Goal: Communication & Community: Answer question/provide support

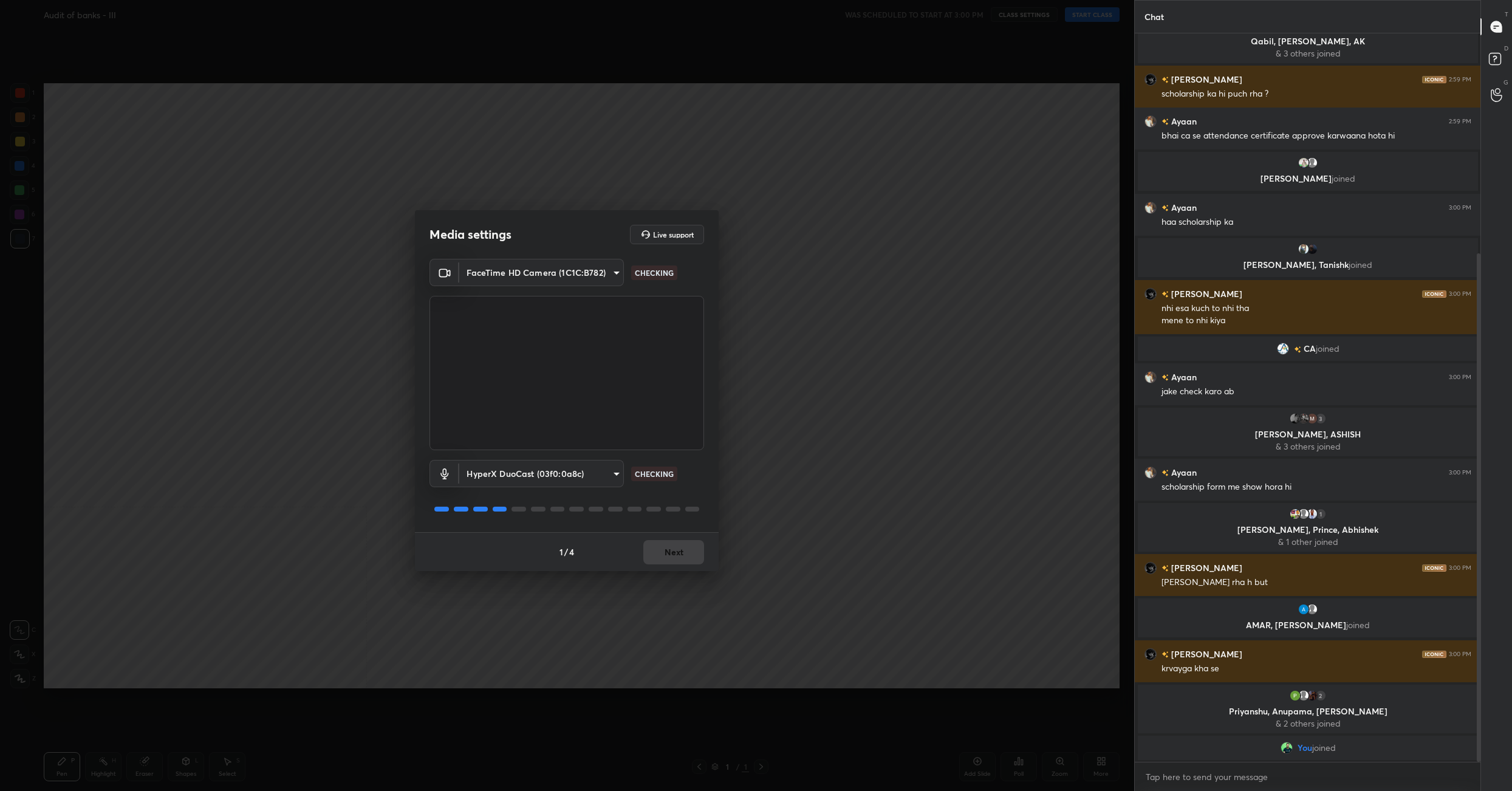
scroll to position [316, 0]
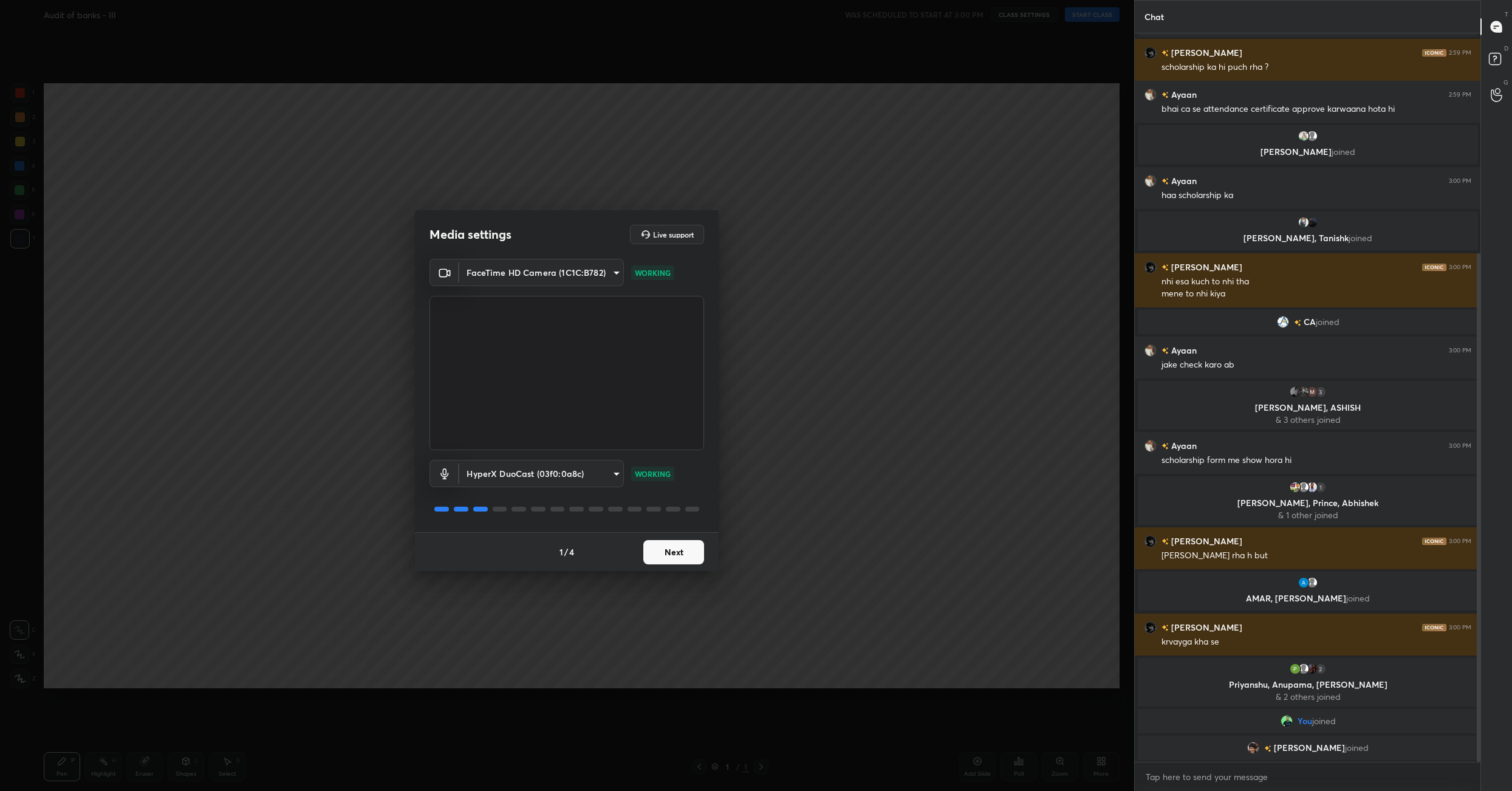
click at [659, 538] on div "1 / 4 Next" at bounding box center [567, 552] width 304 height 39
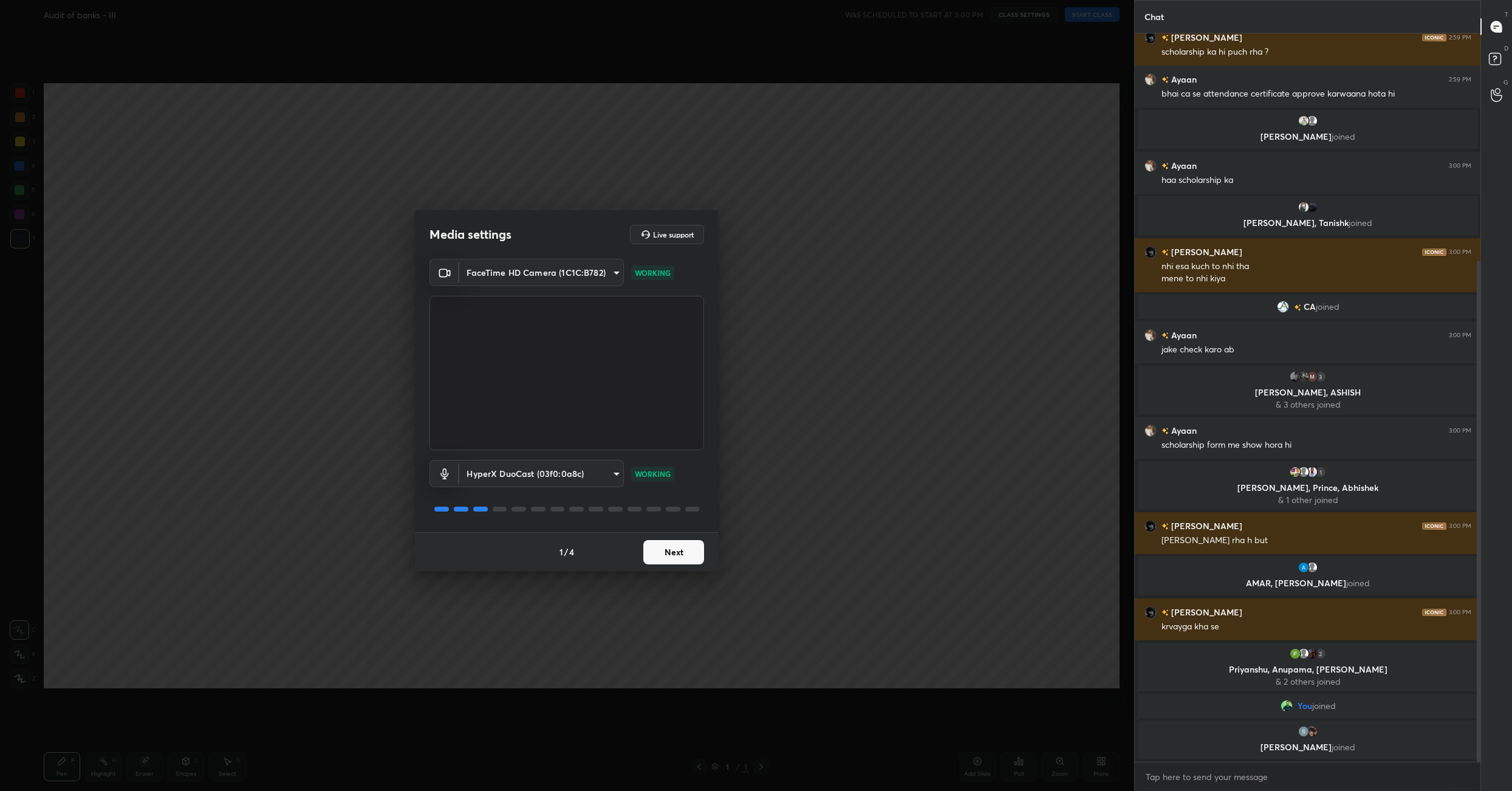
click at [697, 556] on button "Next" at bounding box center [674, 553] width 61 height 25
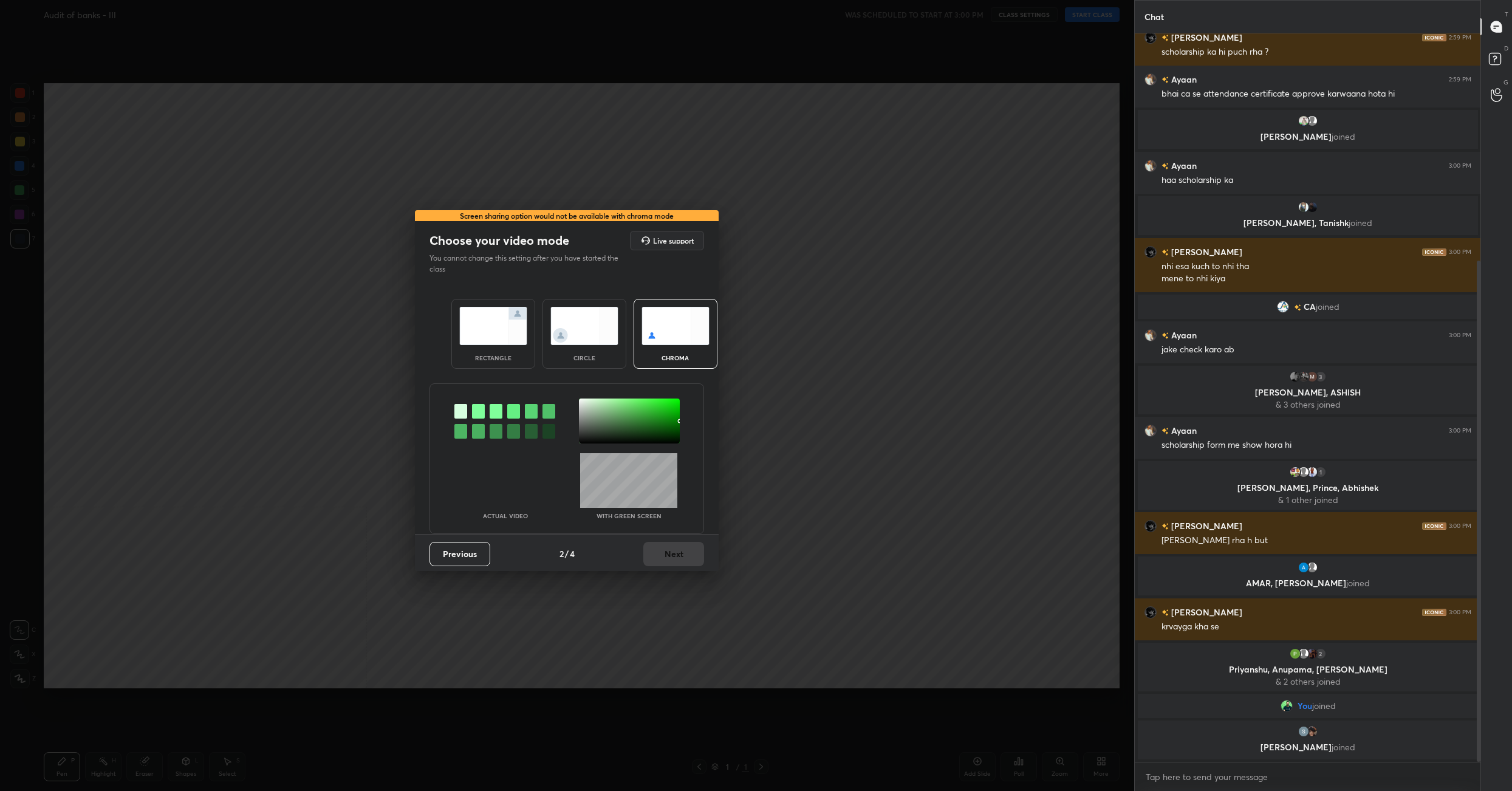
scroll to position [372, 0]
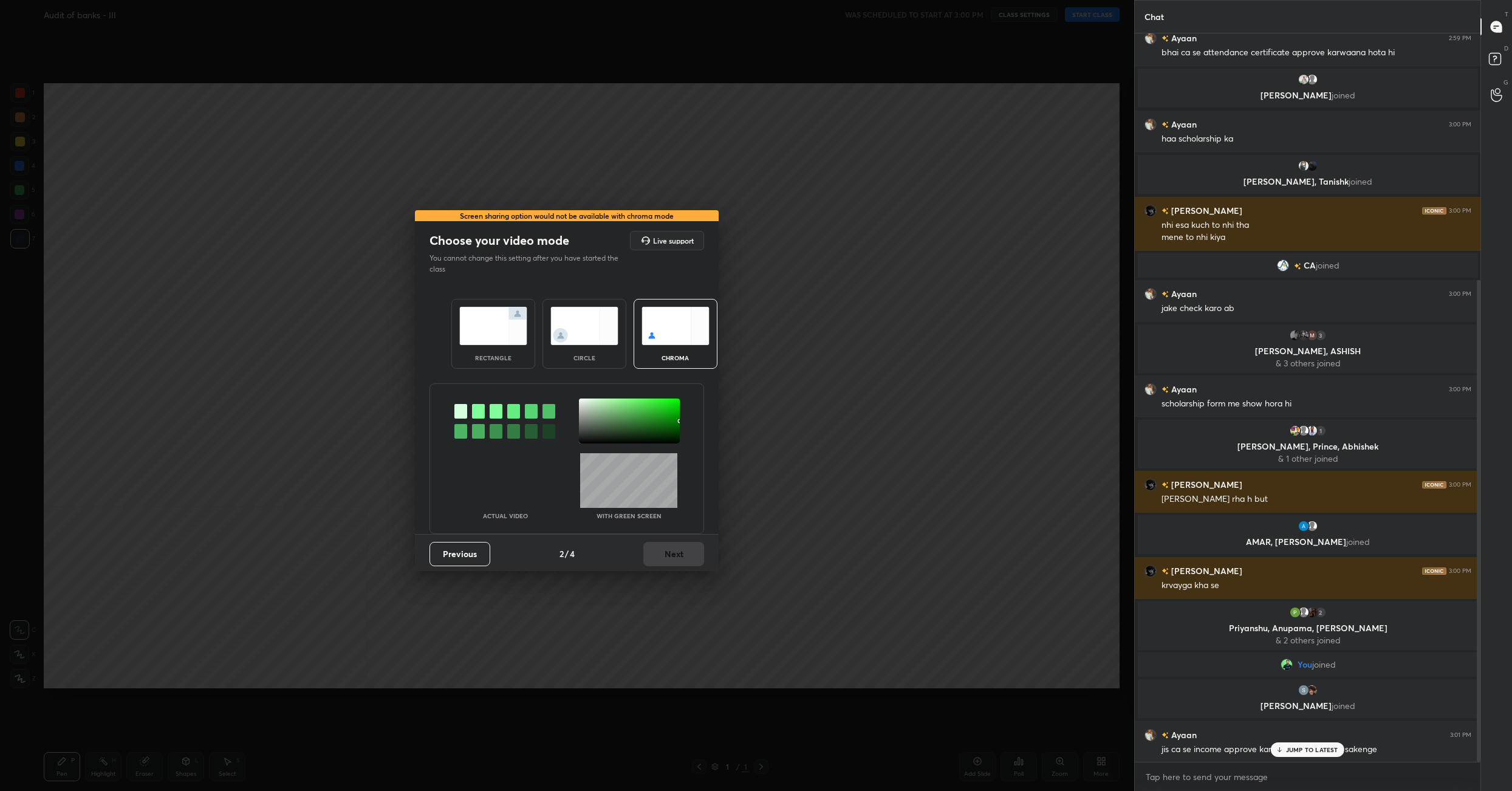
click at [666, 546] on div "Previous 2 / 4 Next" at bounding box center [567, 553] width 304 height 39
click at [666, 547] on div "Previous 2 / 4 Next" at bounding box center [567, 553] width 304 height 39
click at [665, 547] on div "Previous 2 / 4 Next" at bounding box center [567, 553] width 304 height 39
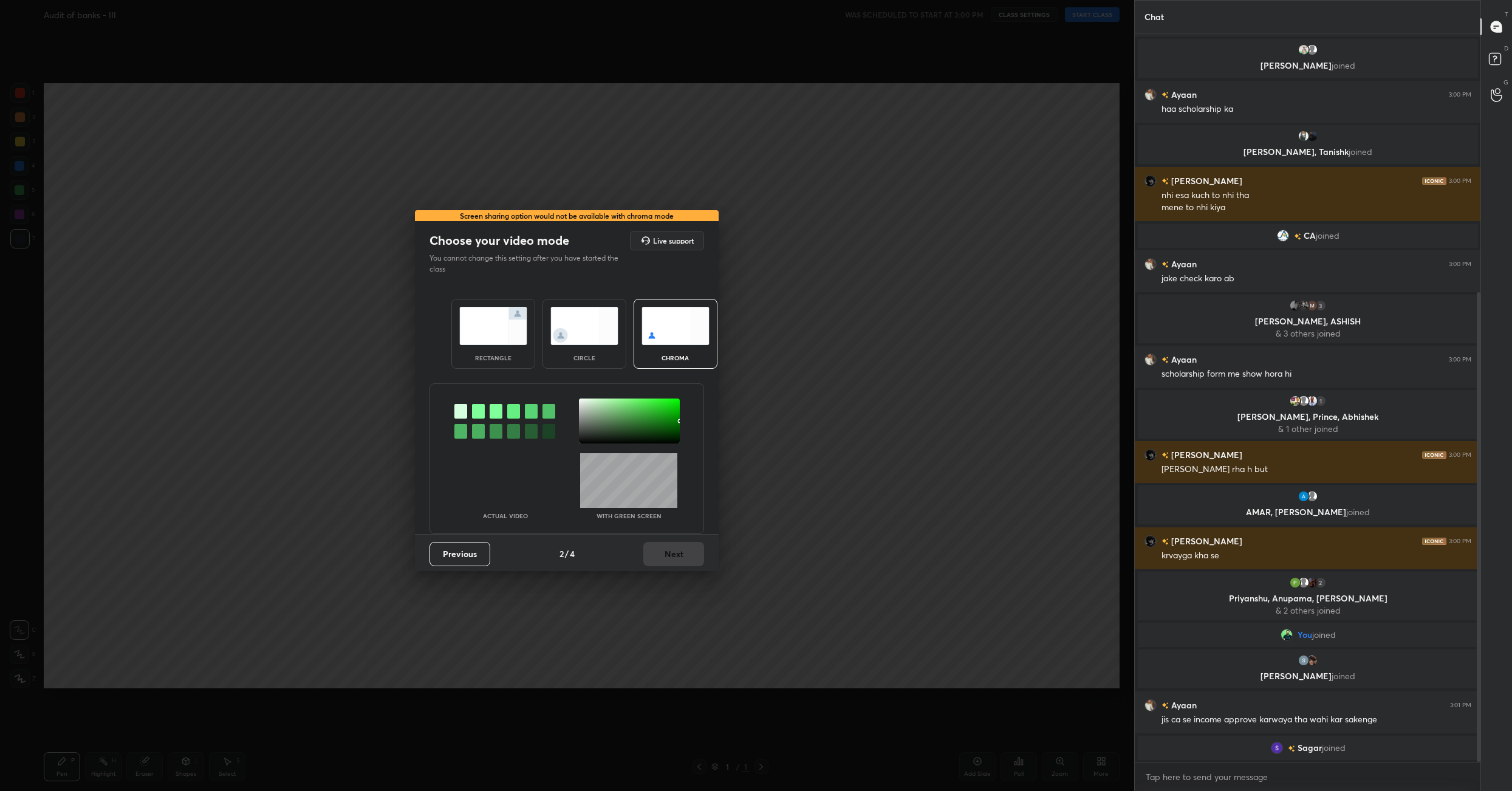
click at [488, 332] on img at bounding box center [493, 326] width 68 height 39
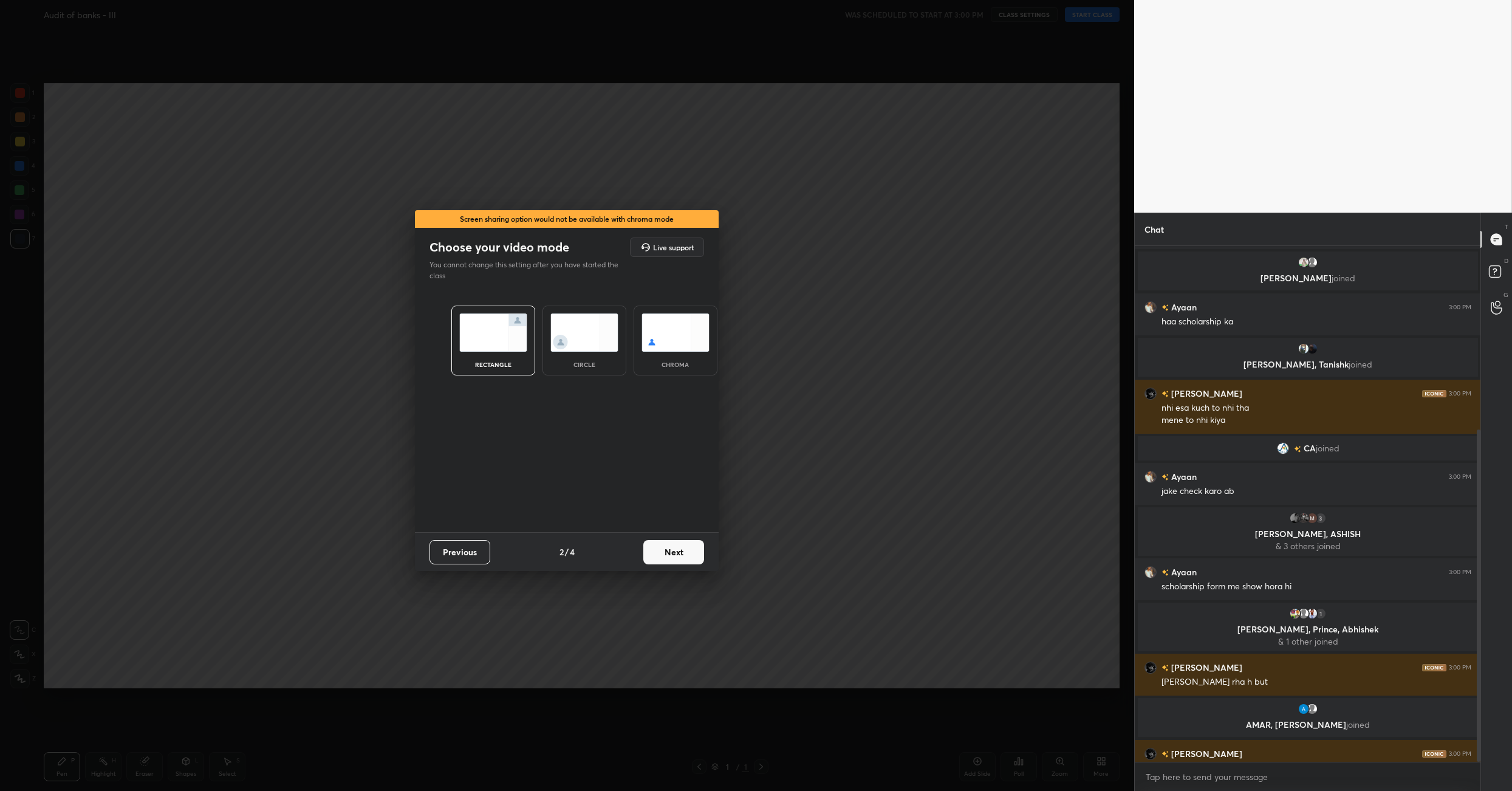
click at [489, 332] on img at bounding box center [493, 332] width 68 height 39
click at [685, 558] on button "Next" at bounding box center [674, 553] width 61 height 25
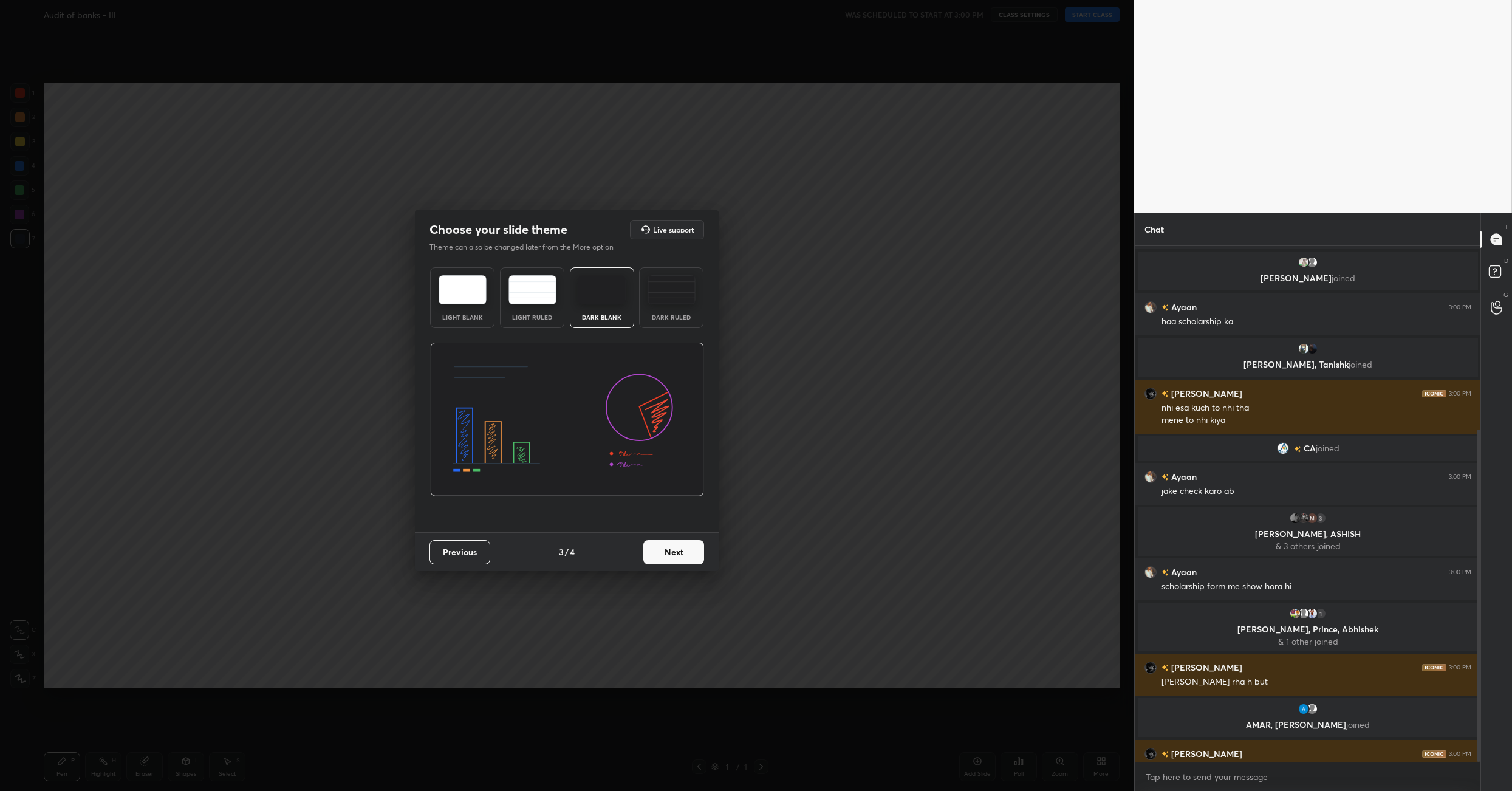
click at [686, 558] on button "Next" at bounding box center [674, 553] width 61 height 25
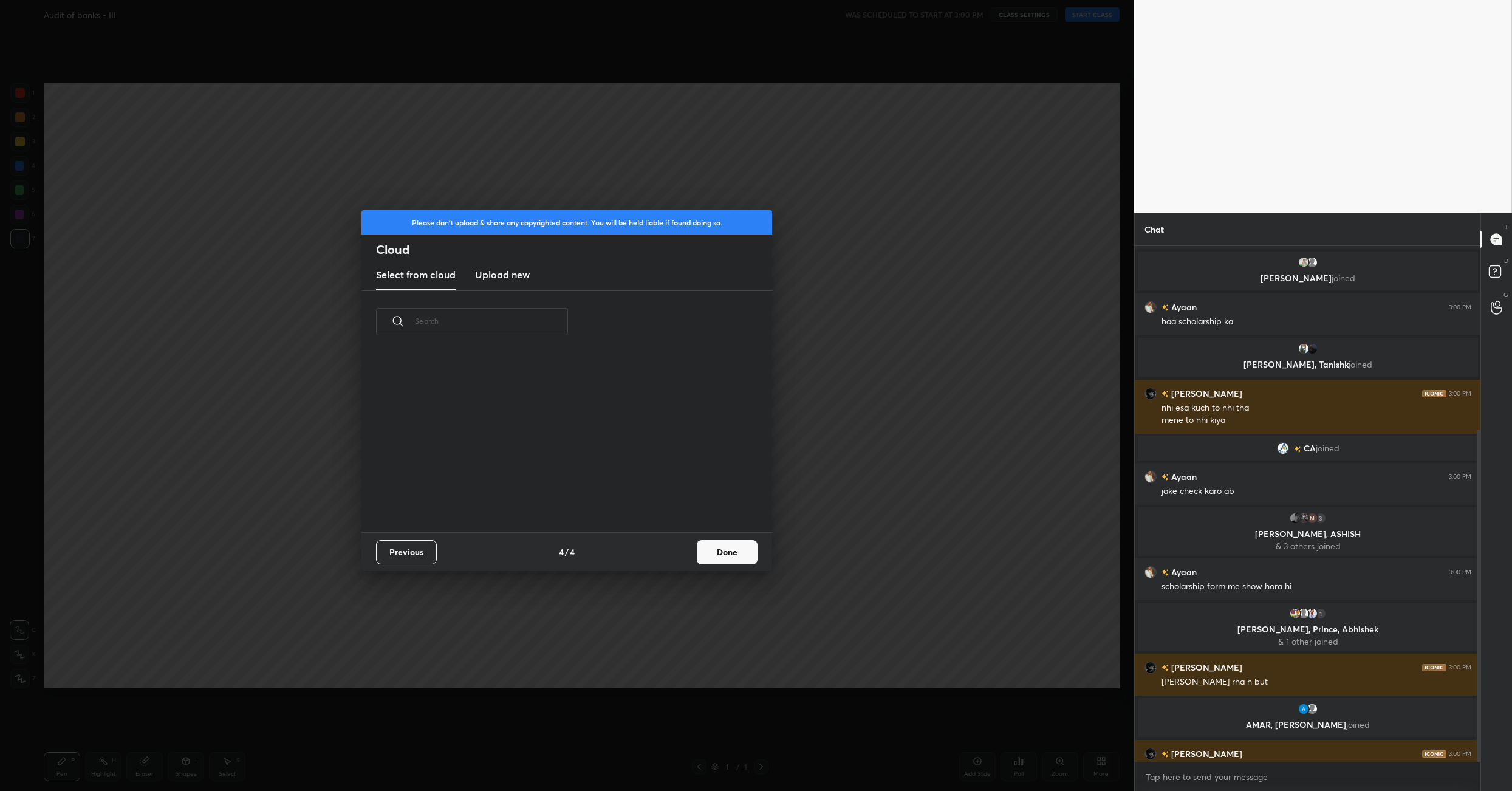
scroll to position [631, 0]
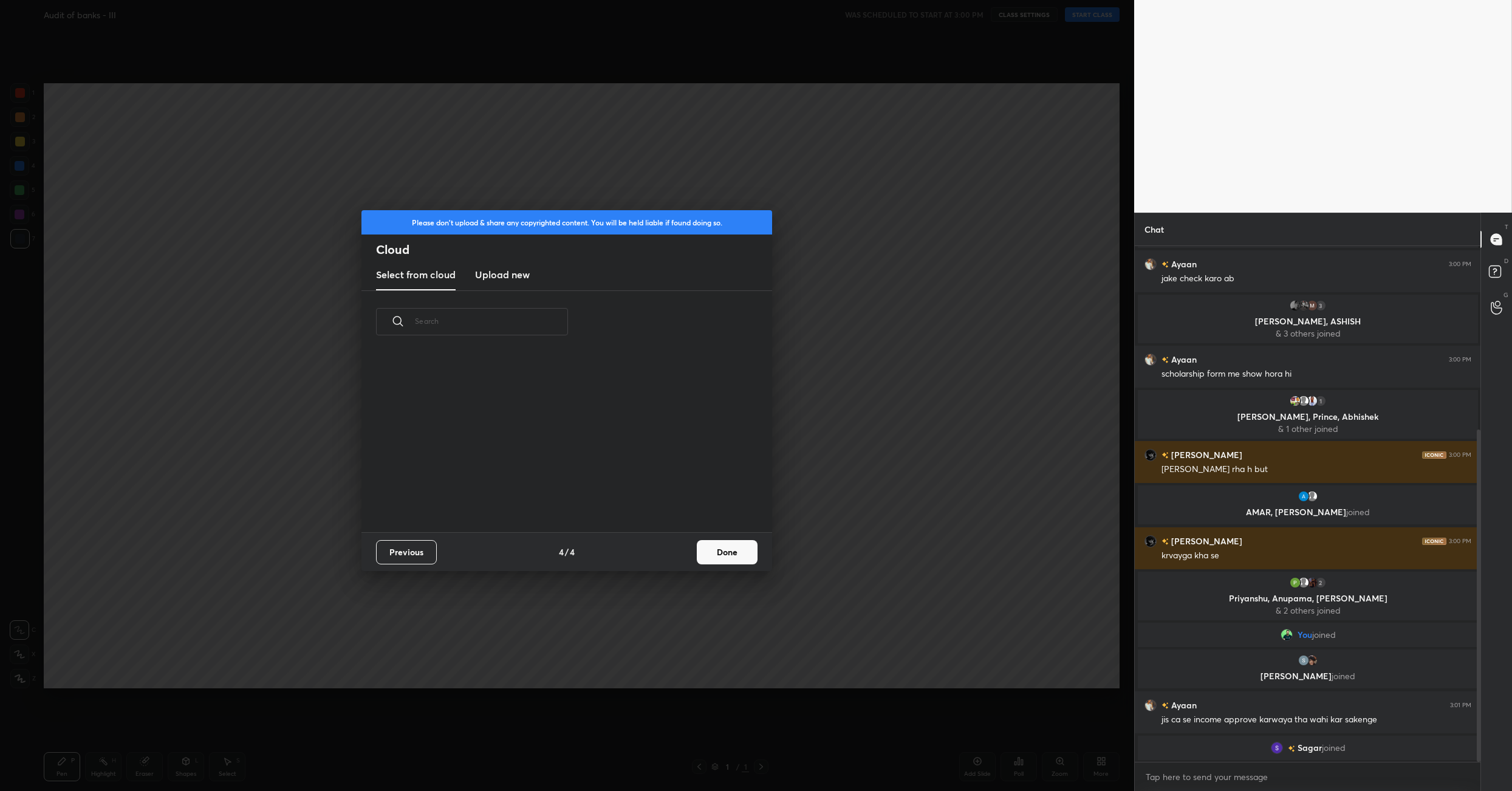
click at [686, 558] on div "Previous 4 / 4 Done" at bounding box center [567, 552] width 411 height 39
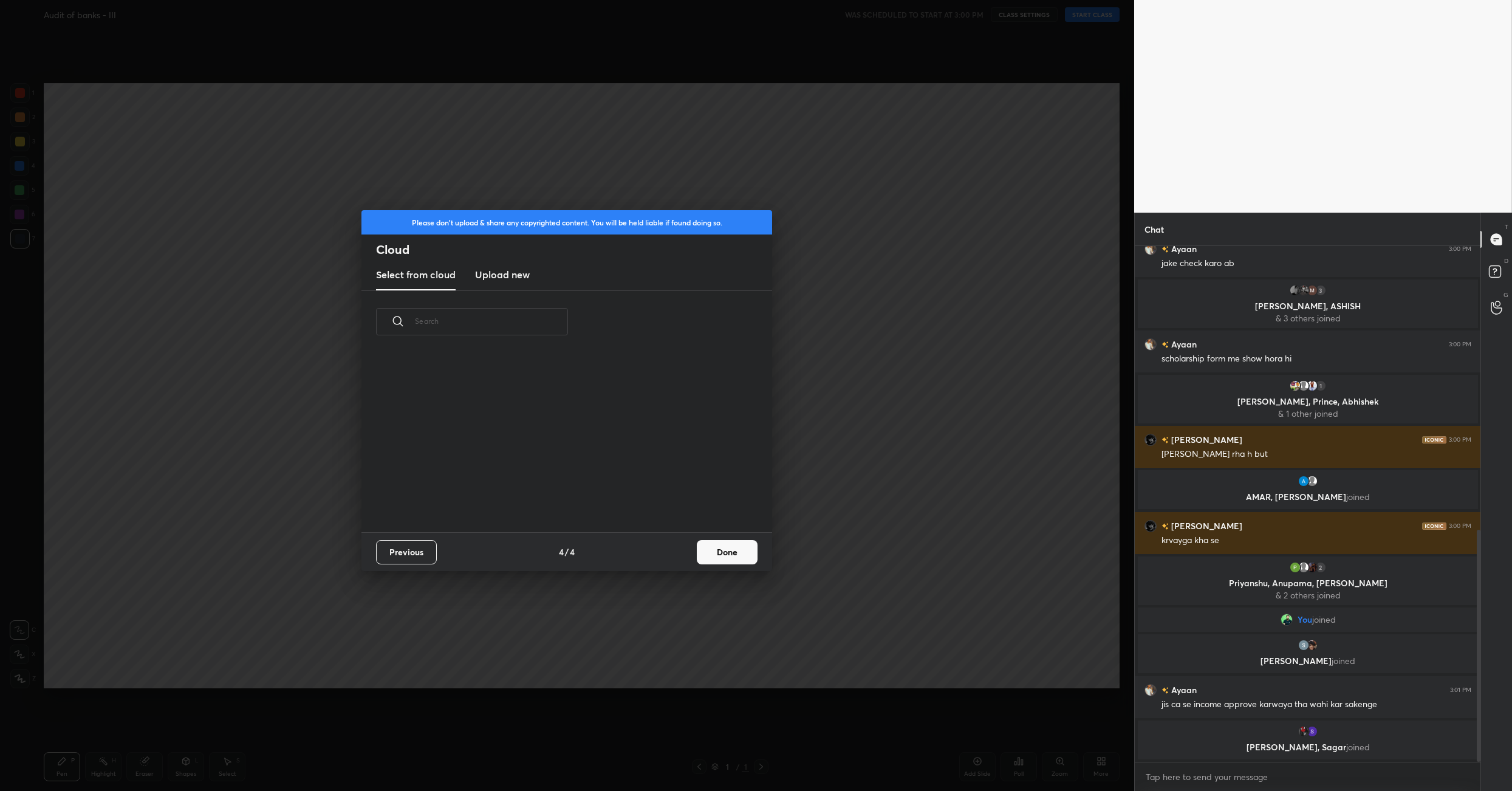
scroll to position [180, 390]
click at [716, 561] on button "Done" at bounding box center [727, 553] width 61 height 25
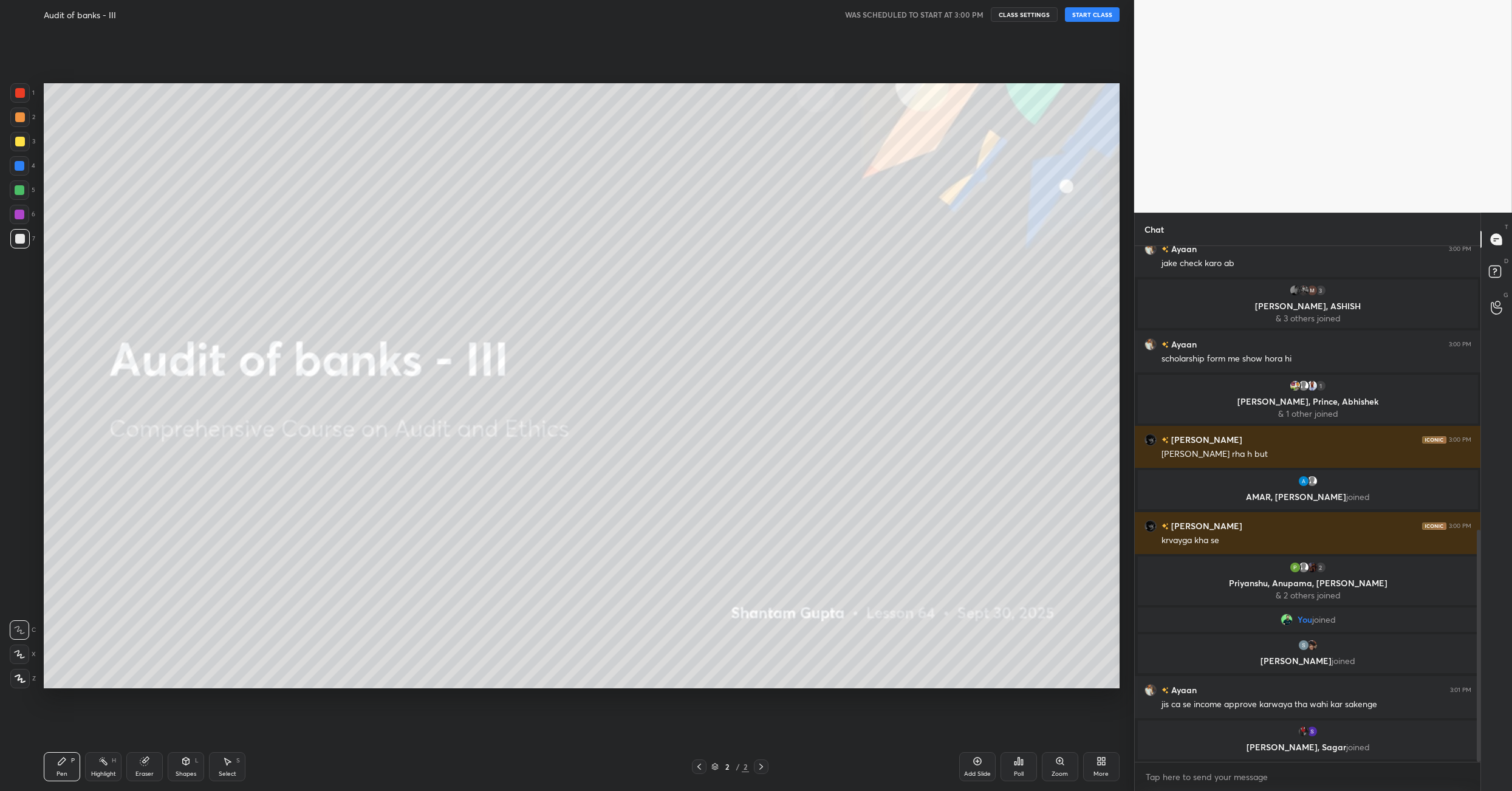
click at [1071, 11] on button "START CLASS" at bounding box center [1092, 15] width 55 height 15
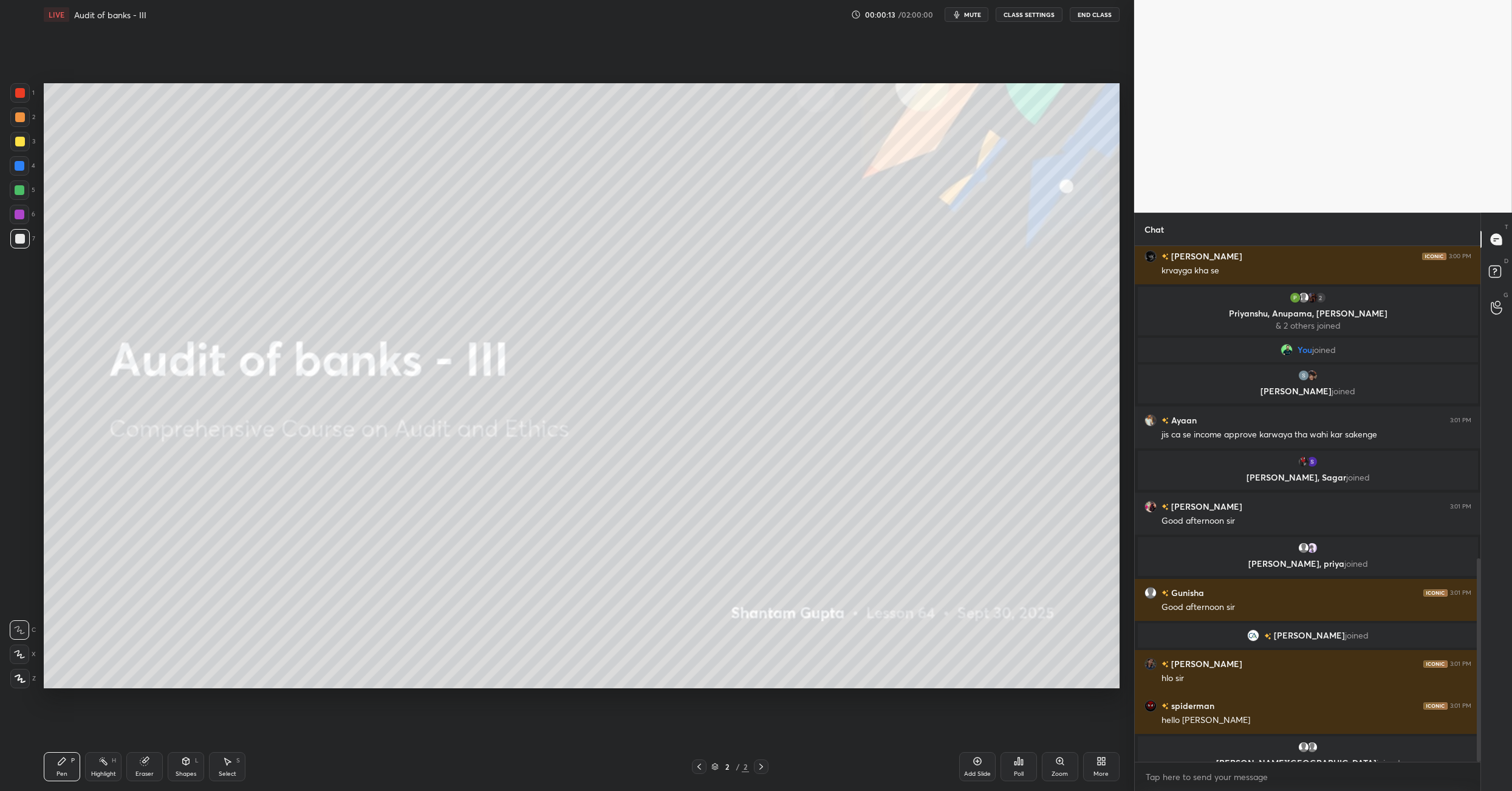
scroll to position [840, 0]
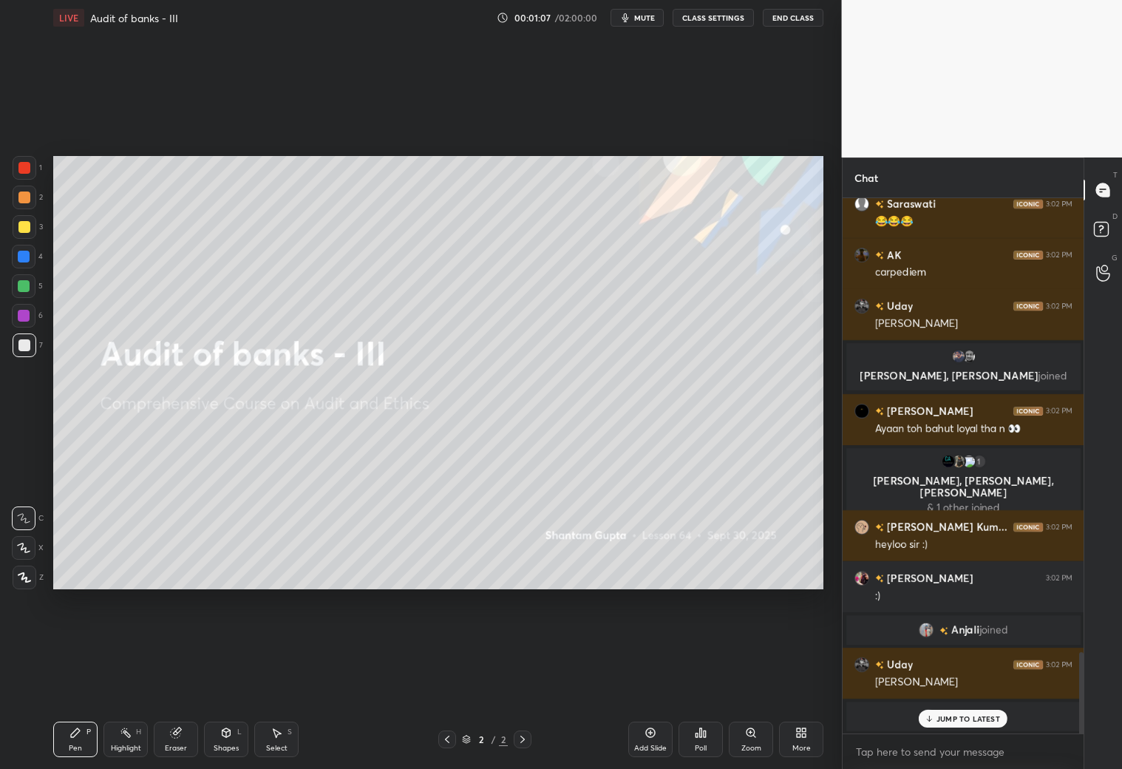
click at [959, 718] on p "JUMP TO LATEST" at bounding box center [969, 718] width 64 height 9
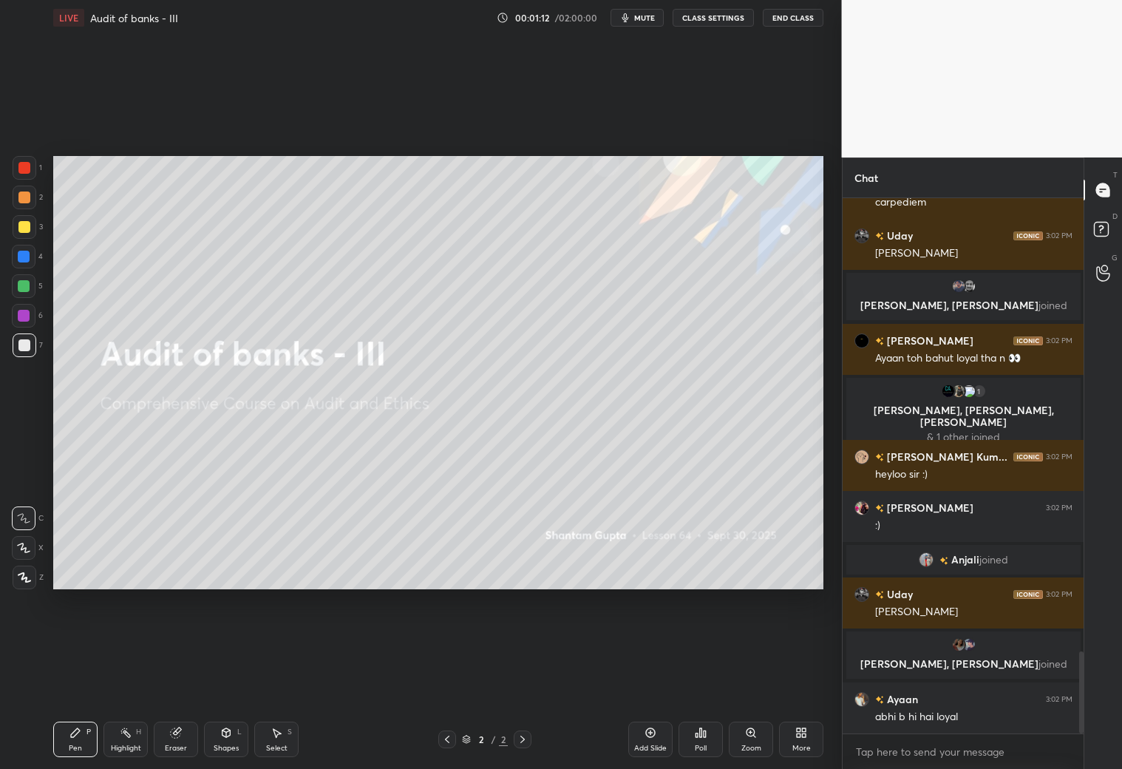
click at [802, 742] on div "More" at bounding box center [801, 738] width 44 height 35
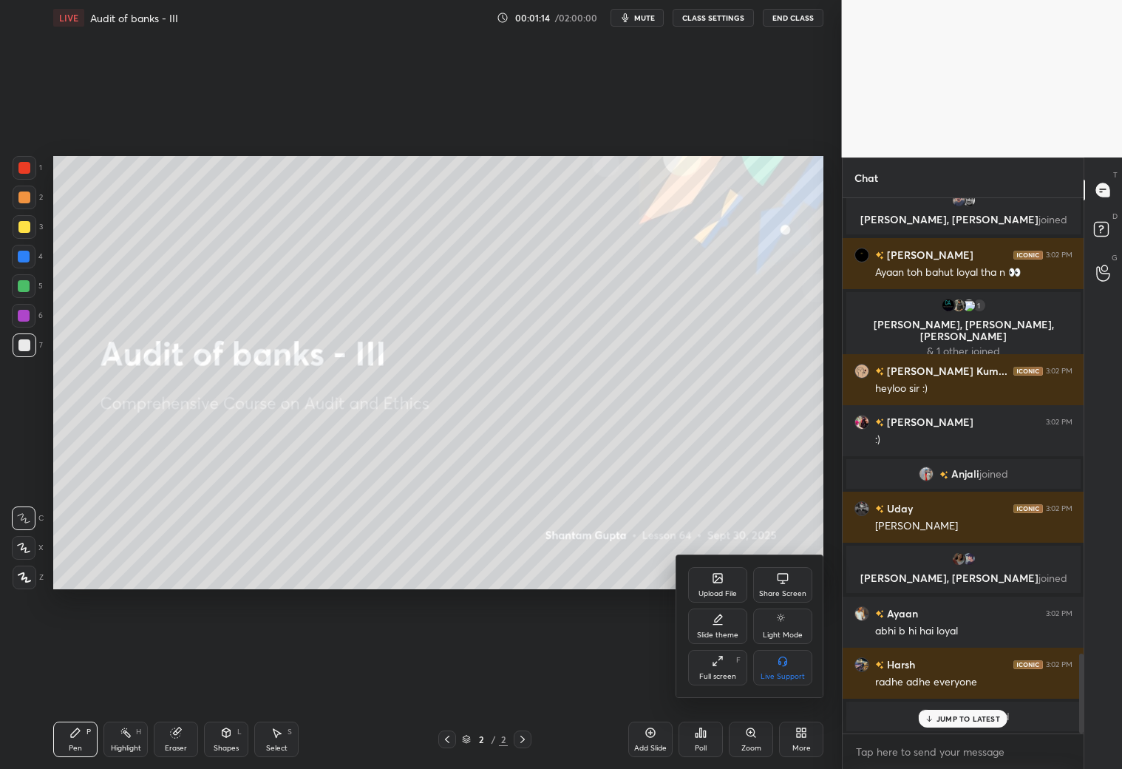
click at [718, 631] on div "Slide theme" at bounding box center [717, 634] width 41 height 7
click at [718, 629] on div "Light Blank" at bounding box center [717, 625] width 59 height 35
click at [689, 578] on icon at bounding box center [688, 577] width 12 height 12
click at [653, 737] on div at bounding box center [561, 384] width 1122 height 769
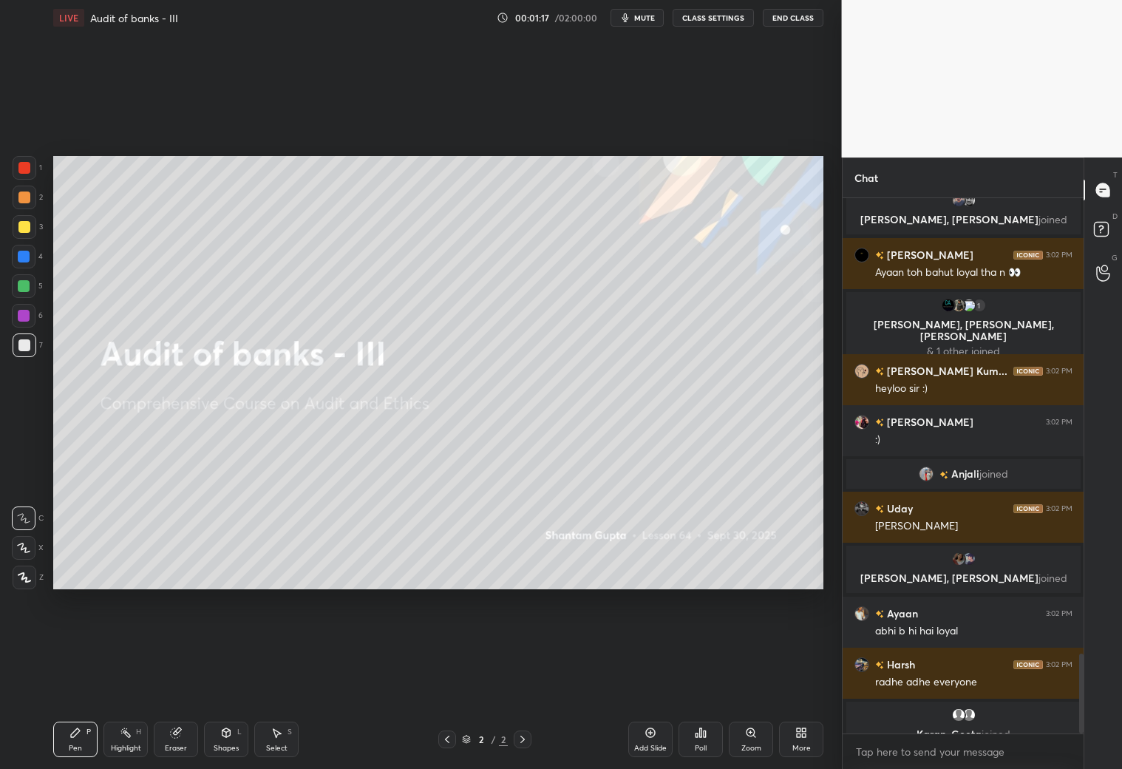
click at [655, 738] on div "Add Slide" at bounding box center [650, 738] width 44 height 35
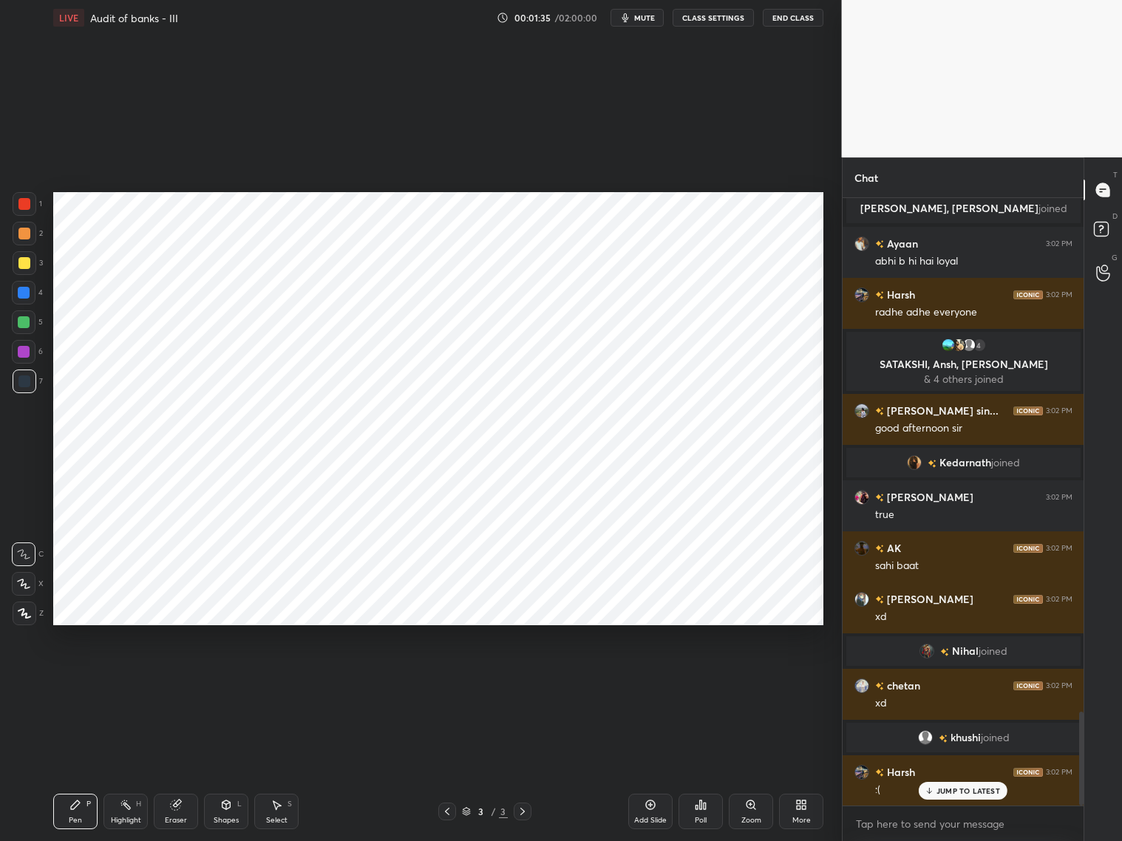
drag, startPoint x: 954, startPoint y: 795, endPoint x: 970, endPoint y: 792, distance: 15.7
click at [954, 795] on div "JUMP TO LATEST" at bounding box center [963, 791] width 89 height 18
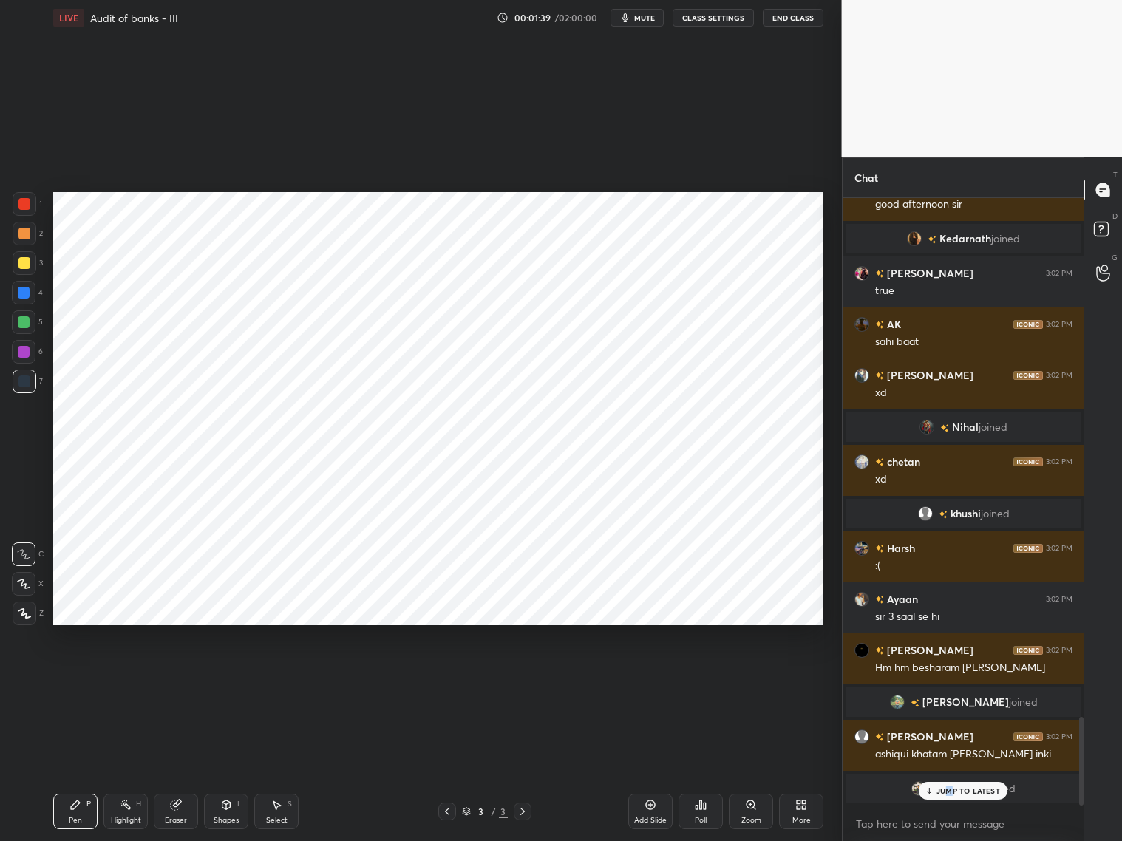
click at [946, 790] on p "JUMP TO LATEST" at bounding box center [969, 790] width 64 height 9
click at [227, 809] on icon at bounding box center [226, 805] width 12 height 12
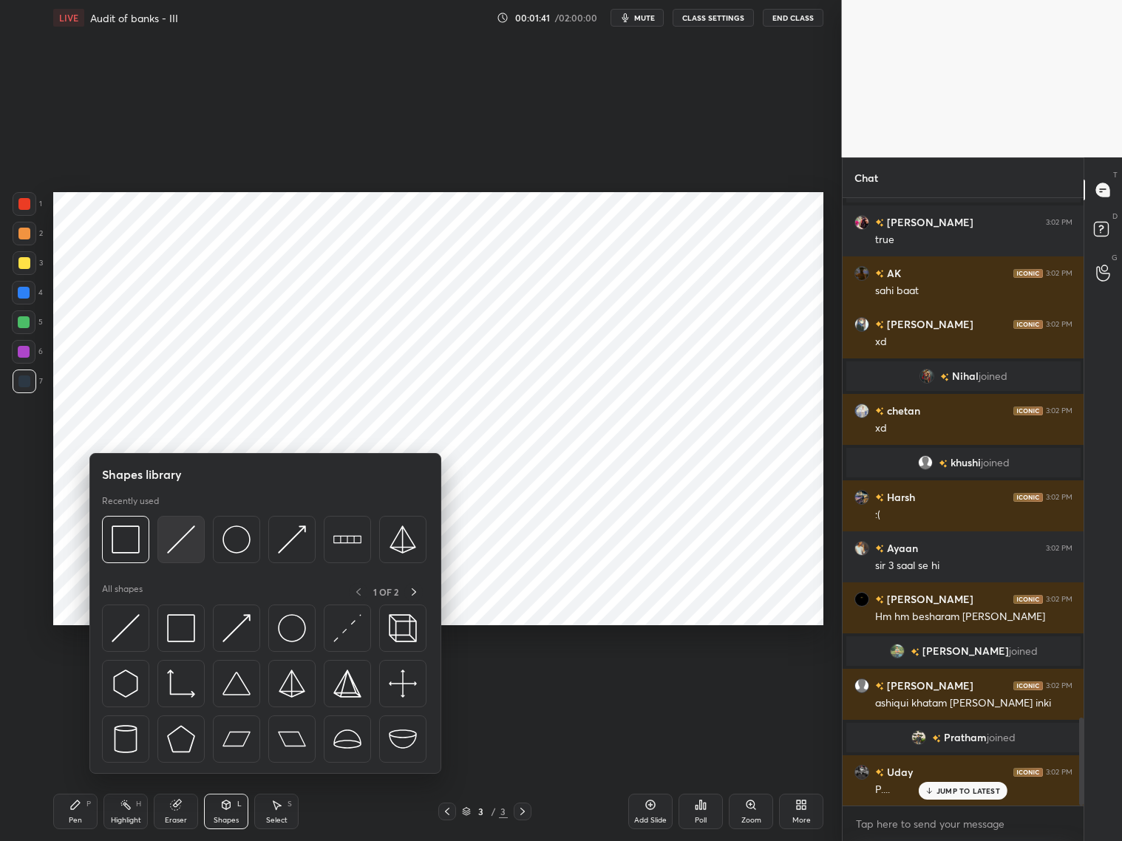
click at [172, 543] on img at bounding box center [181, 540] width 28 height 28
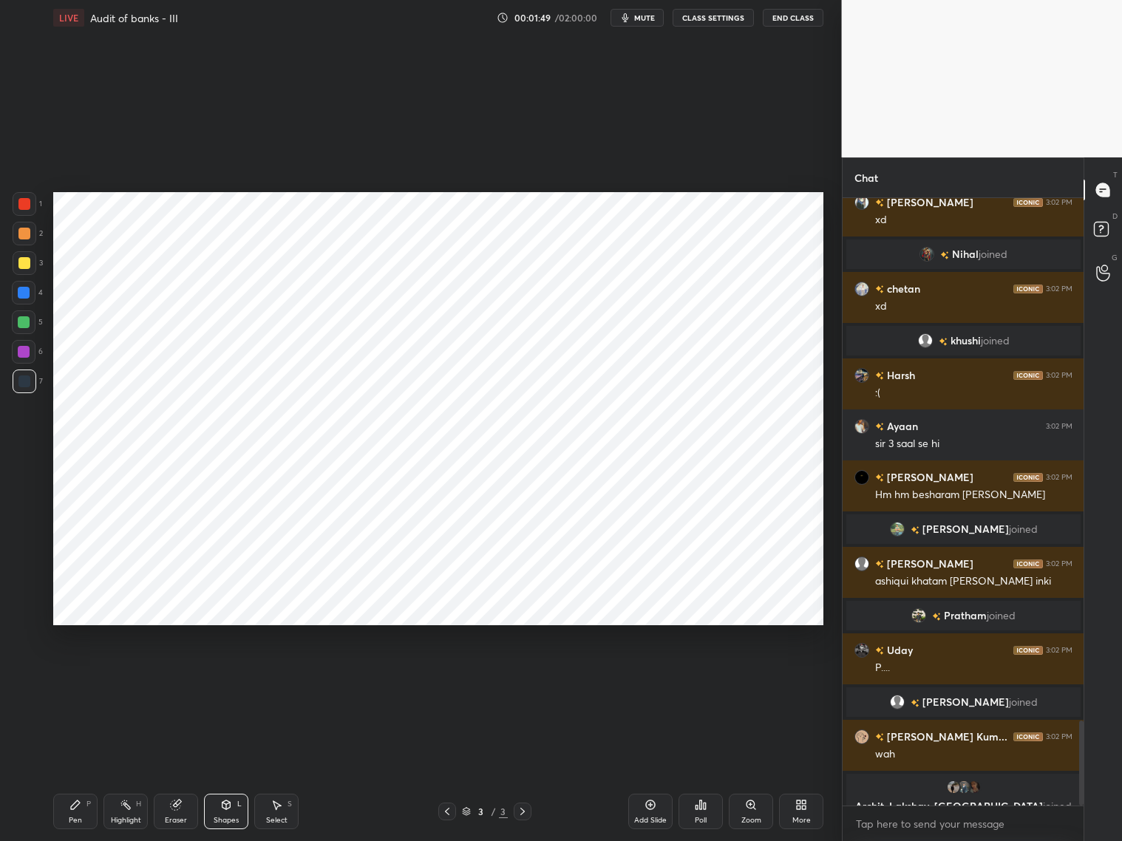
click at [222, 808] on icon at bounding box center [226, 805] width 12 height 12
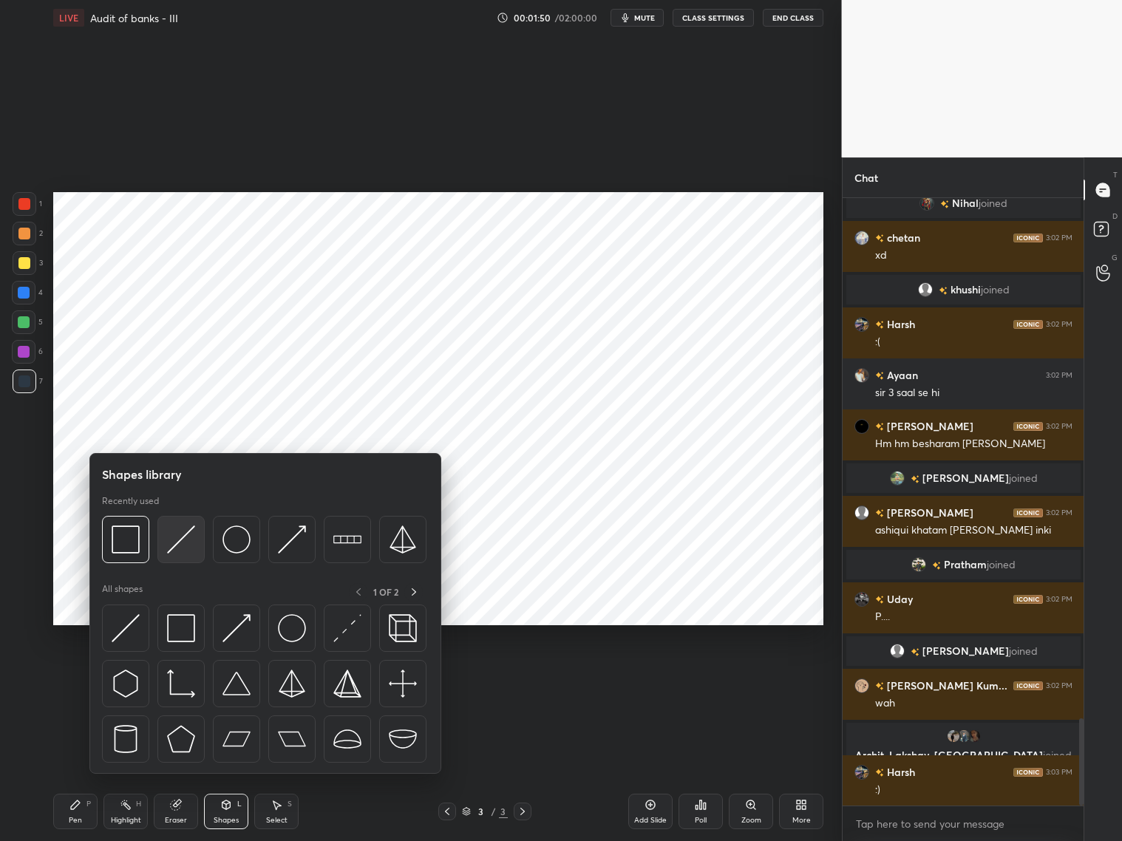
click at [184, 535] on img at bounding box center [181, 540] width 28 height 28
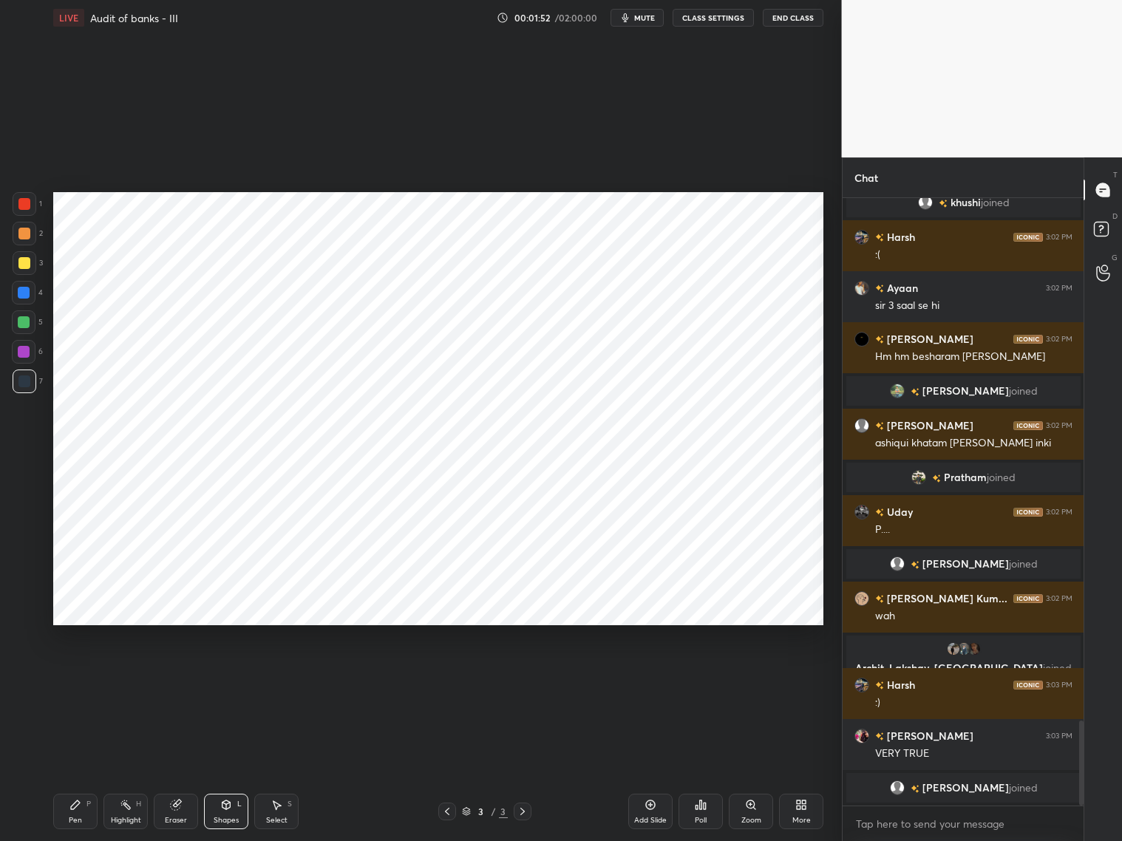
click at [23, 386] on div at bounding box center [25, 382] width 24 height 24
click at [89, 812] on div "Pen P" at bounding box center [75, 811] width 44 height 35
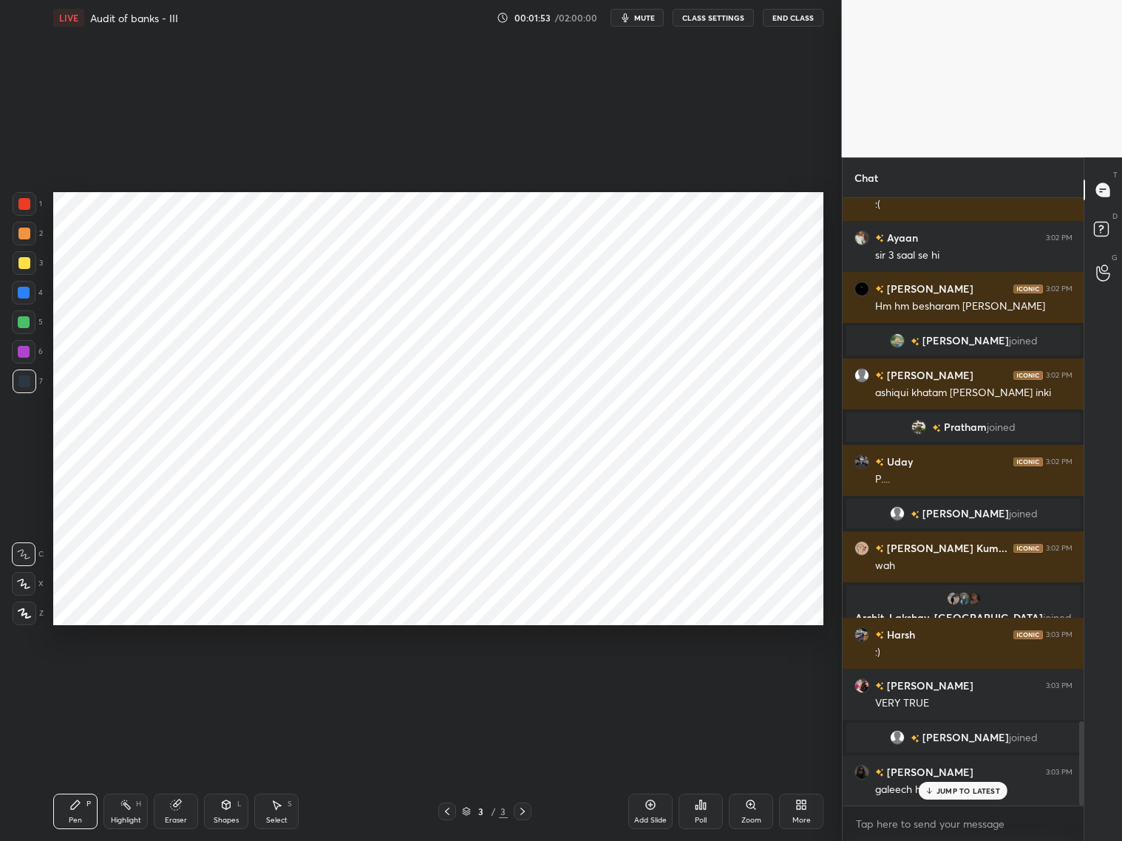
click at [29, 588] on div at bounding box center [24, 584] width 24 height 24
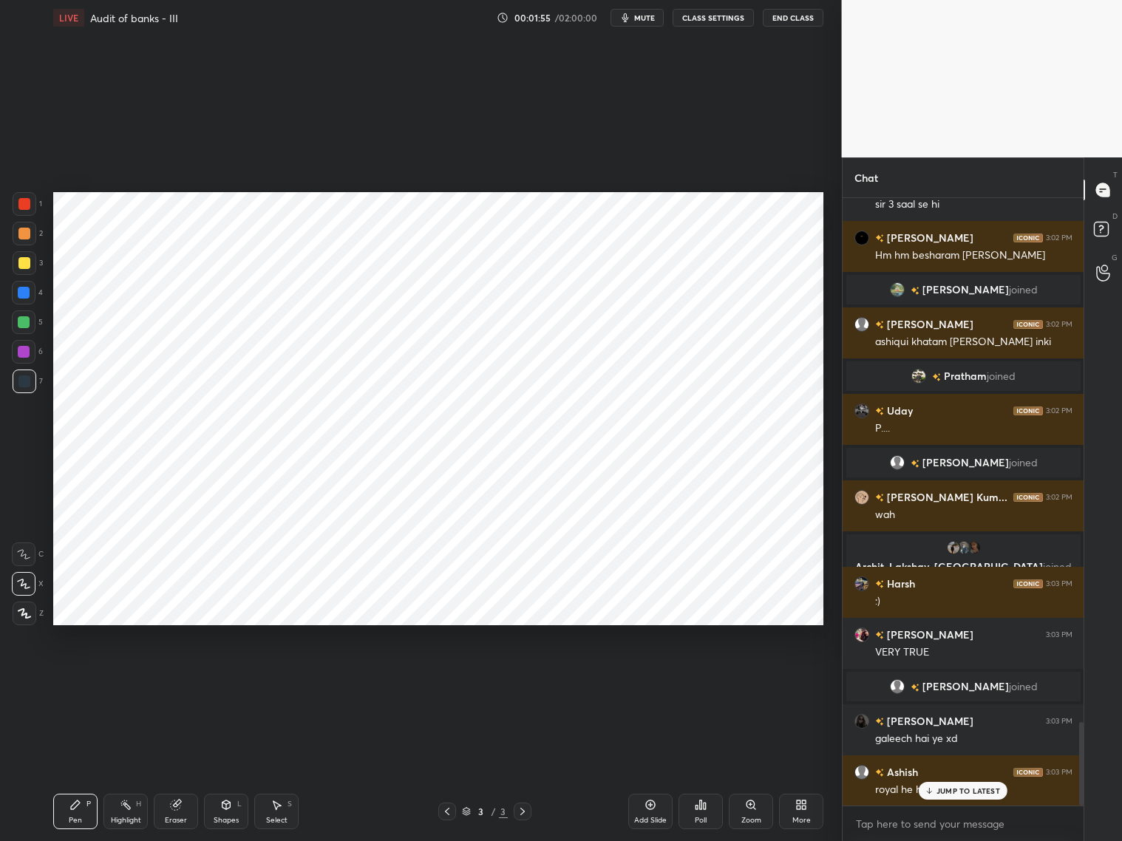
click at [228, 812] on div "Shapes L" at bounding box center [226, 811] width 44 height 35
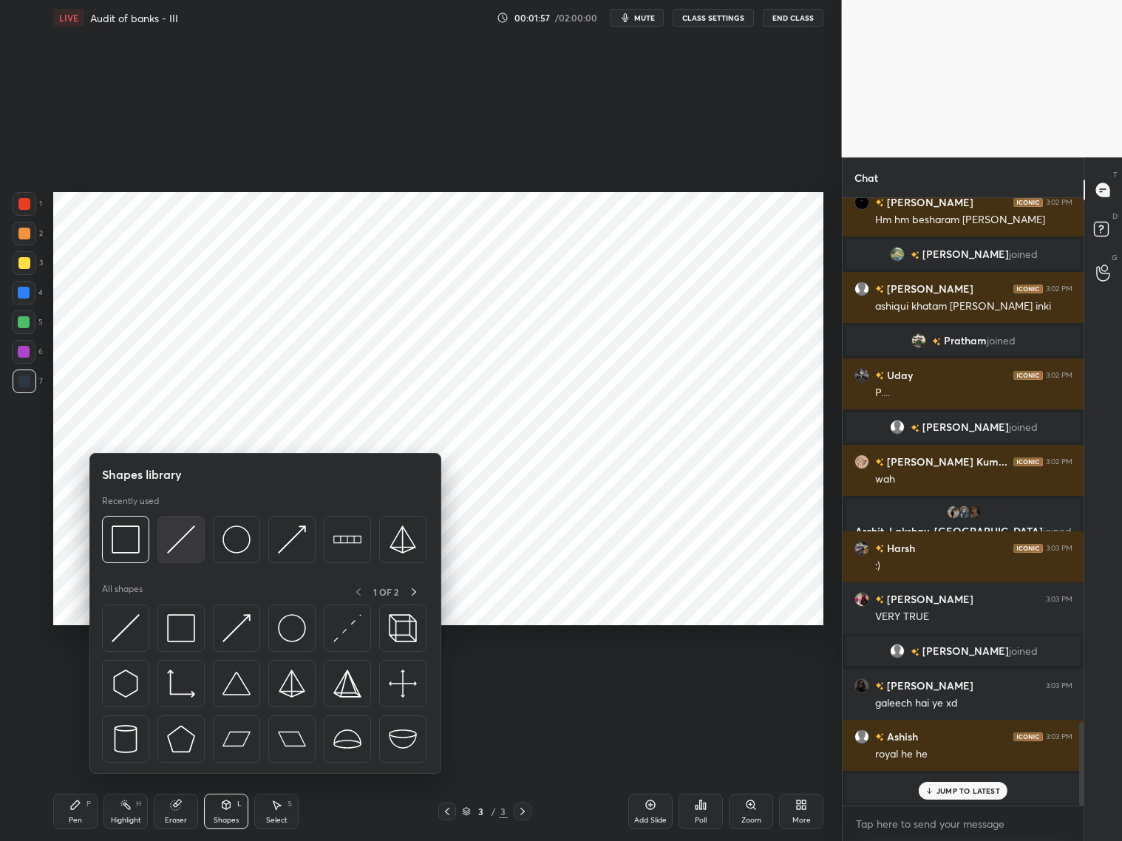
click at [176, 540] on img at bounding box center [181, 540] width 28 height 28
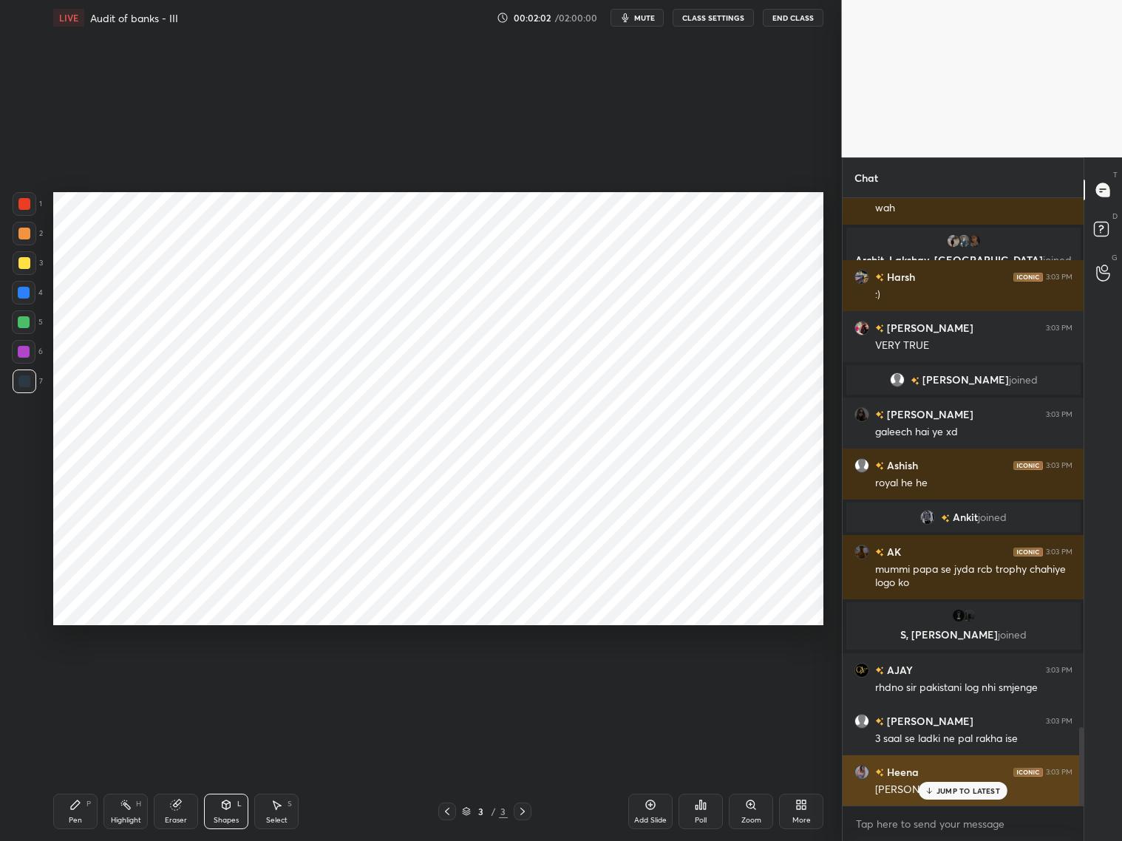
click at [945, 796] on div "JUMP TO LATEST" at bounding box center [963, 791] width 89 height 18
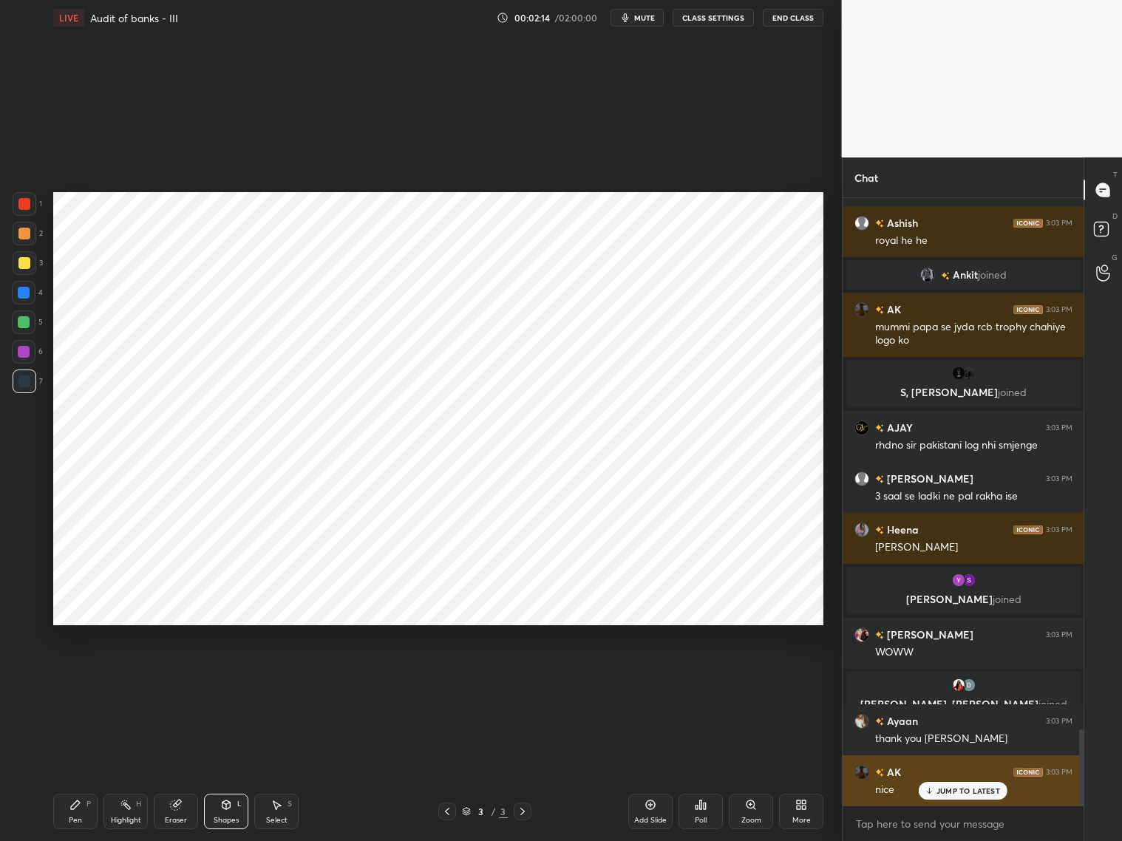
drag, startPoint x: 962, startPoint y: 789, endPoint x: 972, endPoint y: 786, distance: 11.0
click at [962, 790] on p "JUMP TO LATEST" at bounding box center [969, 790] width 64 height 9
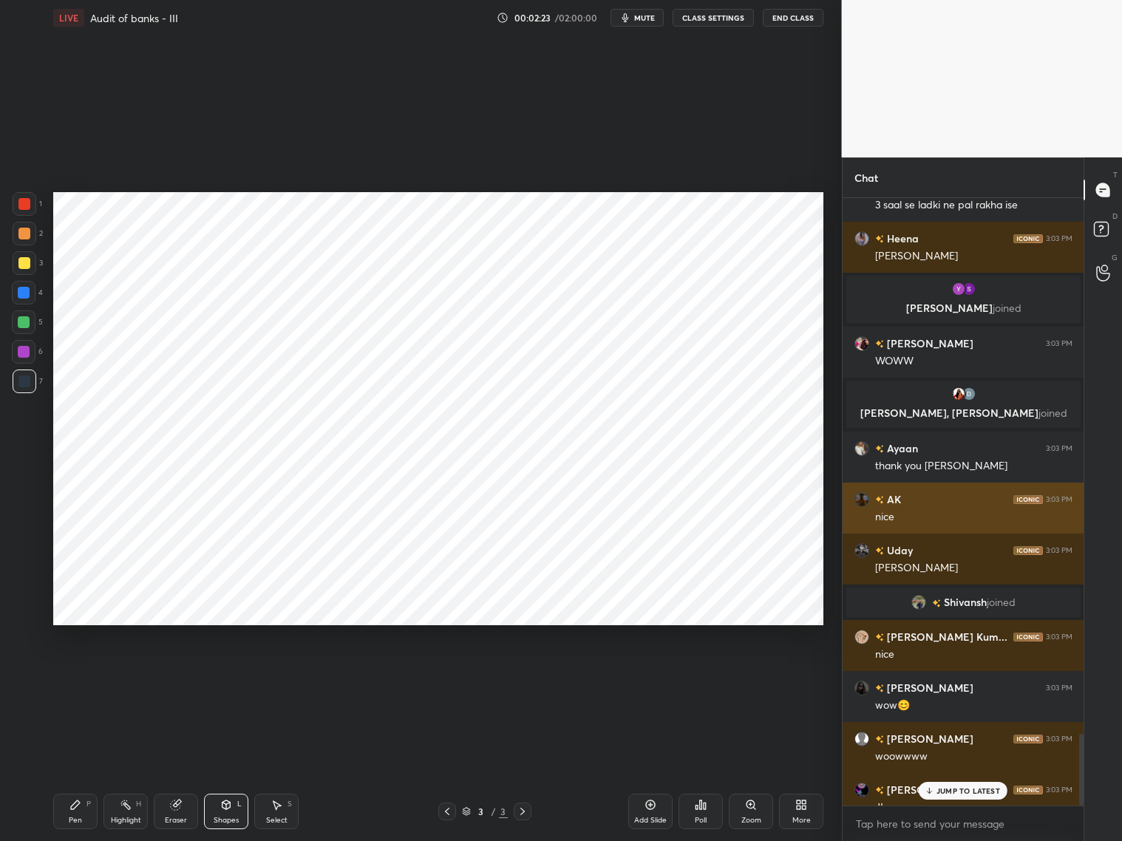
scroll to position [4562, 0]
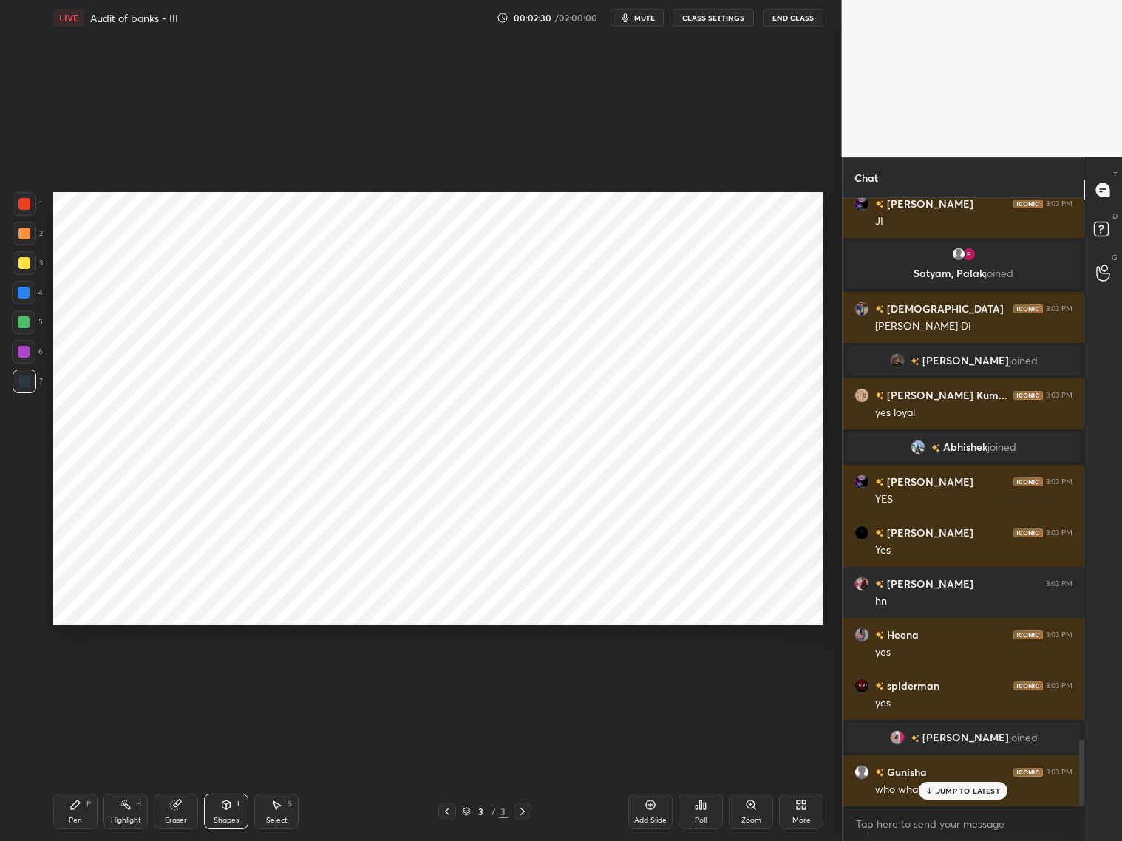
click at [79, 808] on icon at bounding box center [75, 805] width 12 height 12
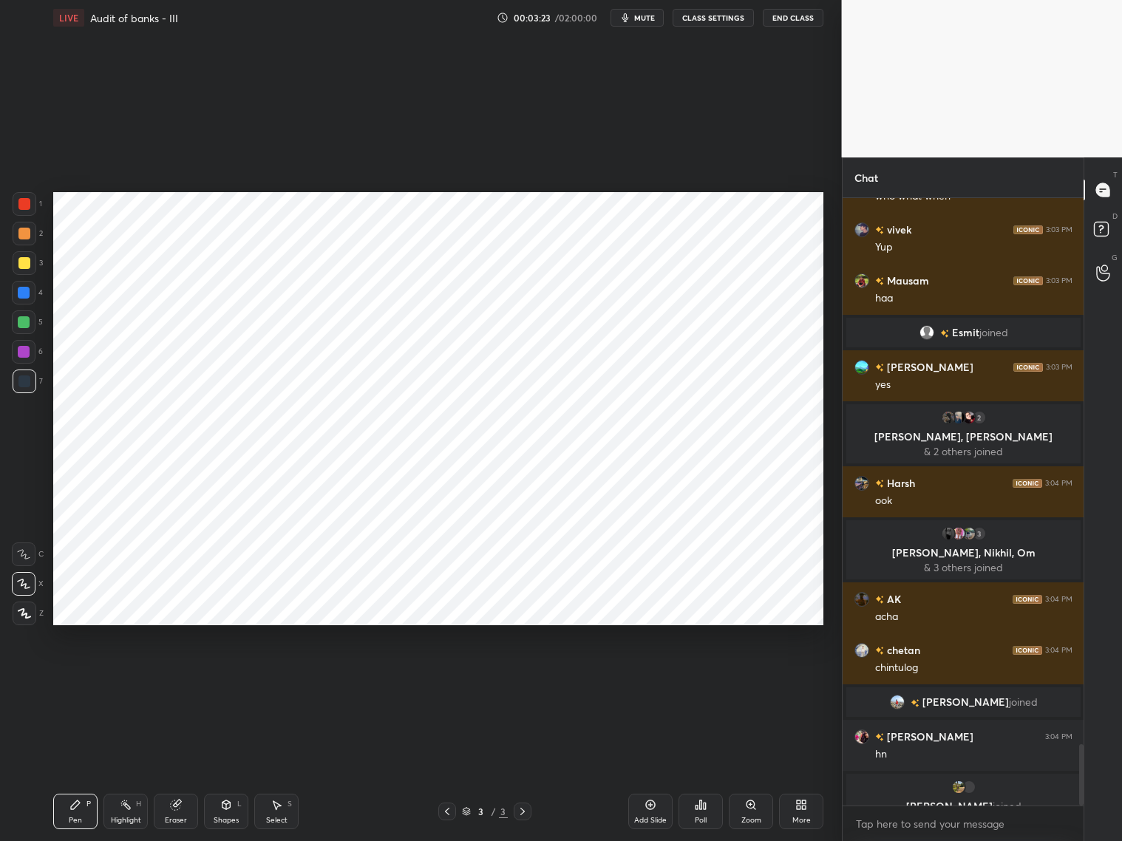
scroll to position [5407, 0]
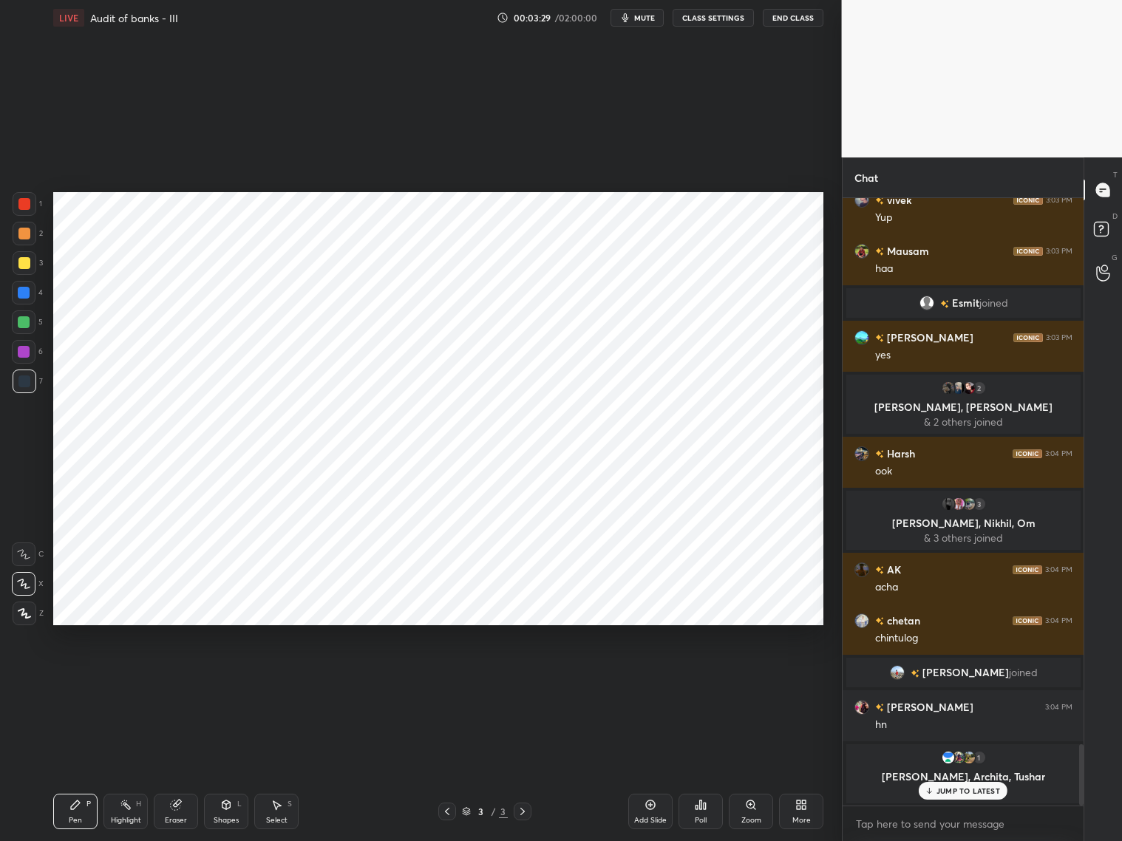
click at [23, 196] on div at bounding box center [25, 204] width 24 height 24
click at [30, 380] on div at bounding box center [25, 382] width 24 height 24
click at [13, 296] on div at bounding box center [24, 293] width 24 height 24
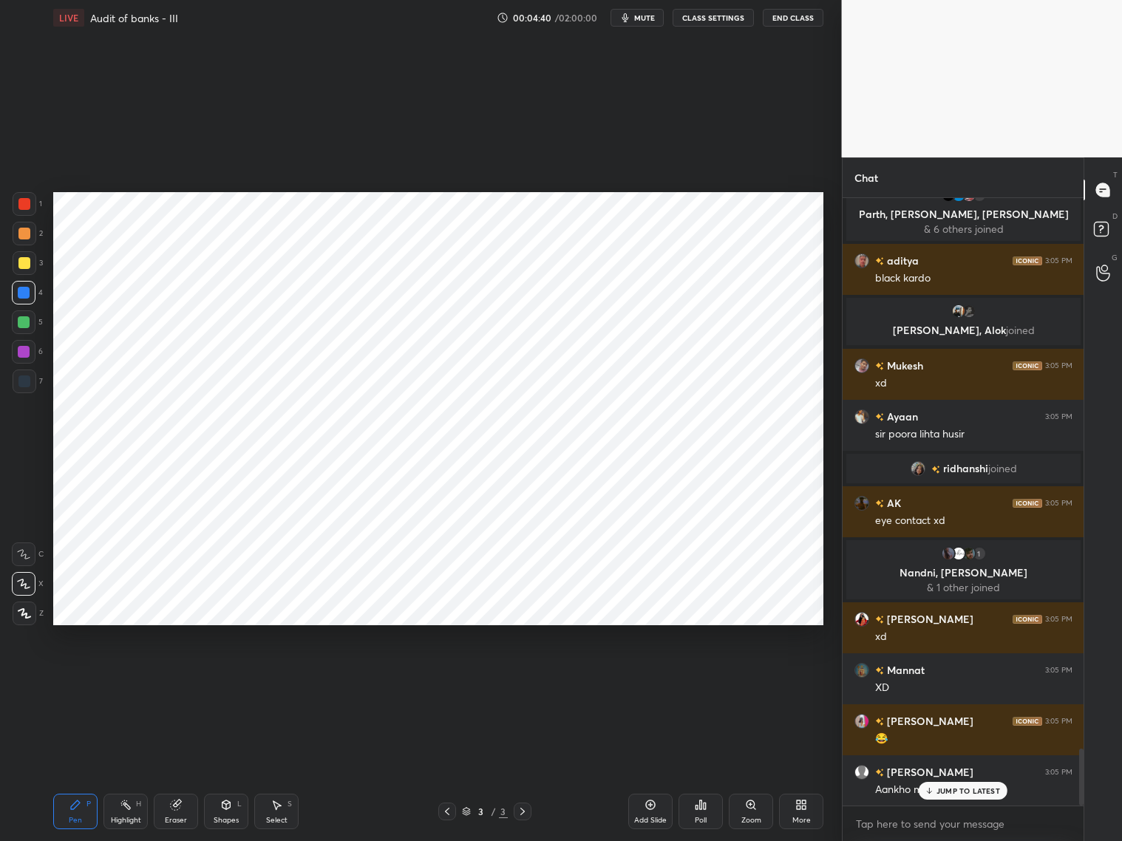
scroll to position [5894, 0]
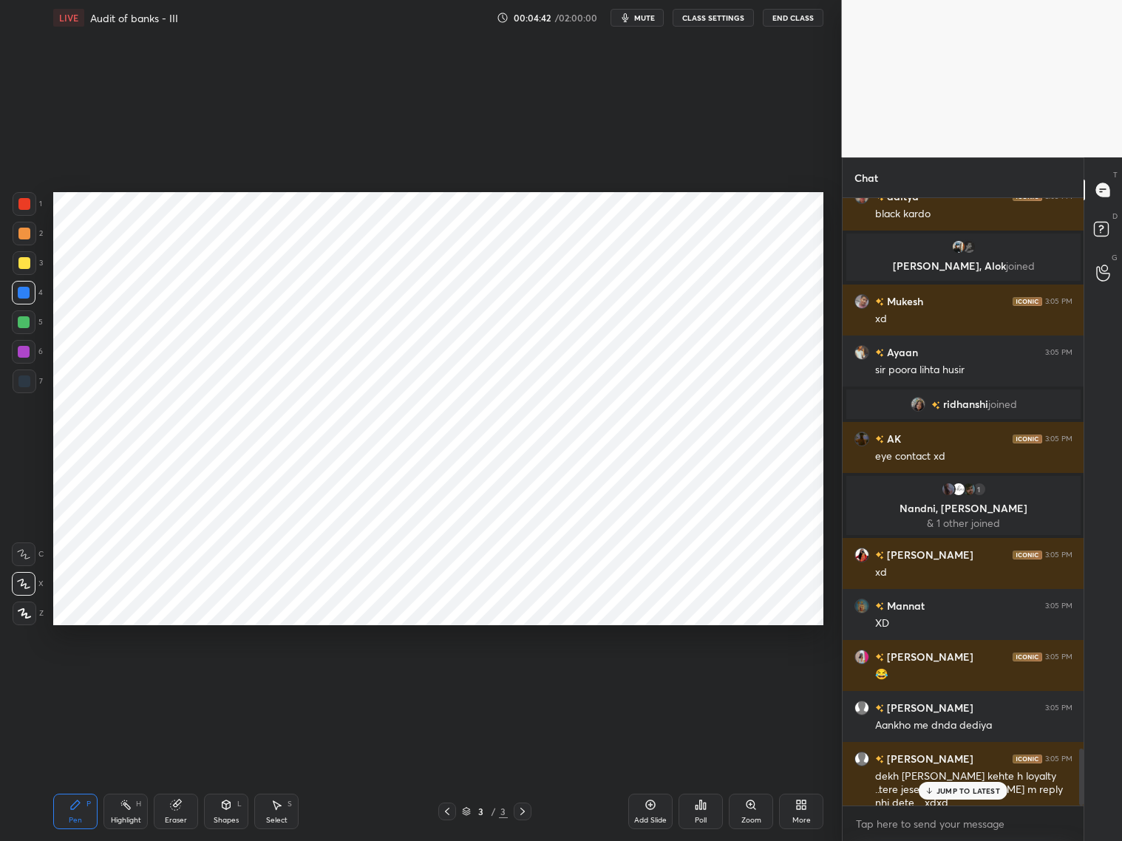
drag, startPoint x: 20, startPoint y: 205, endPoint x: 20, endPoint y: 220, distance: 14.8
click at [21, 206] on div at bounding box center [24, 204] width 12 height 12
click at [13, 554] on div at bounding box center [24, 555] width 24 height 24
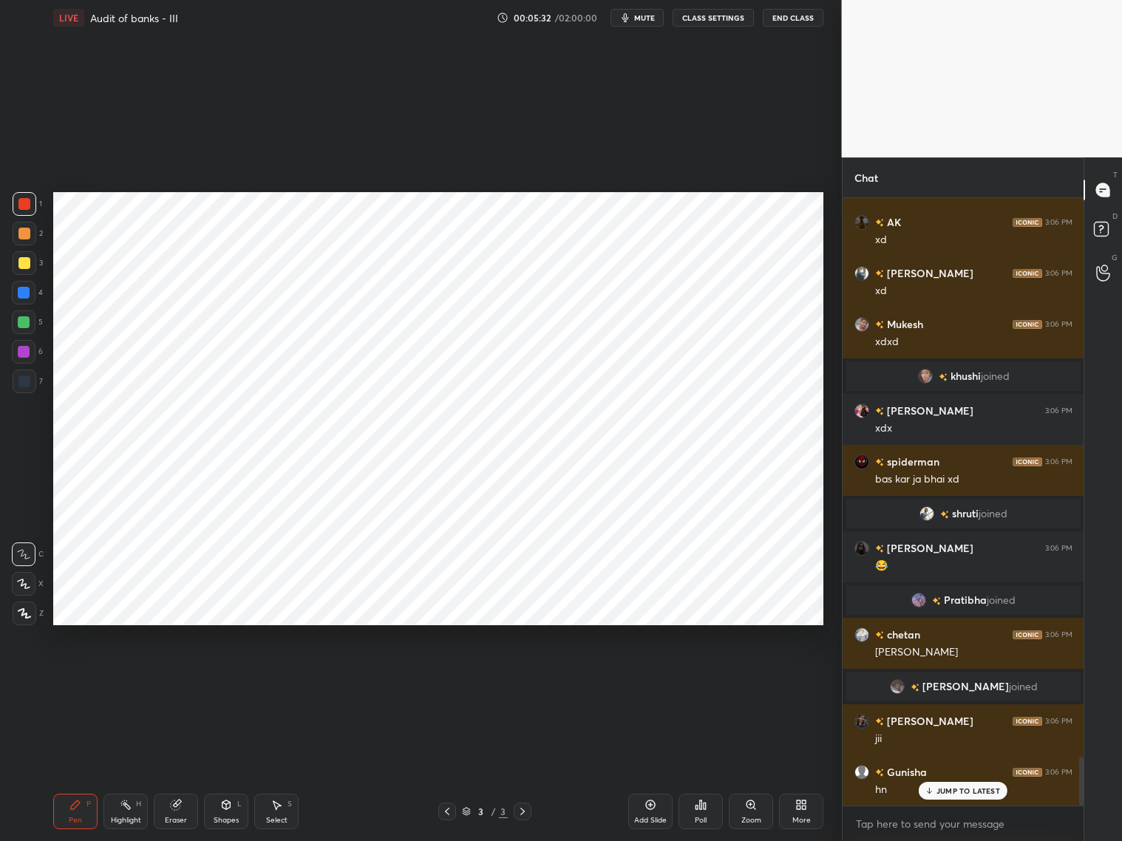
scroll to position [7036, 0]
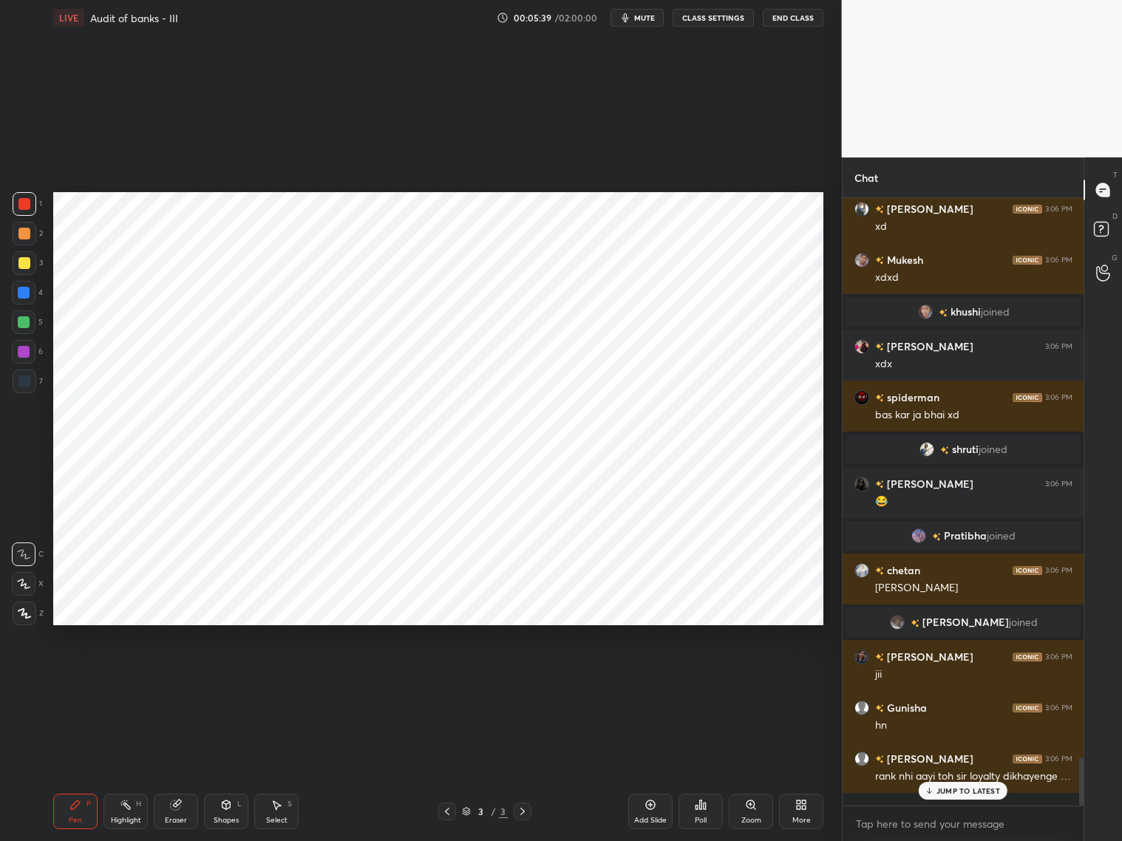
click at [20, 292] on div at bounding box center [24, 293] width 12 height 12
click at [24, 582] on icon at bounding box center [23, 584] width 13 height 10
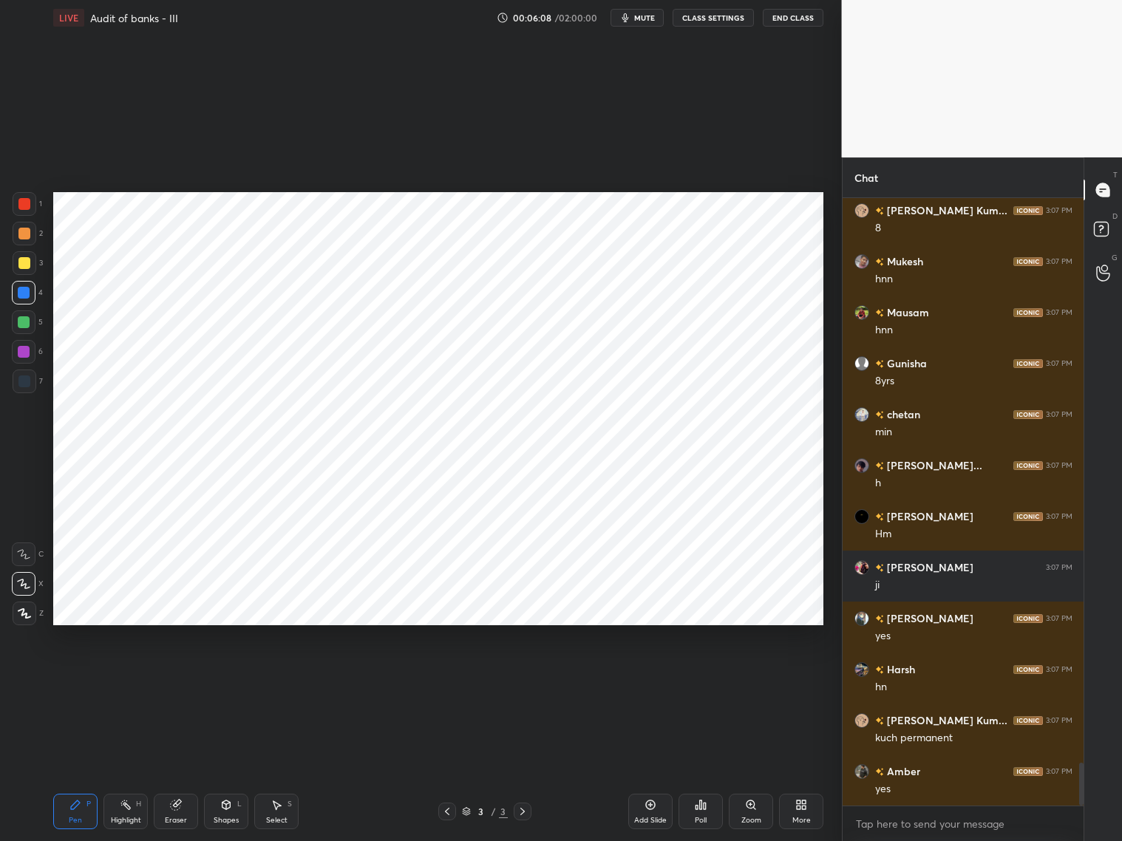
scroll to position [7974, 0]
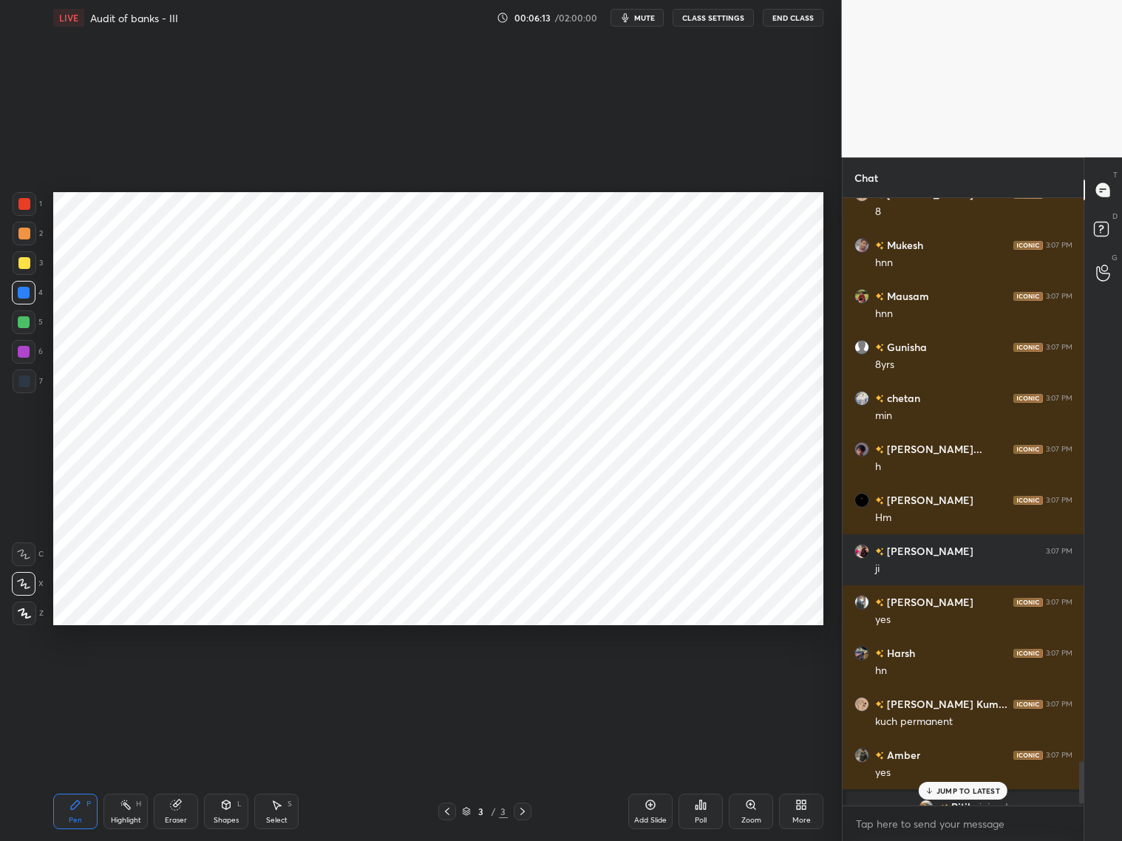
click at [20, 203] on div at bounding box center [24, 204] width 12 height 12
click at [23, 549] on icon at bounding box center [23, 554] width 13 height 10
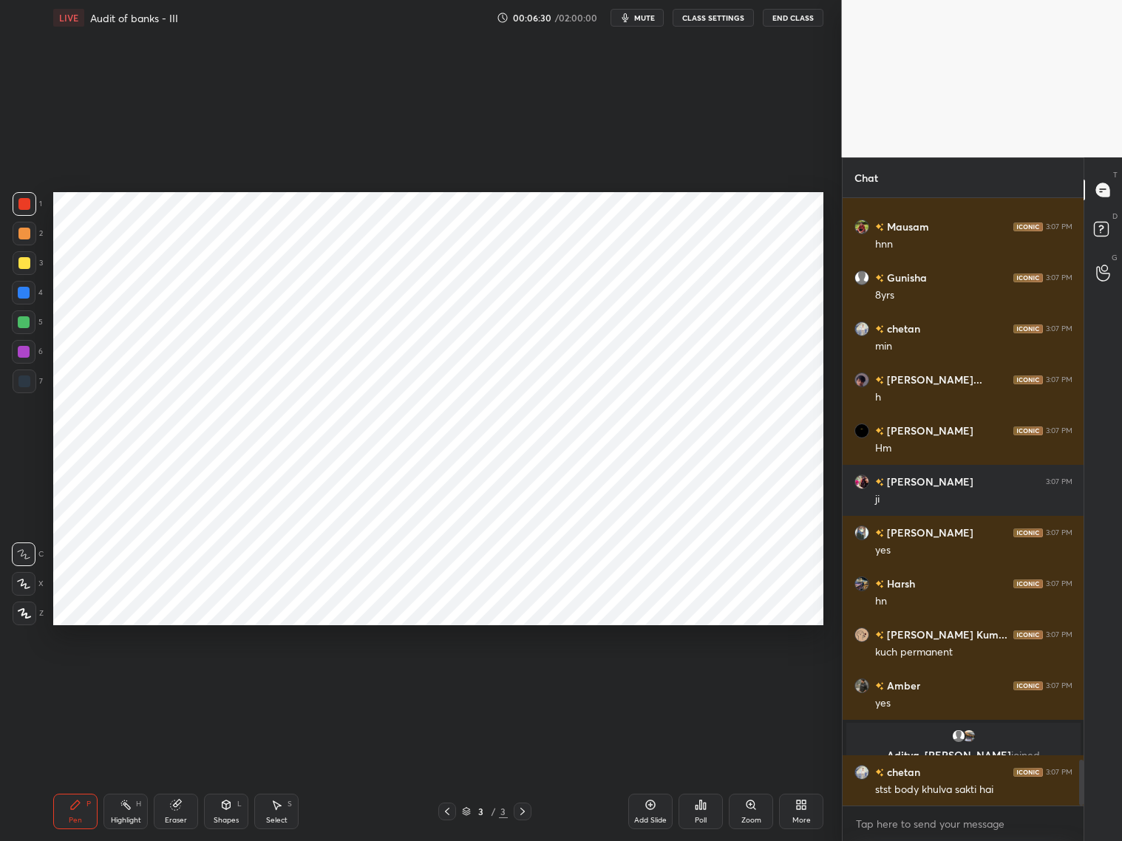
scroll to position [7489, 0]
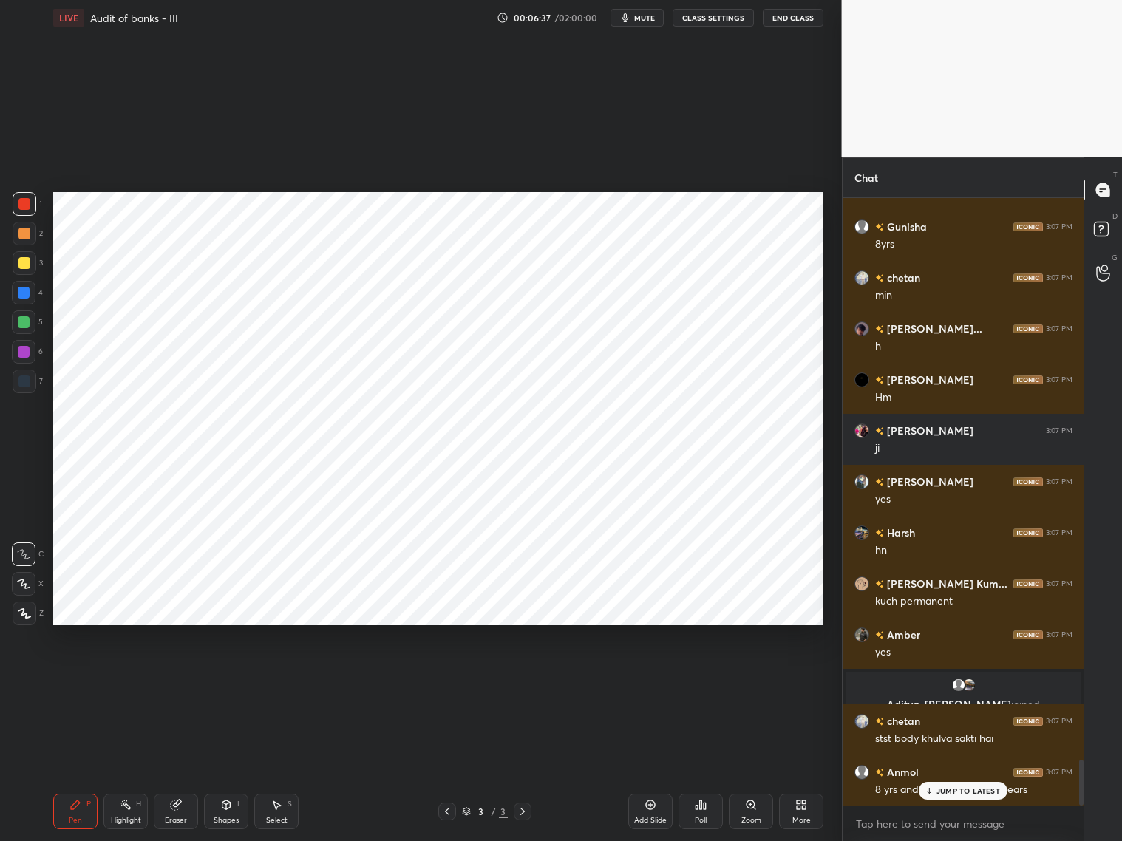
click at [22, 297] on div at bounding box center [24, 293] width 12 height 12
click at [23, 584] on icon at bounding box center [23, 584] width 13 height 10
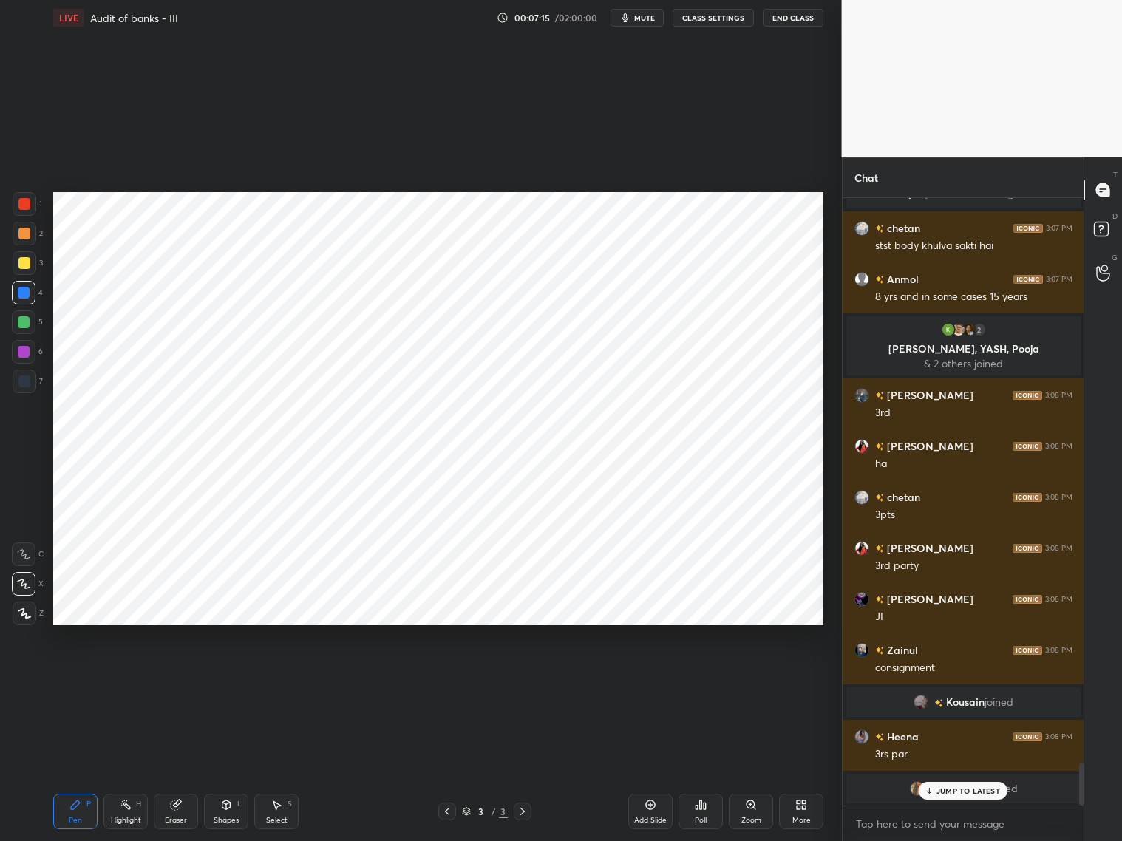
scroll to position [7998, 0]
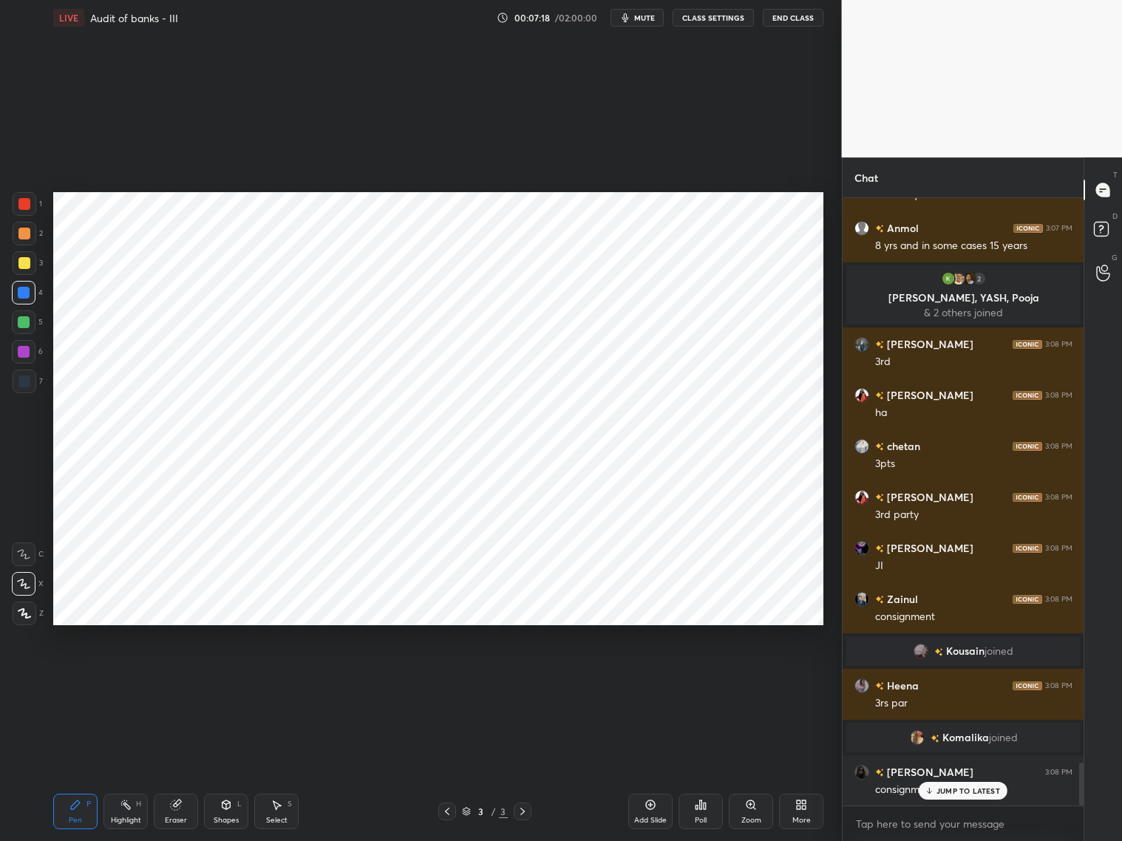
click at [21, 203] on div at bounding box center [24, 204] width 12 height 12
click at [26, 557] on icon at bounding box center [23, 554] width 13 height 10
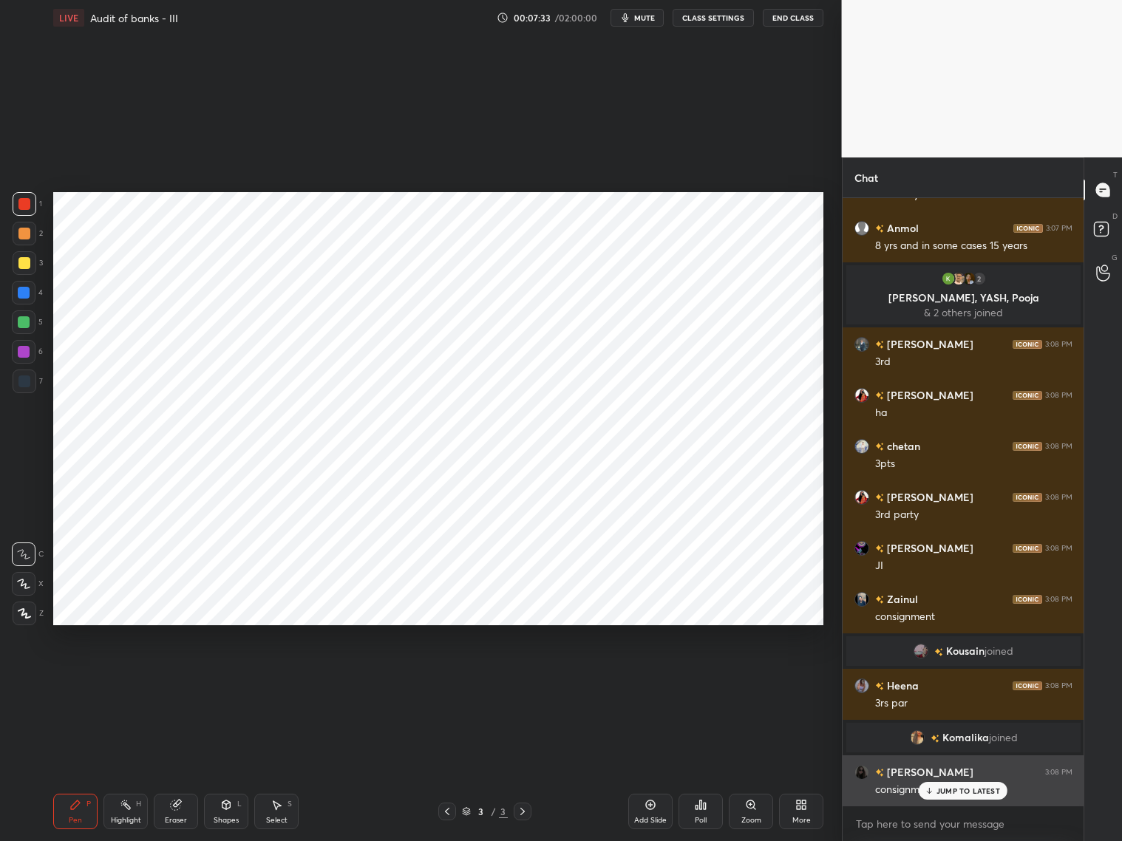
drag, startPoint x: 955, startPoint y: 782, endPoint x: 964, endPoint y: 781, distance: 8.9
click at [957, 783] on div "JUMP TO LATEST" at bounding box center [963, 791] width 89 height 18
click at [18, 389] on div at bounding box center [25, 382] width 24 height 24
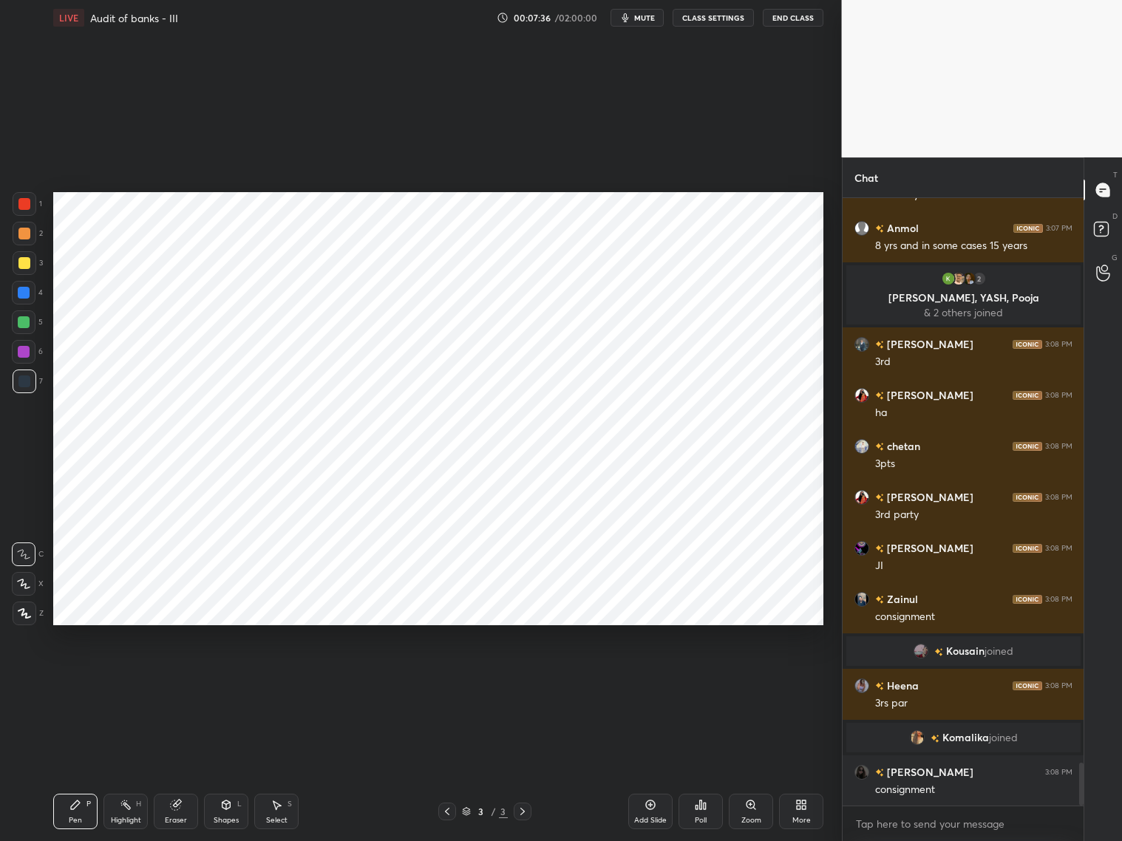
click at [28, 585] on icon at bounding box center [23, 584] width 13 height 10
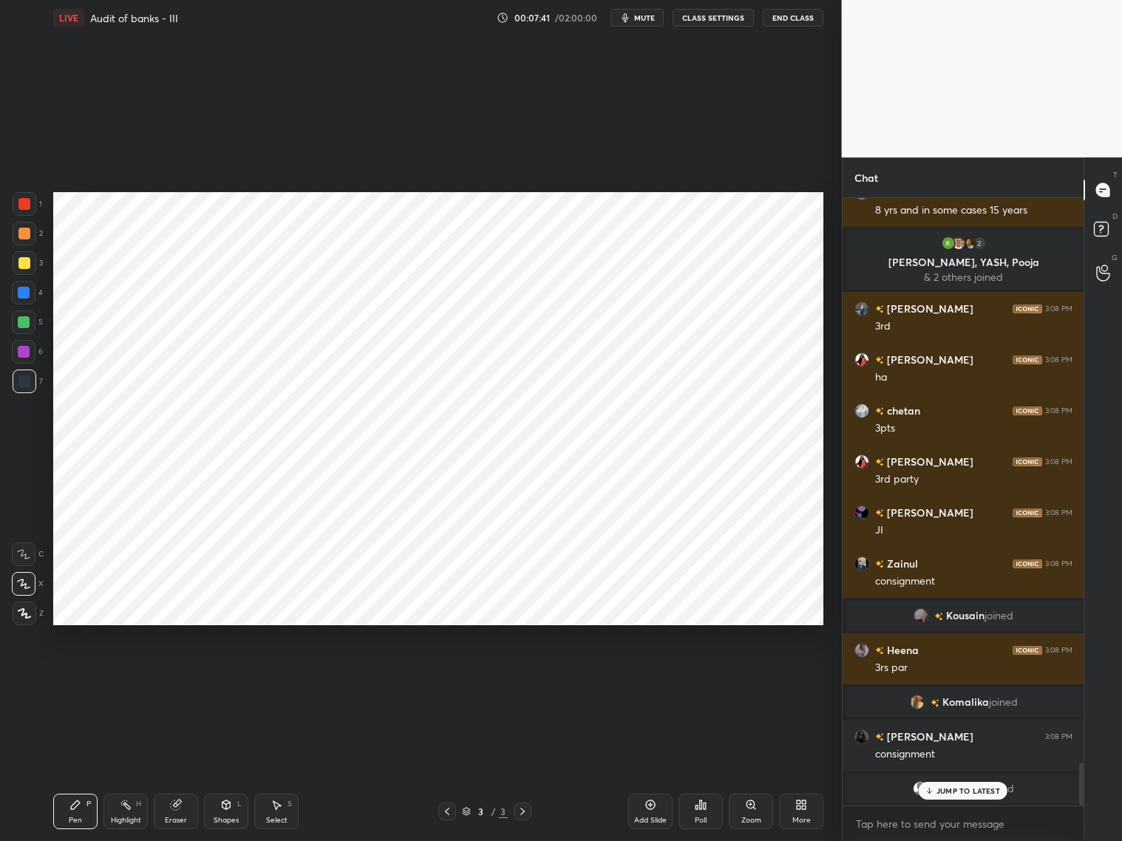
click at [20, 296] on div at bounding box center [24, 293] width 12 height 12
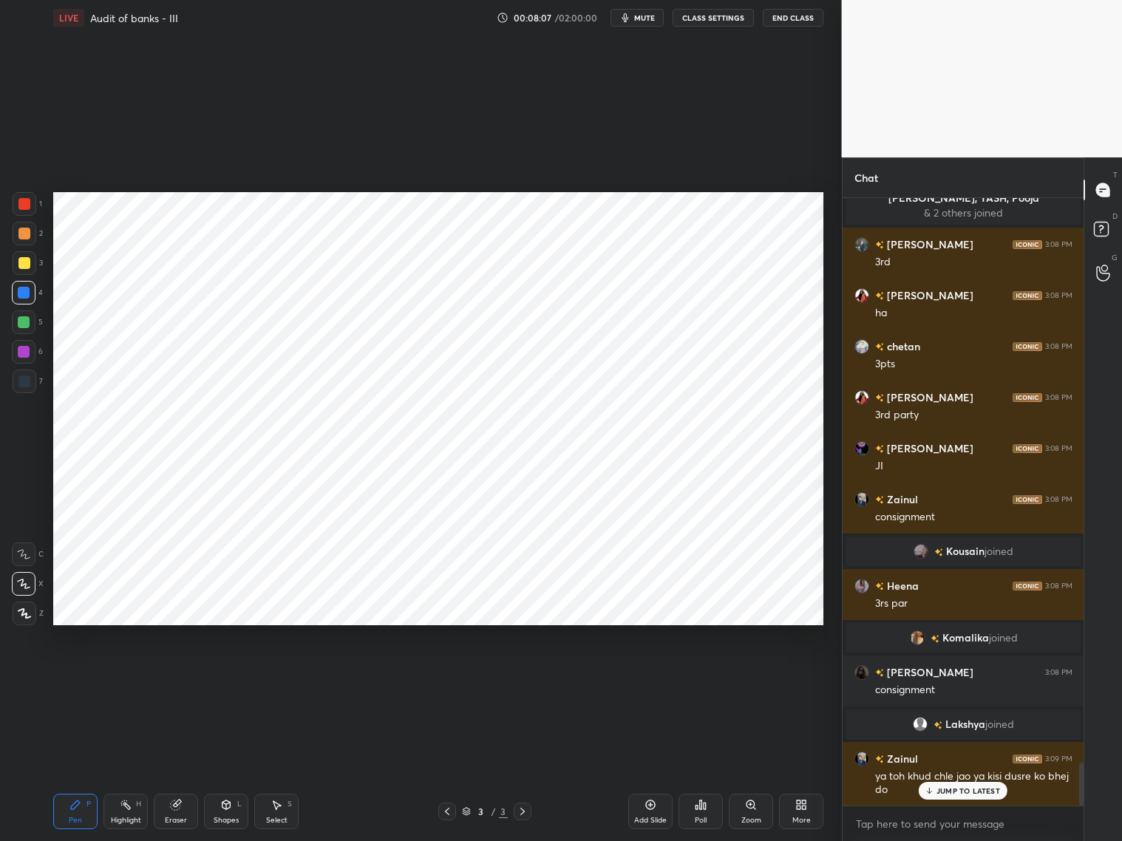
scroll to position [7991, 0]
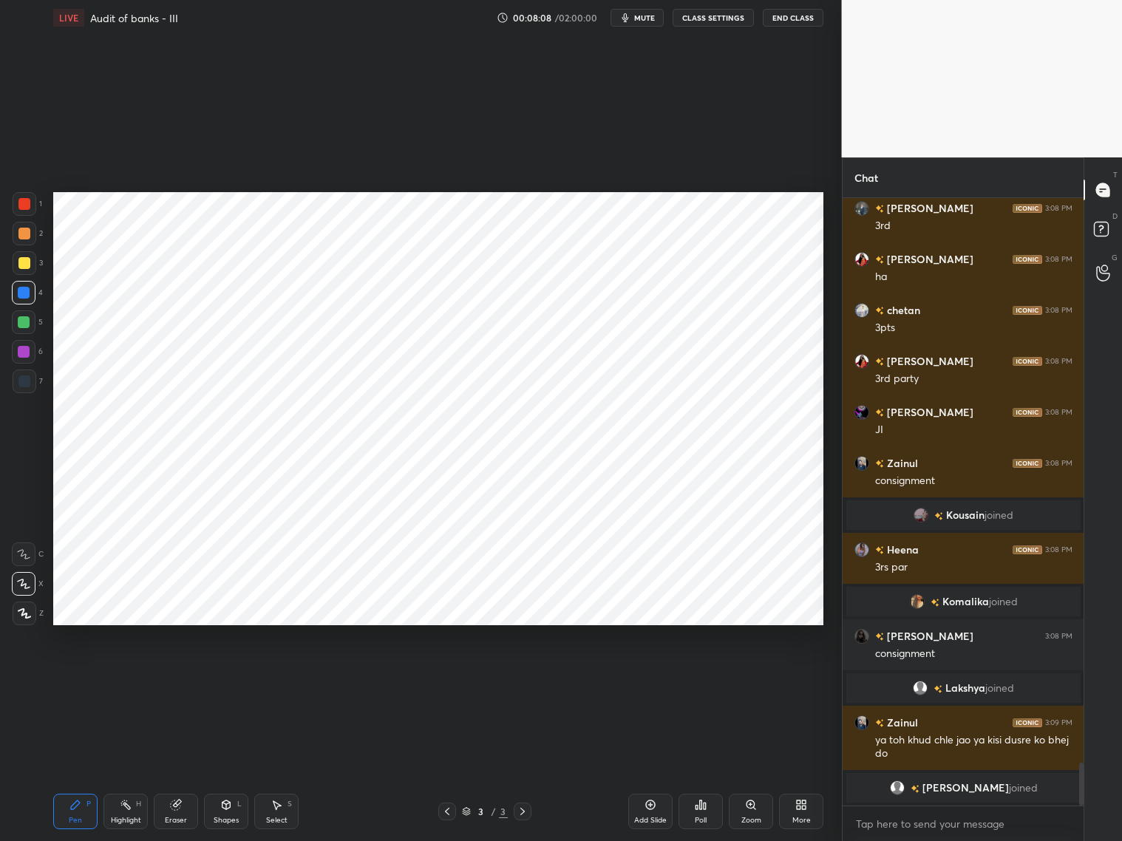
click at [19, 203] on div at bounding box center [24, 204] width 12 height 12
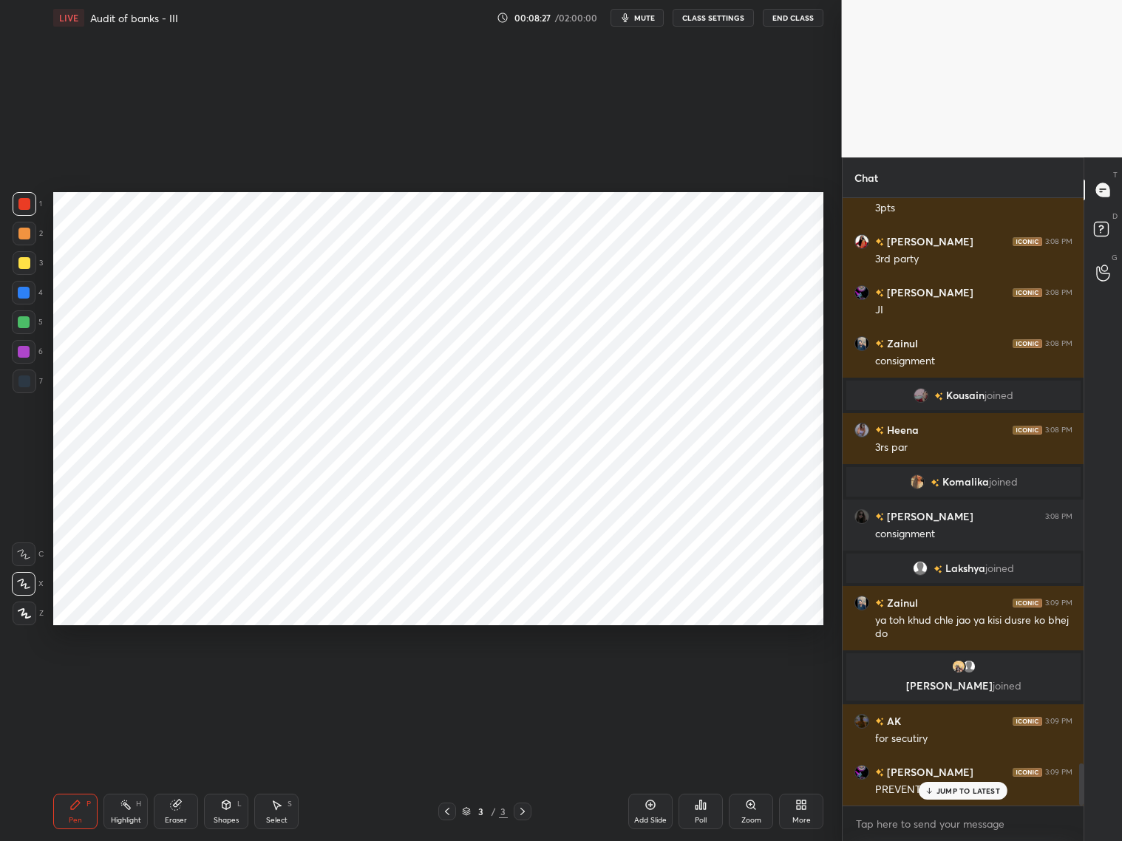
scroll to position [8125, 0]
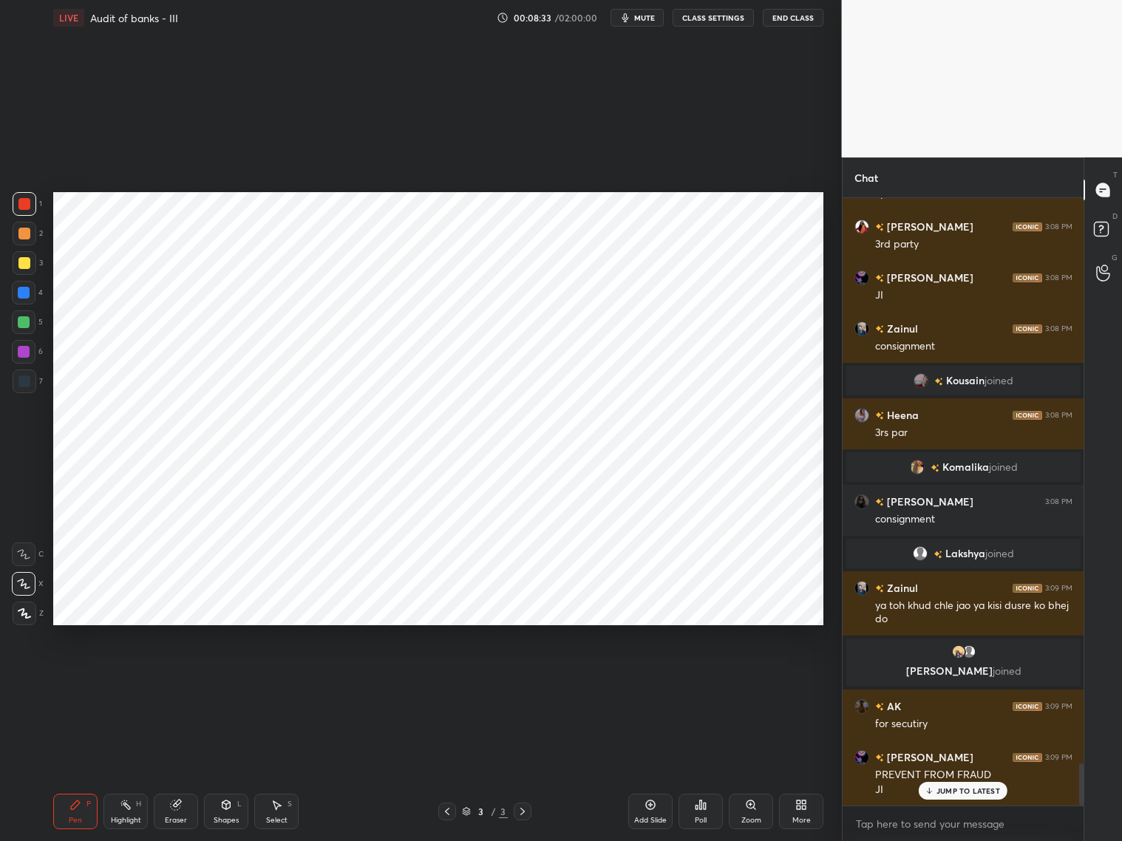
click at [21, 293] on div at bounding box center [24, 293] width 12 height 12
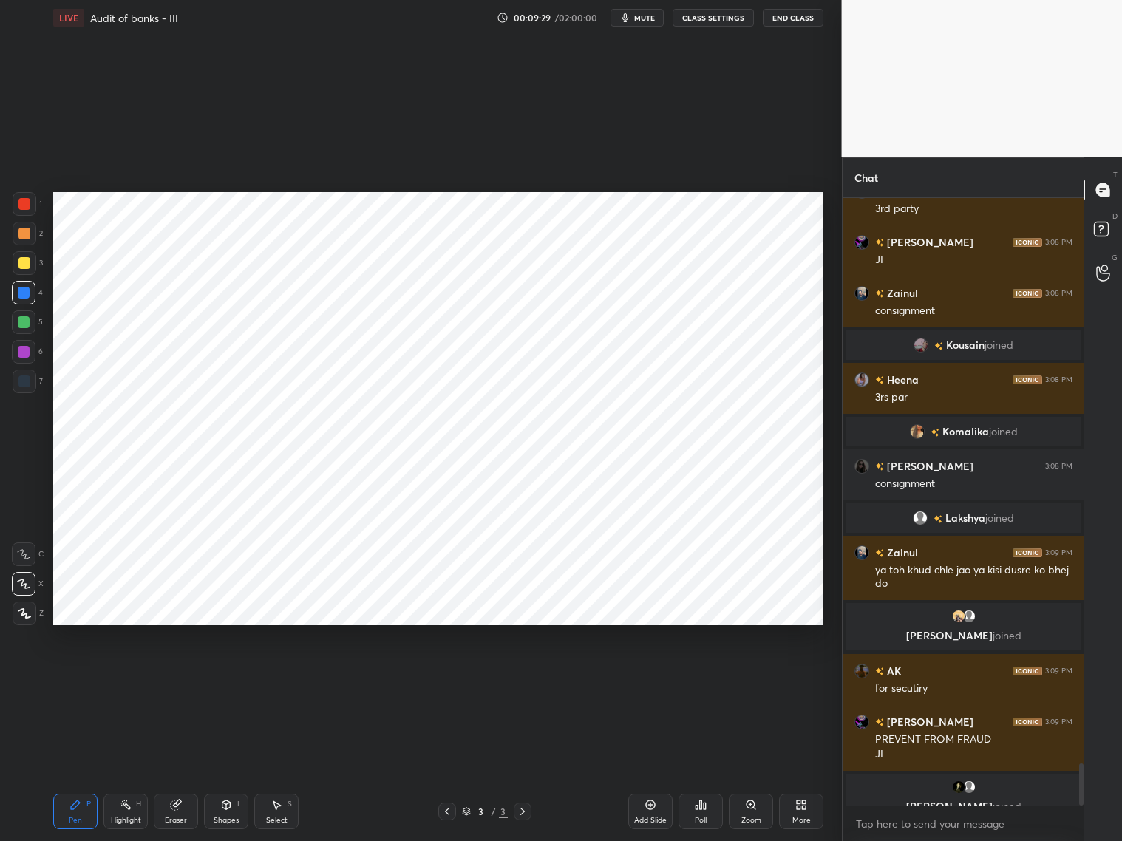
click at [26, 200] on div at bounding box center [24, 204] width 12 height 12
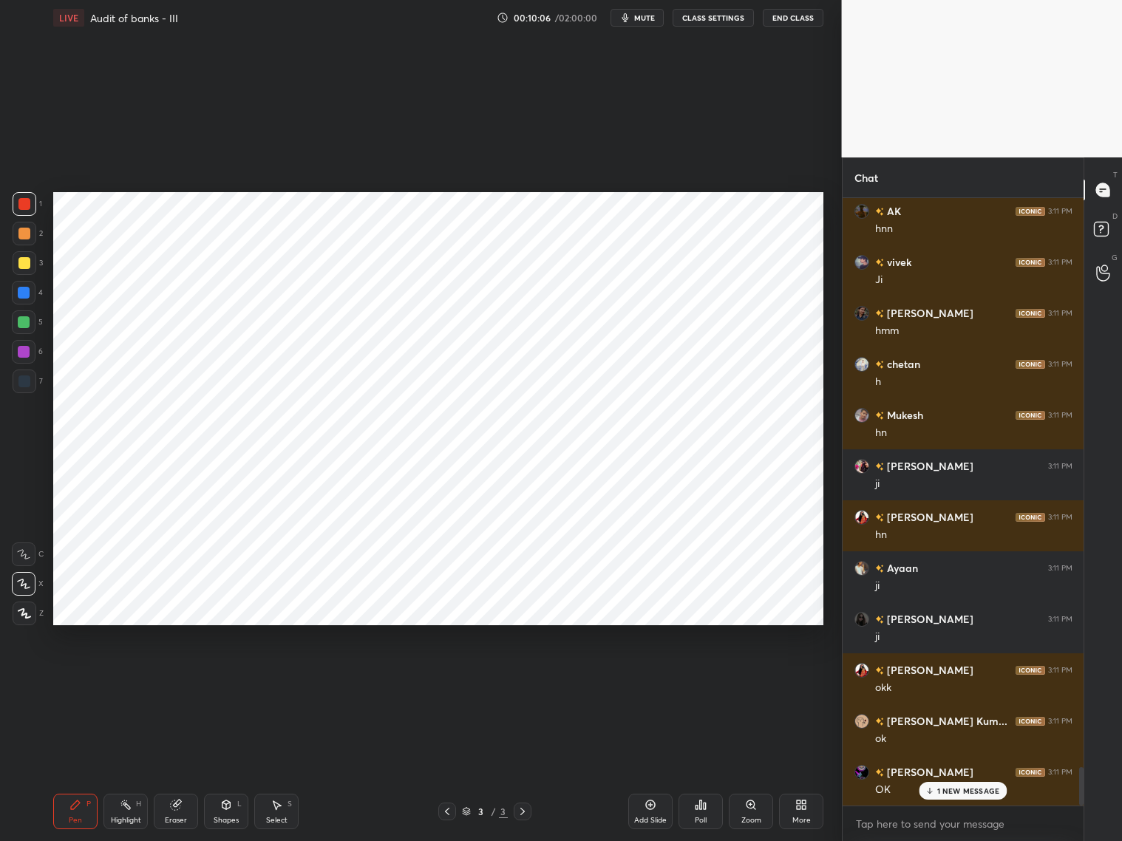
scroll to position [9012, 0]
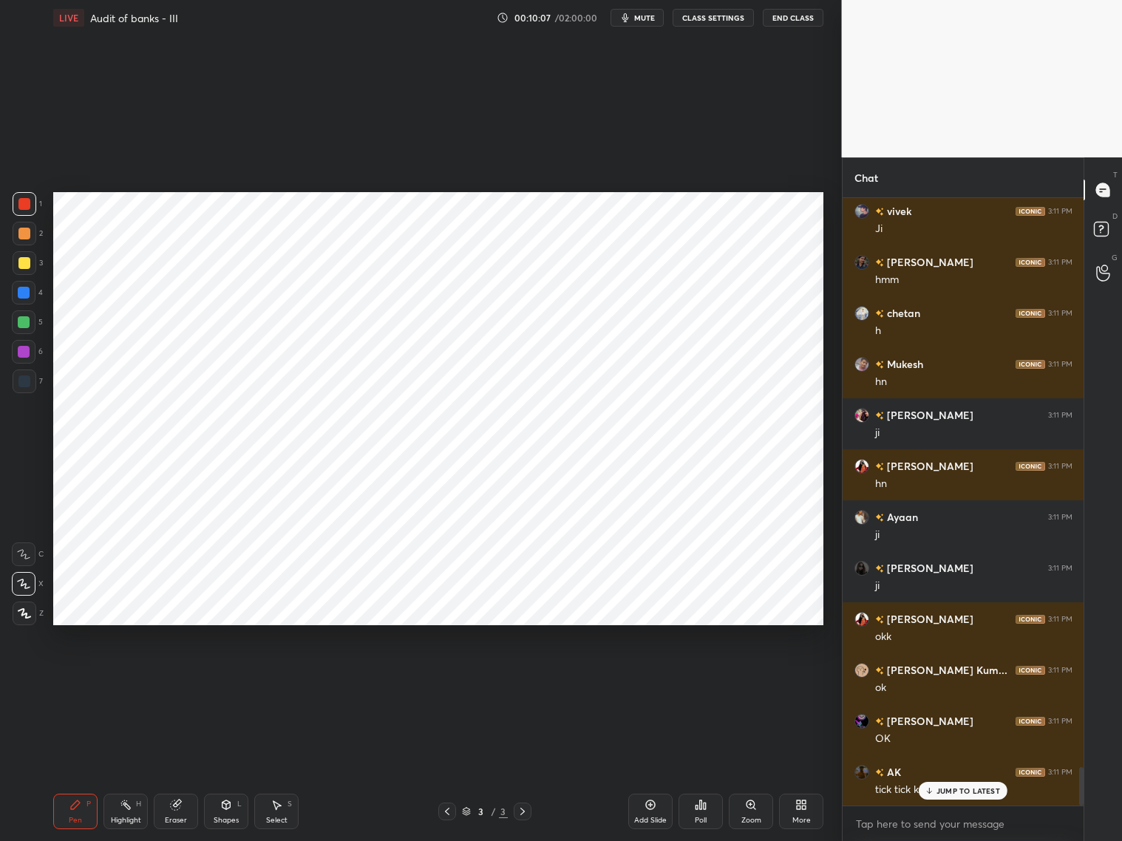
click at [645, 16] on span "mute" at bounding box center [644, 18] width 21 height 10
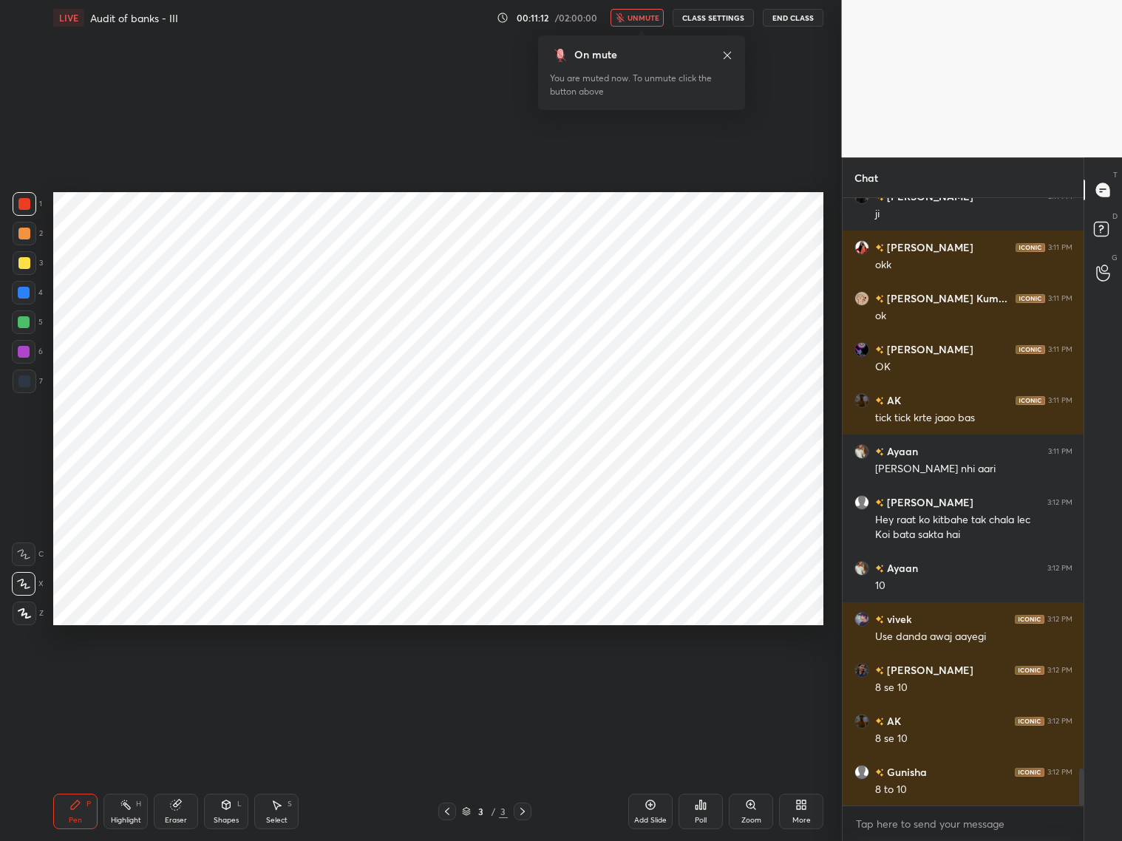
scroll to position [9436, 0]
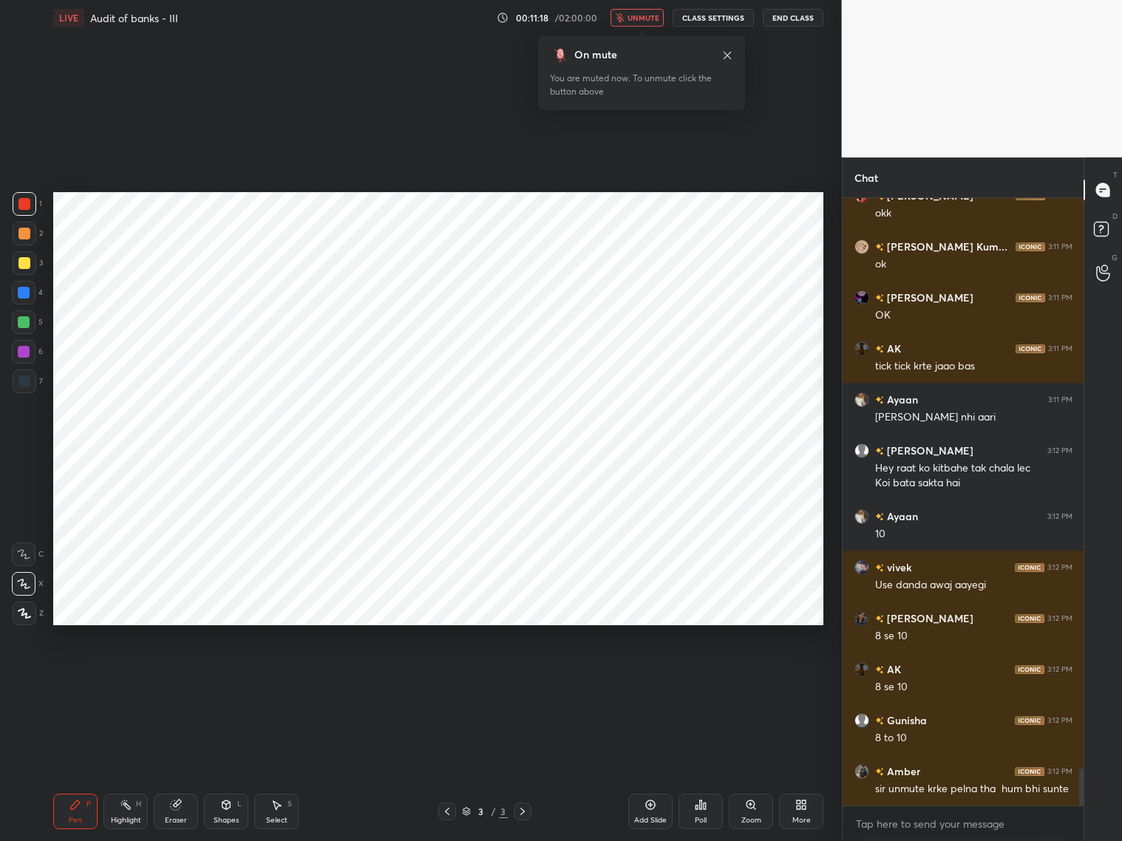
click at [641, 20] on span "unmute" at bounding box center [644, 18] width 32 height 10
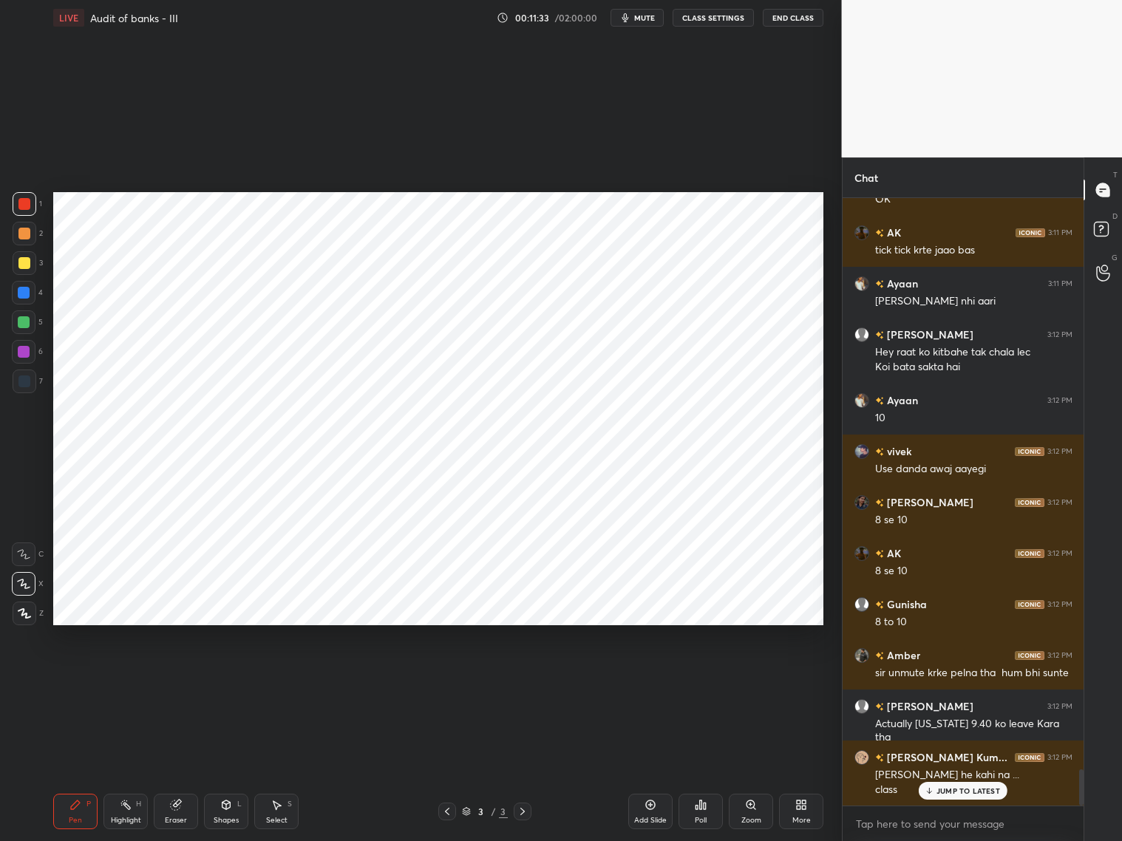
scroll to position [9603, 0]
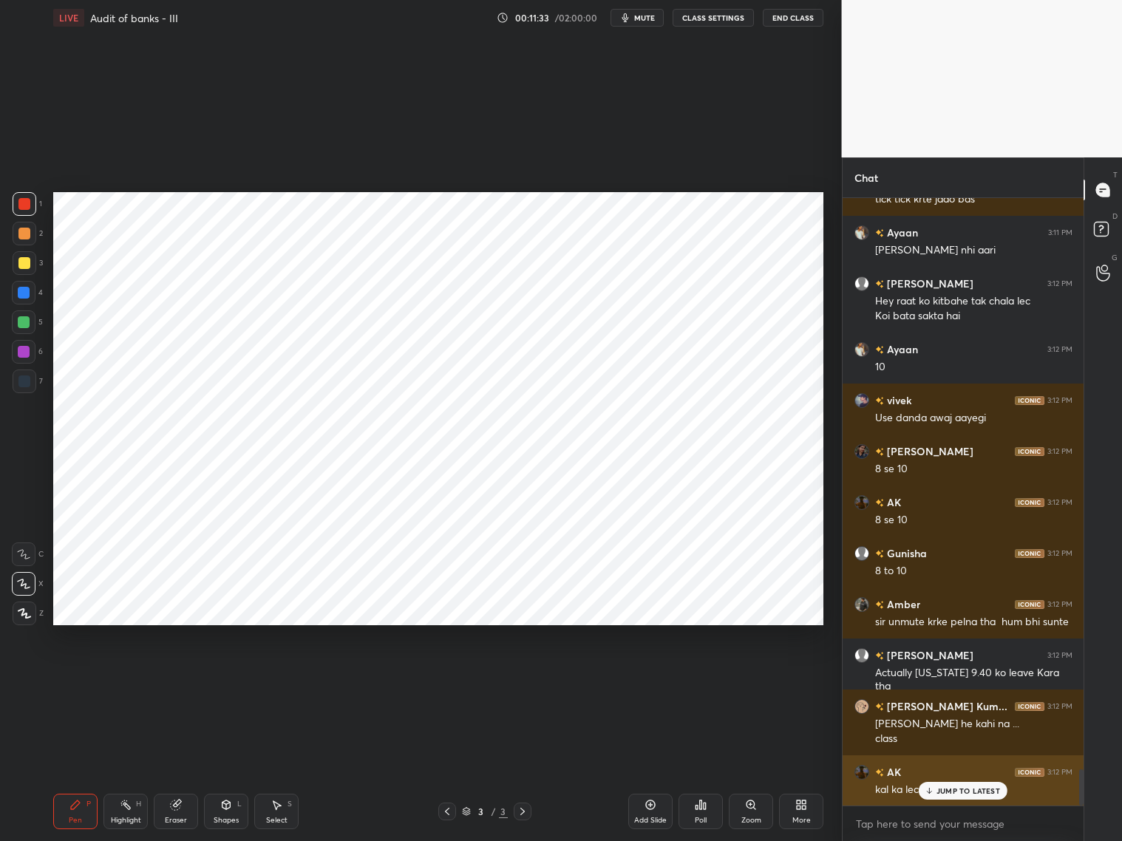
click at [941, 795] on p "JUMP TO LATEST" at bounding box center [969, 790] width 64 height 9
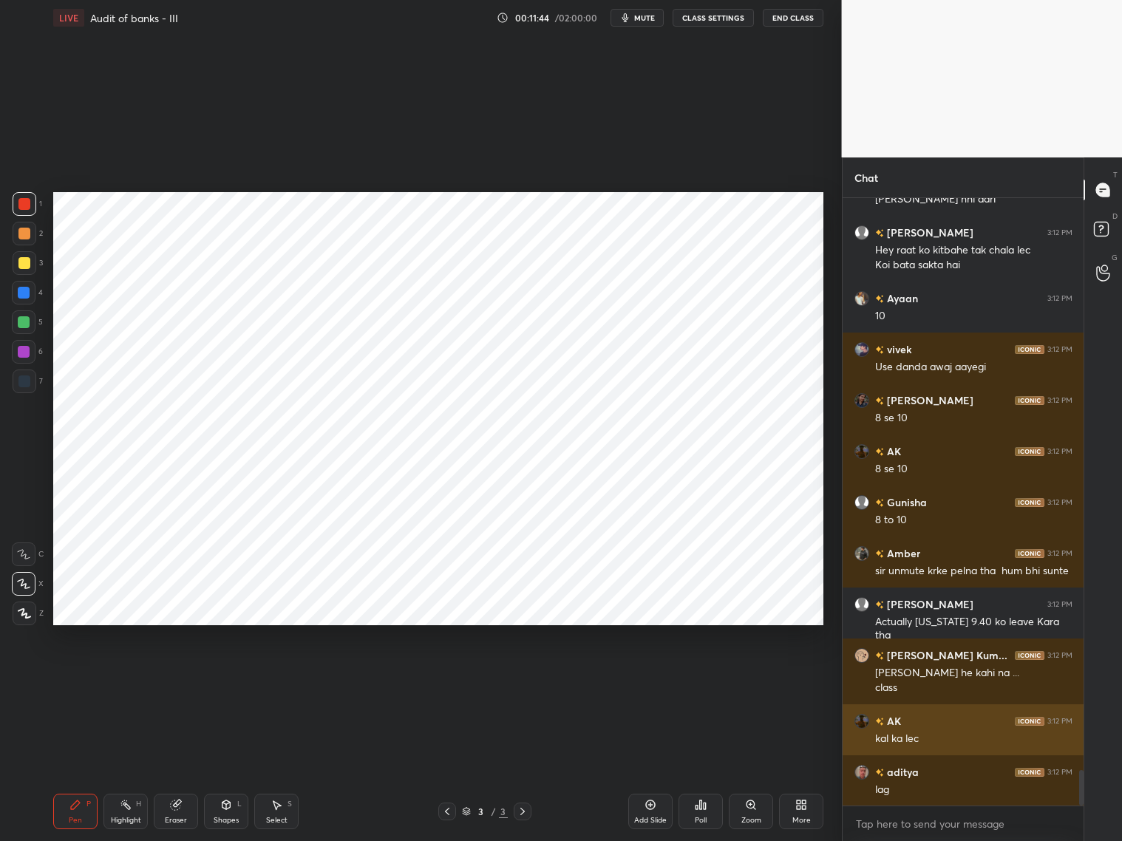
scroll to position [9706, 0]
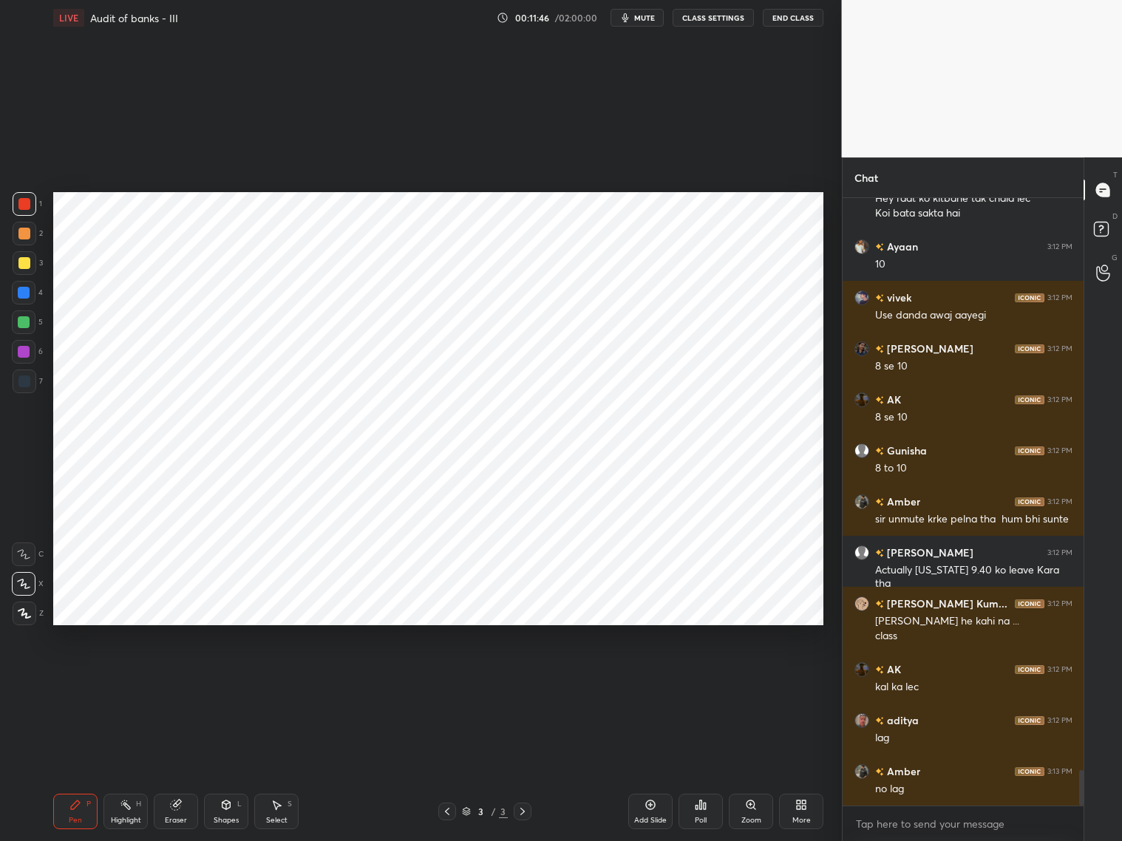
click at [653, 808] on icon at bounding box center [651, 805] width 12 height 12
drag, startPoint x: 226, startPoint y: 812, endPoint x: 225, endPoint y: 795, distance: 17.0
click at [228, 811] on div "Shapes L" at bounding box center [226, 811] width 44 height 35
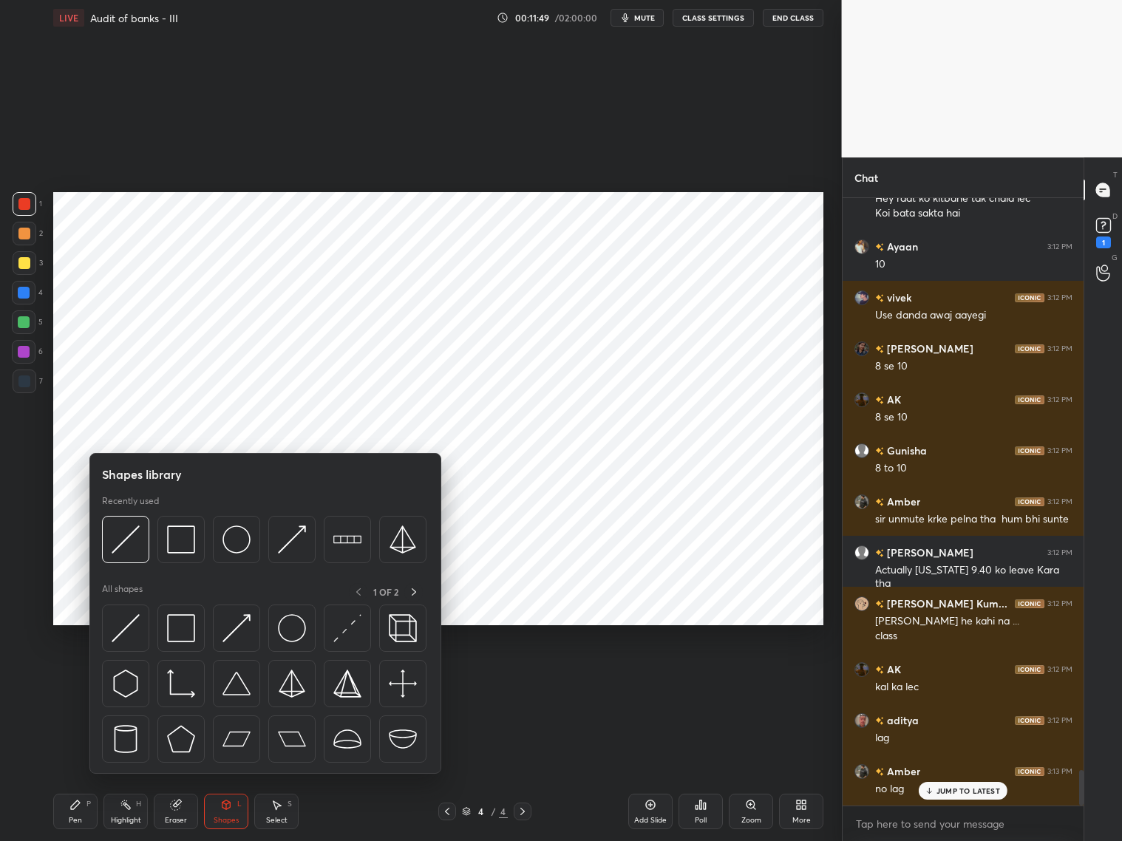
scroll to position [9768, 0]
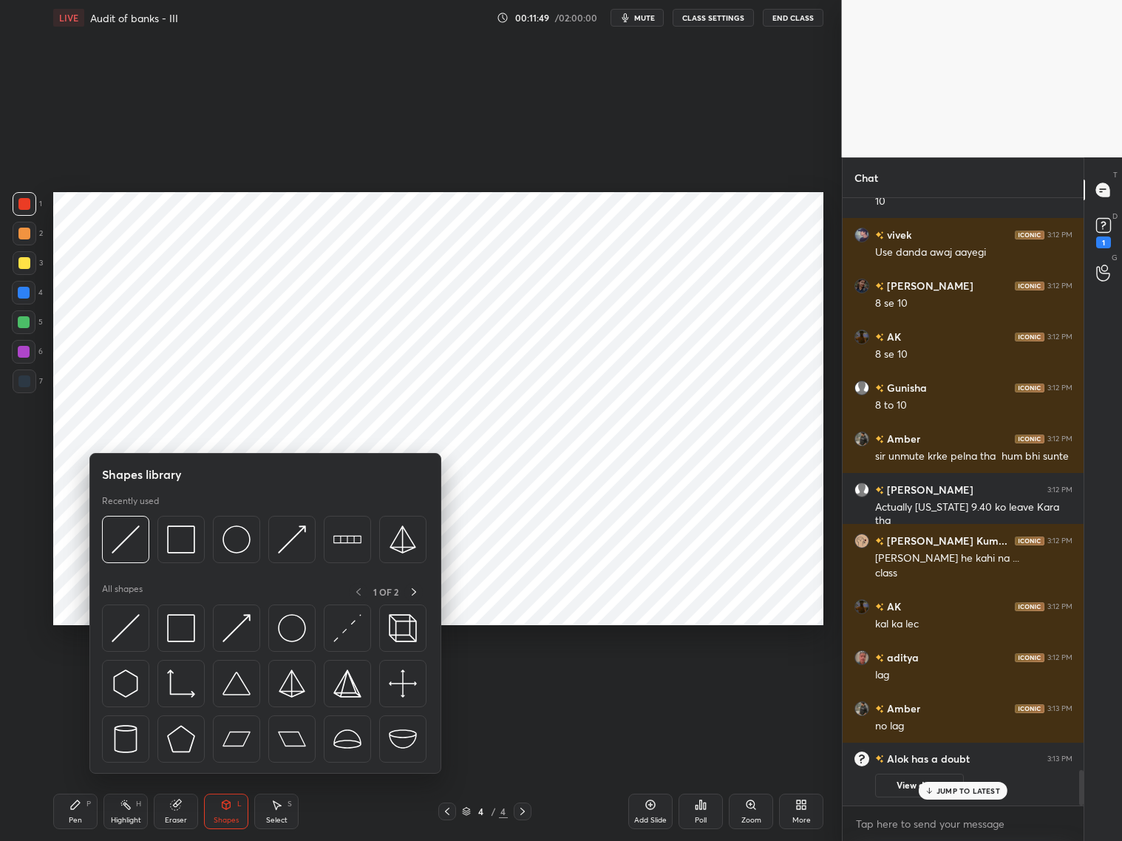
click at [27, 370] on div at bounding box center [25, 382] width 24 height 24
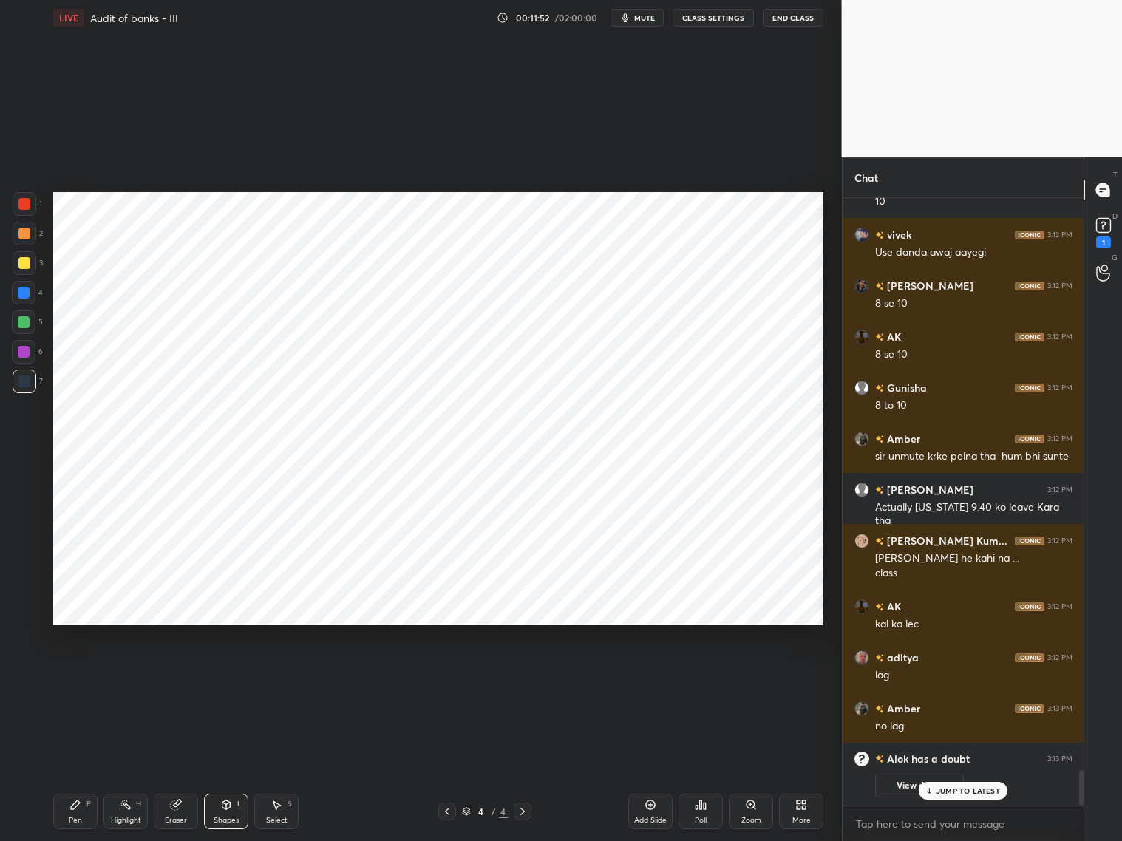
click at [84, 804] on div "Pen P" at bounding box center [75, 811] width 44 height 35
click at [23, 287] on div at bounding box center [24, 293] width 12 height 12
click at [30, 203] on div at bounding box center [24, 204] width 12 height 12
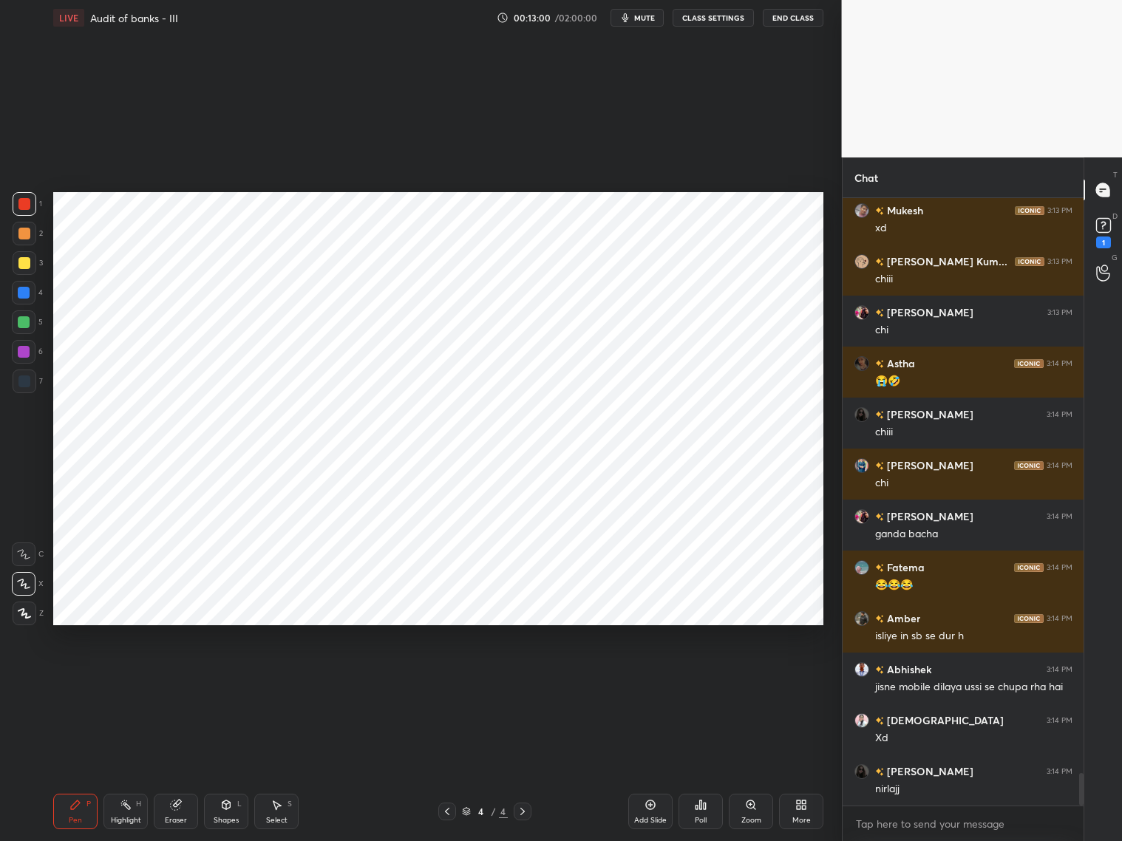
scroll to position [10691, 0]
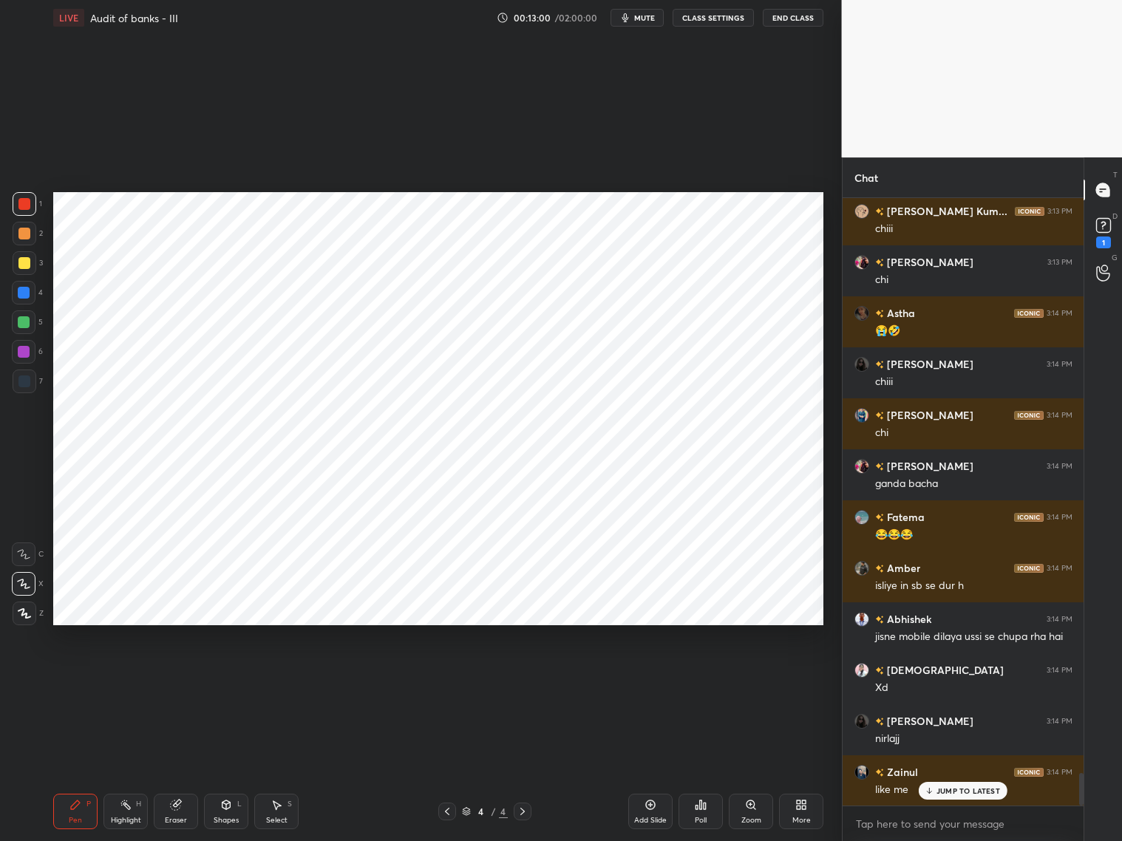
drag, startPoint x: 25, startPoint y: 293, endPoint x: 28, endPoint y: 284, distance: 9.4
click at [27, 289] on div at bounding box center [24, 293] width 12 height 12
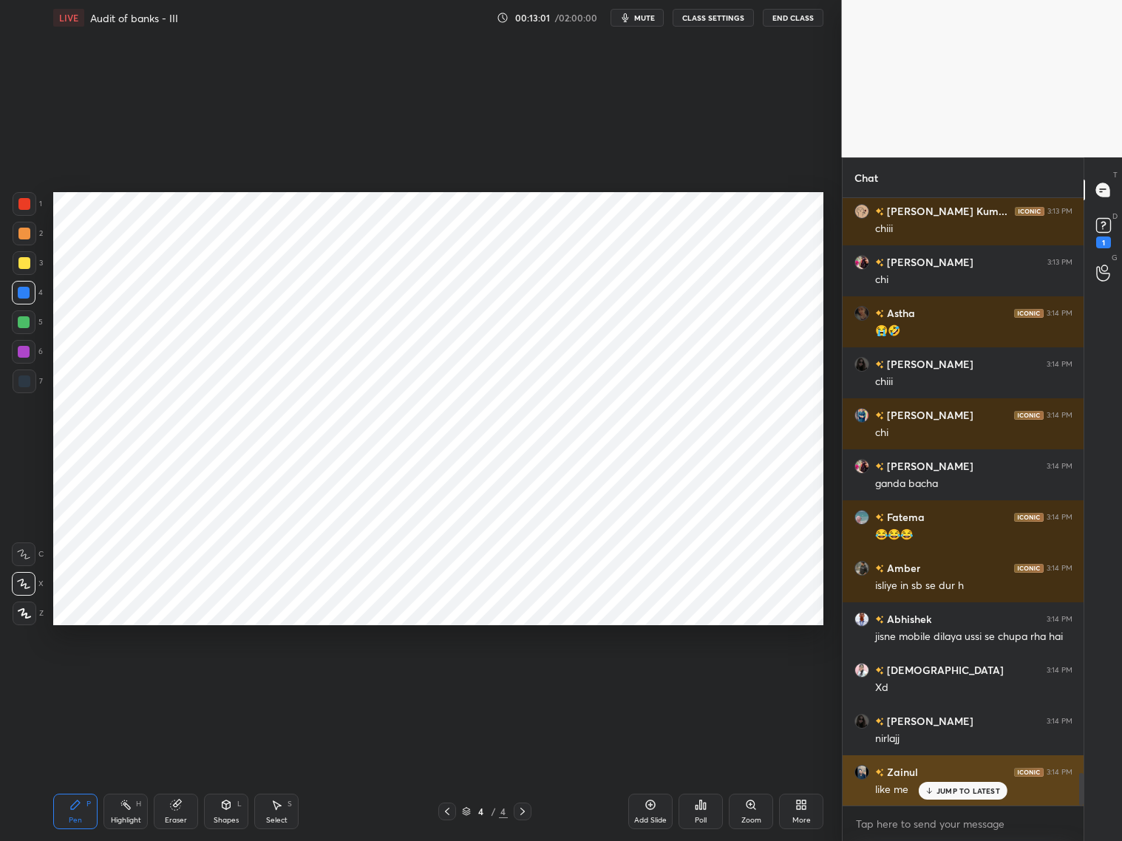
click at [945, 795] on div "JUMP TO LATEST" at bounding box center [963, 791] width 89 height 18
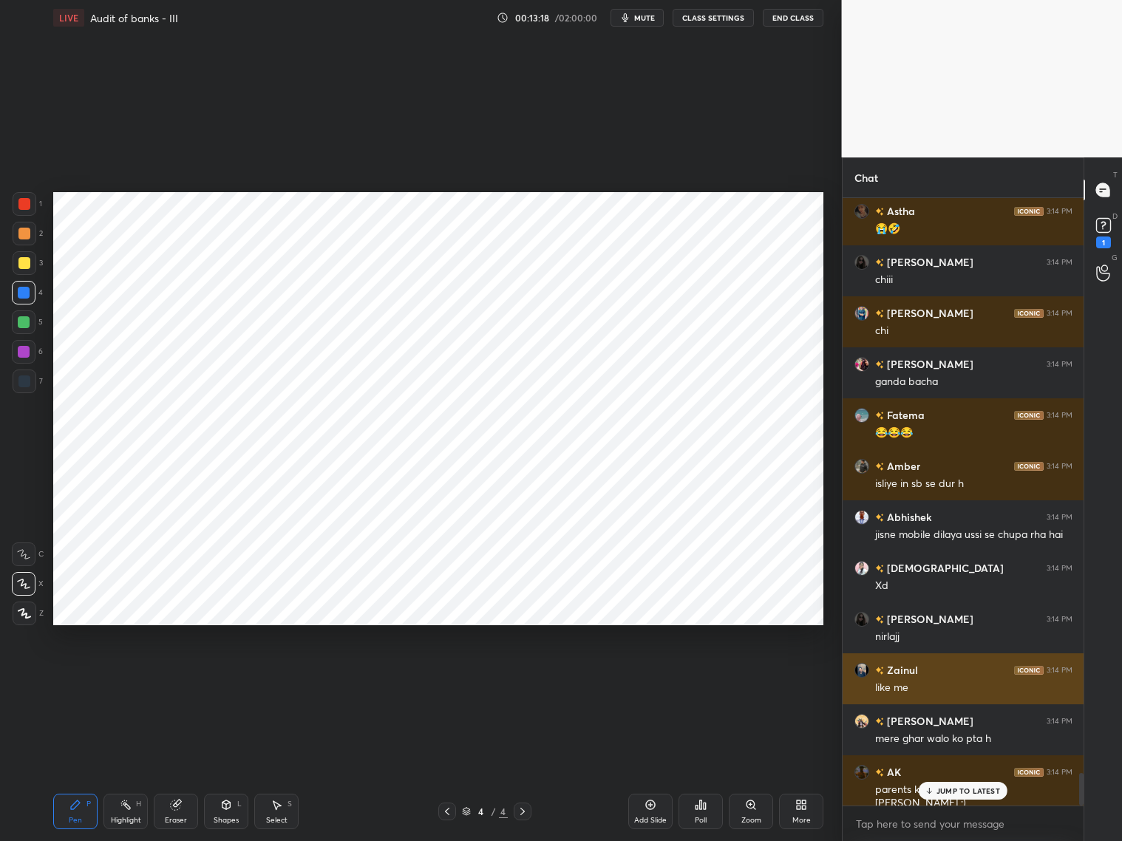
scroll to position [10844, 0]
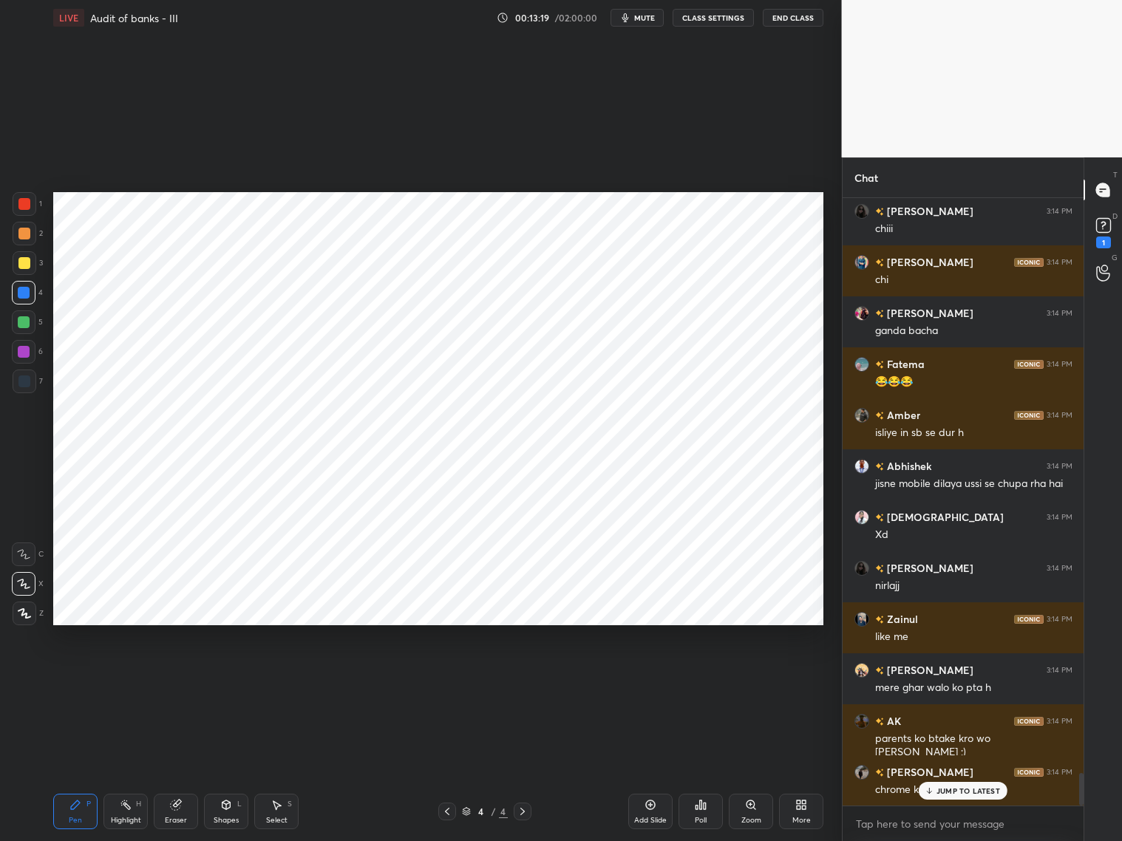
click at [24, 207] on div at bounding box center [24, 204] width 12 height 12
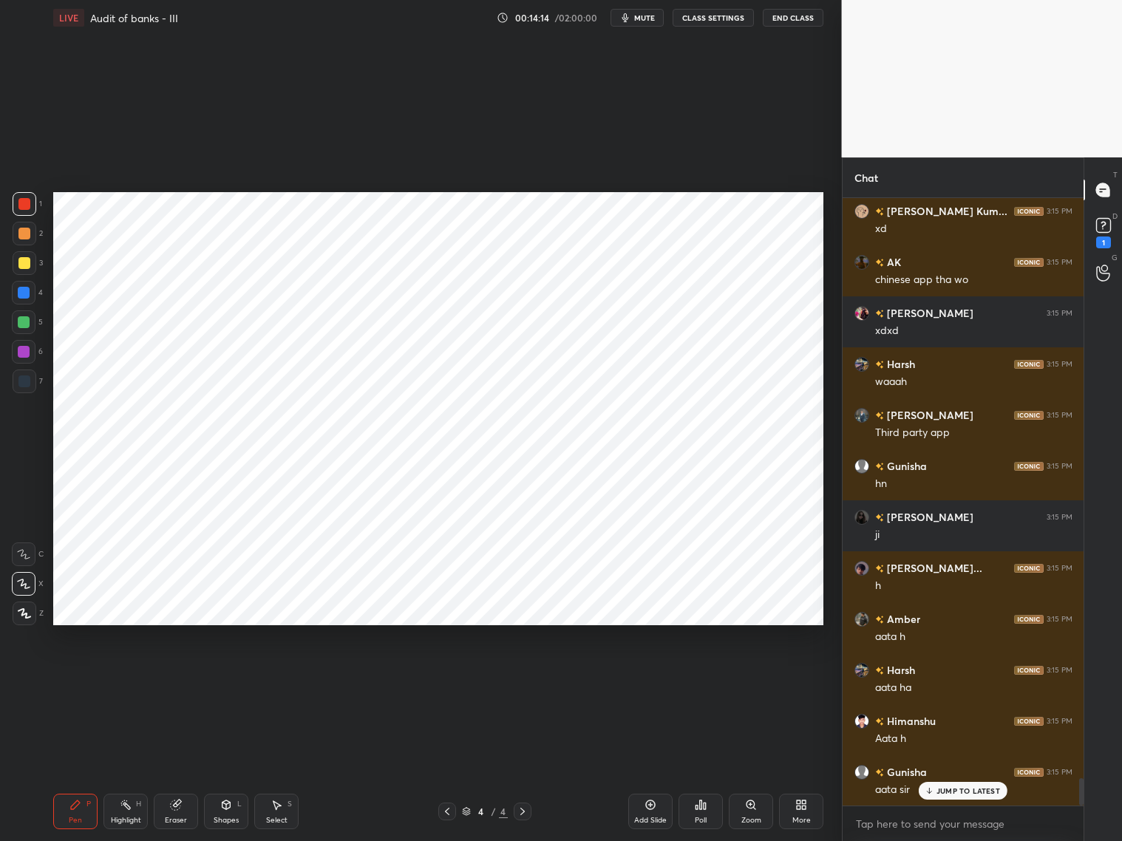
scroll to position [12720, 0]
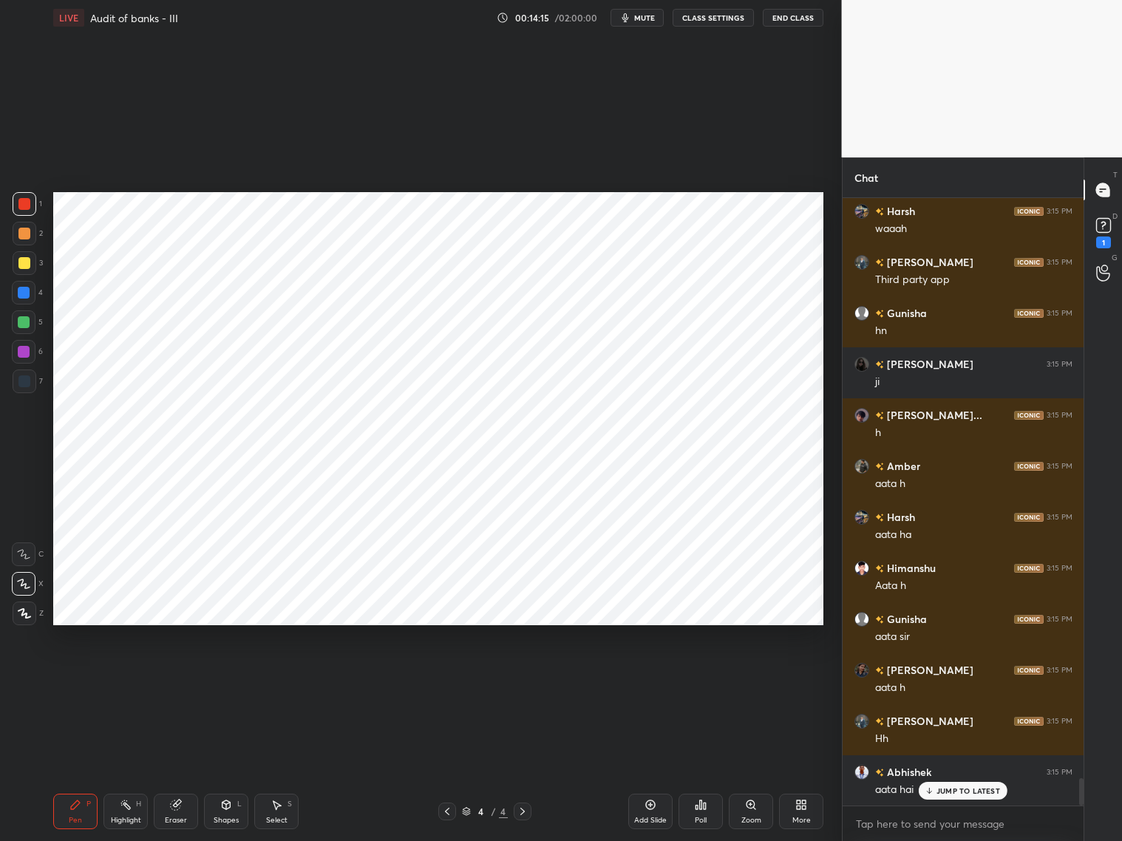
click at [22, 295] on div at bounding box center [24, 293] width 12 height 12
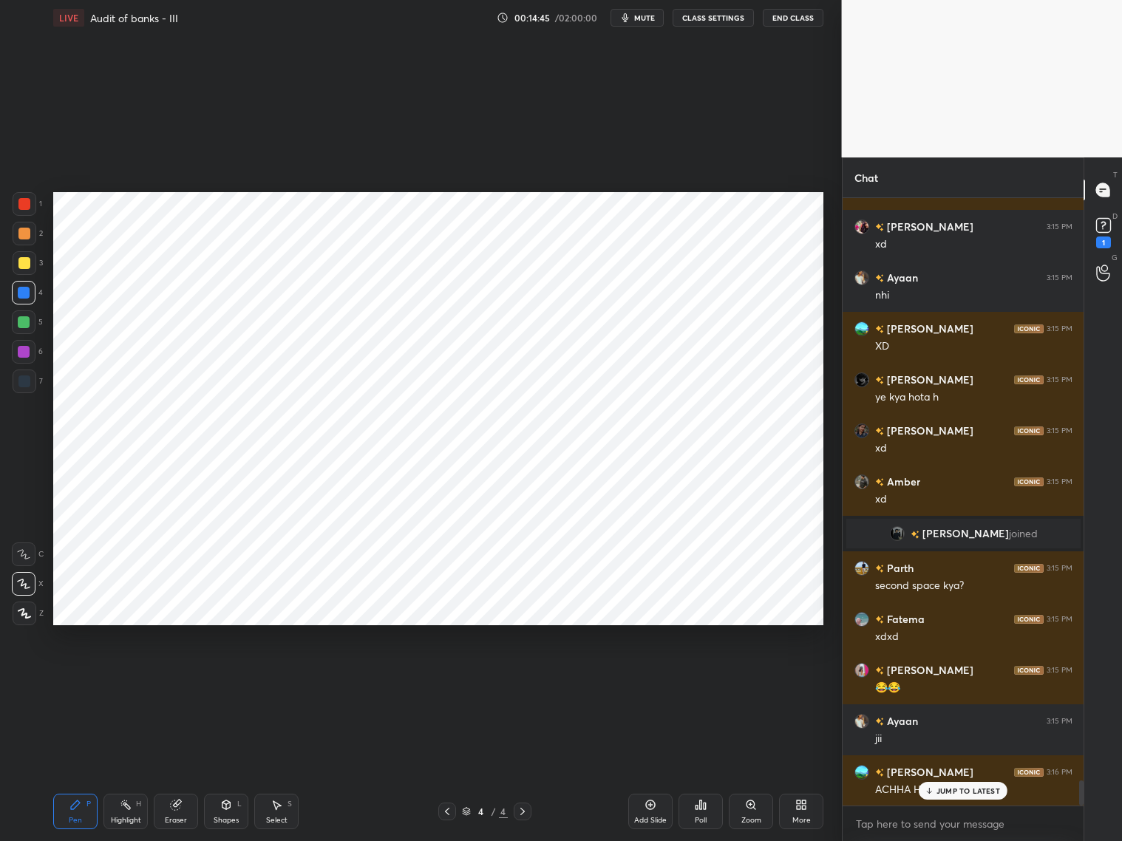
scroll to position [14235, 0]
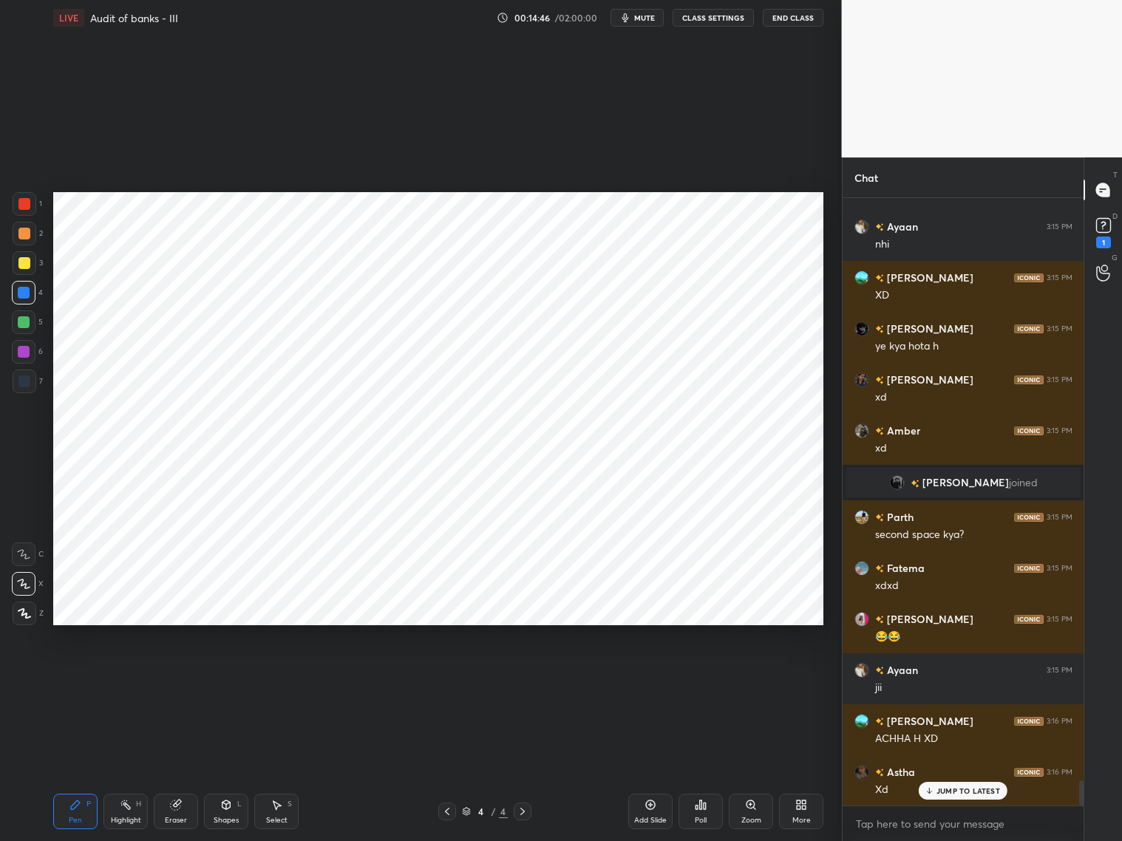
click at [955, 789] on p "JUMP TO LATEST" at bounding box center [969, 790] width 64 height 9
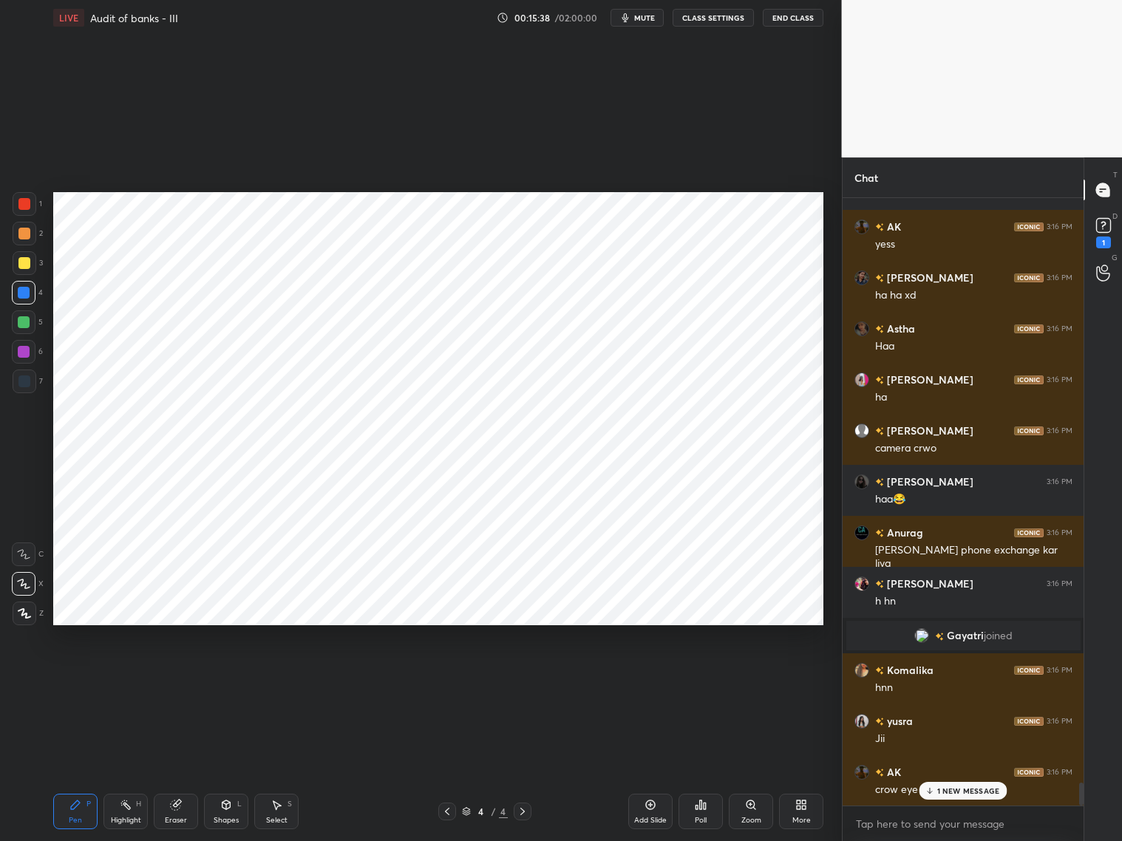
scroll to position [15494, 0]
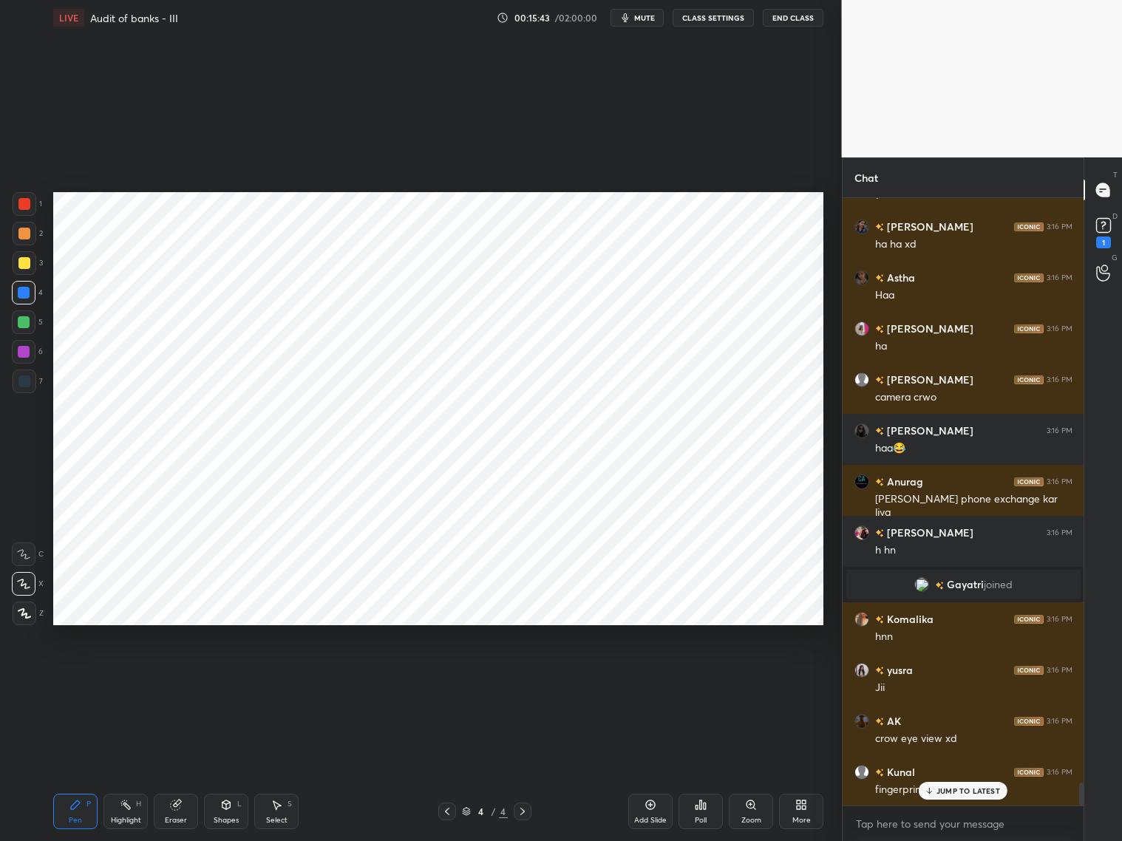
click at [24, 201] on div at bounding box center [24, 204] width 12 height 12
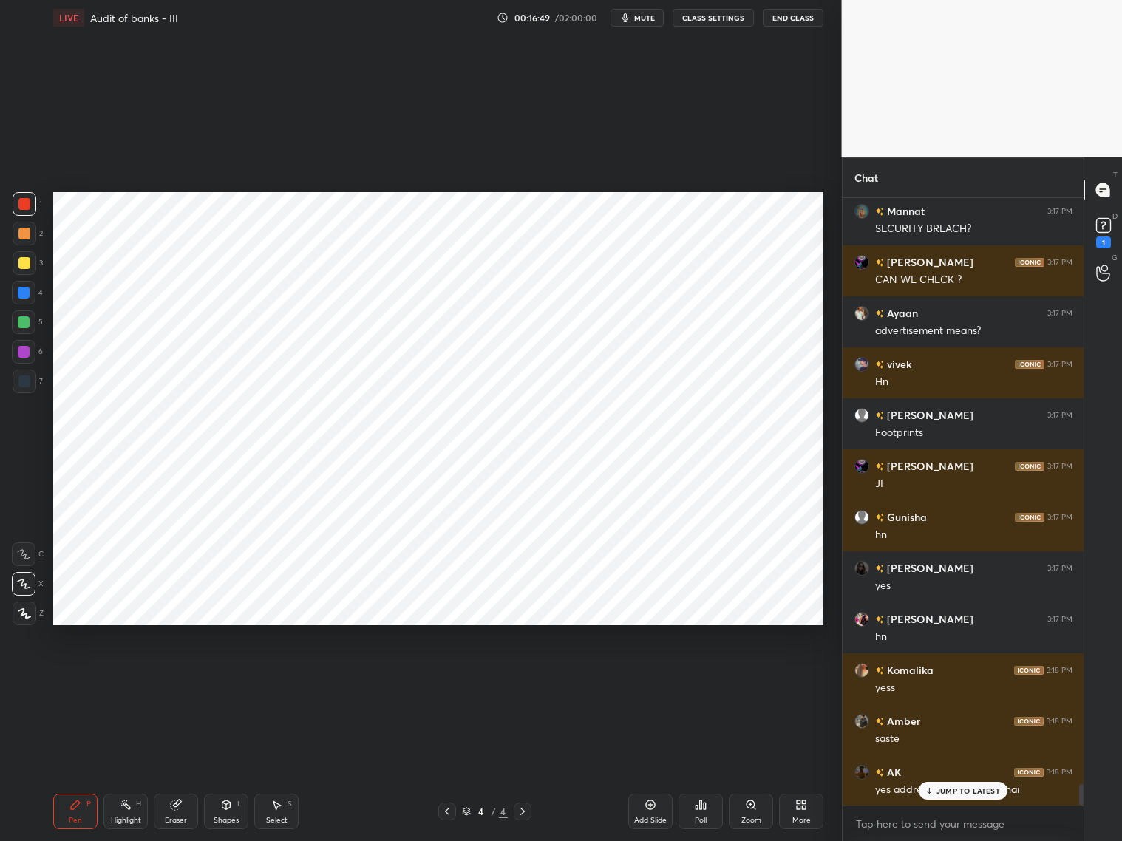
scroll to position [16375, 0]
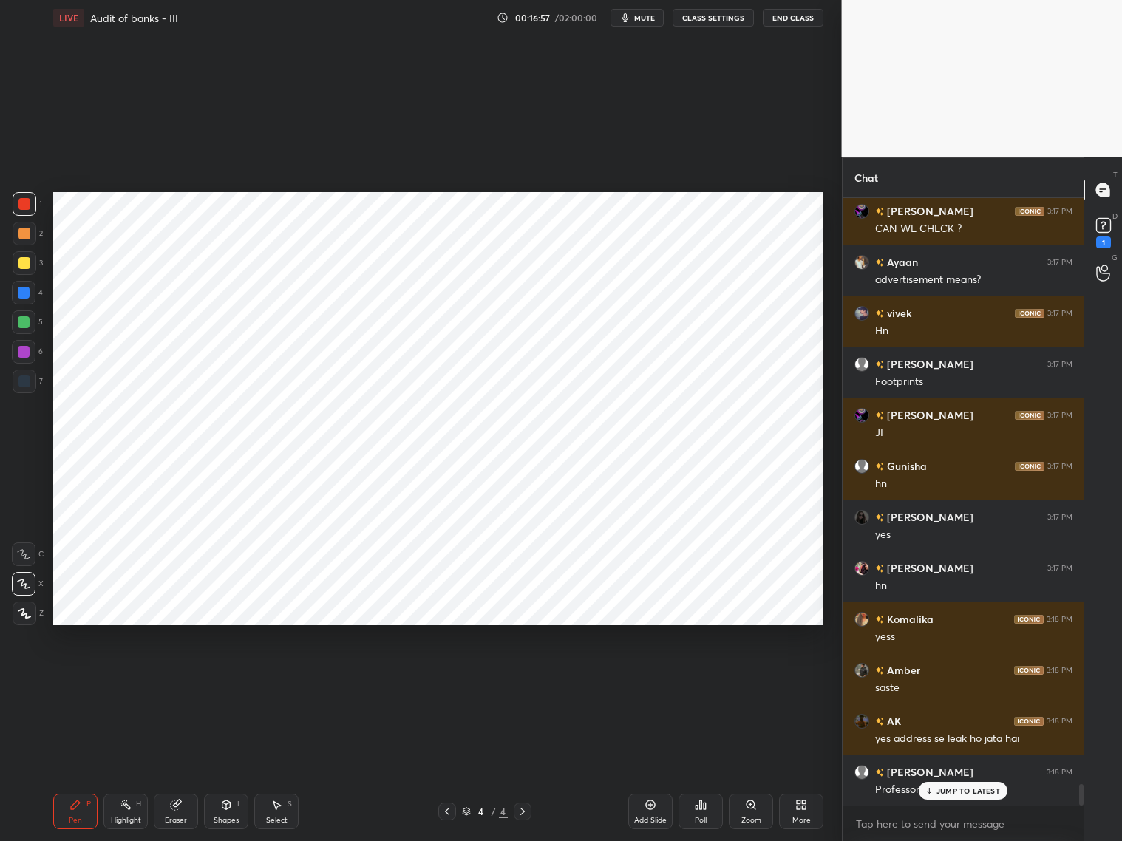
click at [20, 295] on div at bounding box center [24, 293] width 12 height 12
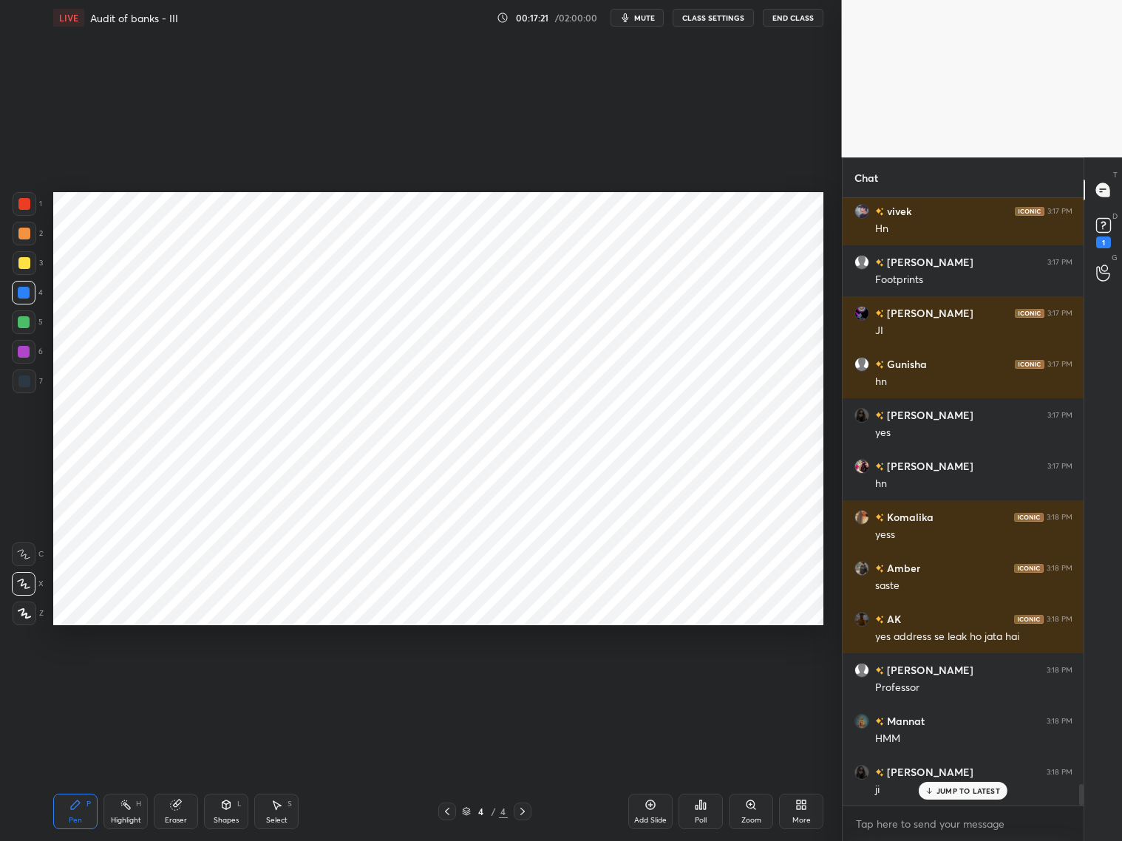
scroll to position [16528, 0]
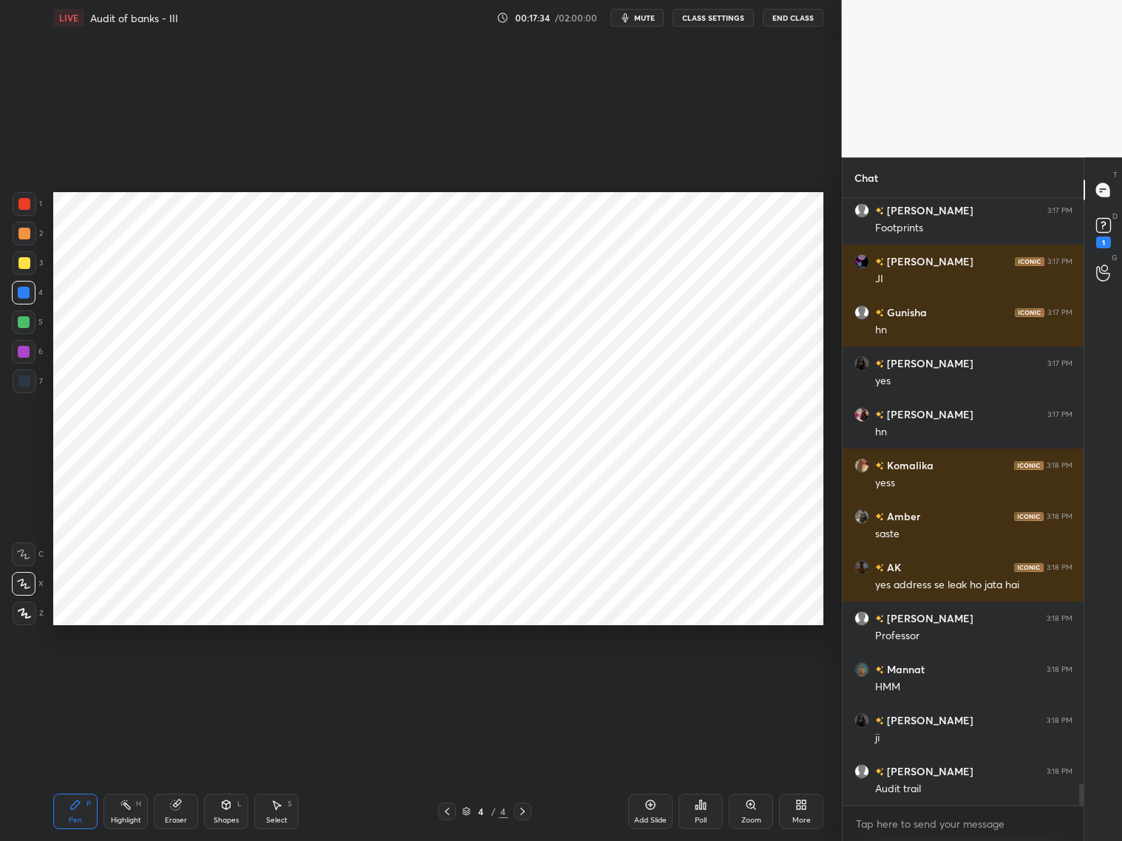
click at [24, 208] on div at bounding box center [24, 204] width 12 height 12
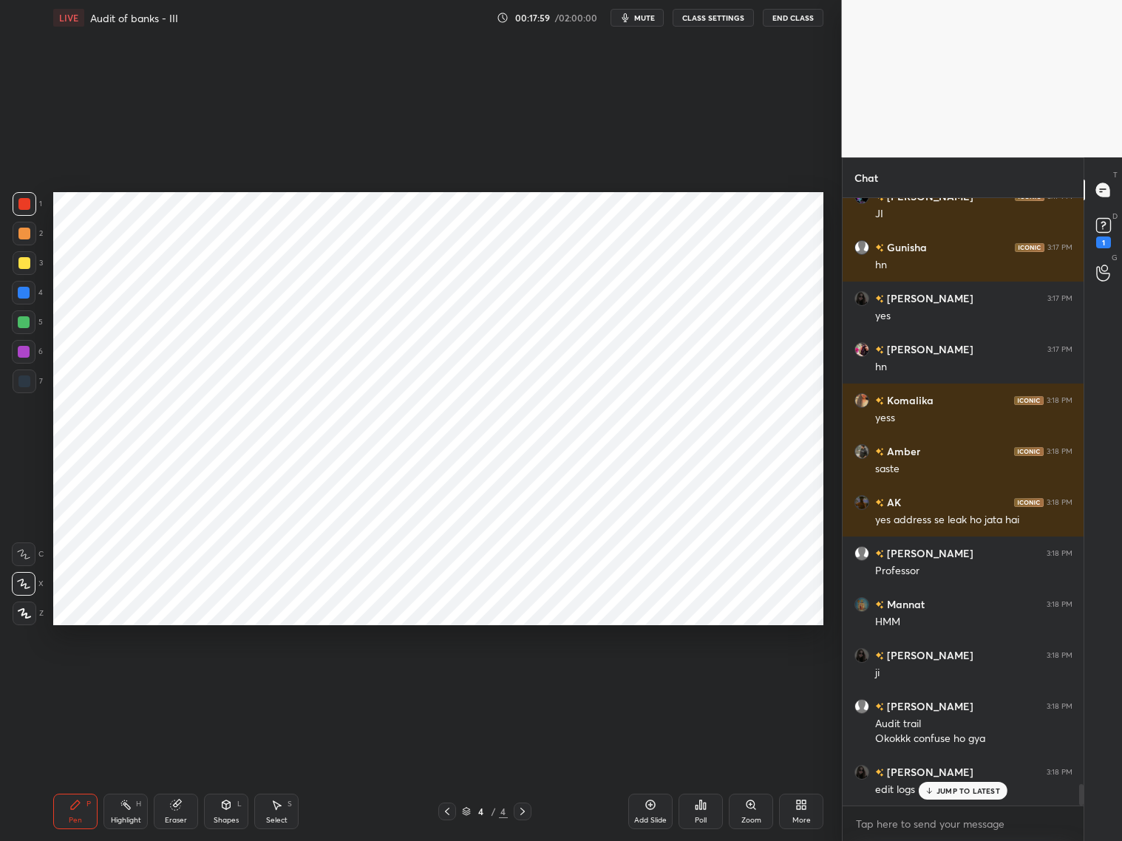
scroll to position [16644, 0]
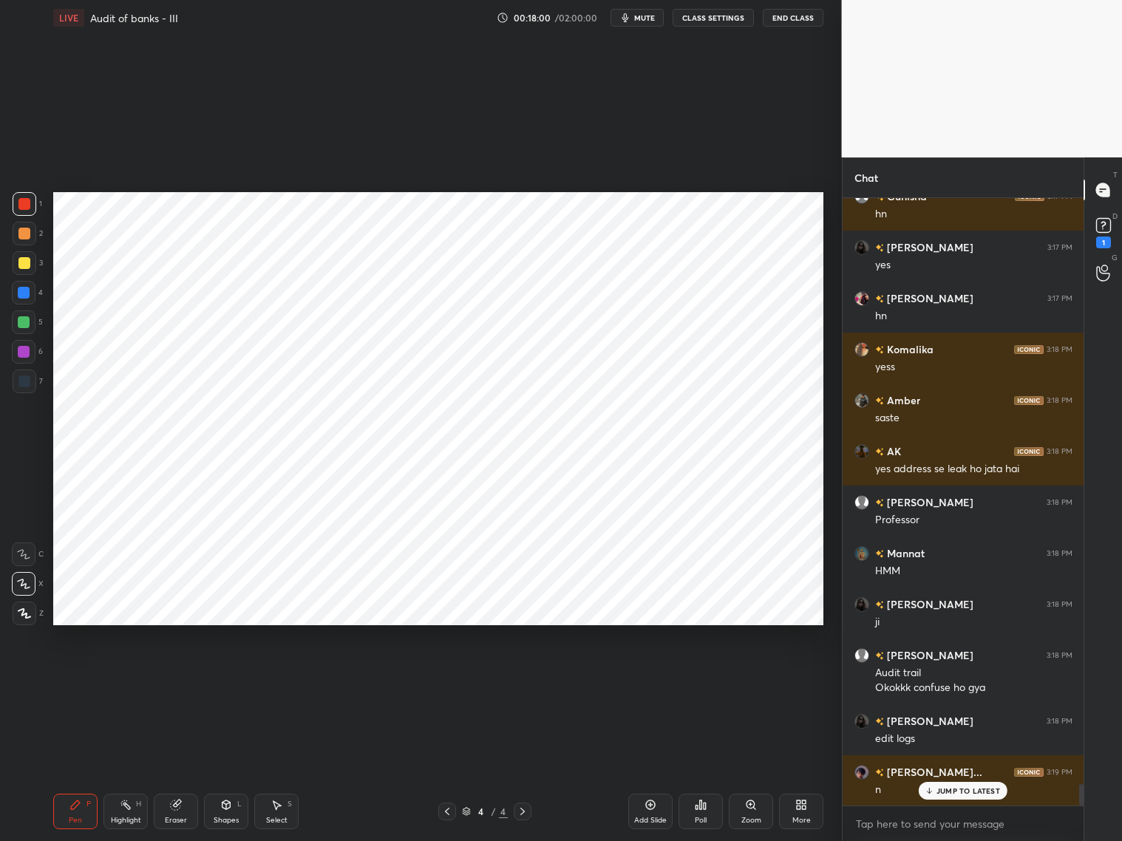
click at [15, 296] on div at bounding box center [24, 293] width 24 height 24
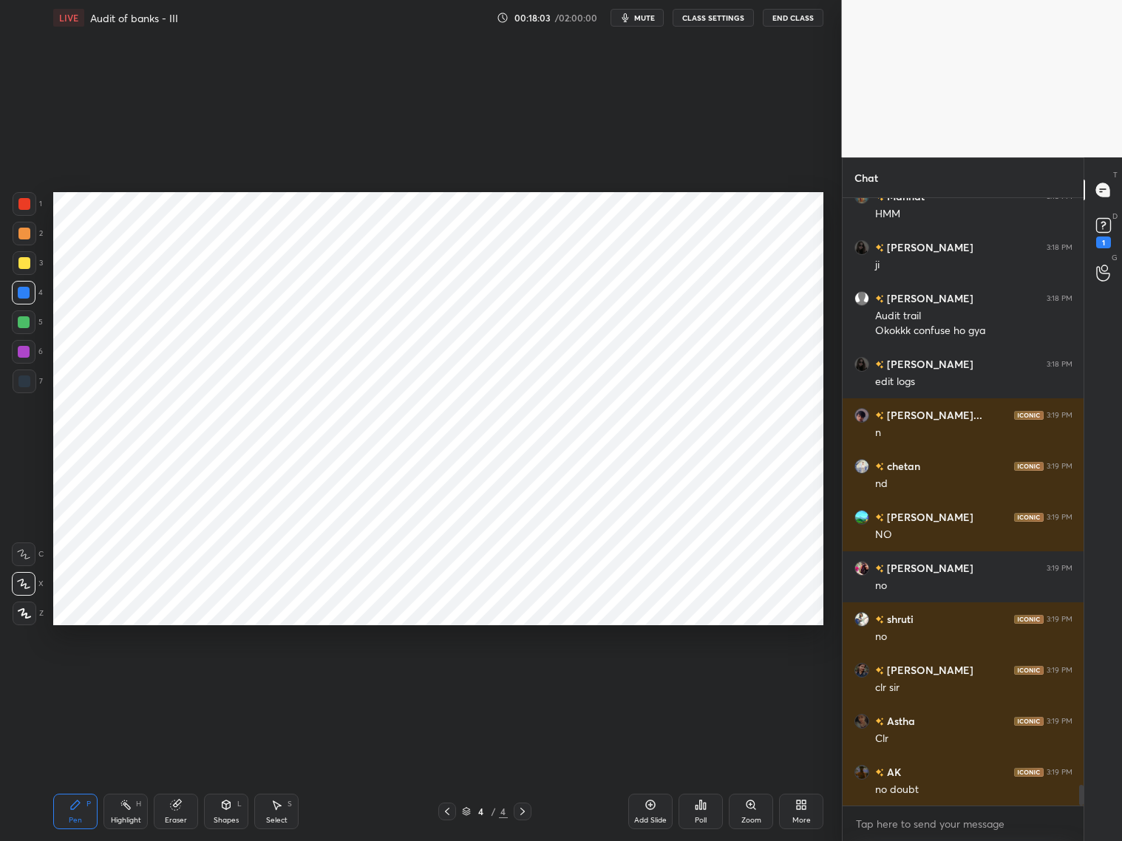
scroll to position [17053, 0]
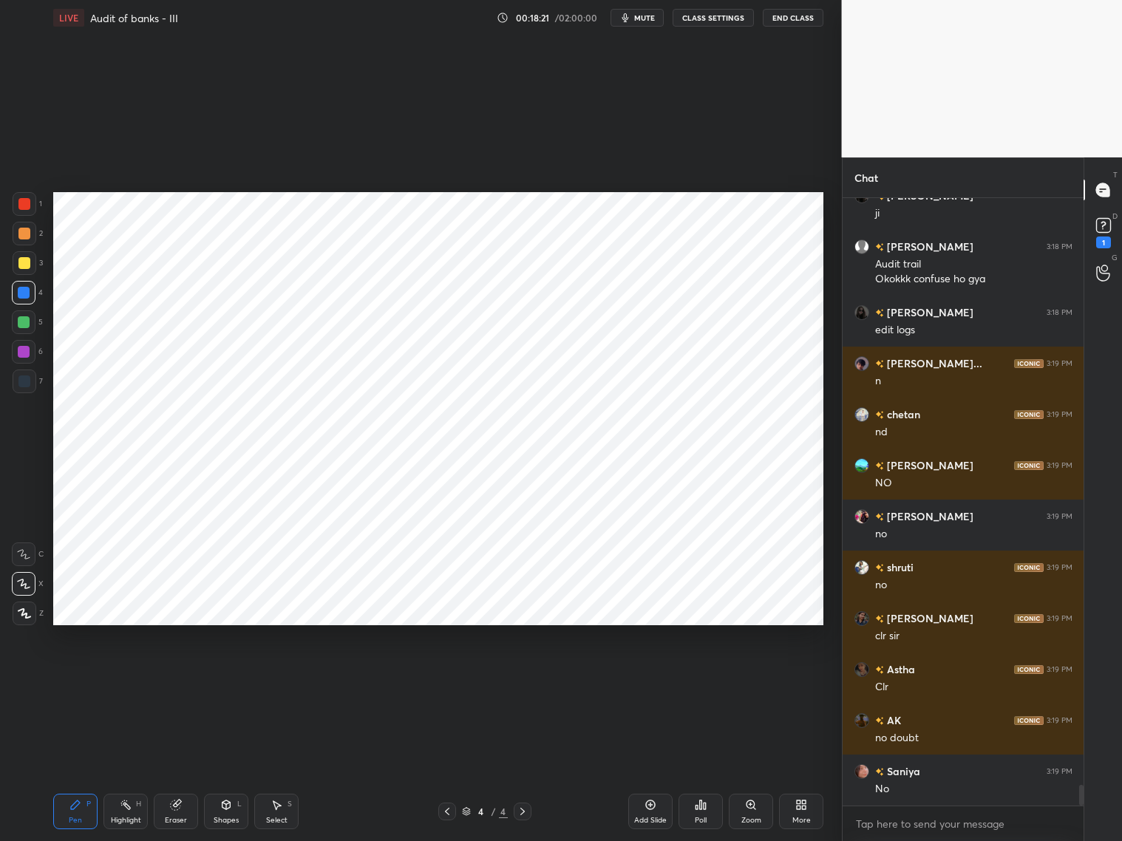
click at [184, 814] on div "Eraser" at bounding box center [176, 811] width 44 height 35
click at [78, 815] on div "Pen P" at bounding box center [75, 811] width 44 height 35
click at [641, 18] on span "mute" at bounding box center [644, 18] width 21 height 10
click at [171, 819] on div "Eraser" at bounding box center [176, 820] width 22 height 7
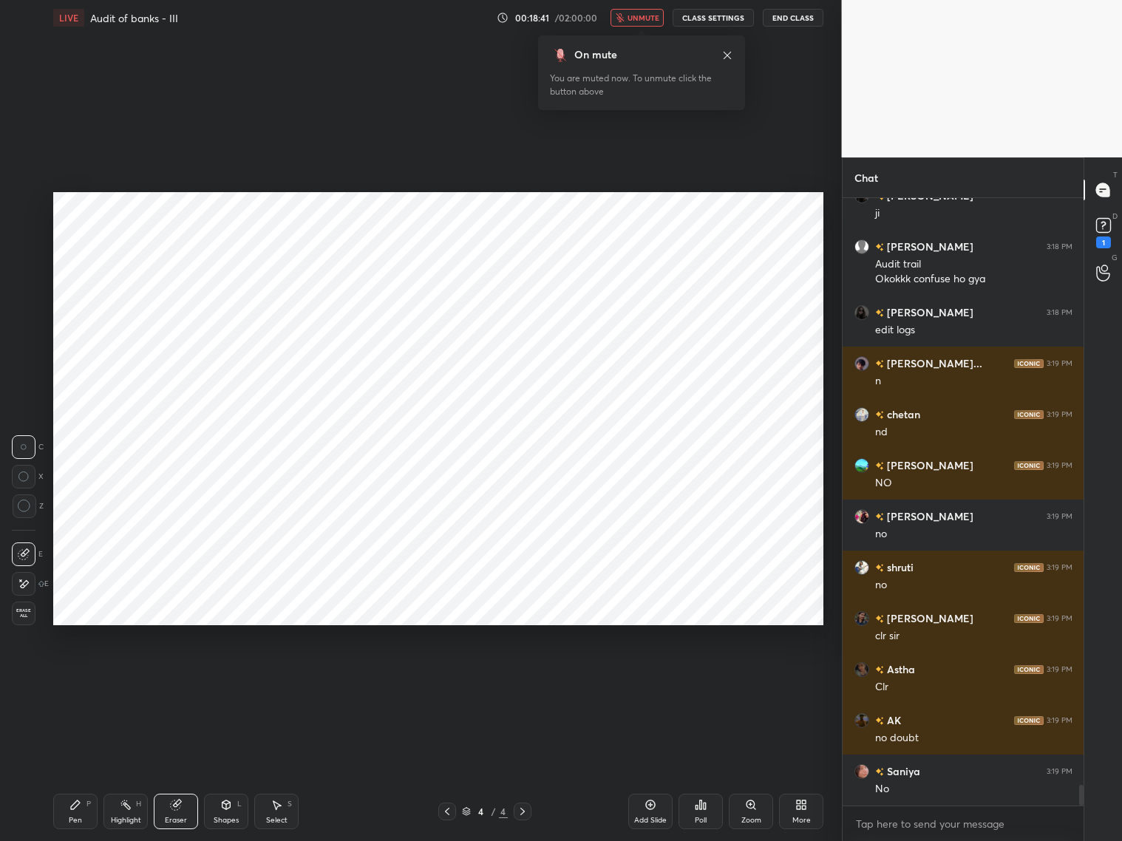
drag, startPoint x: 75, startPoint y: 809, endPoint x: 83, endPoint y: 749, distance: 60.4
click at [72, 808] on div "Pen P" at bounding box center [75, 811] width 44 height 35
click at [643, 21] on span "unmute" at bounding box center [644, 18] width 32 height 10
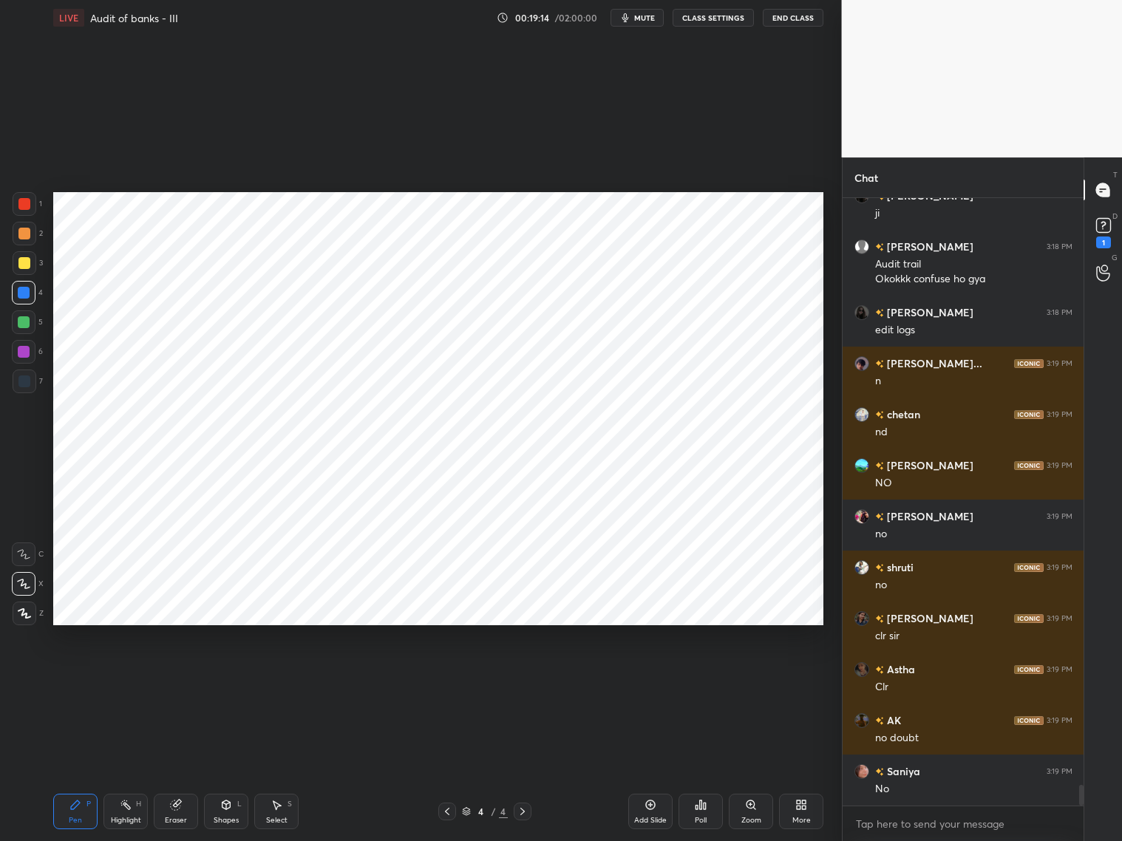
click at [30, 378] on div at bounding box center [25, 382] width 24 height 24
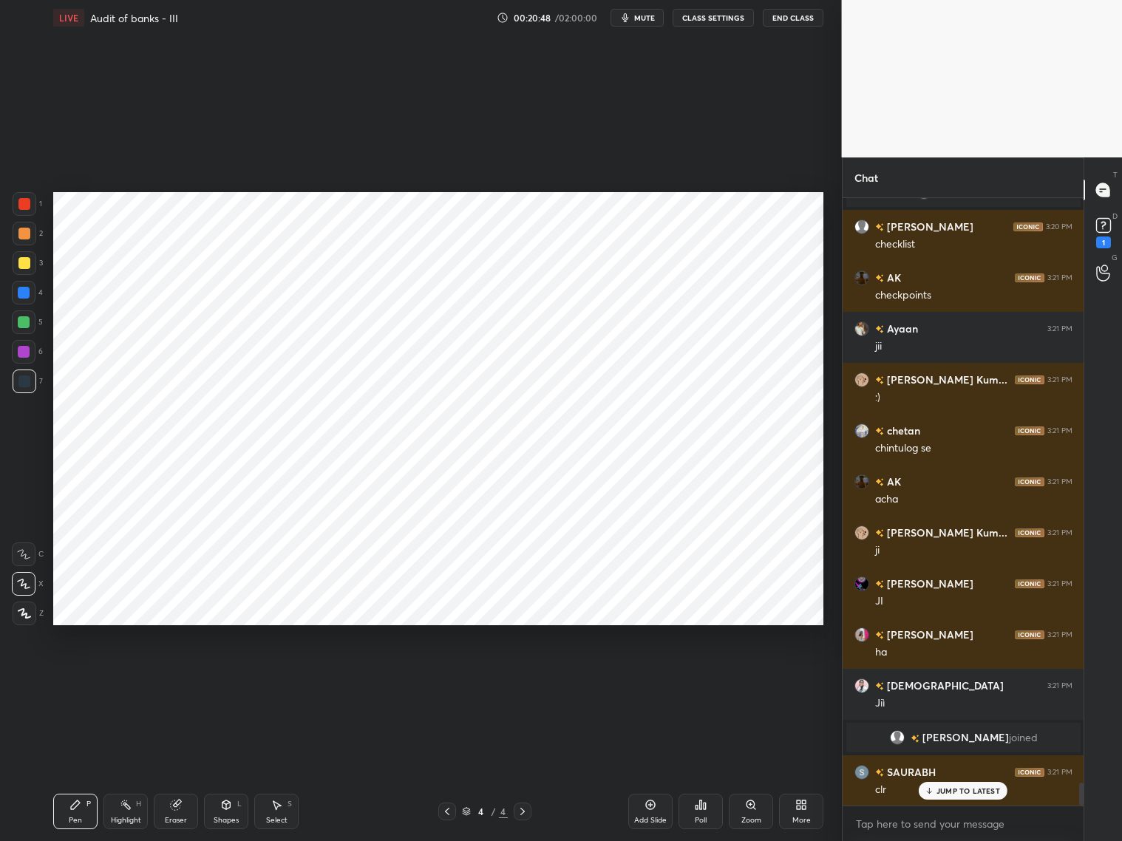
scroll to position [15439, 0]
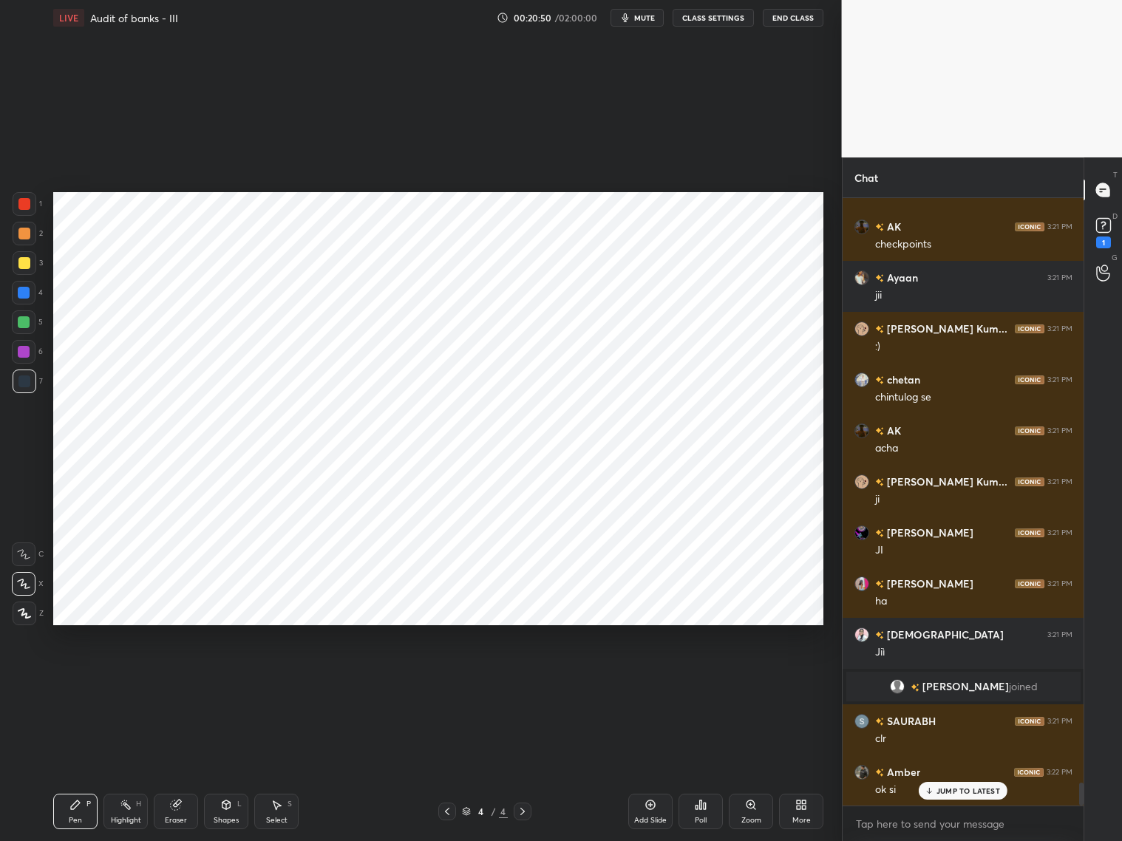
click at [803, 810] on icon at bounding box center [801, 805] width 12 height 12
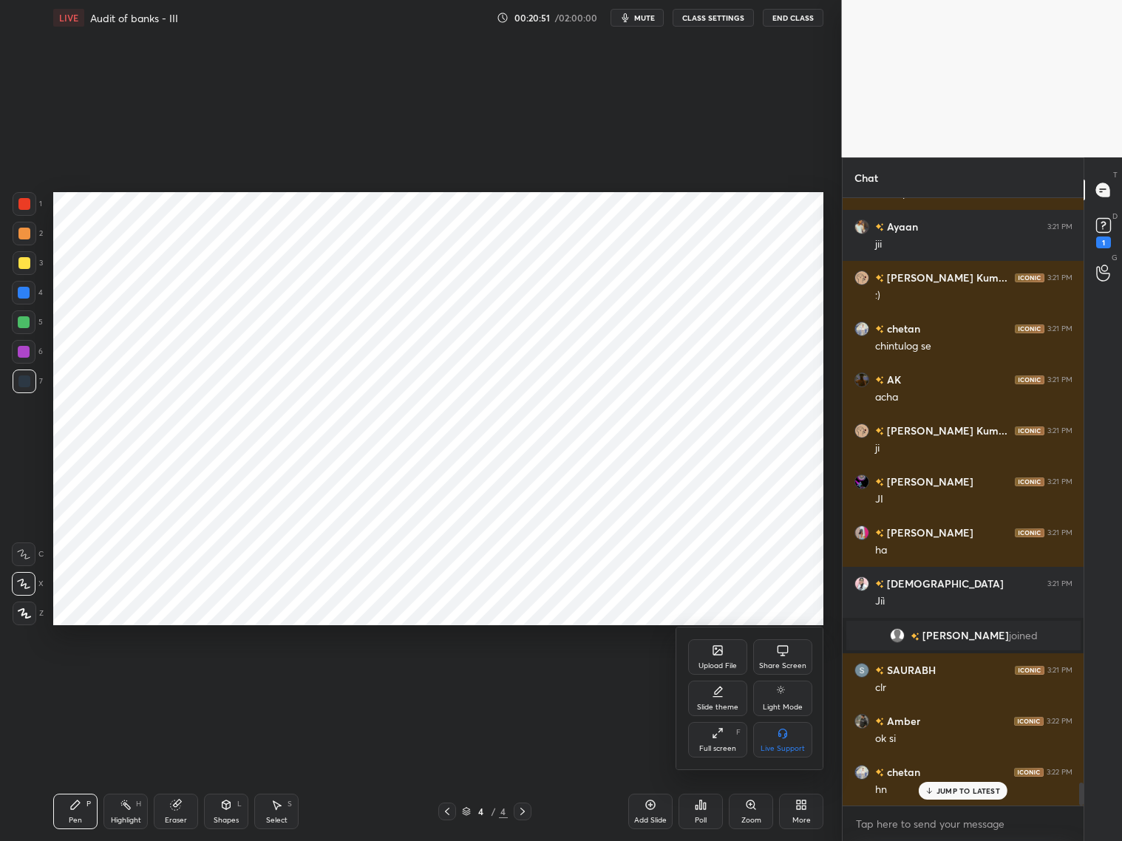
click at [719, 654] on icon at bounding box center [717, 650] width 9 height 9
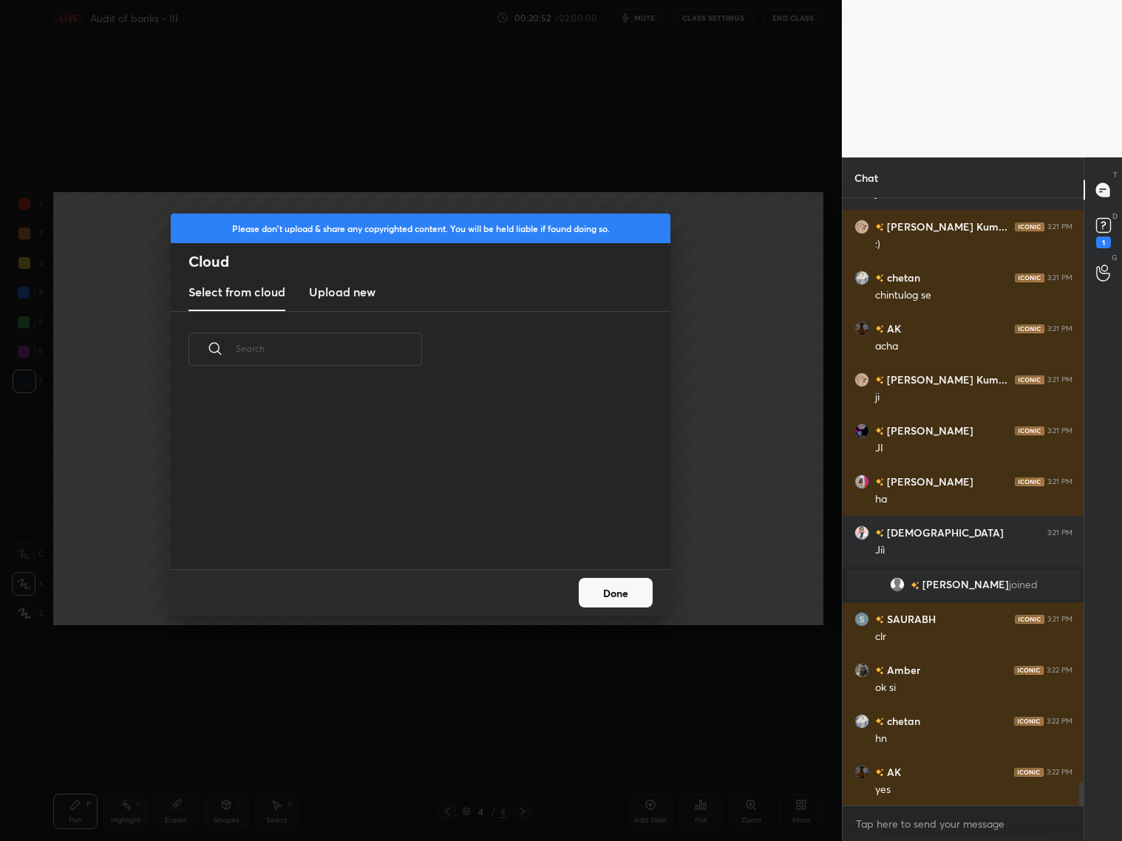
scroll to position [15593, 0]
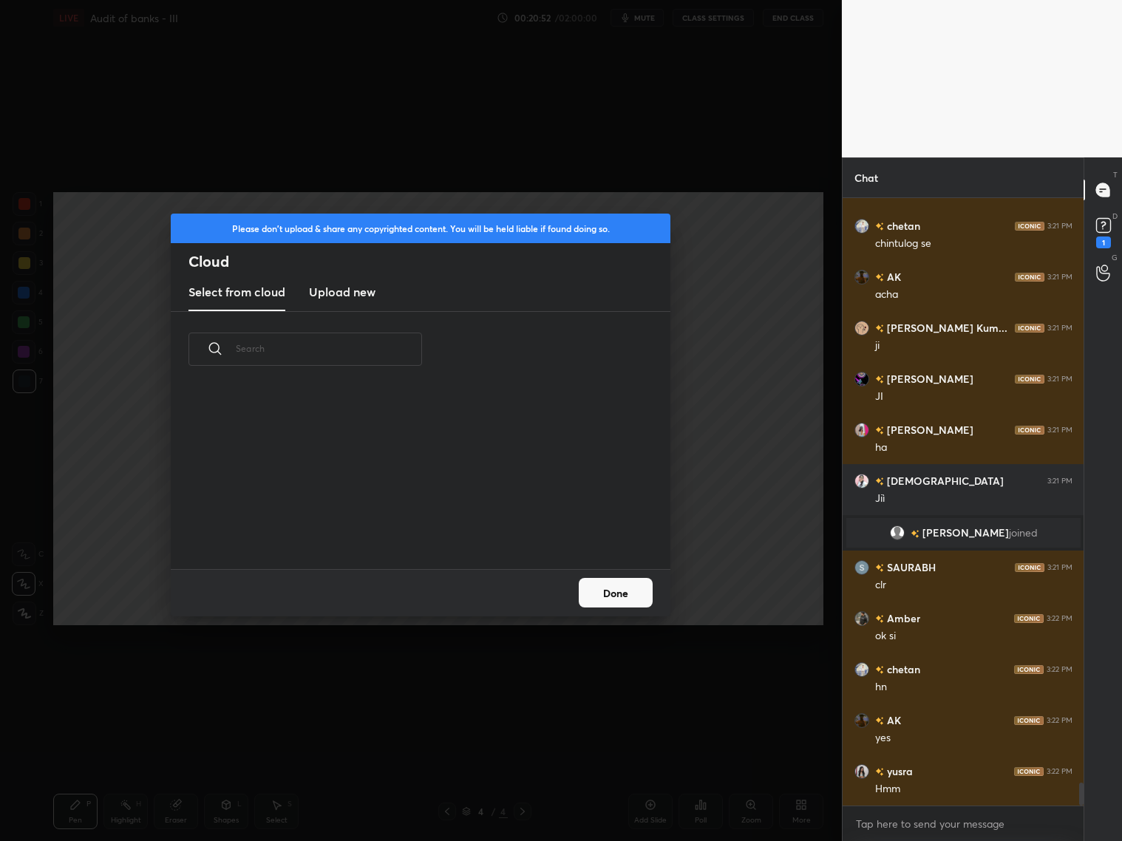
drag, startPoint x: 353, startPoint y: 300, endPoint x: 359, endPoint y: 291, distance: 11.3
click at [354, 298] on h3 "Upload new" at bounding box center [342, 292] width 67 height 18
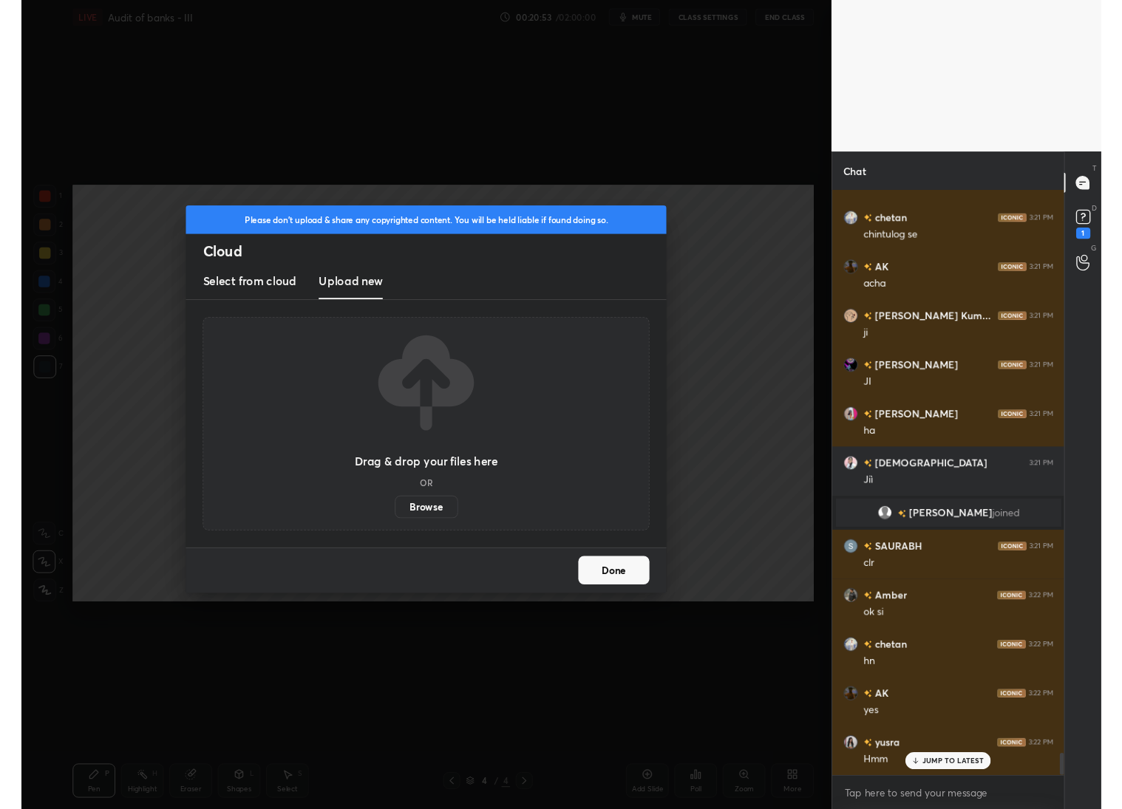
scroll to position [15643, 0]
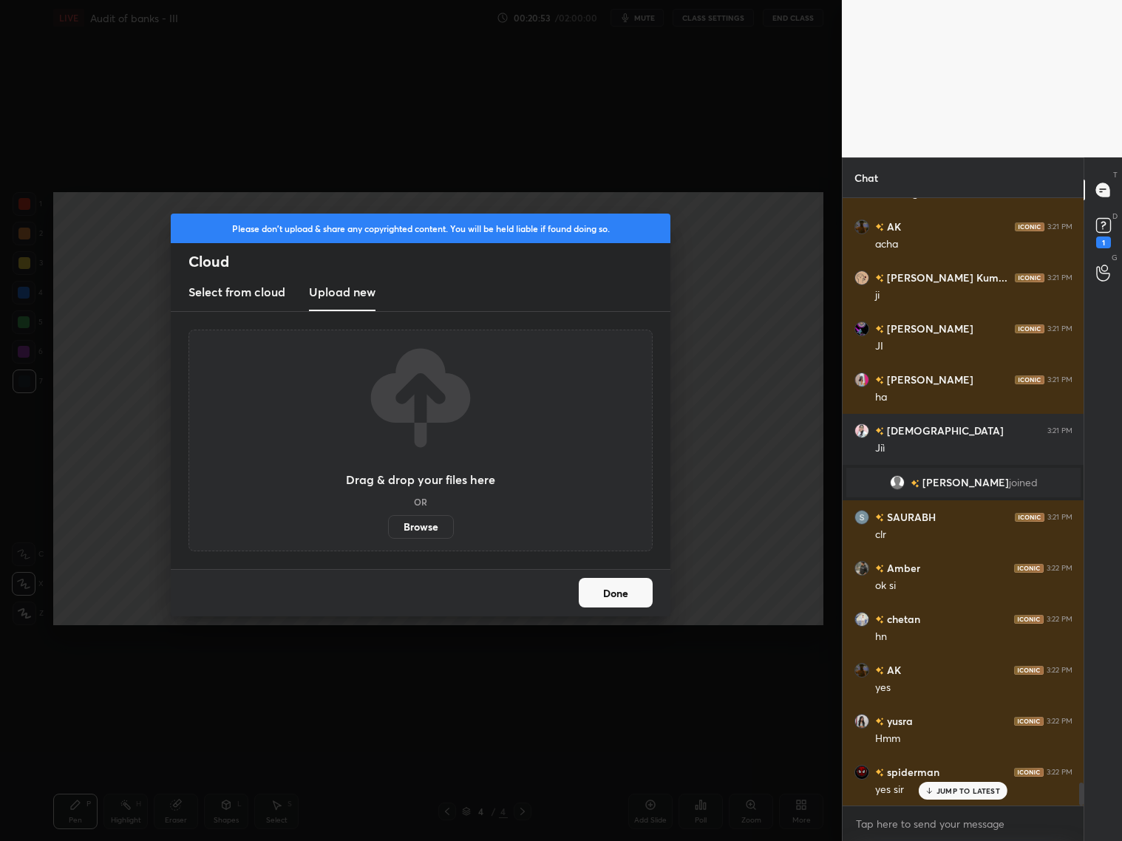
click at [432, 523] on label "Browse" at bounding box center [421, 527] width 66 height 24
click at [388, 523] on input "Browse" at bounding box center [388, 527] width 0 height 24
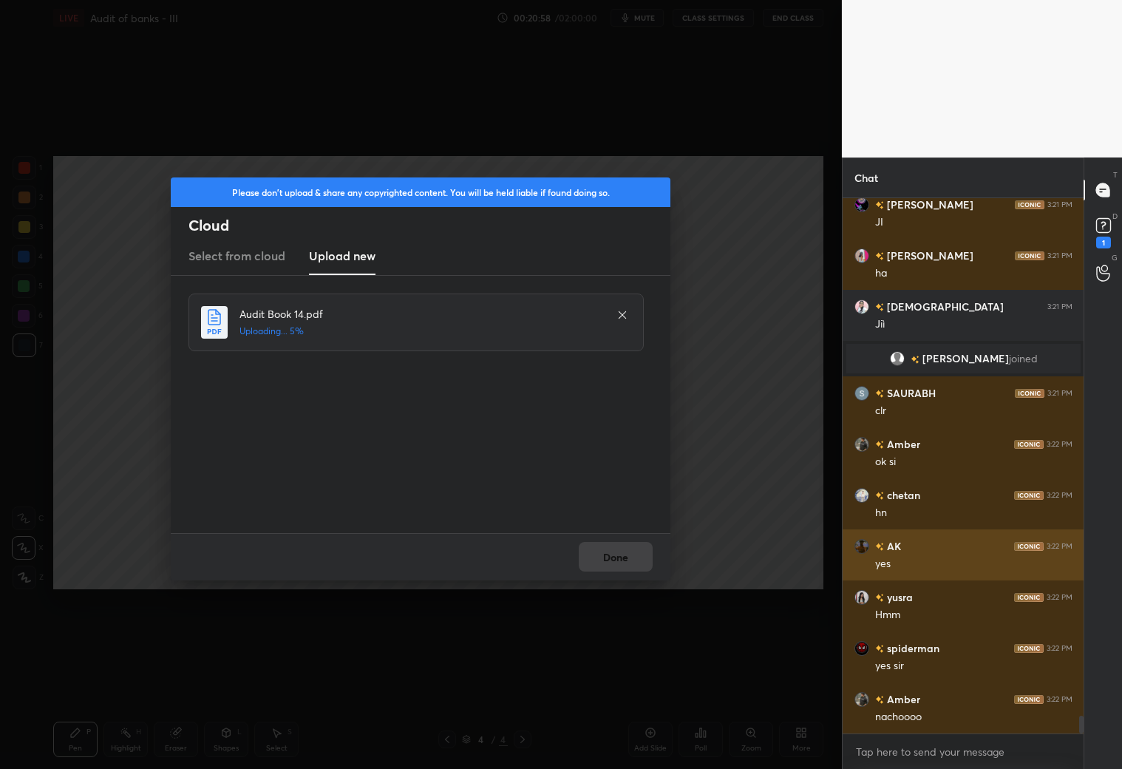
scroll to position [15819, 0]
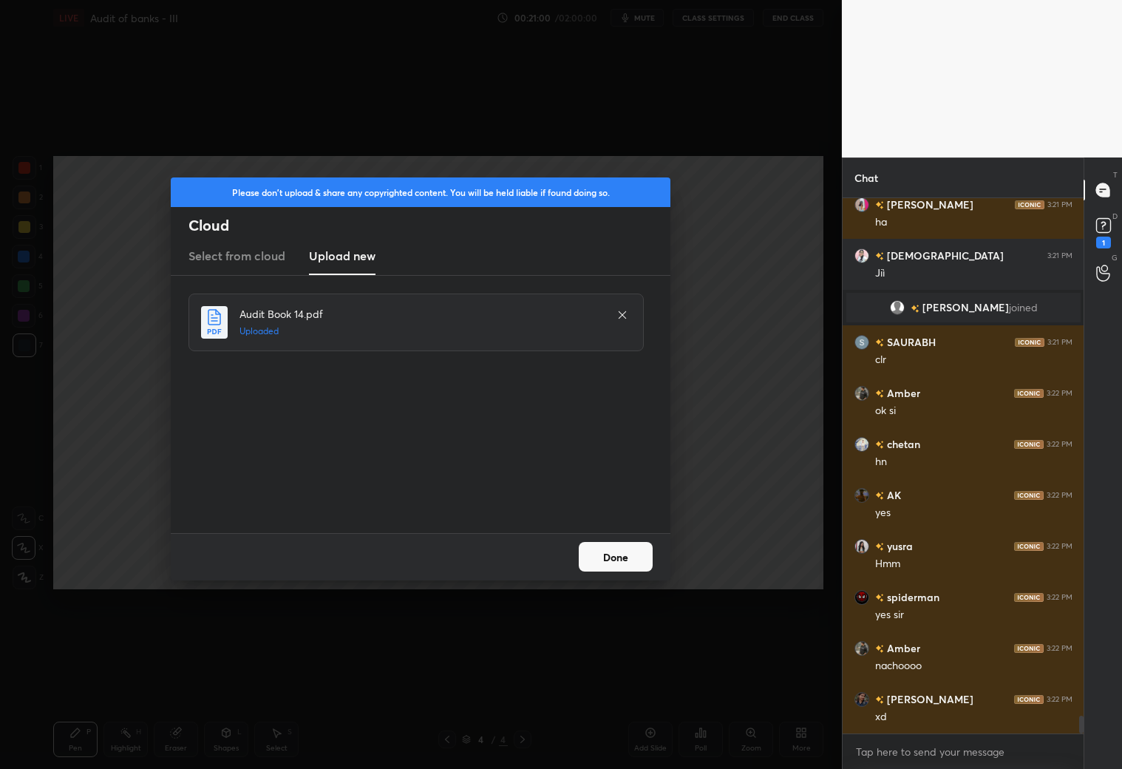
click at [620, 560] on button "Done" at bounding box center [616, 557] width 74 height 30
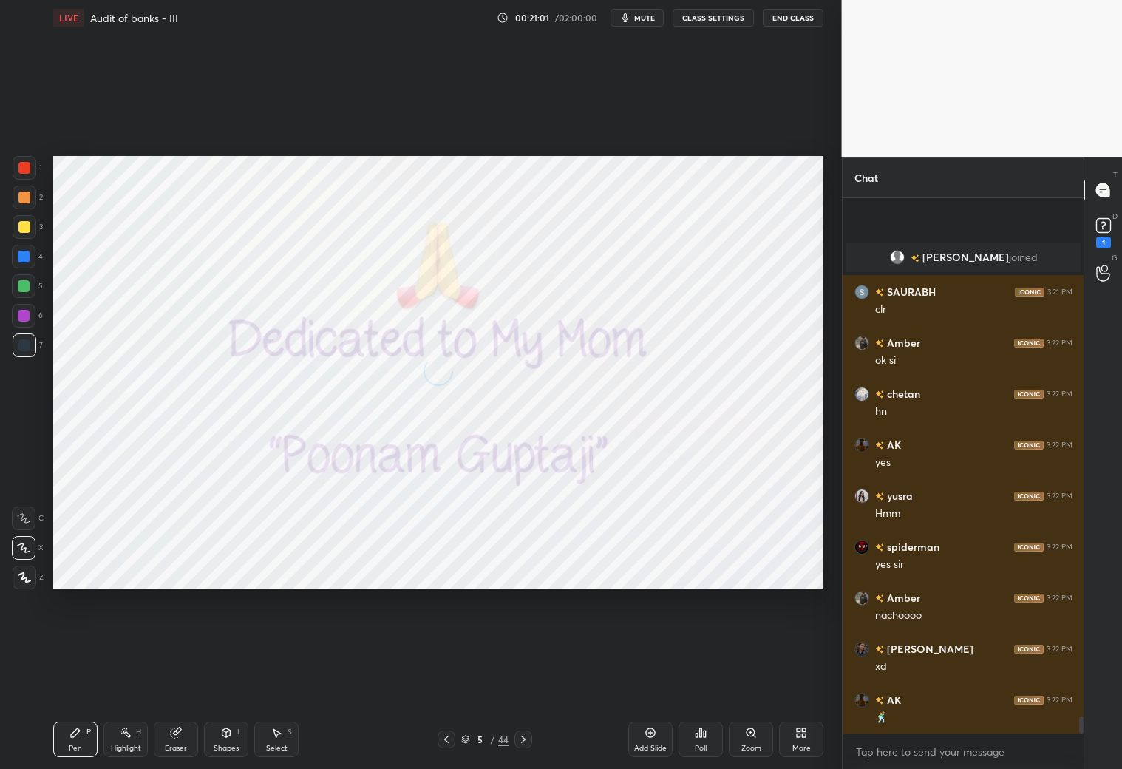
scroll to position [15972, 0]
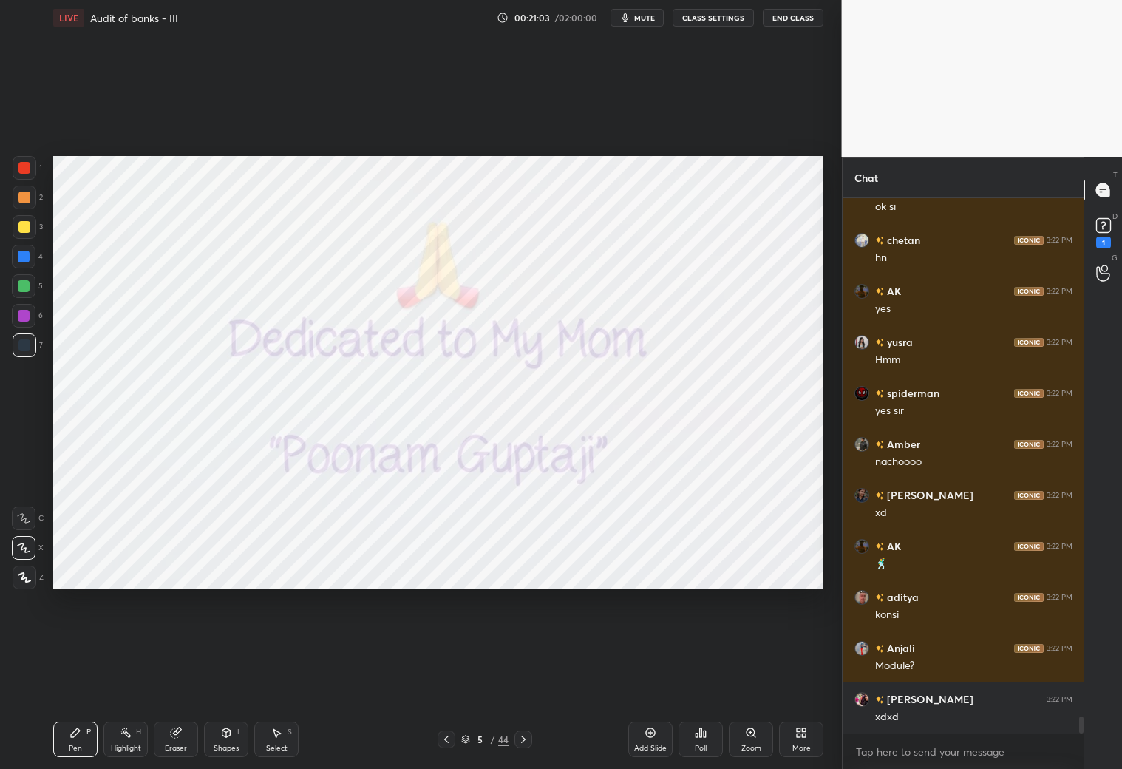
click at [525, 740] on icon at bounding box center [523, 739] width 12 height 12
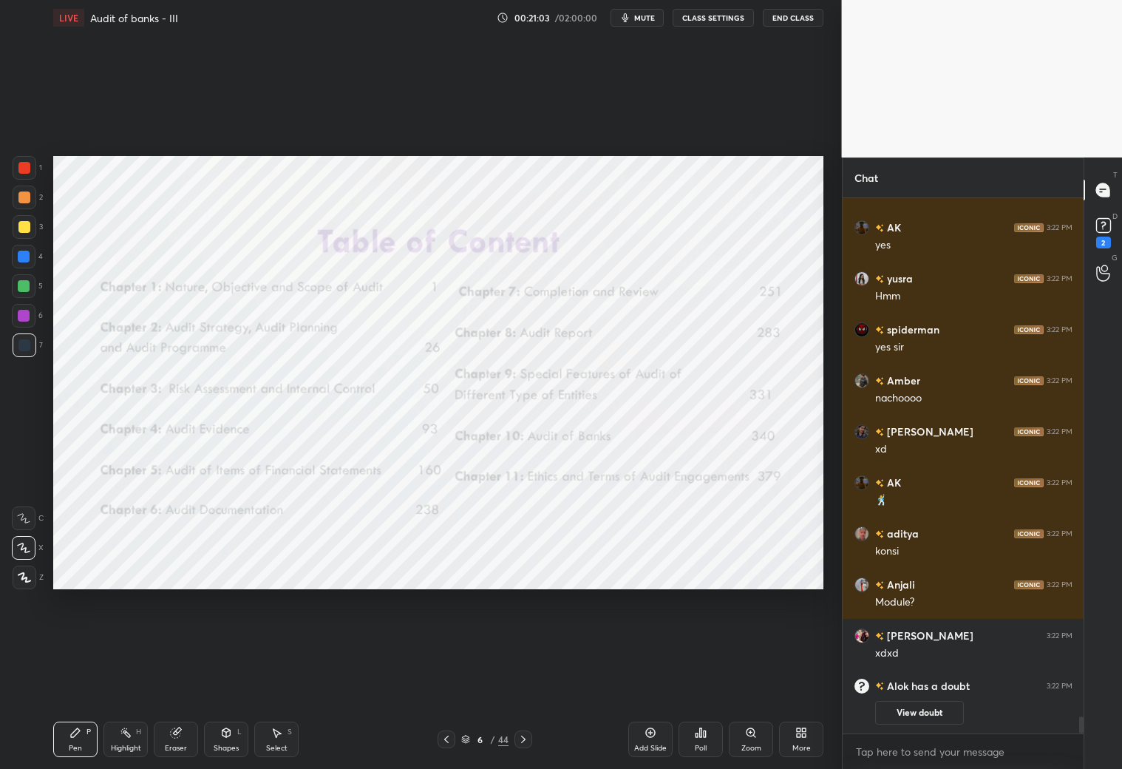
click at [525, 740] on icon at bounding box center [523, 739] width 12 height 12
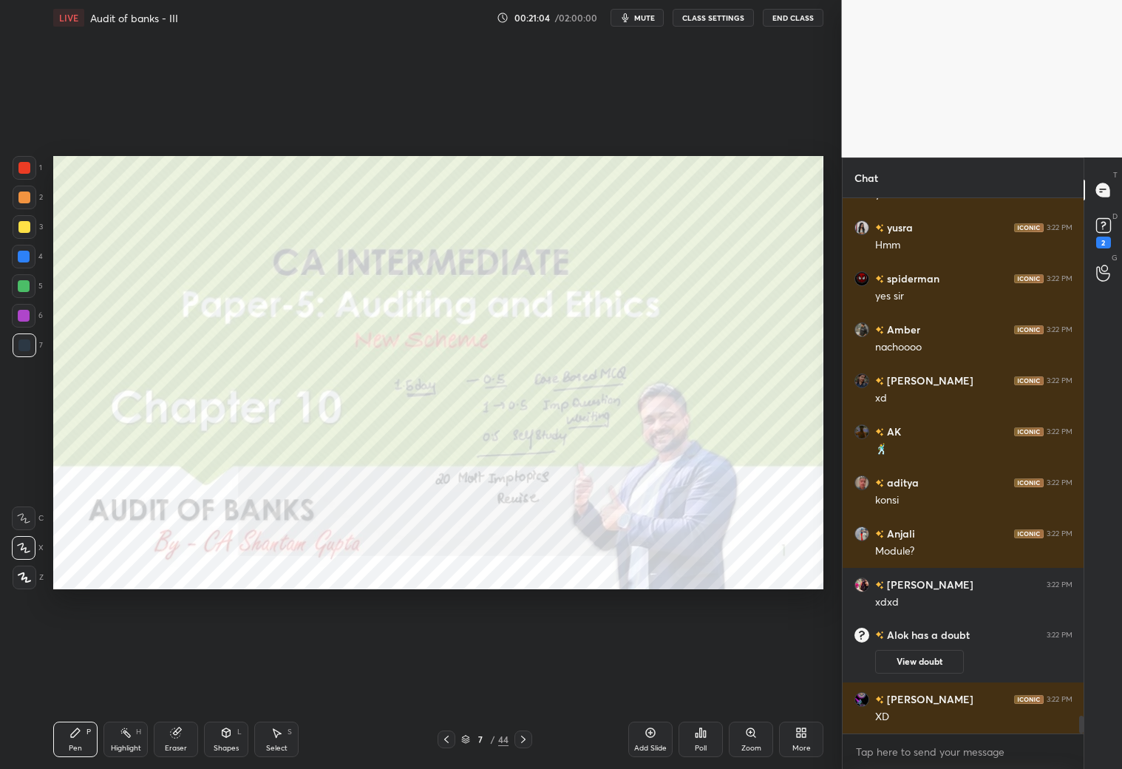
scroll to position [15885, 0]
click at [525, 740] on icon at bounding box center [523, 739] width 12 height 12
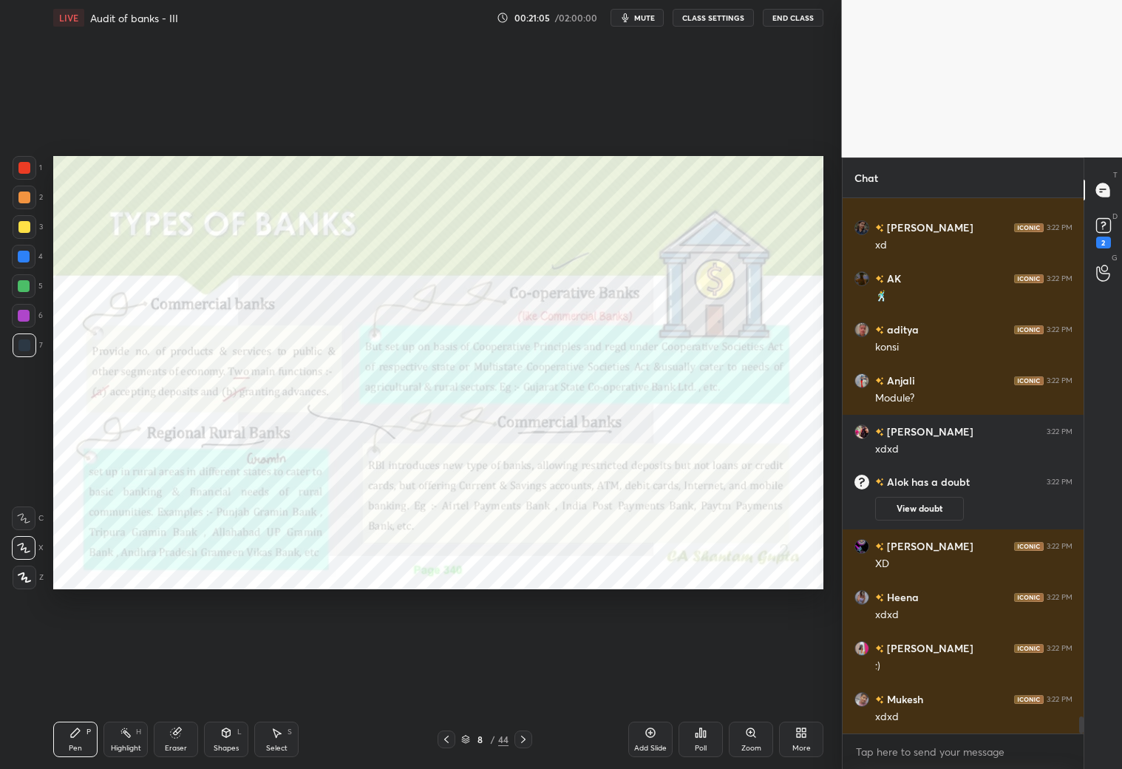
click at [525, 740] on icon at bounding box center [523, 739] width 12 height 12
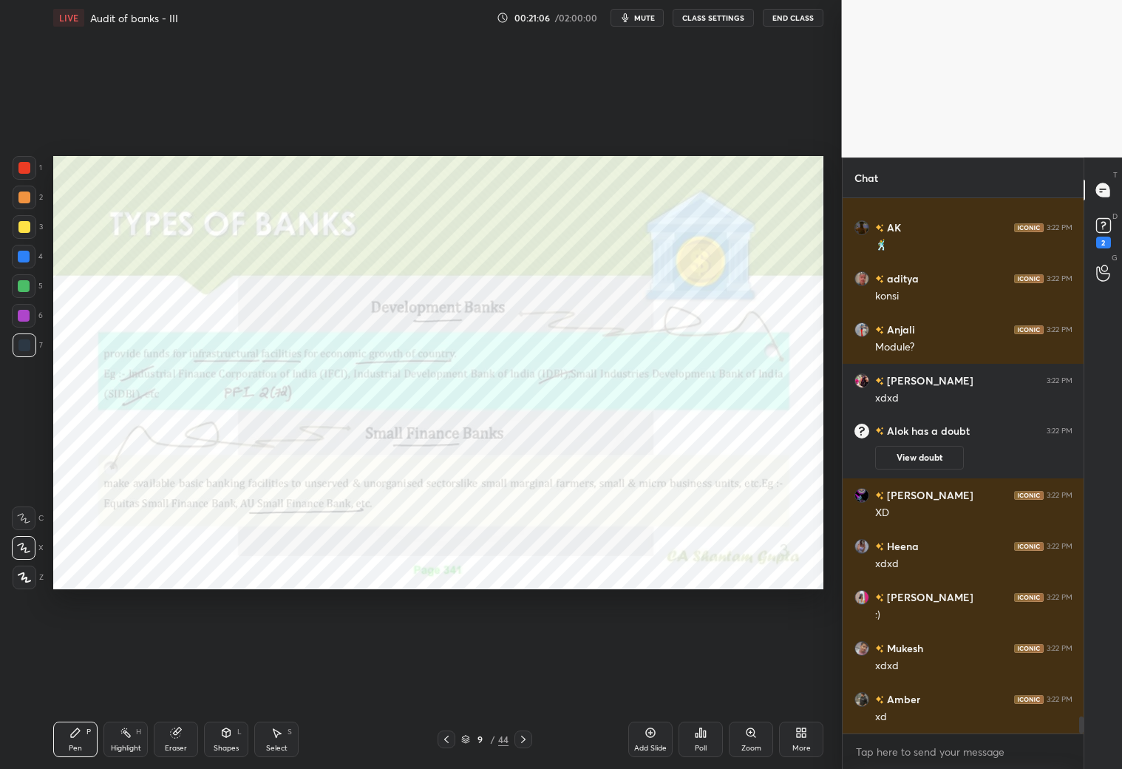
click at [518, 735] on icon at bounding box center [523, 739] width 12 height 12
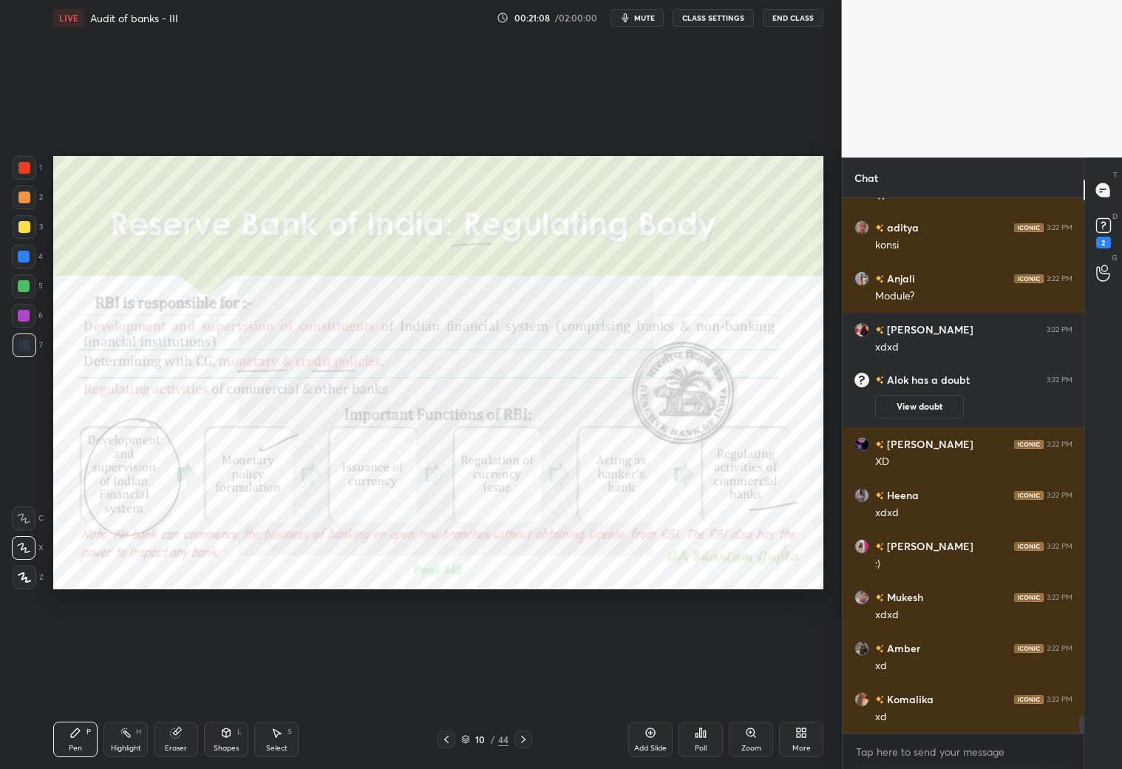
click at [522, 740] on icon at bounding box center [523, 739] width 12 height 12
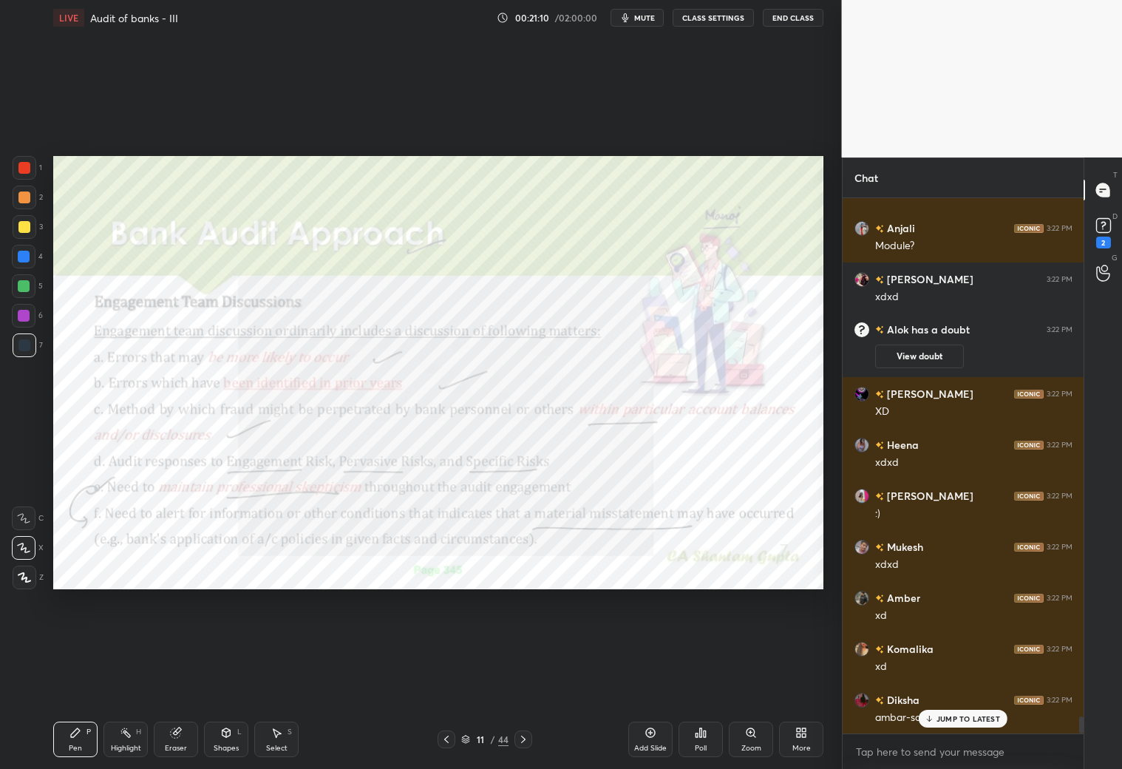
click at [447, 735] on icon at bounding box center [447, 739] width 12 height 12
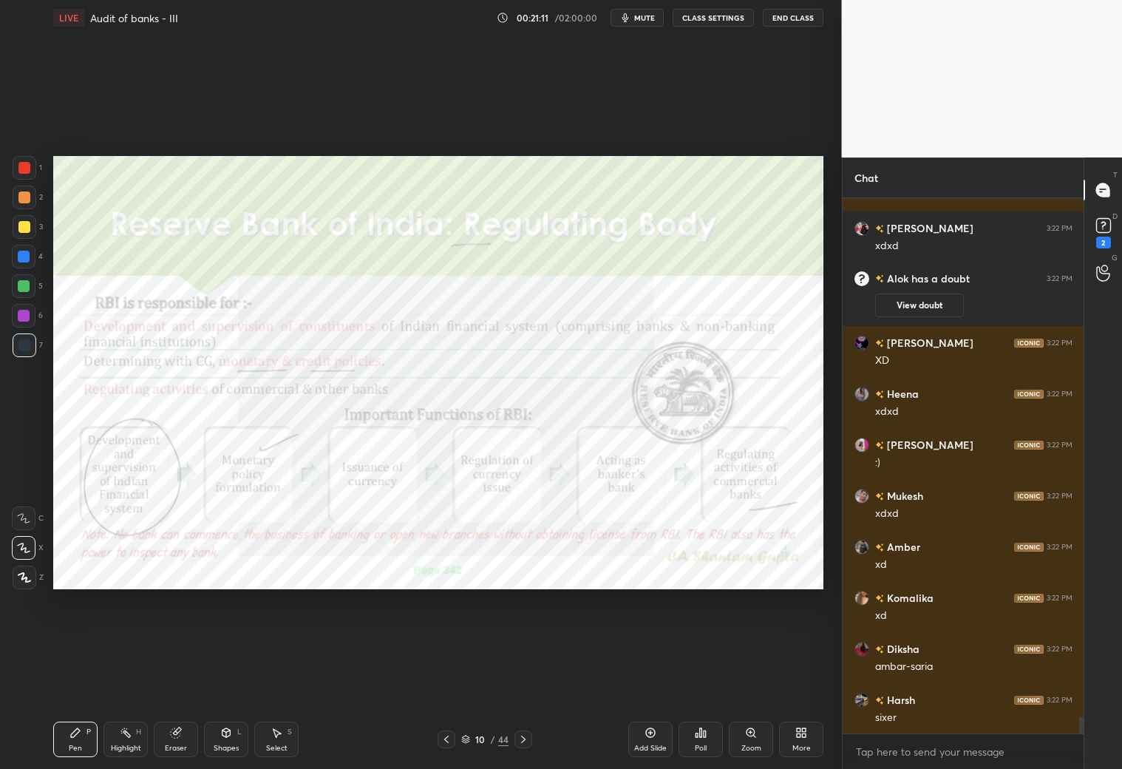
click at [525, 740] on icon at bounding box center [523, 739] width 12 height 12
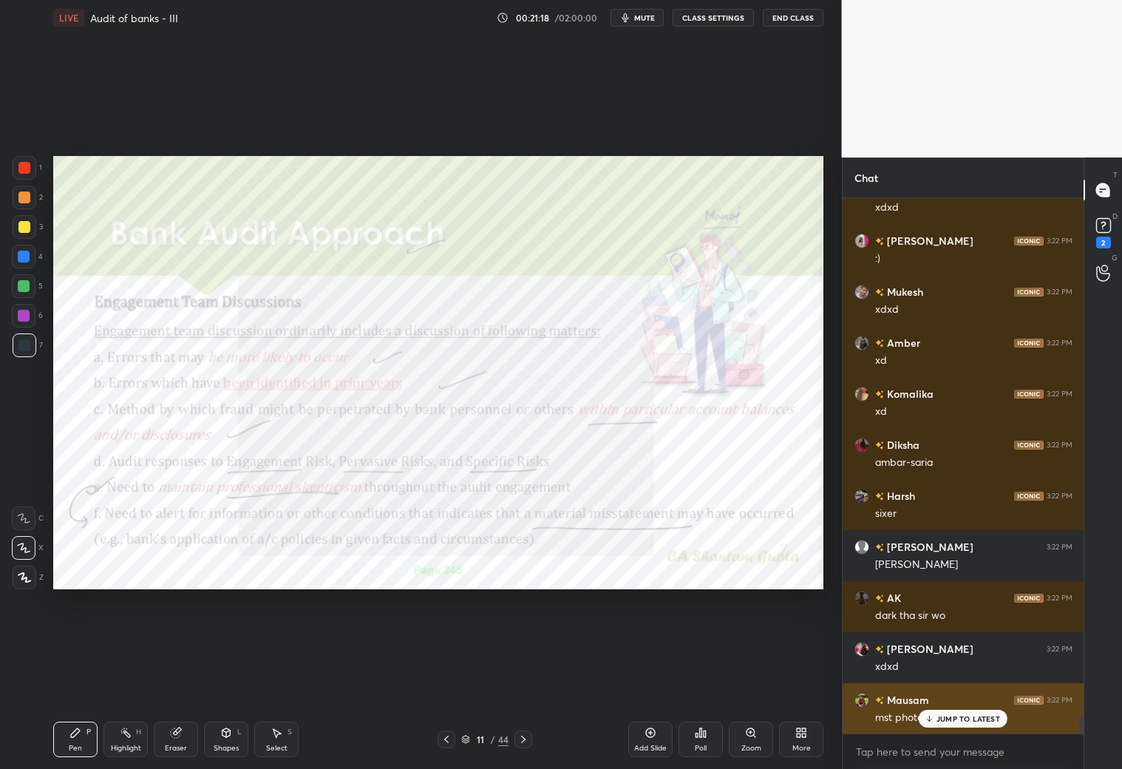
click at [973, 718] on p "JUMP TO LATEST" at bounding box center [969, 718] width 64 height 9
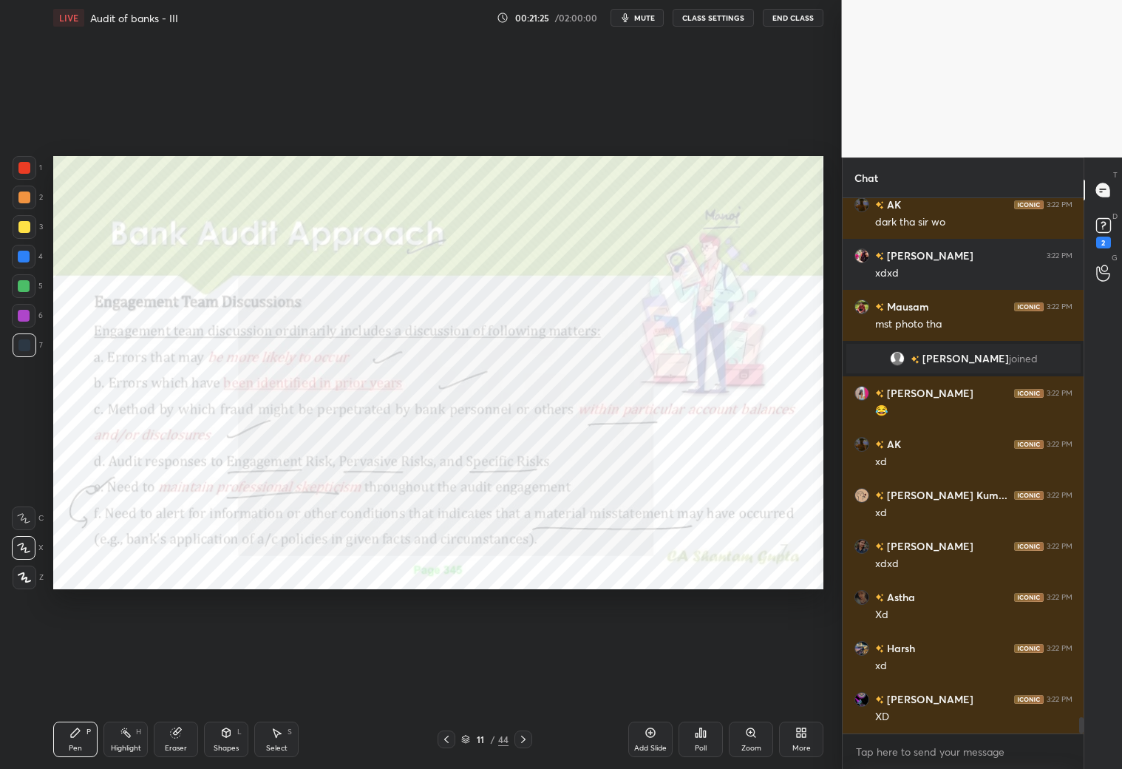
click at [446, 738] on icon at bounding box center [447, 739] width 12 height 12
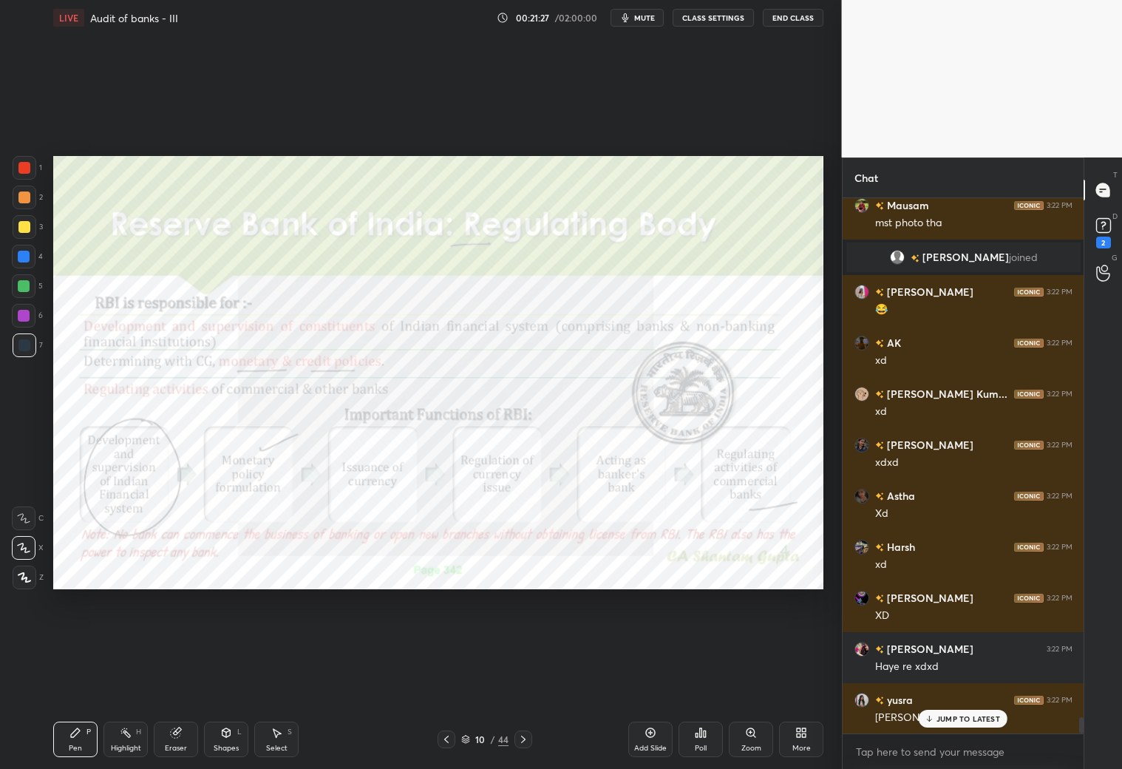
drag, startPoint x: 520, startPoint y: 741, endPoint x: 512, endPoint y: 738, distance: 8.9
click at [520, 741] on icon at bounding box center [523, 739] width 12 height 12
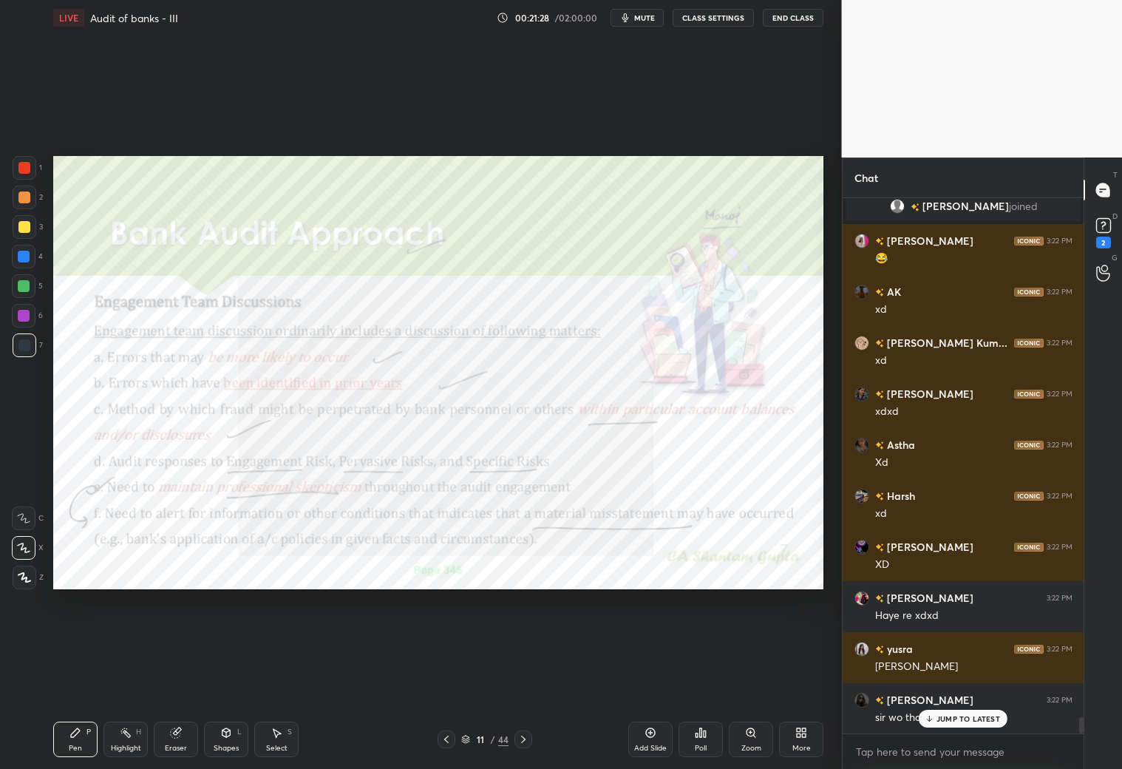
click at [461, 738] on icon at bounding box center [465, 739] width 9 height 9
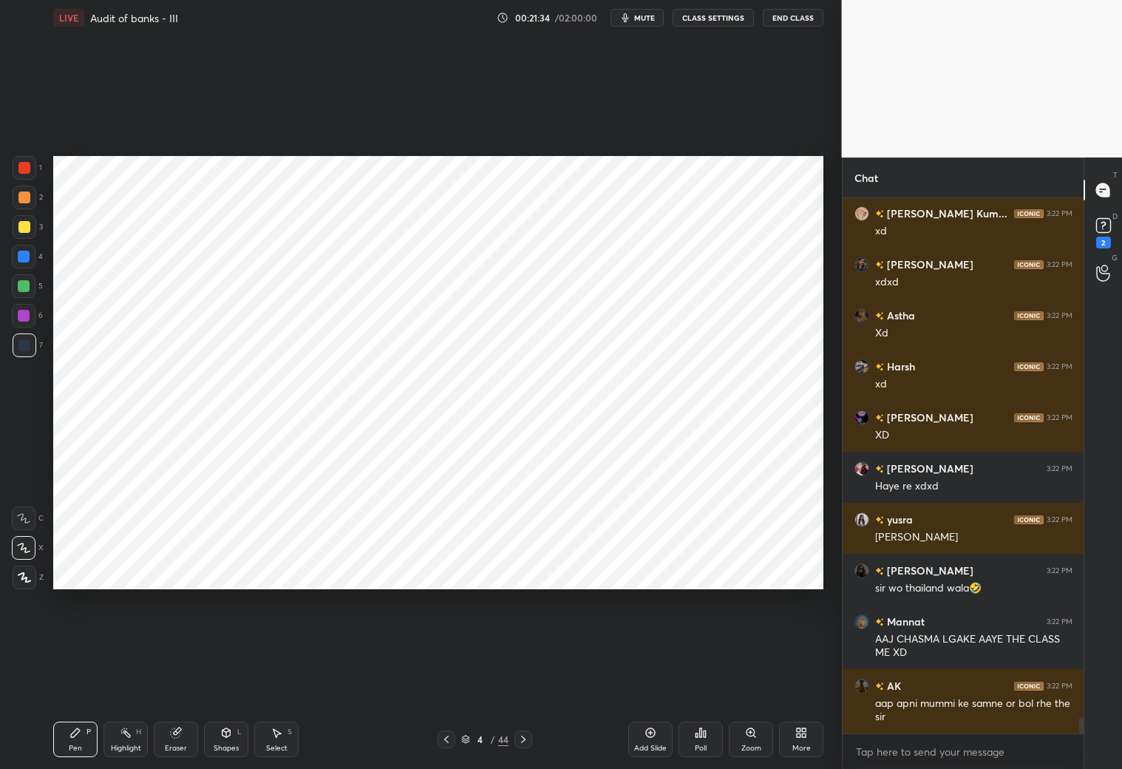
drag, startPoint x: 177, startPoint y: 740, endPoint x: 177, endPoint y: 723, distance: 17.0
click at [180, 733] on div "Eraser" at bounding box center [176, 738] width 44 height 35
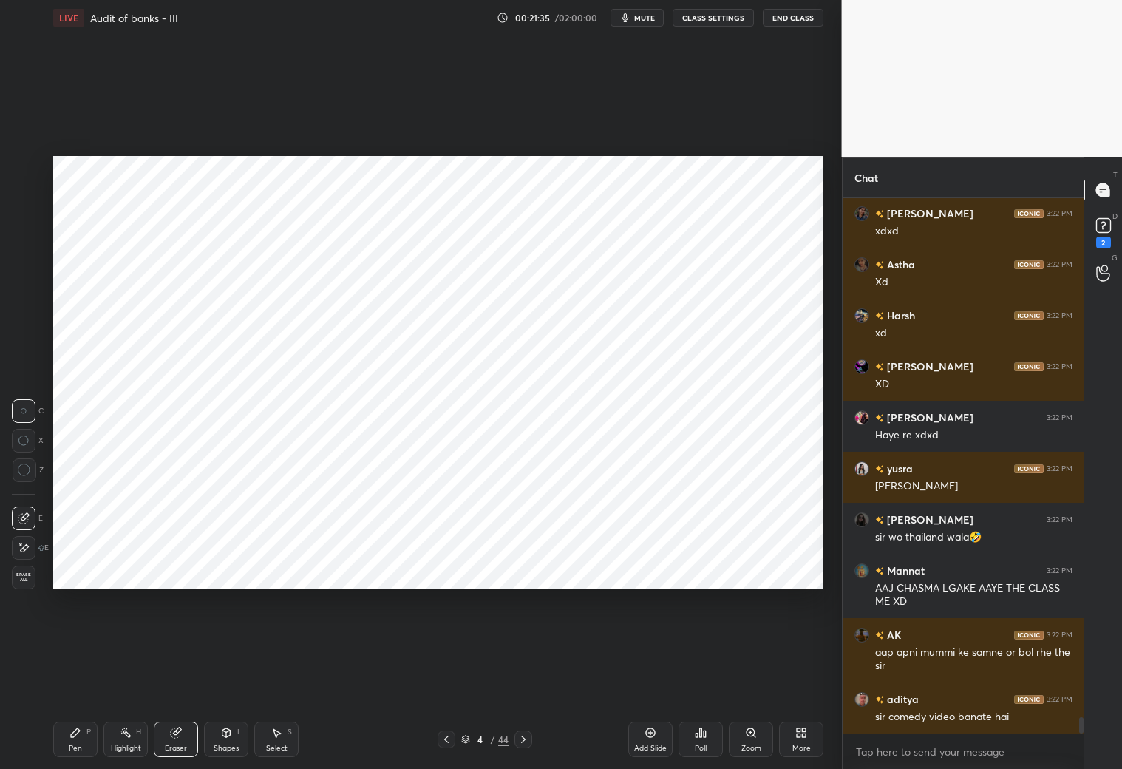
click at [85, 722] on div "Pen P" at bounding box center [75, 738] width 44 height 35
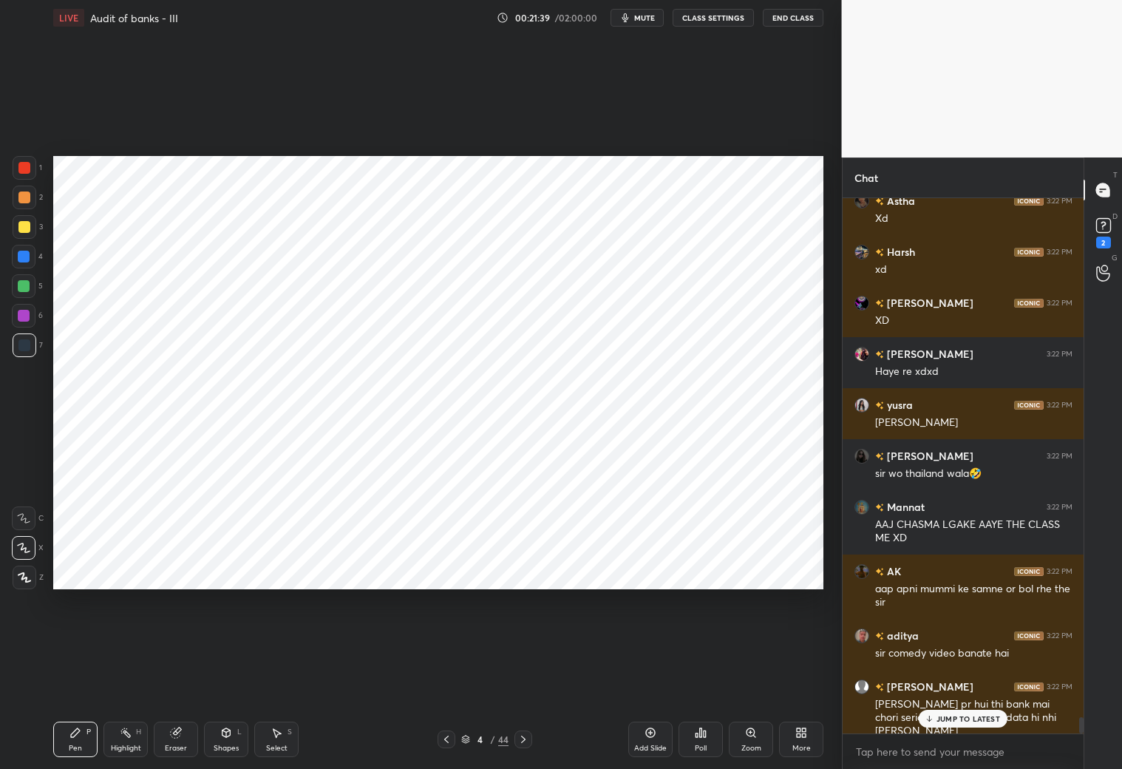
click at [450, 738] on icon at bounding box center [447, 739] width 12 height 12
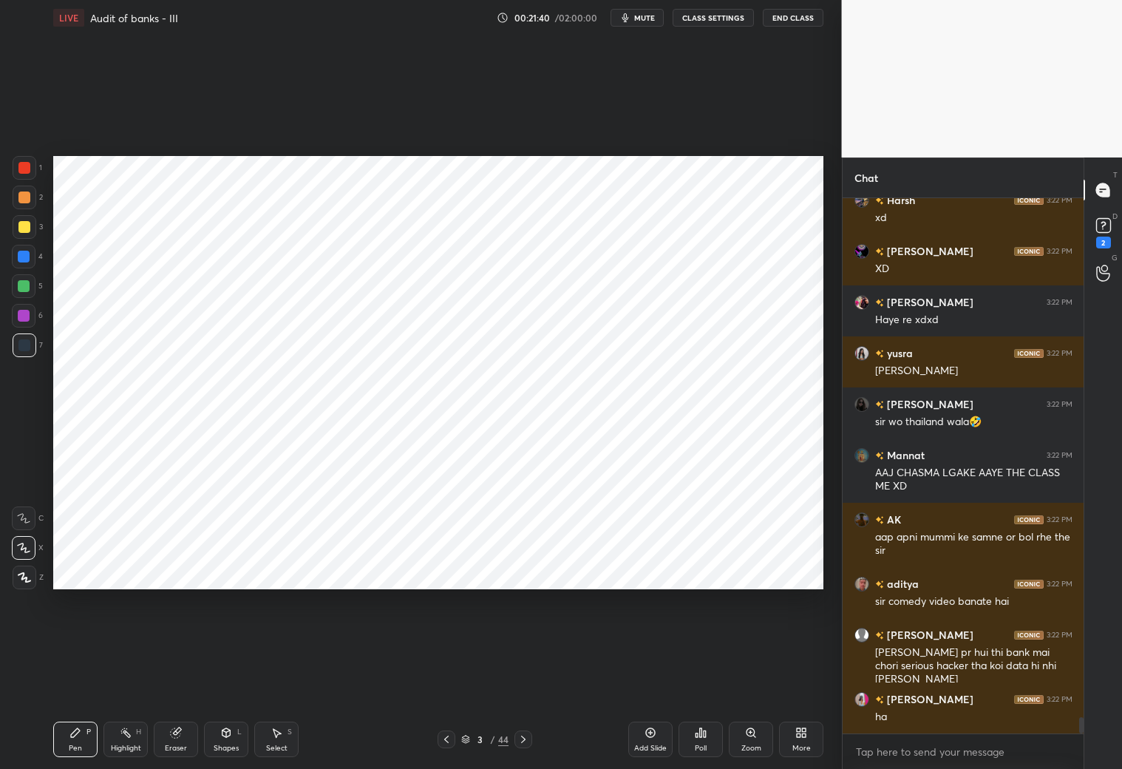
click at [447, 738] on icon at bounding box center [447, 739] width 12 height 12
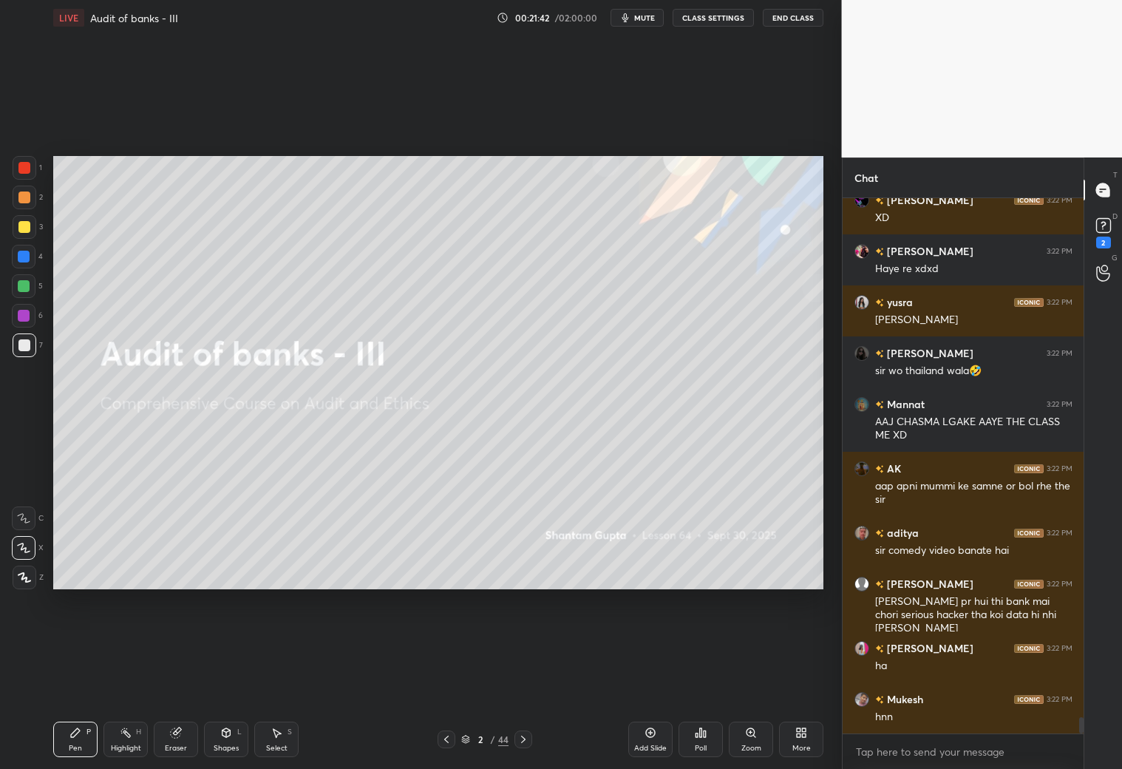
click at [519, 736] on icon at bounding box center [523, 739] width 12 height 12
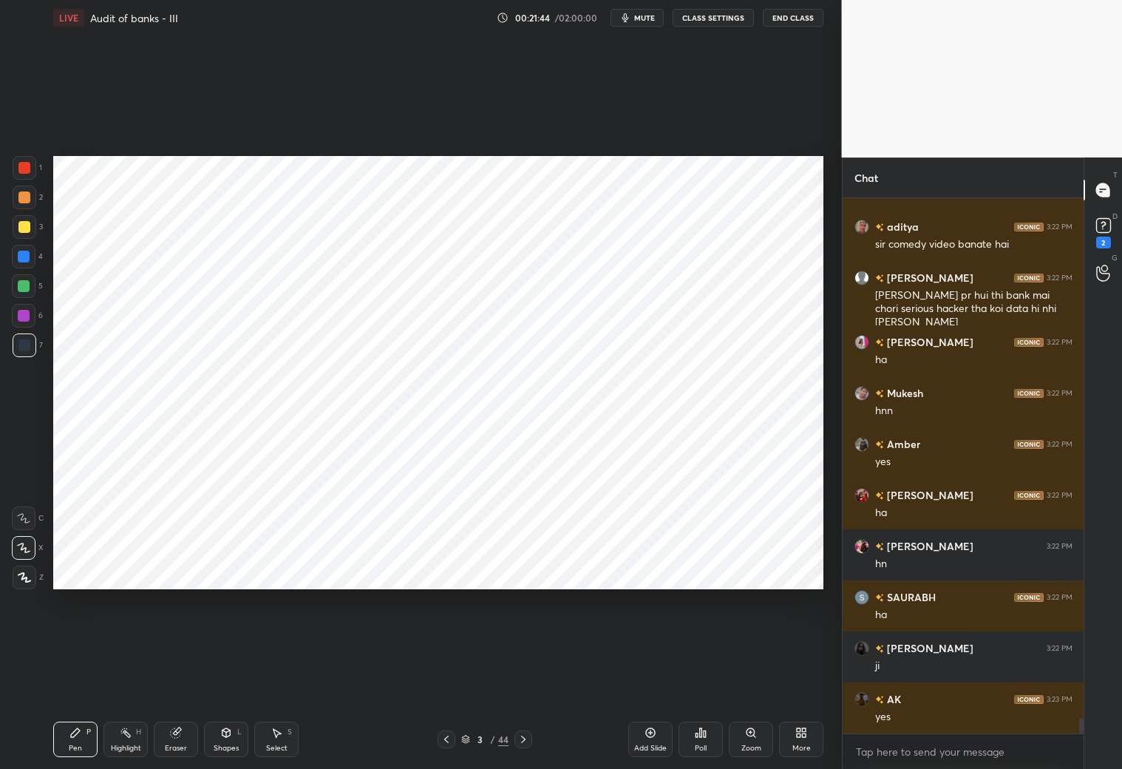
click at [522, 740] on icon at bounding box center [523, 739] width 12 height 12
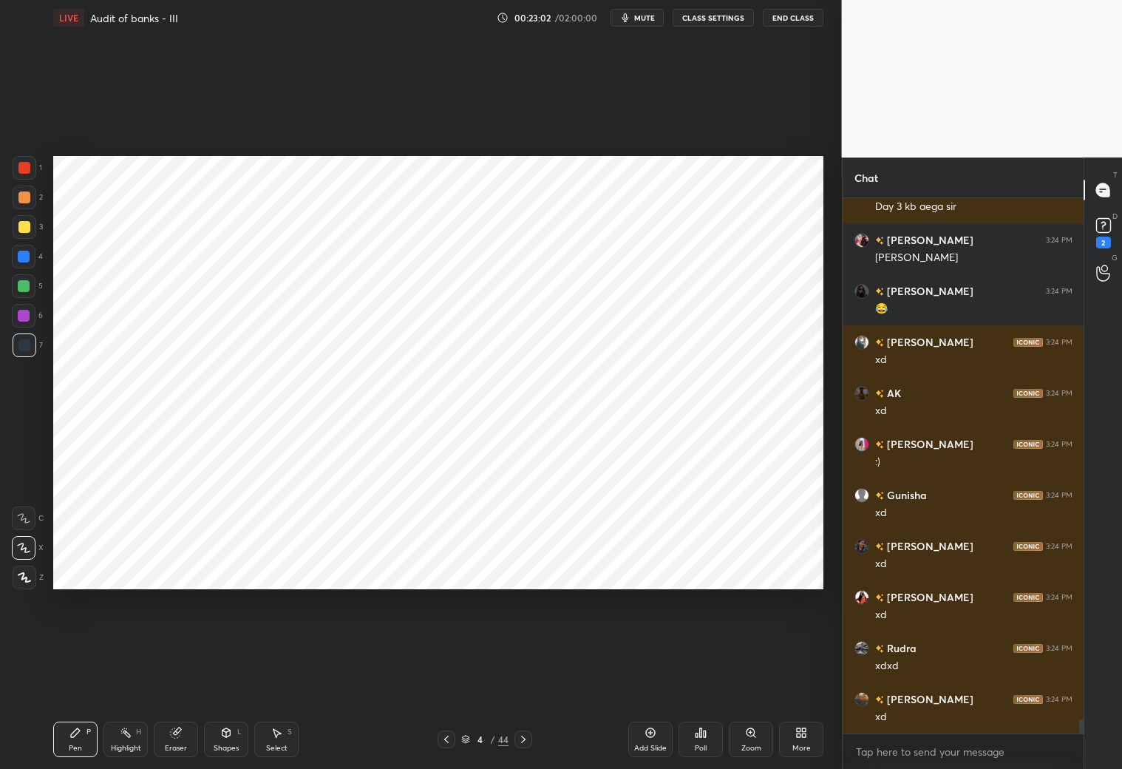
scroll to position [19878, 0]
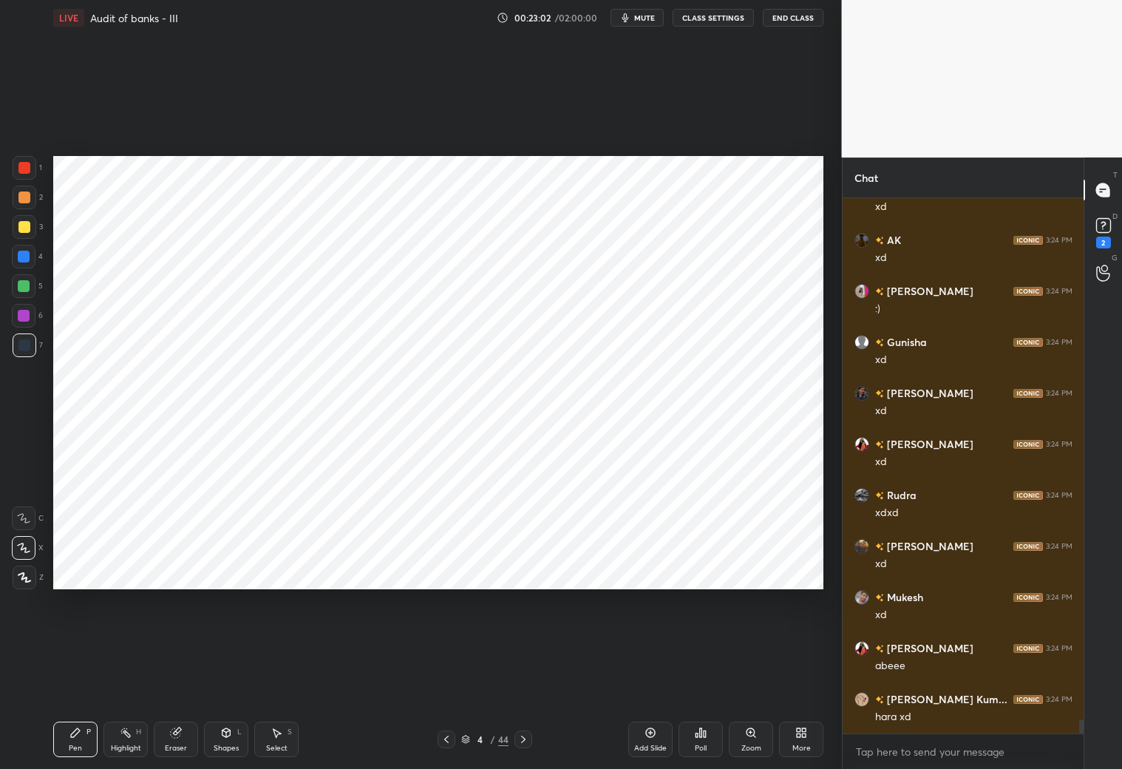
click at [464, 741] on icon at bounding box center [465, 739] width 9 height 9
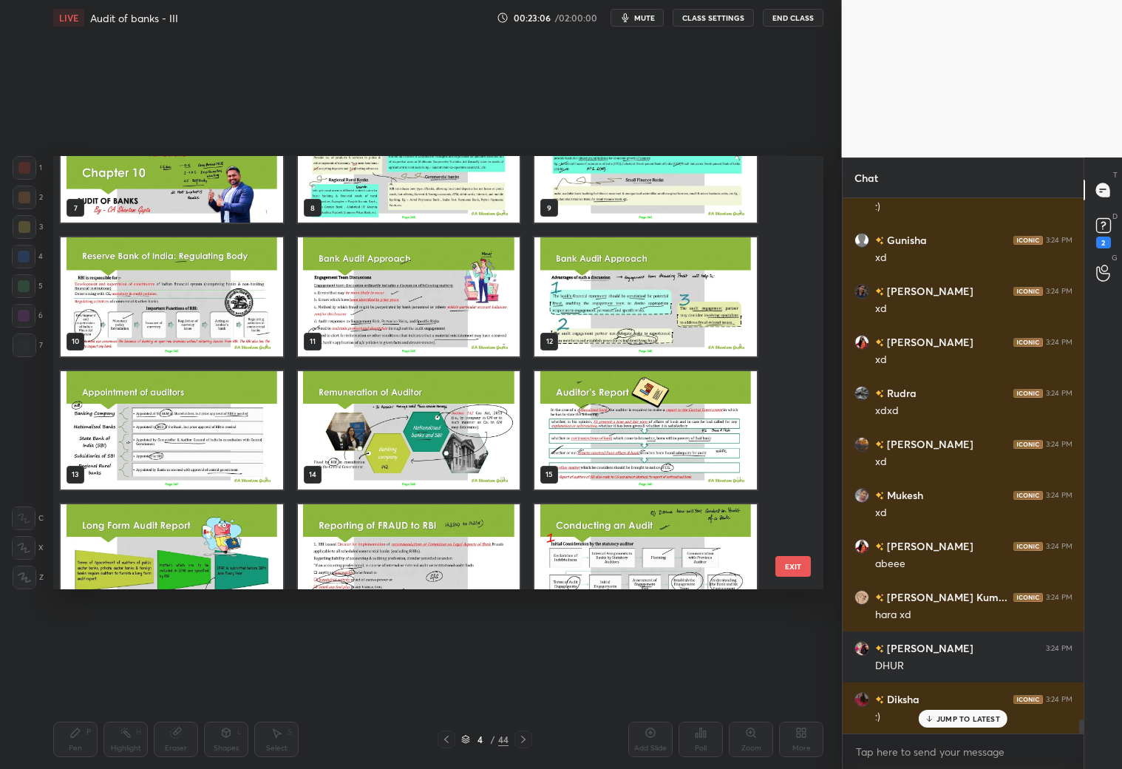
scroll to position [20082, 0]
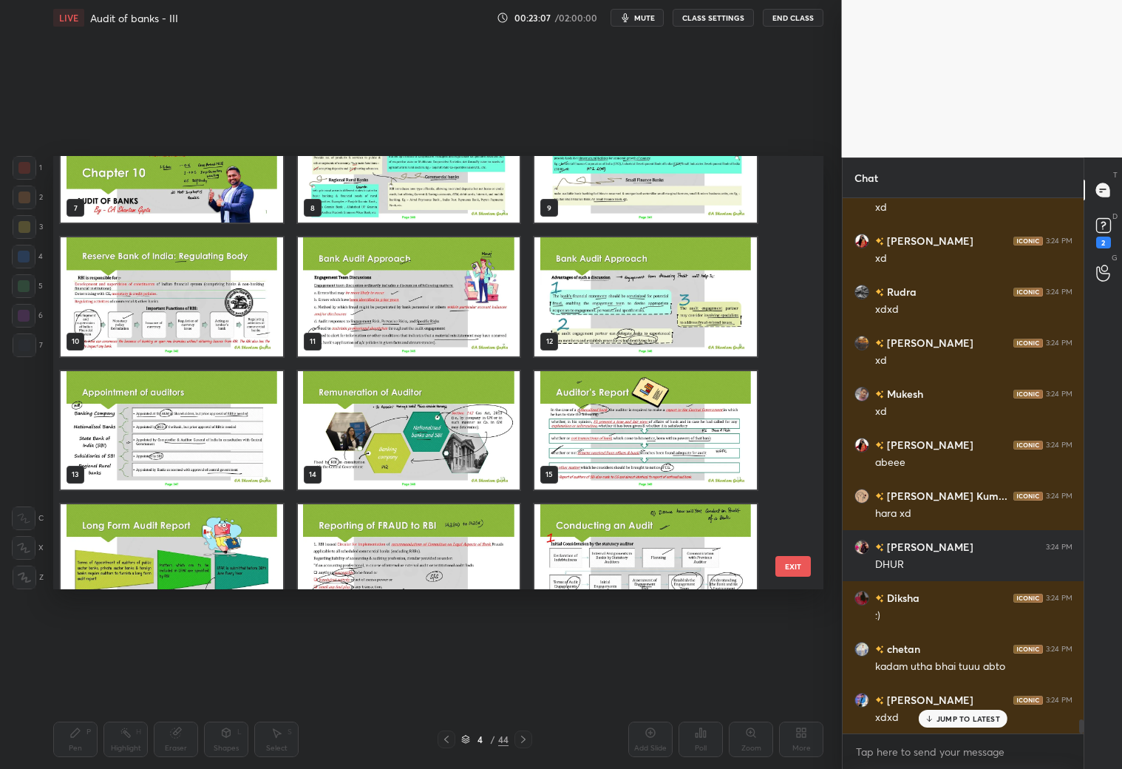
click at [412, 303] on img "grid" at bounding box center [409, 296] width 222 height 118
click at [415, 305] on img "grid" at bounding box center [409, 296] width 222 height 118
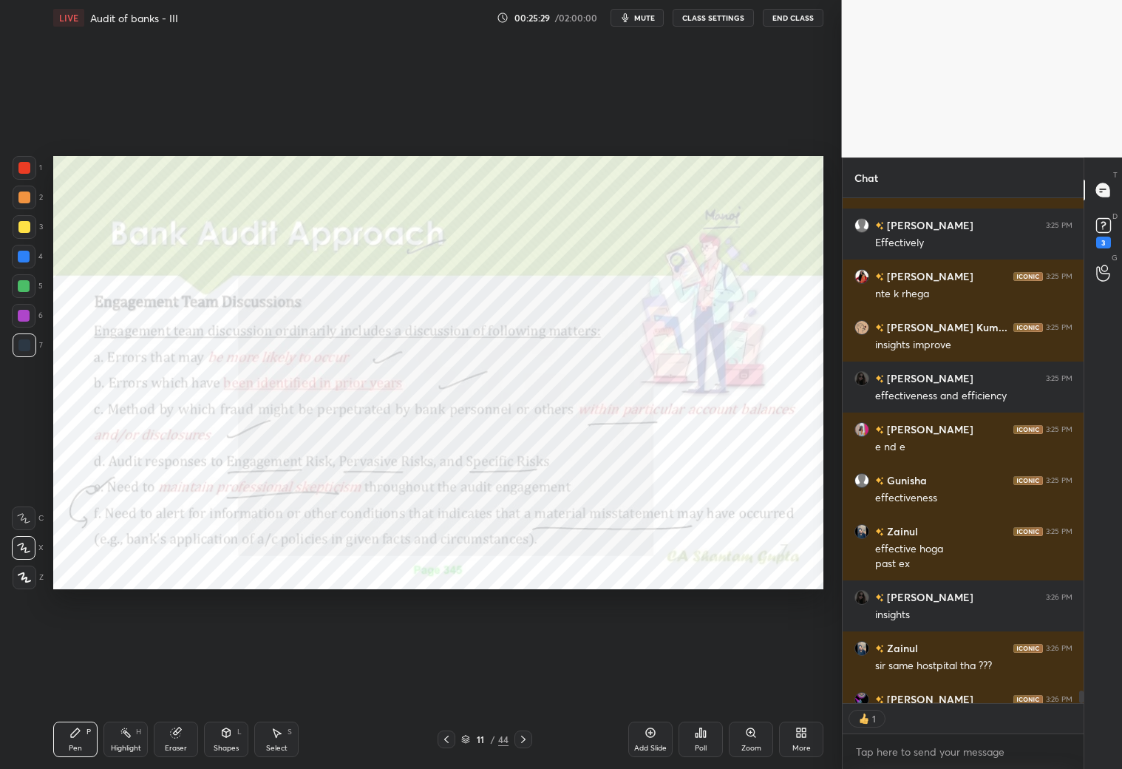
scroll to position [4, 4]
click at [27, 172] on div at bounding box center [24, 168] width 12 height 12
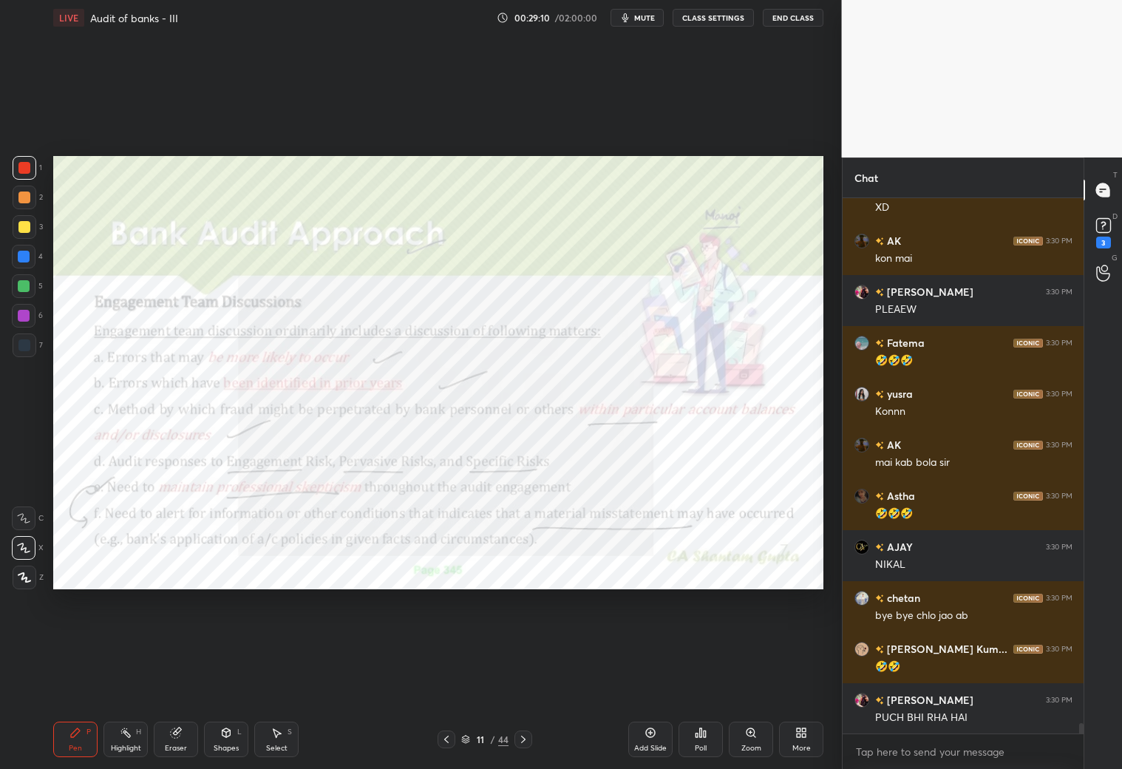
scroll to position [27592, 0]
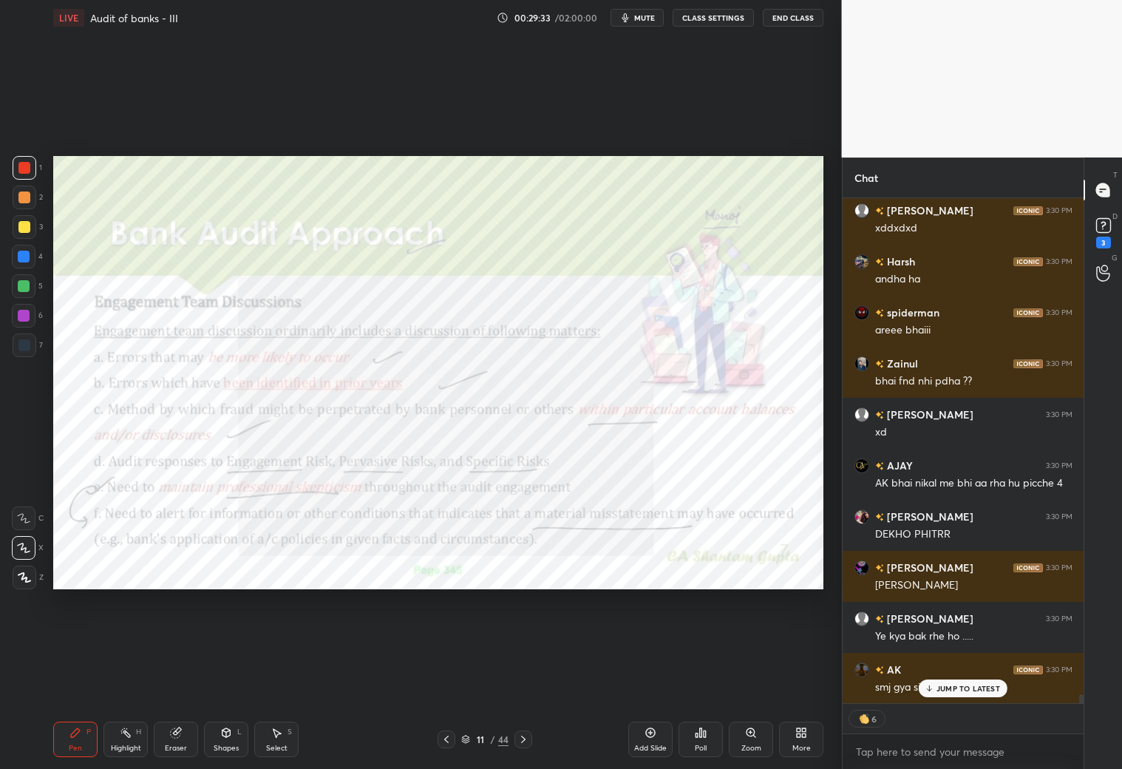
type textarea "x"
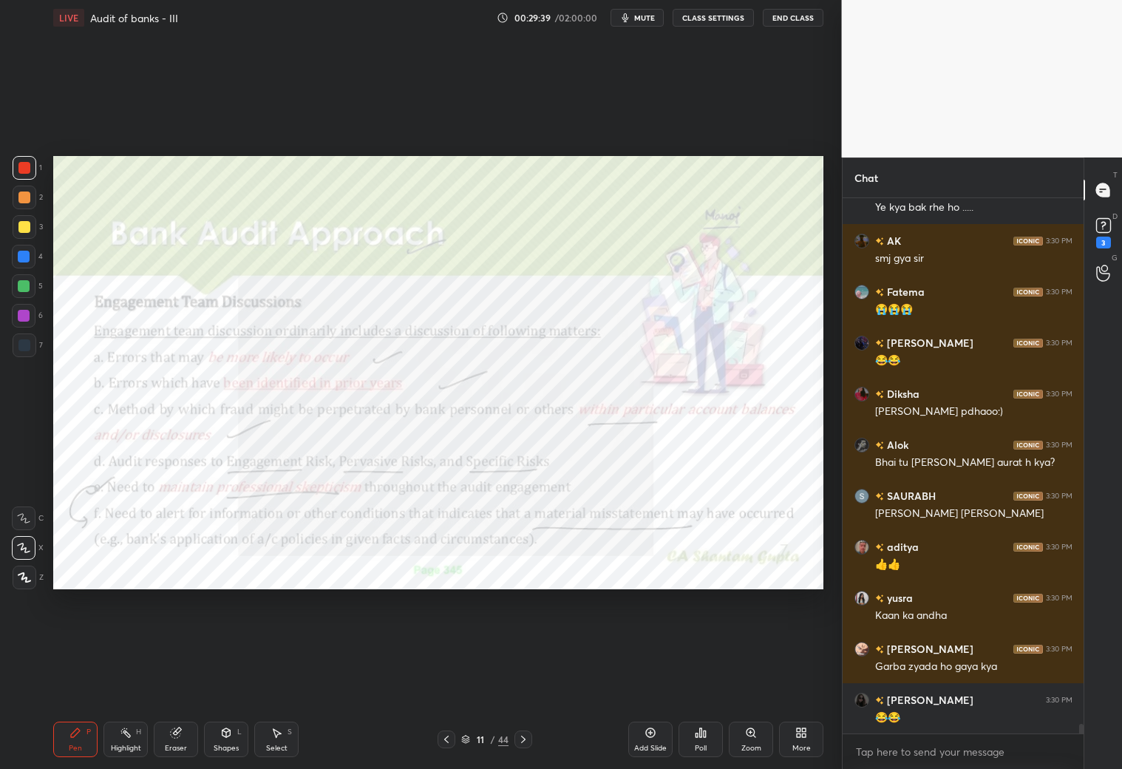
click at [948, 723] on div "Prabal 3:30 PM Ye kya bak rhe ho ..... AK 3:30 PM smj gya sir Fatema 3:30 PM 😭😭…" at bounding box center [964, 465] width 242 height 535
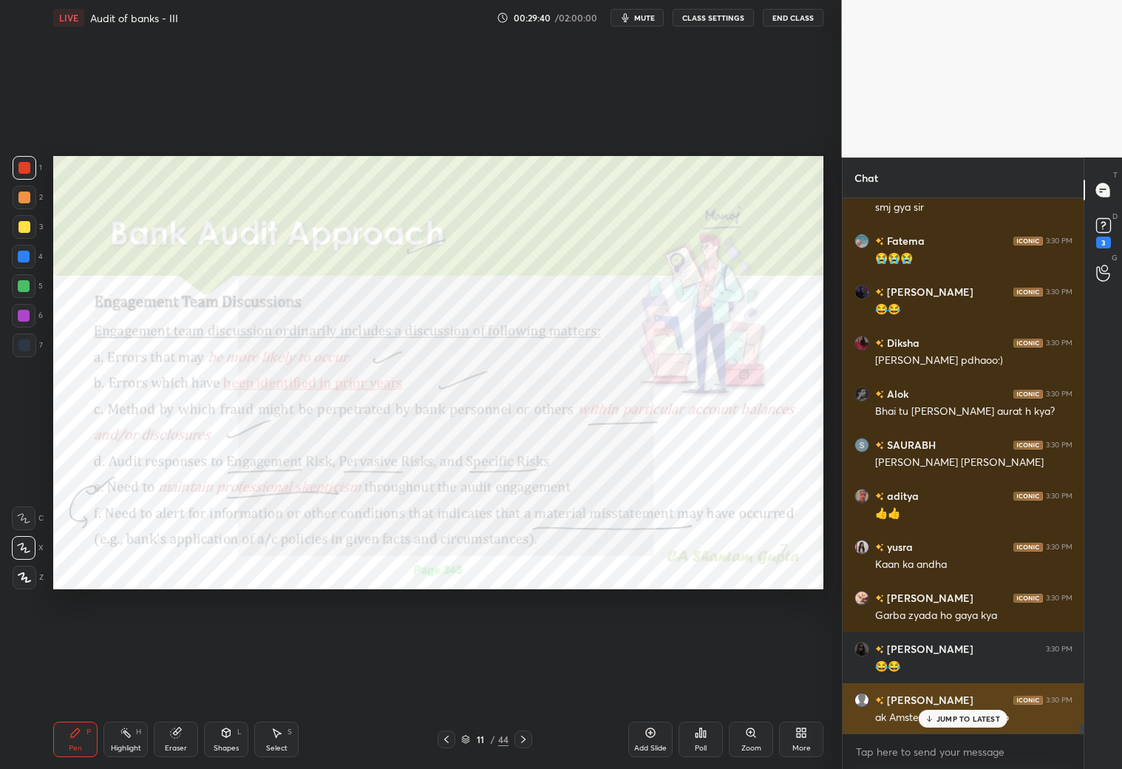
click at [942, 721] on p "JUMP TO LATEST" at bounding box center [969, 718] width 64 height 9
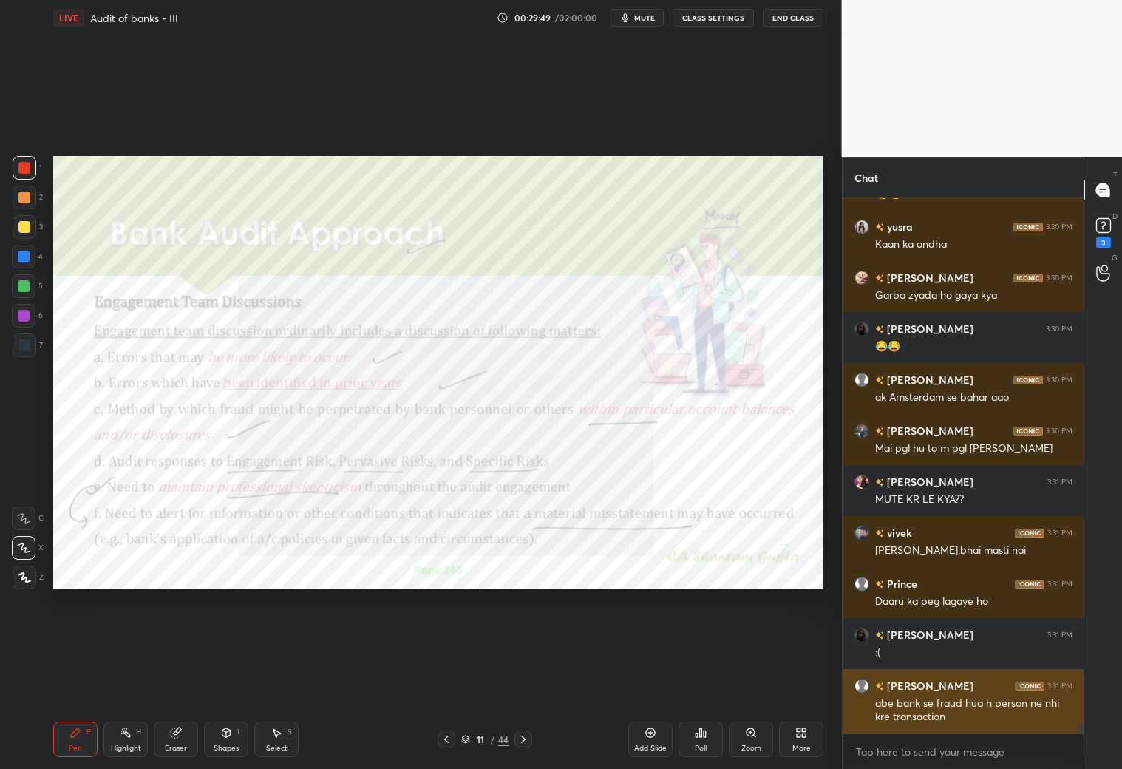
click at [960, 717] on div "abe bank se fraud hua h person ne nhi kre transaction" at bounding box center [973, 710] width 197 height 28
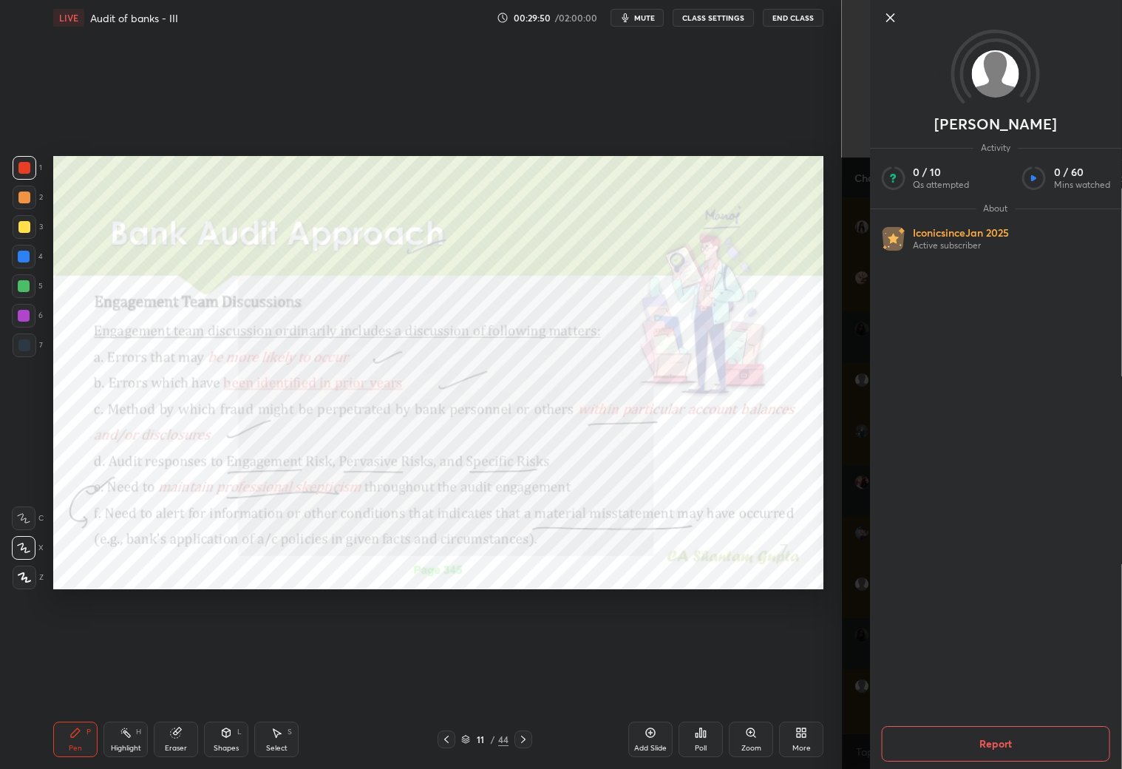
click at [852, 701] on div "Pratik Activity 0 / 10 Qs attempted 0 / 60 Mins watched About Iconic since Jan …" at bounding box center [982, 384] width 281 height 769
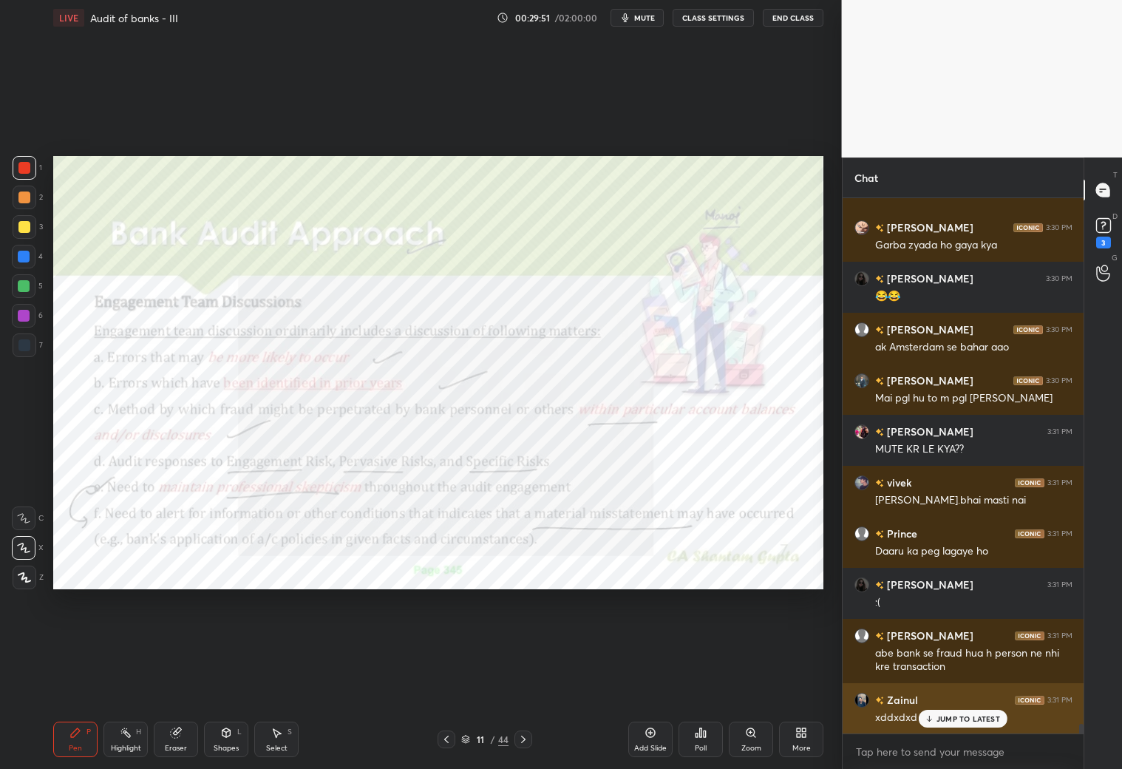
click at [958, 715] on p "JUMP TO LATEST" at bounding box center [969, 718] width 64 height 9
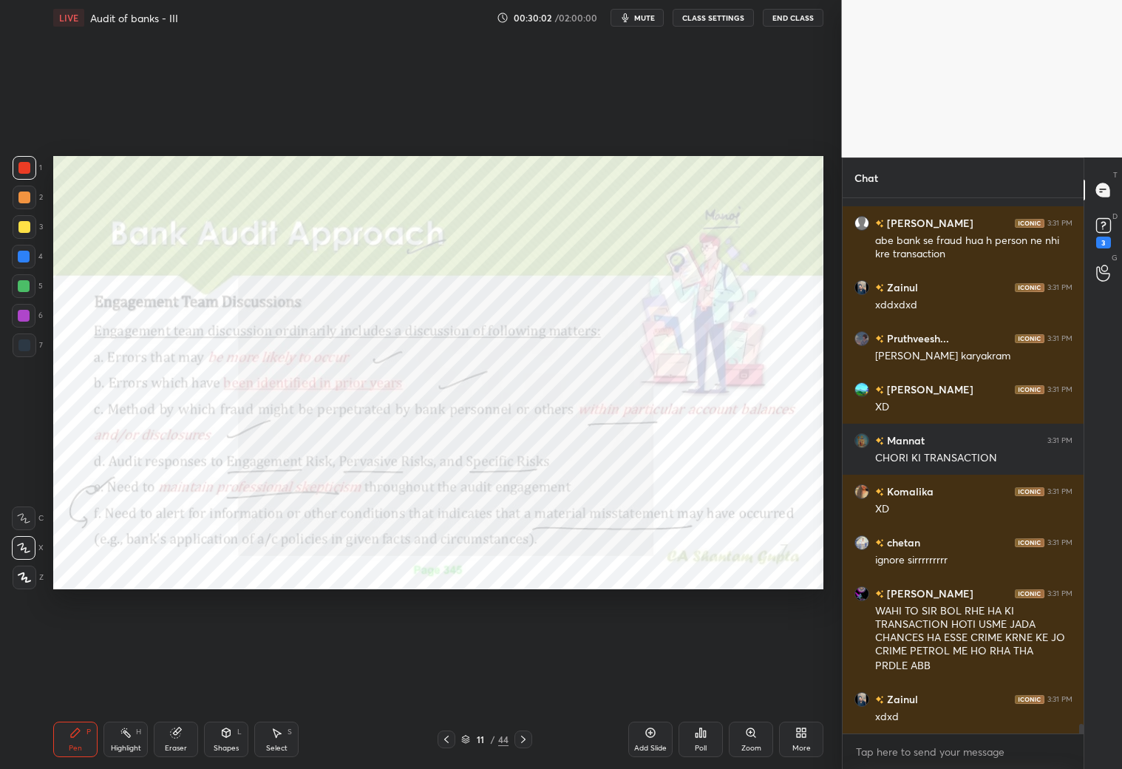
click at [27, 345] on div at bounding box center [24, 345] width 12 height 12
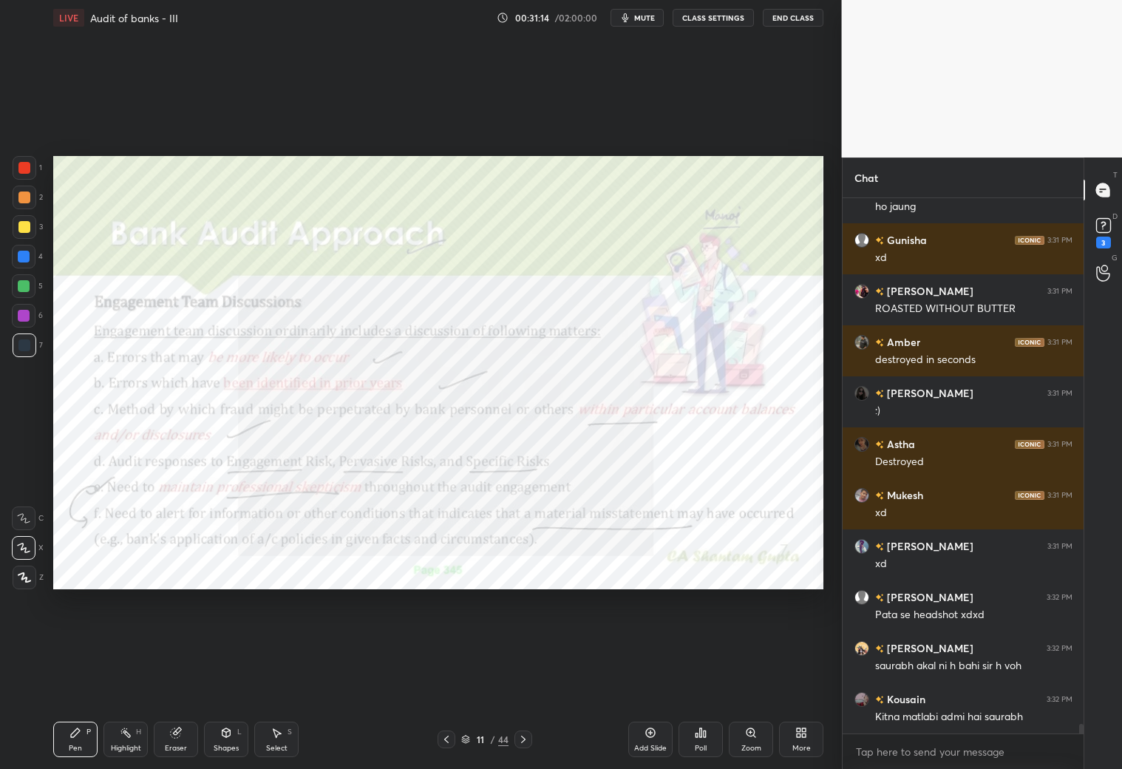
scroll to position [28291, 0]
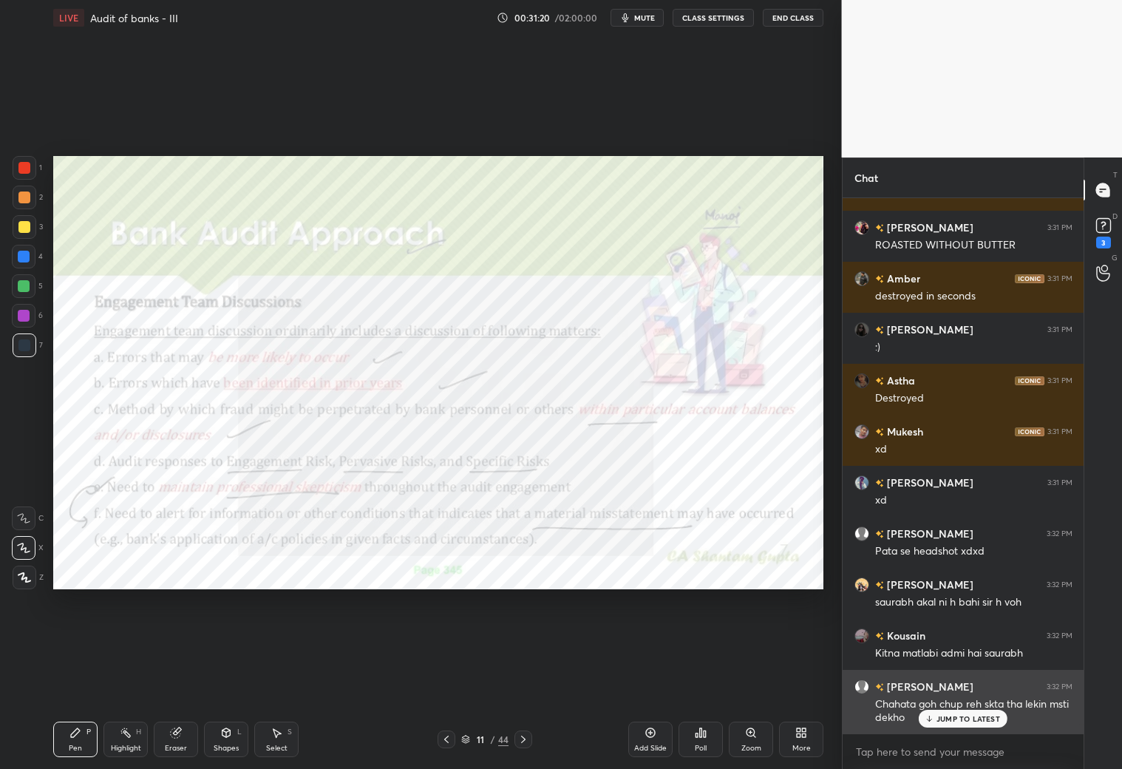
drag, startPoint x: 971, startPoint y: 718, endPoint x: 978, endPoint y: 711, distance: 9.9
click at [972, 720] on p "JUMP TO LATEST" at bounding box center [969, 718] width 64 height 9
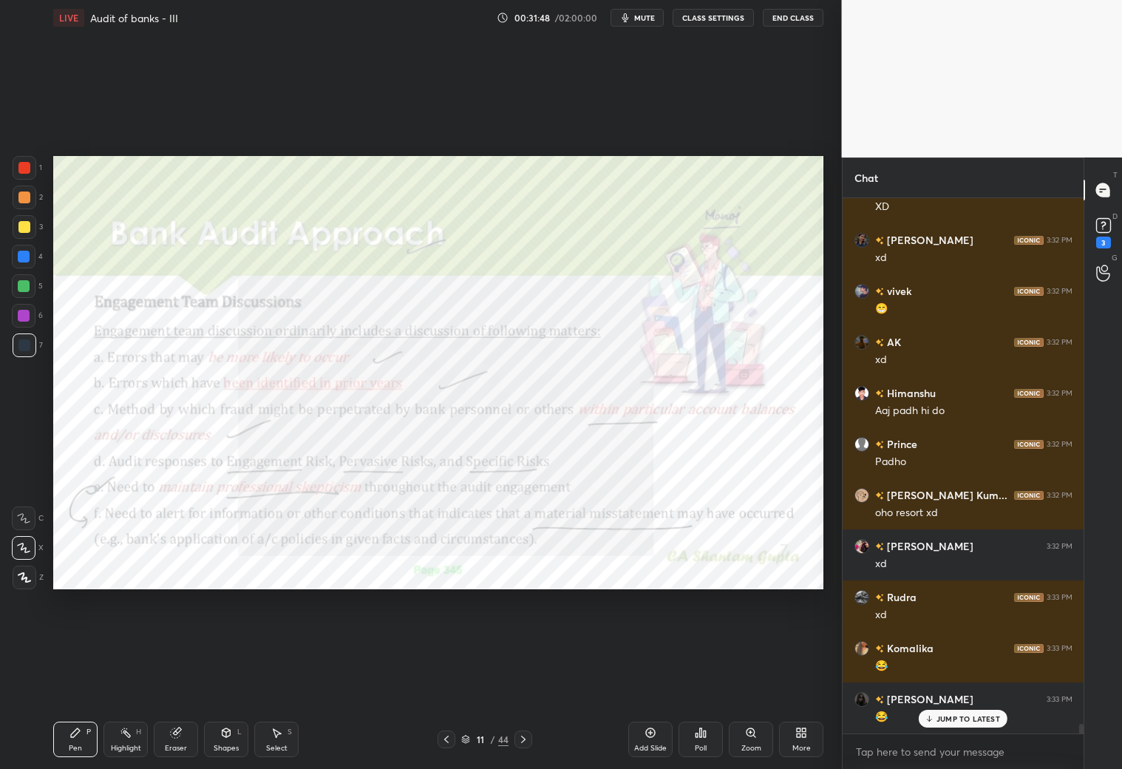
scroll to position [29174, 0]
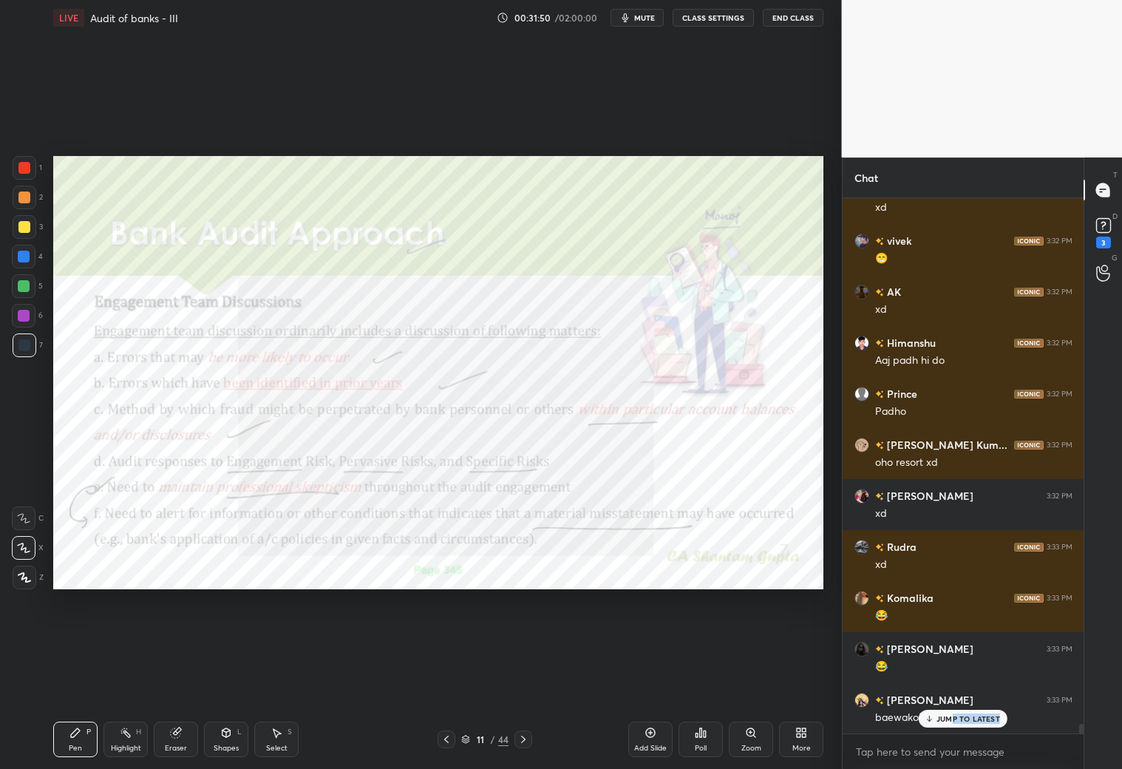
click at [951, 722] on div "JUMP TO LATEST" at bounding box center [963, 719] width 89 height 18
click at [648, 733] on icon at bounding box center [651, 733] width 12 height 12
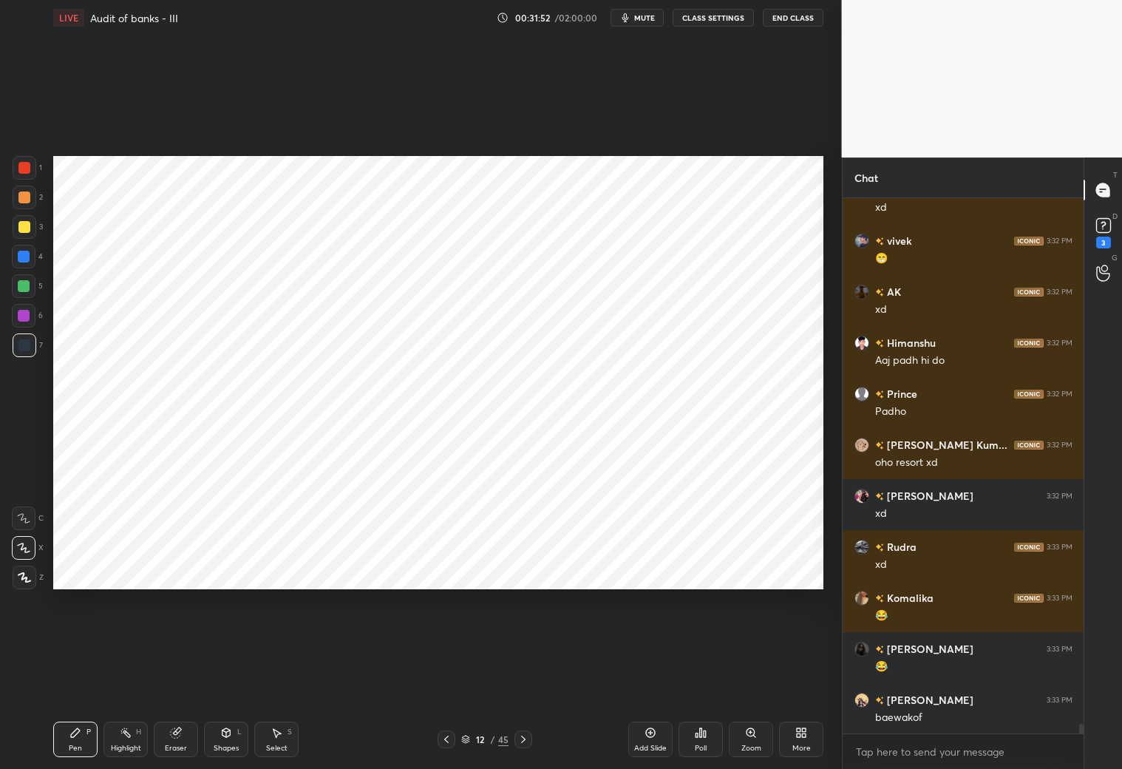
drag, startPoint x: 220, startPoint y: 743, endPoint x: 211, endPoint y: 727, distance: 18.2
click at [222, 741] on div "Shapes L" at bounding box center [226, 738] width 44 height 35
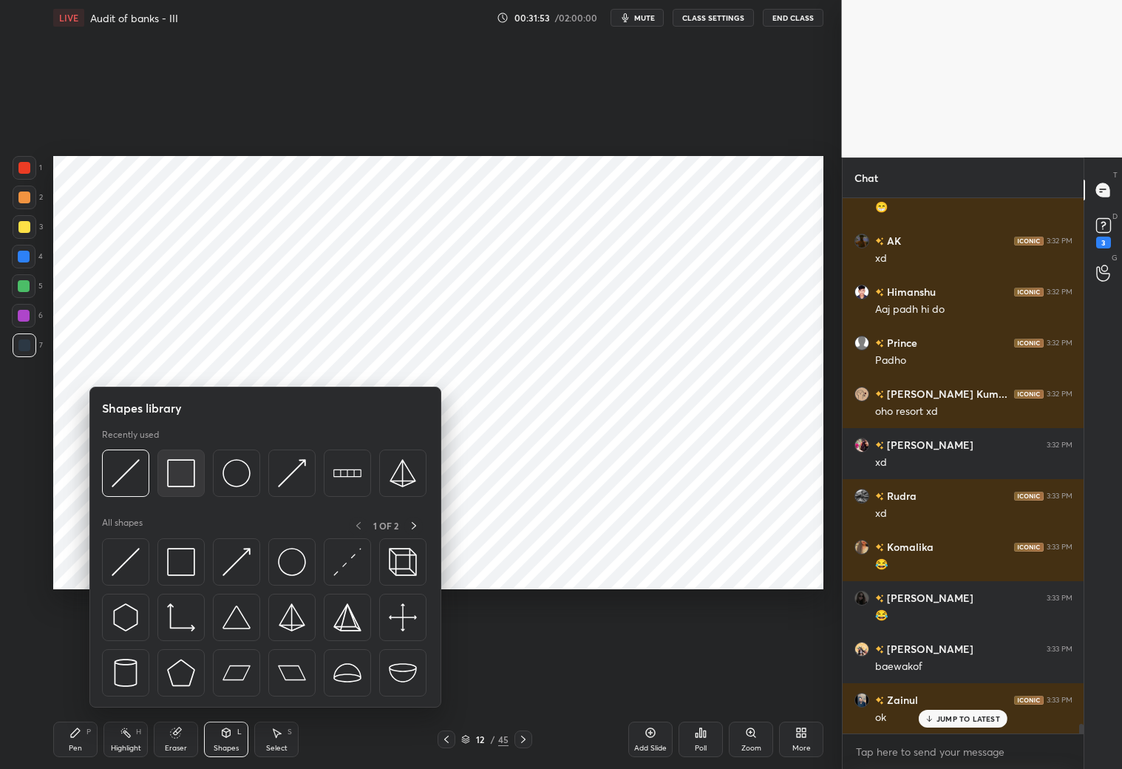
click at [178, 475] on img at bounding box center [181, 473] width 28 height 28
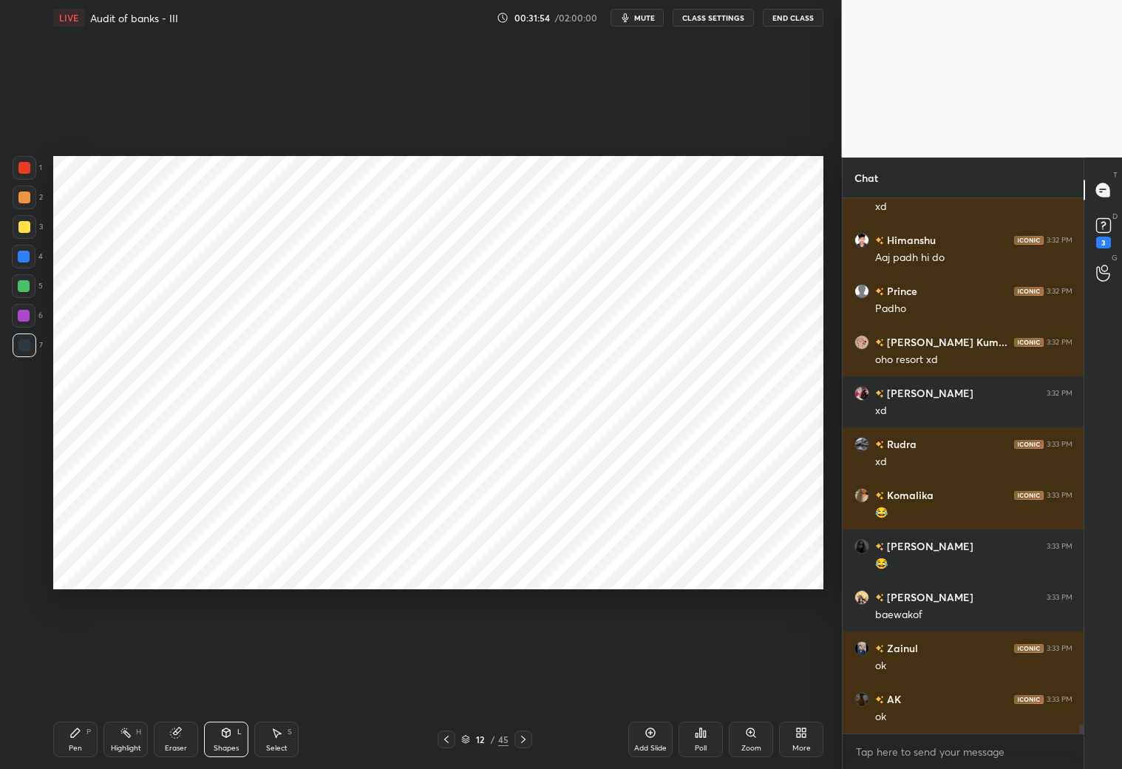
scroll to position [29328, 0]
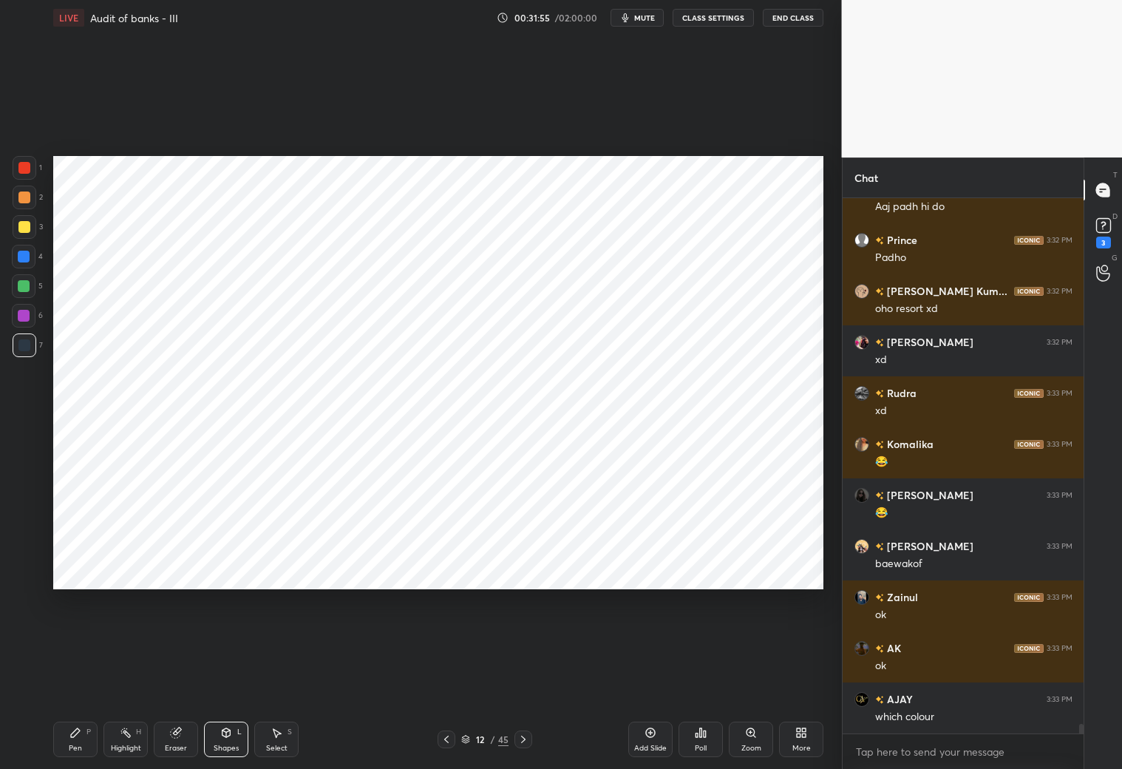
click at [69, 736] on div "Pen P" at bounding box center [75, 738] width 44 height 35
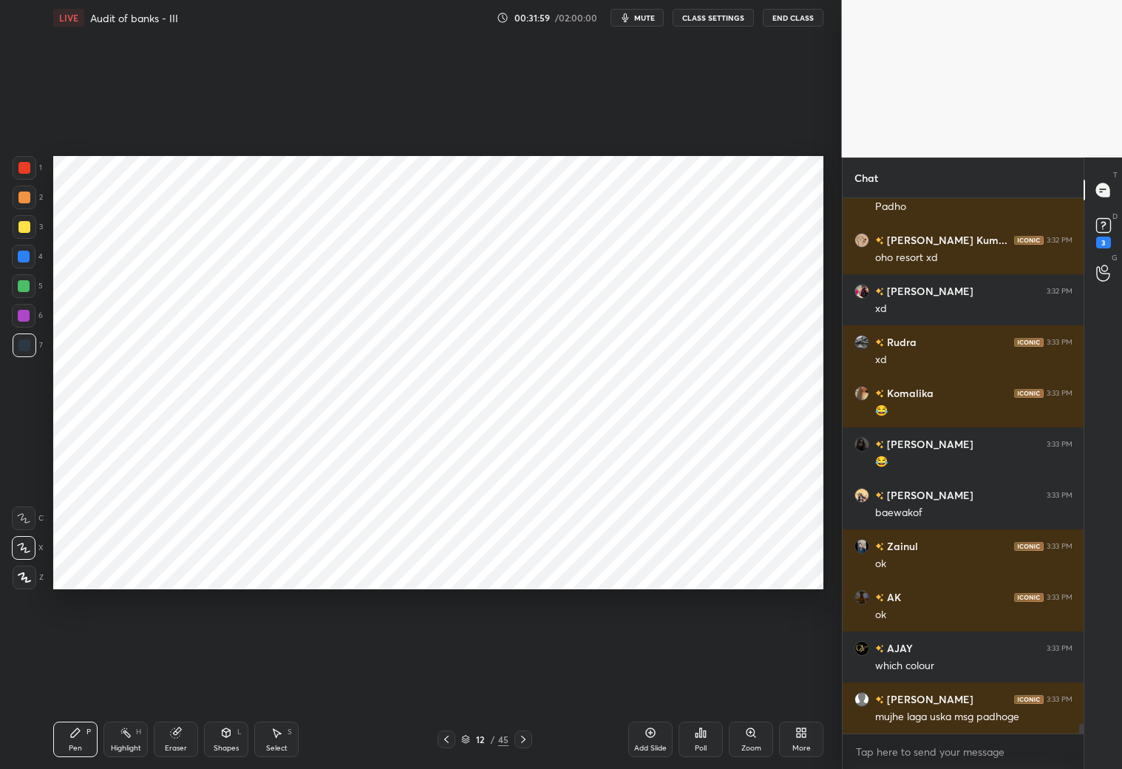
drag, startPoint x: 23, startPoint y: 521, endPoint x: 26, endPoint y: 501, distance: 20.2
click at [21, 523] on icon at bounding box center [23, 518] width 13 height 10
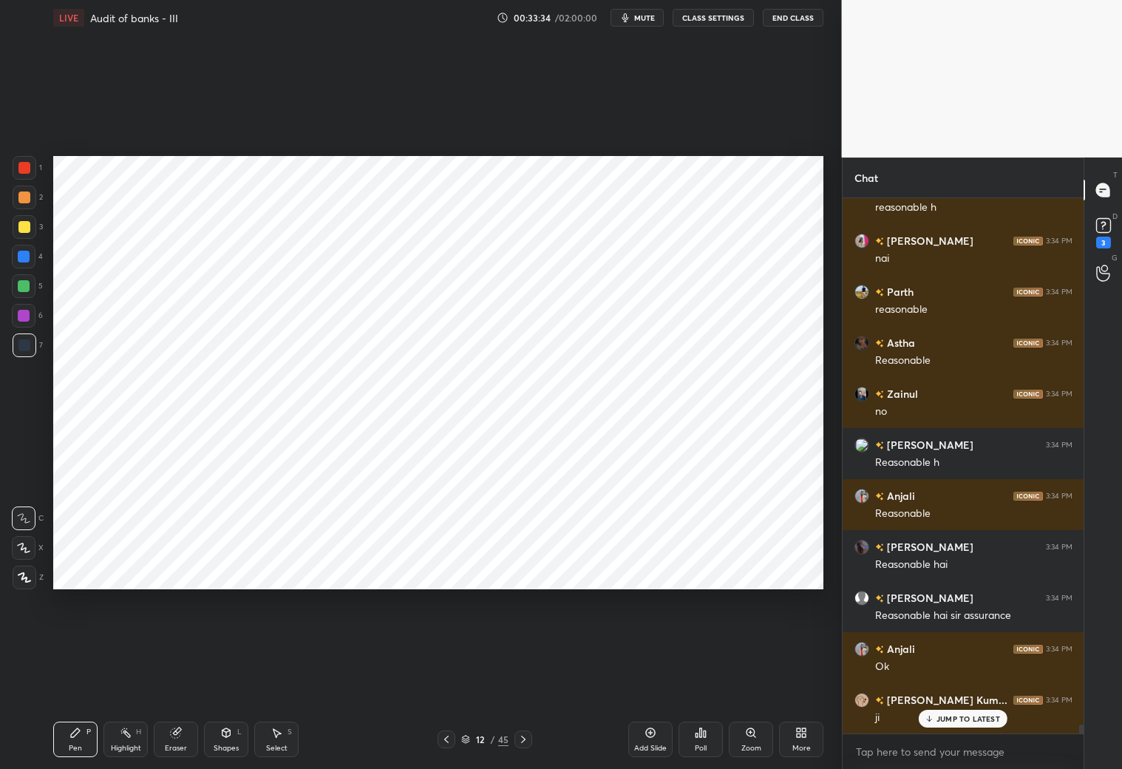
scroll to position [30552, 0]
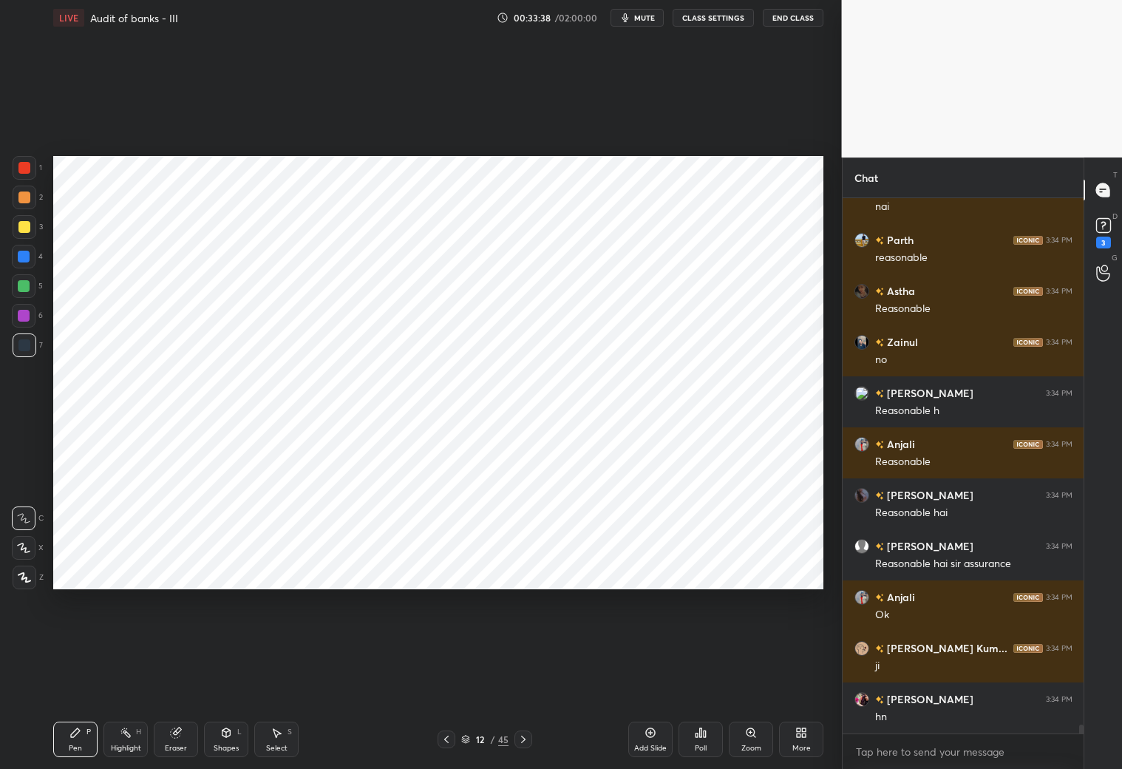
click at [228, 737] on div "Shapes L" at bounding box center [226, 738] width 44 height 35
click at [31, 249] on div at bounding box center [24, 257] width 24 height 24
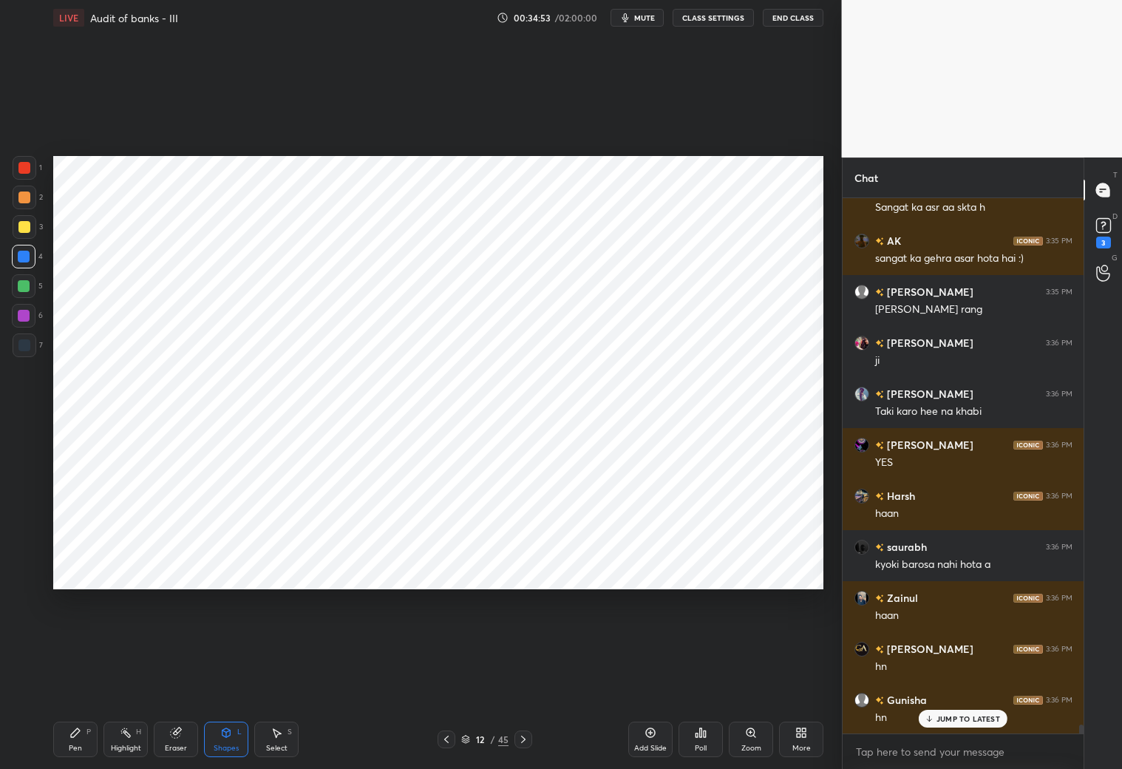
scroll to position [32643, 0]
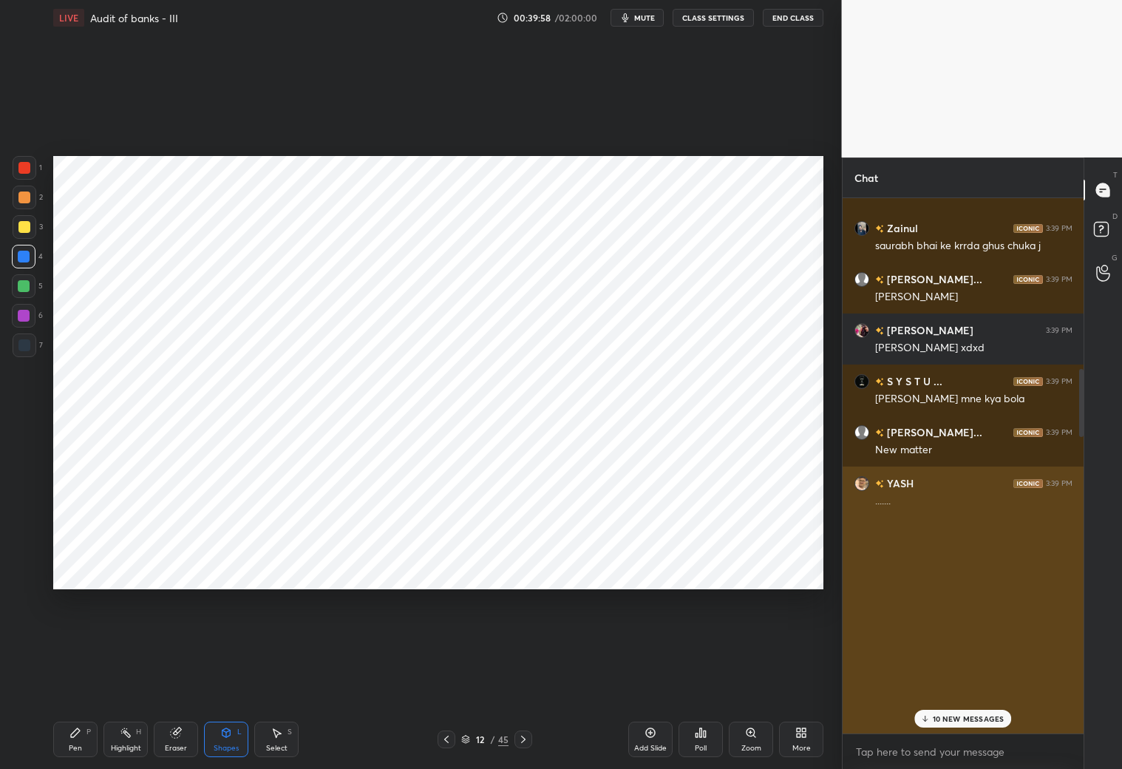
click at [900, 485] on h6 "YASH" at bounding box center [899, 483] width 30 height 16
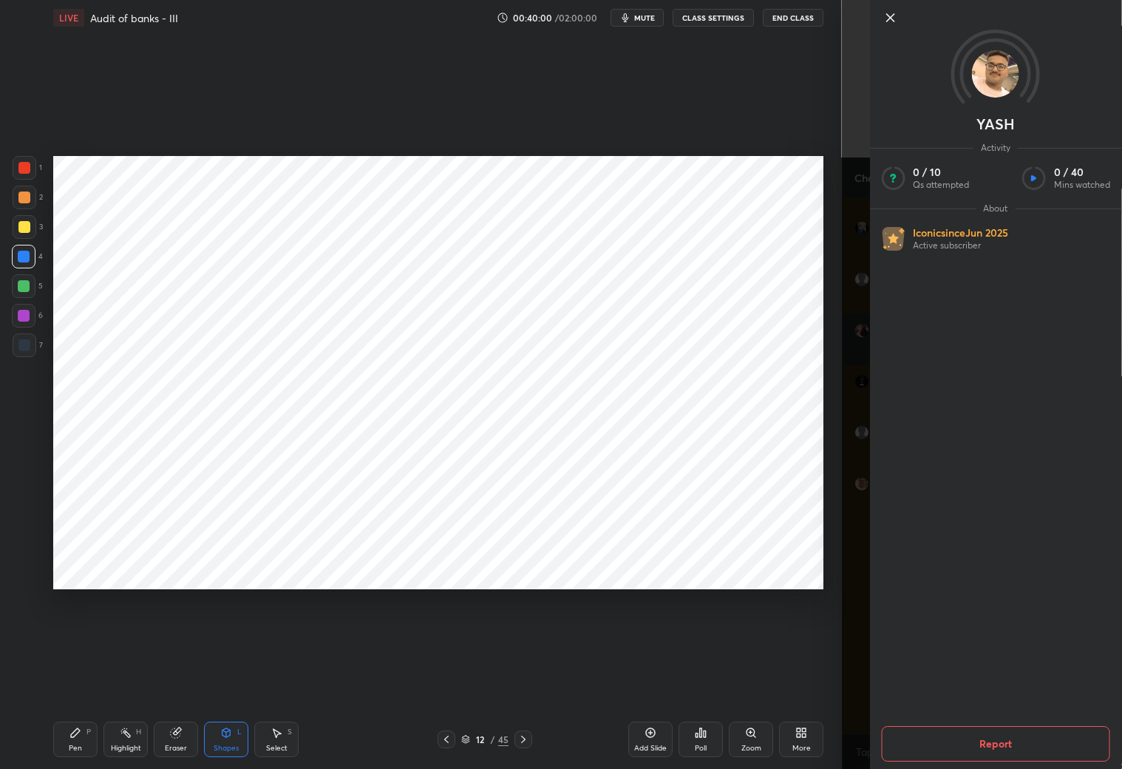
click at [959, 679] on button "Report" at bounding box center [995, 743] width 229 height 35
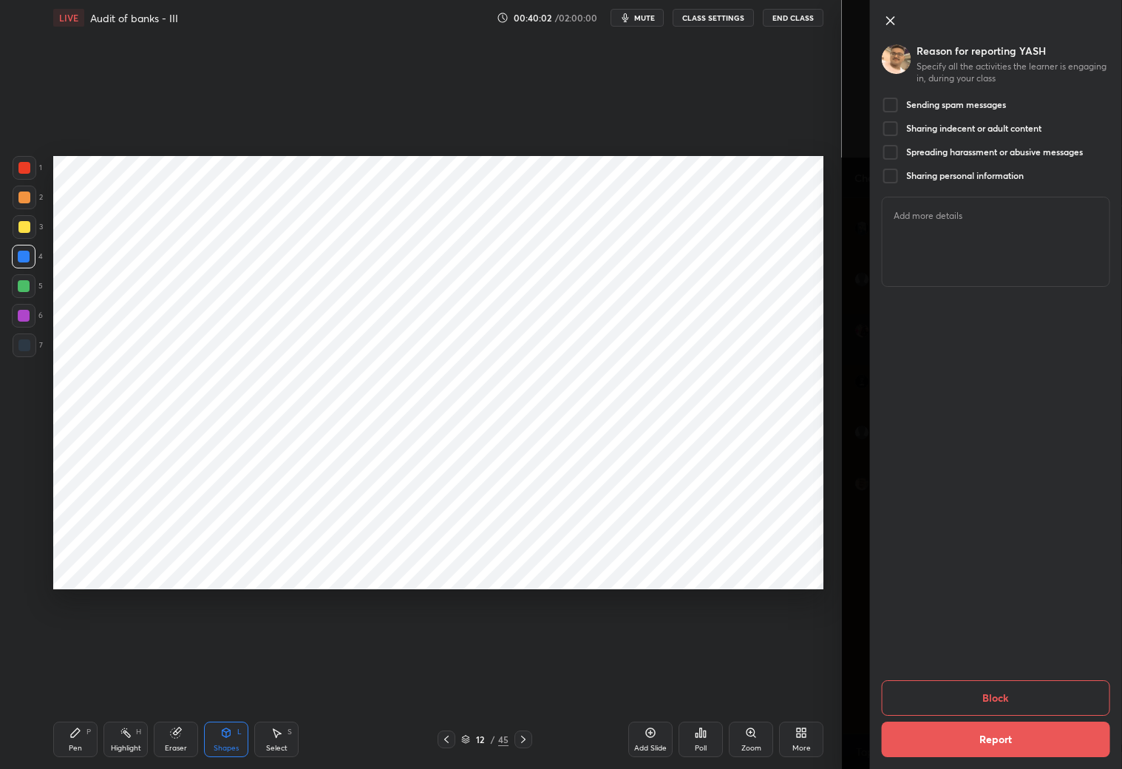
click at [890, 101] on div at bounding box center [890, 105] width 18 height 18
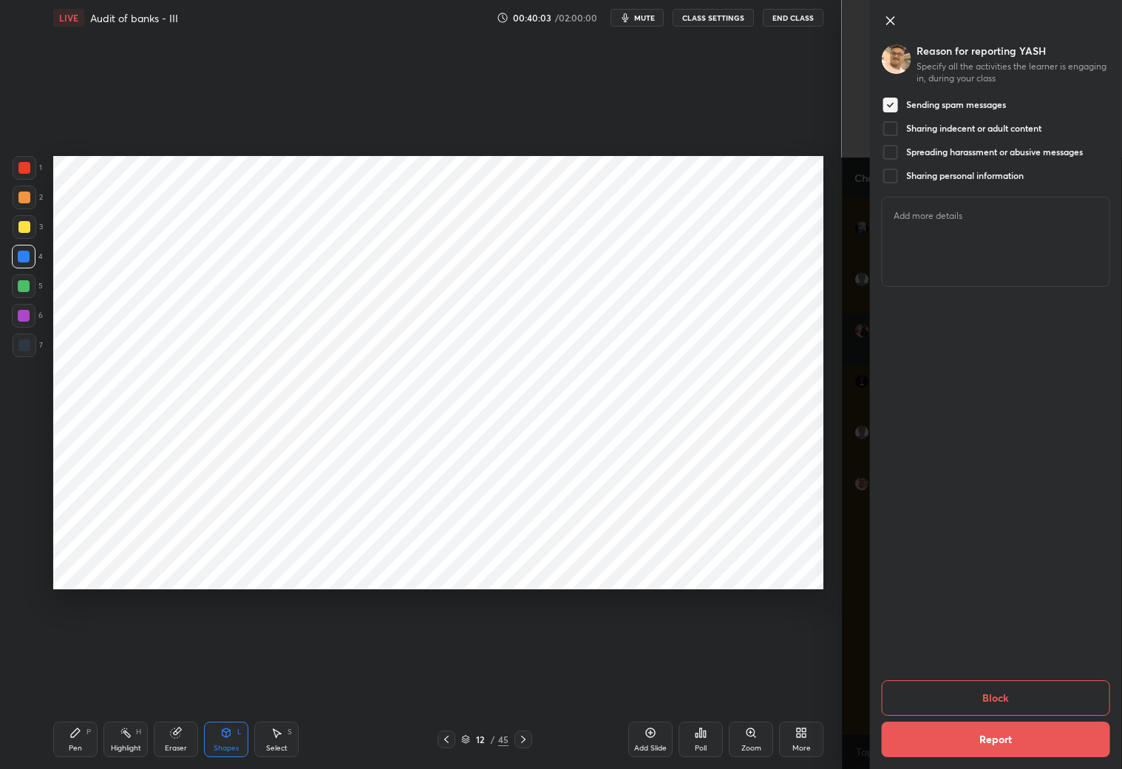
click at [959, 679] on button "Block" at bounding box center [995, 697] width 229 height 35
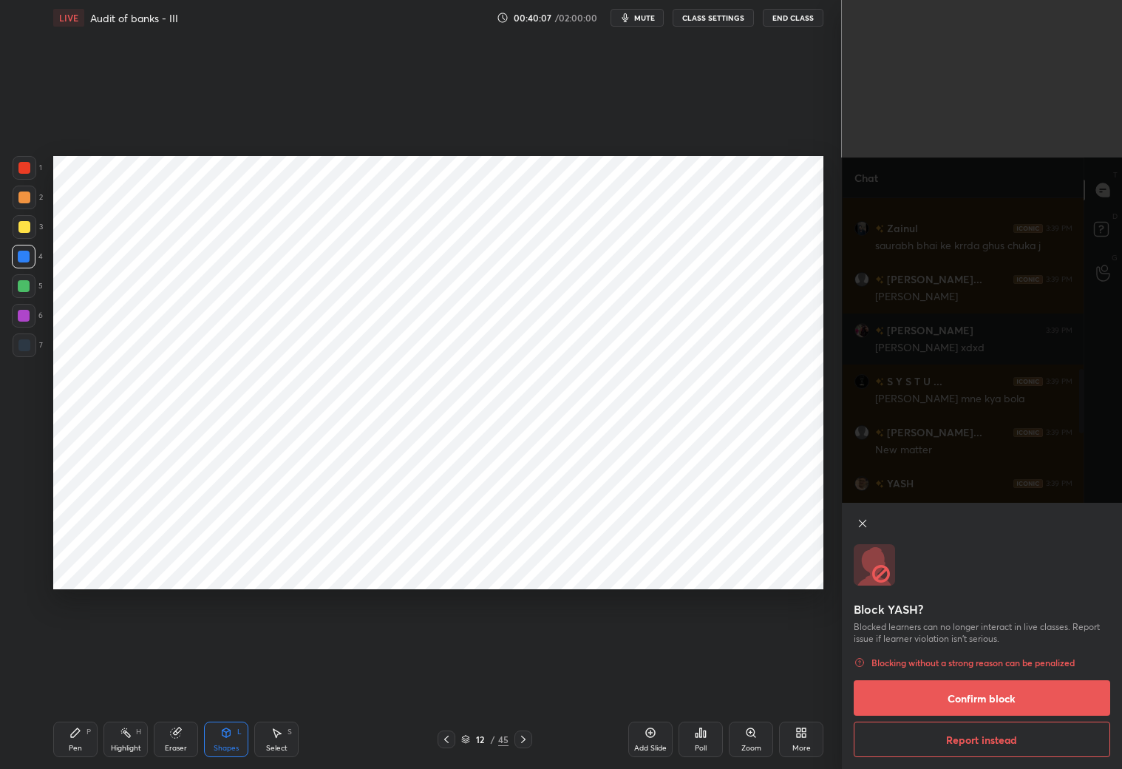
click at [959, 679] on button "Confirm block" at bounding box center [982, 697] width 257 height 35
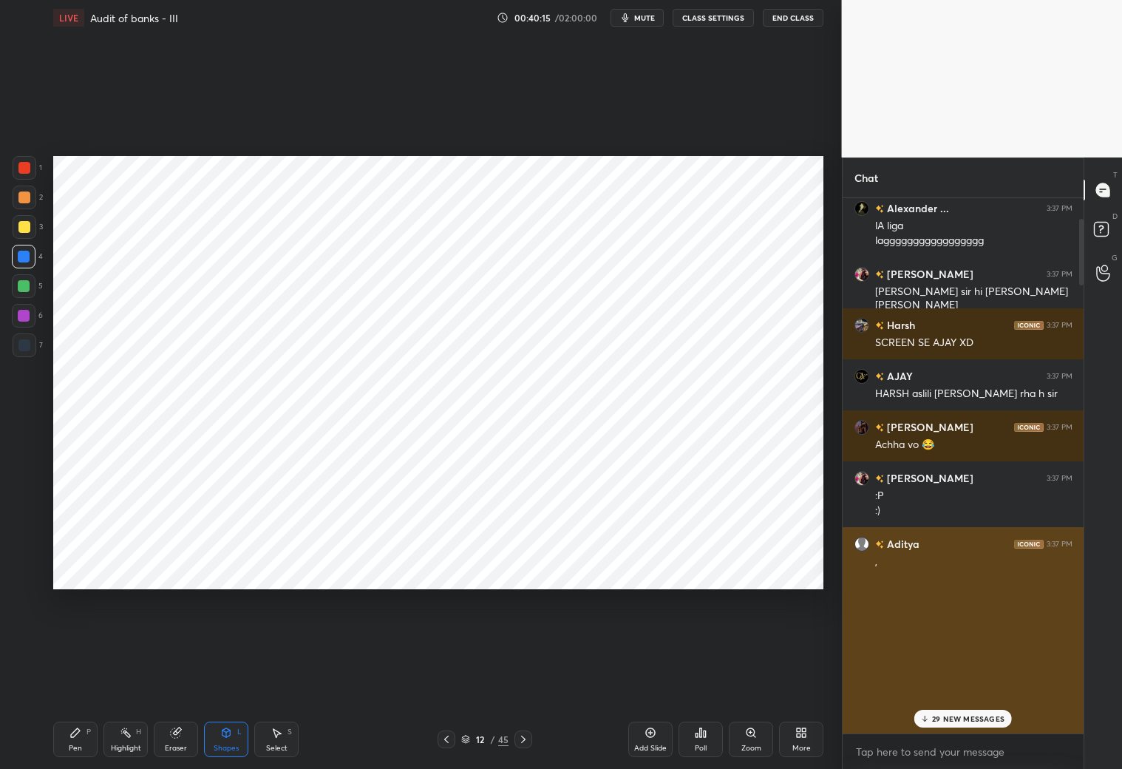
click at [897, 546] on h6 "Aditya" at bounding box center [901, 544] width 35 height 16
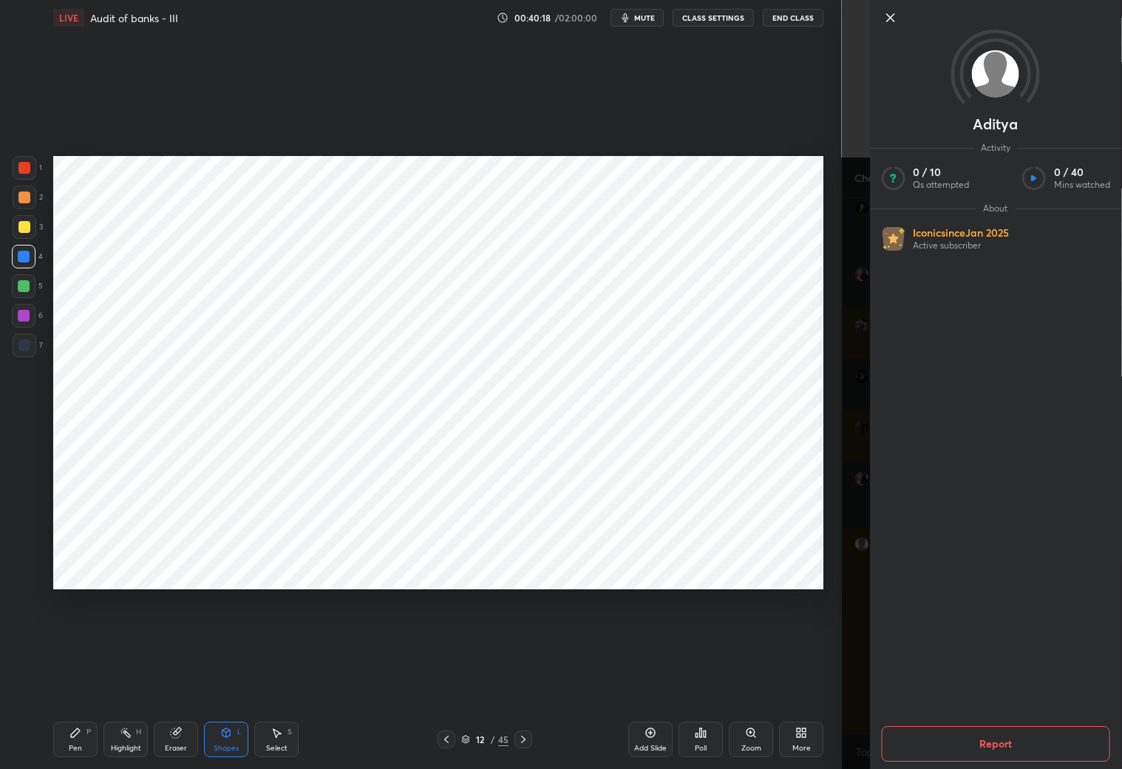
click at [959, 679] on button "Report" at bounding box center [995, 743] width 229 height 35
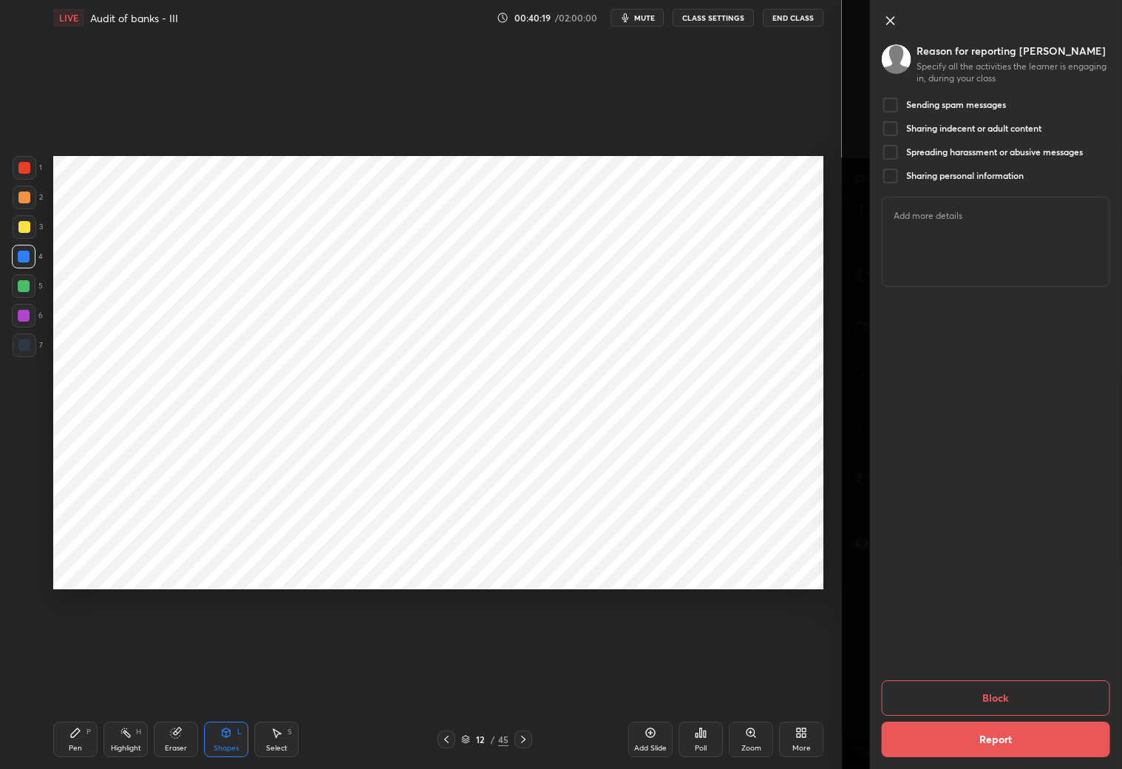
click at [889, 106] on div at bounding box center [890, 105] width 18 height 18
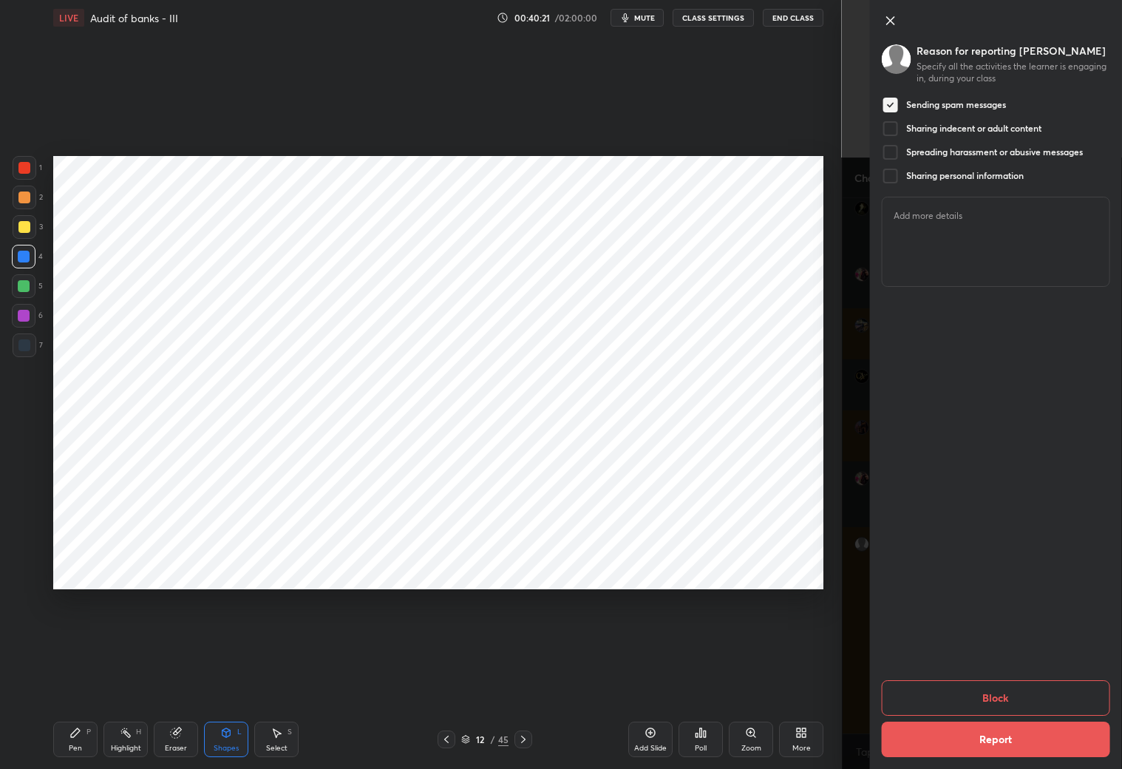
click at [959, 679] on button "Report" at bounding box center [995, 738] width 229 height 35
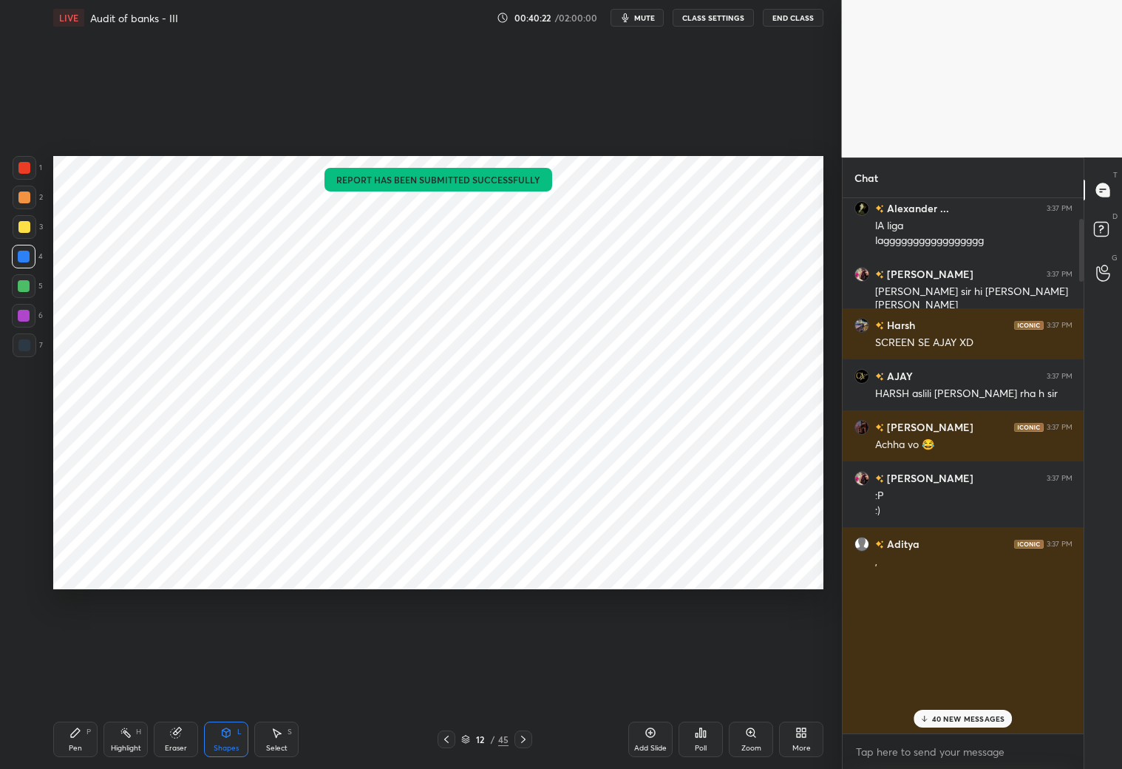
click at [959, 679] on p "40 NEW MESSAGES" at bounding box center [968, 718] width 73 height 9
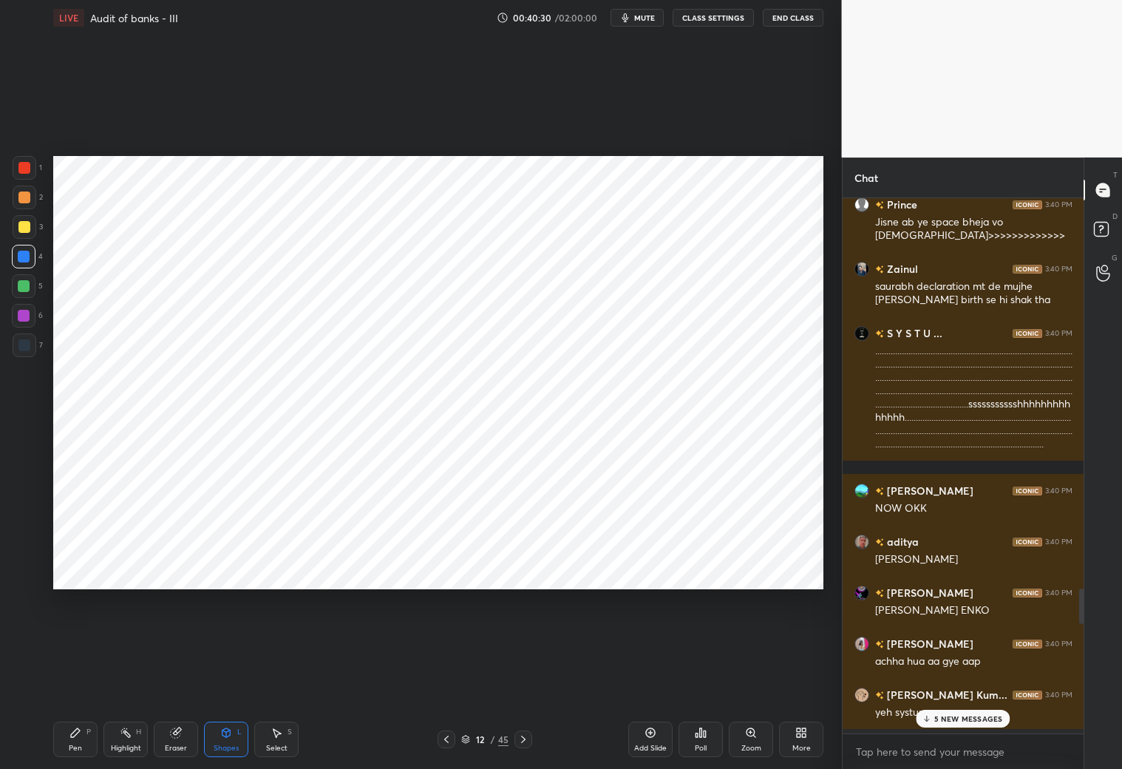
click at [958, 353] on div "[PERSON_NAME] 3:40 PM Sir k jate hi daure padne lgte hai sbko ek dum 😑 [PERSON_…" at bounding box center [964, 465] width 242 height 535
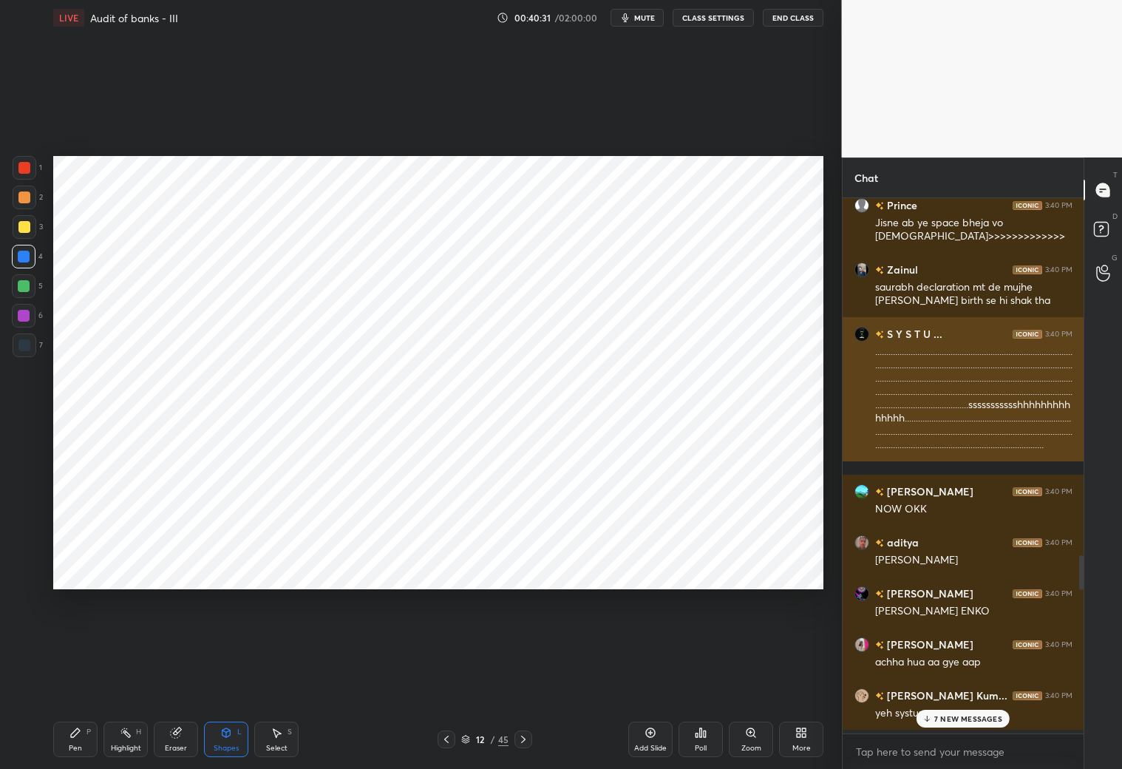
click at [959, 353] on div "...............................................................................…" at bounding box center [973, 398] width 197 height 108
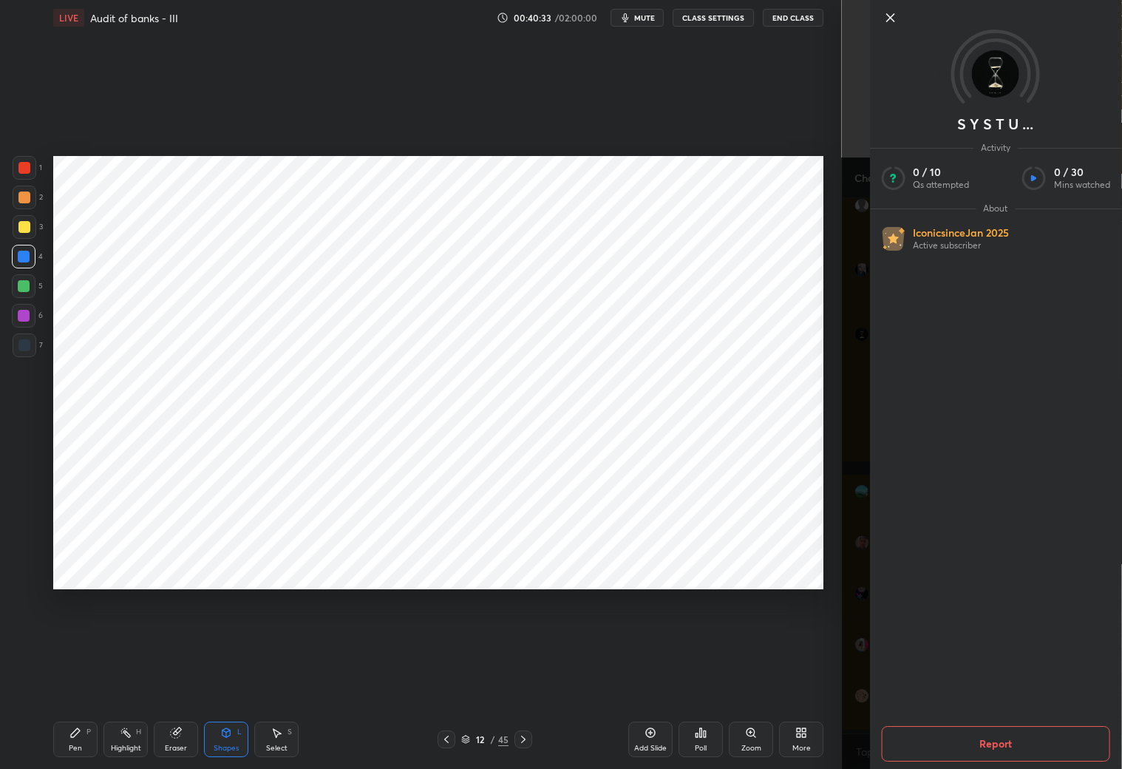
click at [959, 679] on button "Report" at bounding box center [995, 743] width 229 height 35
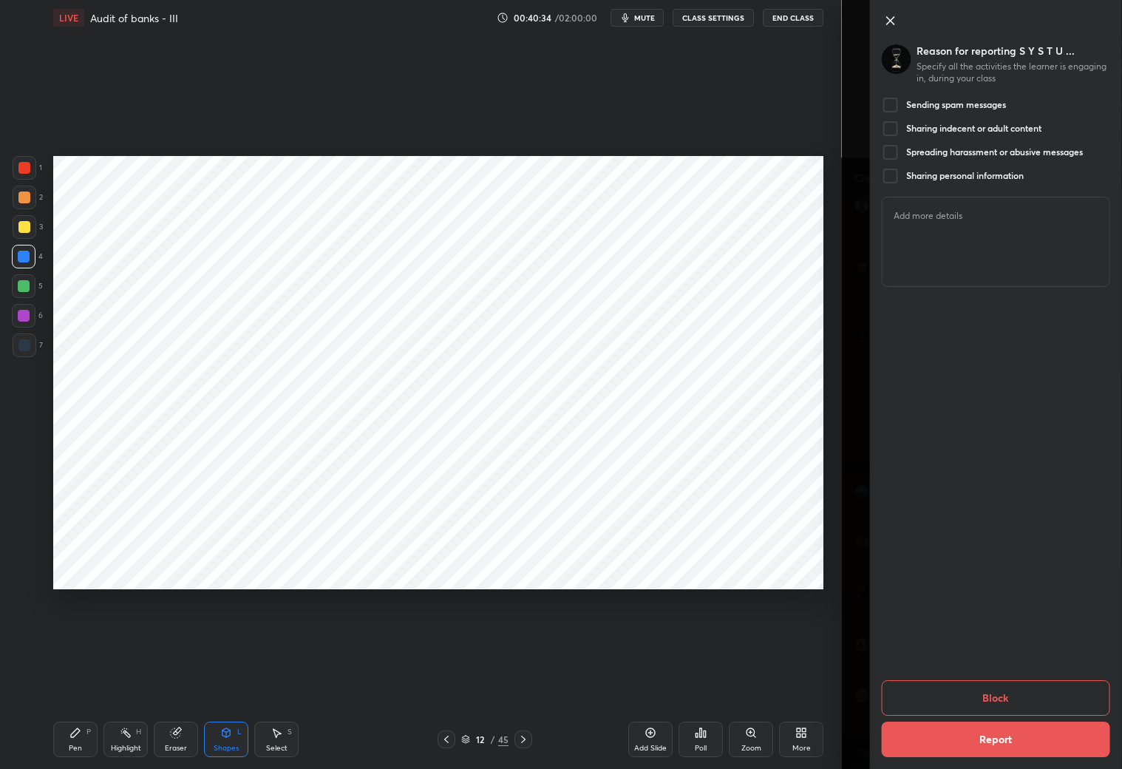
click at [886, 101] on div at bounding box center [890, 105] width 18 height 18
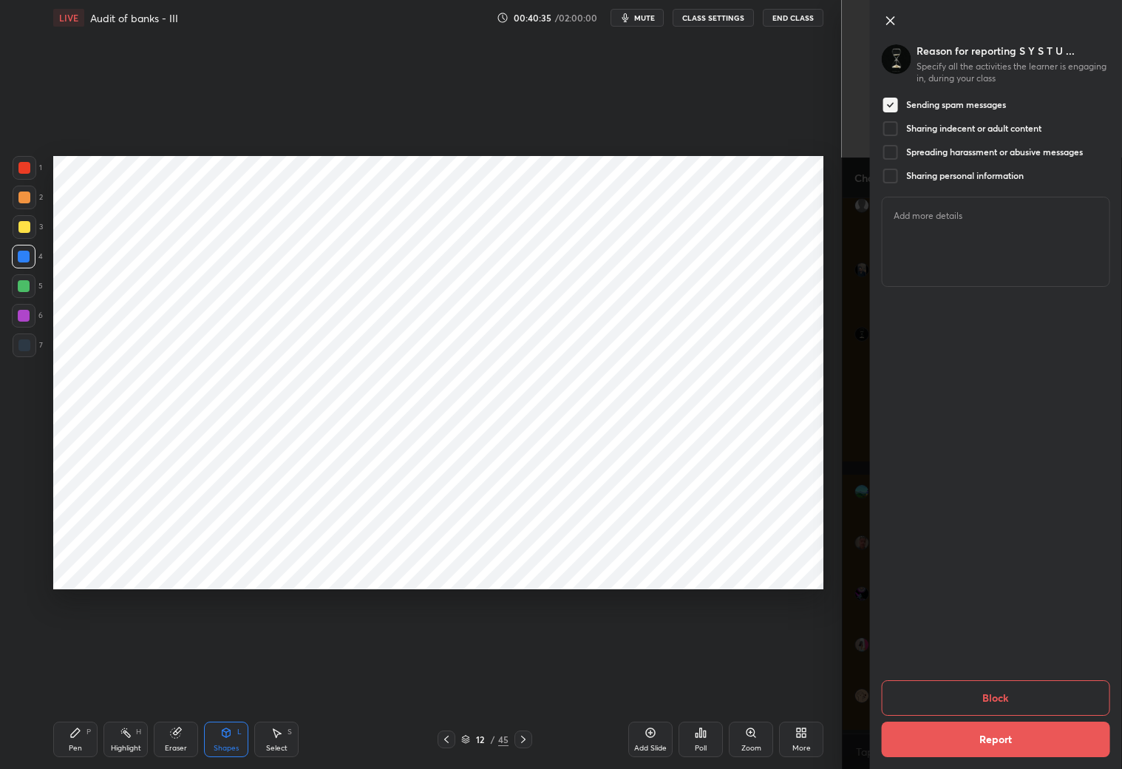
click at [959, 679] on button "Report" at bounding box center [995, 738] width 229 height 35
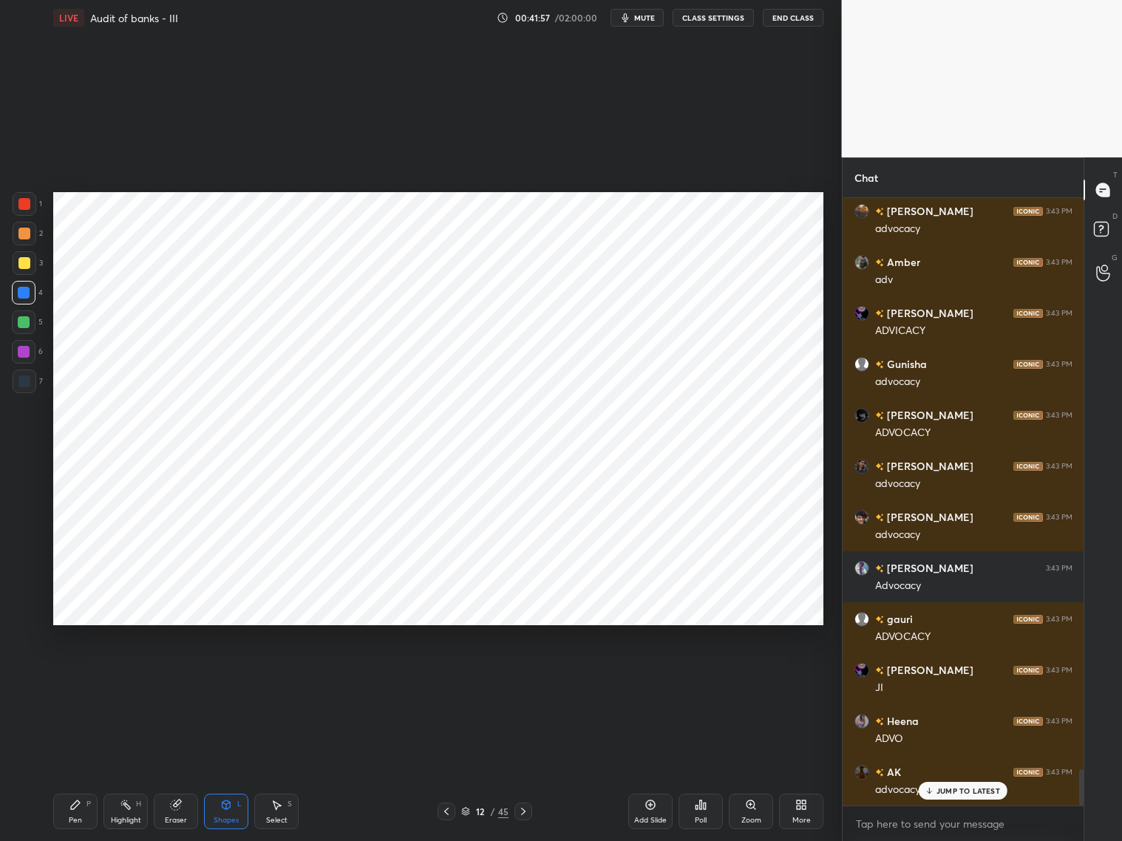
scroll to position [9665, 0]
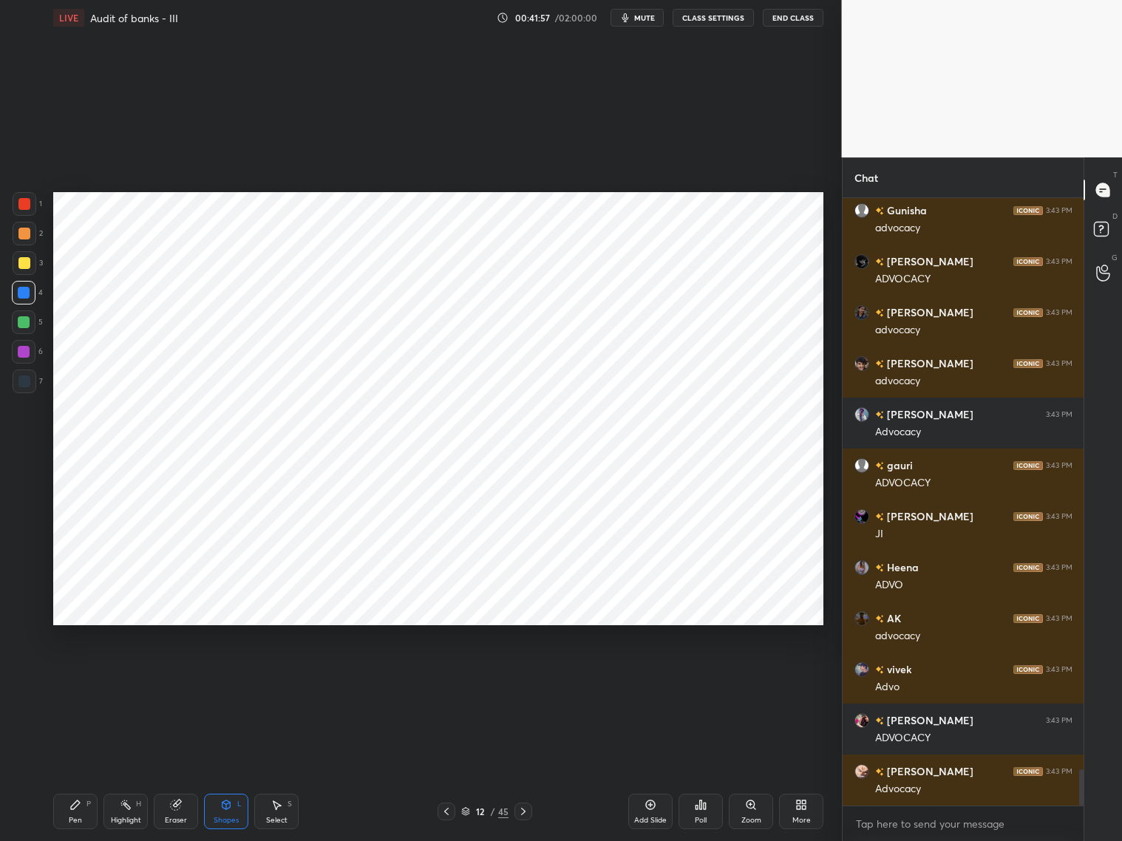
click at [72, 679] on div "Pen P" at bounding box center [75, 811] width 44 height 35
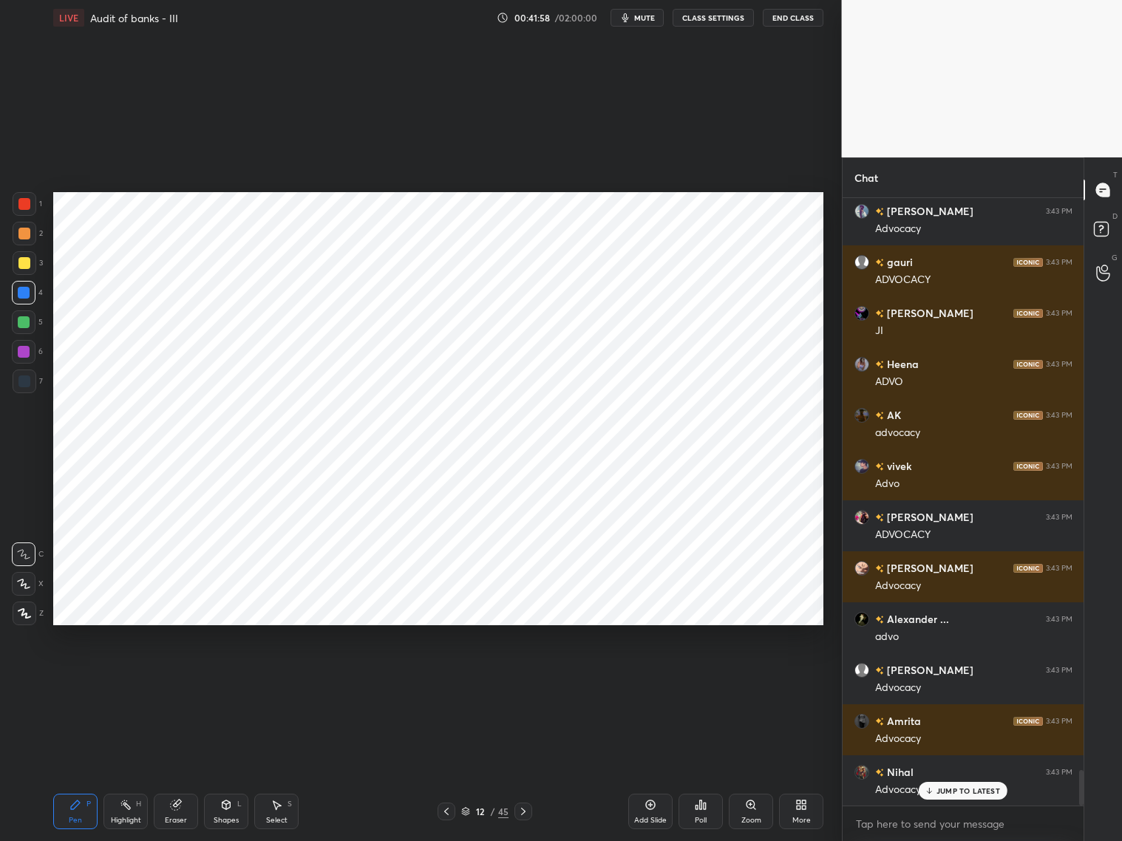
click at [28, 382] on div at bounding box center [24, 382] width 12 height 12
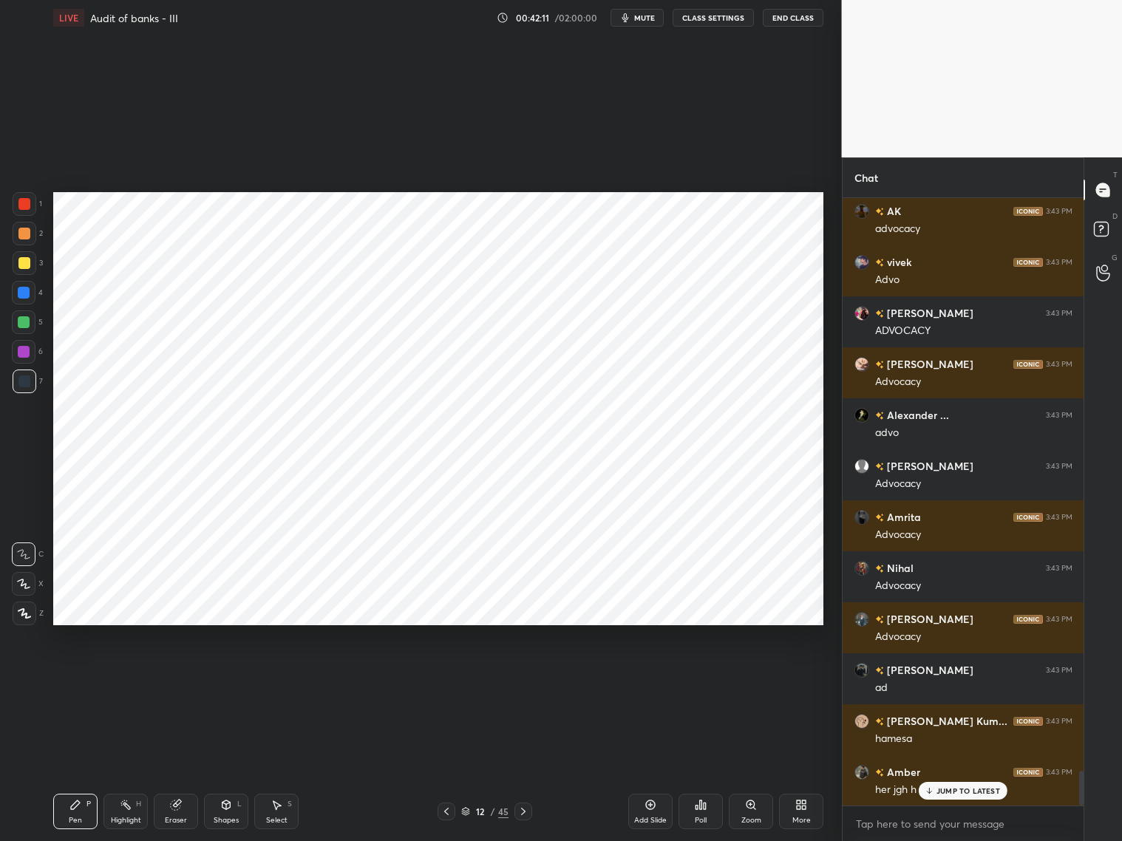
scroll to position [10123, 0]
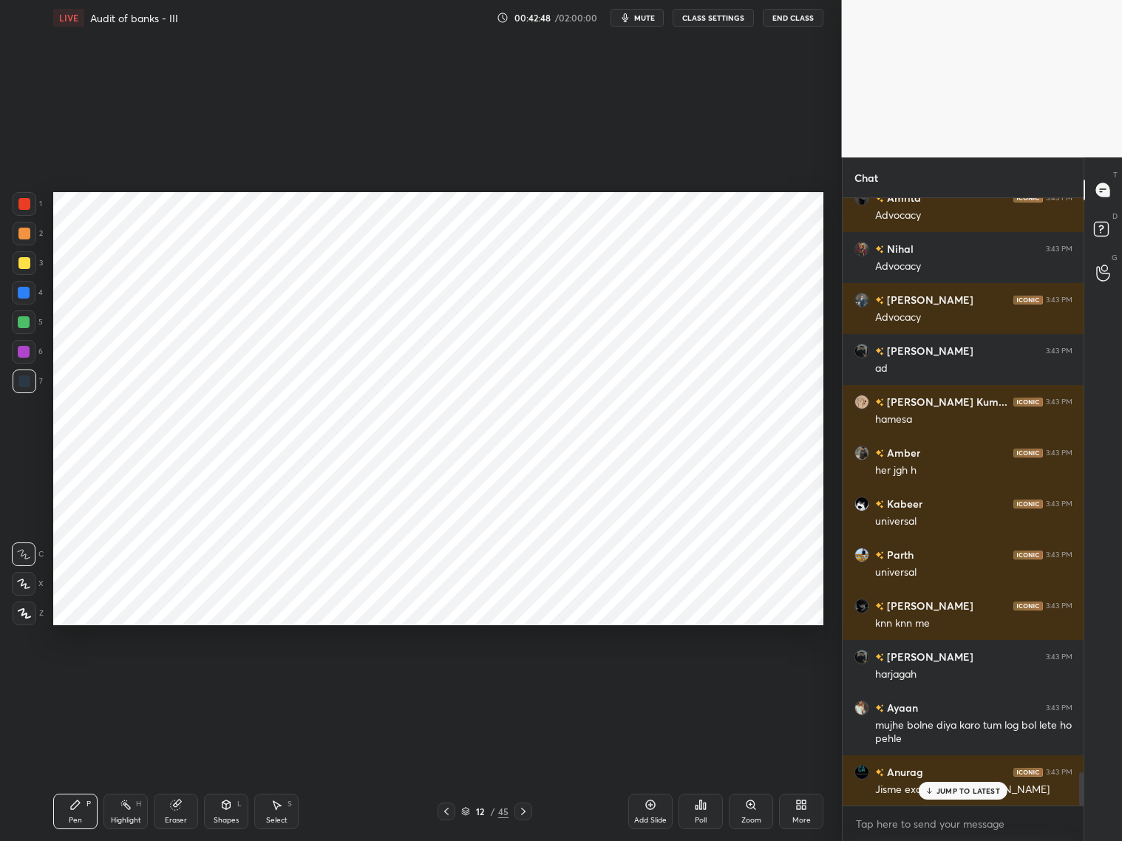
drag, startPoint x: 174, startPoint y: 809, endPoint x: 164, endPoint y: 761, distance: 49.1
click at [175, 679] on div "Eraser" at bounding box center [176, 811] width 44 height 35
drag, startPoint x: 78, startPoint y: 815, endPoint x: 76, endPoint y: 791, distance: 23.8
click at [78, 679] on div "Pen P" at bounding box center [75, 811] width 44 height 35
click at [29, 282] on div at bounding box center [24, 293] width 24 height 24
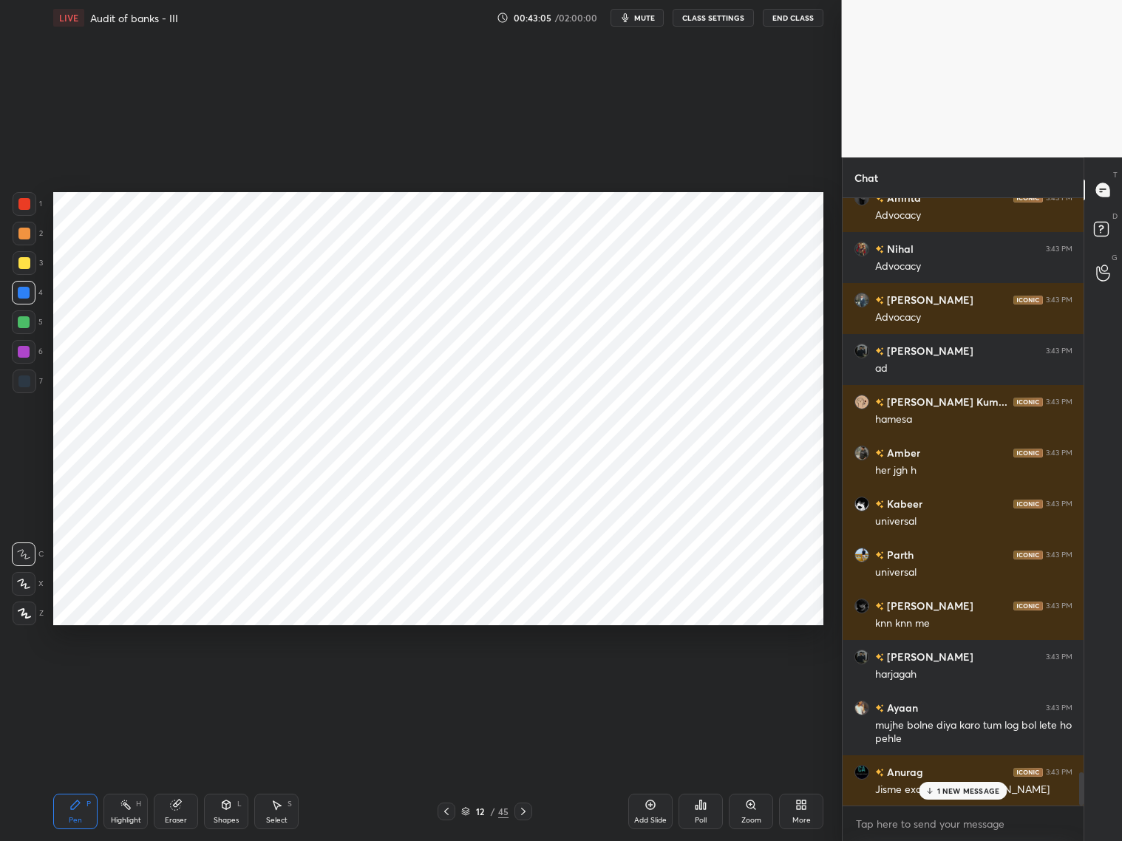
scroll to position [10443, 0]
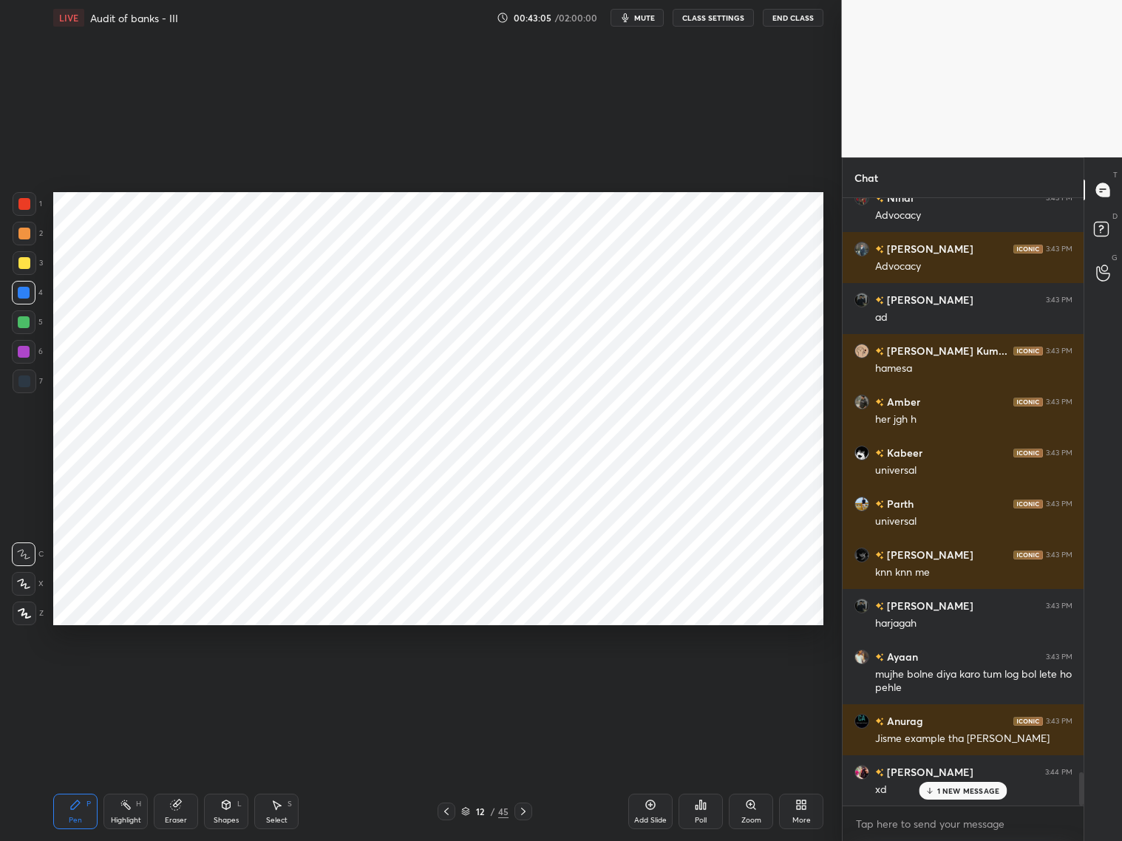
click at [219, 679] on div "Shapes L" at bounding box center [226, 811] width 44 height 35
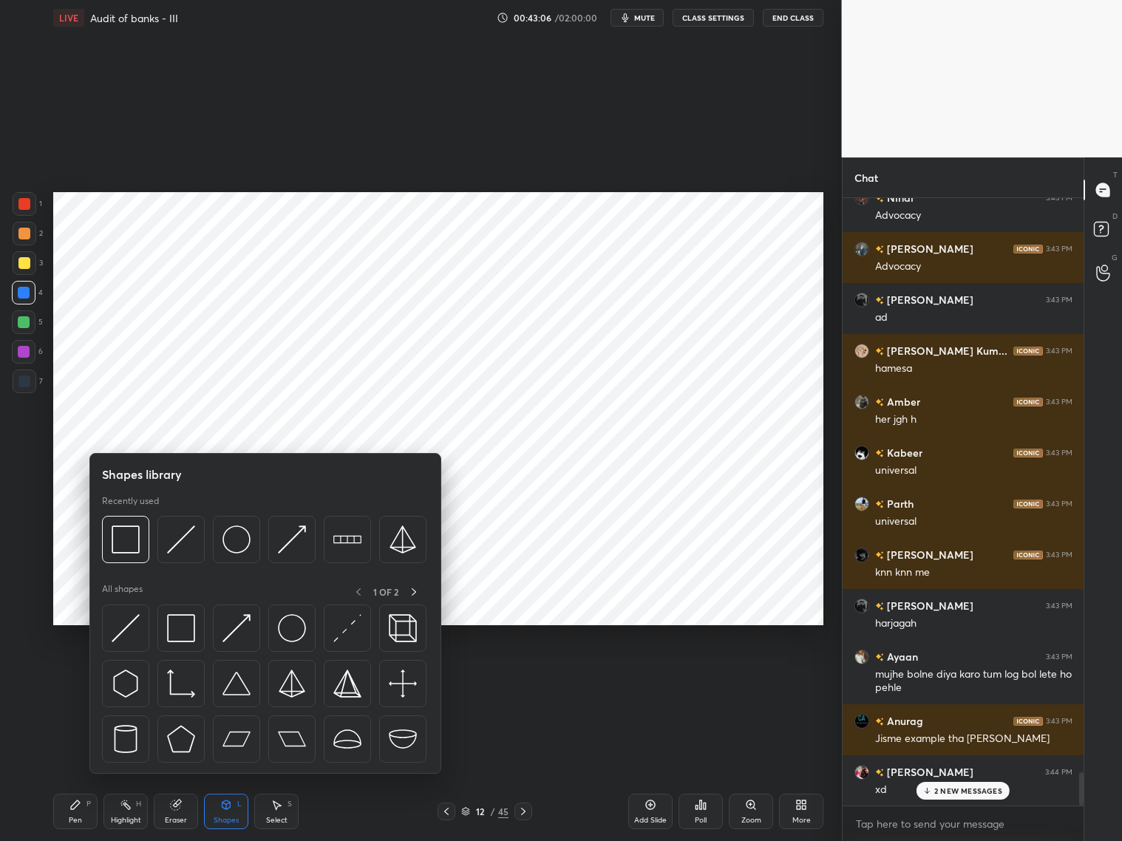
scroll to position [10545, 0]
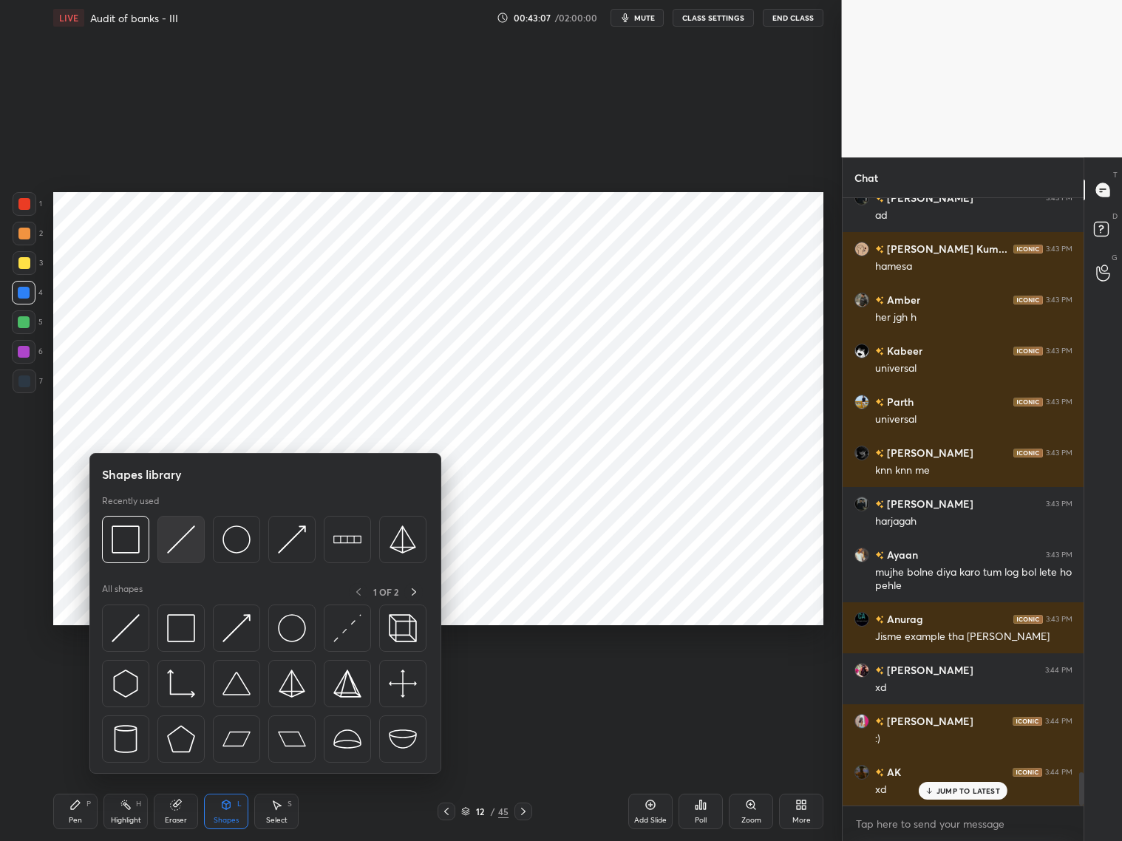
click at [175, 535] on img at bounding box center [181, 540] width 28 height 28
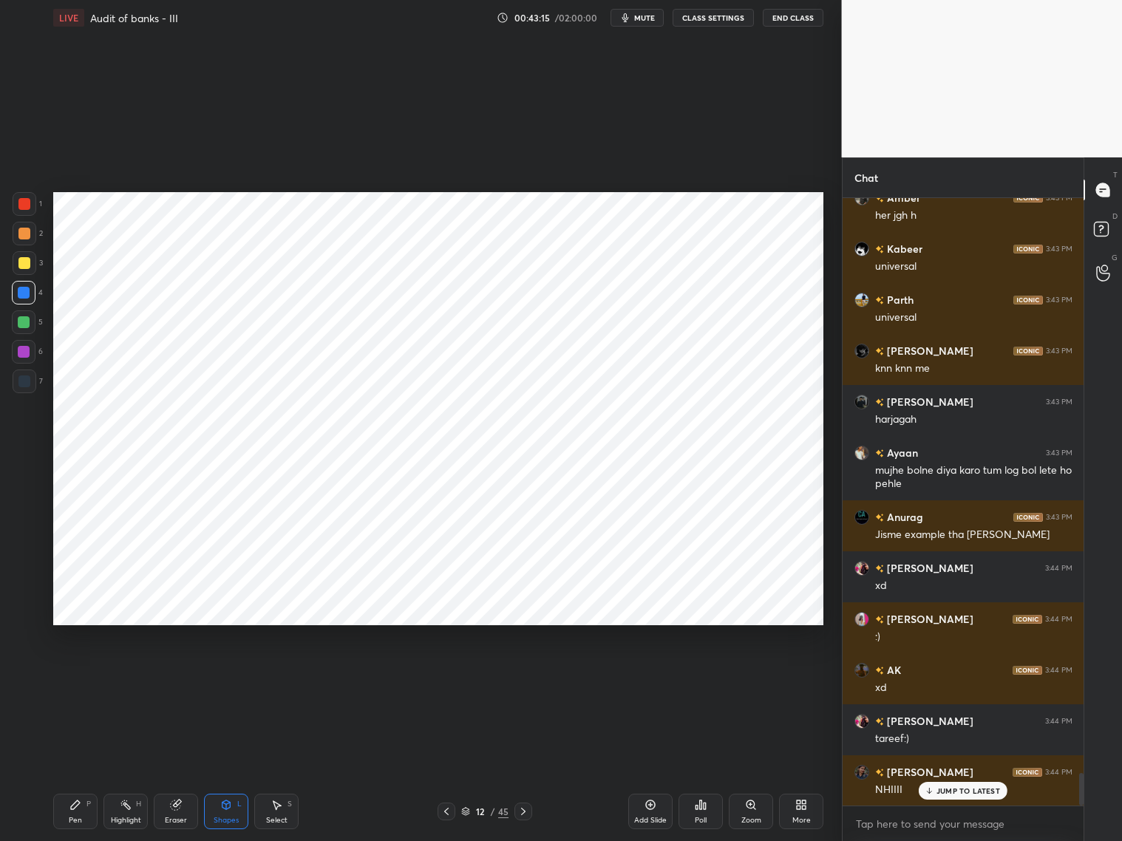
scroll to position [10698, 0]
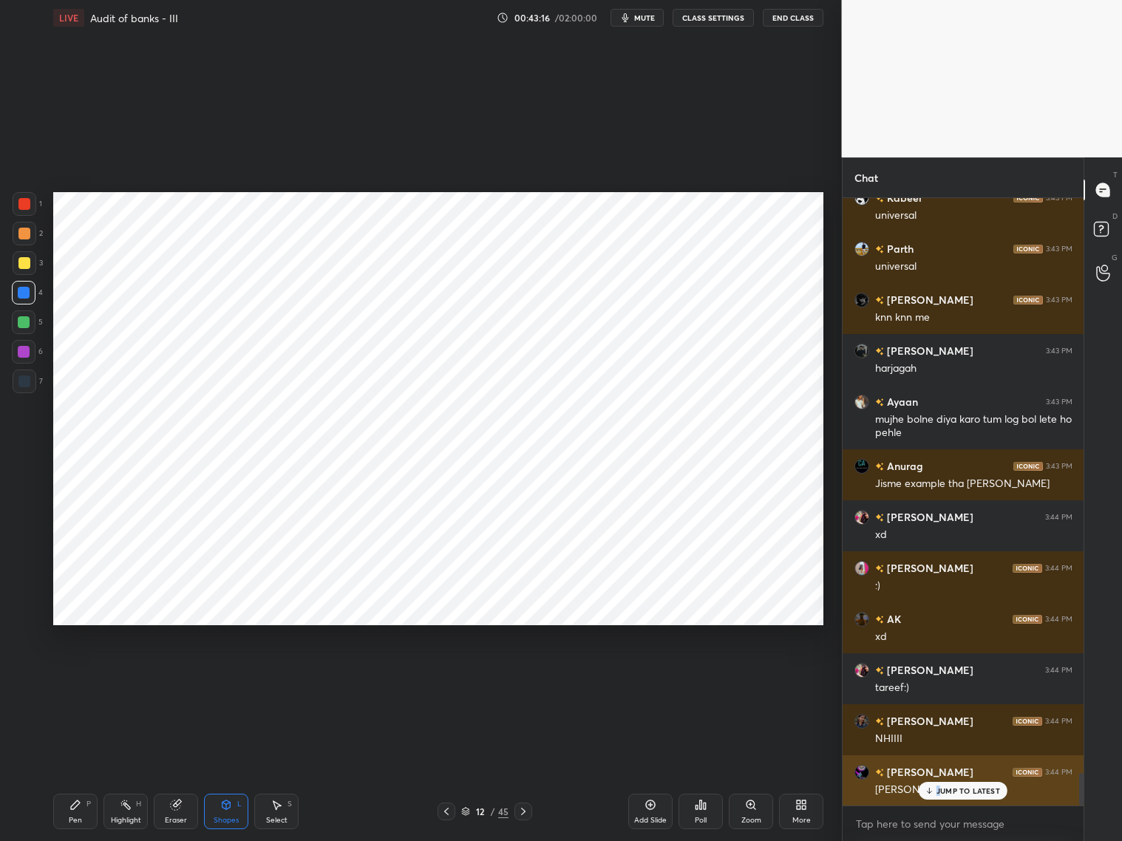
click at [941, 679] on p "JUMP TO LATEST" at bounding box center [969, 790] width 64 height 9
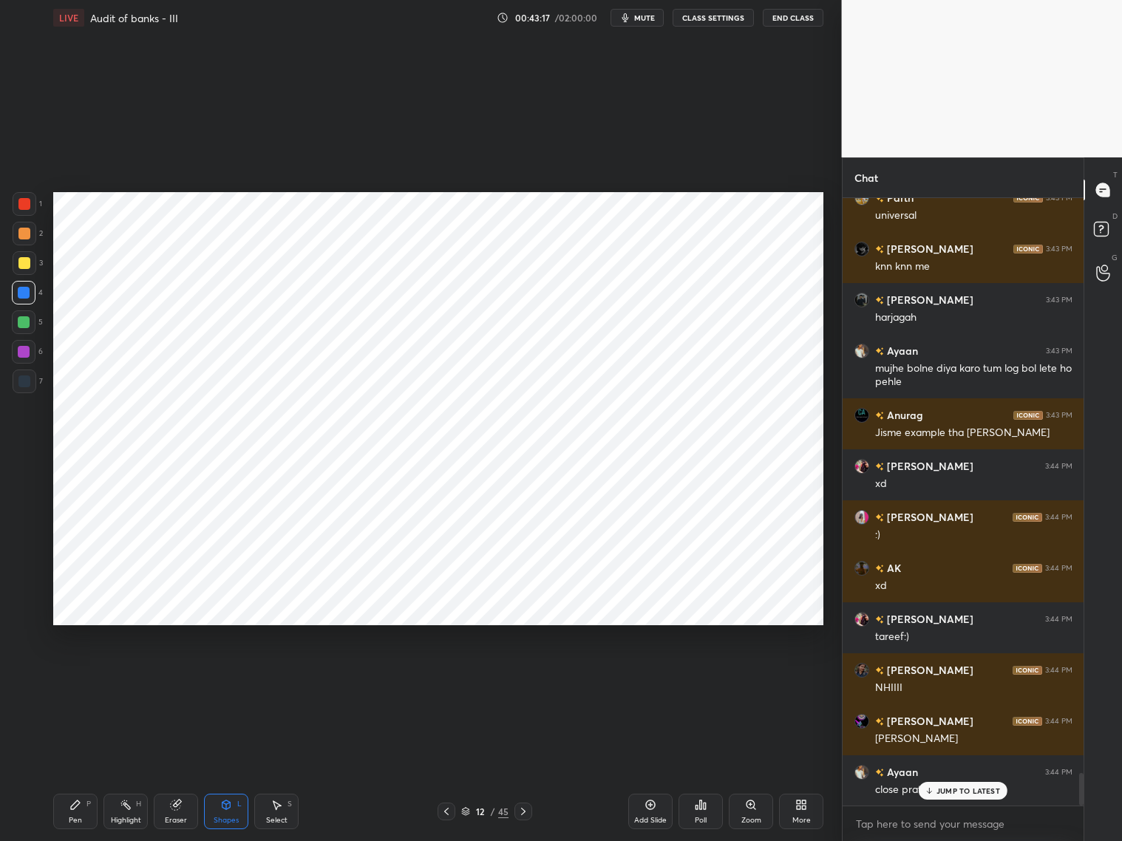
click at [55, 679] on div "Pen P" at bounding box center [75, 811] width 44 height 35
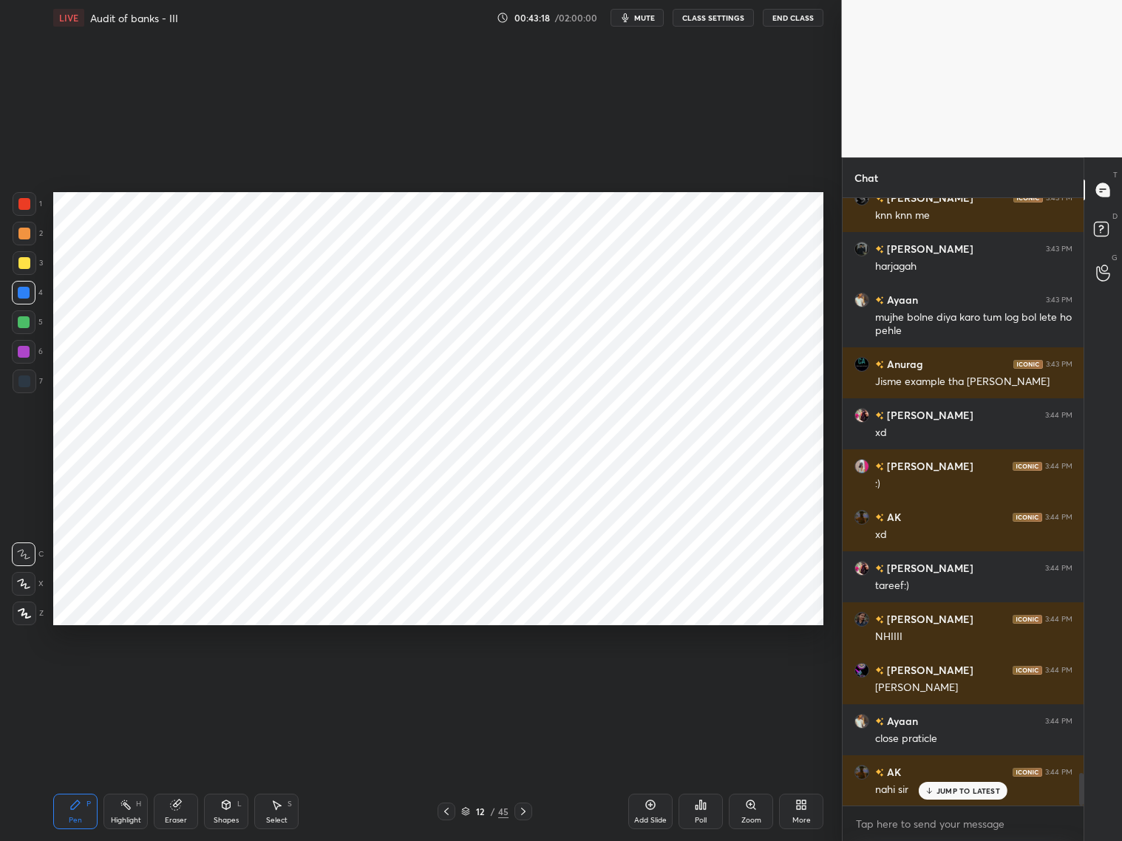
click at [950, 679] on p "JUMP TO LATEST" at bounding box center [969, 790] width 64 height 9
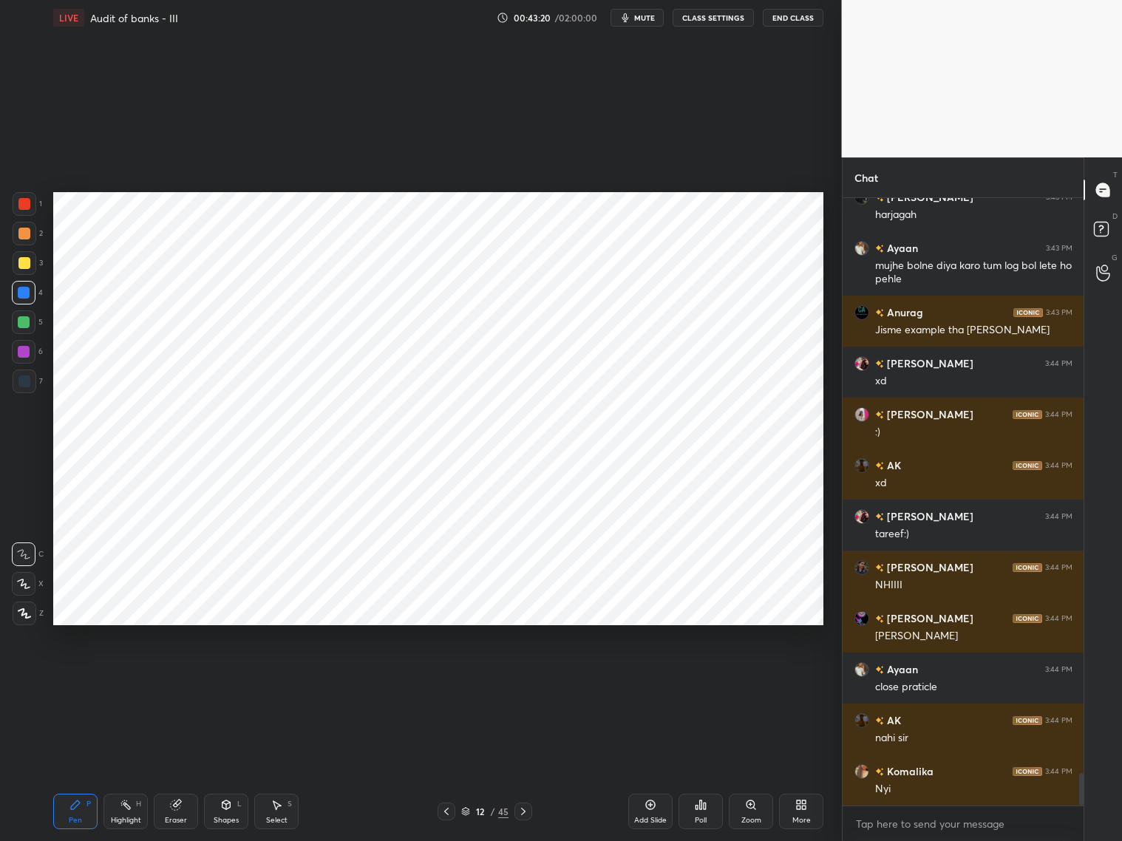
click at [24, 382] on div at bounding box center [24, 382] width 12 height 12
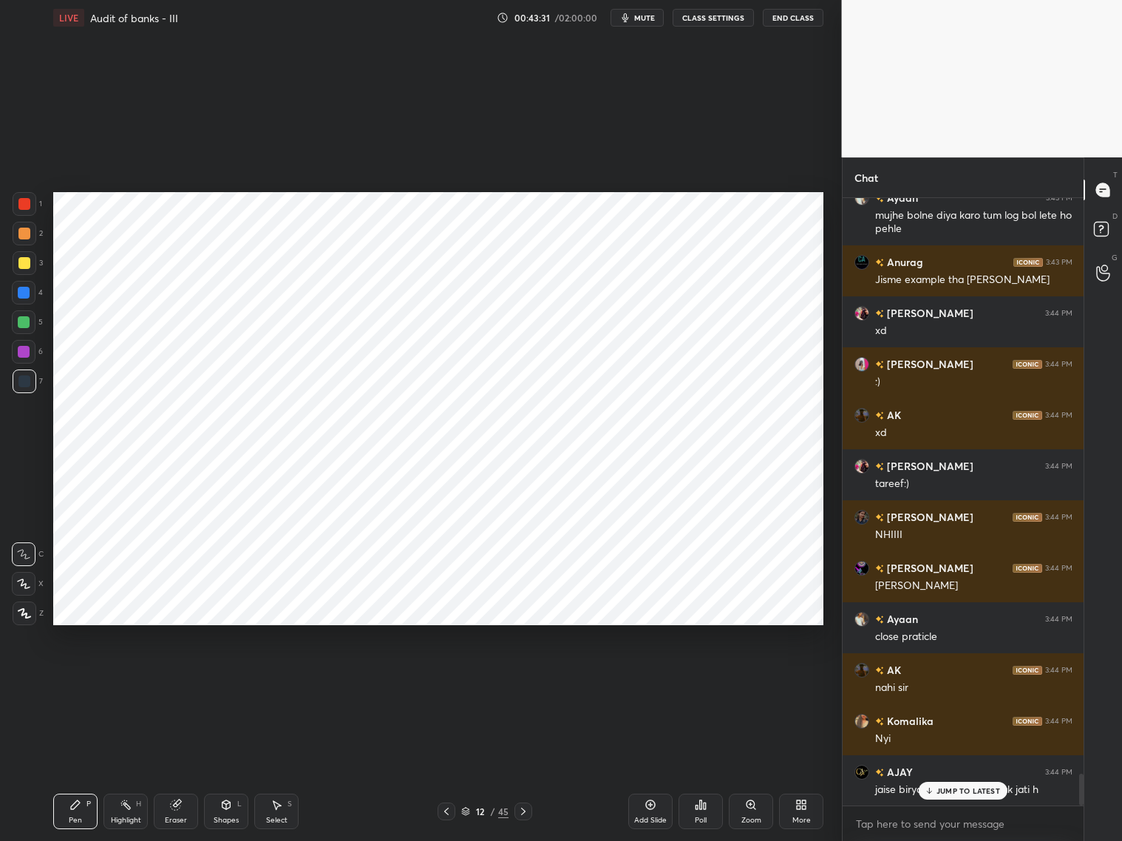
scroll to position [10953, 0]
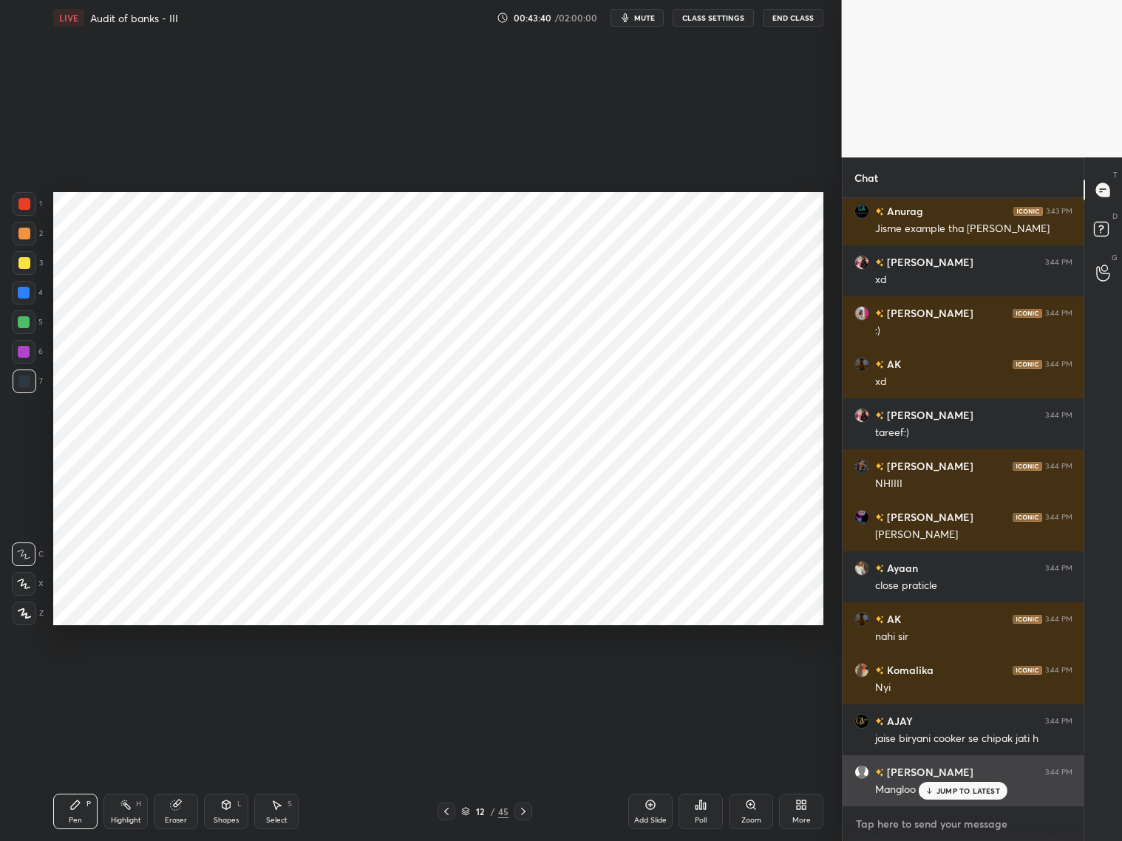
click at [899, 679] on div "[PERSON_NAME] 3:43 PM Advocacy [PERSON_NAME] 3:43 PM Advocacy [PERSON_NAME] 3:4…" at bounding box center [964, 519] width 242 height 643
drag, startPoint x: 949, startPoint y: 789, endPoint x: 962, endPoint y: 781, distance: 14.6
click at [947, 679] on p "JUMP TO LATEST" at bounding box center [969, 790] width 64 height 9
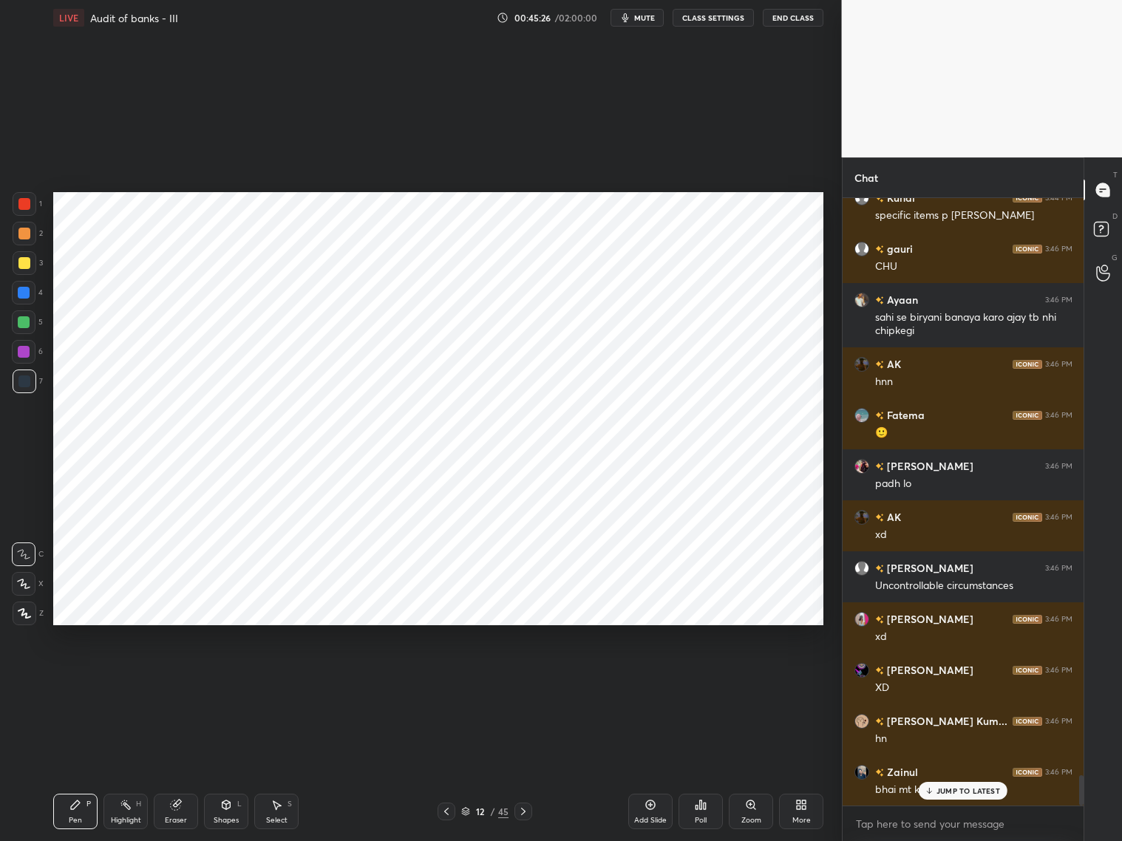
scroll to position [11629, 0]
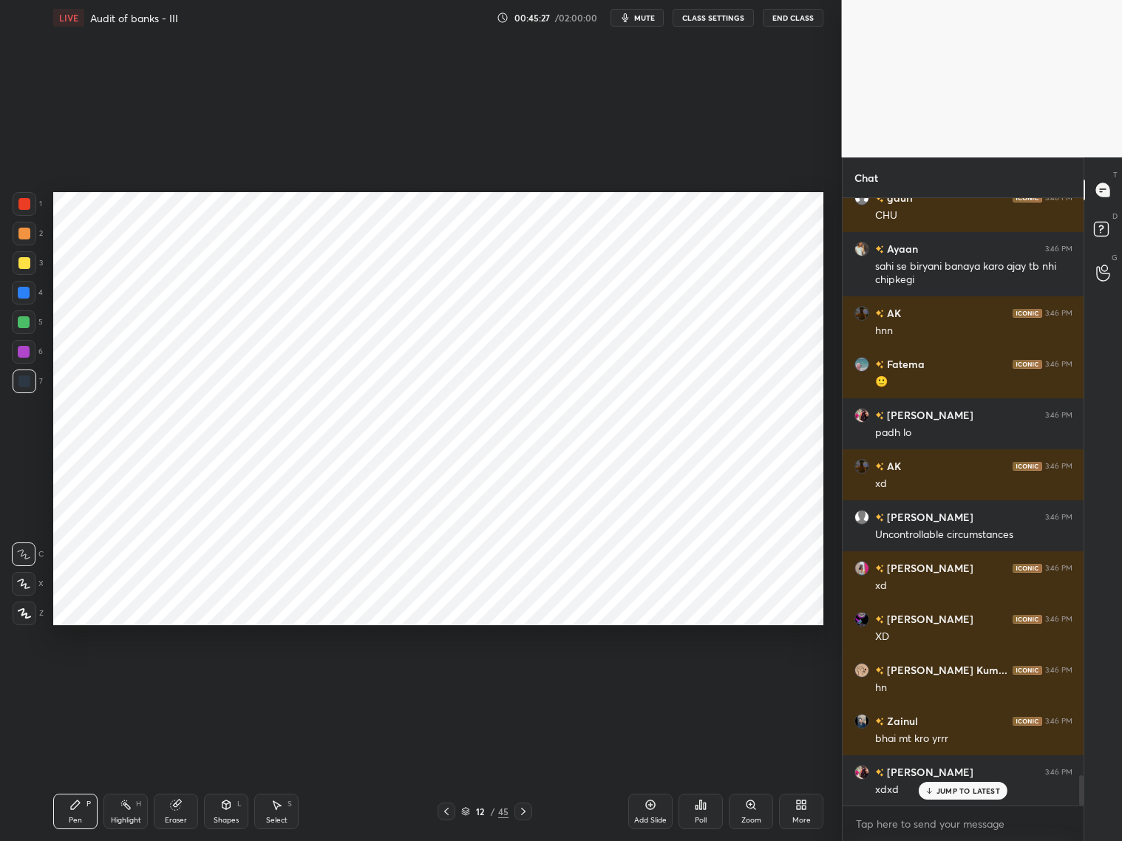
click at [444, 679] on icon at bounding box center [447, 812] width 12 height 12
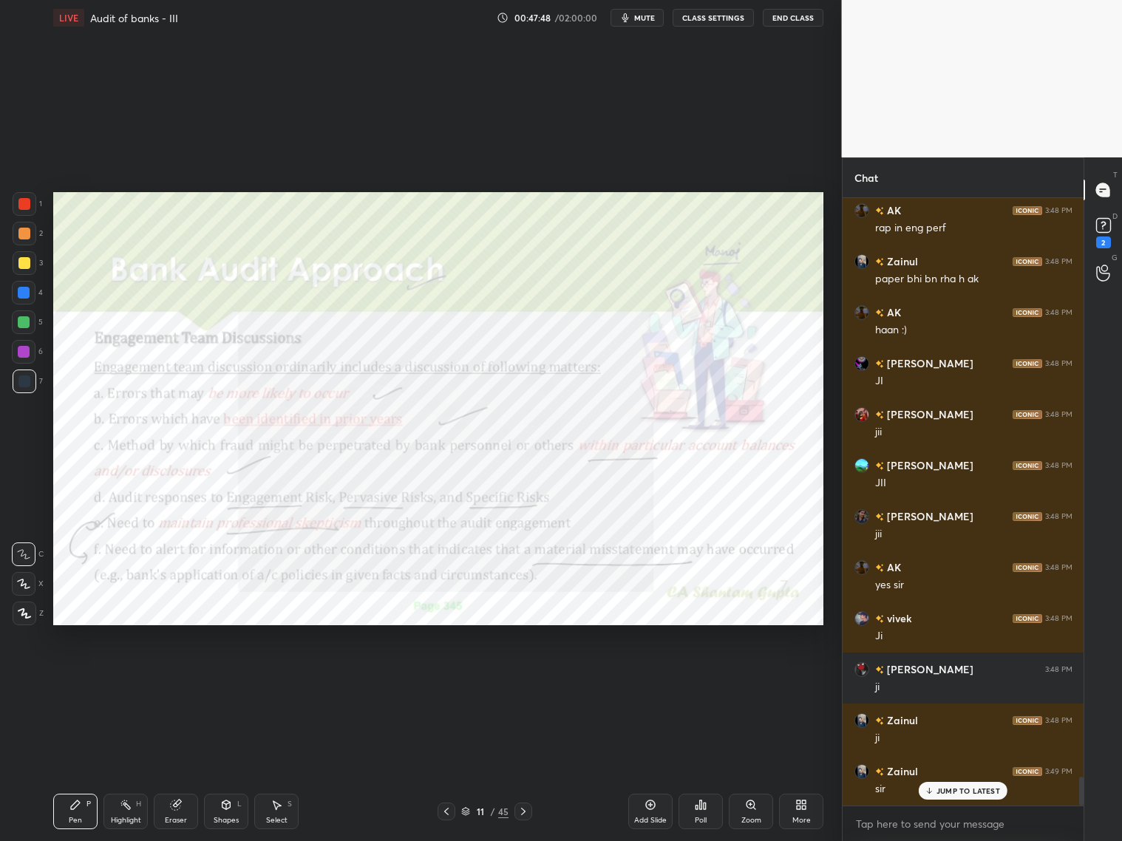
scroll to position [12339, 0]
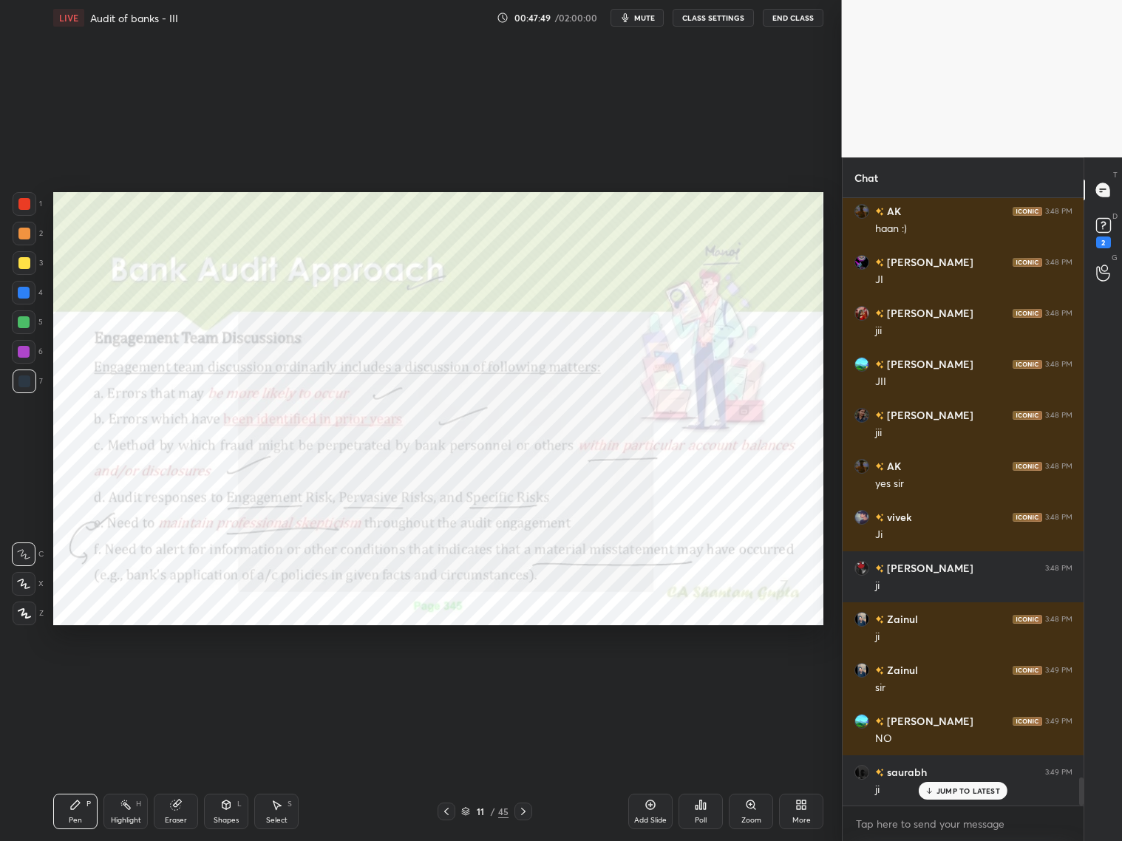
click at [527, 679] on icon at bounding box center [523, 812] width 12 height 12
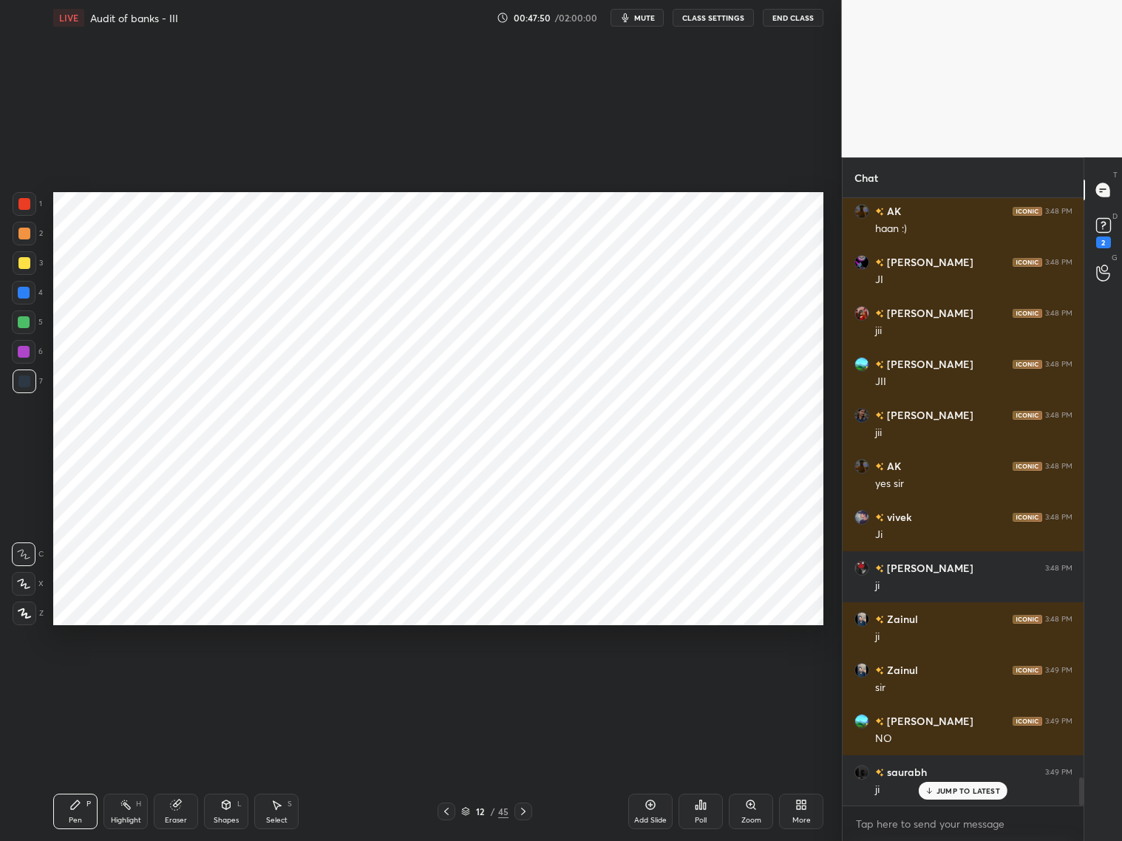
scroll to position [12441, 0]
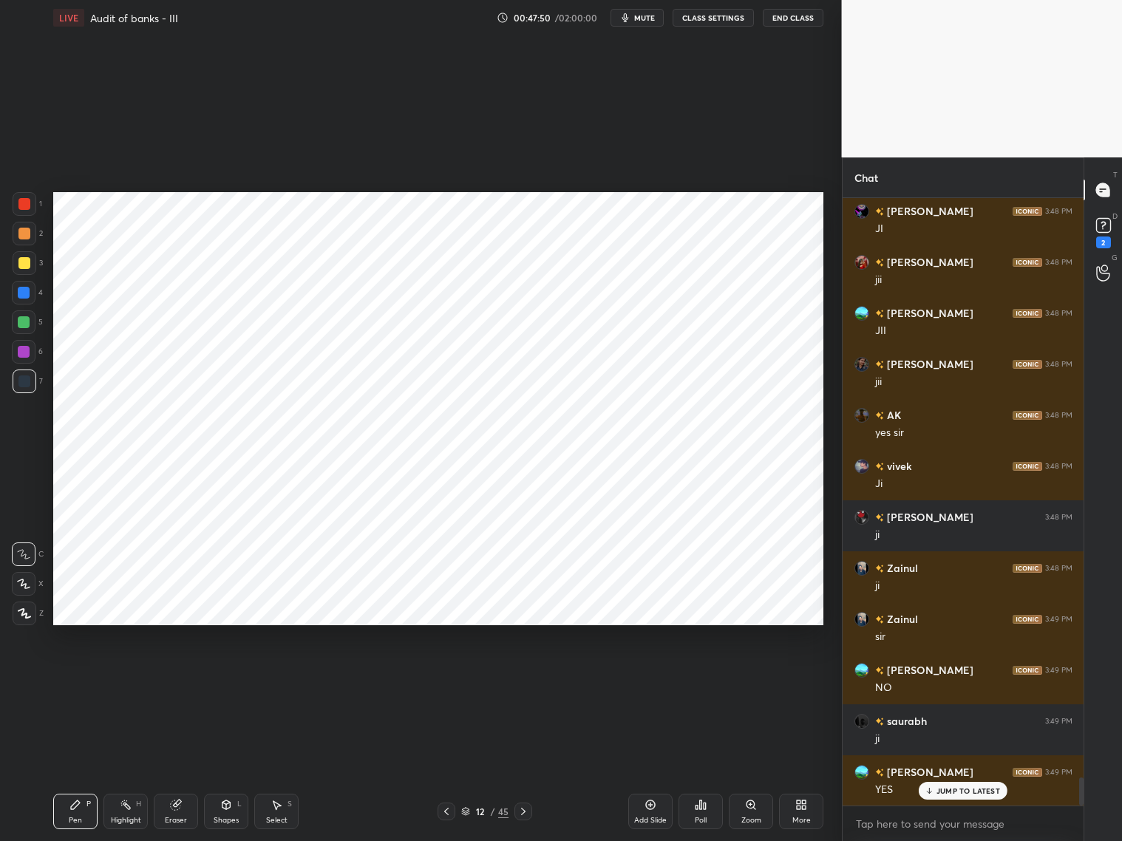
click at [522, 679] on icon at bounding box center [523, 812] width 12 height 12
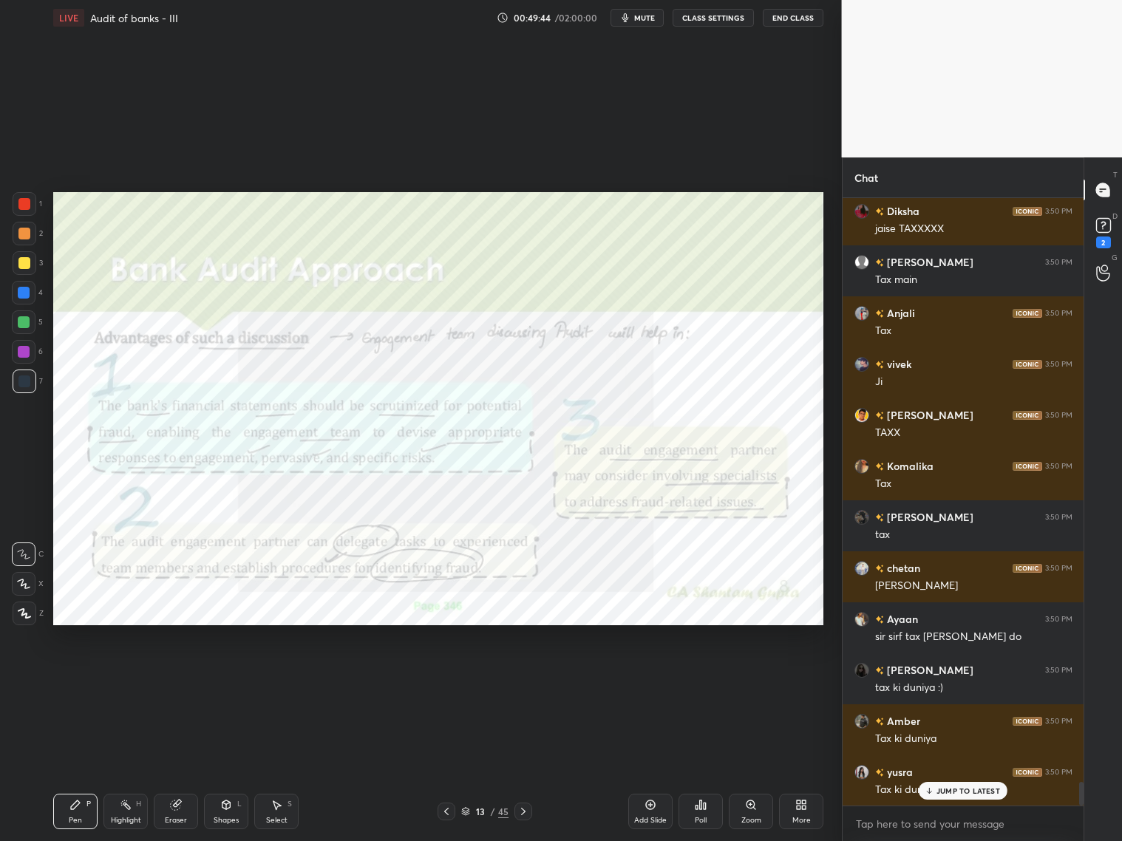
scroll to position [15196, 0]
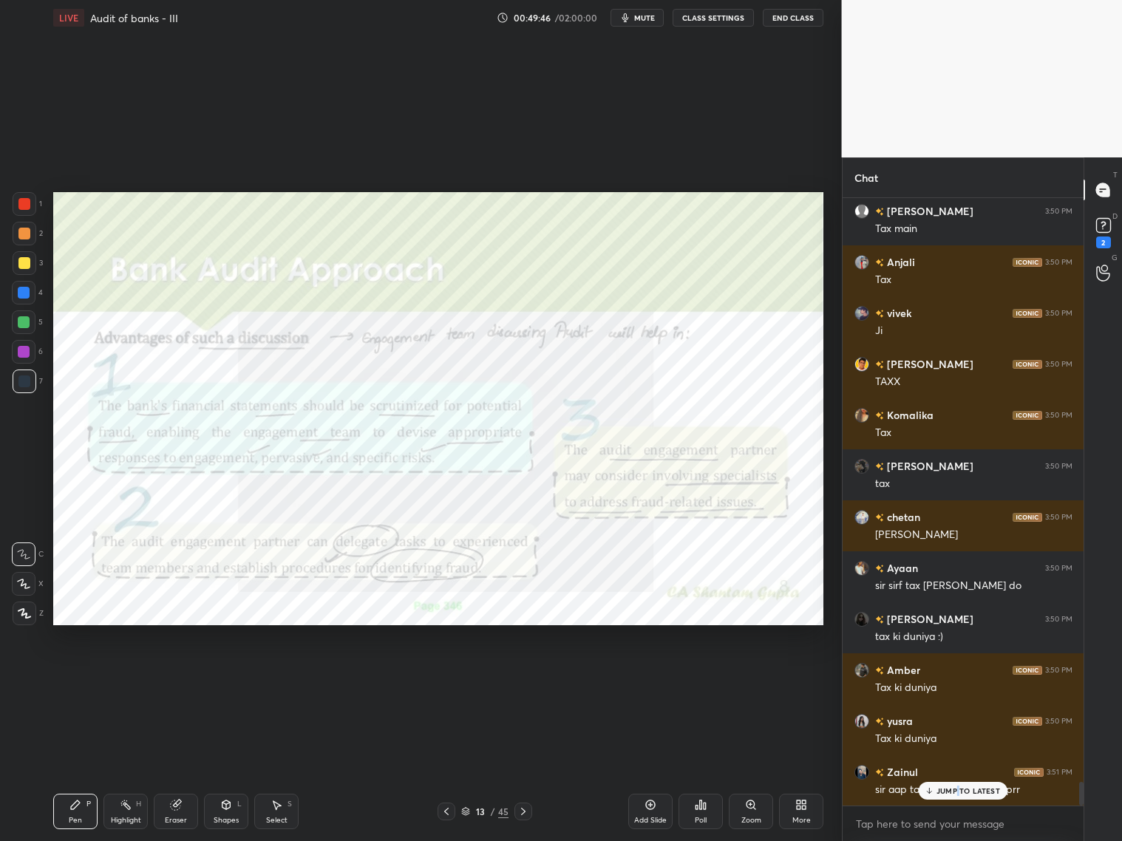
click at [958, 679] on p "JUMP TO LATEST" at bounding box center [969, 790] width 64 height 9
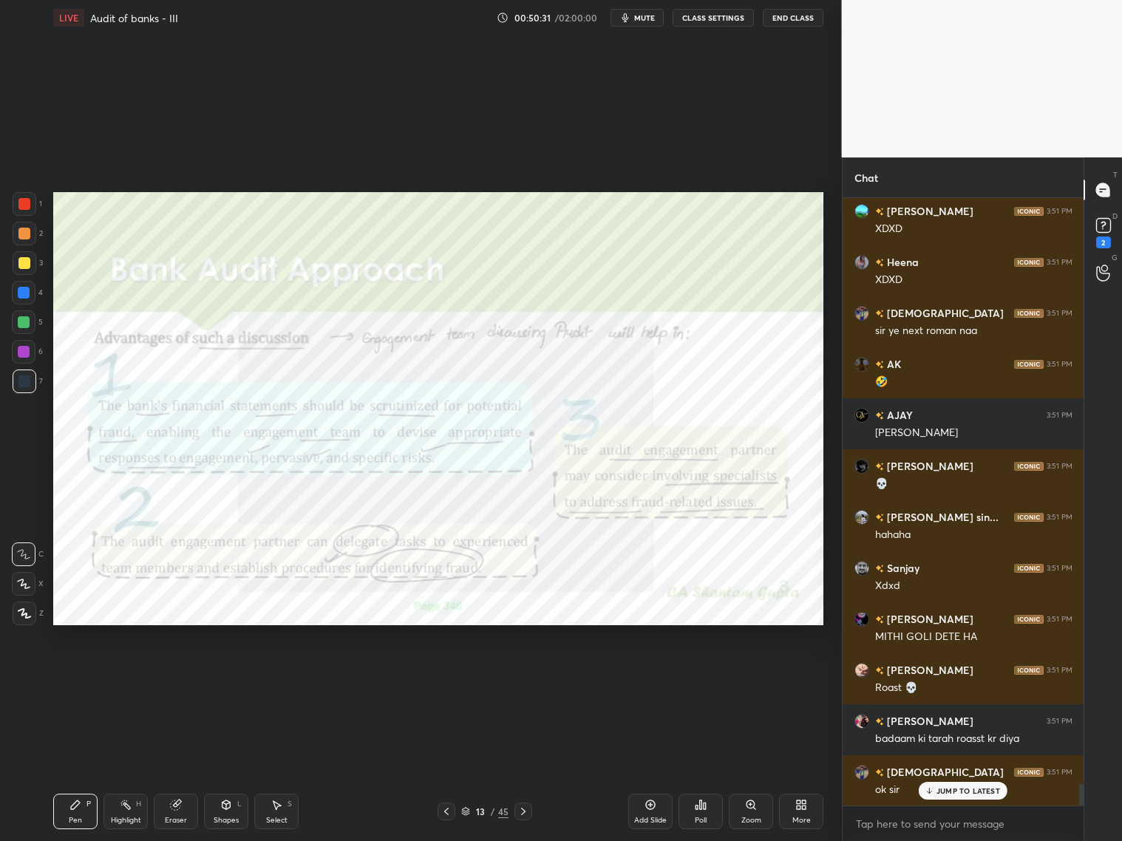
scroll to position [16777, 0]
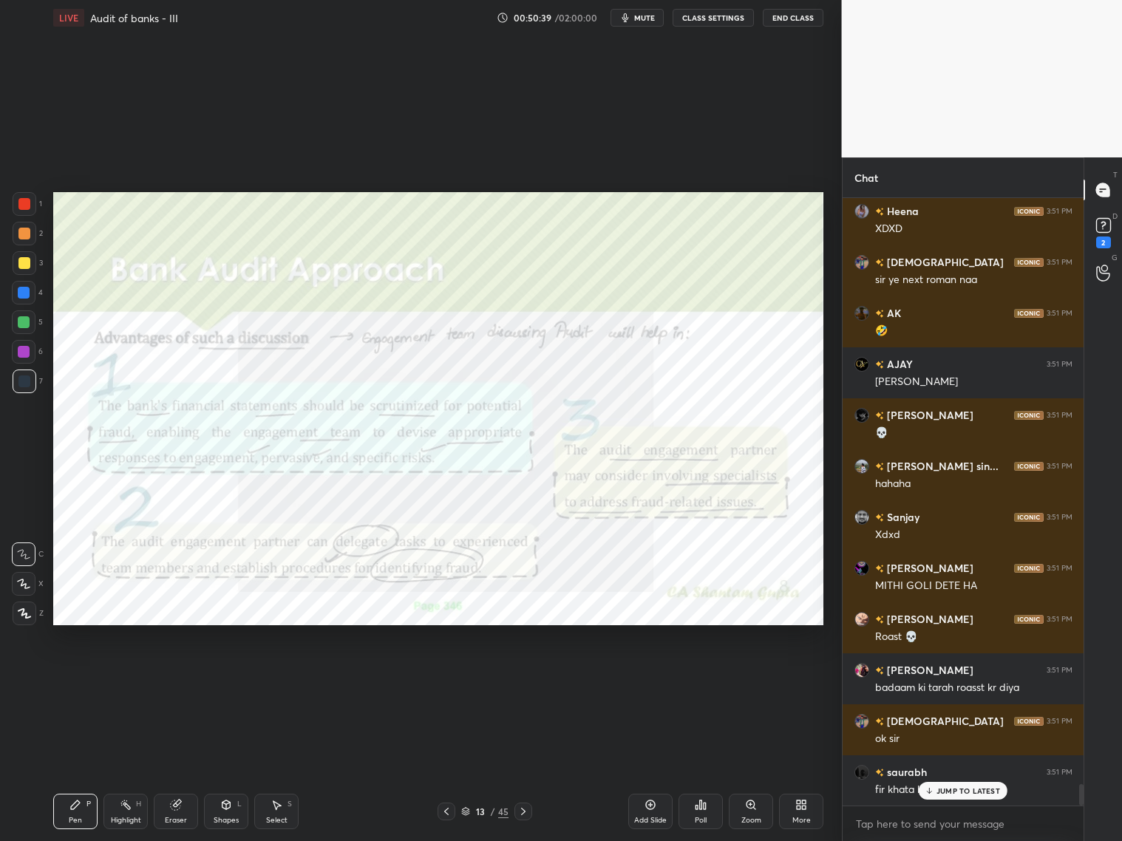
click at [958, 679] on p "JUMP TO LATEST" at bounding box center [969, 790] width 64 height 9
click at [180, 679] on div "Eraser" at bounding box center [176, 811] width 44 height 35
drag, startPoint x: 84, startPoint y: 808, endPoint x: 84, endPoint y: 798, distance: 9.6
click at [83, 679] on div "Pen P" at bounding box center [75, 811] width 44 height 35
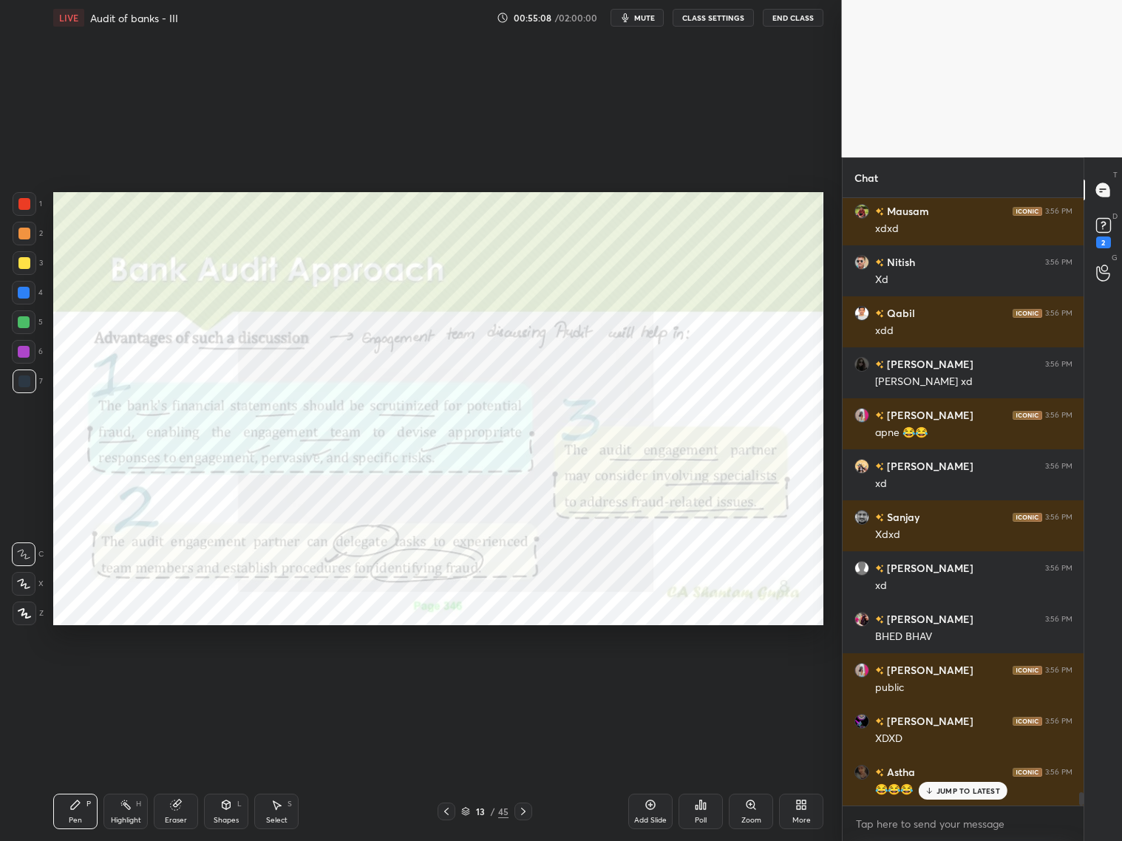
scroll to position [26645, 0]
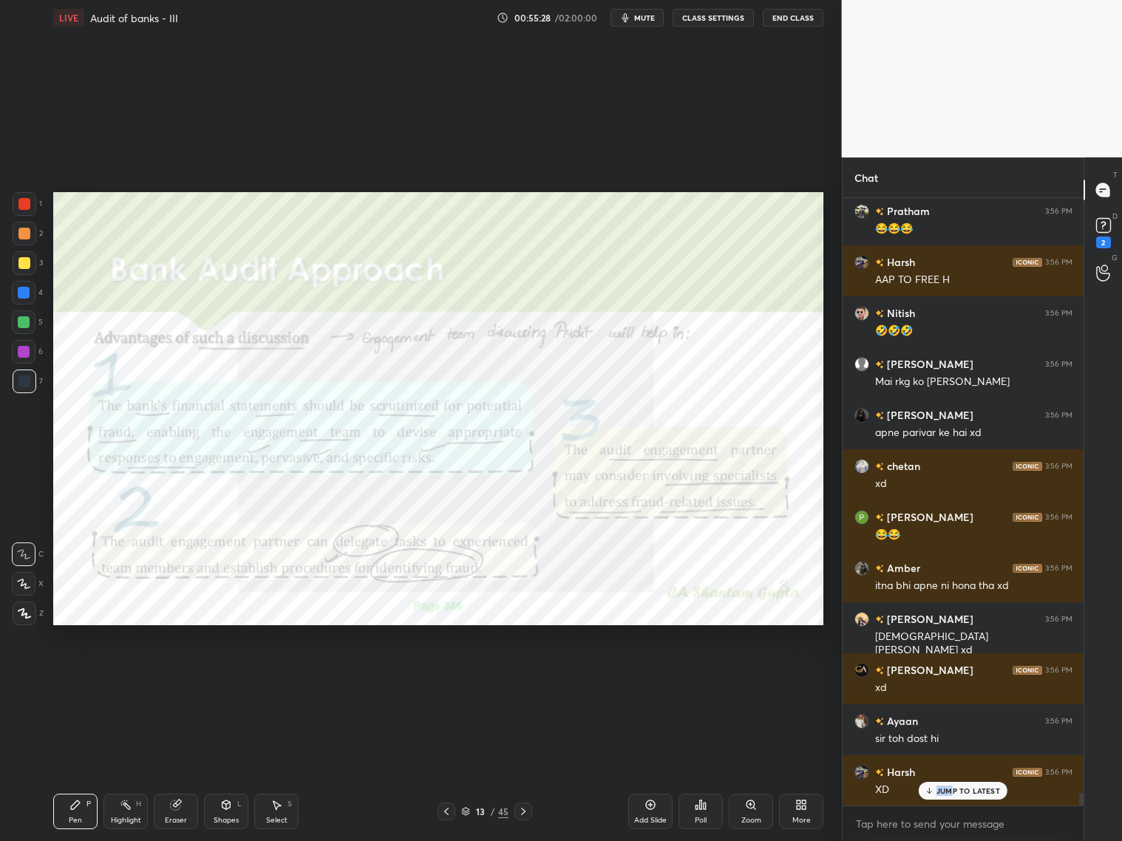
click at [951, 679] on p "JUMP TO LATEST" at bounding box center [969, 790] width 64 height 9
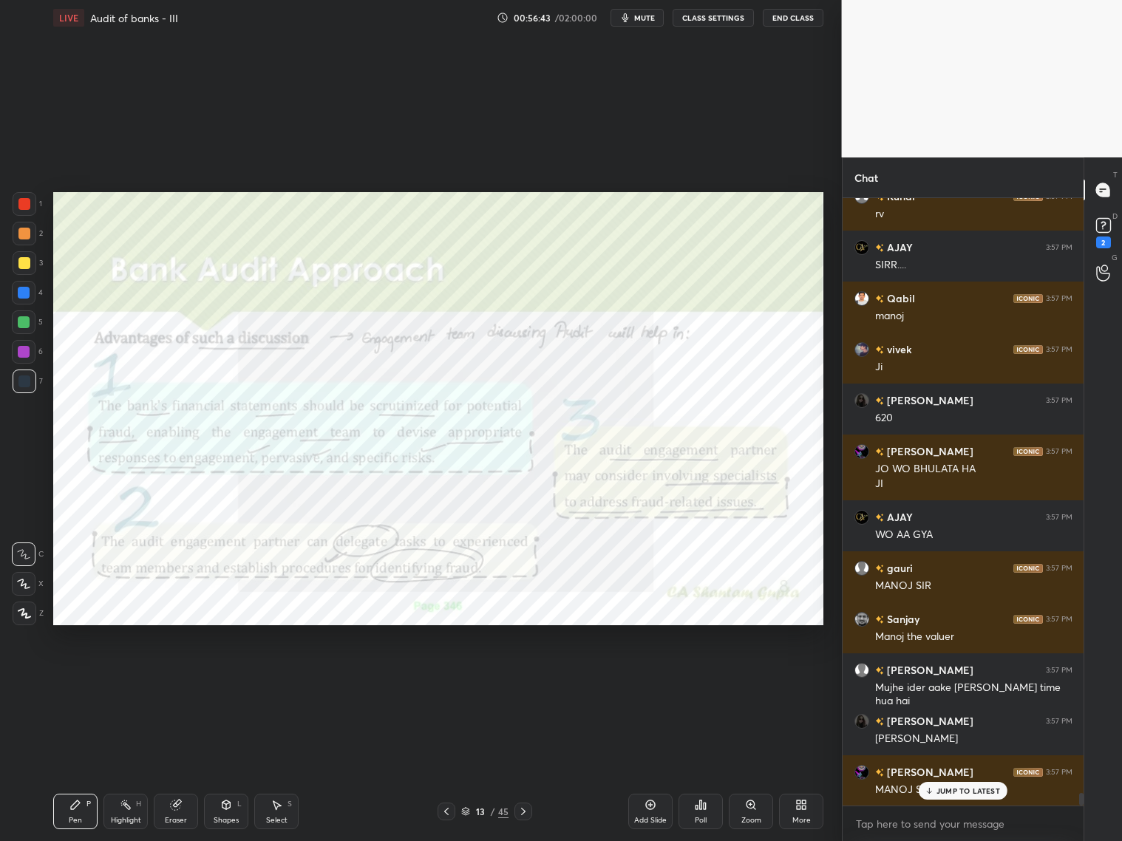
scroll to position [29210, 0]
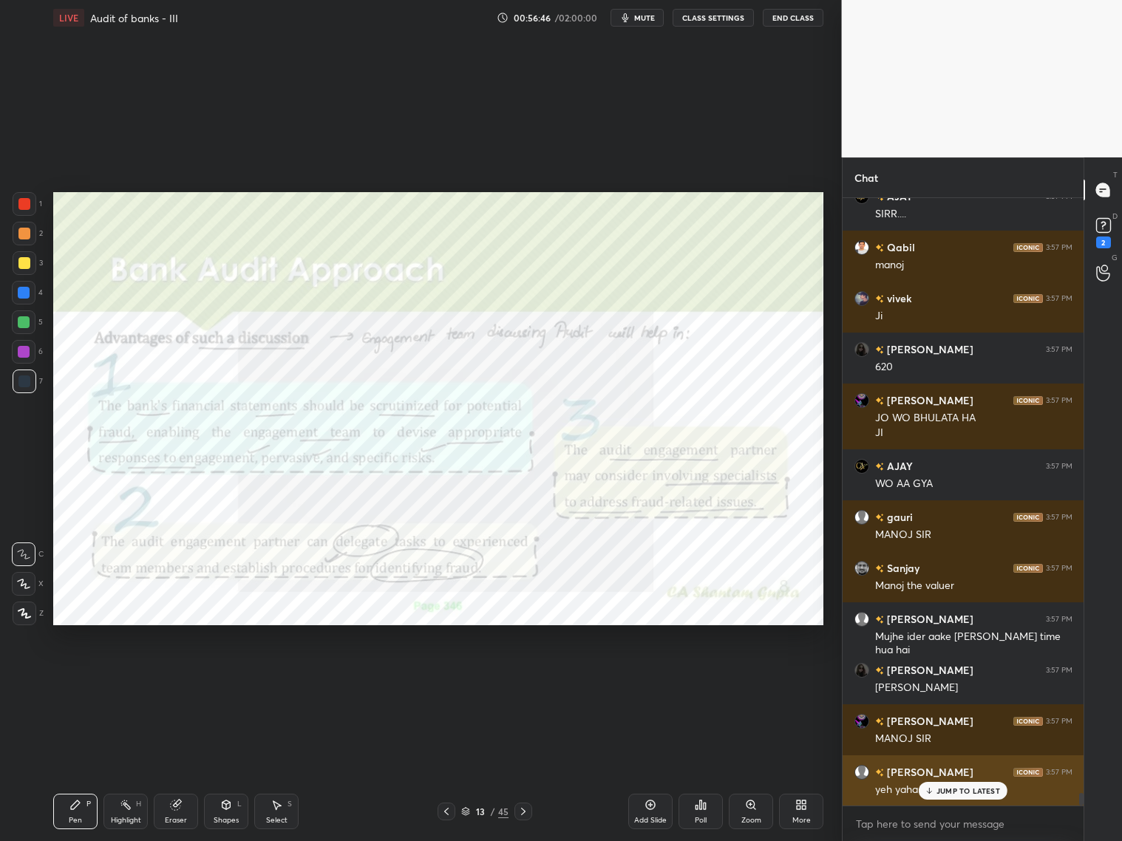
click at [939, 679] on p "JUMP TO LATEST" at bounding box center [969, 790] width 64 height 9
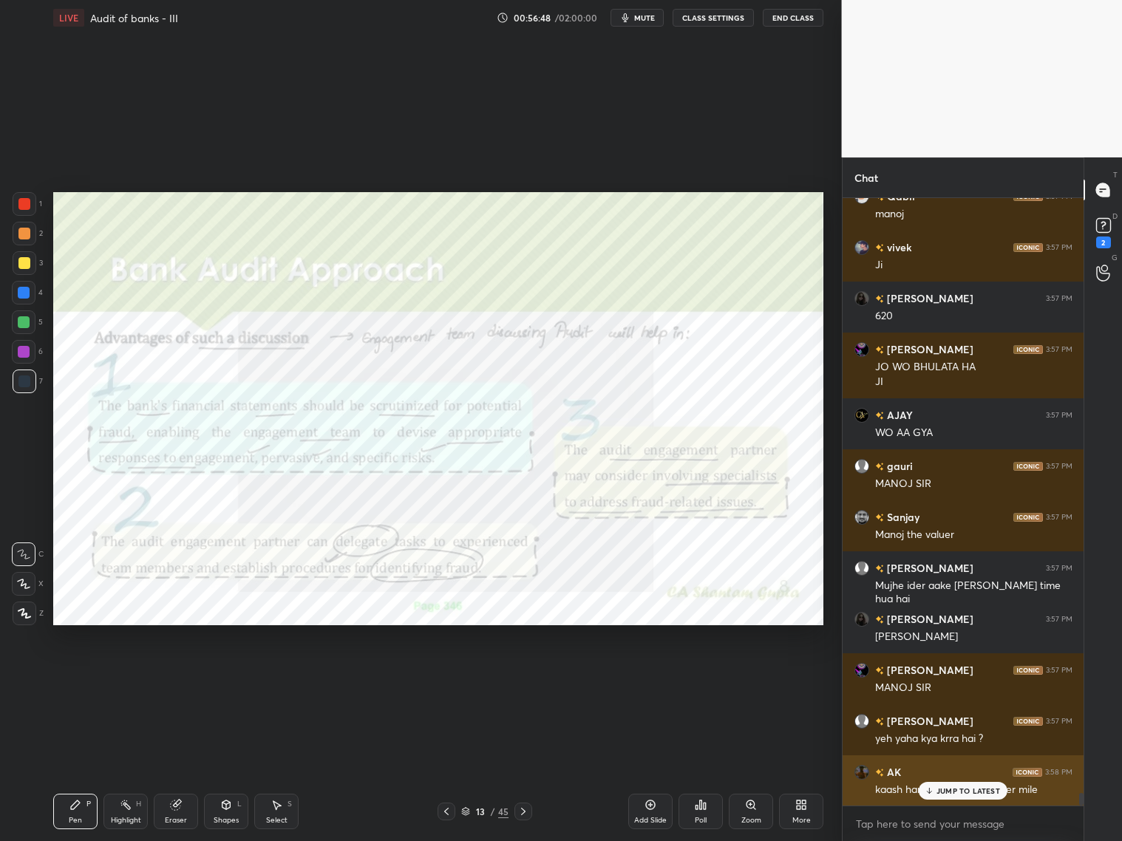
click at [950, 679] on p "JUMP TO LATEST" at bounding box center [969, 790] width 64 height 9
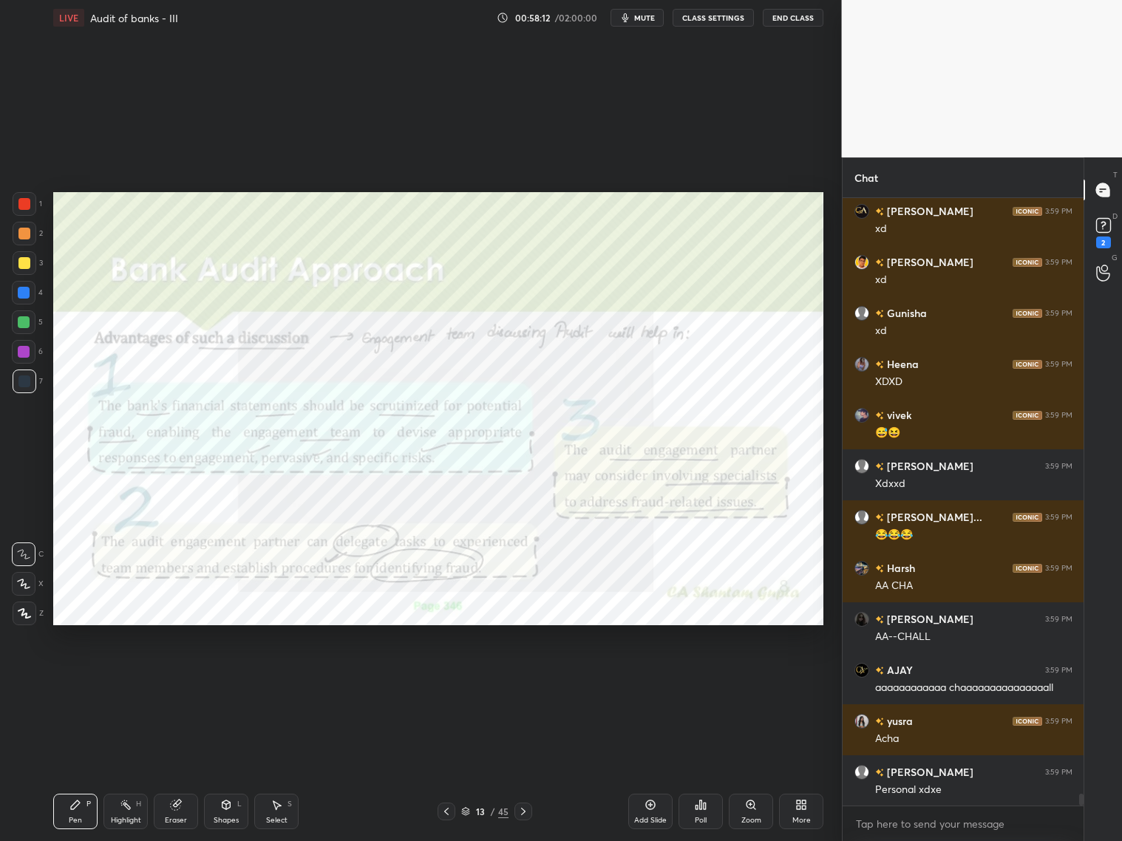
scroll to position [31046, 0]
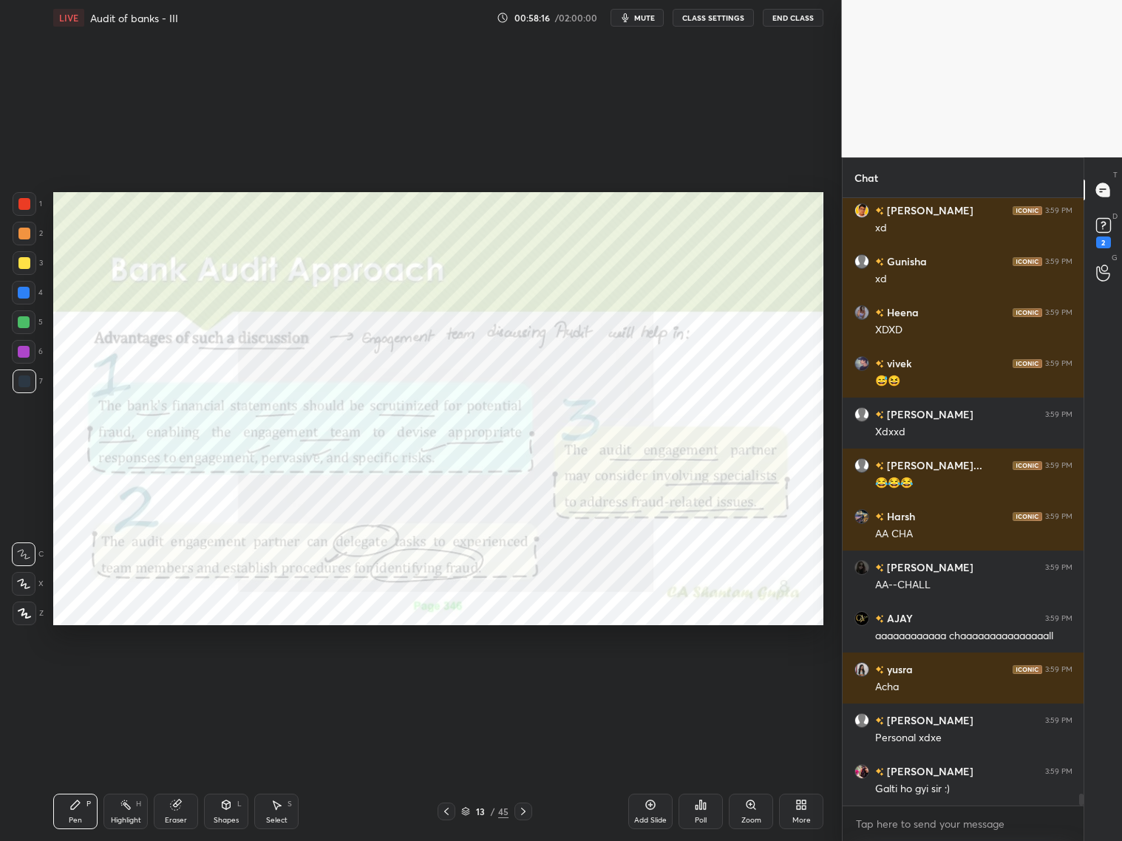
click at [521, 679] on icon at bounding box center [523, 812] width 12 height 12
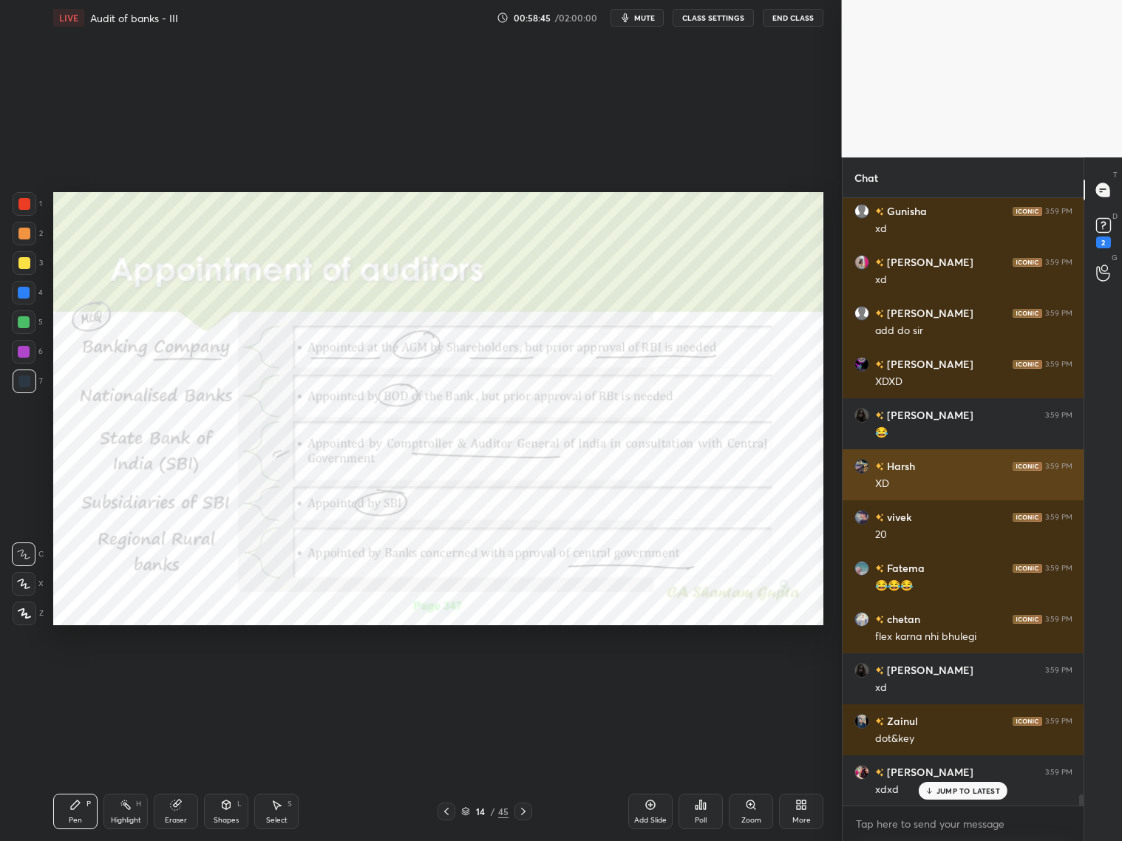
scroll to position [32130, 0]
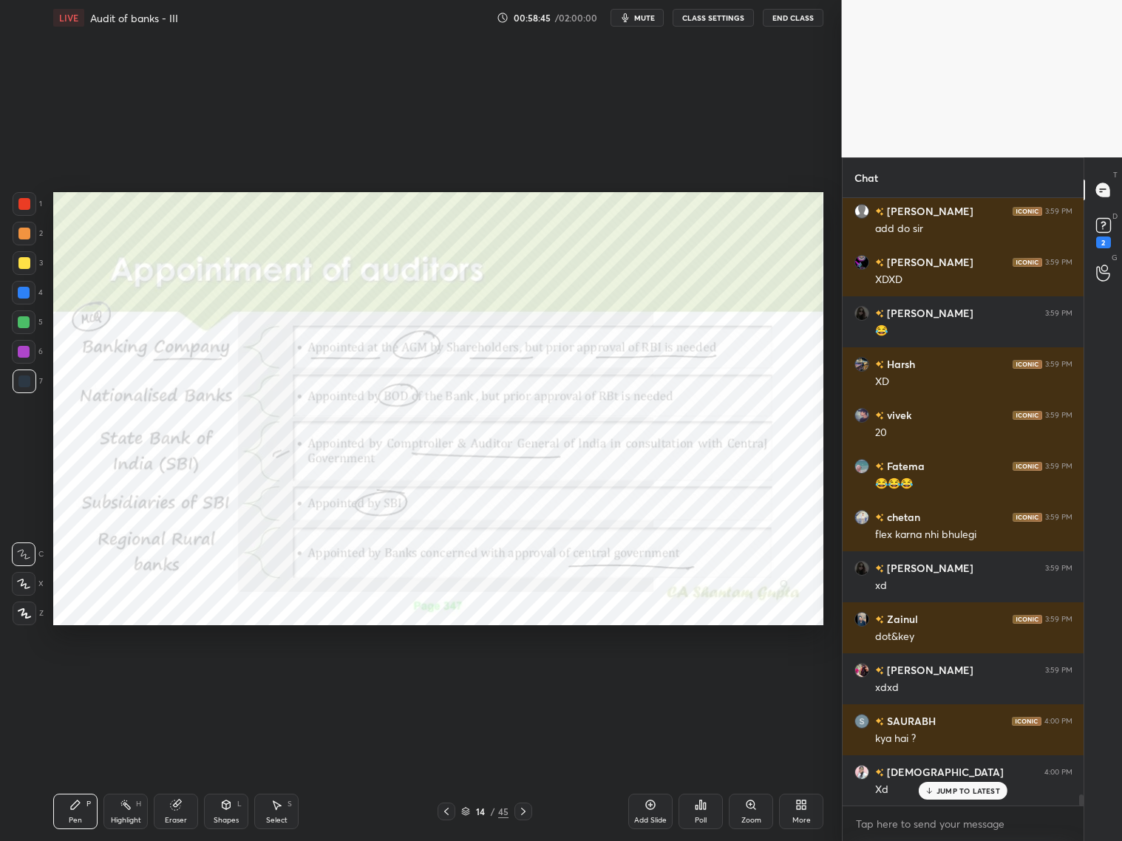
click at [937, 679] on p "JUMP TO LATEST" at bounding box center [969, 790] width 64 height 9
drag, startPoint x: 442, startPoint y: 809, endPoint x: 459, endPoint y: 808, distance: 17.1
click at [446, 679] on icon at bounding box center [447, 812] width 12 height 12
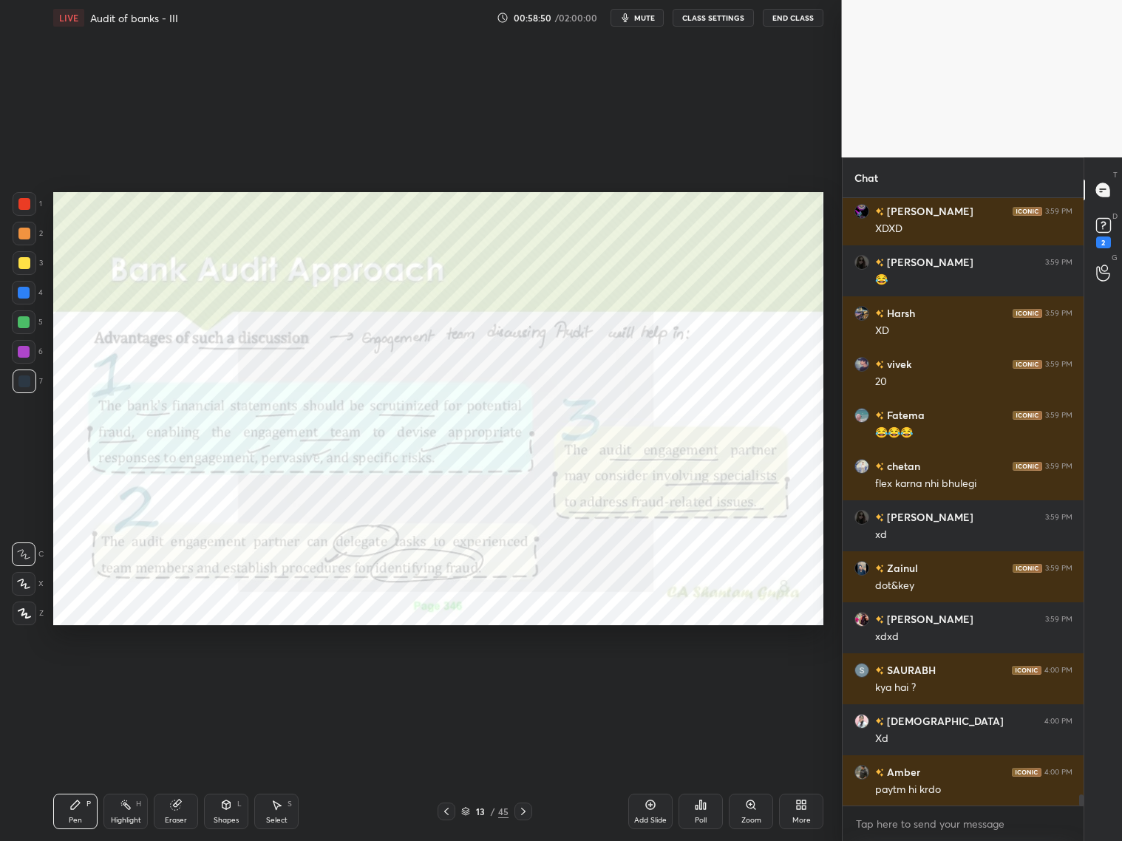
scroll to position [32232, 0]
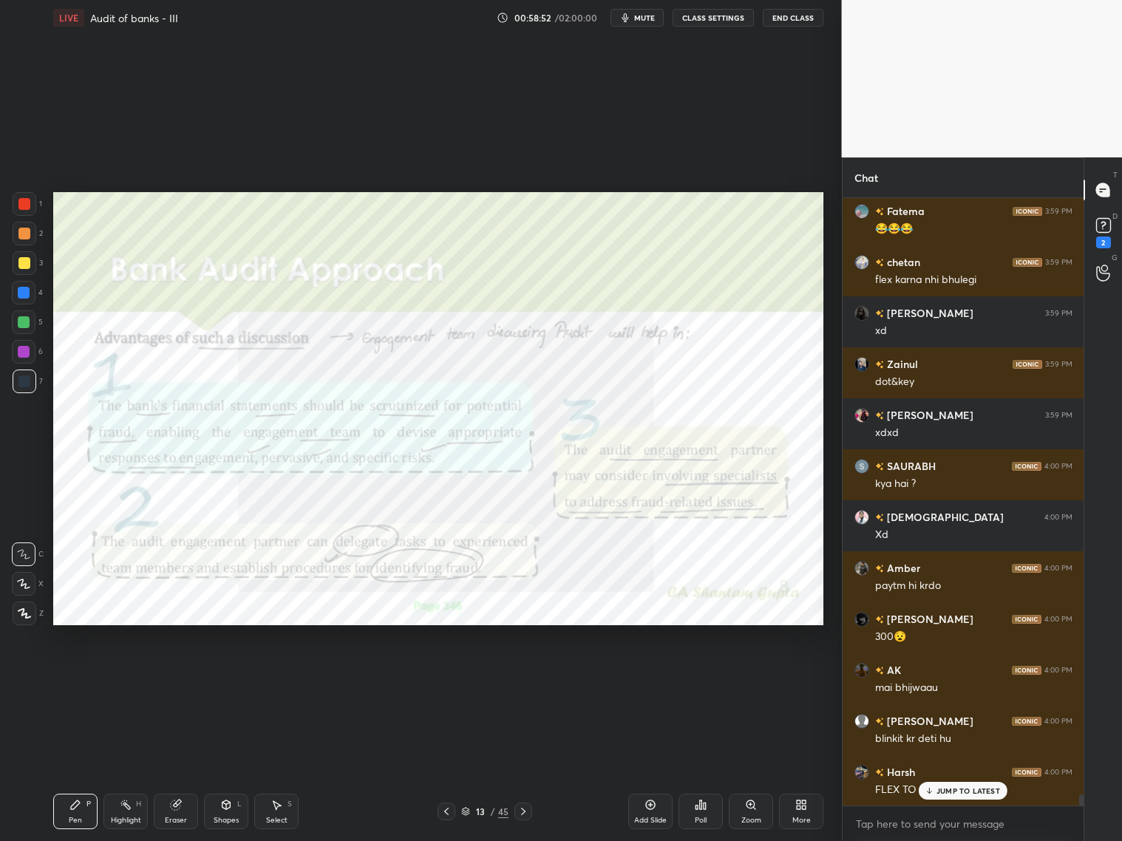
click at [653, 679] on icon at bounding box center [651, 806] width 10 height 10
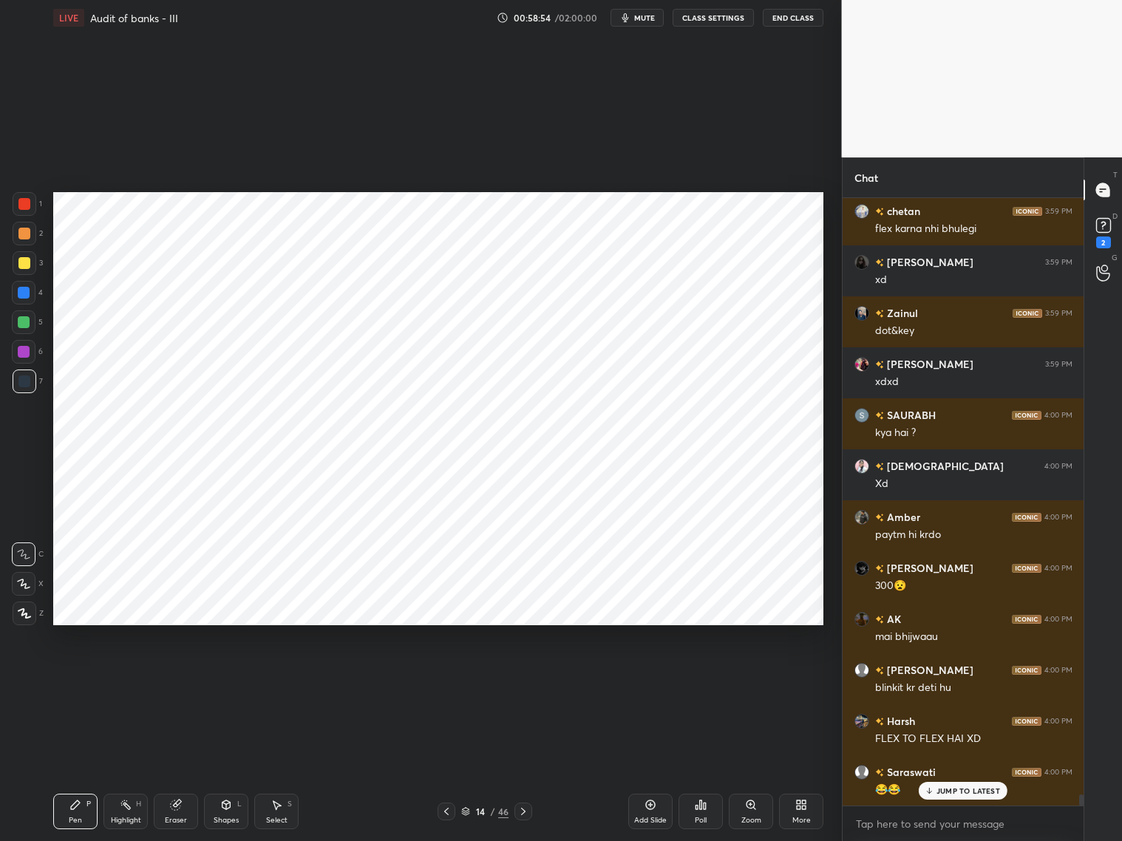
scroll to position [32538, 0]
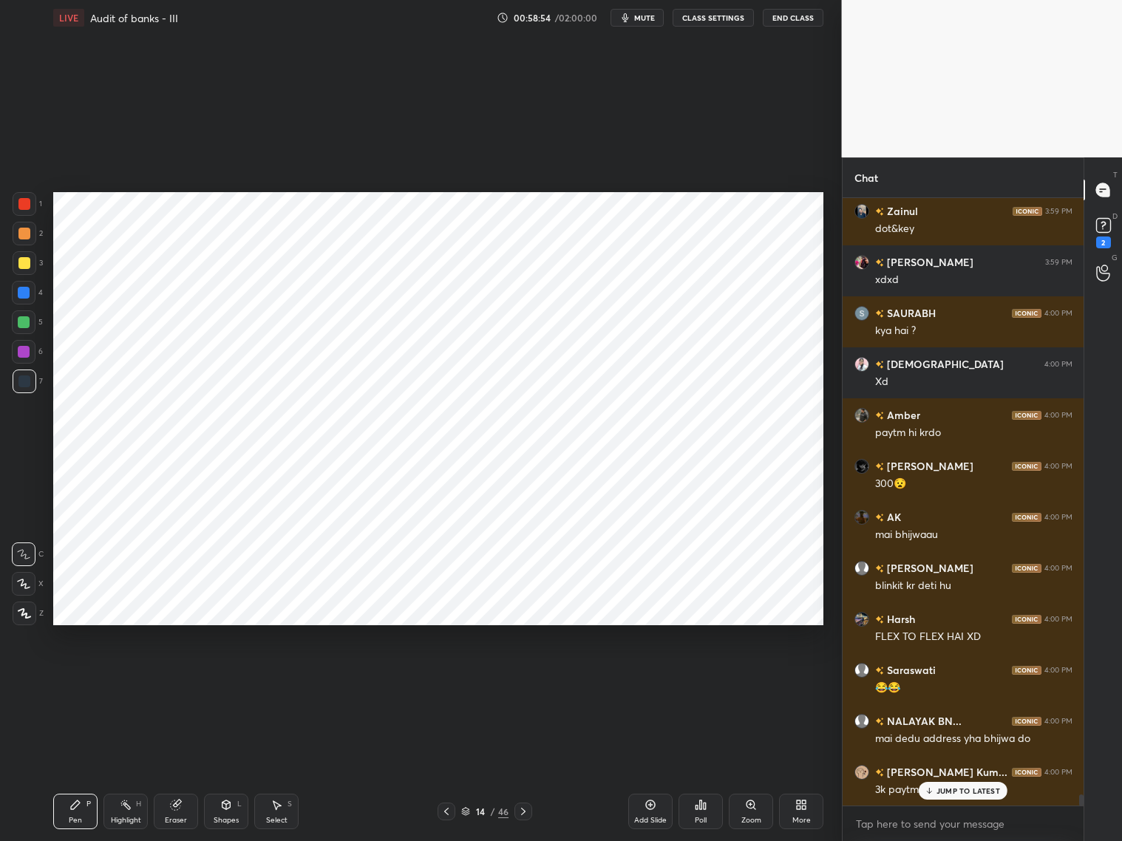
click at [228, 679] on div "Shapes L" at bounding box center [226, 811] width 44 height 35
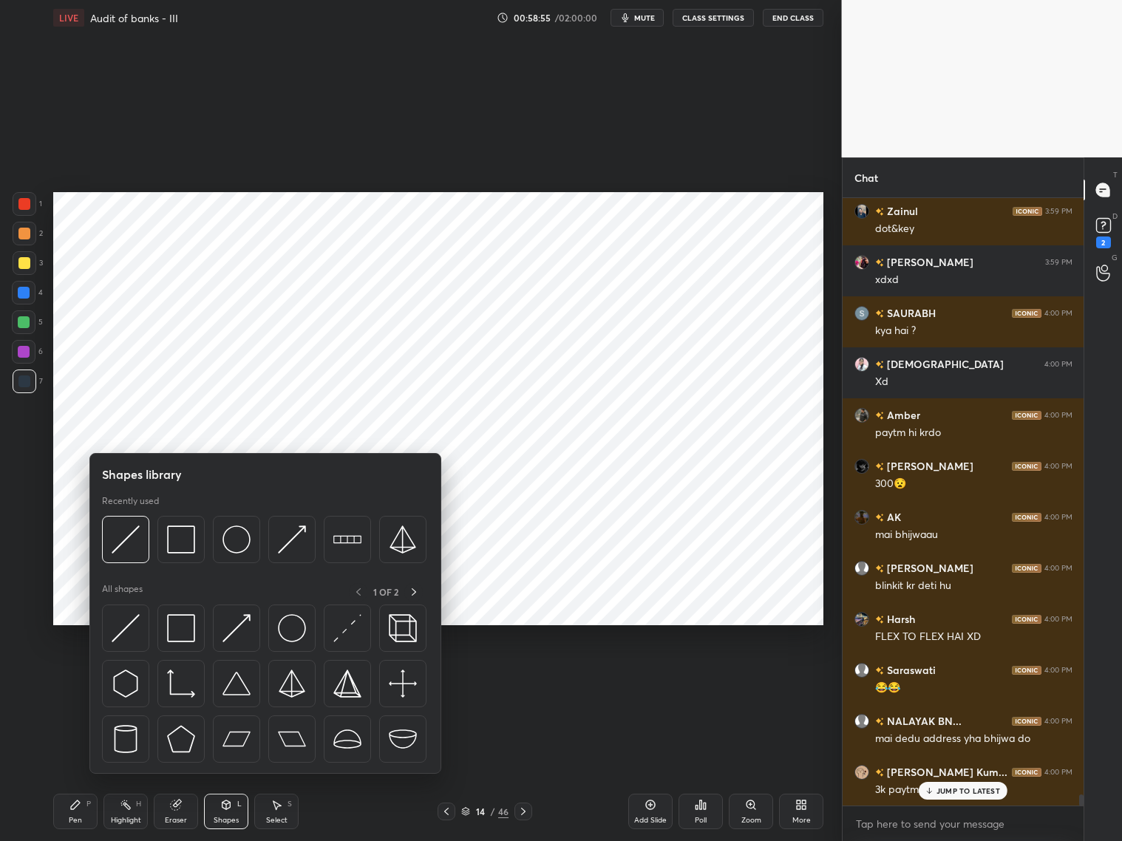
click at [180, 543] on img at bounding box center [181, 540] width 28 height 28
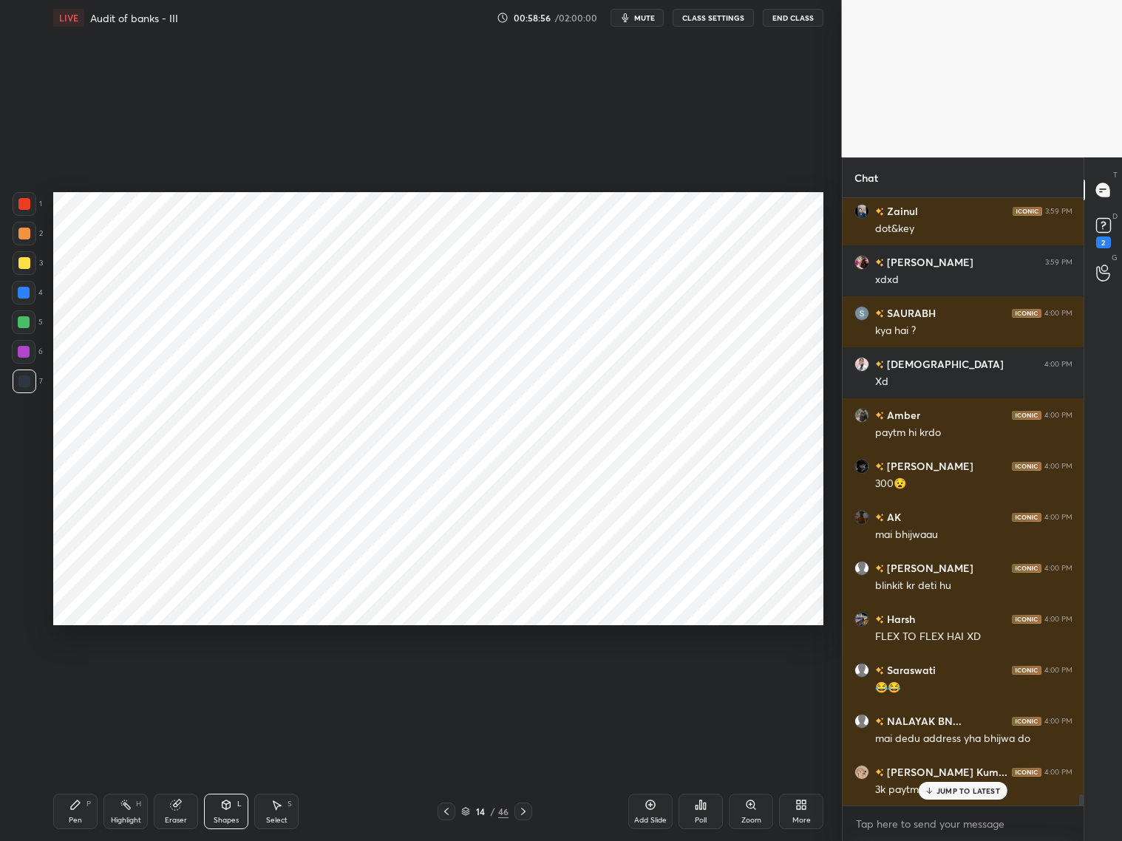
drag, startPoint x: 24, startPoint y: 378, endPoint x: 42, endPoint y: 346, distance: 36.4
click at [27, 376] on div at bounding box center [24, 382] width 12 height 12
click at [941, 679] on p "JUMP TO LATEST" at bounding box center [969, 790] width 64 height 9
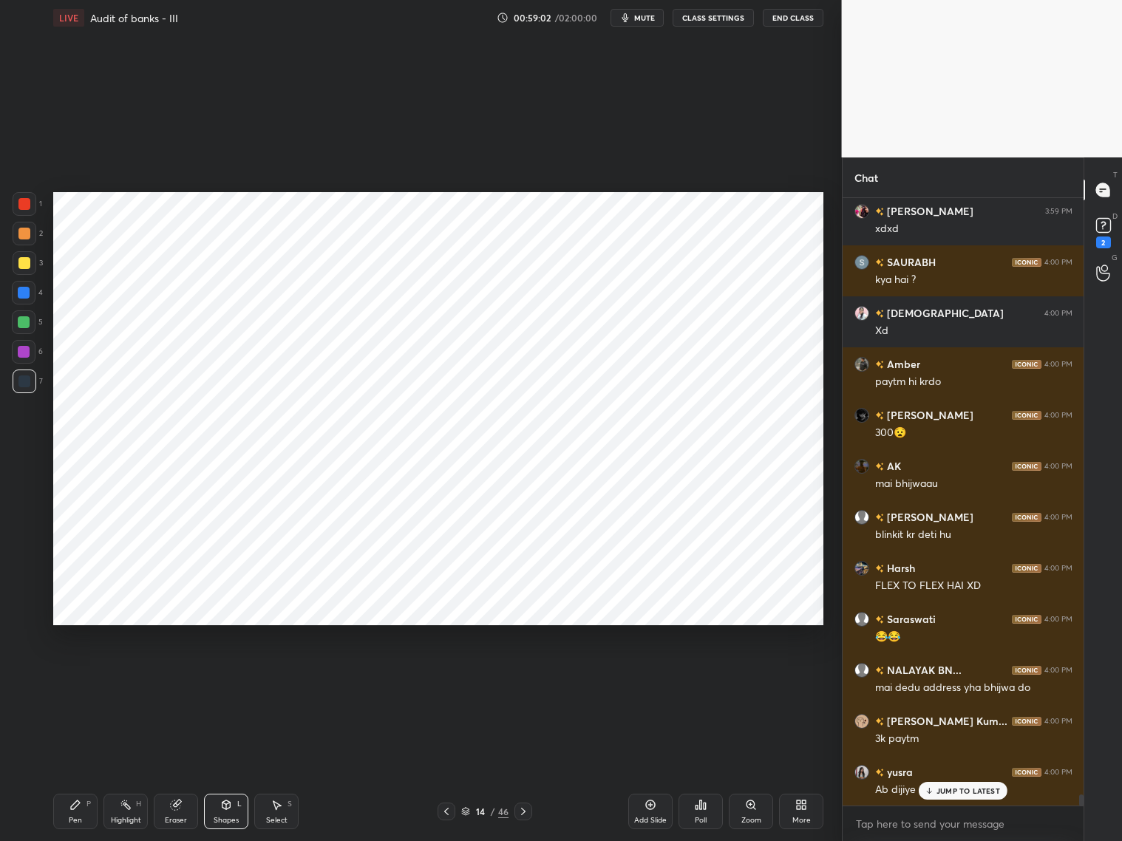
click at [23, 217] on div "1" at bounding box center [28, 207] width 30 height 30
click at [24, 208] on div at bounding box center [24, 204] width 12 height 12
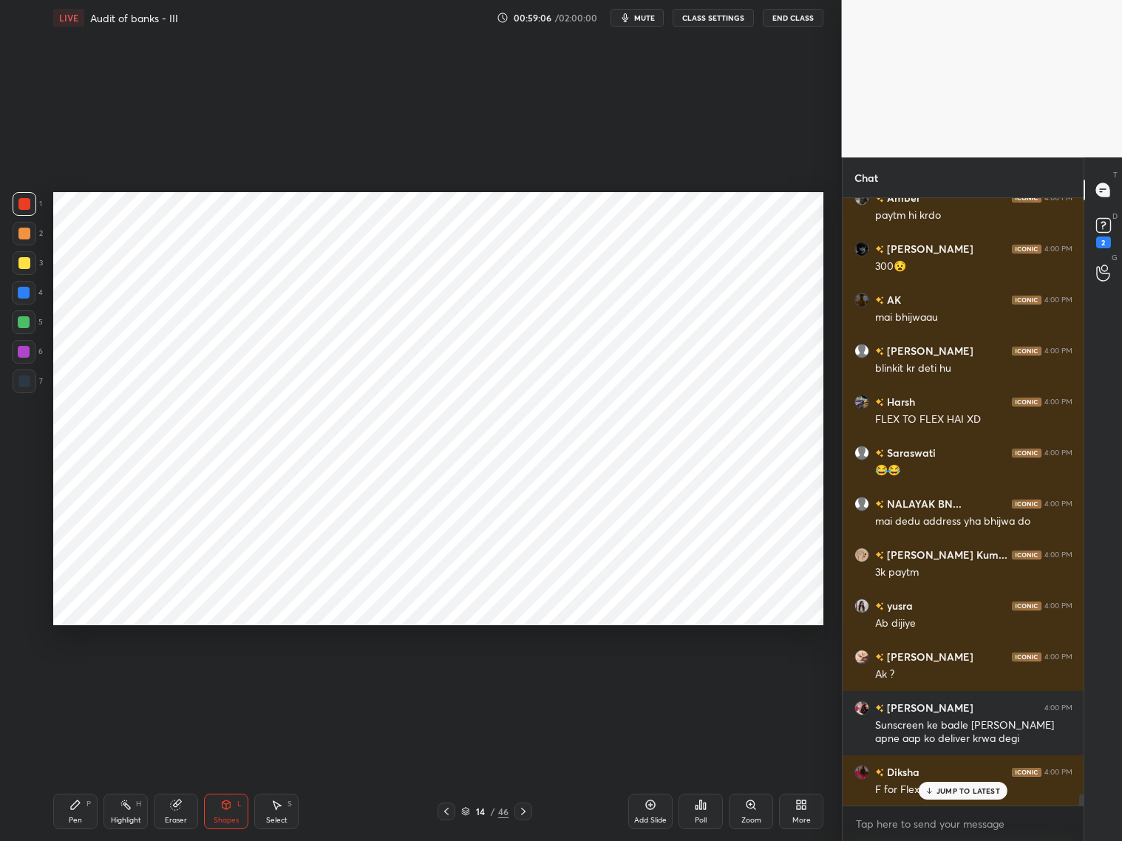
scroll to position [32806, 0]
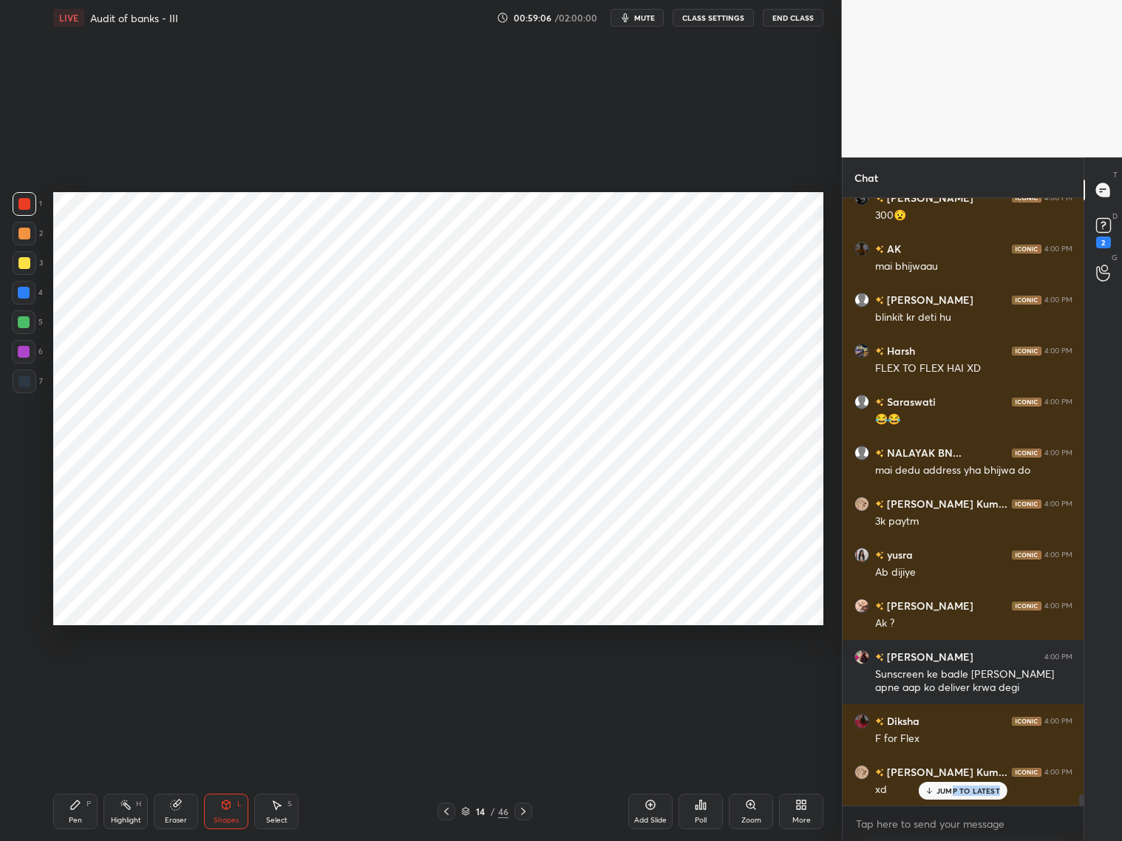
click at [951, 679] on div "JUMP TO LATEST" at bounding box center [963, 791] width 89 height 18
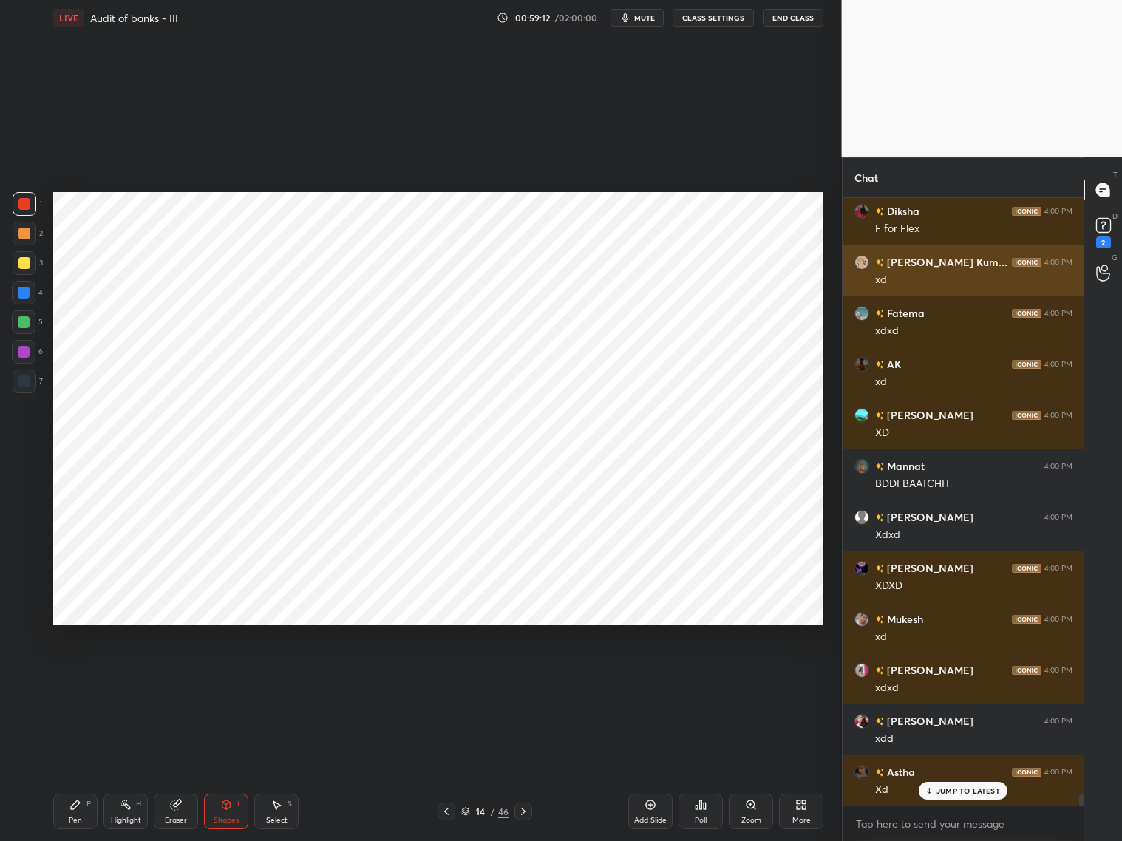
scroll to position [33380, 0]
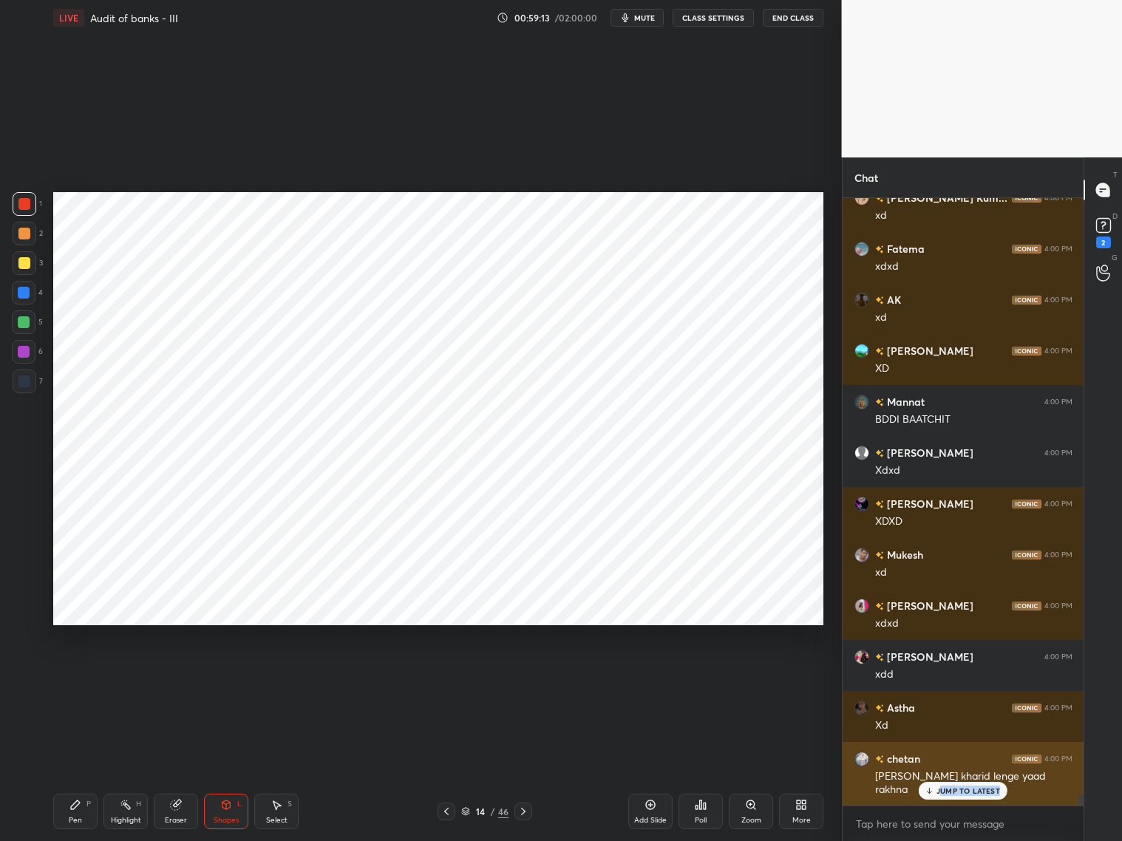
click at [943, 679] on div "JUMP TO LATEST" at bounding box center [963, 791] width 89 height 18
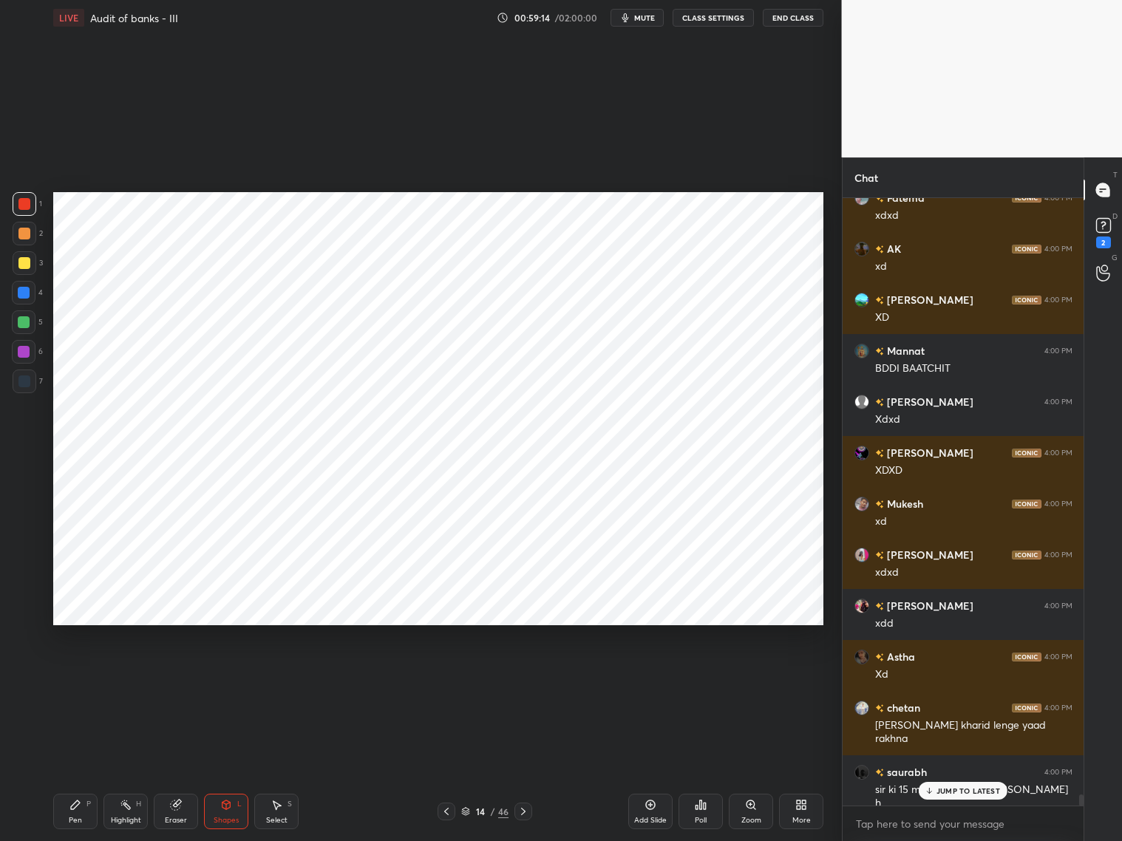
click at [941, 679] on p "JUMP TO LATEST" at bounding box center [969, 790] width 64 height 9
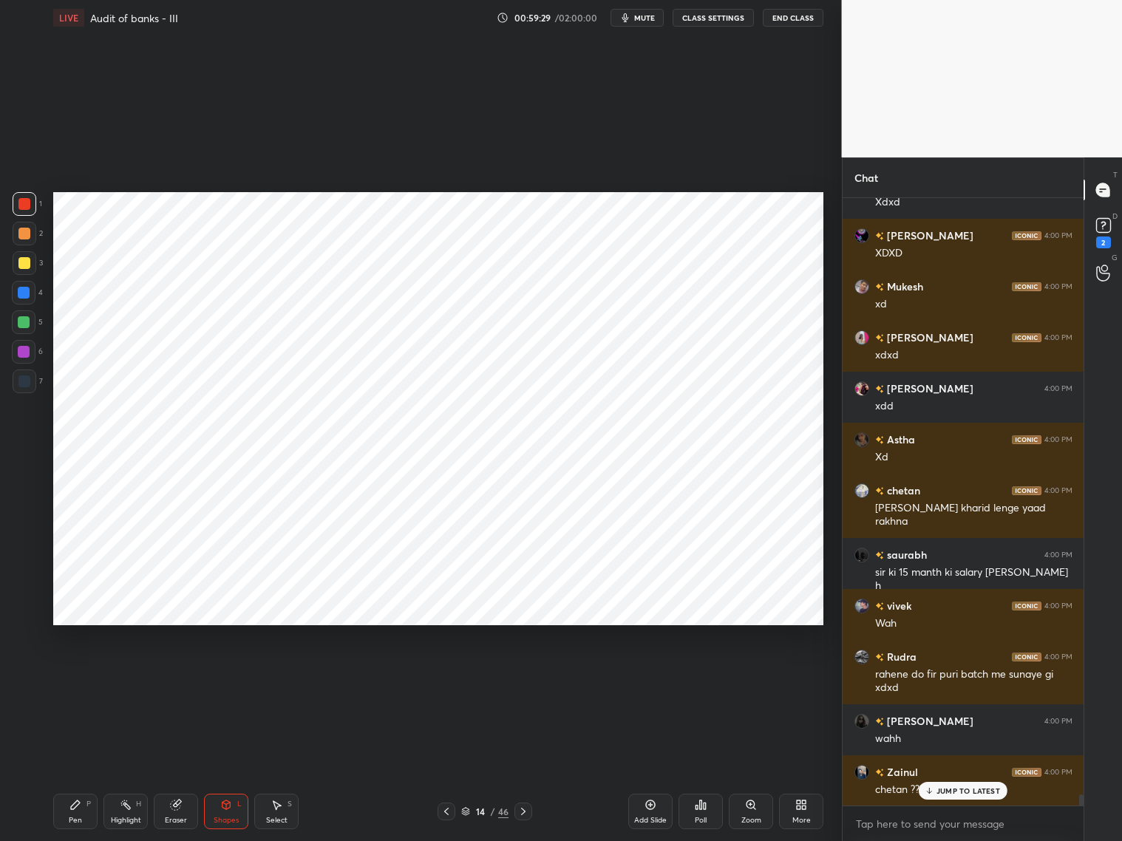
click at [449, 679] on icon at bounding box center [447, 812] width 12 height 12
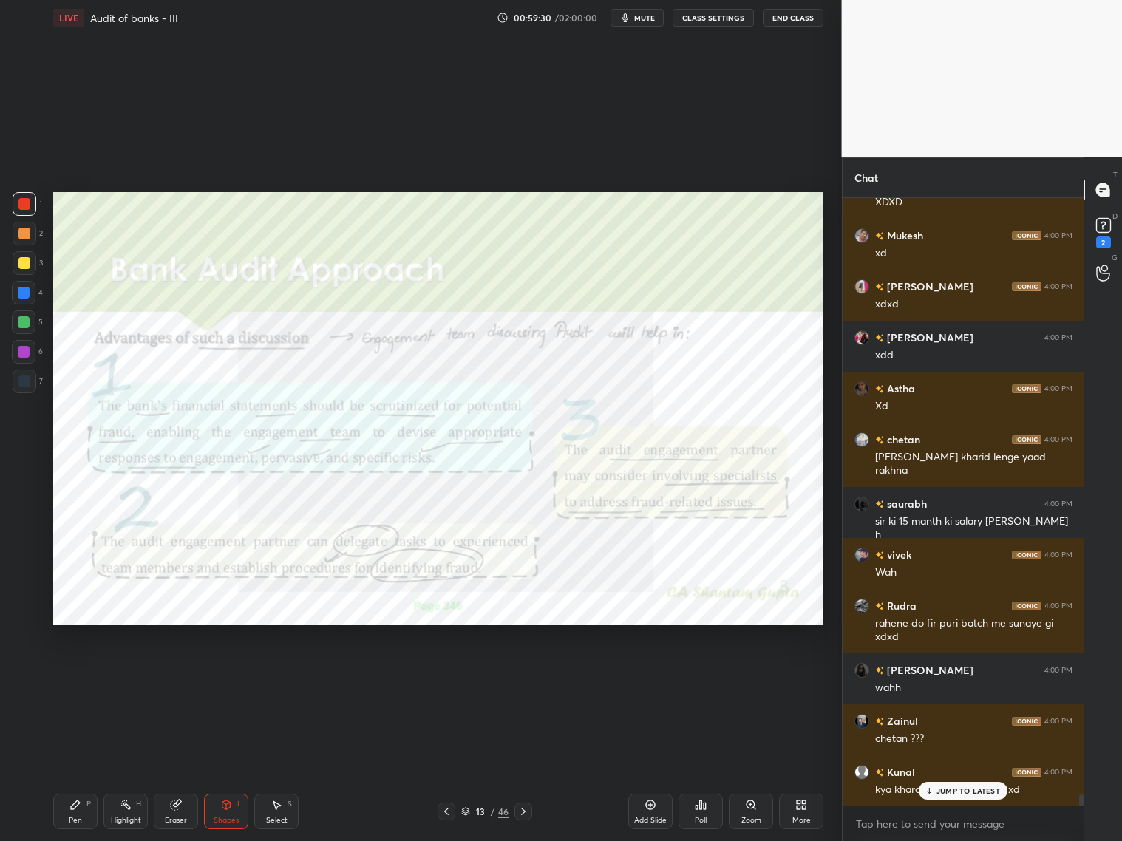
click at [522, 679] on icon at bounding box center [523, 812] width 12 height 12
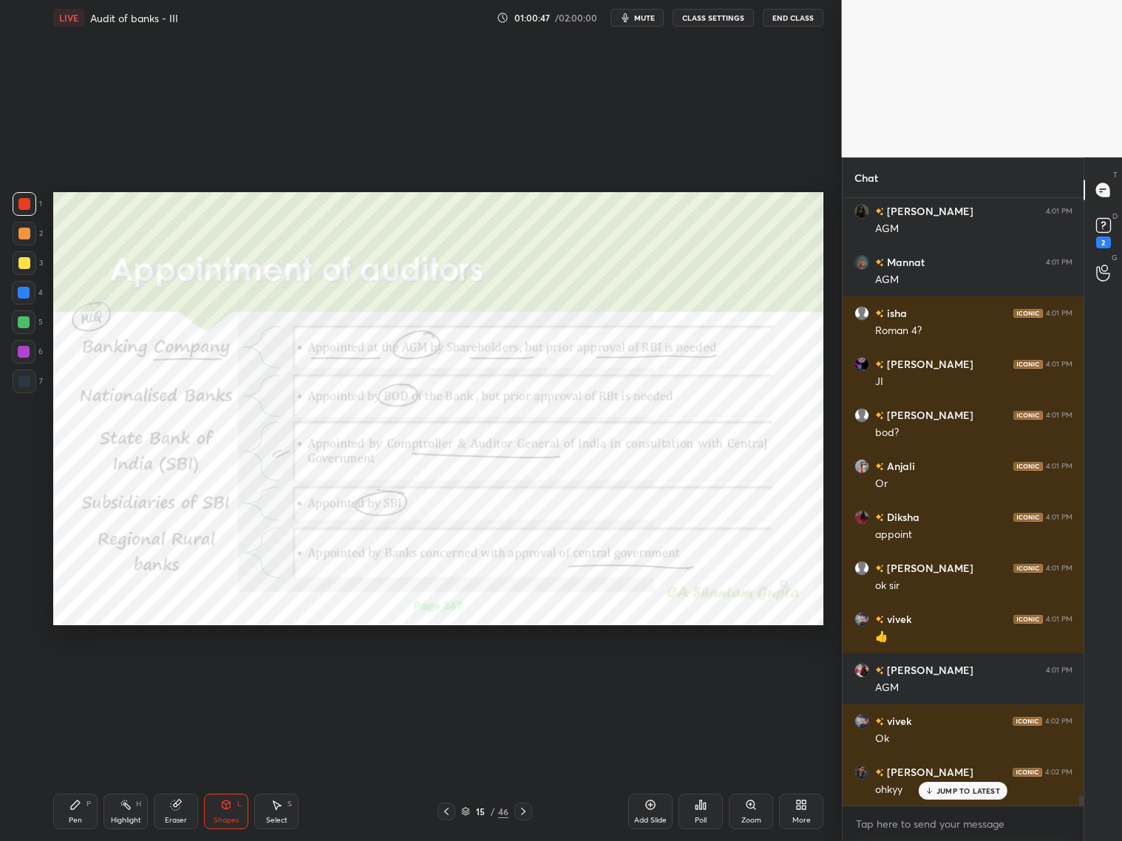
scroll to position [34516, 0]
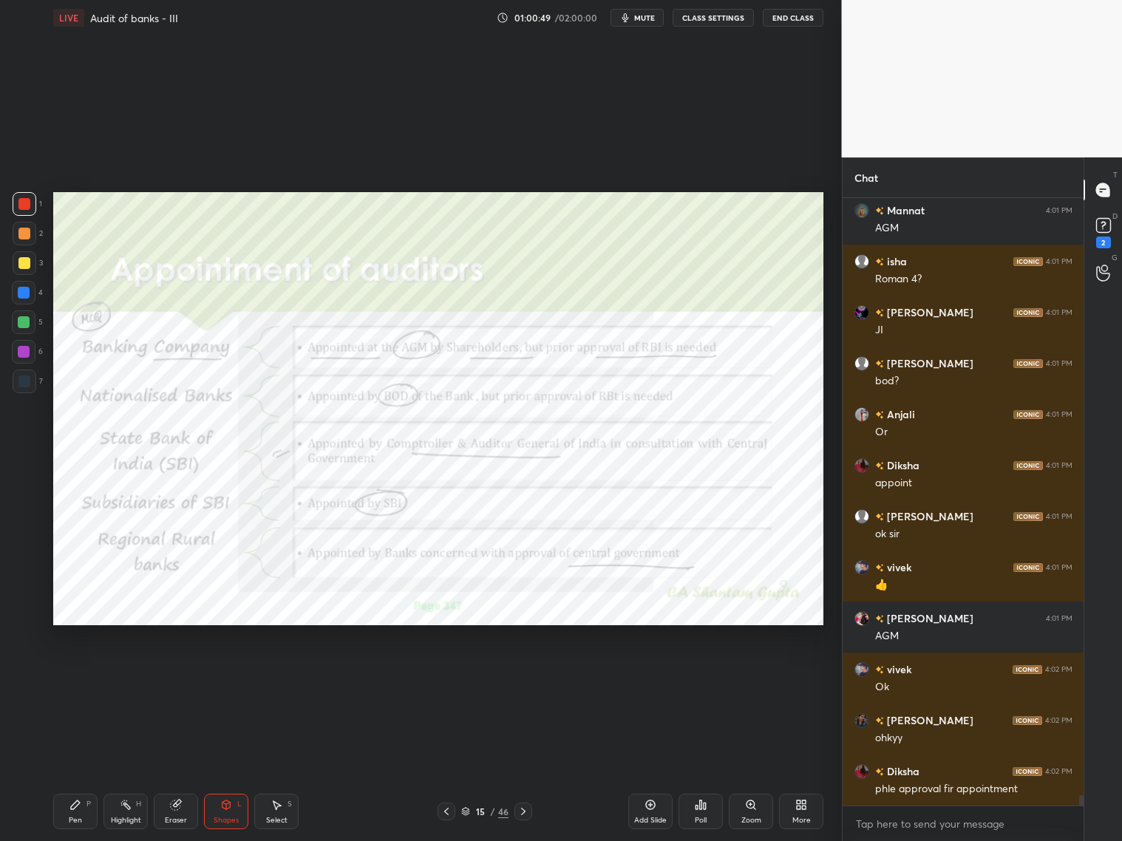
click at [22, 209] on div at bounding box center [24, 204] width 12 height 12
click at [87, 679] on div "Pen P" at bounding box center [75, 811] width 44 height 35
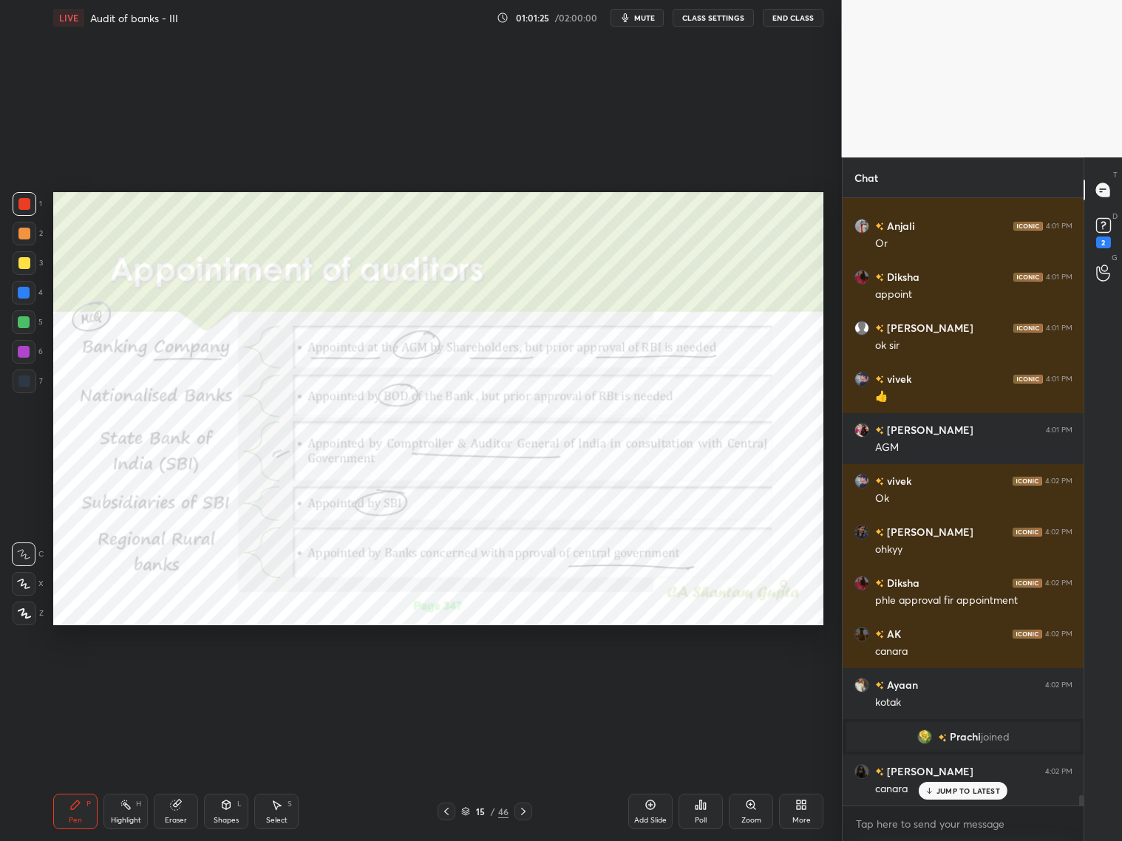
scroll to position [34755, 0]
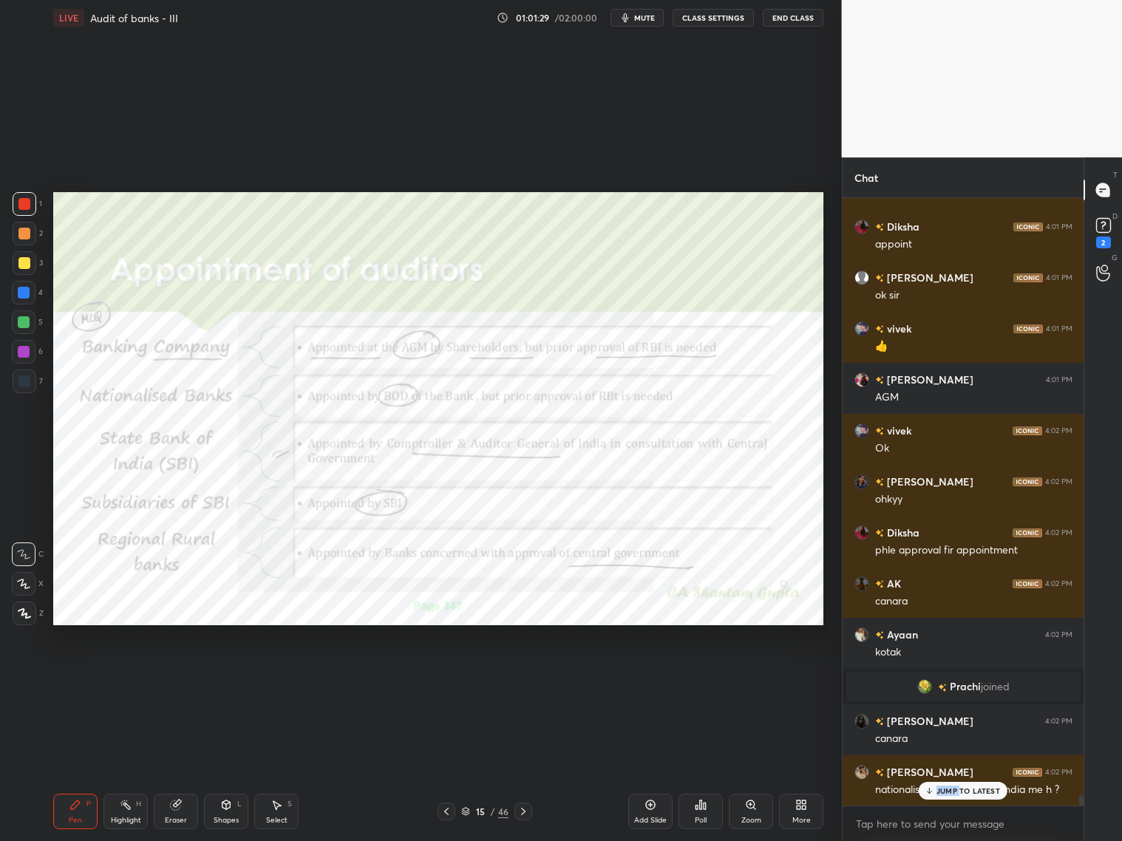
click at [959, 679] on p "JUMP TO LATEST" at bounding box center [969, 790] width 64 height 9
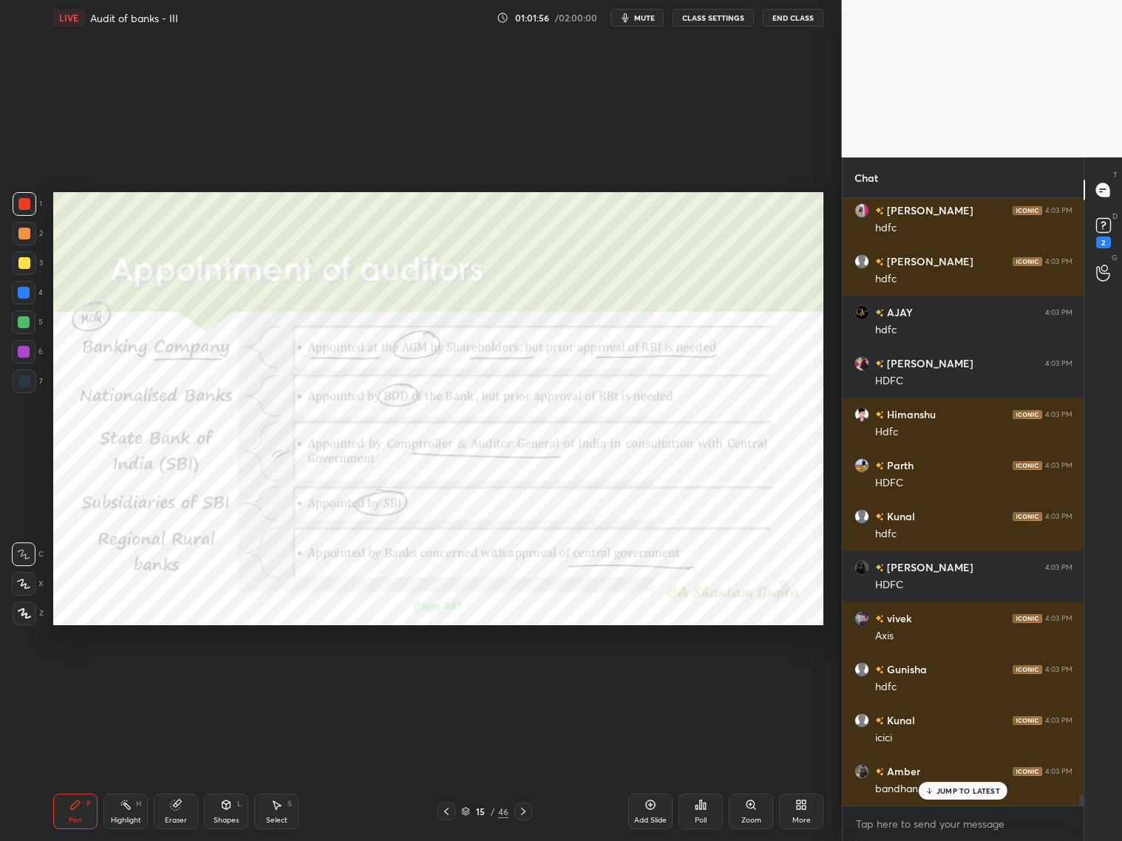
scroll to position [35520, 0]
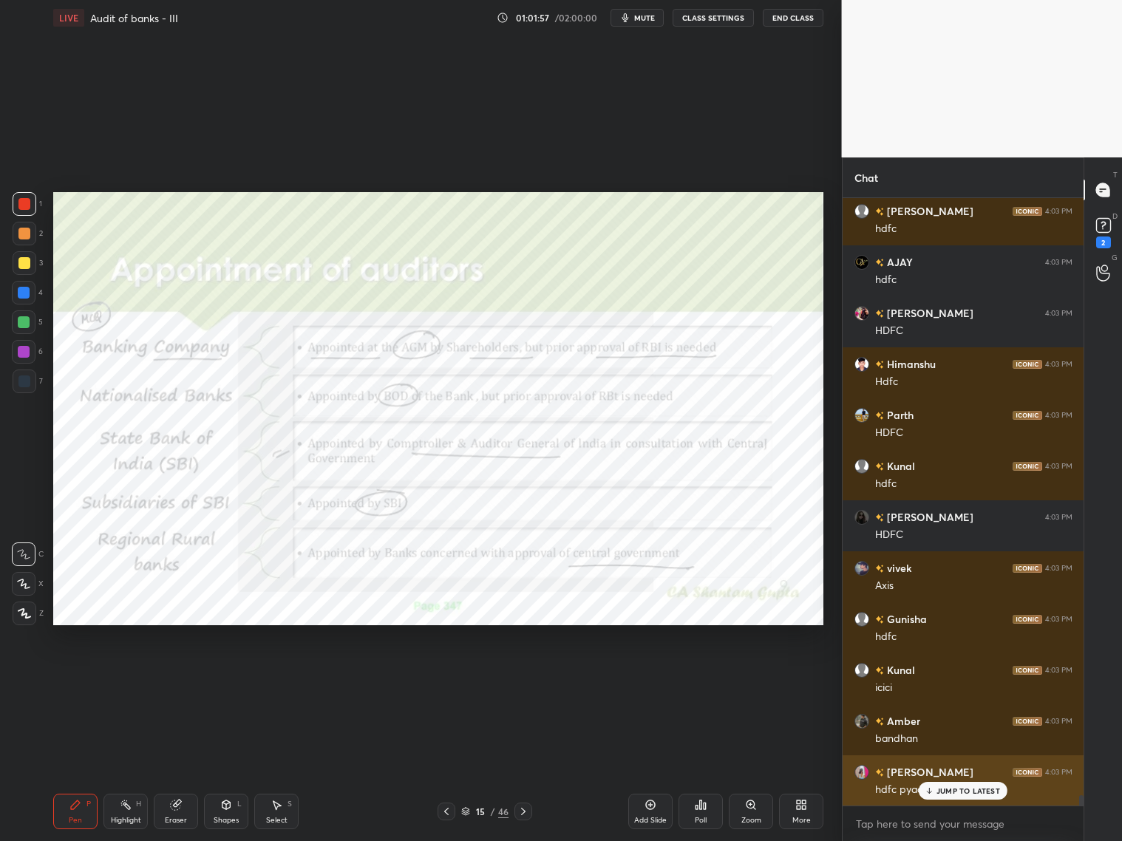
drag, startPoint x: 951, startPoint y: 788, endPoint x: 969, endPoint y: 795, distance: 19.6
click at [951, 679] on p "JUMP TO LATEST" at bounding box center [969, 790] width 64 height 9
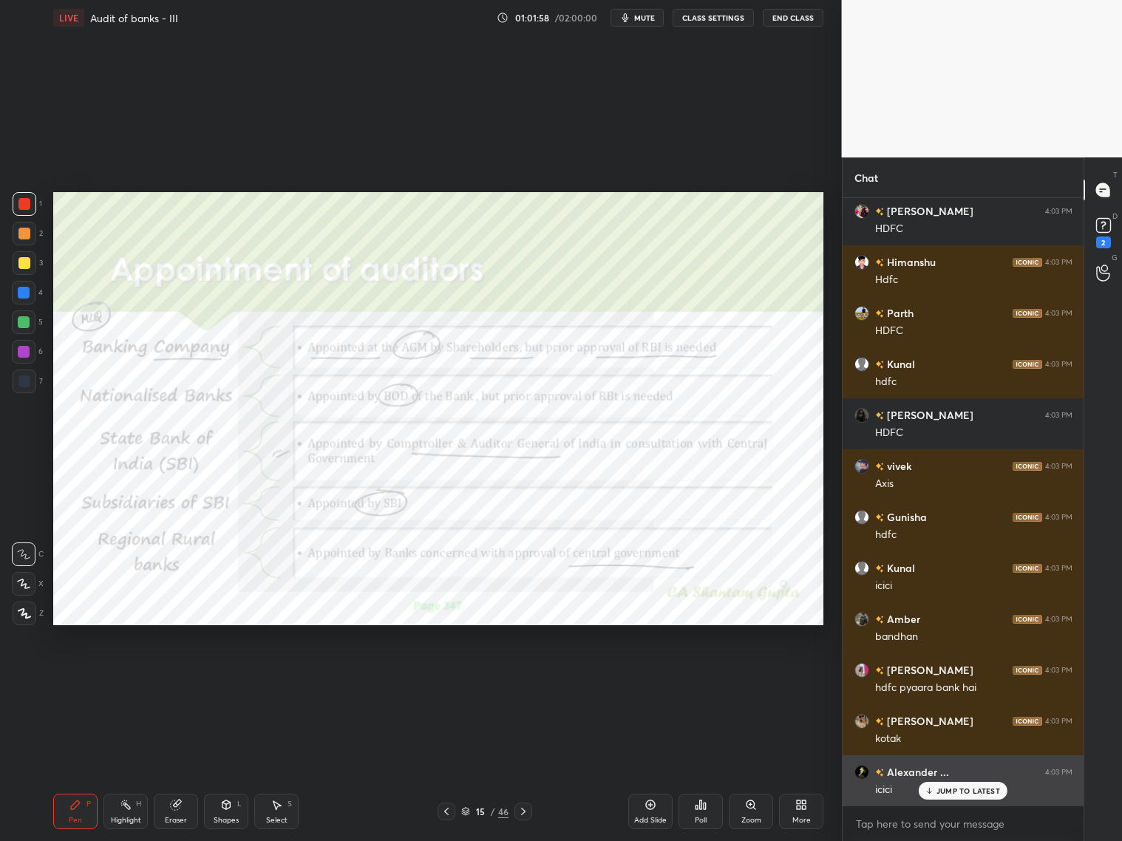
click at [930, 679] on div "AK 4:02 PM canara Ayaan 4:02 PM [PERSON_NAME] joined [PERSON_NAME] 4:02 PM cana…" at bounding box center [964, 502] width 242 height 608
click at [939, 679] on p "JUMP TO LATEST" at bounding box center [969, 790] width 64 height 9
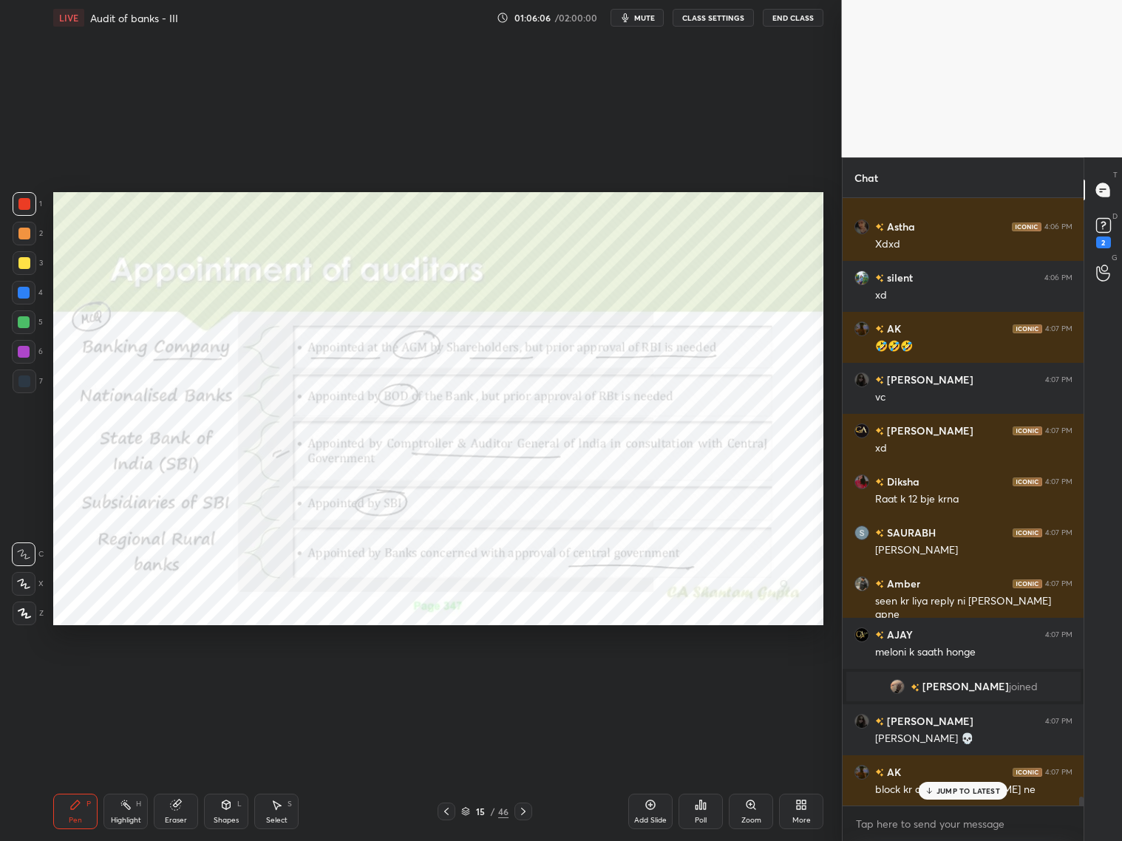
scroll to position [41562, 0]
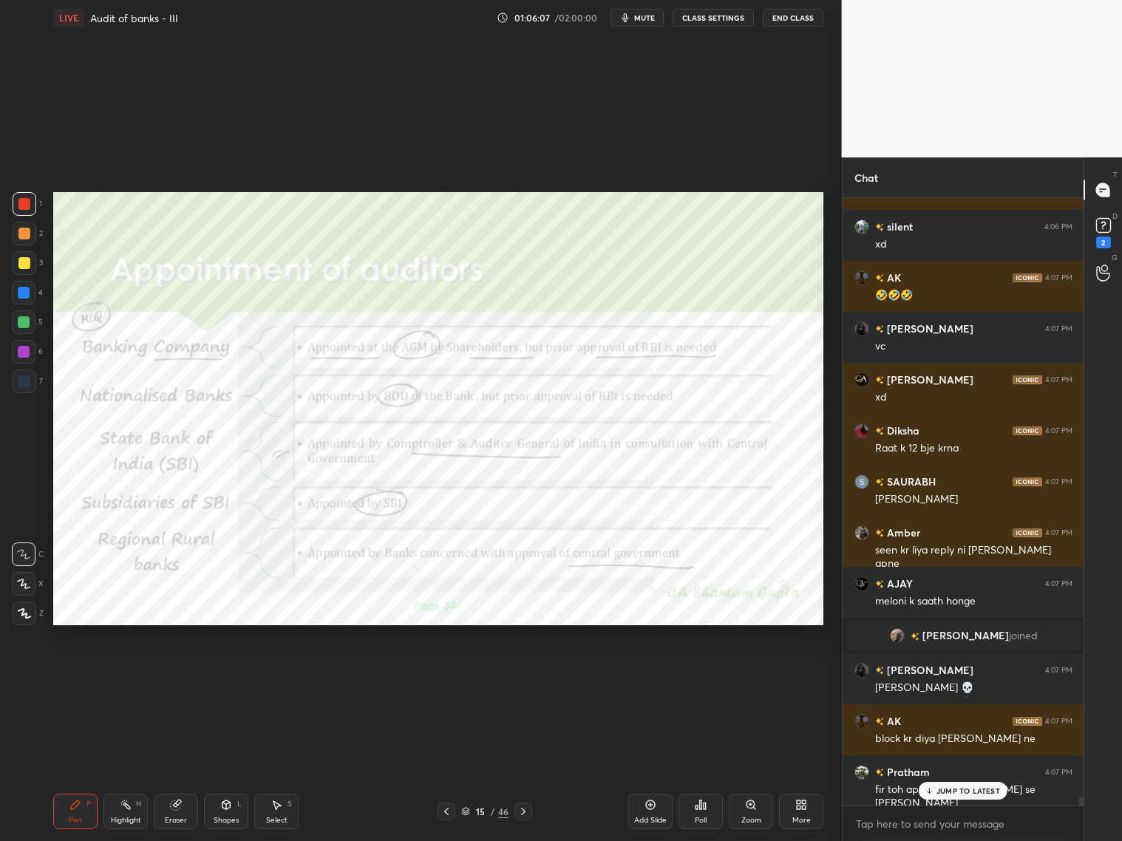
click at [957, 679] on p "JUMP TO LATEST" at bounding box center [969, 790] width 64 height 9
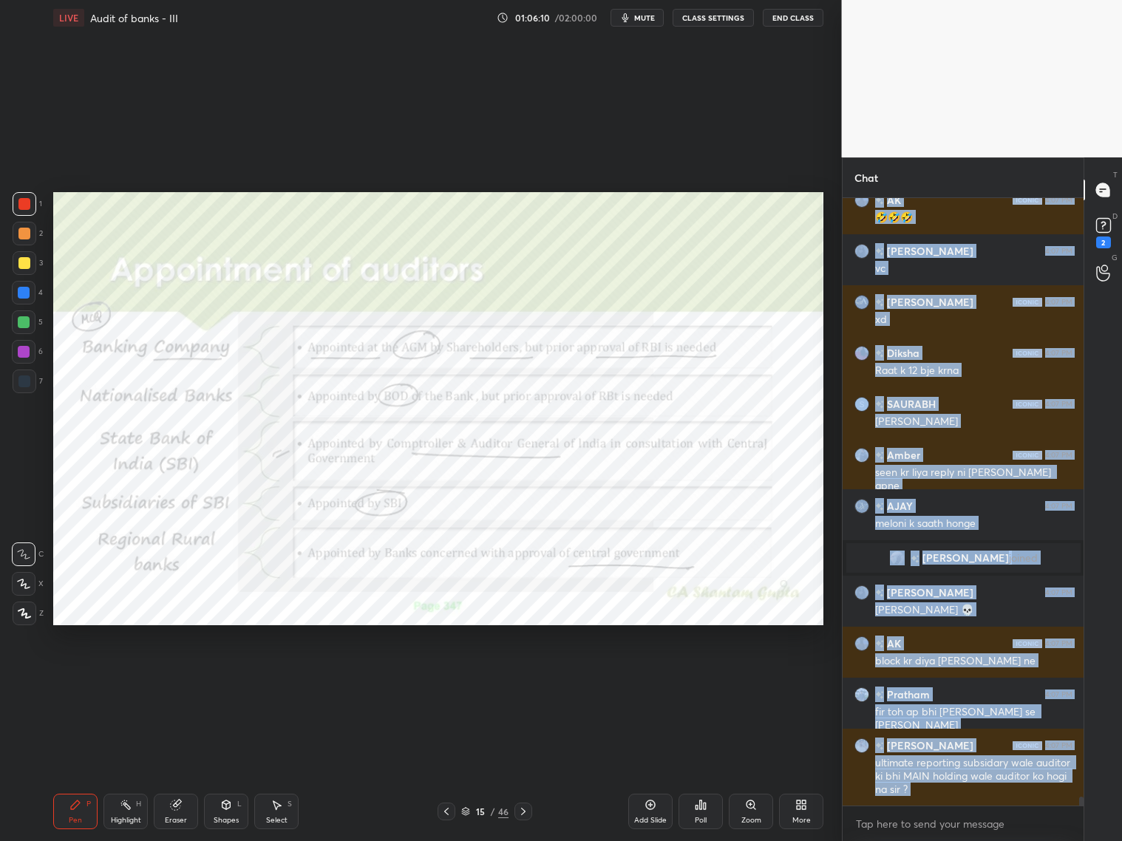
scroll to position [41691, 0]
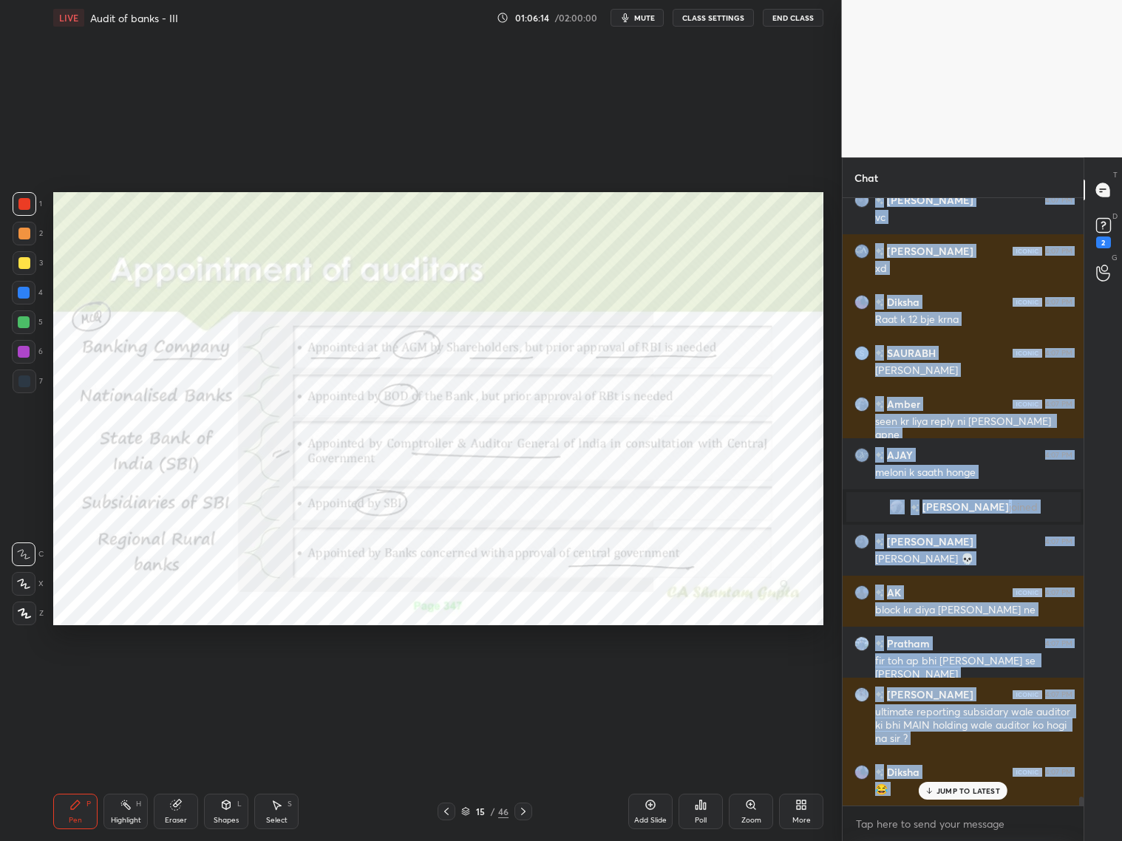
click at [527, 679] on icon at bounding box center [523, 812] width 12 height 12
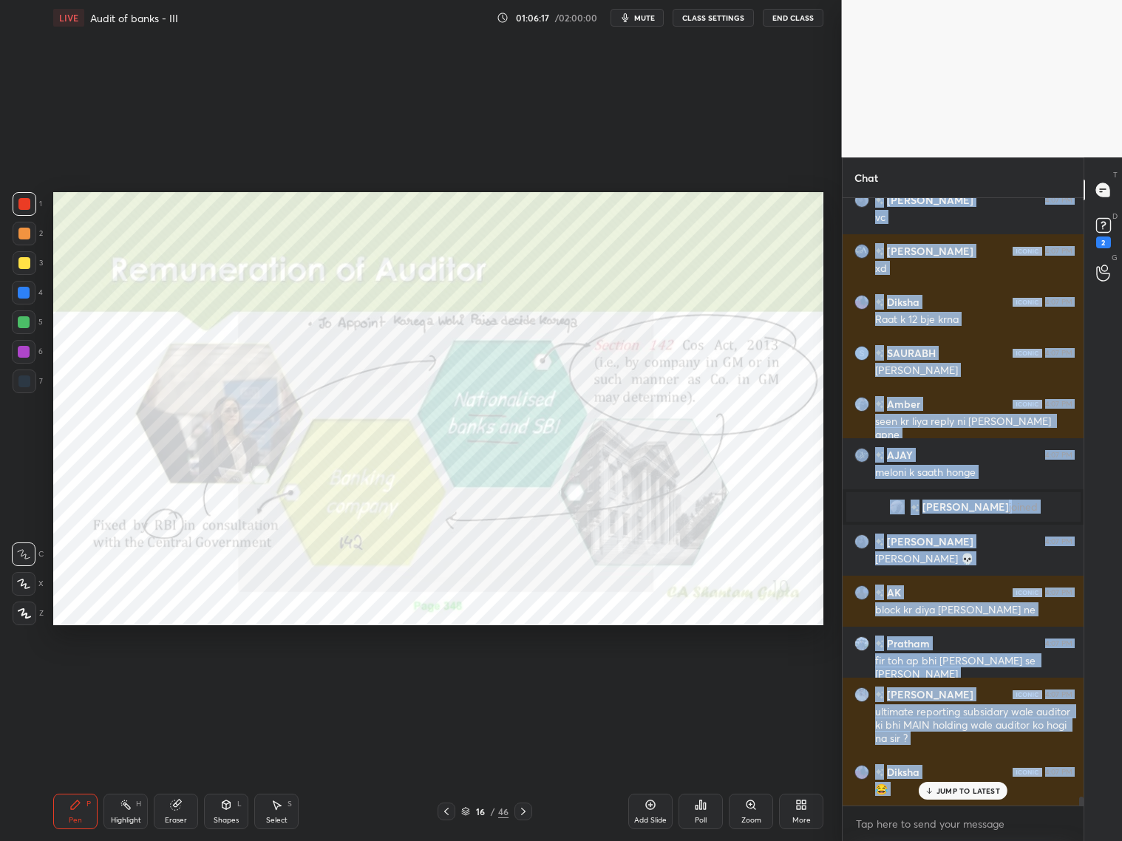
click at [442, 679] on icon at bounding box center [447, 812] width 12 height 12
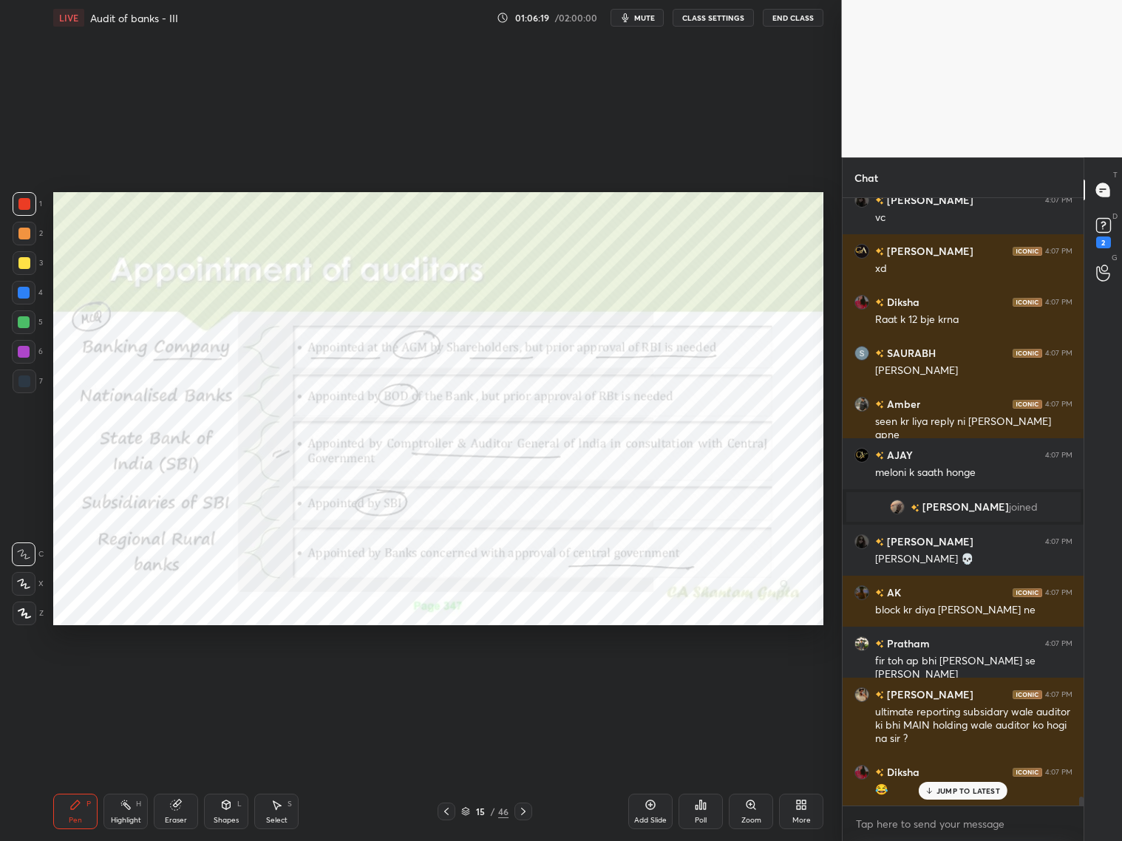
click at [938, 679] on div "JUMP TO LATEST" at bounding box center [963, 791] width 89 height 18
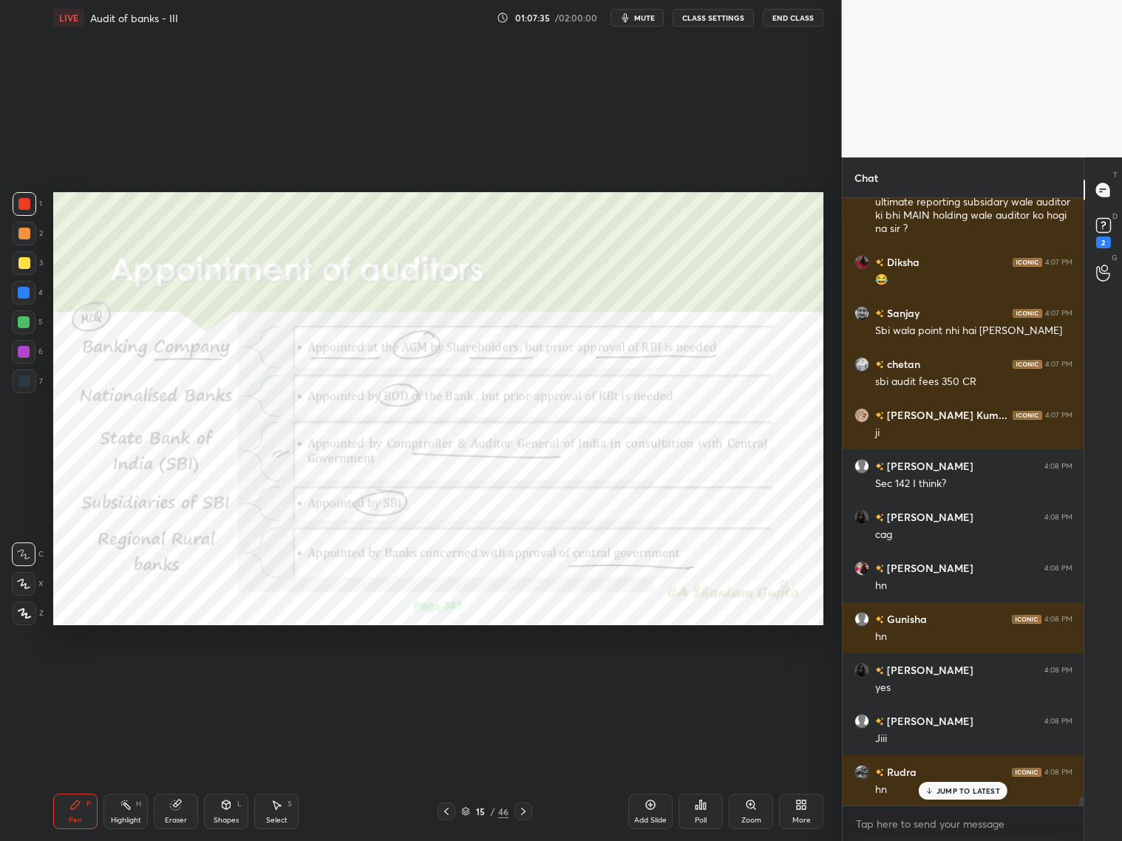
scroll to position [42252, 0]
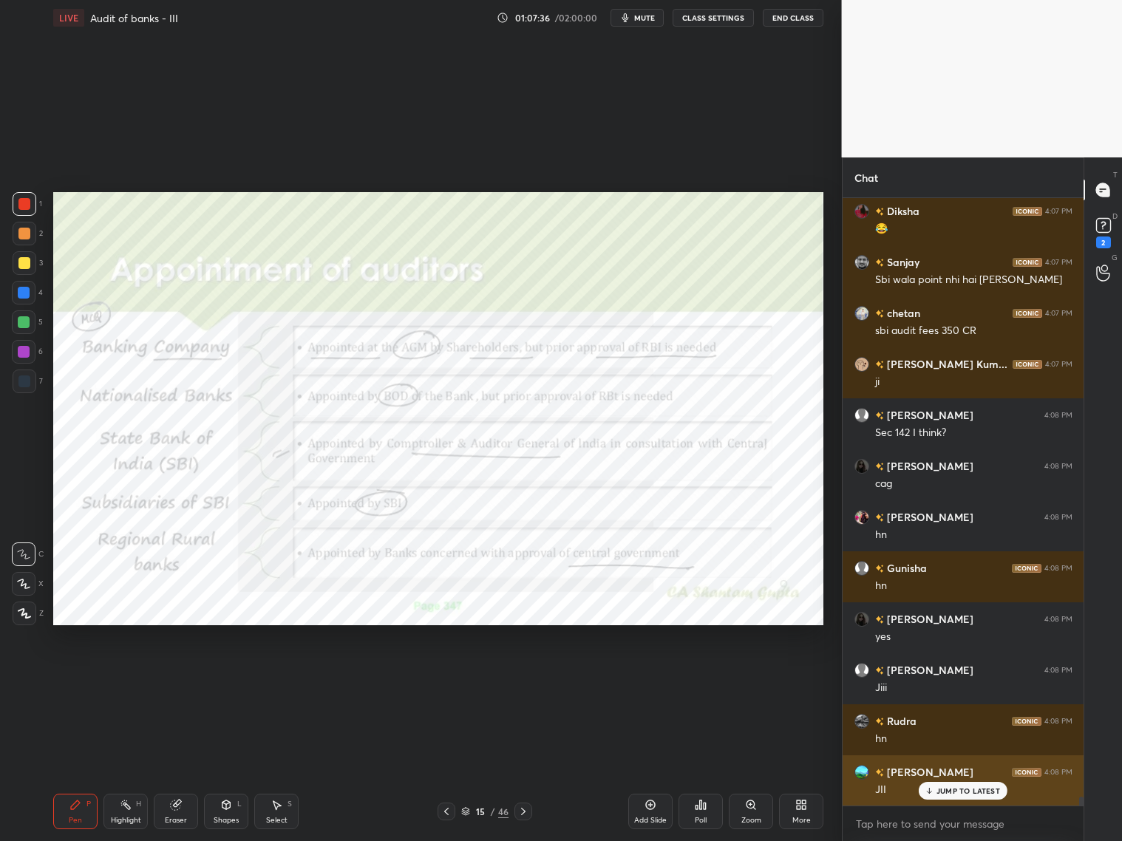
drag, startPoint x: 984, startPoint y: 791, endPoint x: 992, endPoint y: 784, distance: 11.0
click at [959, 679] on p "JUMP TO LATEST" at bounding box center [969, 790] width 64 height 9
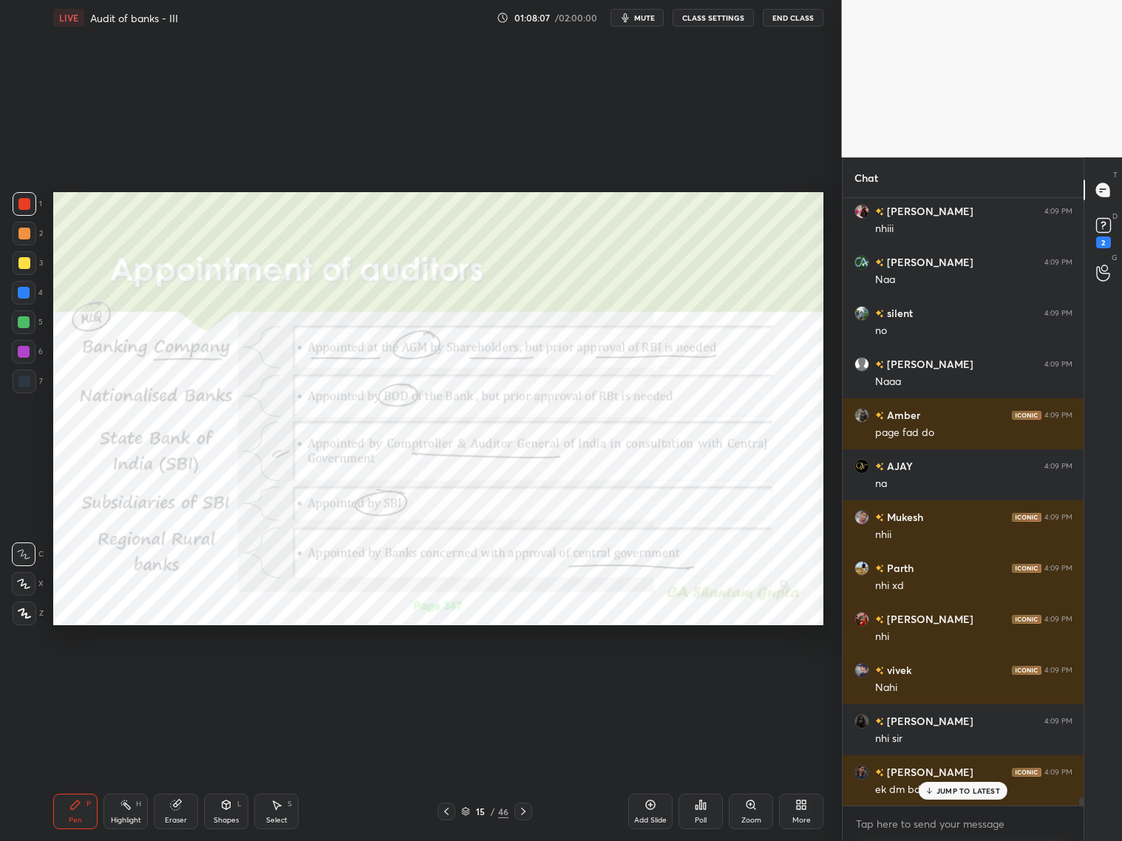
scroll to position [44561, 0]
click at [942, 679] on p "JUMP TO LATEST" at bounding box center [969, 790] width 64 height 9
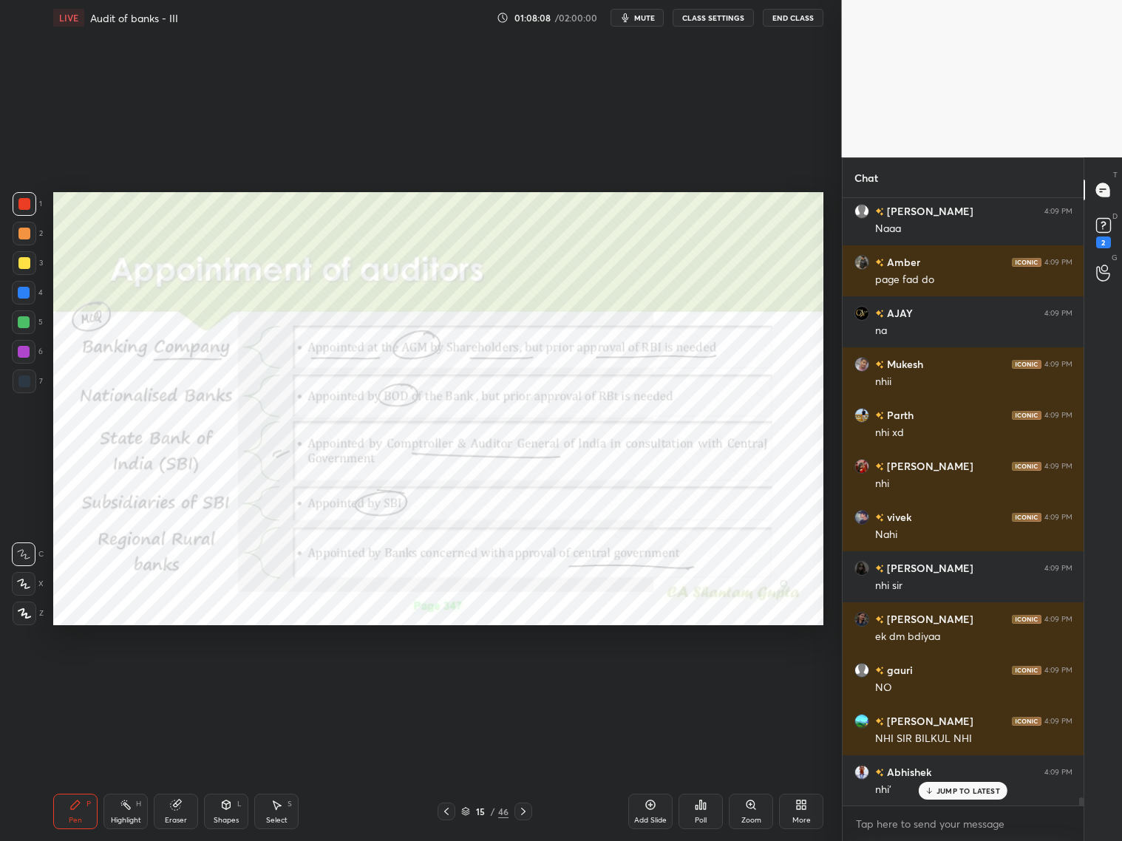
scroll to position [44663, 0]
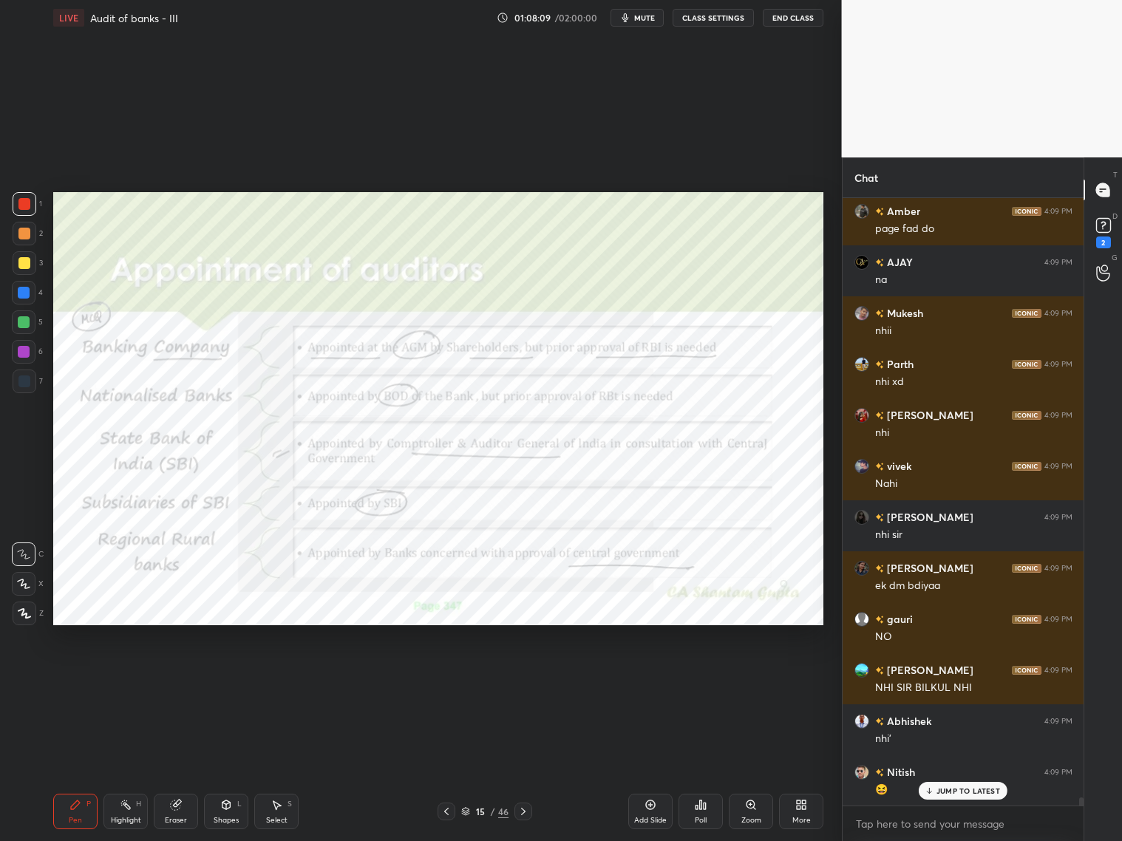
click at [447, 679] on icon at bounding box center [447, 812] width 12 height 12
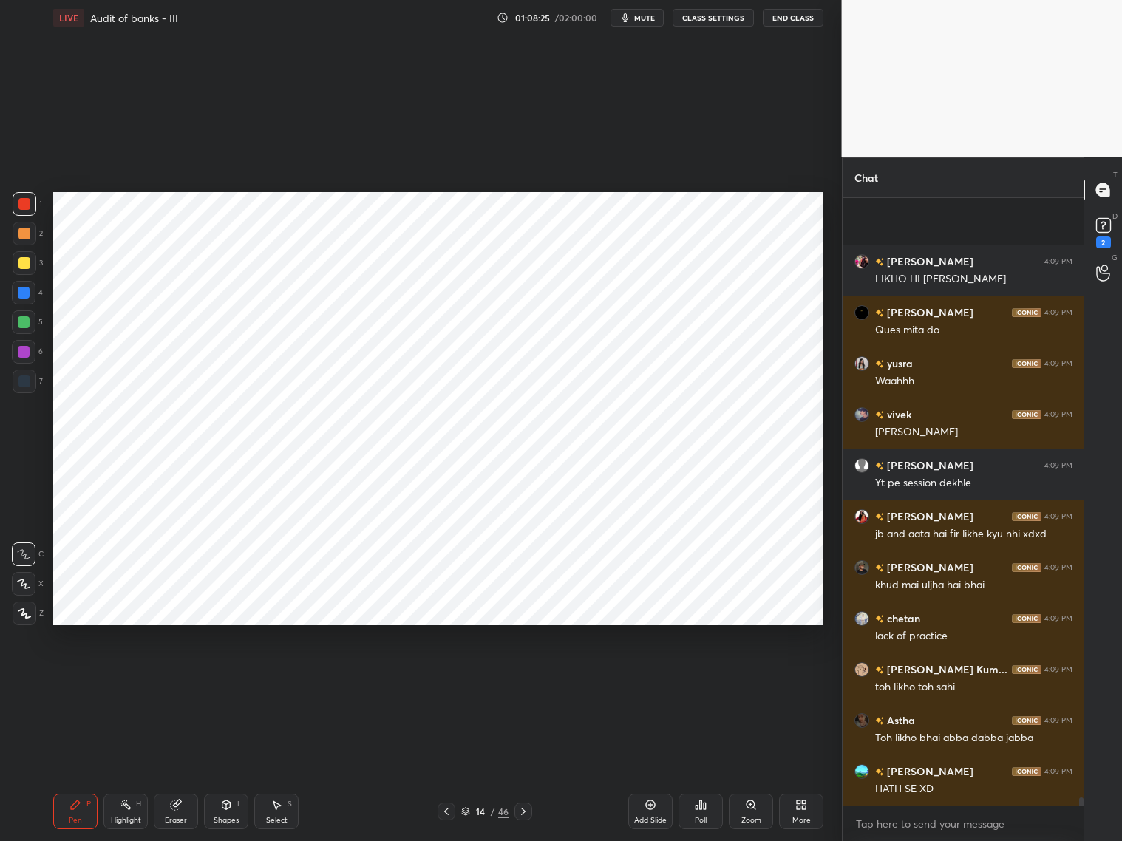
scroll to position [45632, 0]
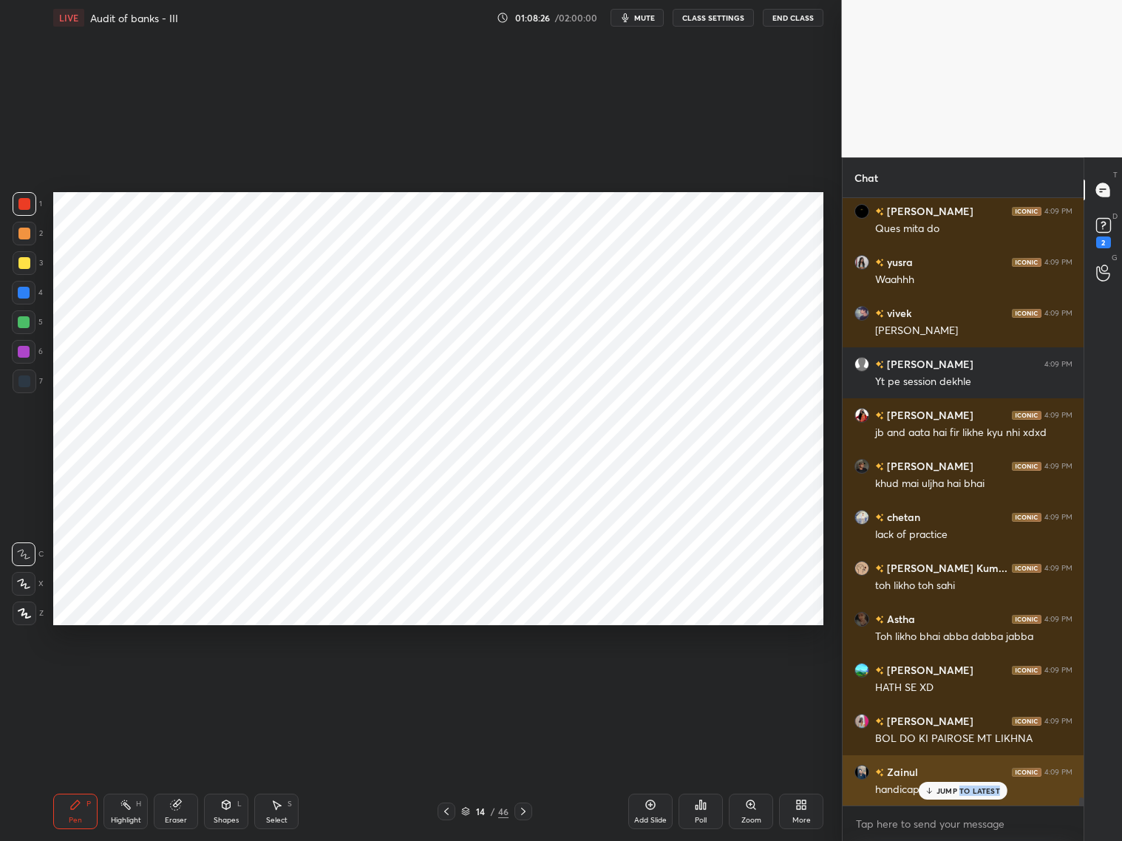
drag, startPoint x: 963, startPoint y: 794, endPoint x: 985, endPoint y: 786, distance: 23.4
click at [959, 679] on div "JUMP TO LATEST" at bounding box center [963, 791] width 89 height 18
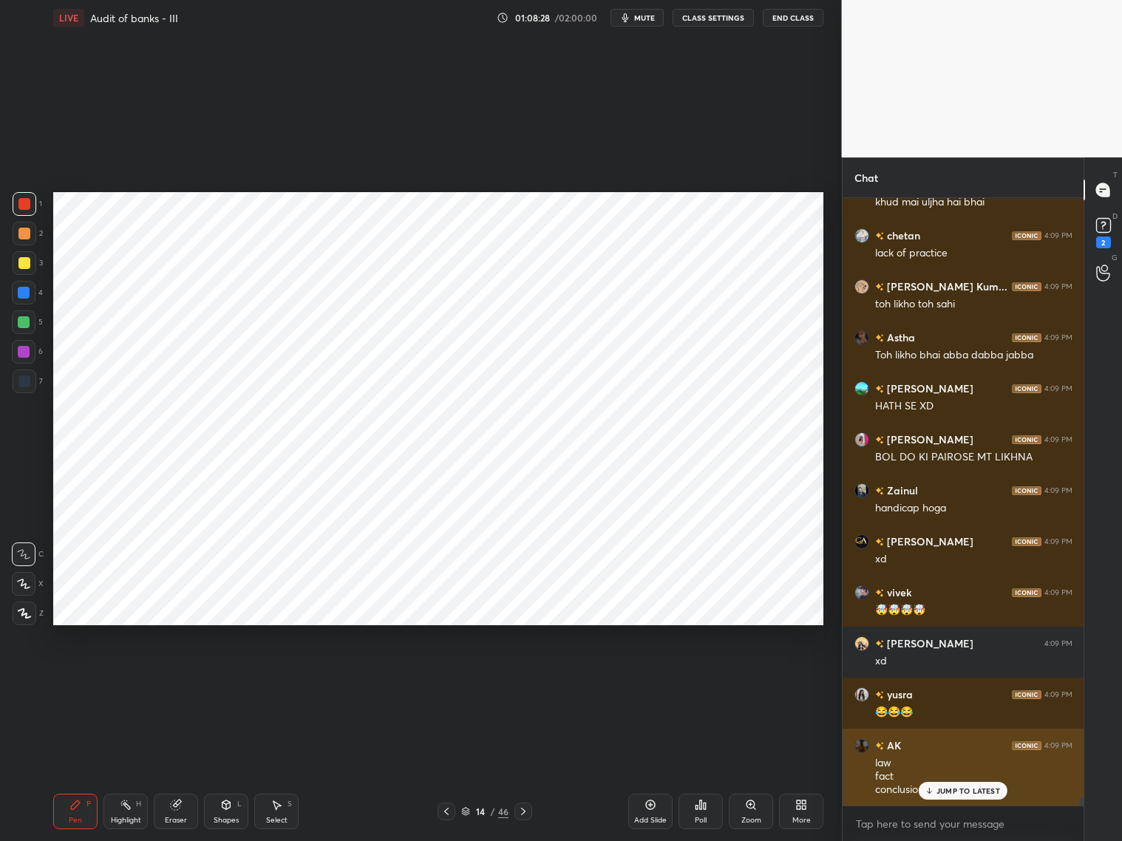
drag, startPoint x: 963, startPoint y: 788, endPoint x: 976, endPoint y: 780, distance: 15.6
click at [959, 679] on p "JUMP TO LATEST" at bounding box center [969, 790] width 64 height 9
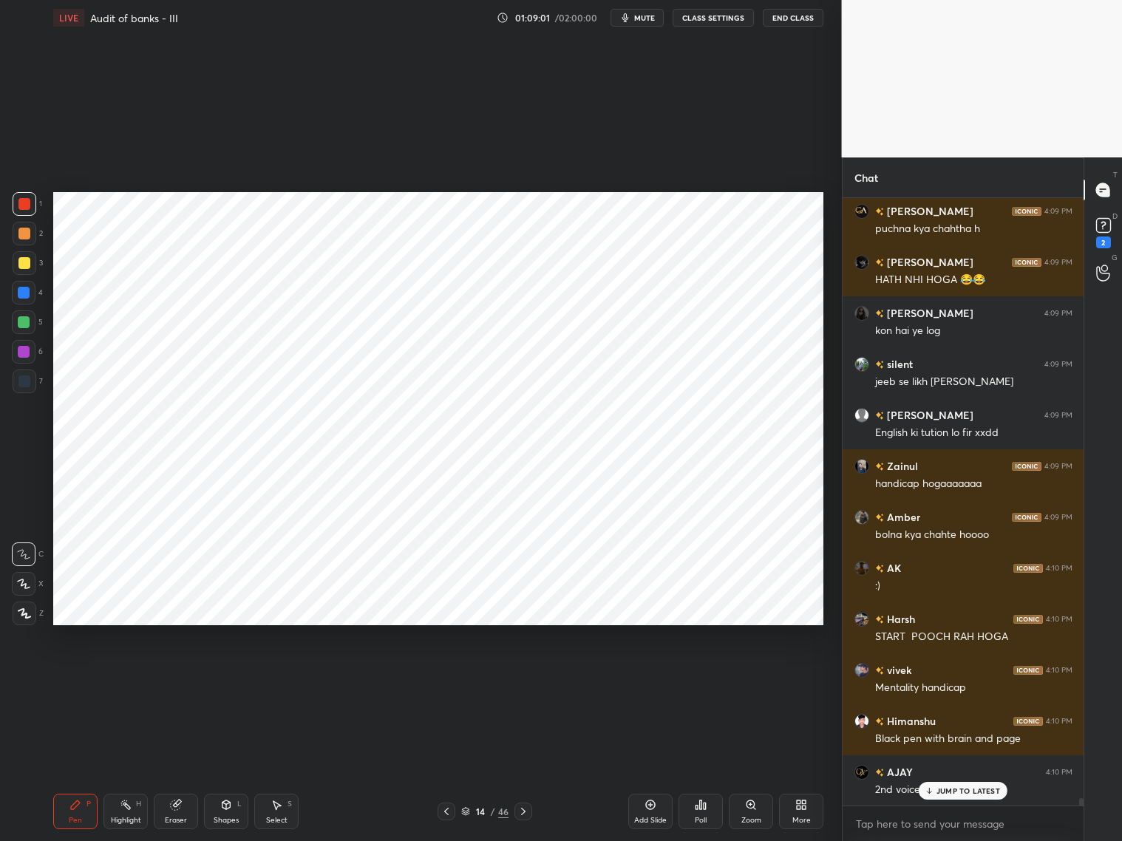
click at [21, 297] on div at bounding box center [24, 293] width 12 height 12
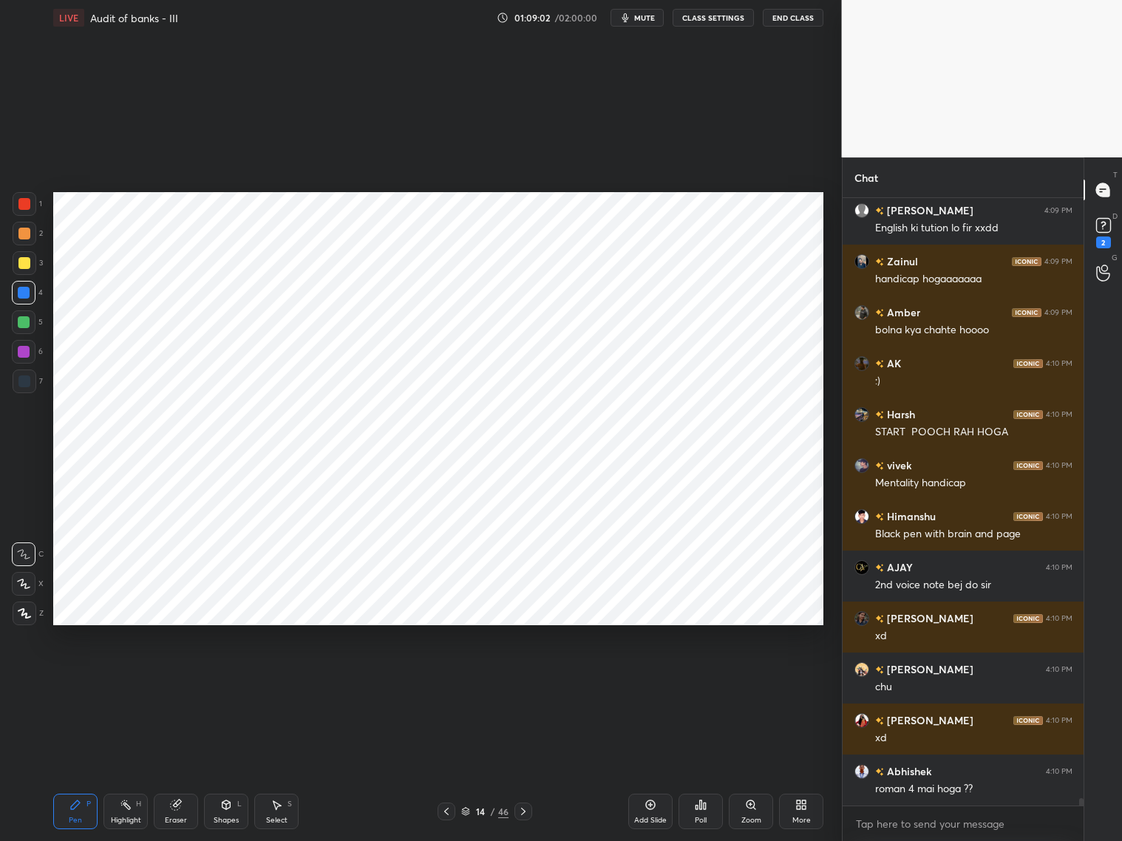
click at [24, 577] on div at bounding box center [24, 584] width 24 height 24
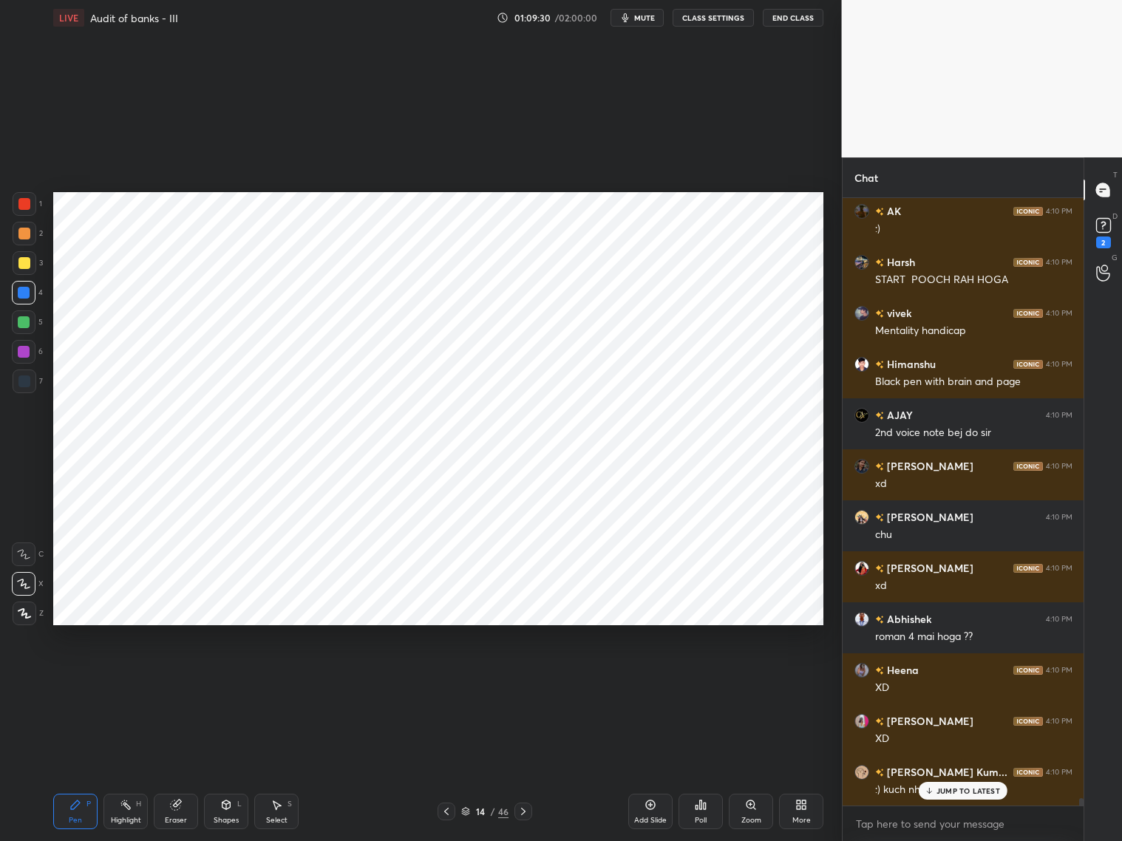
click at [942, 679] on div "aditya 4:09 PM hota hai ASHISH 4:09 PM ARE KHENA KYA CHATE [PERSON_NAME] 4:09 P…" at bounding box center [964, 502] width 242 height 608
click at [950, 679] on p "JUMP TO LATEST" at bounding box center [969, 790] width 64 height 9
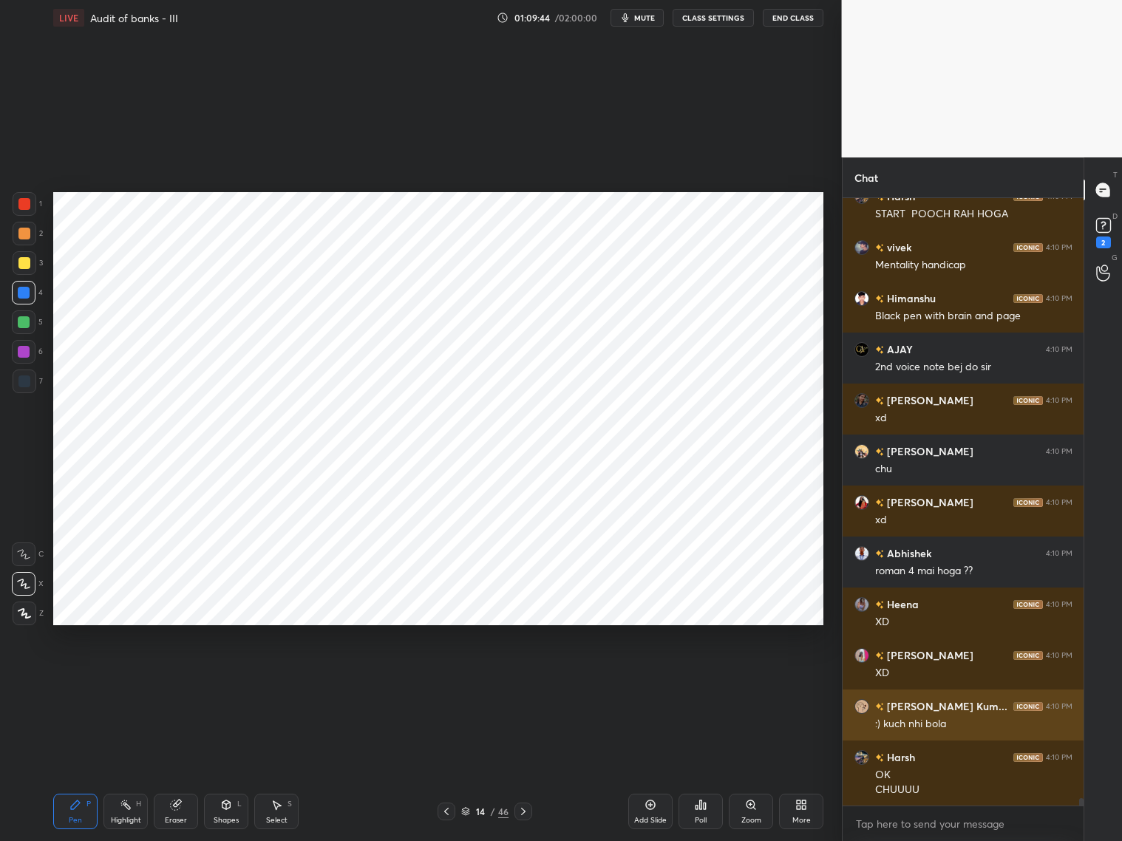
scroll to position [47663, 0]
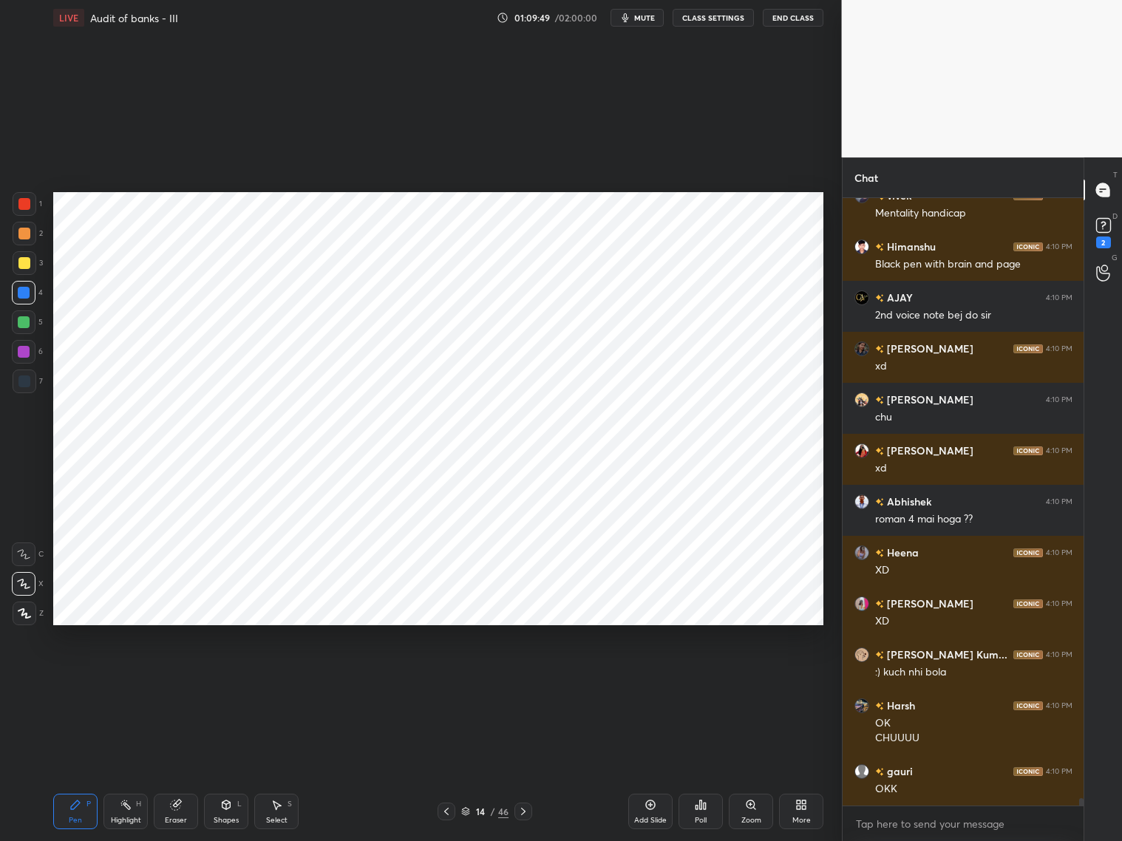
click at [179, 679] on div "Eraser" at bounding box center [176, 811] width 44 height 35
drag, startPoint x: 78, startPoint y: 813, endPoint x: 78, endPoint y: 771, distance: 42.1
click at [81, 679] on div "Pen P" at bounding box center [75, 811] width 44 height 35
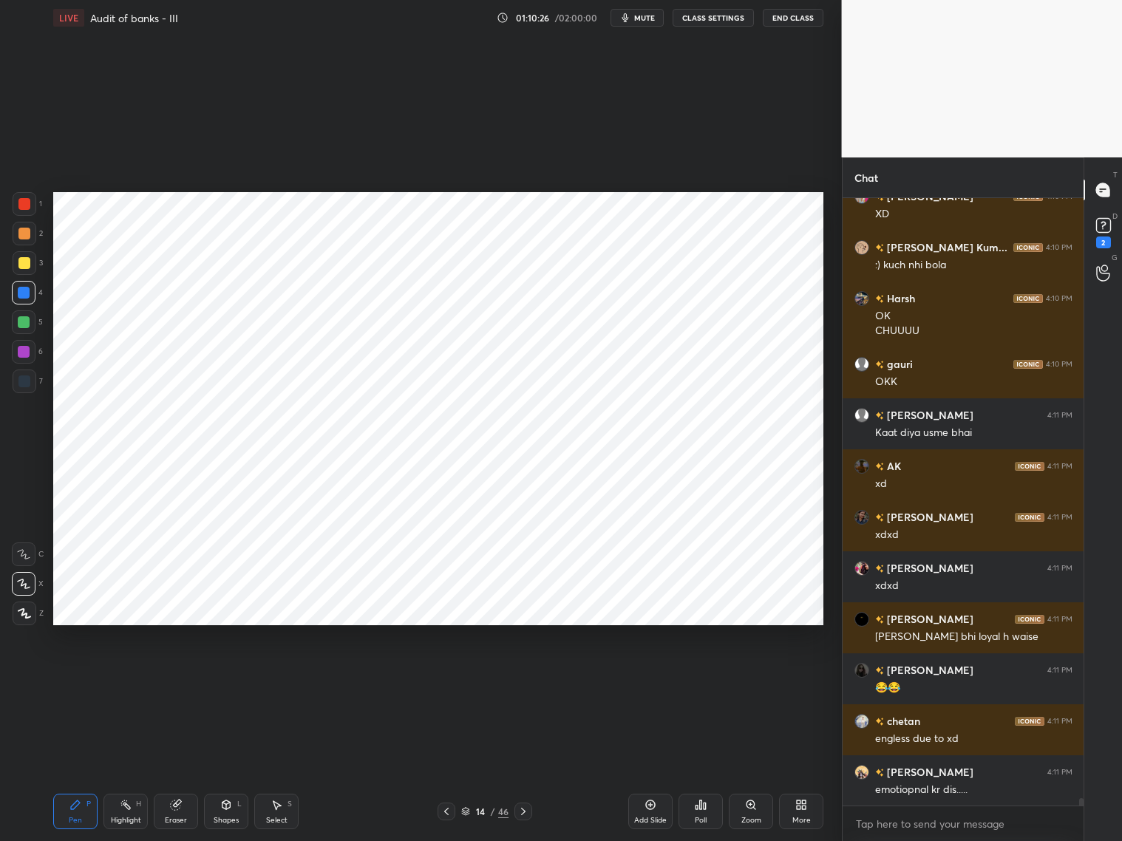
scroll to position [48121, 0]
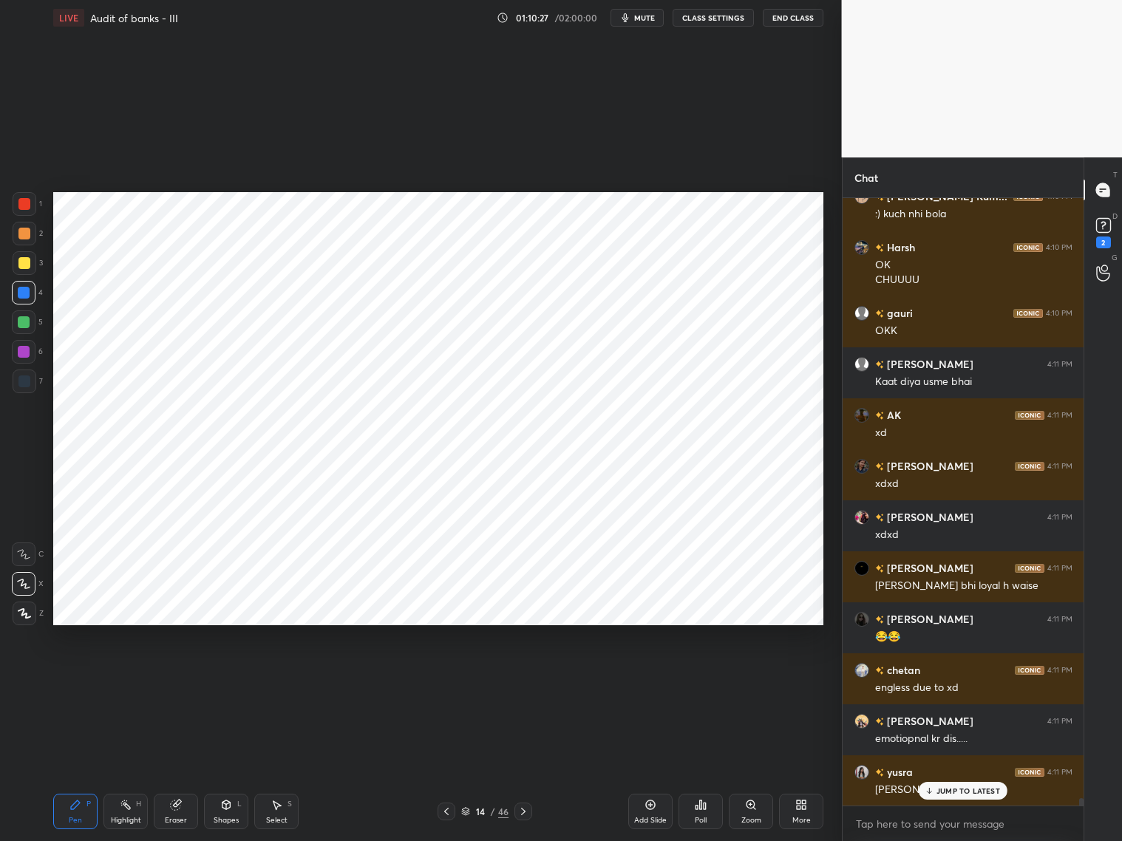
click at [171, 679] on div "Eraser" at bounding box center [176, 811] width 44 height 35
click at [72, 679] on div "Pen P" at bounding box center [75, 811] width 44 height 35
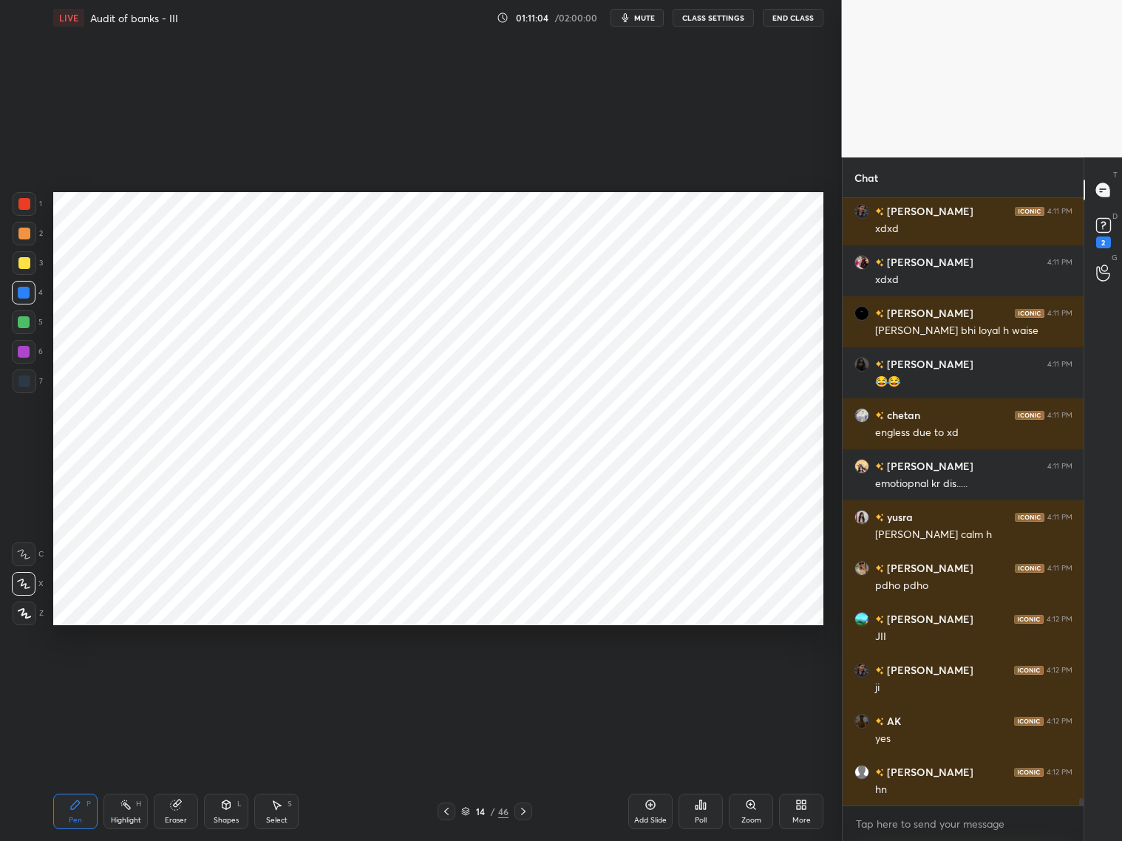
scroll to position [48428, 0]
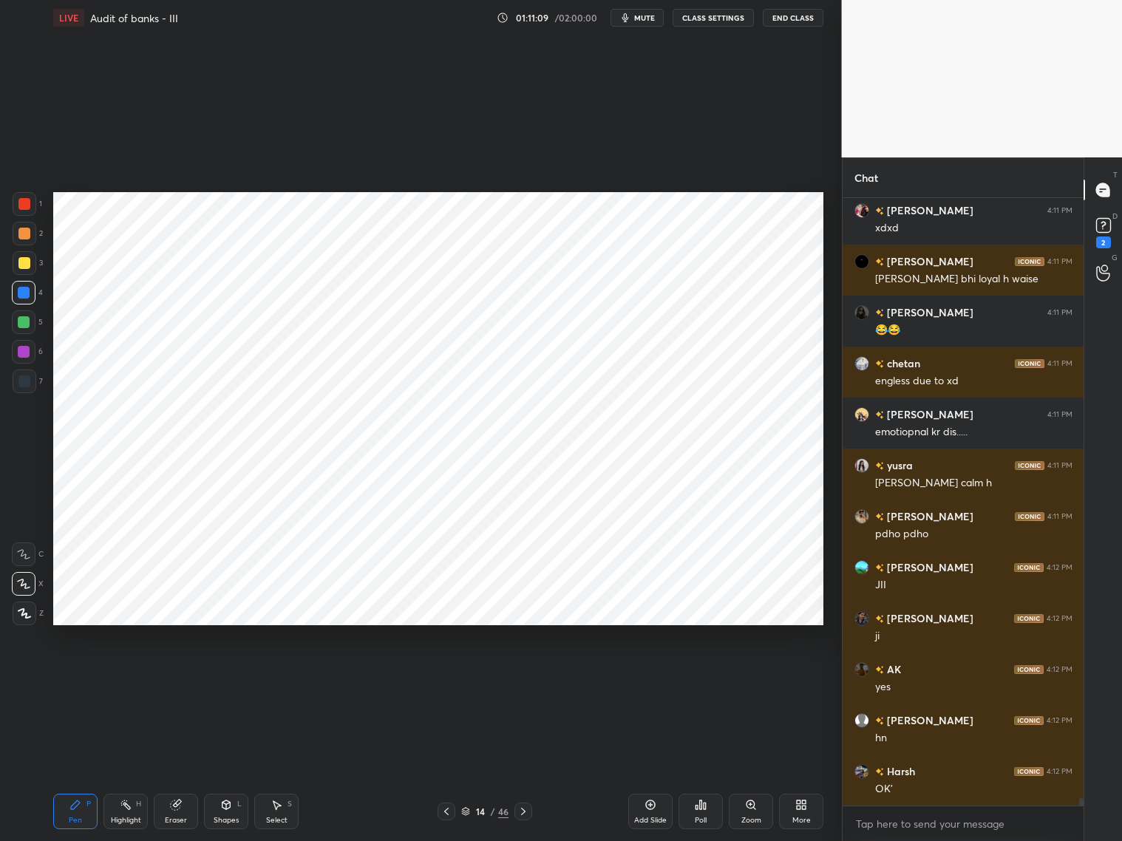
drag, startPoint x: 180, startPoint y: 806, endPoint x: 183, endPoint y: 773, distance: 33.3
click at [183, 679] on div "Eraser" at bounding box center [176, 811] width 44 height 35
click at [68, 679] on div "Pen P" at bounding box center [75, 811] width 44 height 35
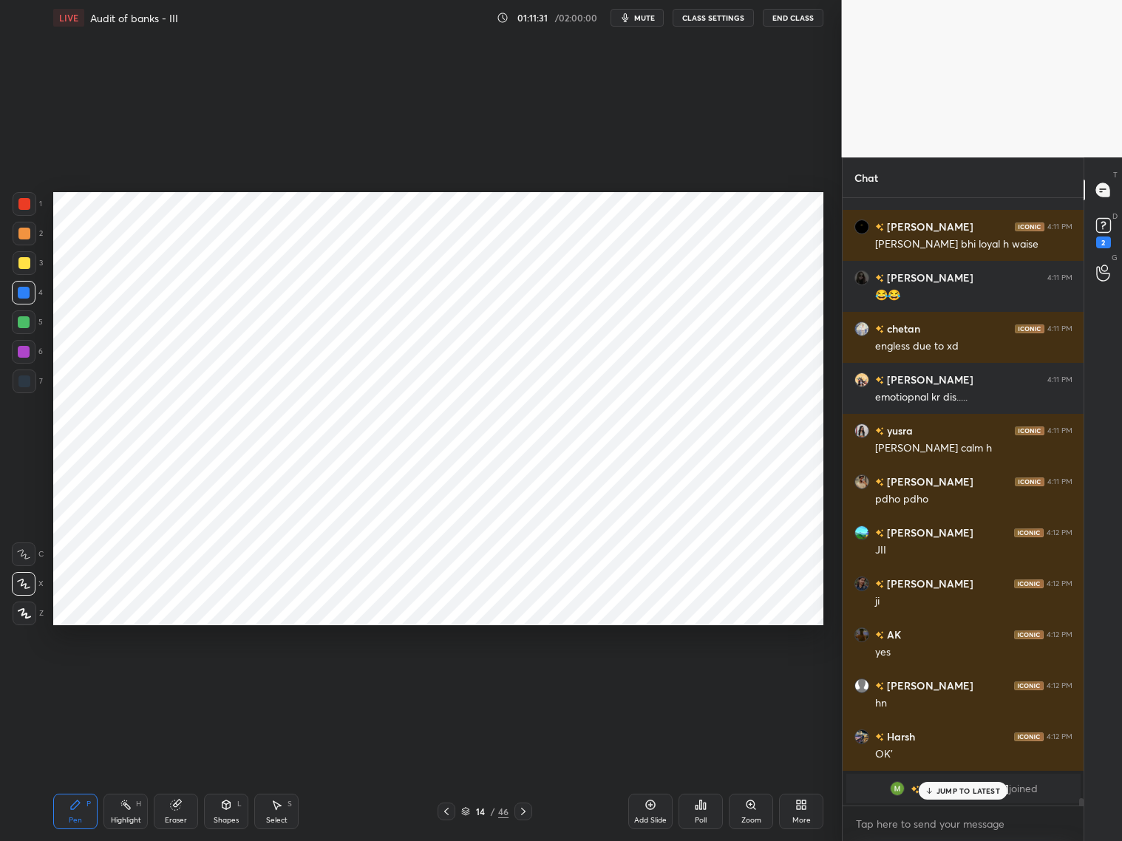
drag, startPoint x: 23, startPoint y: 205, endPoint x: 33, endPoint y: 197, distance: 12.6
click at [26, 202] on div at bounding box center [24, 204] width 12 height 12
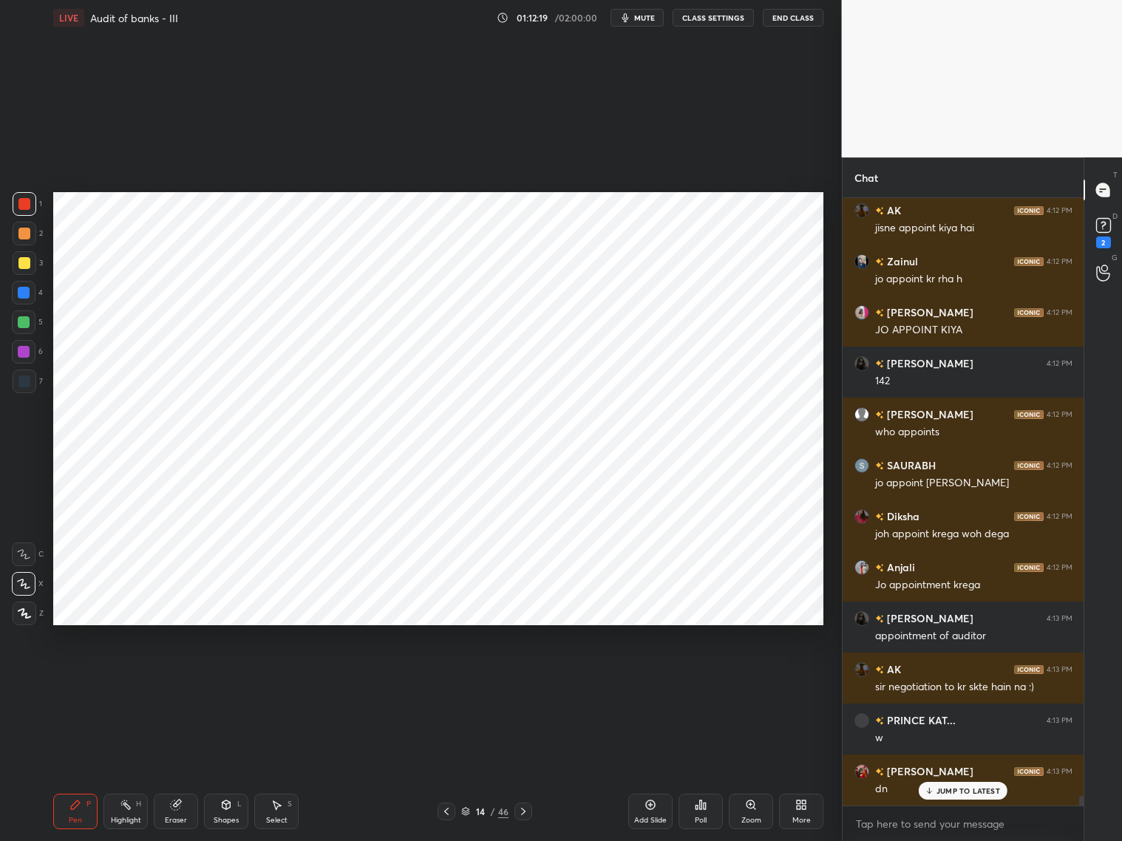
scroll to position [38658, 0]
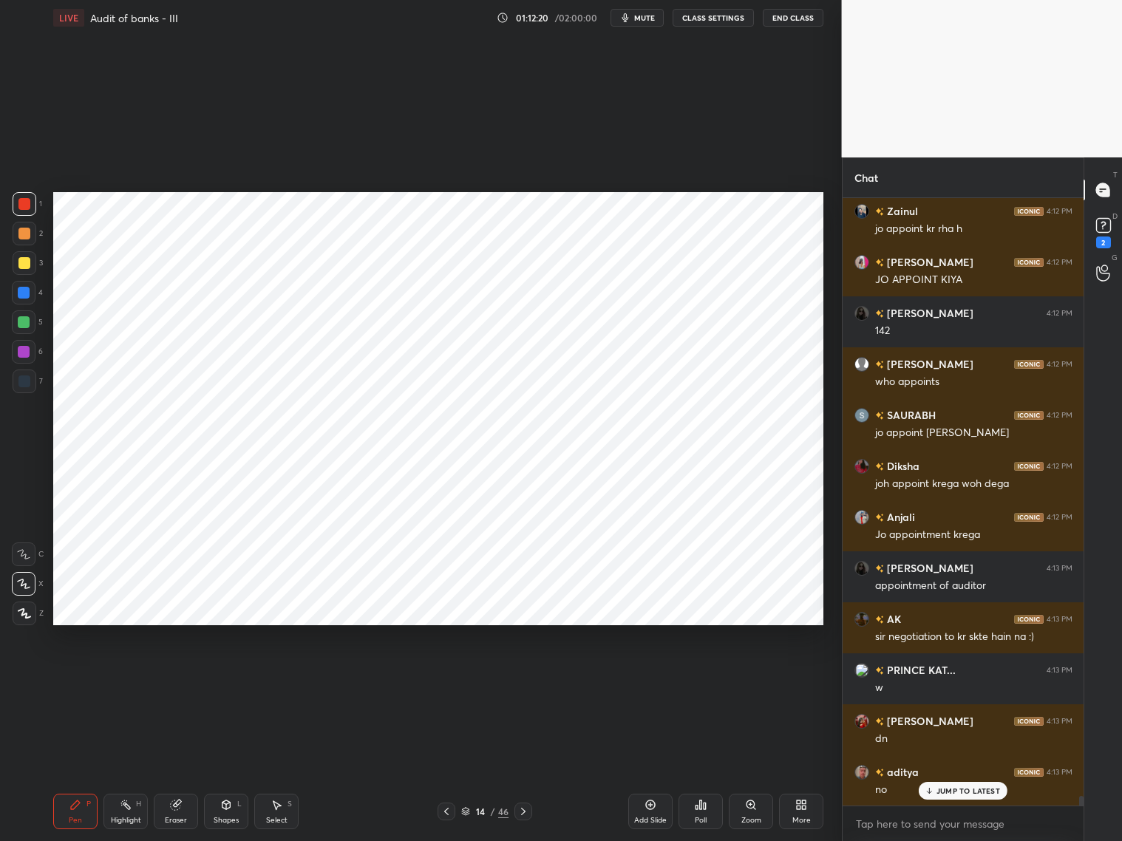
click at [526, 679] on icon at bounding box center [523, 812] width 12 height 12
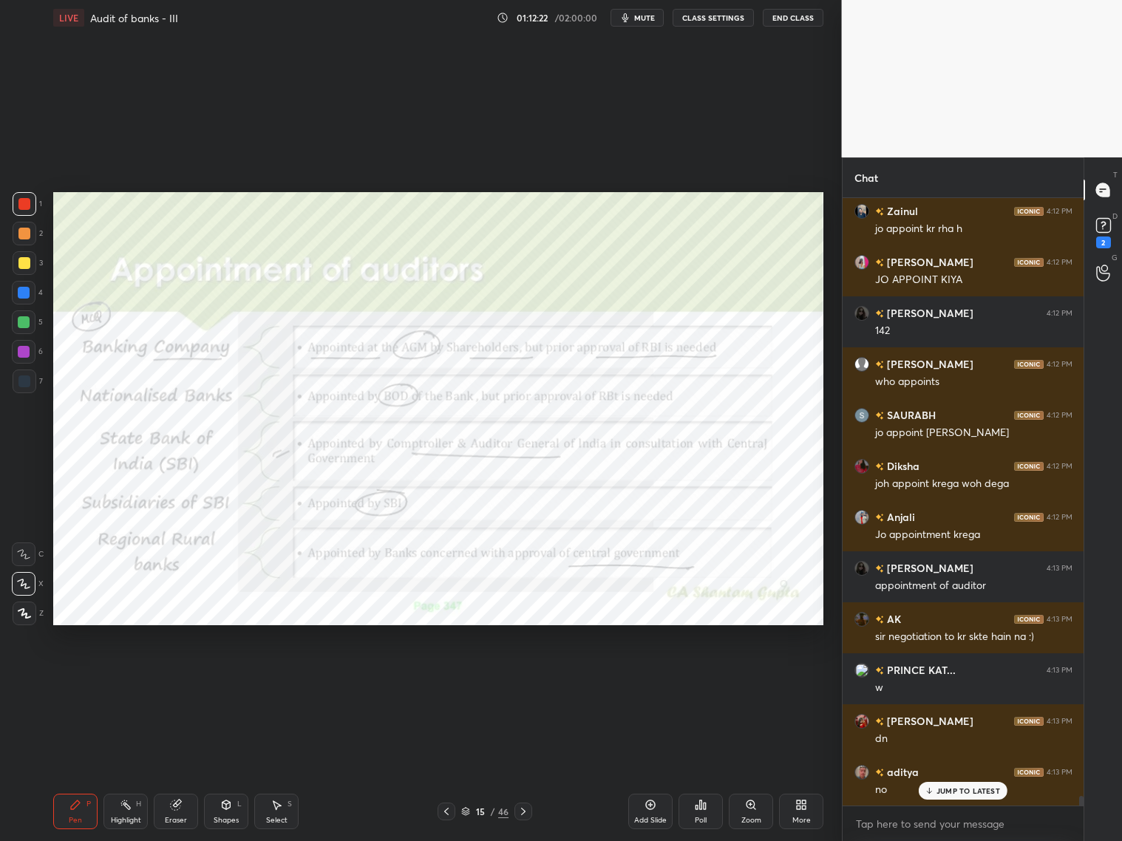
scroll to position [38709, 0]
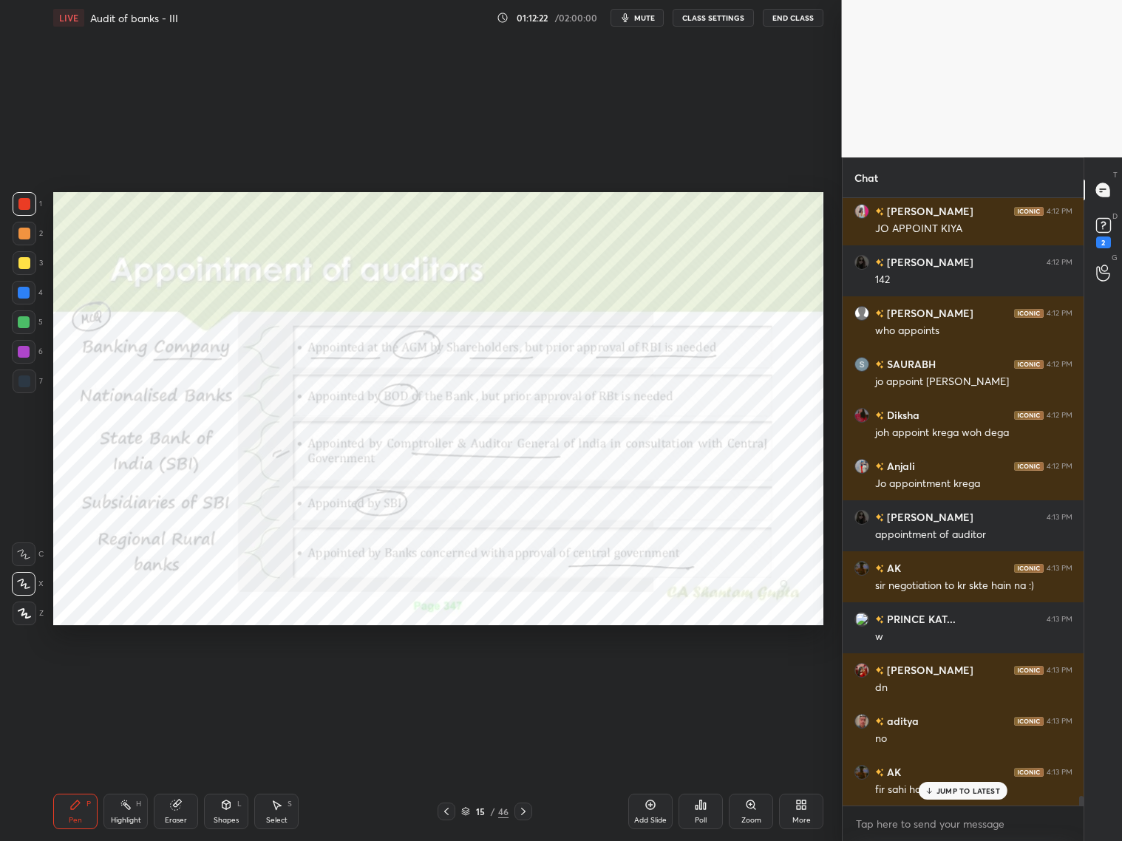
click at [466, 679] on div "15 / 46" at bounding box center [484, 811] width 47 height 13
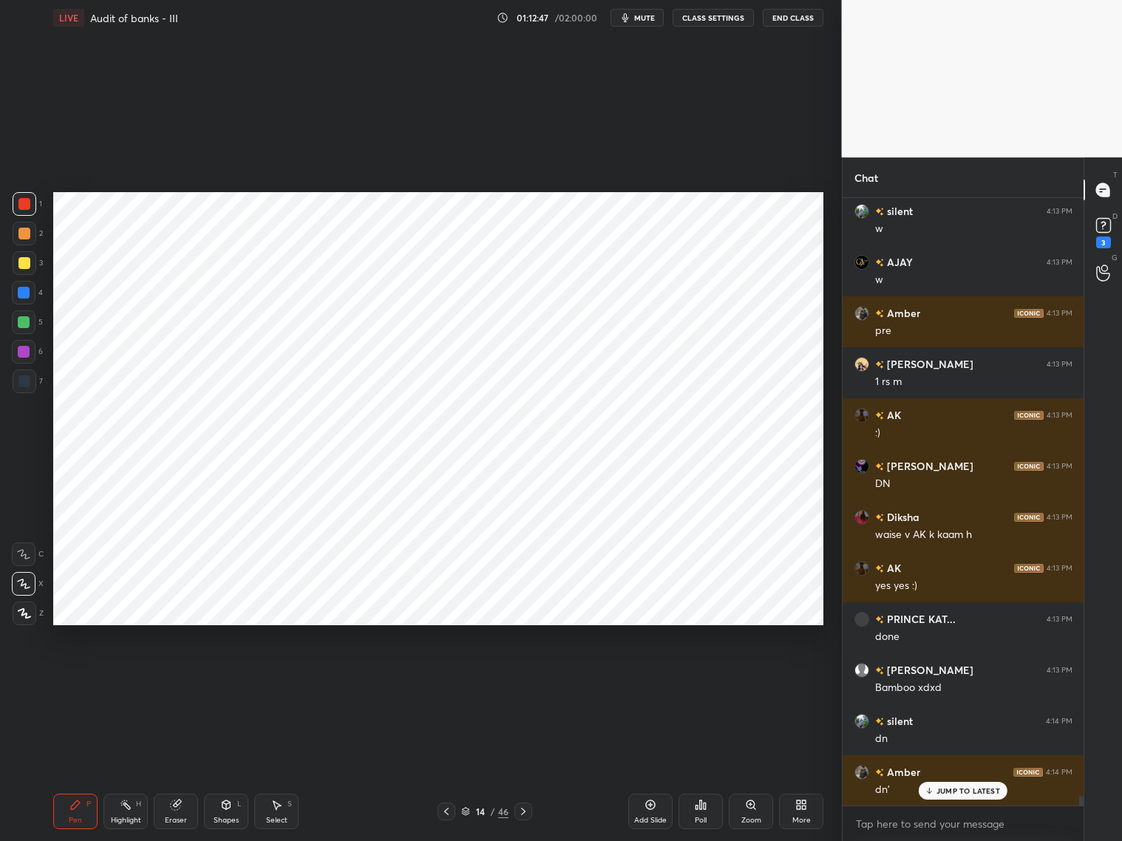
scroll to position [39182, 0]
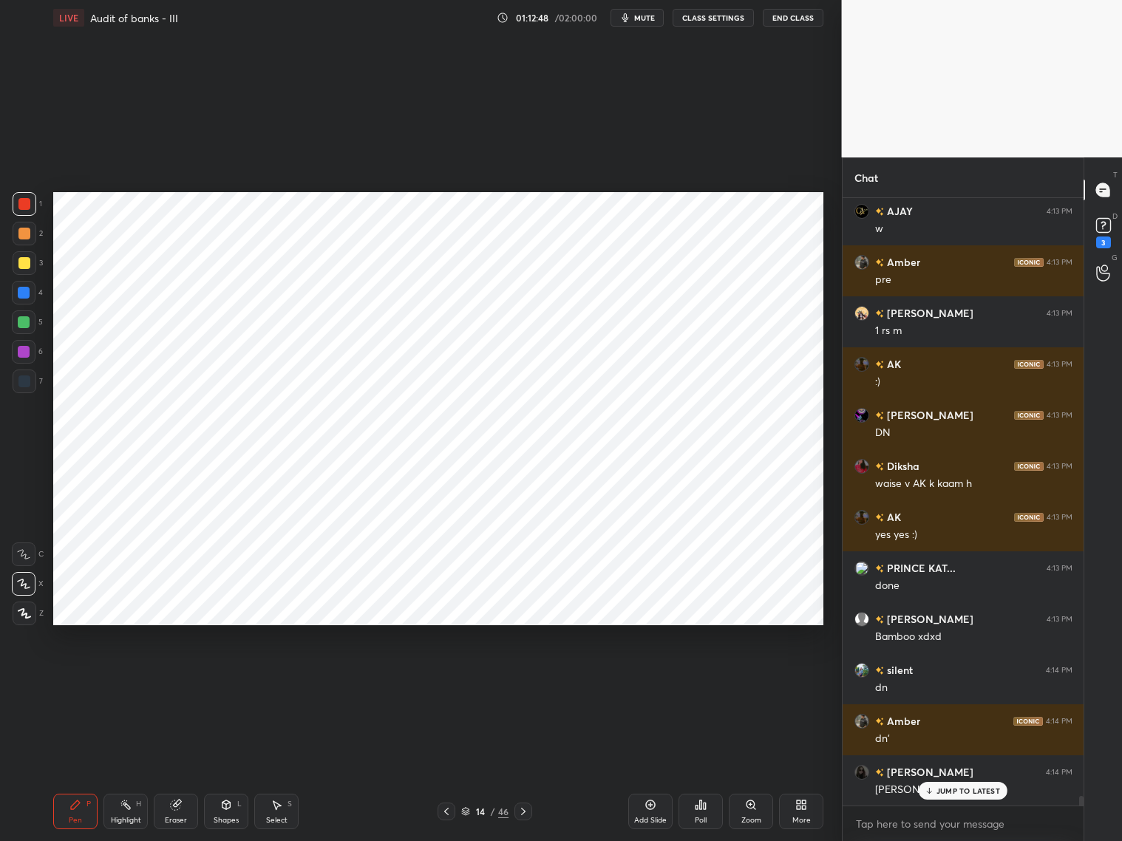
click at [525, 679] on icon at bounding box center [523, 812] width 12 height 12
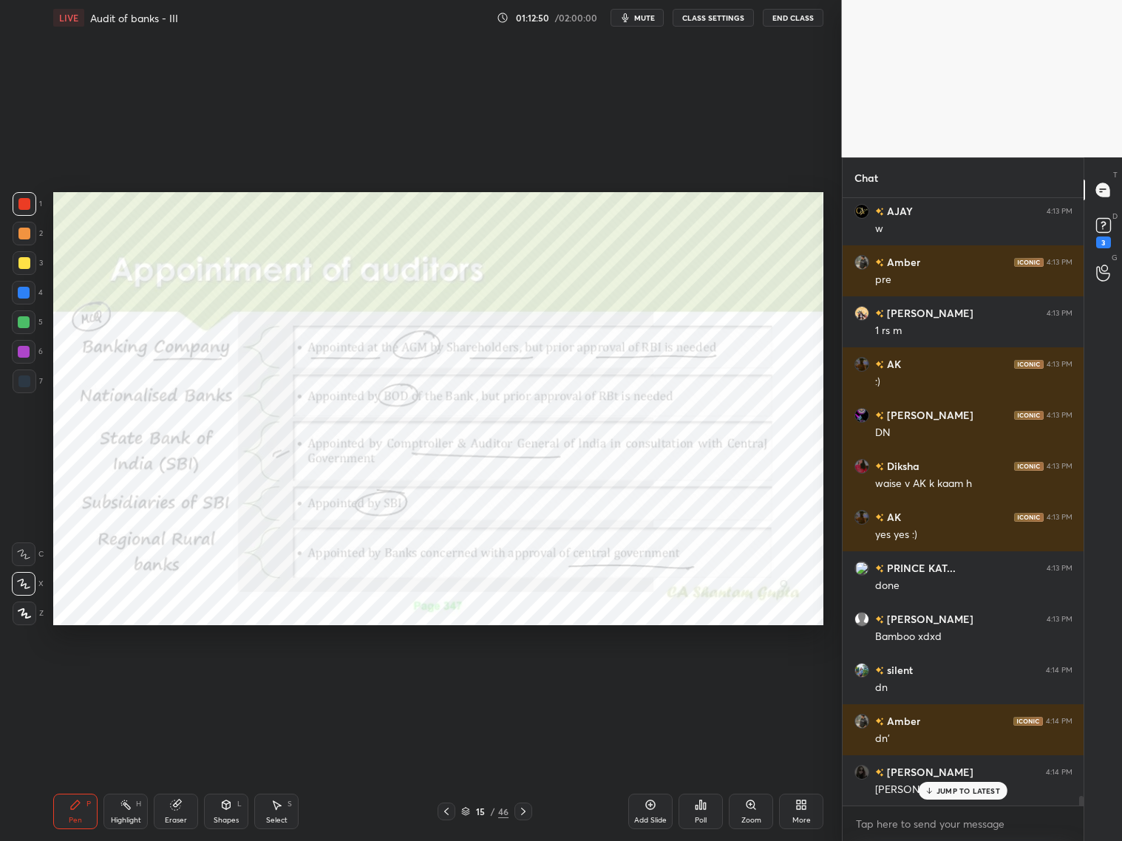
click at [523, 679] on icon at bounding box center [523, 812] width 12 height 12
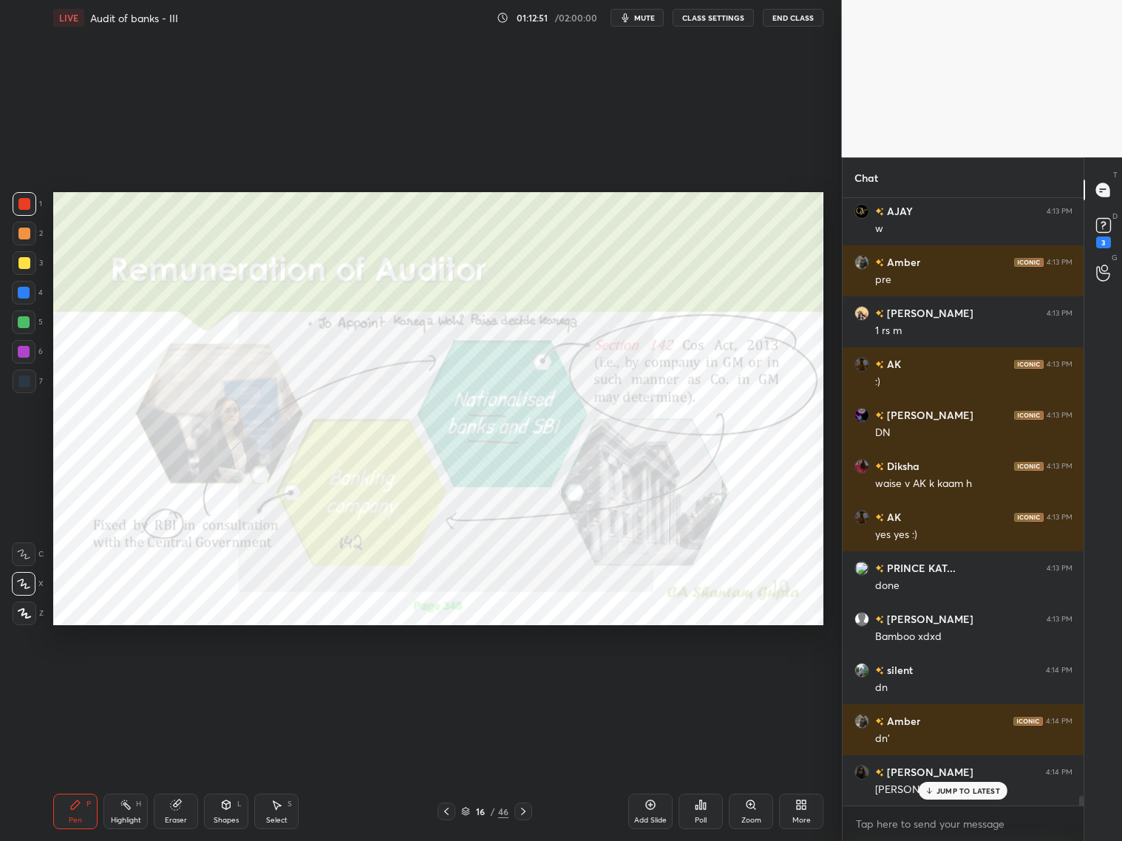
click at [528, 679] on icon at bounding box center [523, 812] width 12 height 12
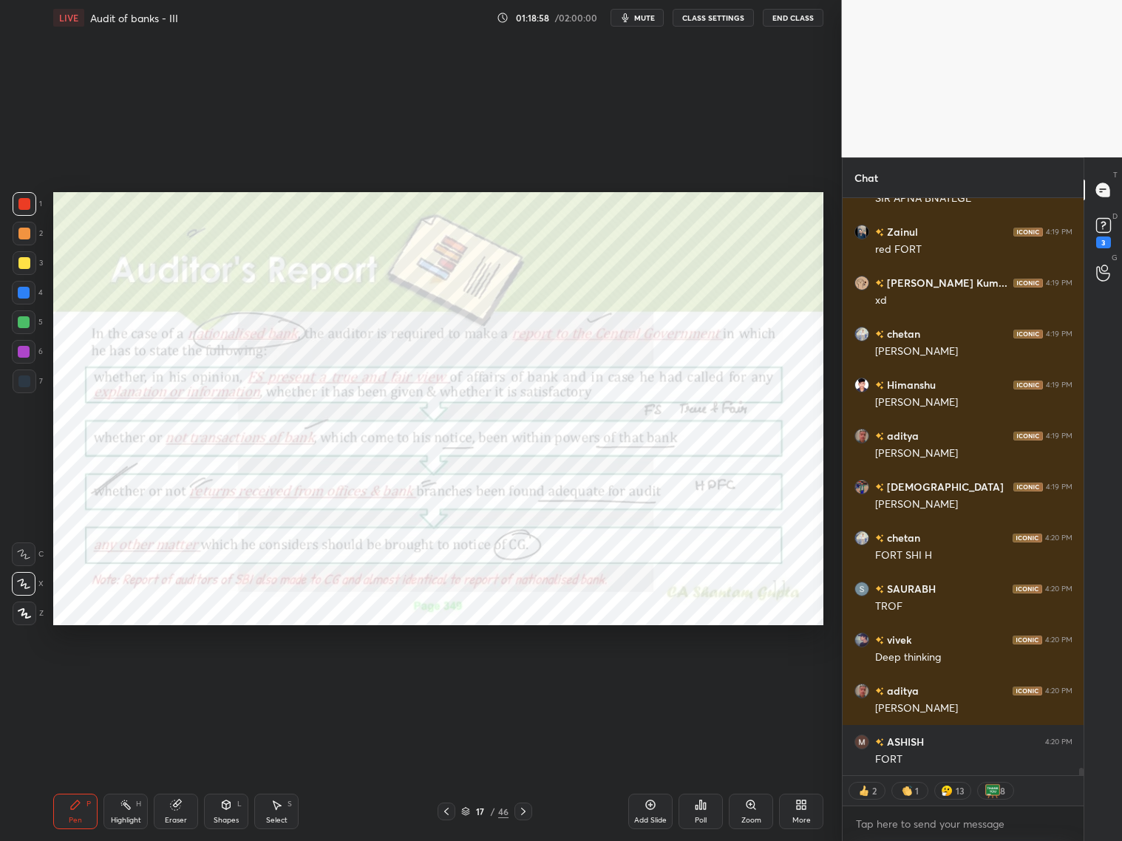
scroll to position [43942, 0]
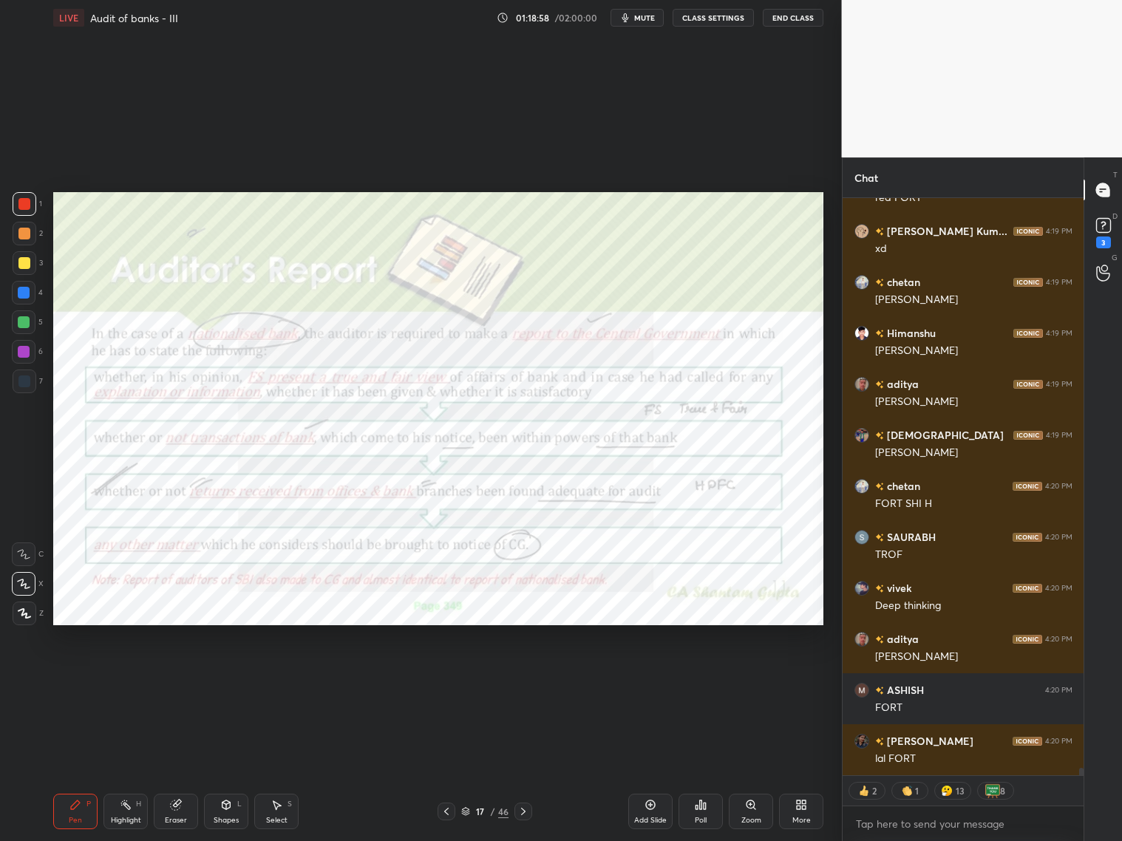
click at [39, 378] on div "7" at bounding box center [28, 382] width 30 height 24
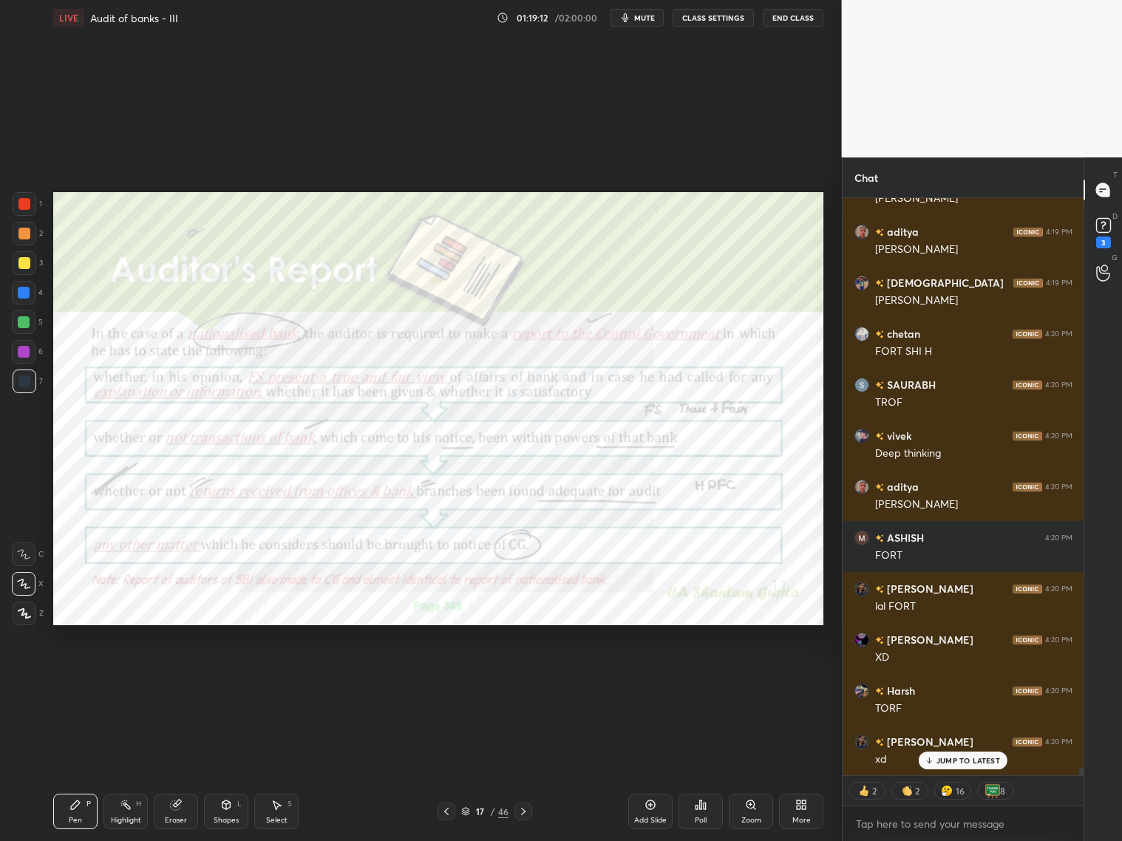
scroll to position [44145, 0]
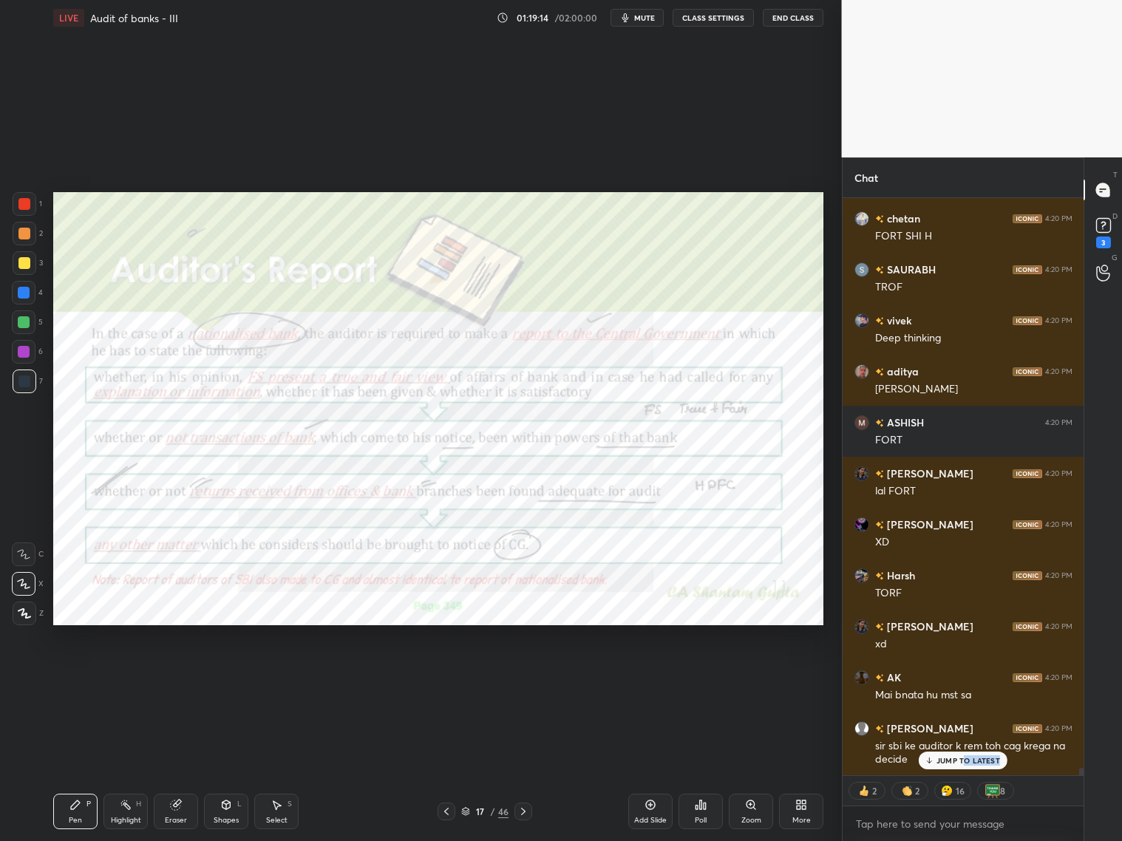
click at [959, 679] on div "Ashish 4:19 PM [GEOGRAPHIC_DATA][PERSON_NAME] 4:19 PM t for ASHISH 4:19 PM FORT…" at bounding box center [964, 486] width 242 height 577
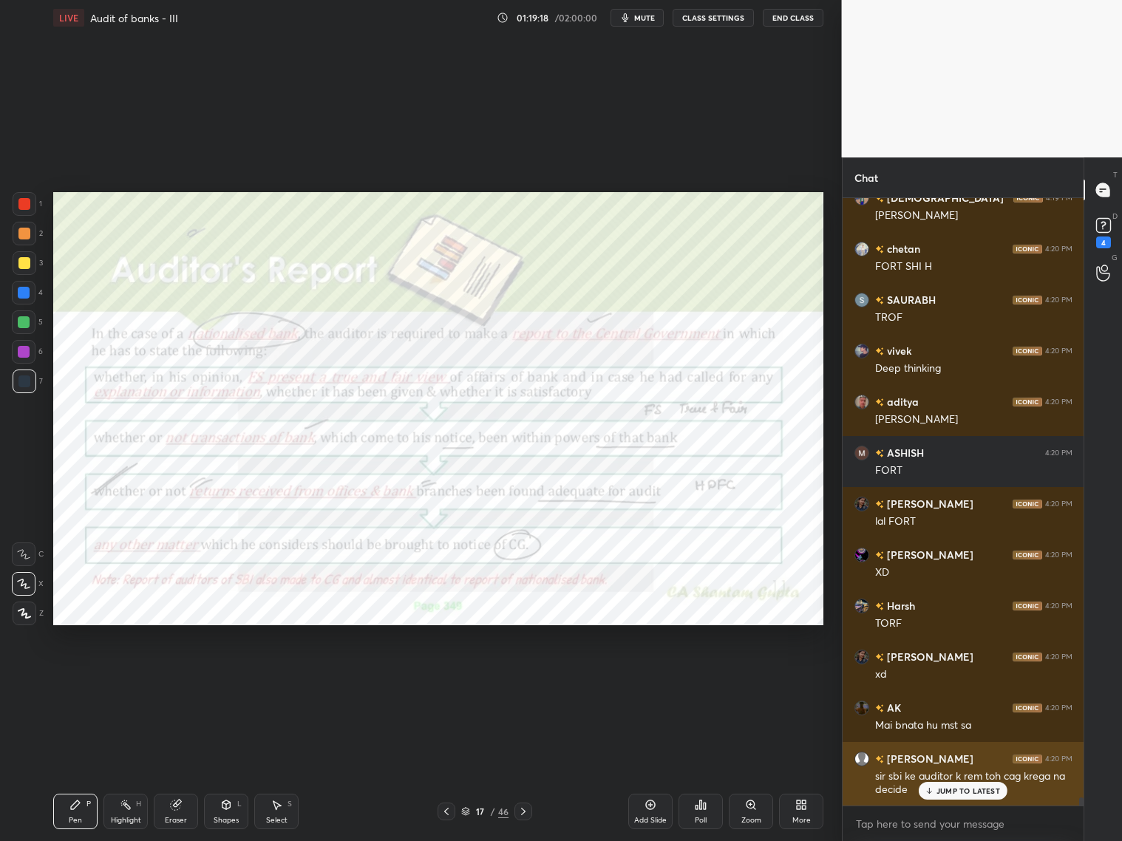
click at [959, 679] on div "JUMP TO LATEST" at bounding box center [963, 791] width 89 height 18
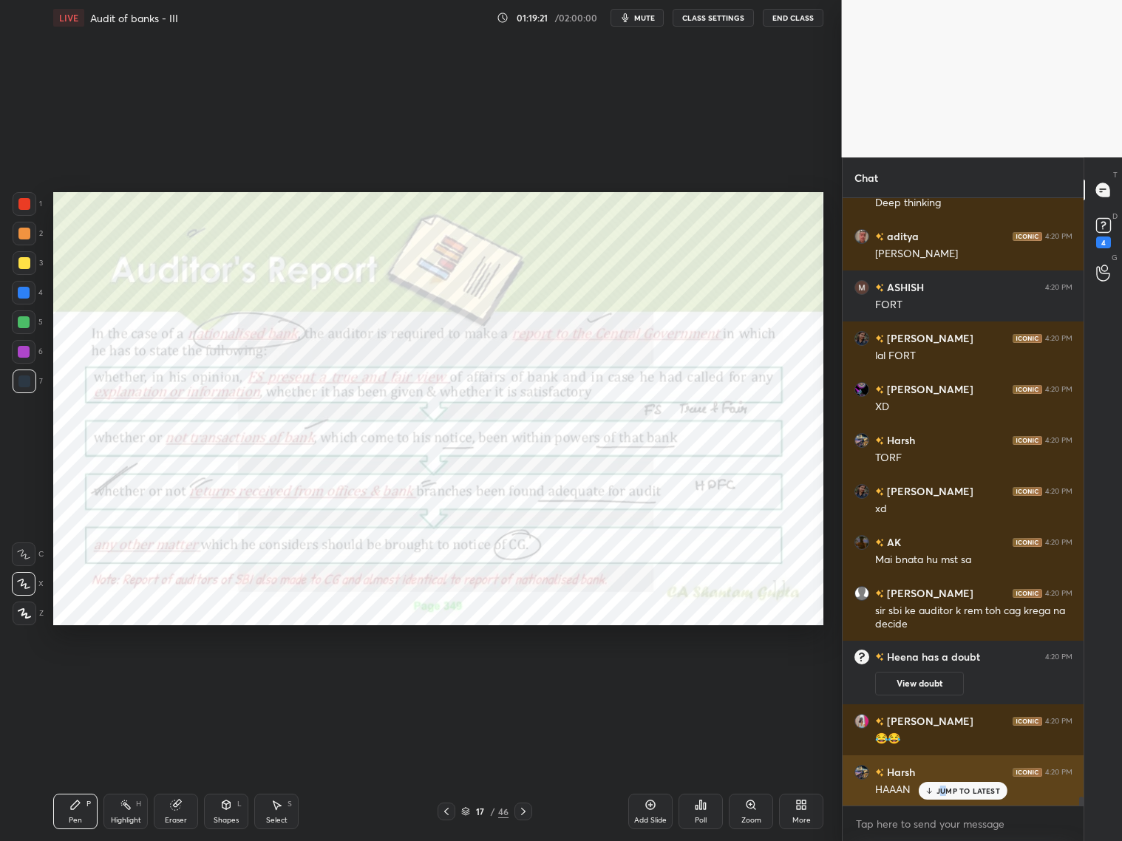
click at [942, 679] on p "JUMP TO LATEST" at bounding box center [969, 790] width 64 height 9
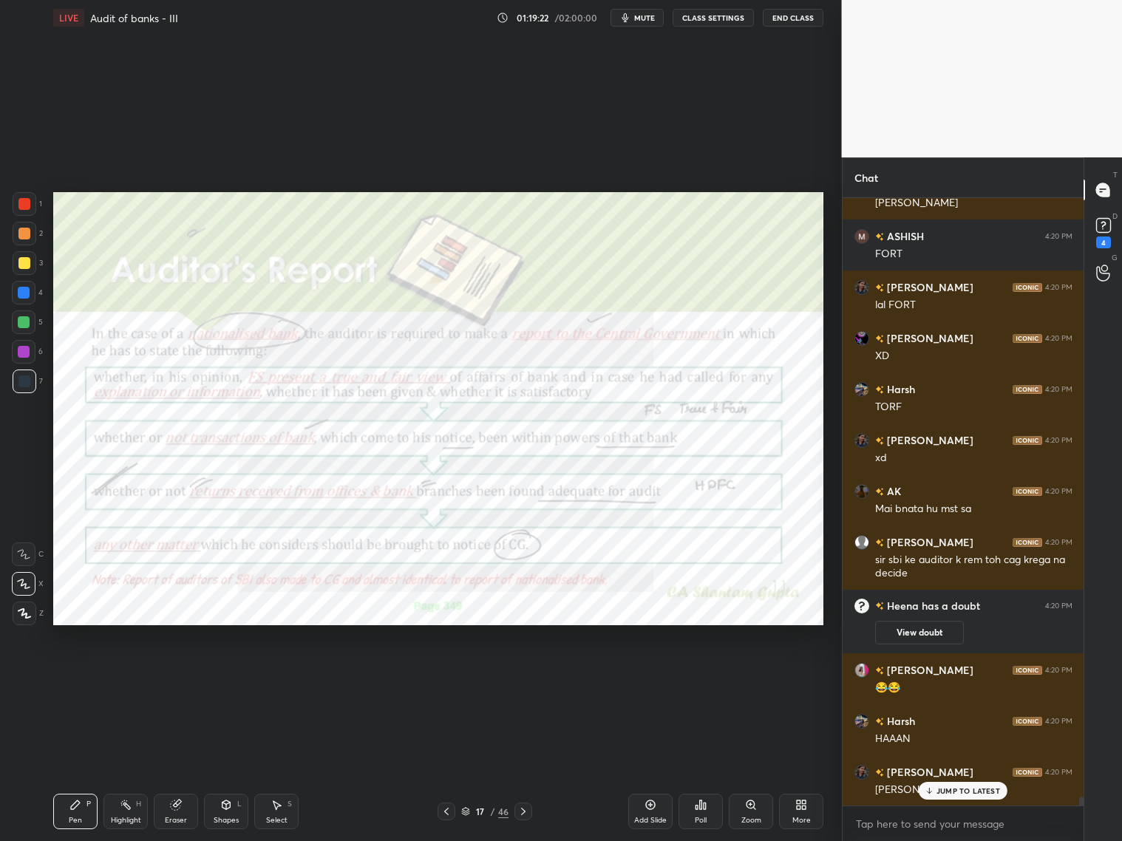
click at [444, 679] on icon at bounding box center [447, 812] width 12 height 12
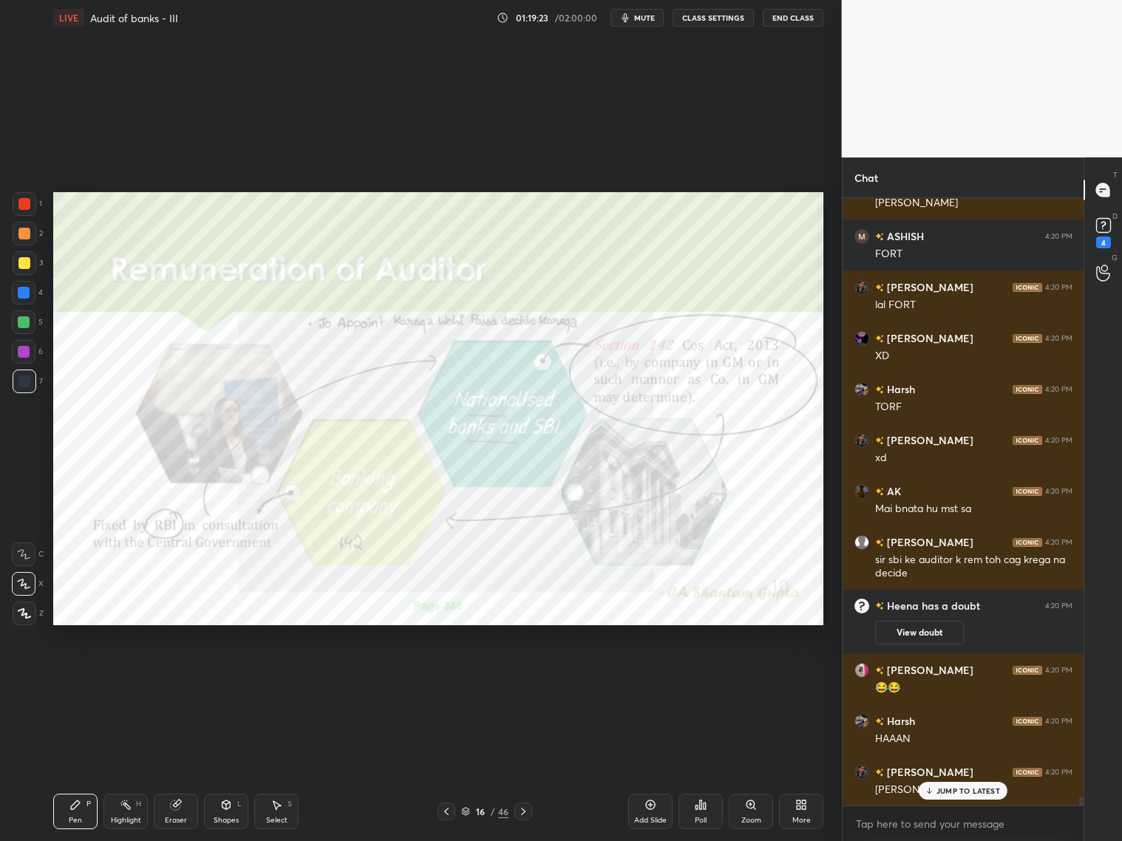
scroll to position [42818, 0]
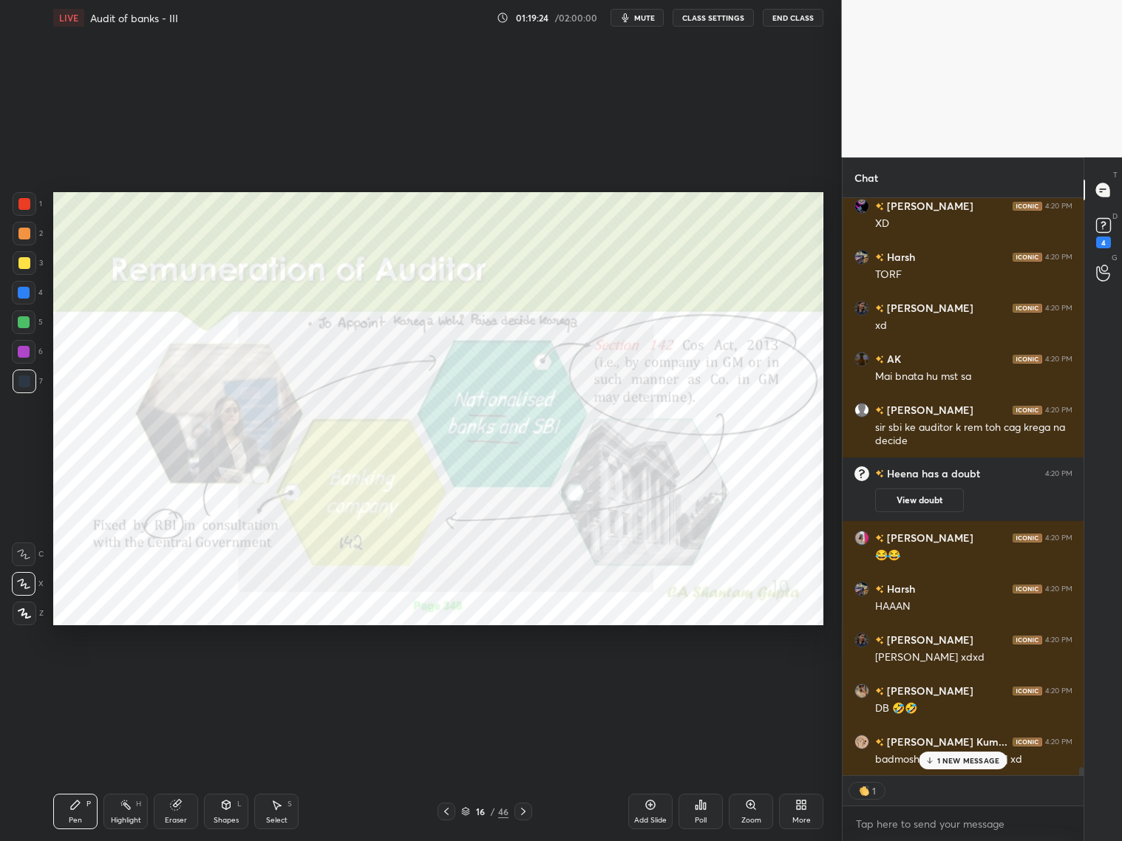
click at [523, 679] on icon at bounding box center [523, 812] width 12 height 12
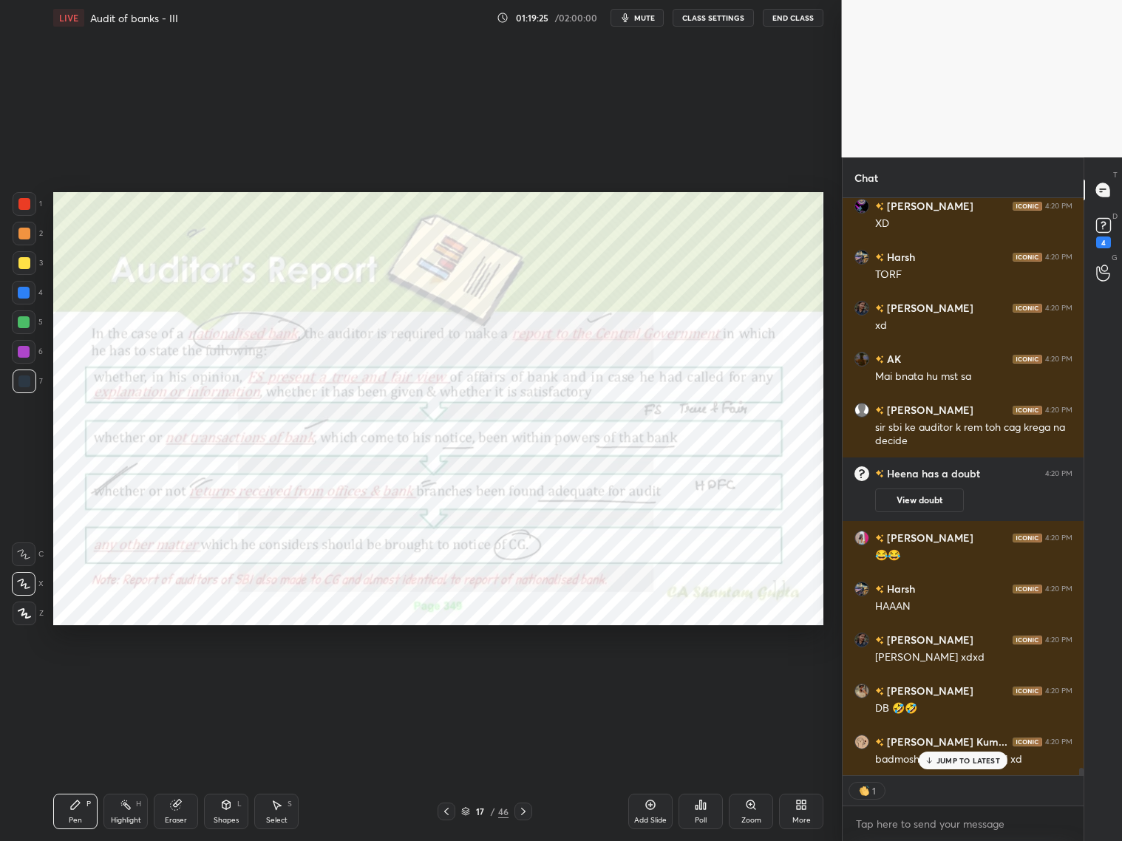
click at [645, 679] on div "Add Slide" at bounding box center [650, 811] width 44 height 35
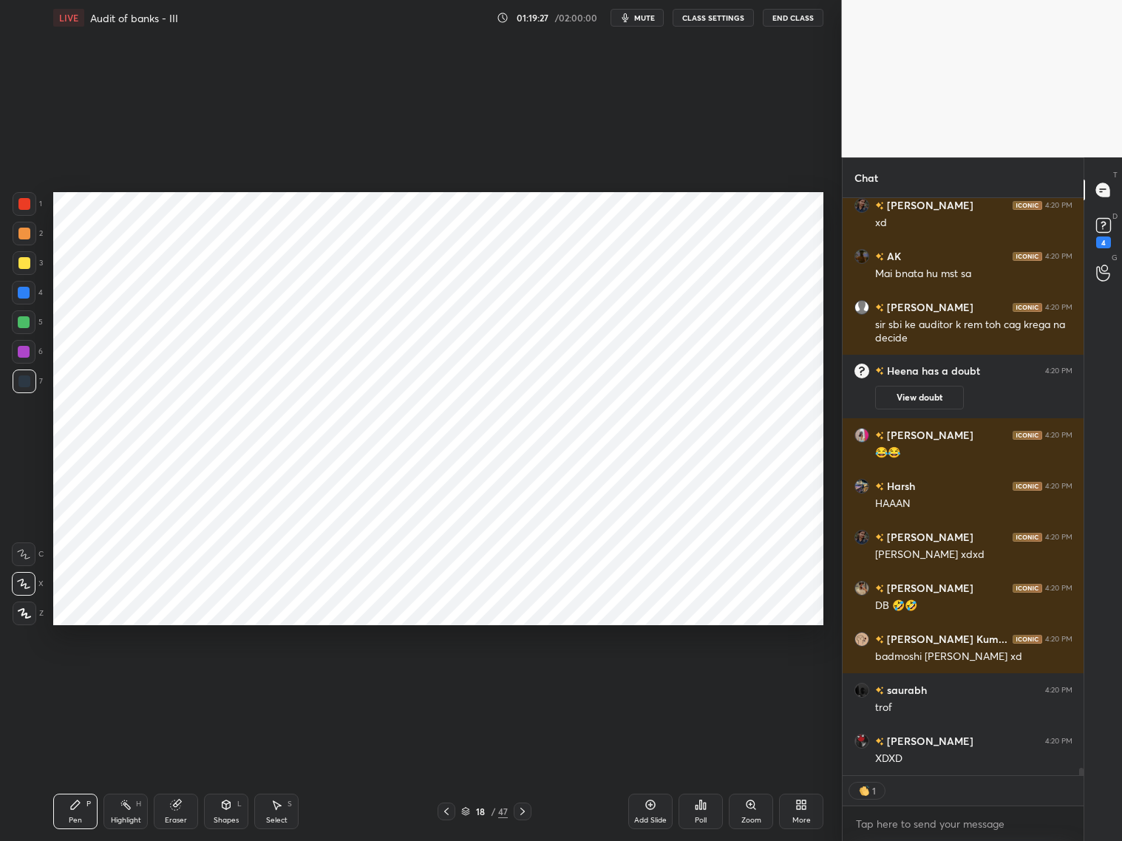
click at [229, 679] on icon at bounding box center [226, 805] width 12 height 12
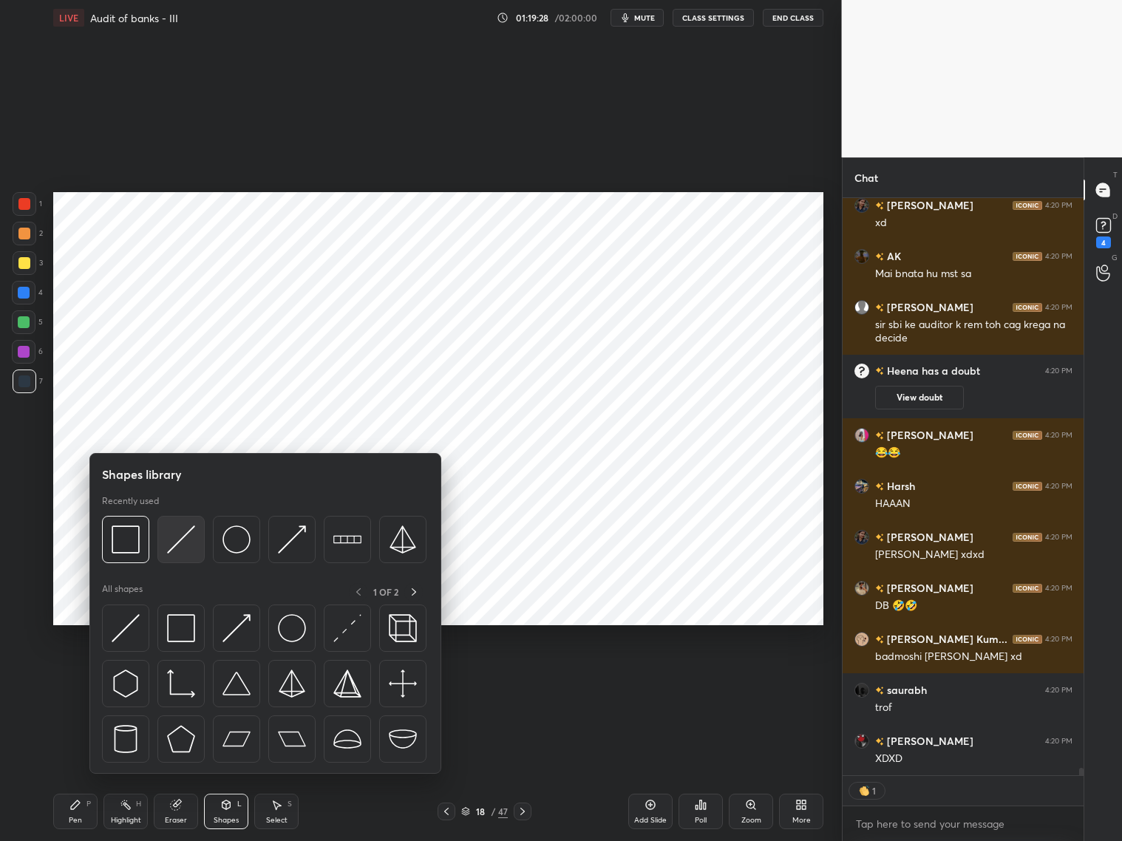
click at [173, 541] on img at bounding box center [181, 540] width 28 height 28
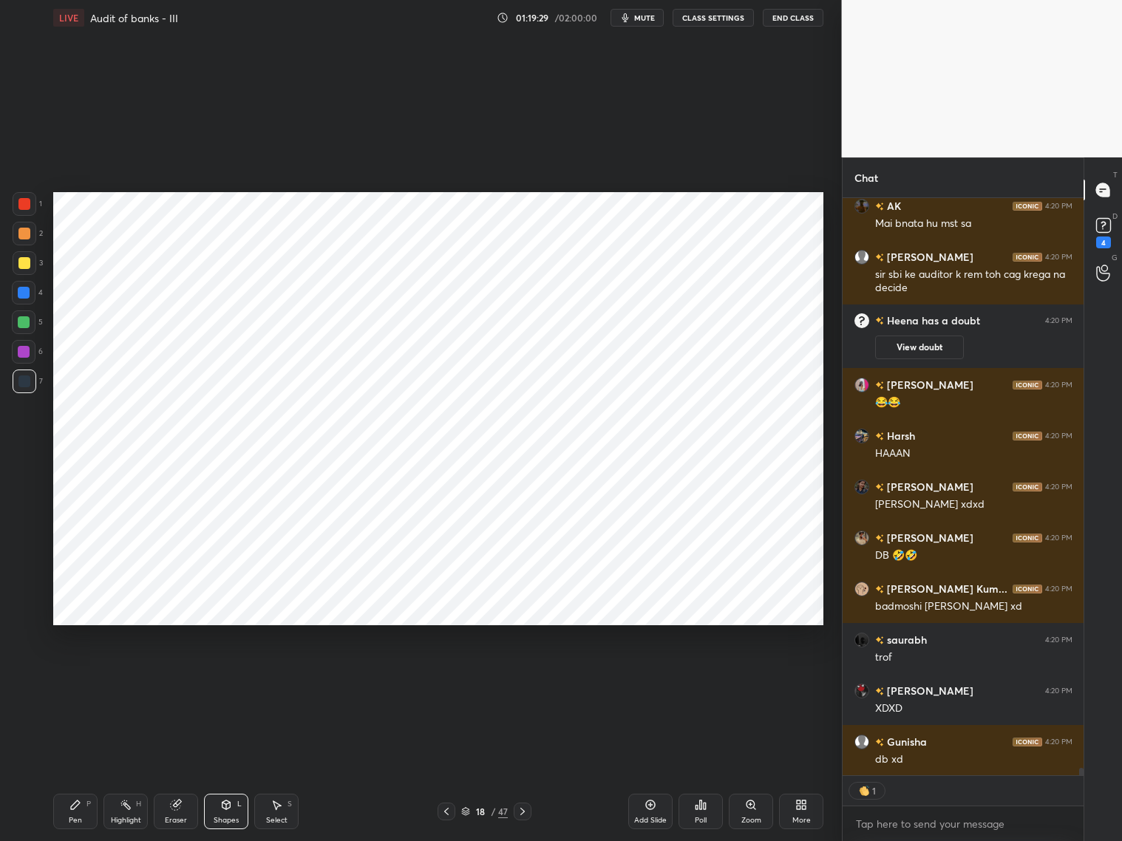
drag, startPoint x: 24, startPoint y: 294, endPoint x: 35, endPoint y: 278, distance: 19.7
click at [26, 296] on div at bounding box center [24, 293] width 12 height 12
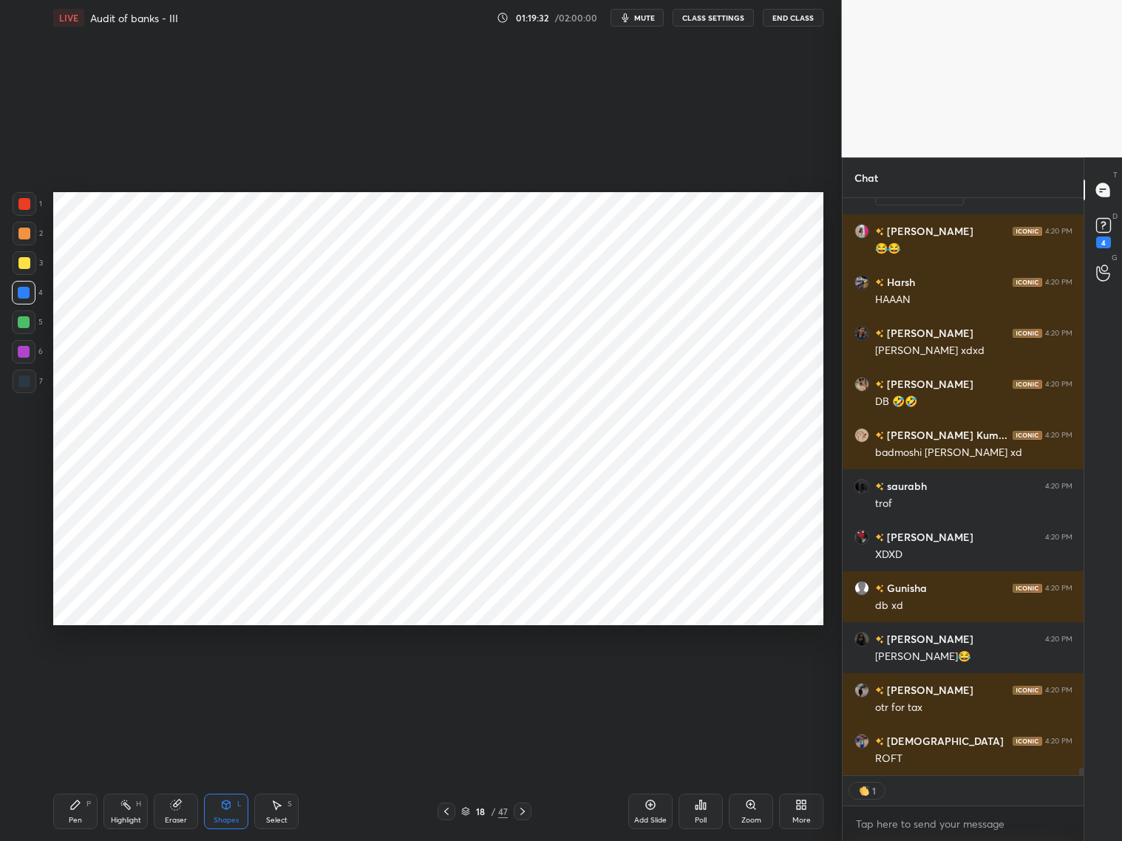
drag, startPoint x: 183, startPoint y: 807, endPoint x: 186, endPoint y: 800, distance: 8.0
click at [187, 679] on div "Eraser" at bounding box center [176, 811] width 44 height 35
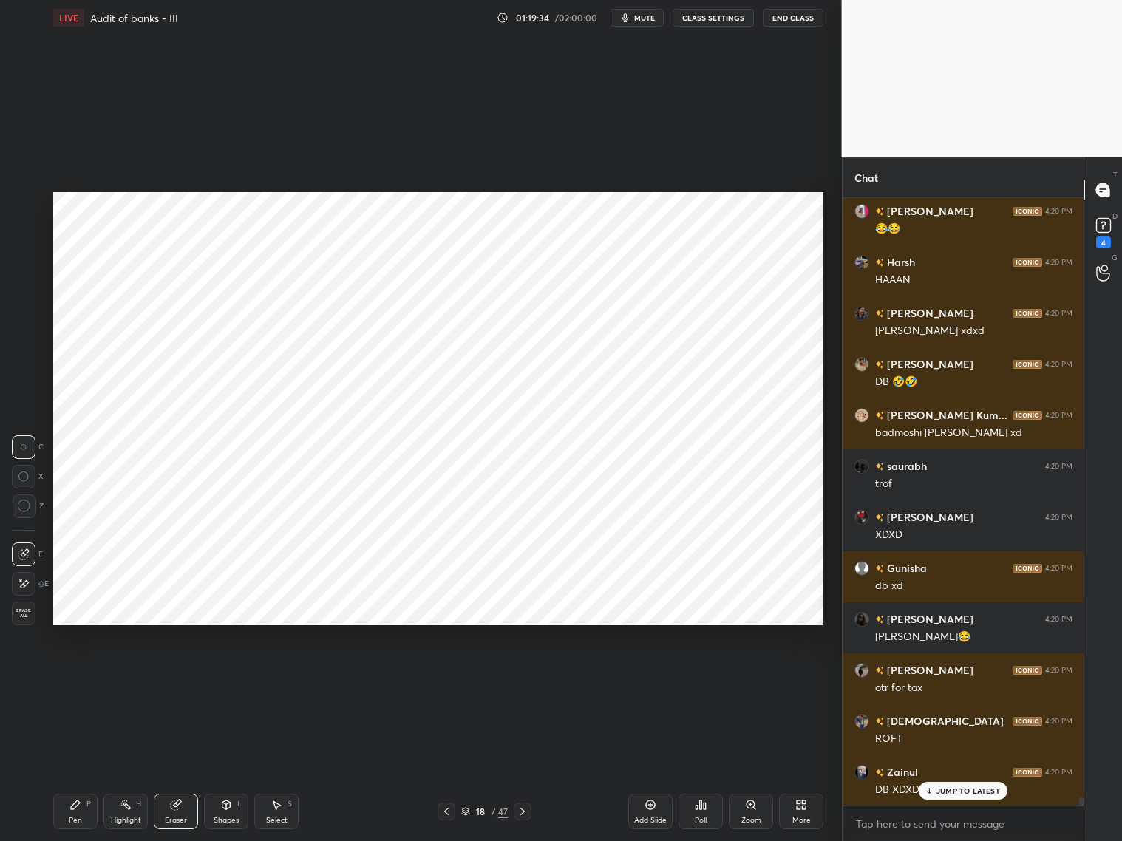
click at [955, 679] on p "JUMP TO LATEST" at bounding box center [969, 790] width 64 height 9
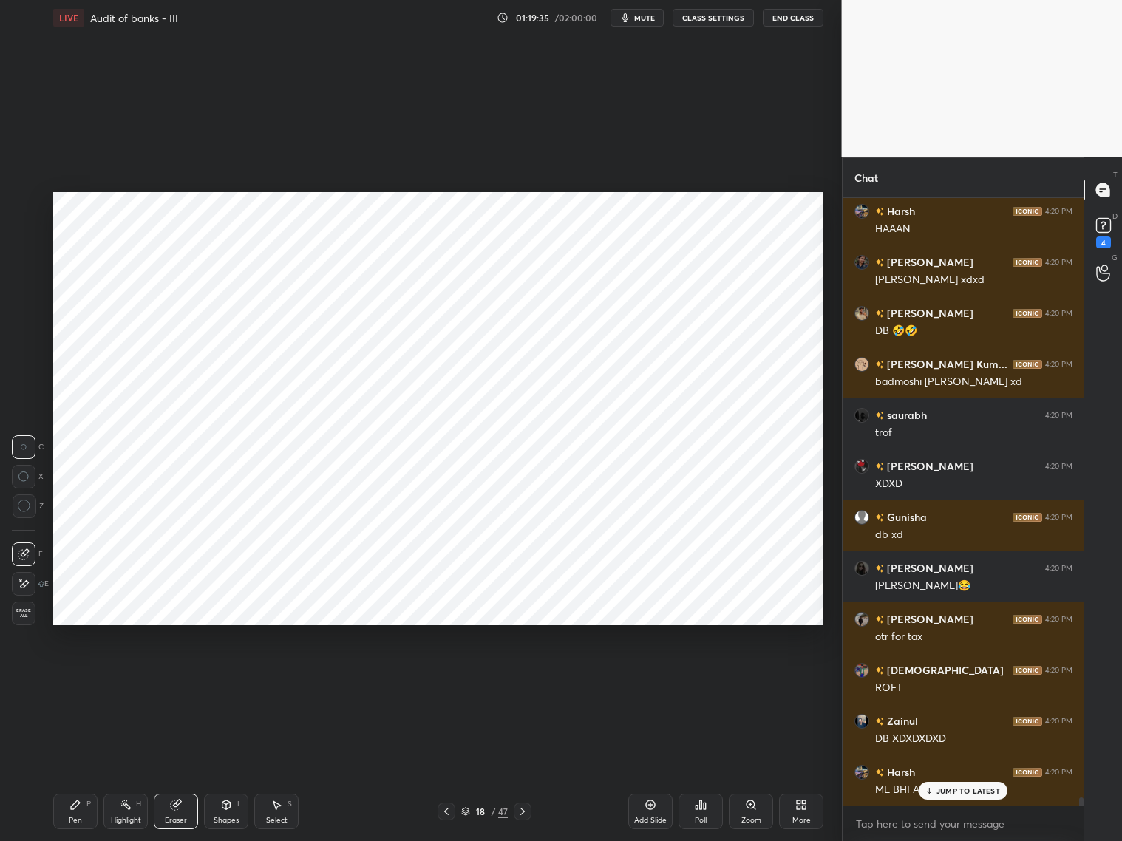
drag, startPoint x: 1108, startPoint y: 230, endPoint x: 1121, endPoint y: 232, distance: 12.8
click at [959, 231] on icon at bounding box center [1104, 225] width 22 height 22
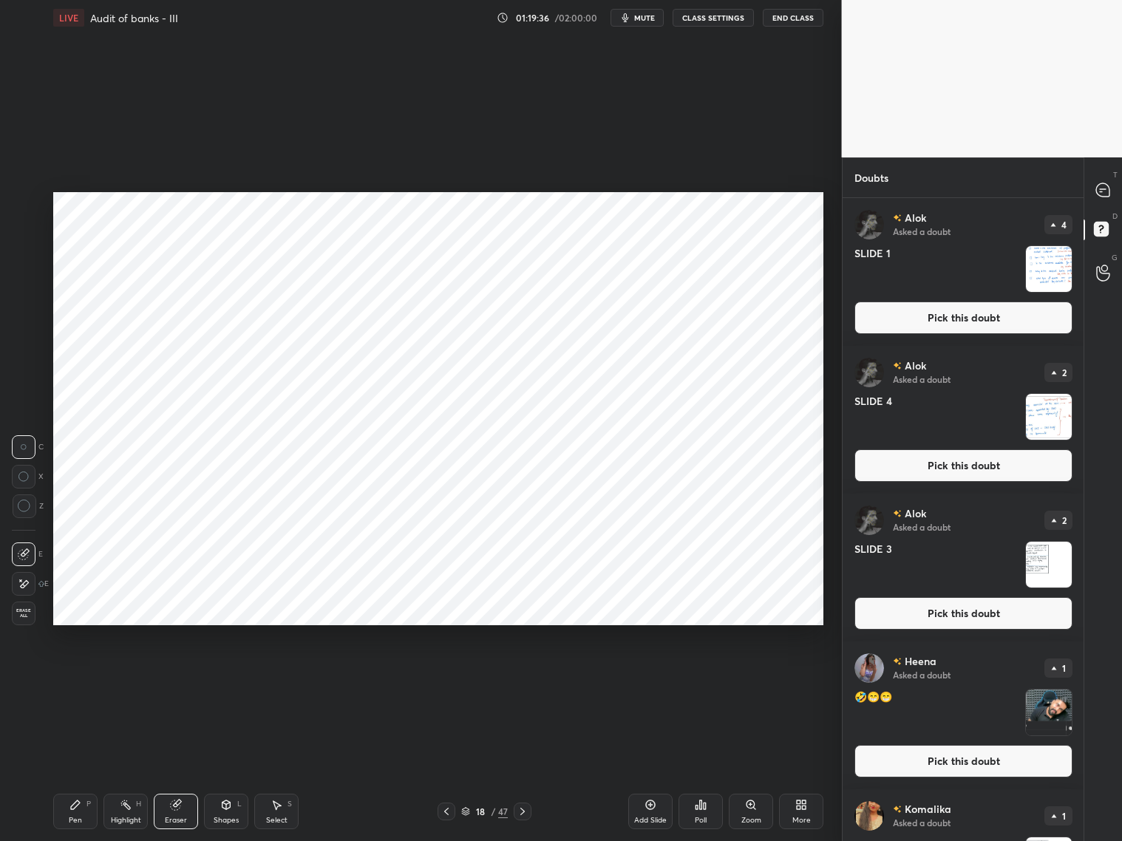
drag, startPoint x: 1084, startPoint y: 395, endPoint x: 1084, endPoint y: 418, distance: 22.9
click at [959, 426] on div "T Messages (T) D Doubts (D) G Raise Hand (G)" at bounding box center [1103, 499] width 38 height 684
drag, startPoint x: 1085, startPoint y: 413, endPoint x: 1083, endPoint y: 439, distance: 26.0
click at [959, 442] on div "T Messages (T) D Doubts (D) G Raise Hand (G)" at bounding box center [1103, 499] width 38 height 684
drag, startPoint x: 1081, startPoint y: 381, endPoint x: 1082, endPoint y: 418, distance: 36.3
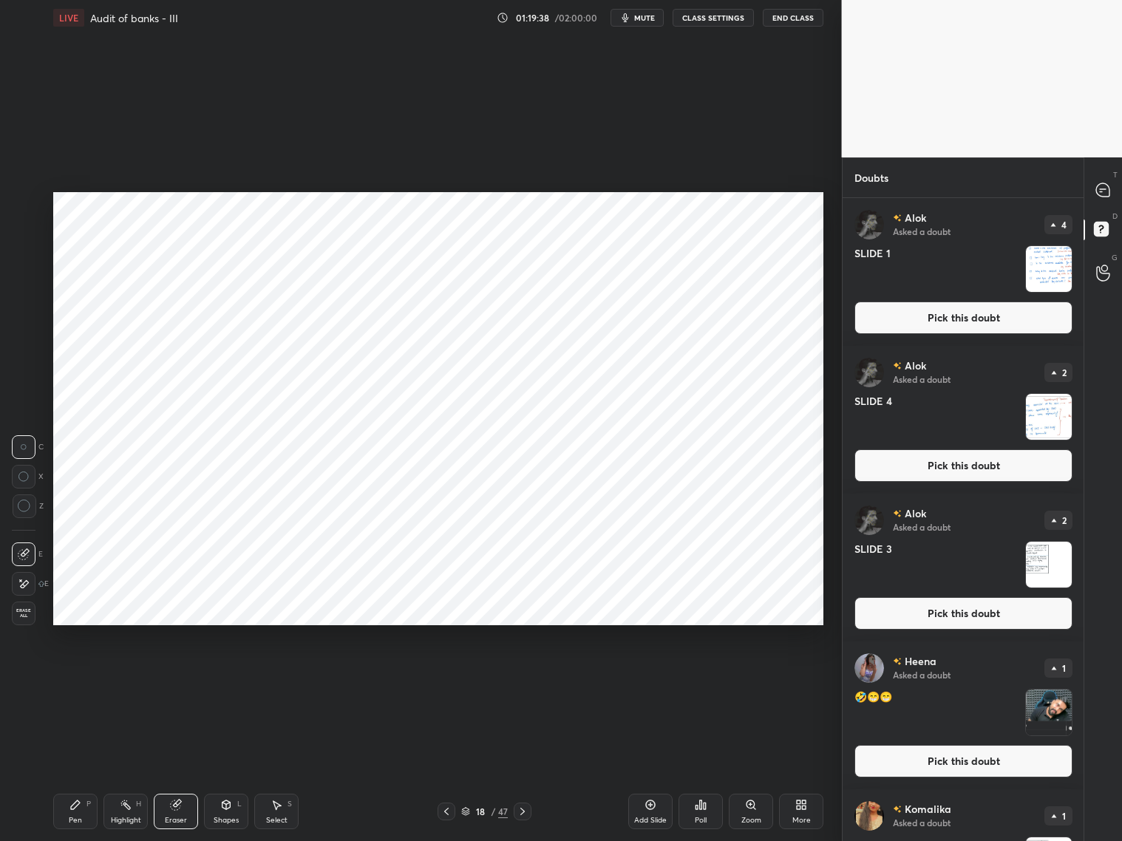
click at [959, 424] on div "T Messages (T) D Doubts (D) G Raise Hand (G)" at bounding box center [1103, 499] width 38 height 684
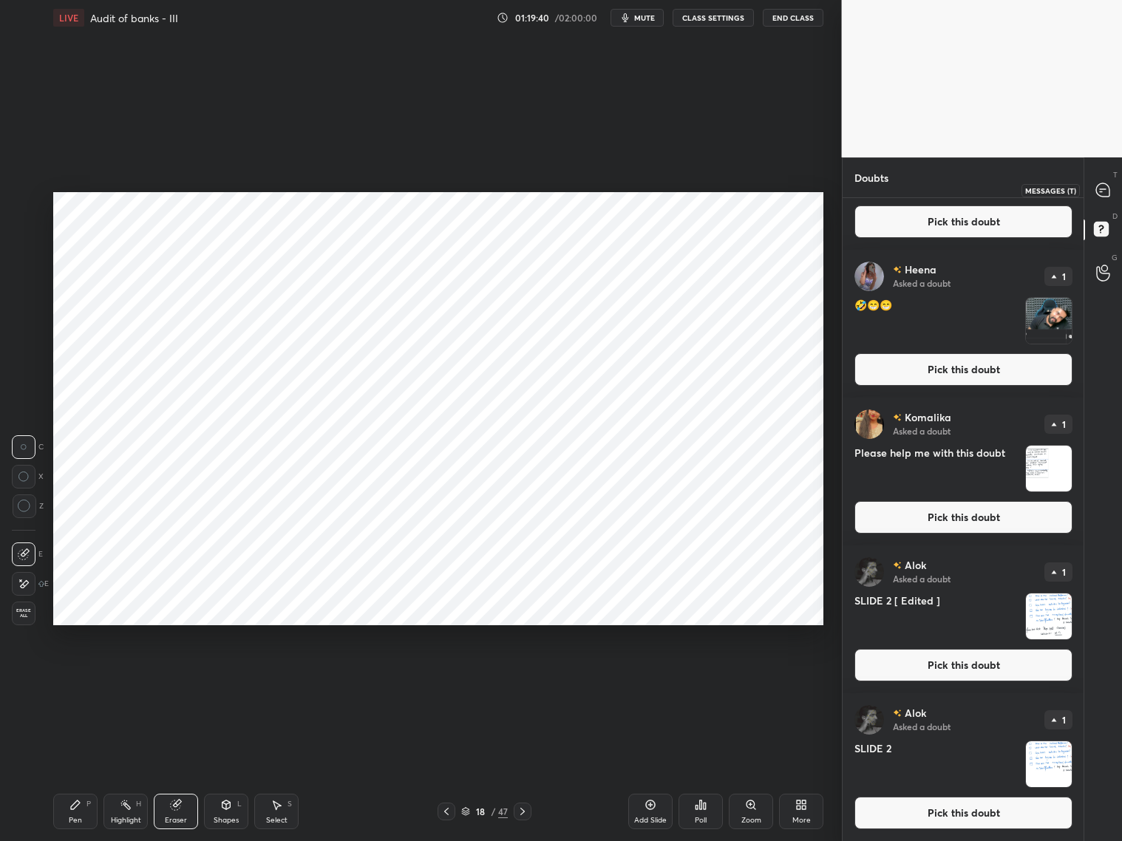
click at [959, 194] on icon at bounding box center [1102, 189] width 13 height 13
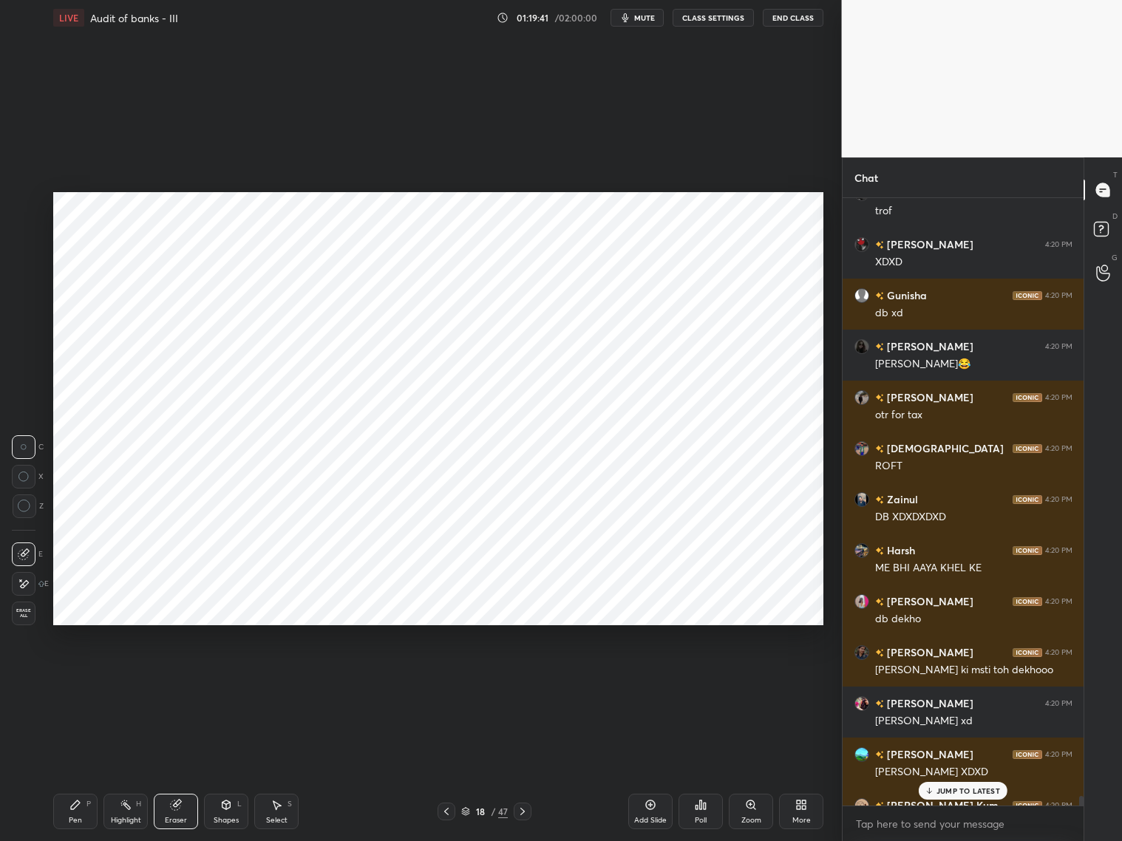
click at [959, 679] on p "JUMP TO LATEST" at bounding box center [969, 790] width 64 height 9
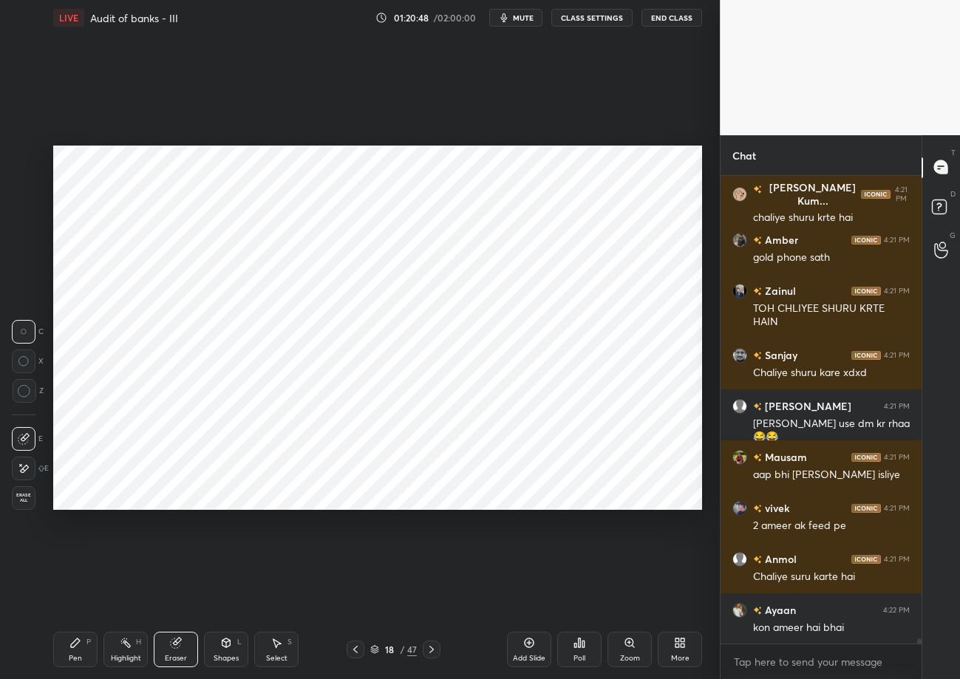
scroll to position [45177, 0]
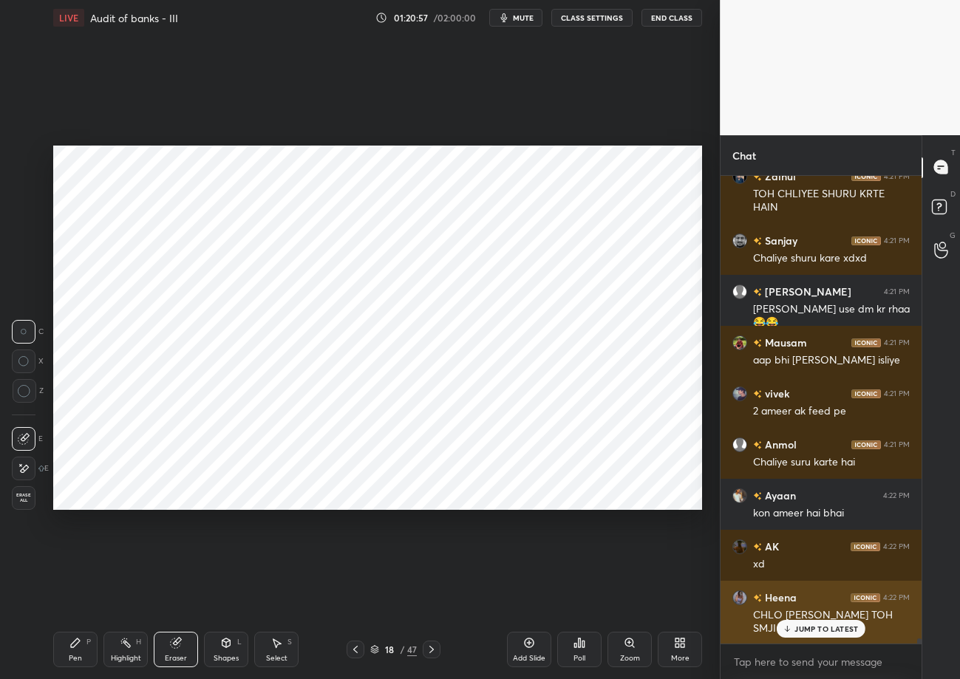
click at [809, 633] on div "JUMP TO LATEST" at bounding box center [821, 629] width 89 height 18
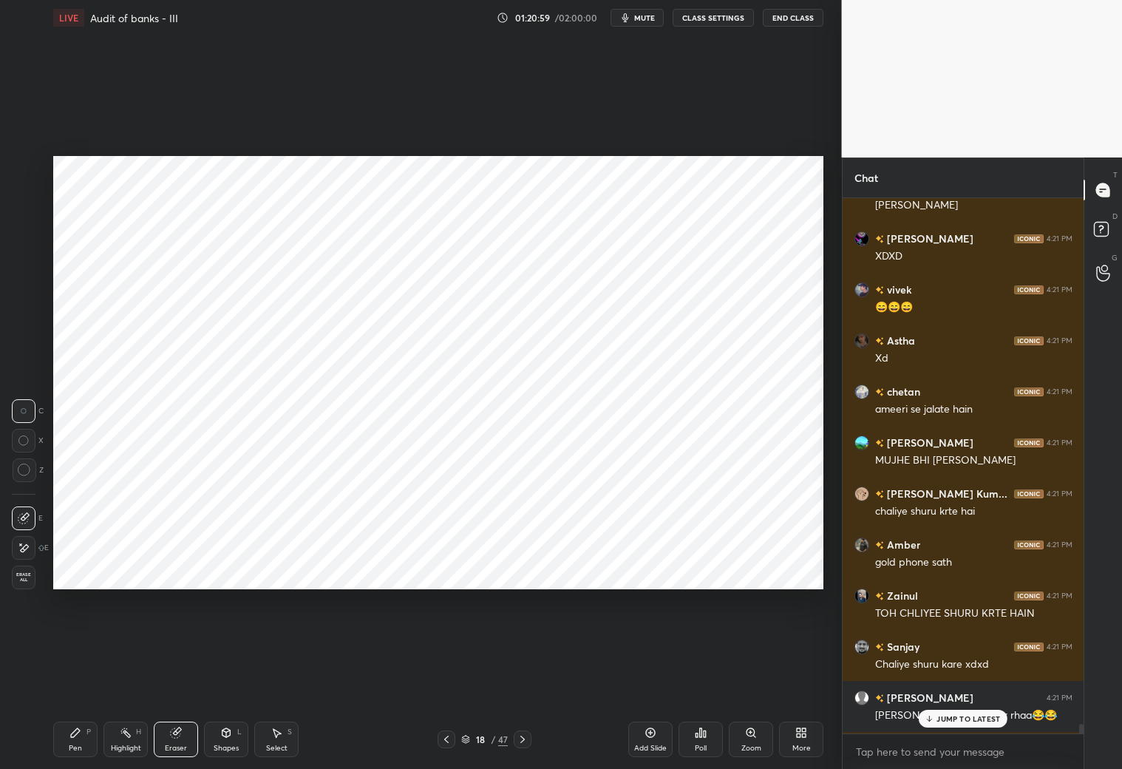
scroll to position [531, 237]
drag, startPoint x: 74, startPoint y: 741, endPoint x: 64, endPoint y: 699, distance: 42.7
click at [72, 679] on div "Pen P" at bounding box center [75, 738] width 44 height 35
drag, startPoint x: 176, startPoint y: 733, endPoint x: 166, endPoint y: 718, distance: 18.0
click at [178, 679] on icon at bounding box center [176, 733] width 10 height 10
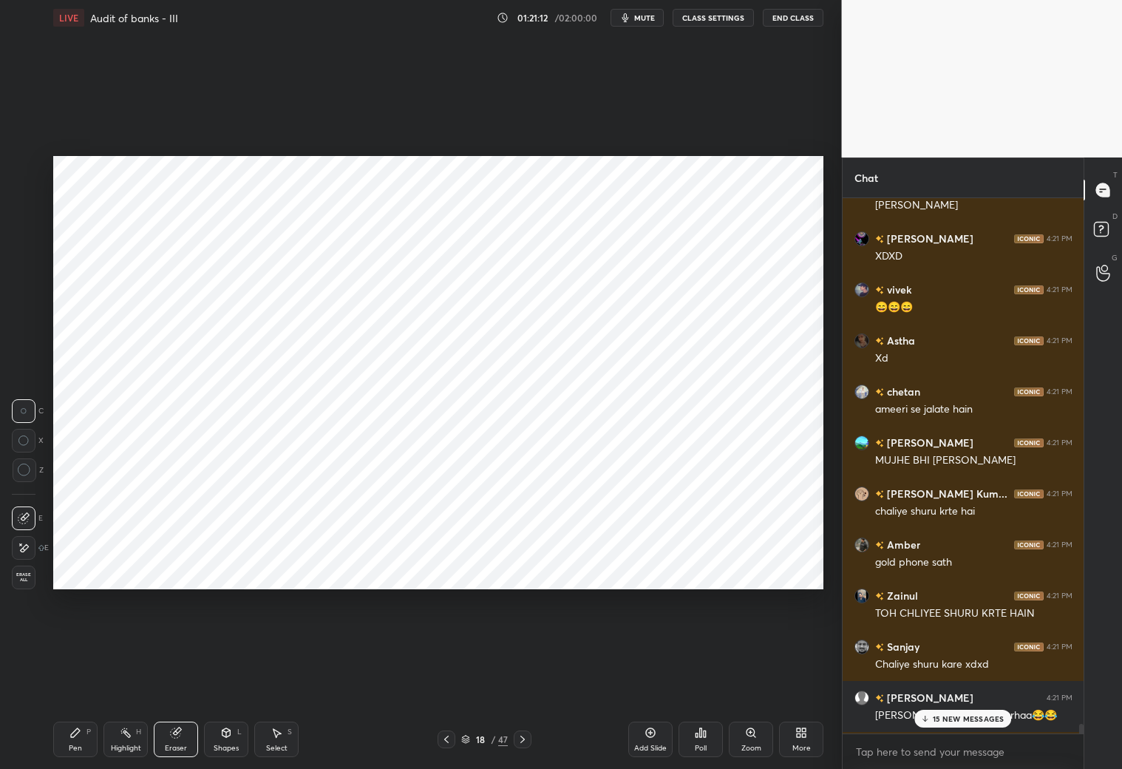
click at [937, 679] on p "15 NEW MESSAGES" at bounding box center [969, 718] width 72 height 9
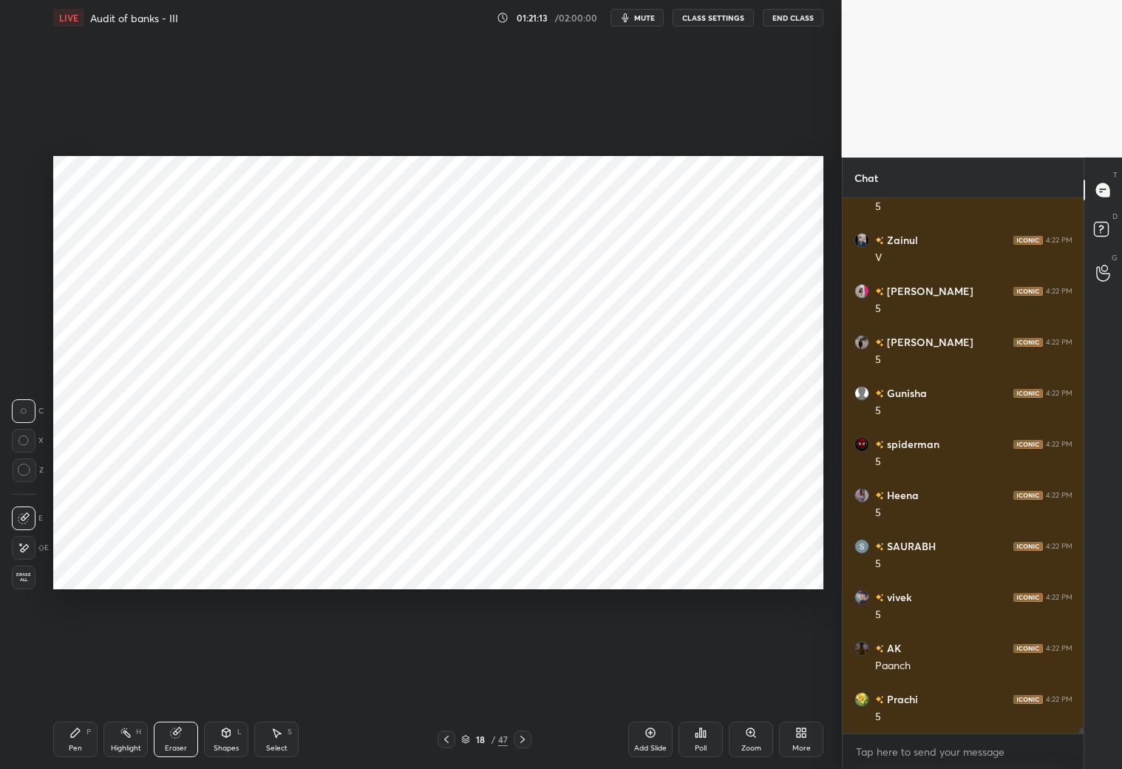
scroll to position [46009, 0]
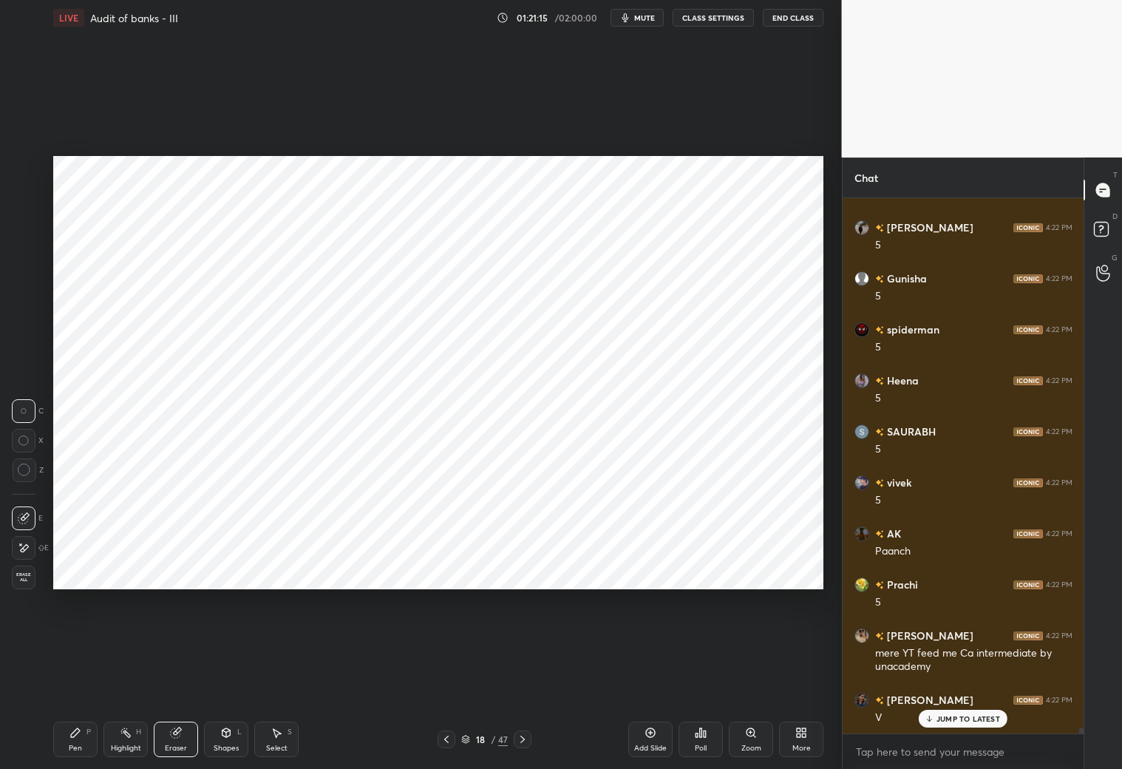
click at [74, 679] on icon at bounding box center [75, 733] width 12 height 12
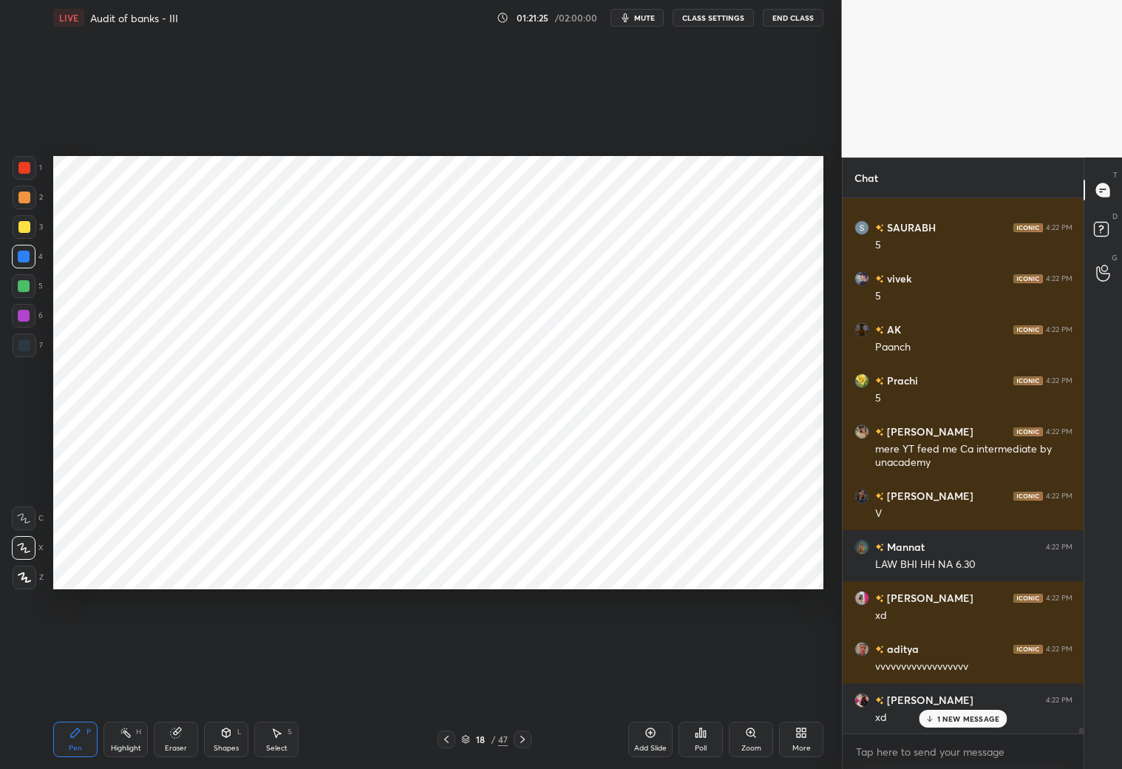
scroll to position [46264, 0]
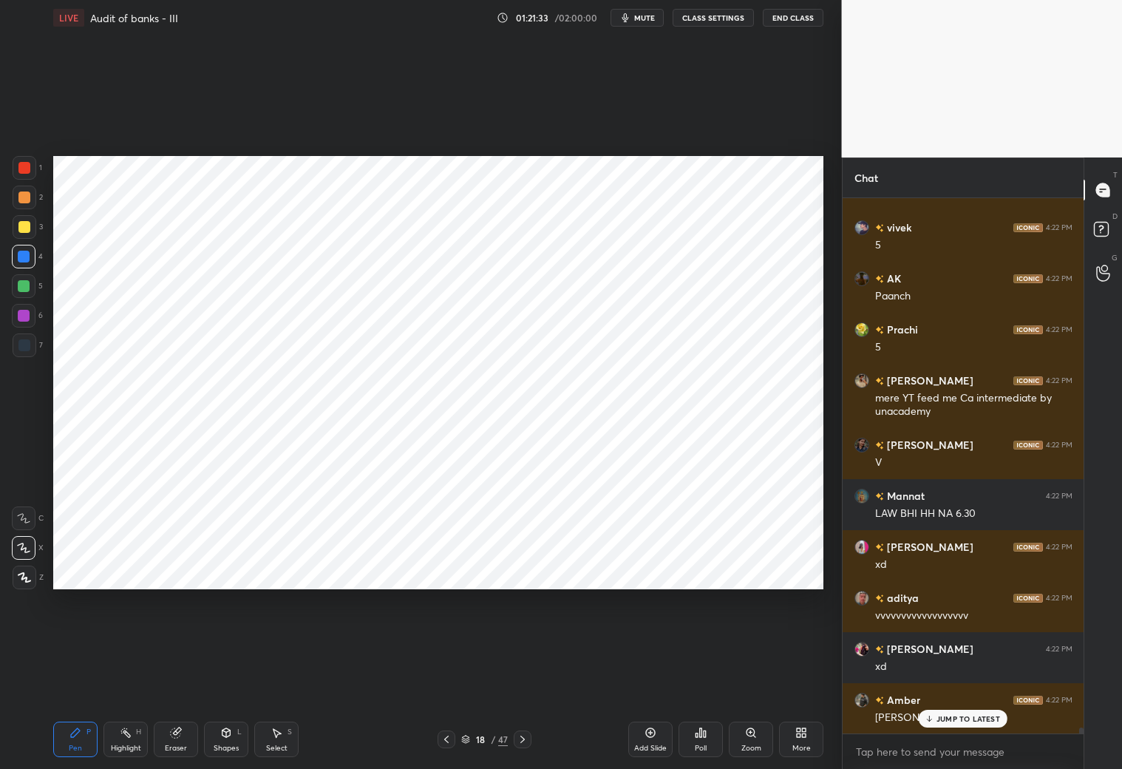
click at [958, 679] on p "JUMP TO LATEST" at bounding box center [969, 718] width 64 height 9
click at [35, 335] on div "7" at bounding box center [28, 345] width 30 height 24
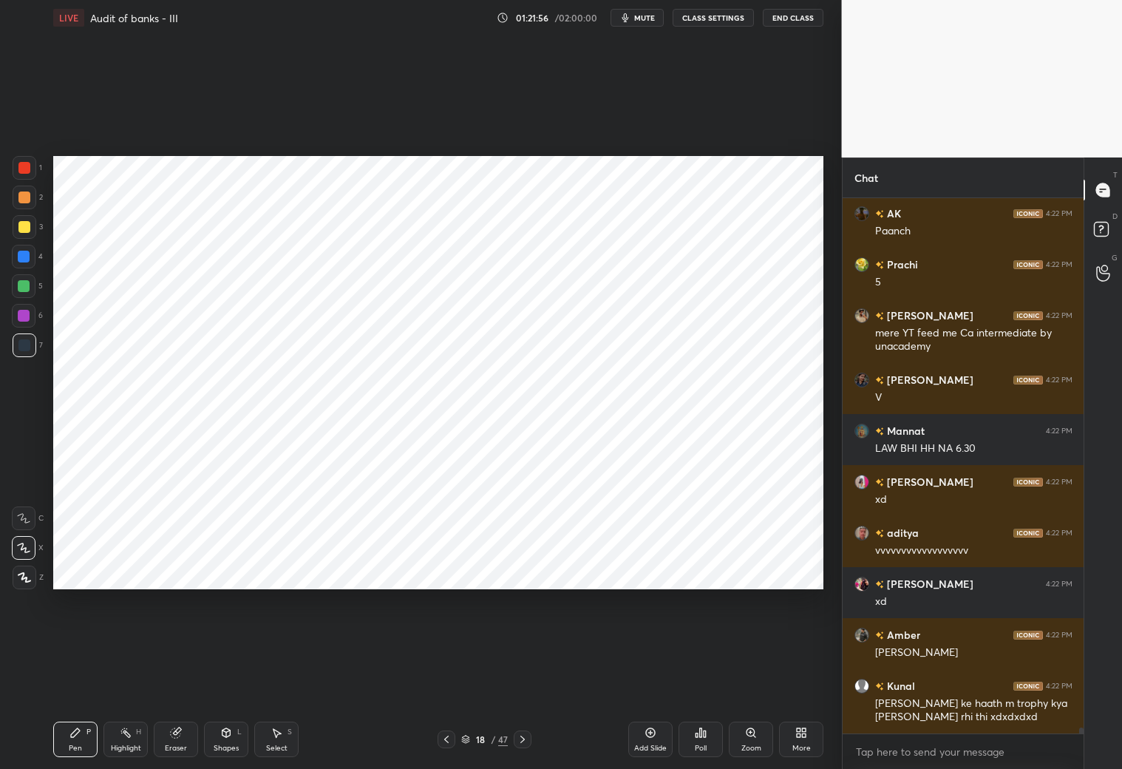
scroll to position [46379, 0]
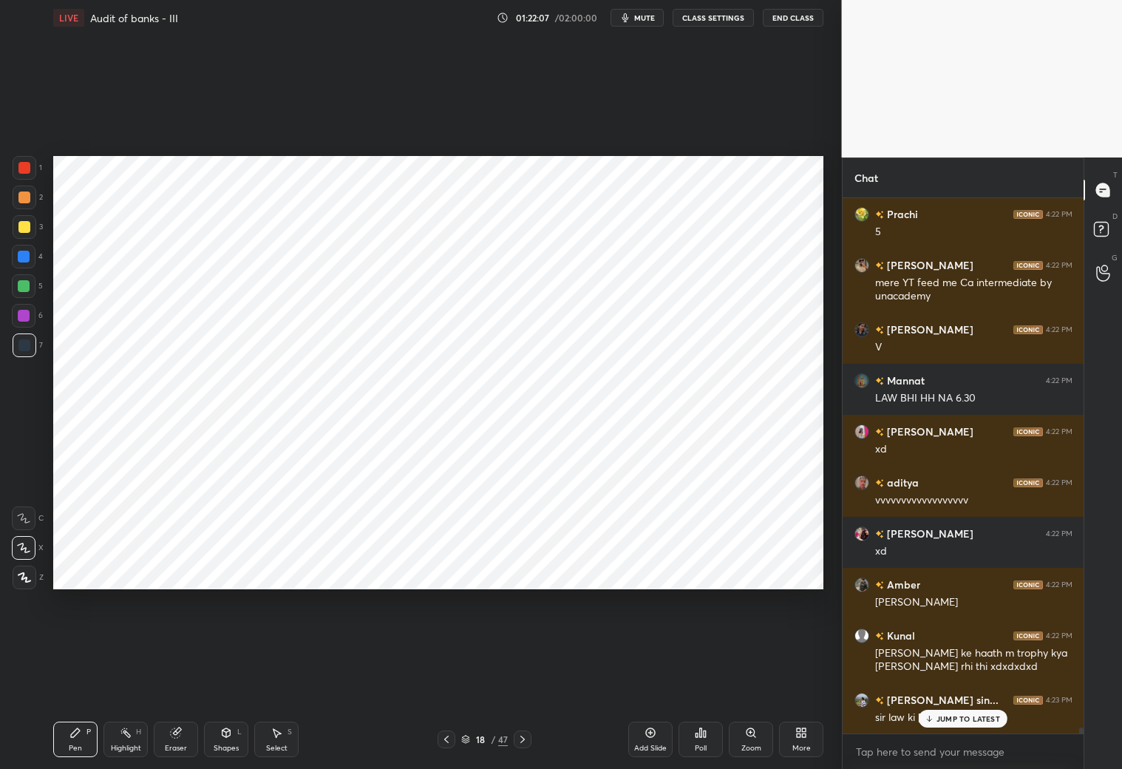
click at [25, 176] on div at bounding box center [25, 168] width 24 height 24
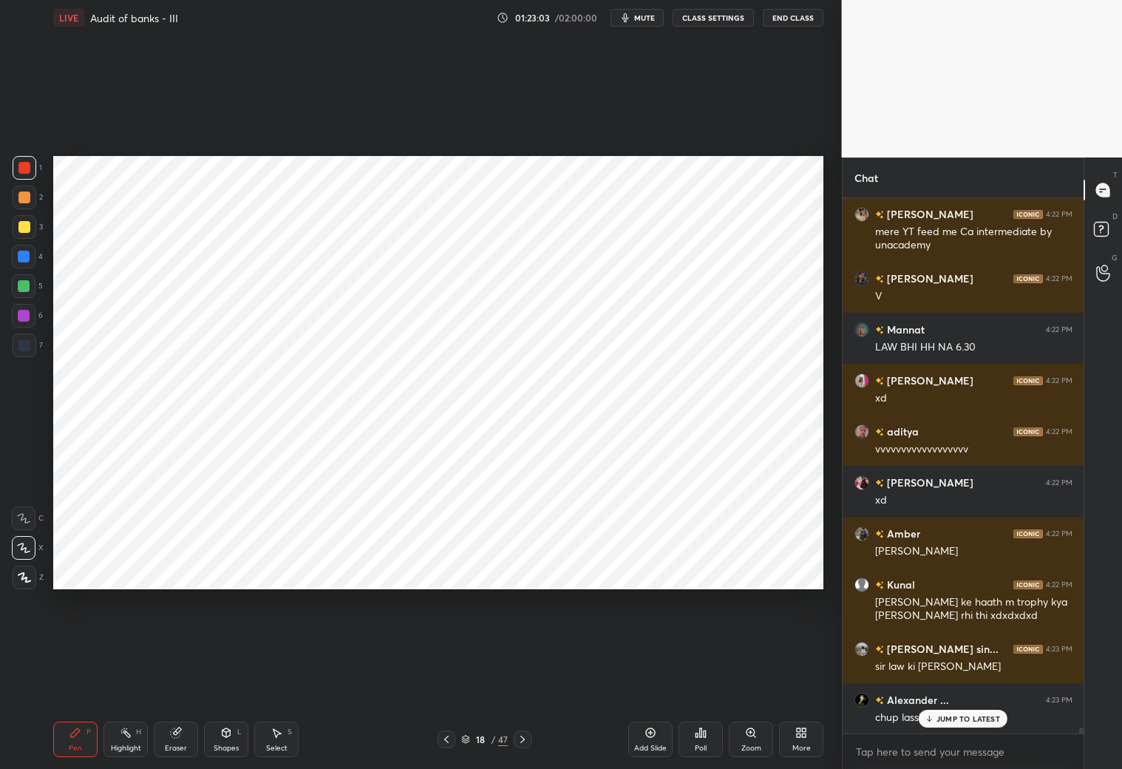
click at [135, 679] on div "Highlight H" at bounding box center [125, 738] width 44 height 35
click at [183, 679] on div "Eraser" at bounding box center [176, 738] width 44 height 35
drag, startPoint x: 69, startPoint y: 702, endPoint x: 74, endPoint y: 692, distance: 11.3
click at [71, 679] on div "Setting up your live class Poll for secs No correct answer Start poll" at bounding box center [438, 372] width 783 height 674
click at [74, 679] on div "Pen P" at bounding box center [75, 738] width 44 height 35
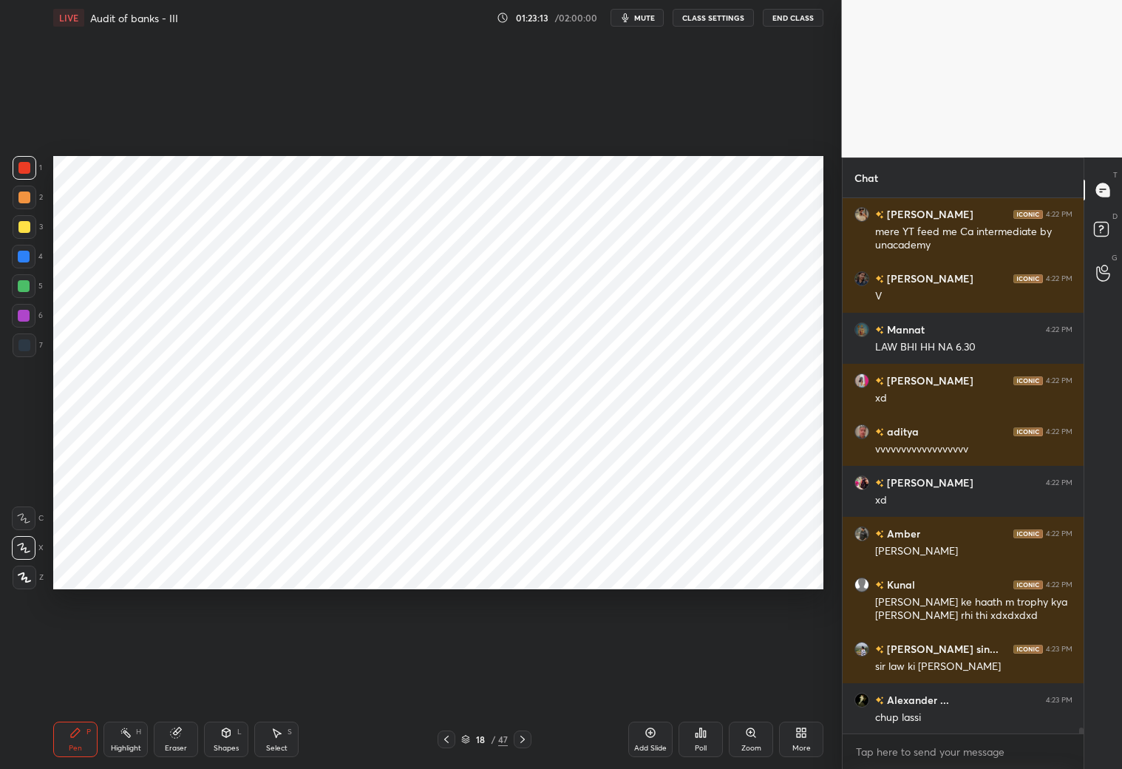
scroll to position [46482, 0]
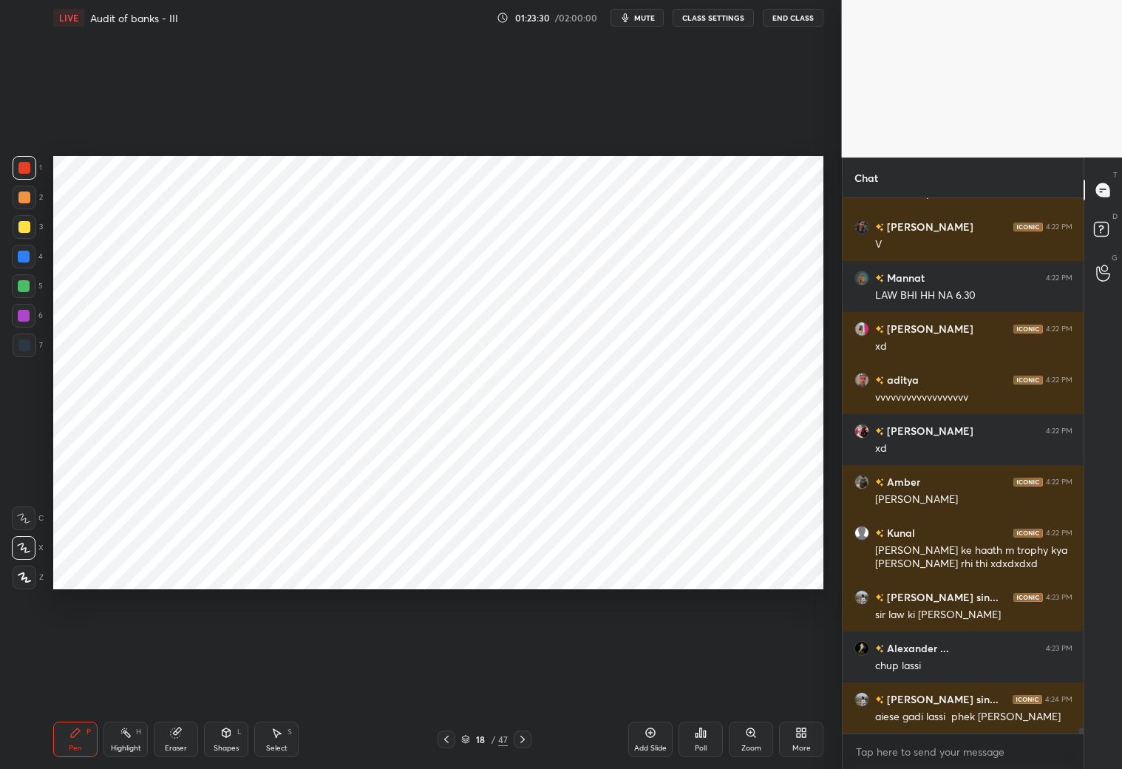
click at [180, 679] on icon at bounding box center [176, 733] width 12 height 12
click at [79, 679] on div "Pen P" at bounding box center [75, 738] width 44 height 35
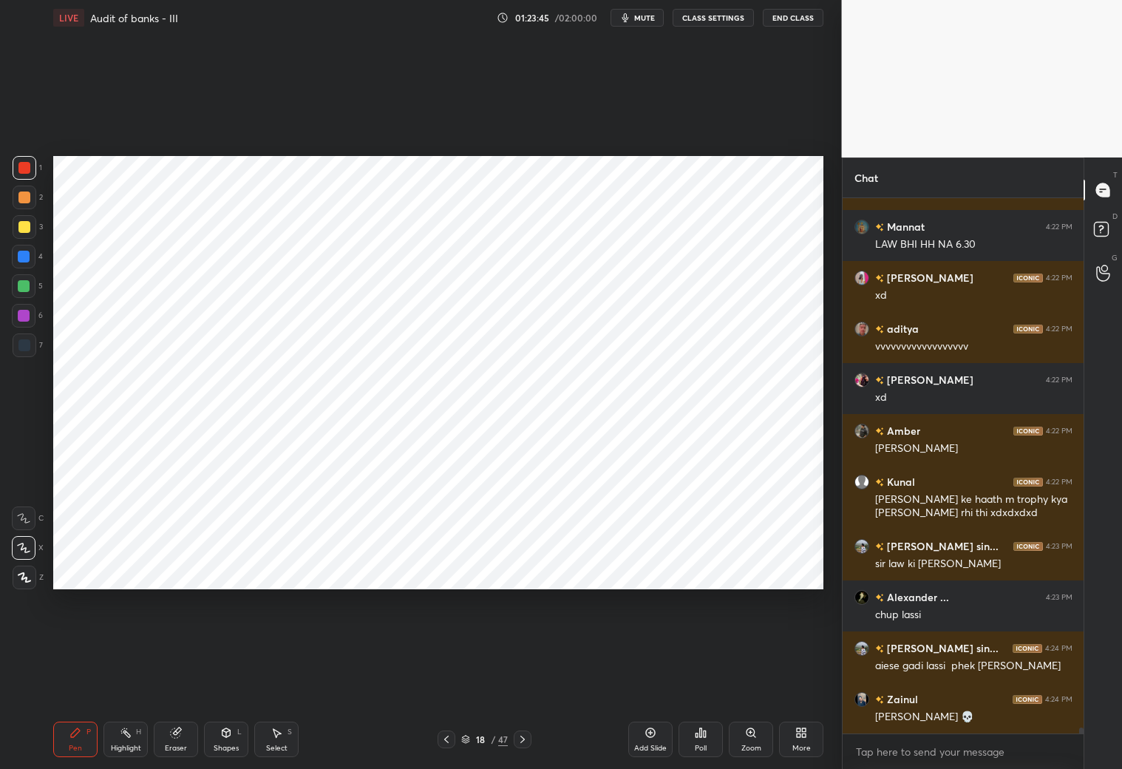
drag, startPoint x: 186, startPoint y: 739, endPoint x: 189, endPoint y: 707, distance: 32.7
click at [184, 679] on div "Eraser" at bounding box center [176, 738] width 44 height 35
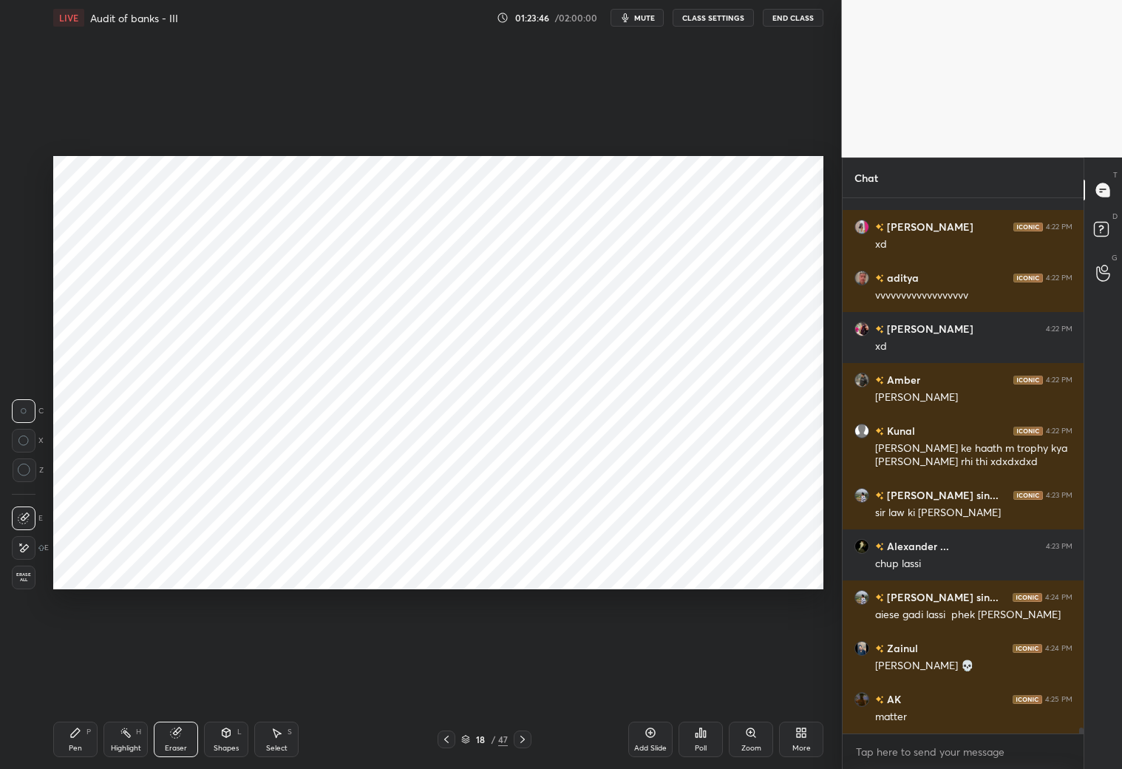
click at [69, 679] on div "Pen P" at bounding box center [75, 738] width 44 height 35
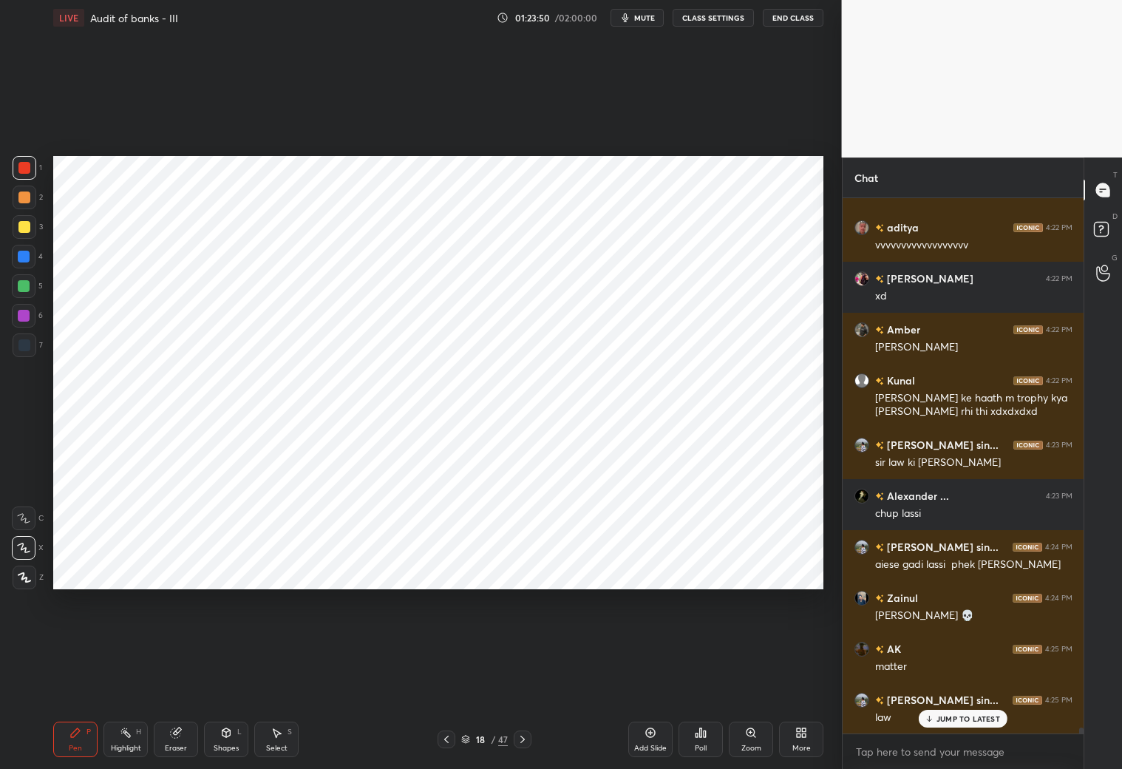
drag, startPoint x: 169, startPoint y: 744, endPoint x: 185, endPoint y: 701, distance: 46.3
click at [171, 679] on div "Eraser" at bounding box center [176, 738] width 44 height 35
click at [71, 679] on icon at bounding box center [75, 733] width 12 height 12
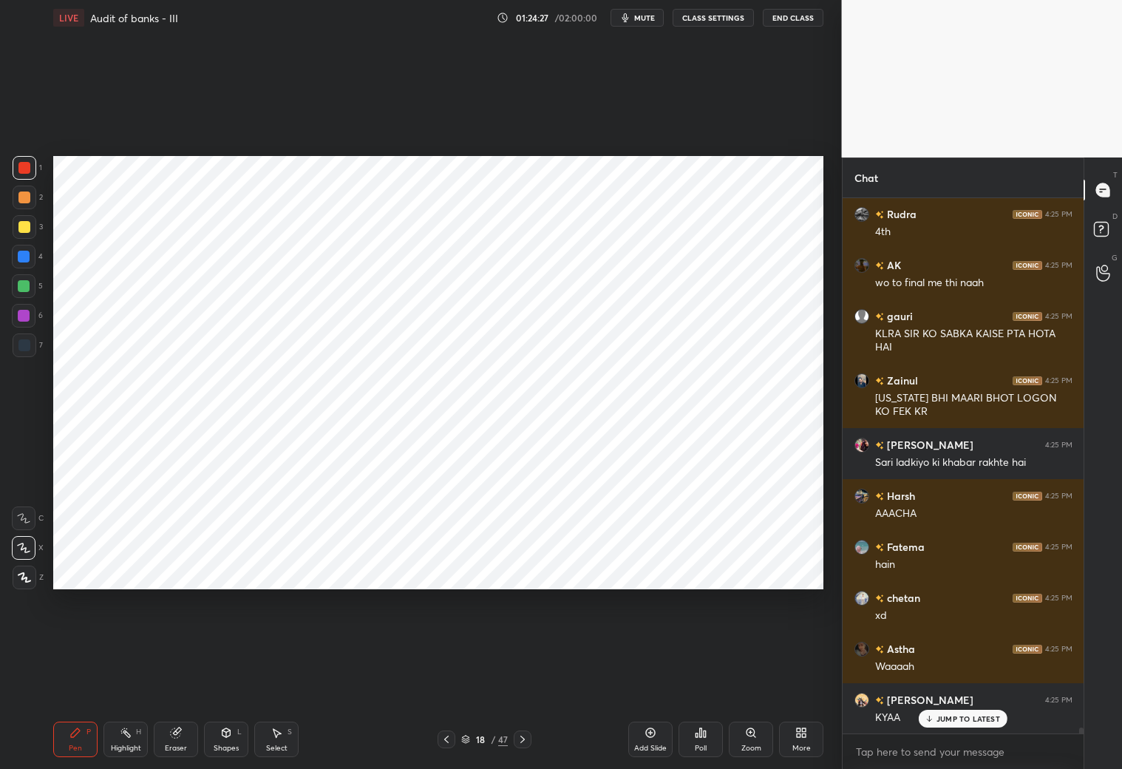
scroll to position [49058, 0]
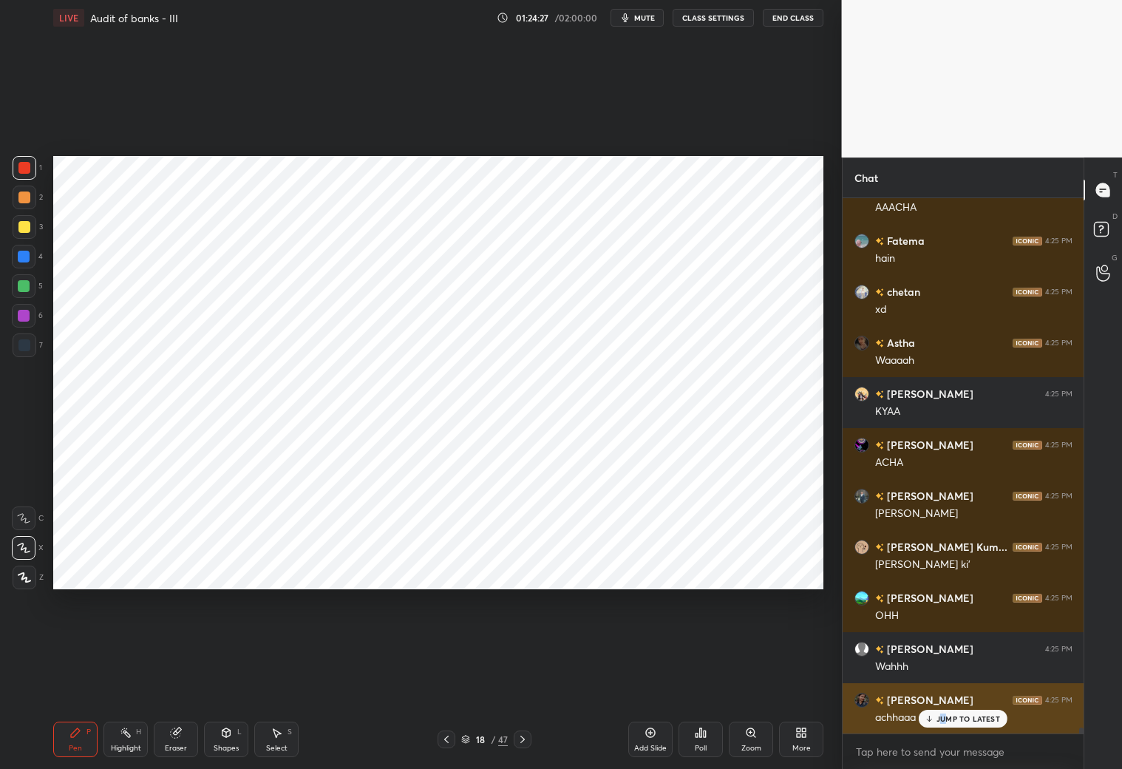
click at [945, 679] on p "JUMP TO LATEST" at bounding box center [969, 718] width 64 height 9
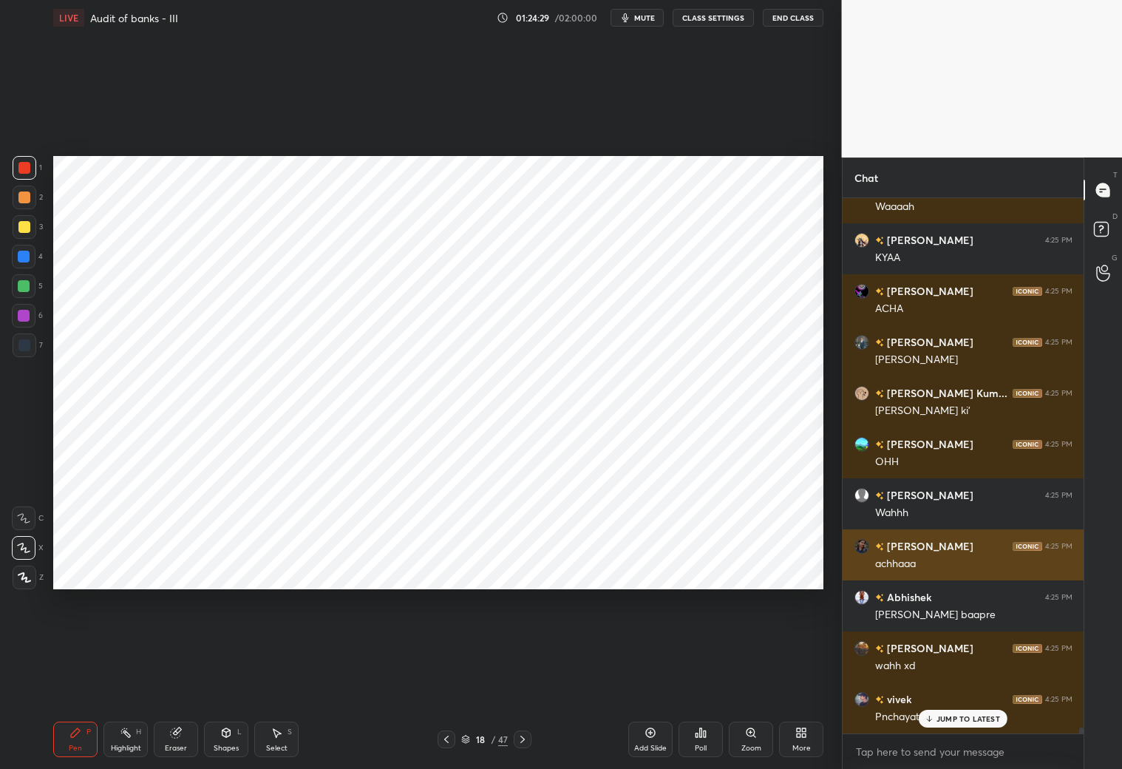
scroll to position [49262, 0]
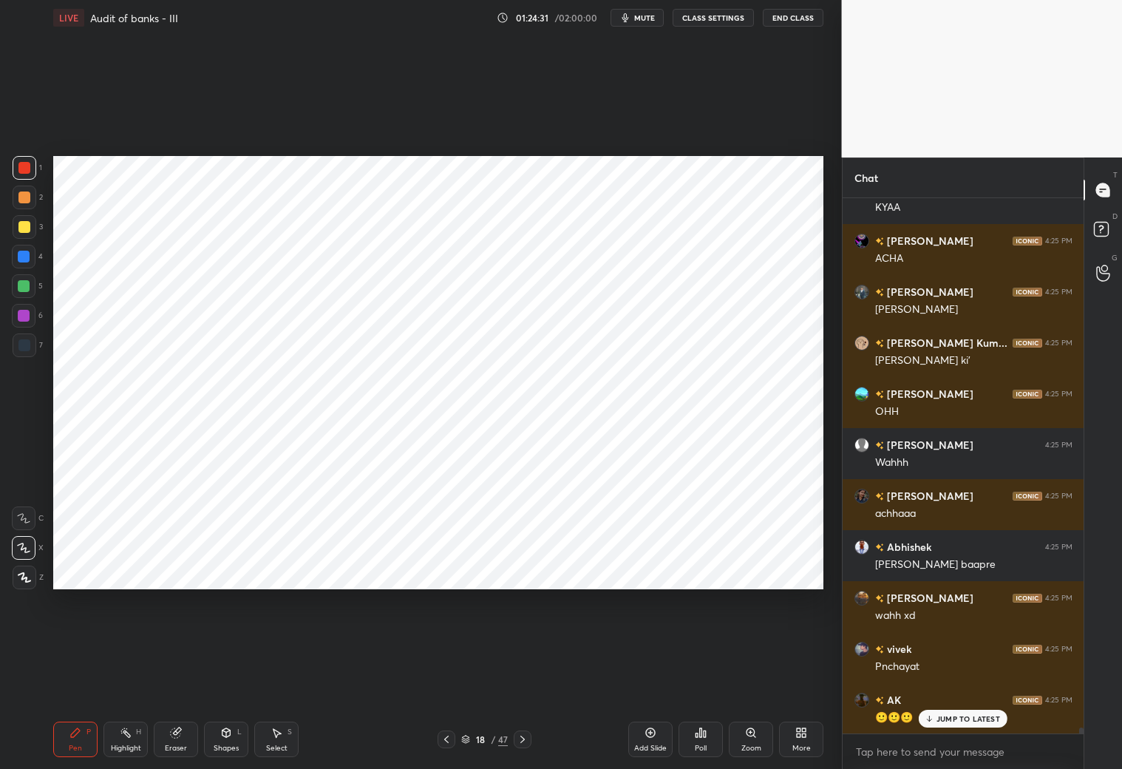
click at [932, 679] on icon at bounding box center [930, 718] width 10 height 9
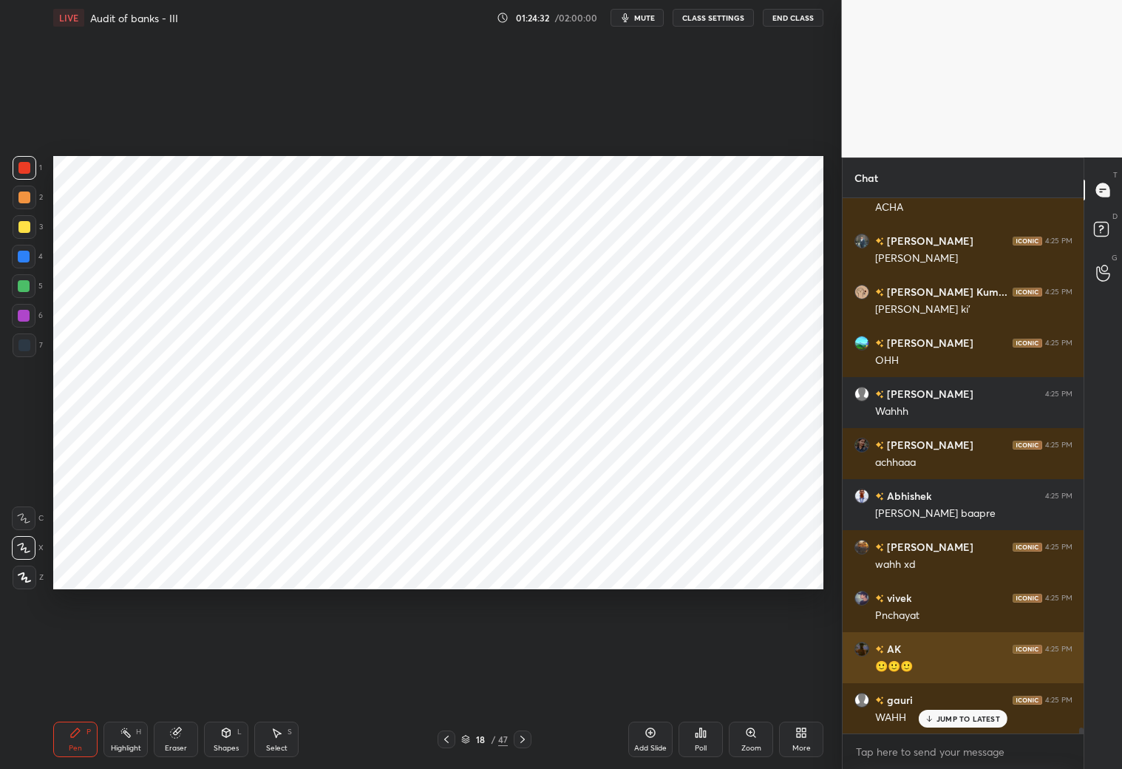
scroll to position [49365, 0]
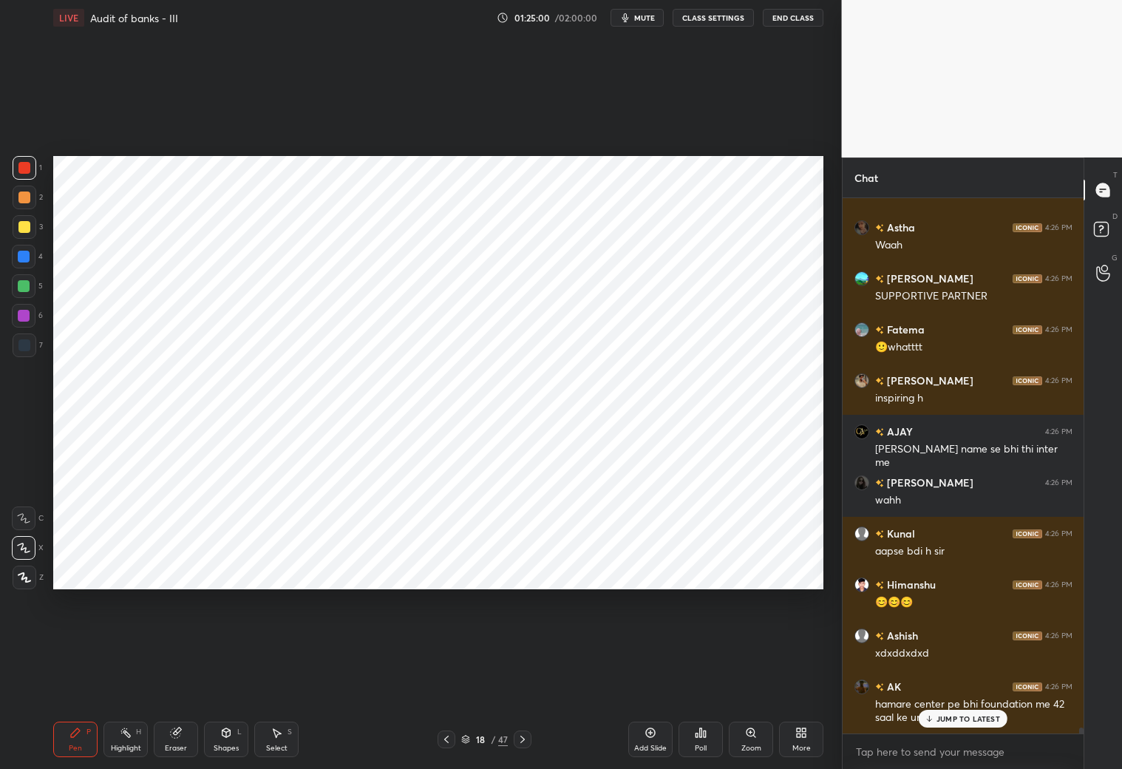
click at [949, 679] on div "[DEMOGRAPHIC_DATA] 4:25 PM oo bhai didi kese huee phir aunty huee naa [PERSON_N…" at bounding box center [964, 465] width 242 height 535
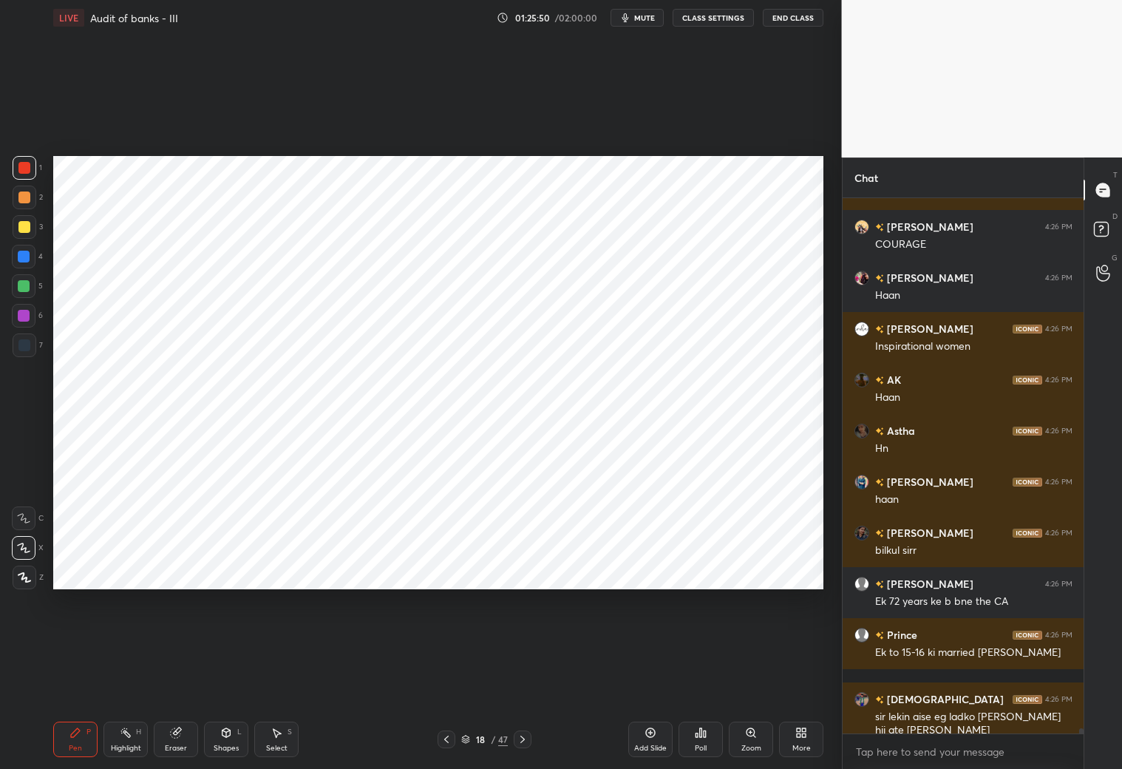
scroll to position [52185, 0]
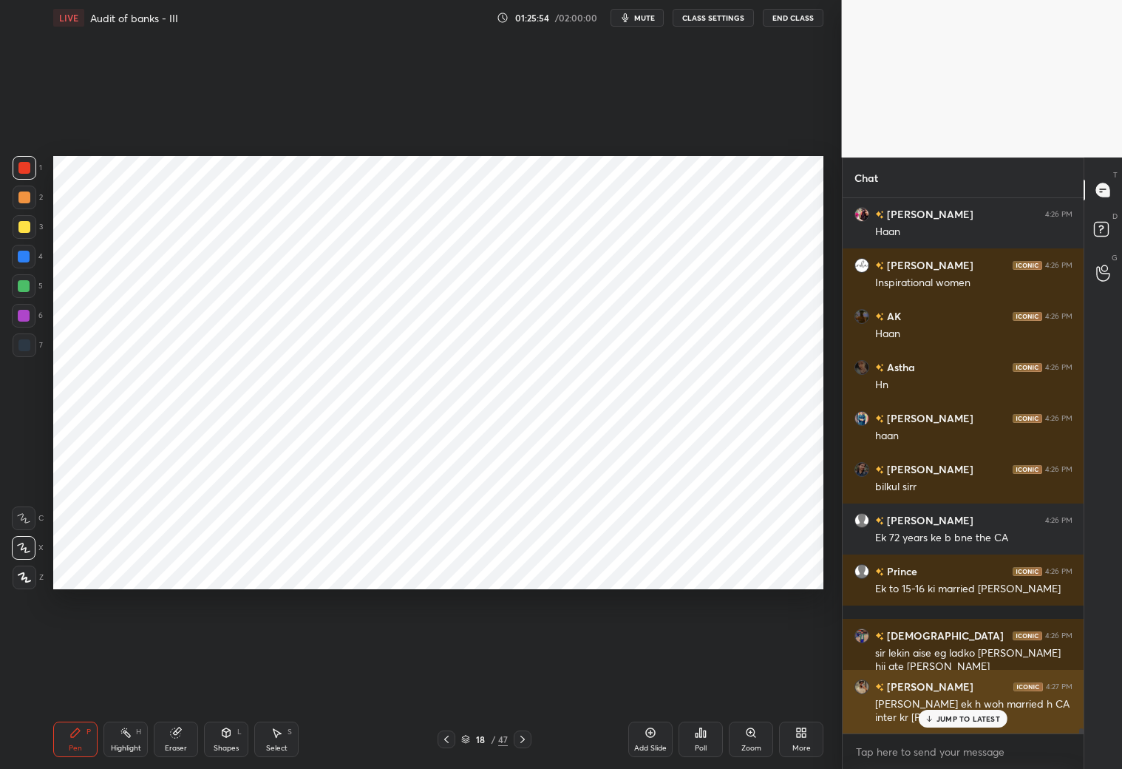
click at [959, 679] on div "JUMP TO LATEST" at bounding box center [963, 719] width 89 height 18
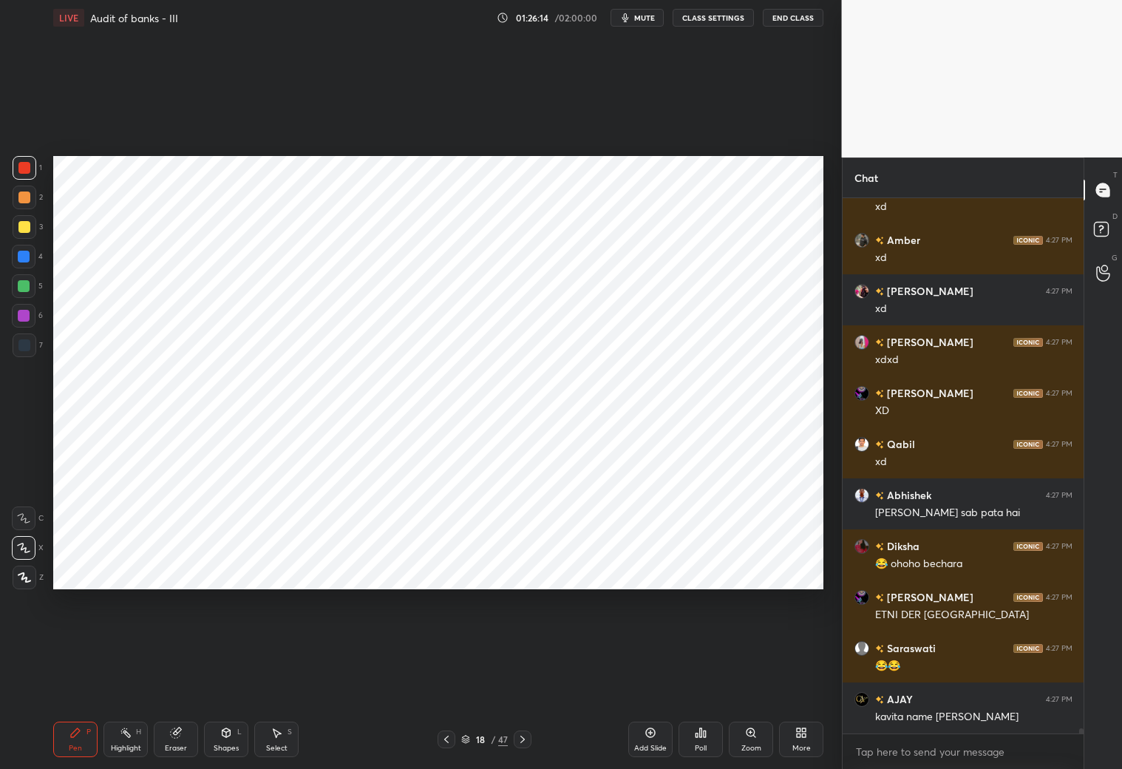
scroll to position [52797, 0]
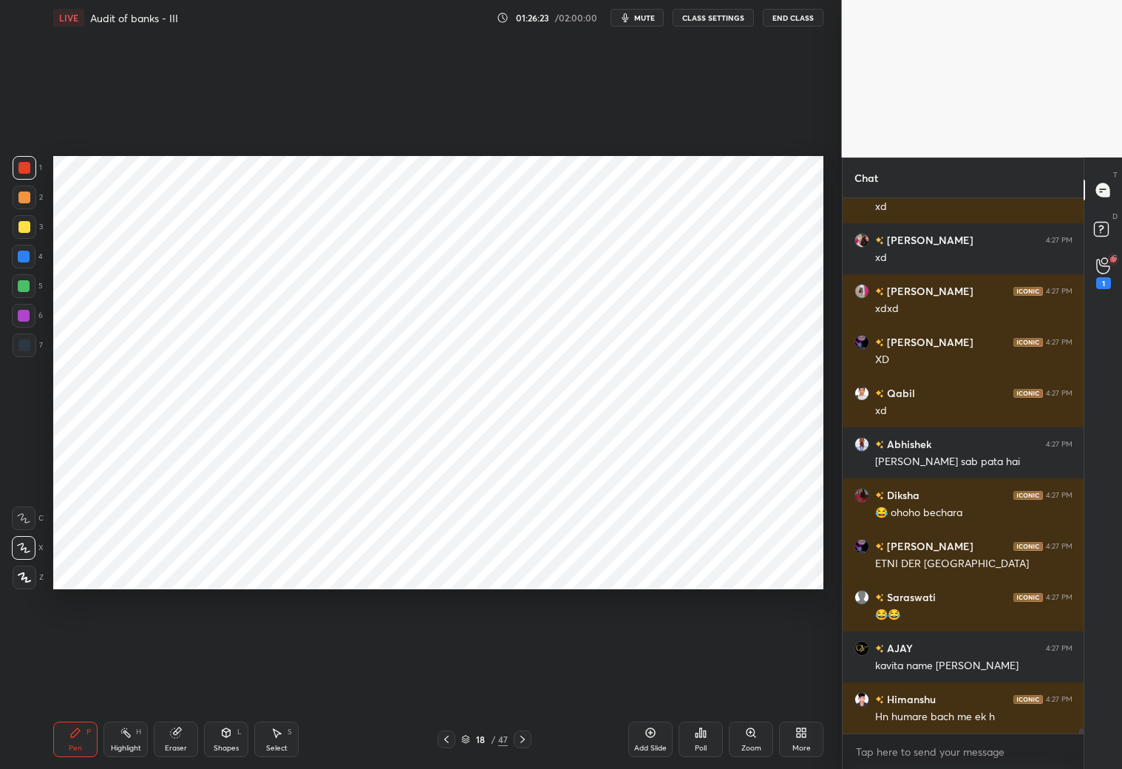
click at [27, 177] on div at bounding box center [25, 168] width 24 height 24
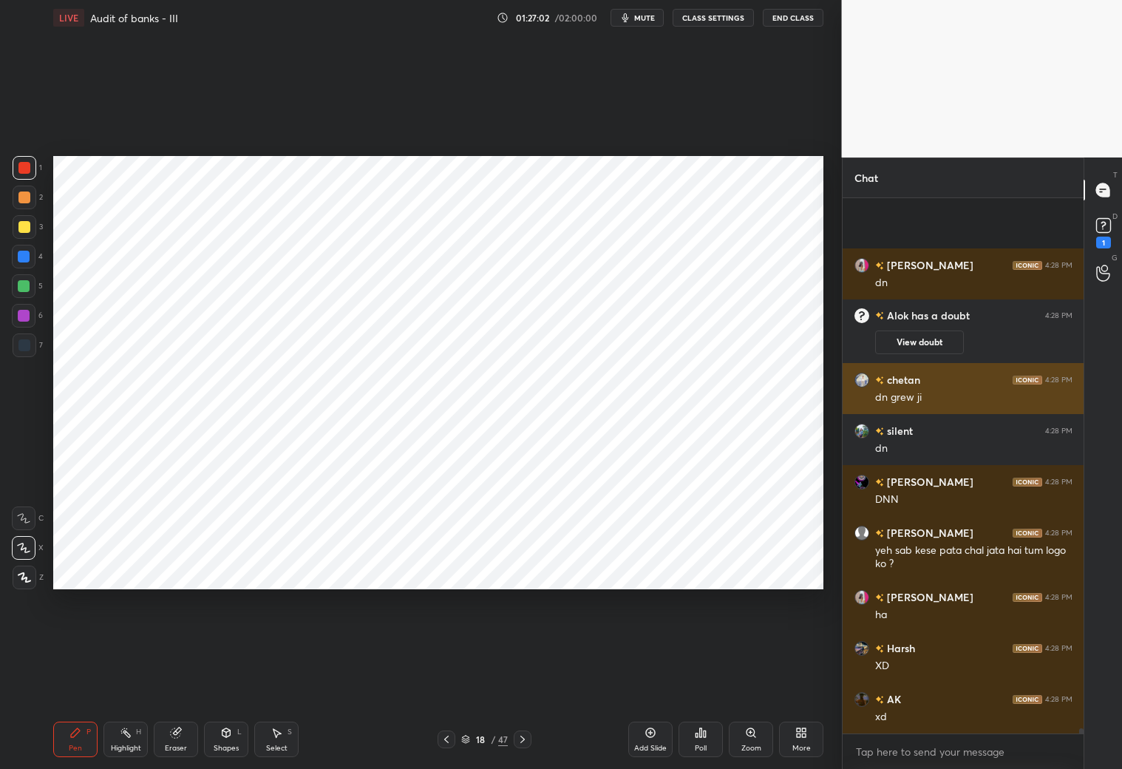
scroll to position [51337, 0]
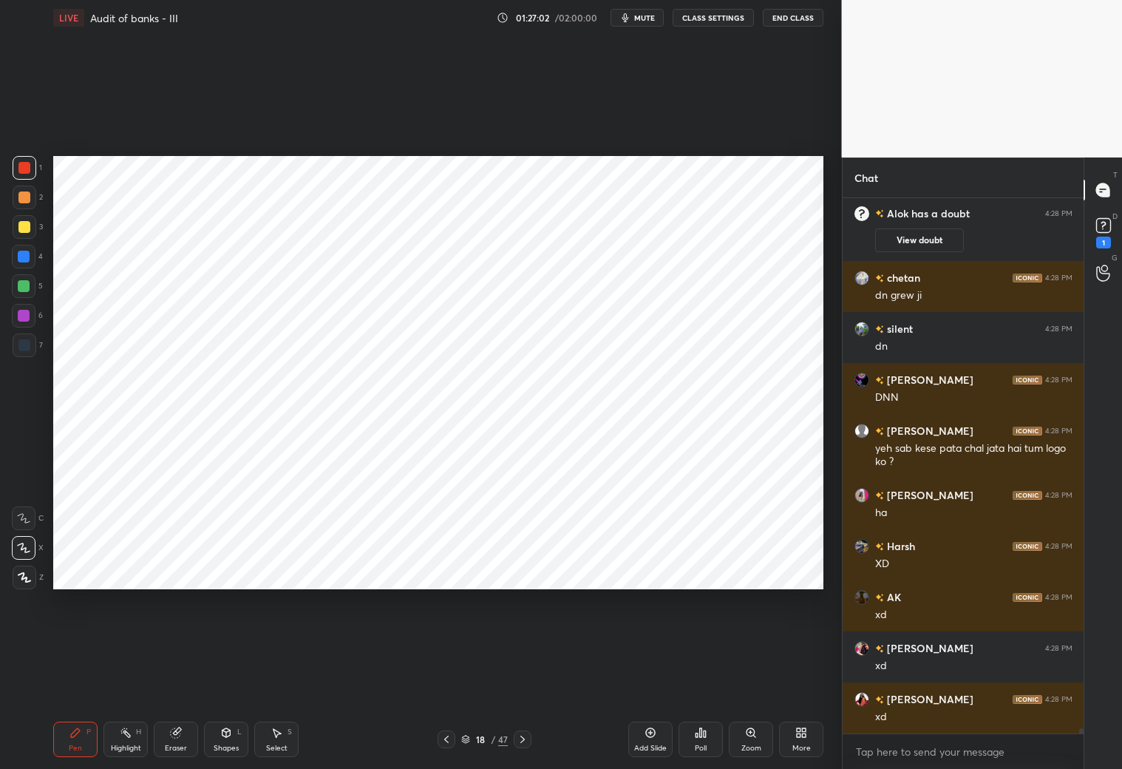
click at [645, 16] on span "mute" at bounding box center [644, 18] width 21 height 10
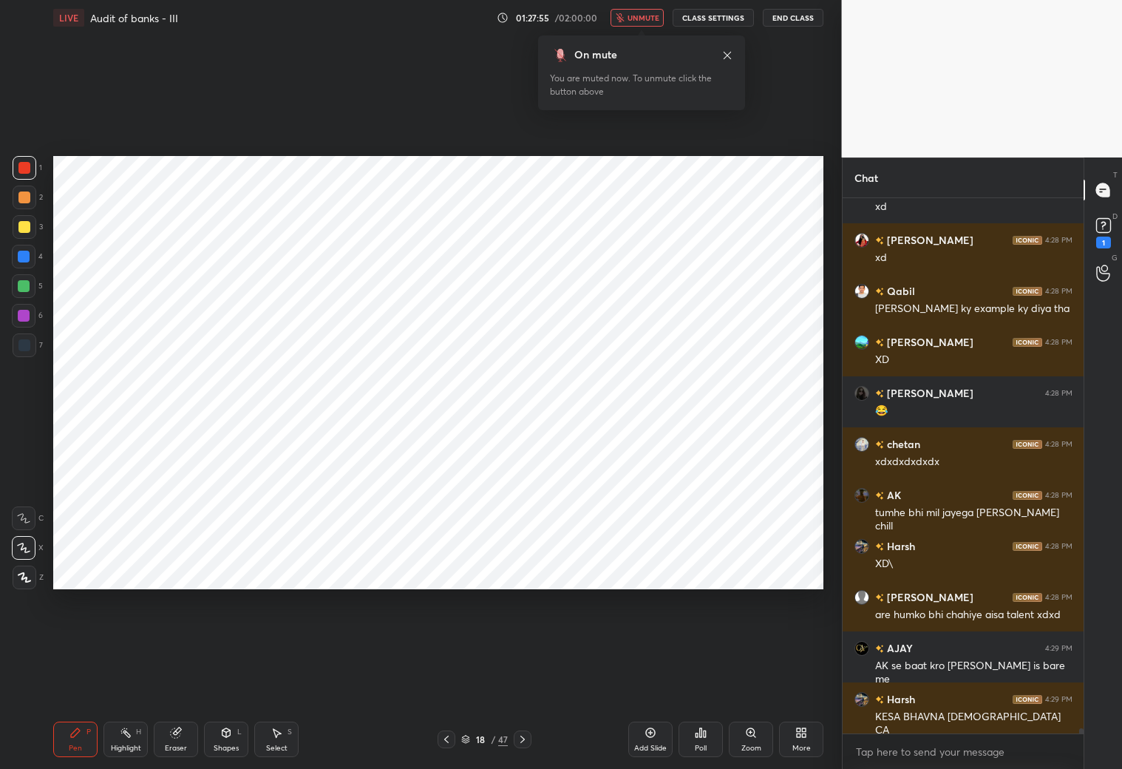
scroll to position [51847, 0]
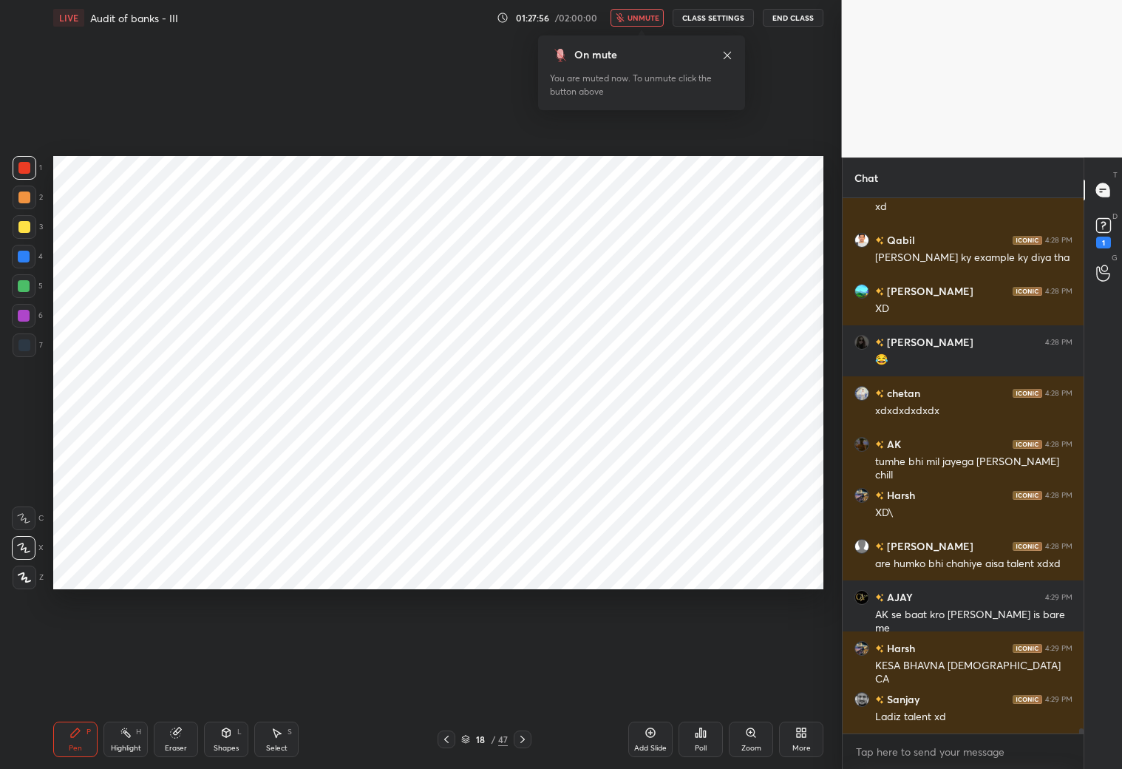
click at [646, 18] on span "unmute" at bounding box center [644, 18] width 32 height 10
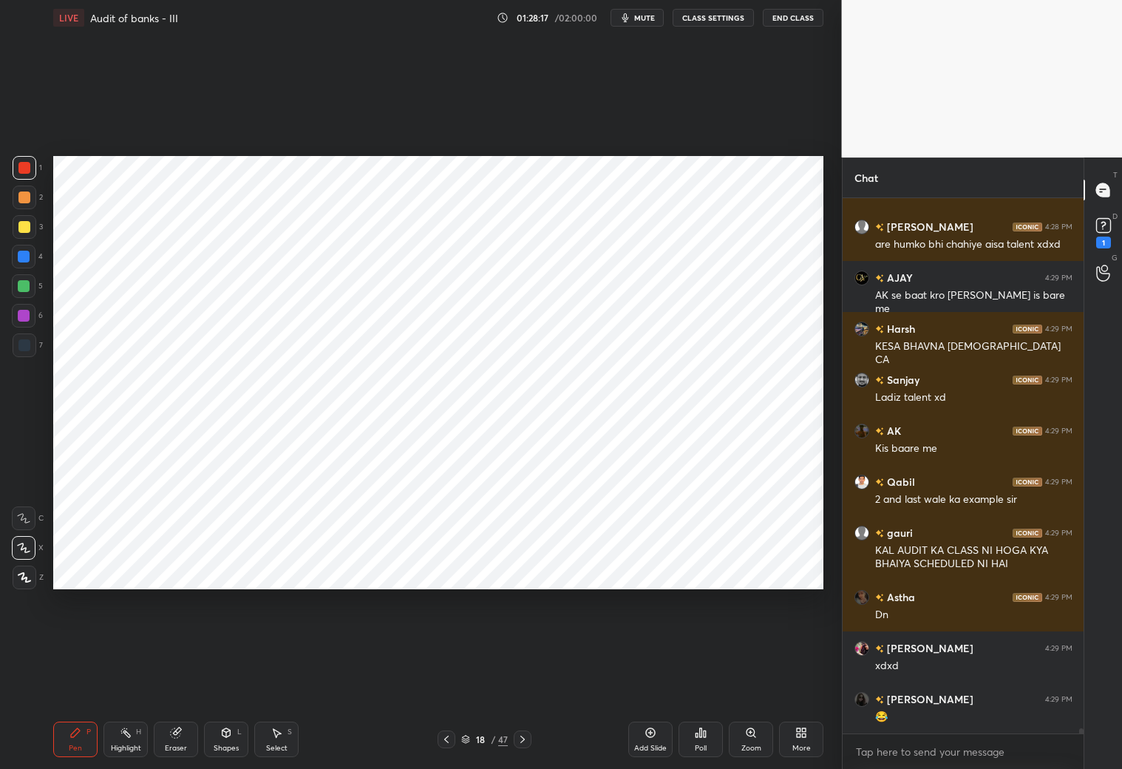
scroll to position [52217, 0]
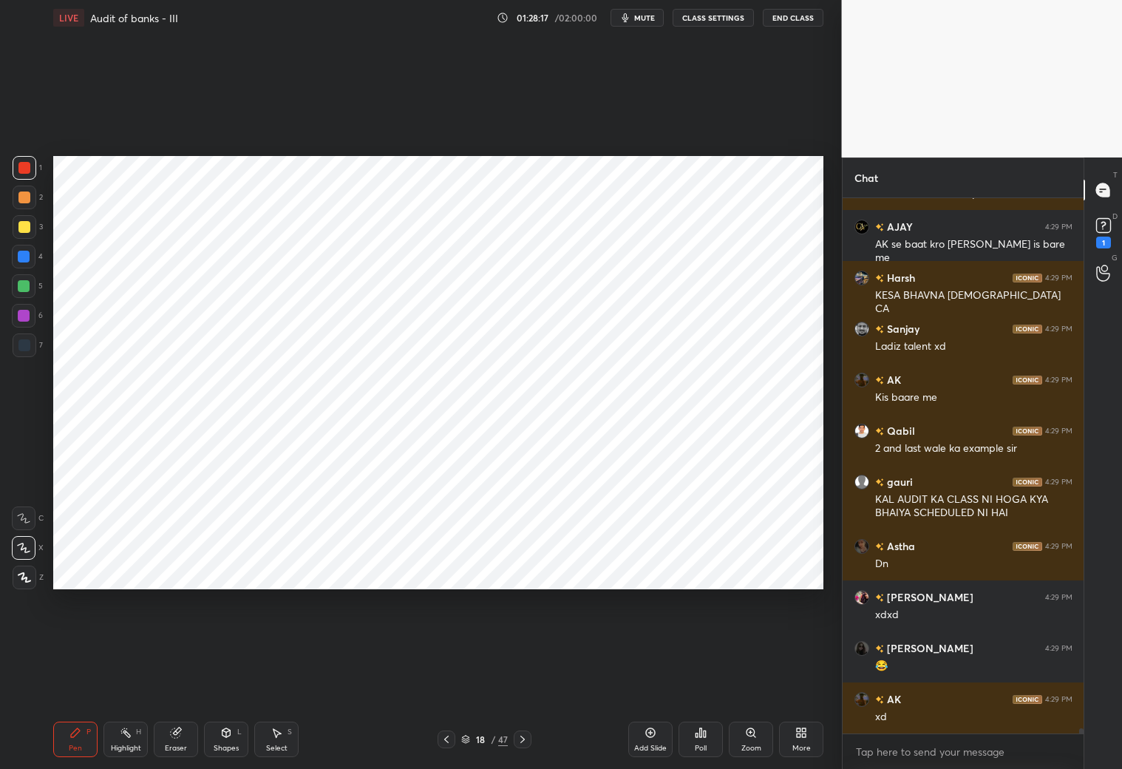
click at [527, 679] on div at bounding box center [523, 739] width 18 height 18
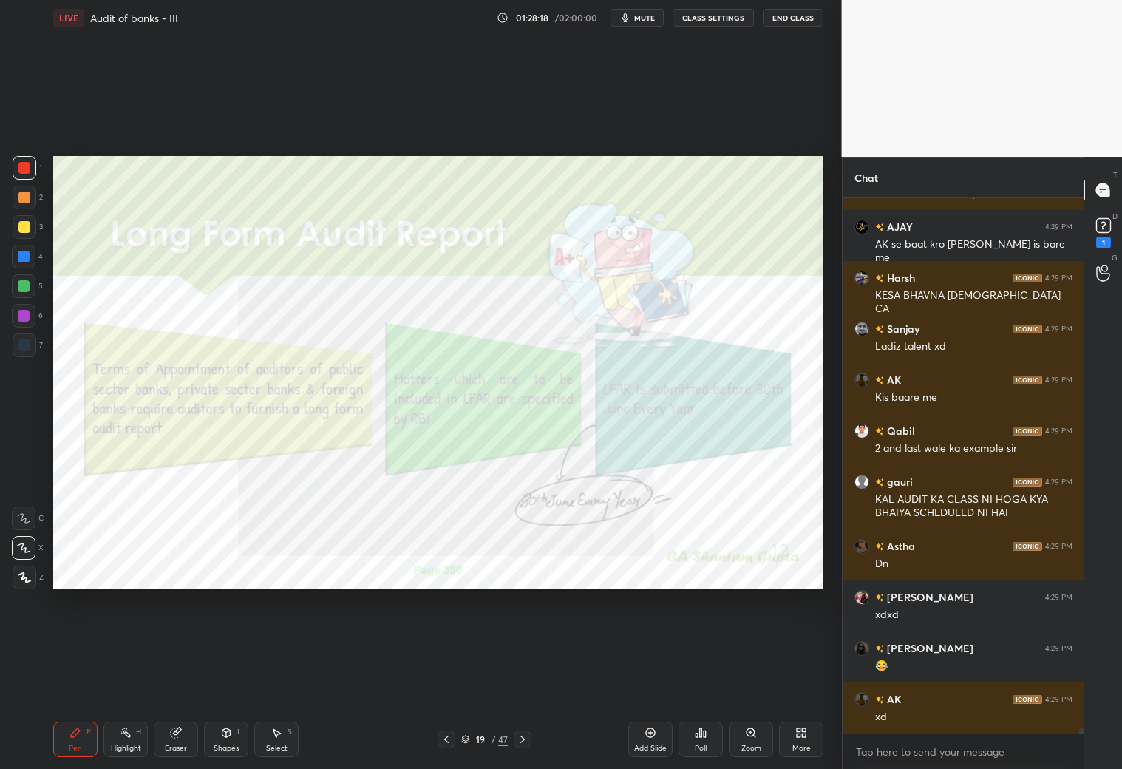
scroll to position [52268, 0]
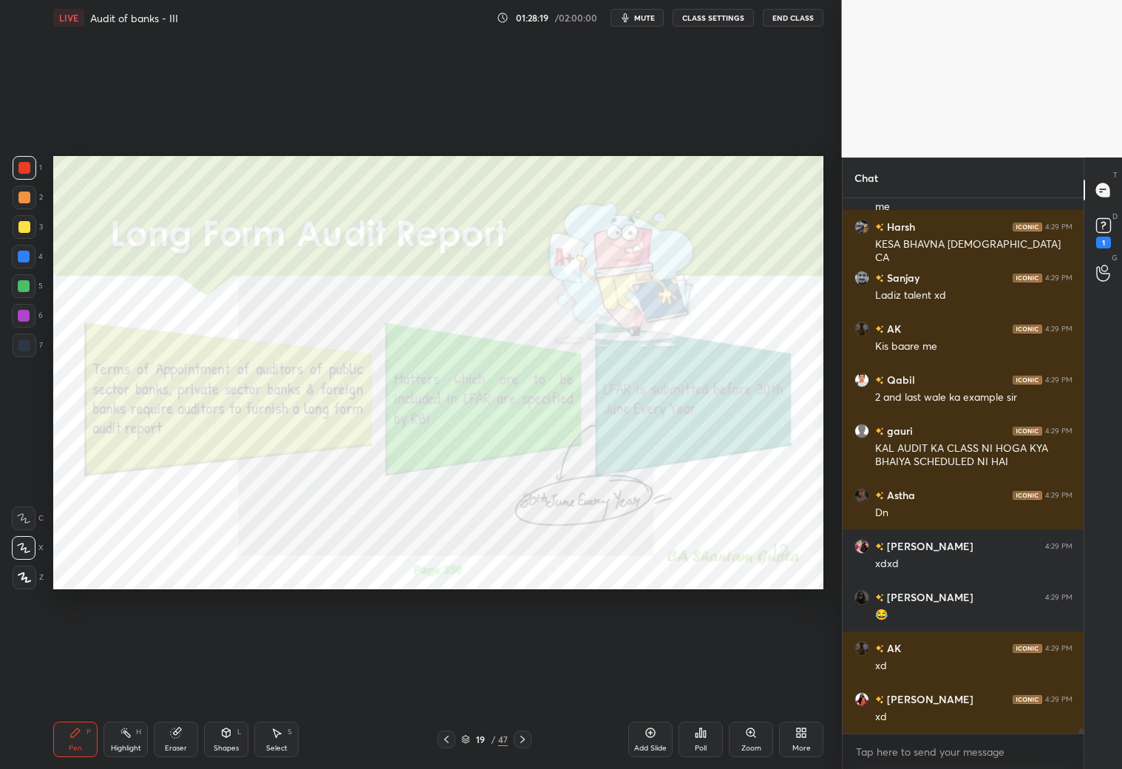
click at [453, 679] on div at bounding box center [447, 739] width 18 height 18
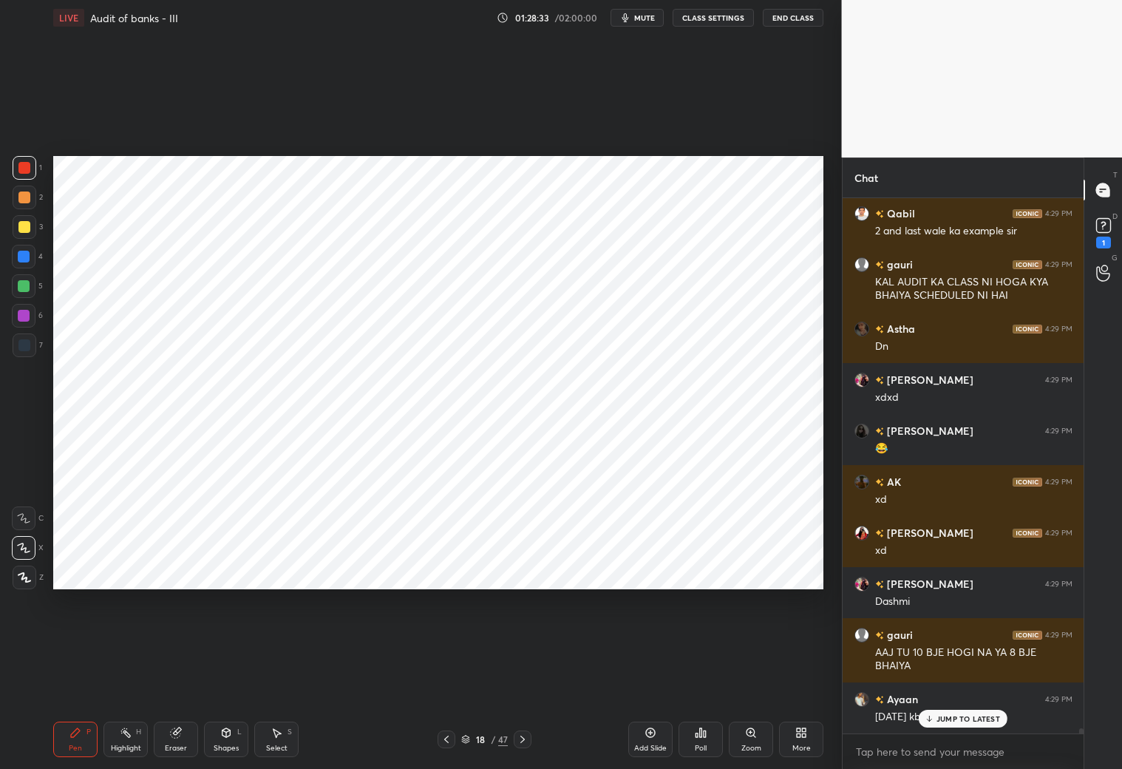
scroll to position [52485, 0]
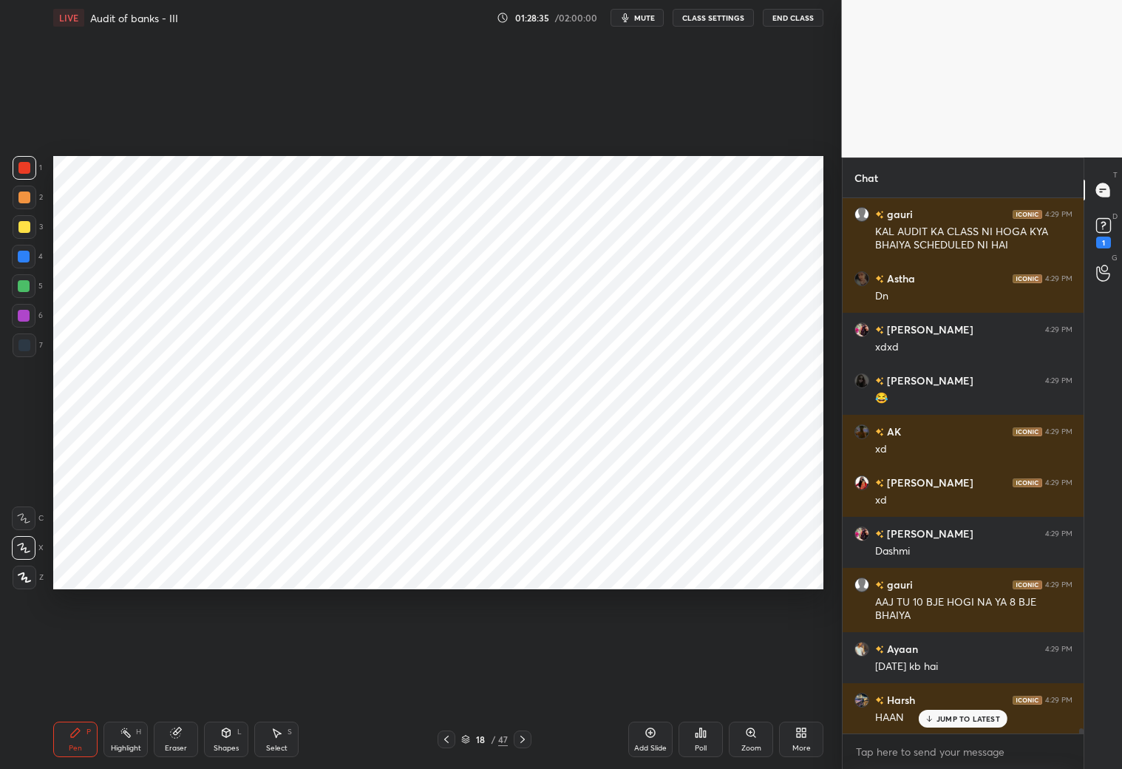
click at [522, 679] on icon at bounding box center [523, 739] width 12 height 12
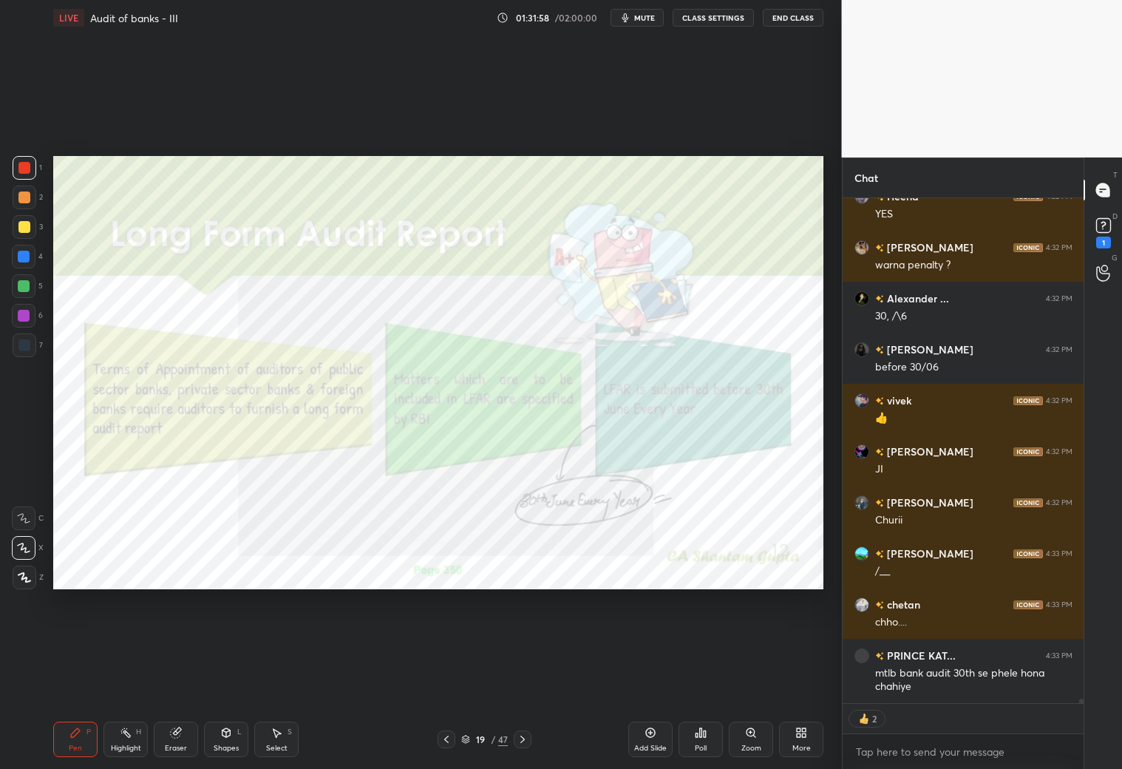
scroll to position [58152, 0]
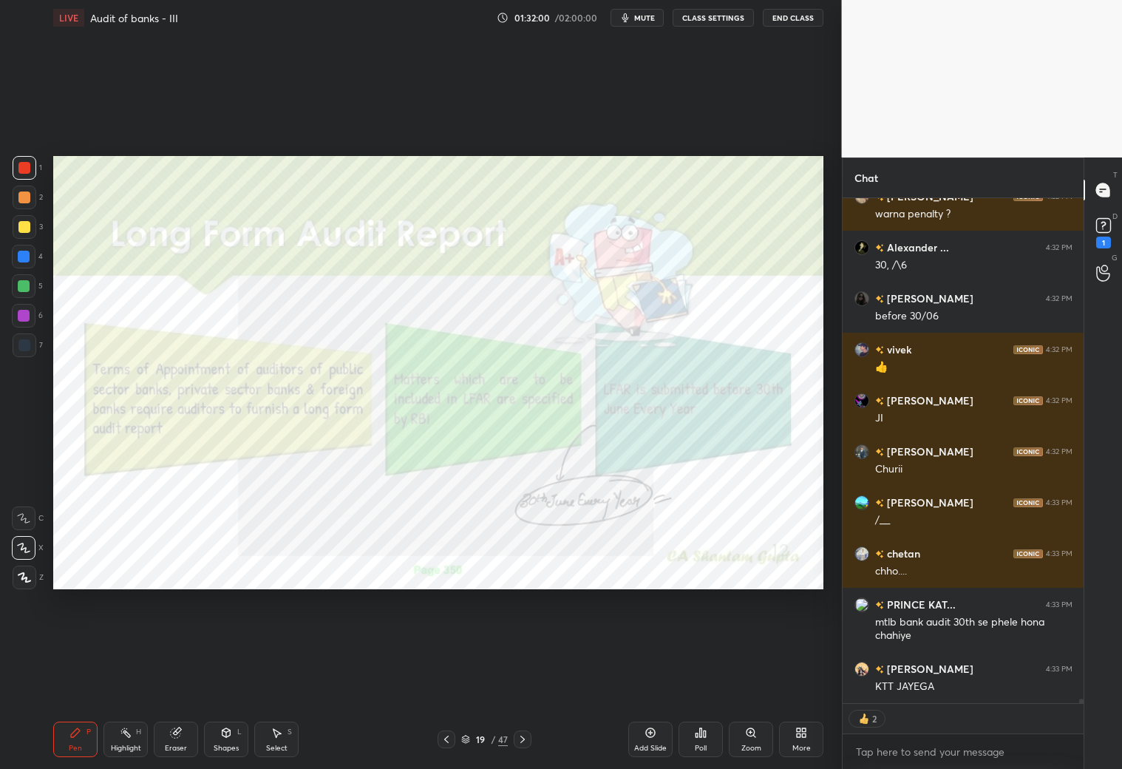
type textarea "x"
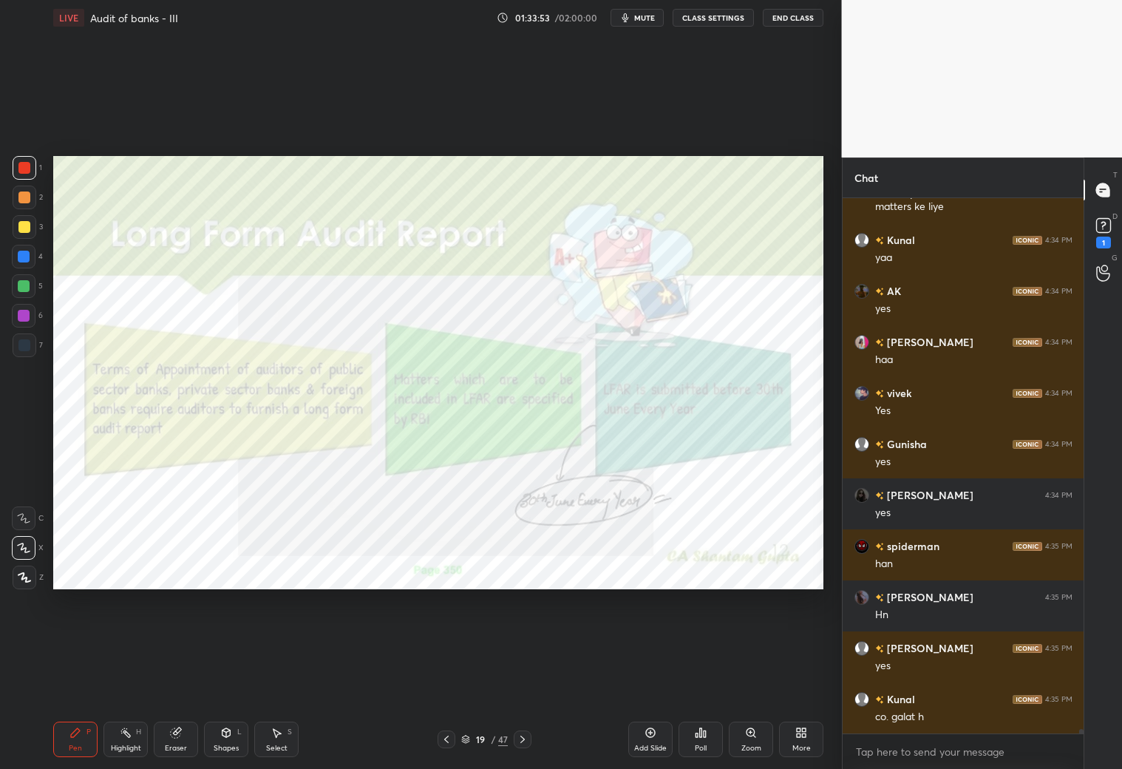
scroll to position [59307, 0]
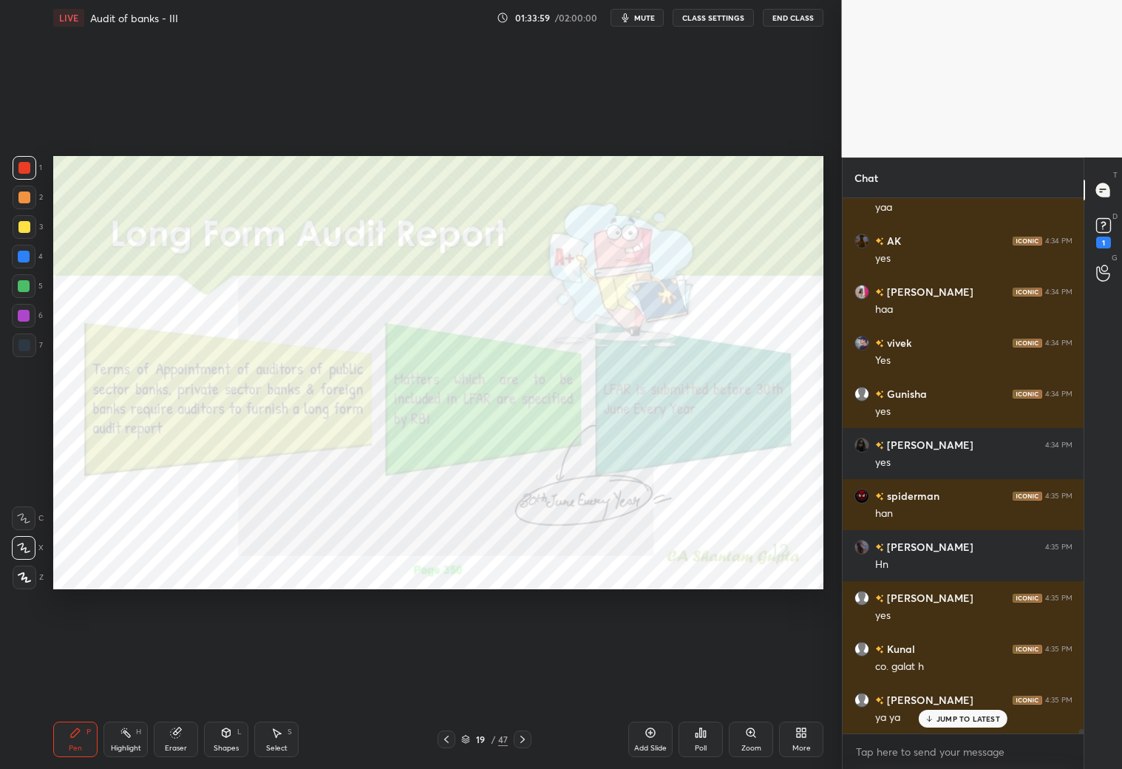
click at [526, 679] on icon at bounding box center [523, 739] width 12 height 12
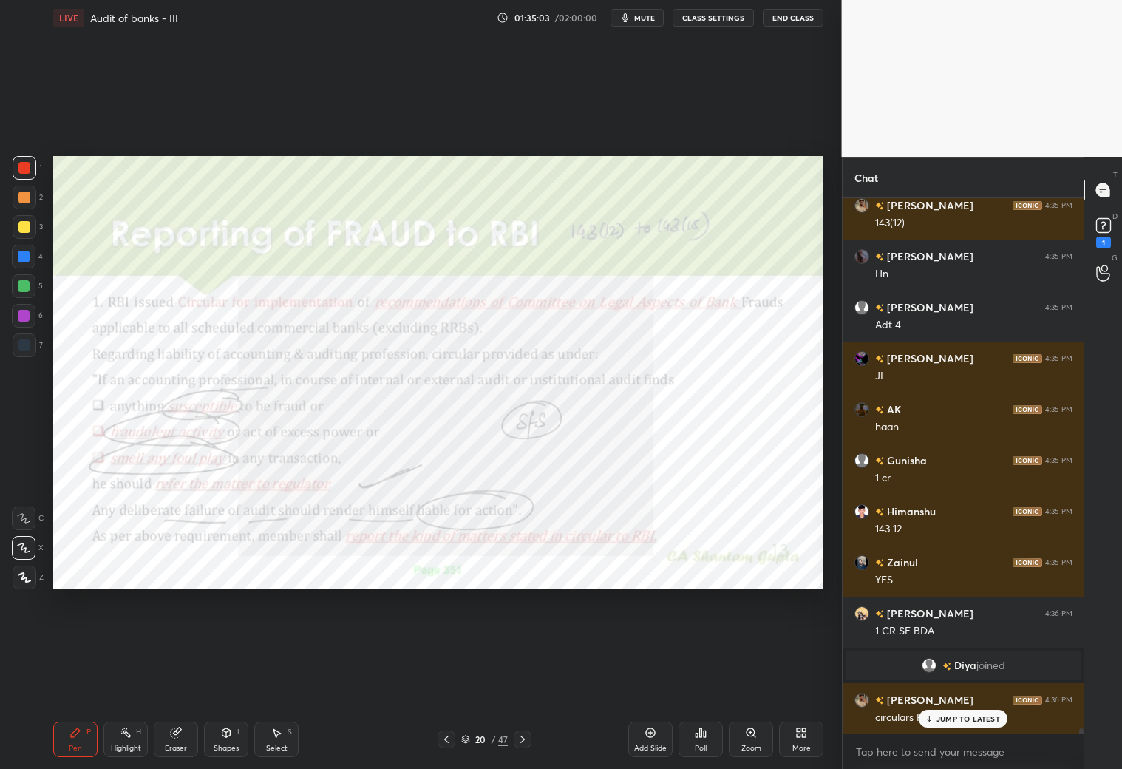
scroll to position [57688, 0]
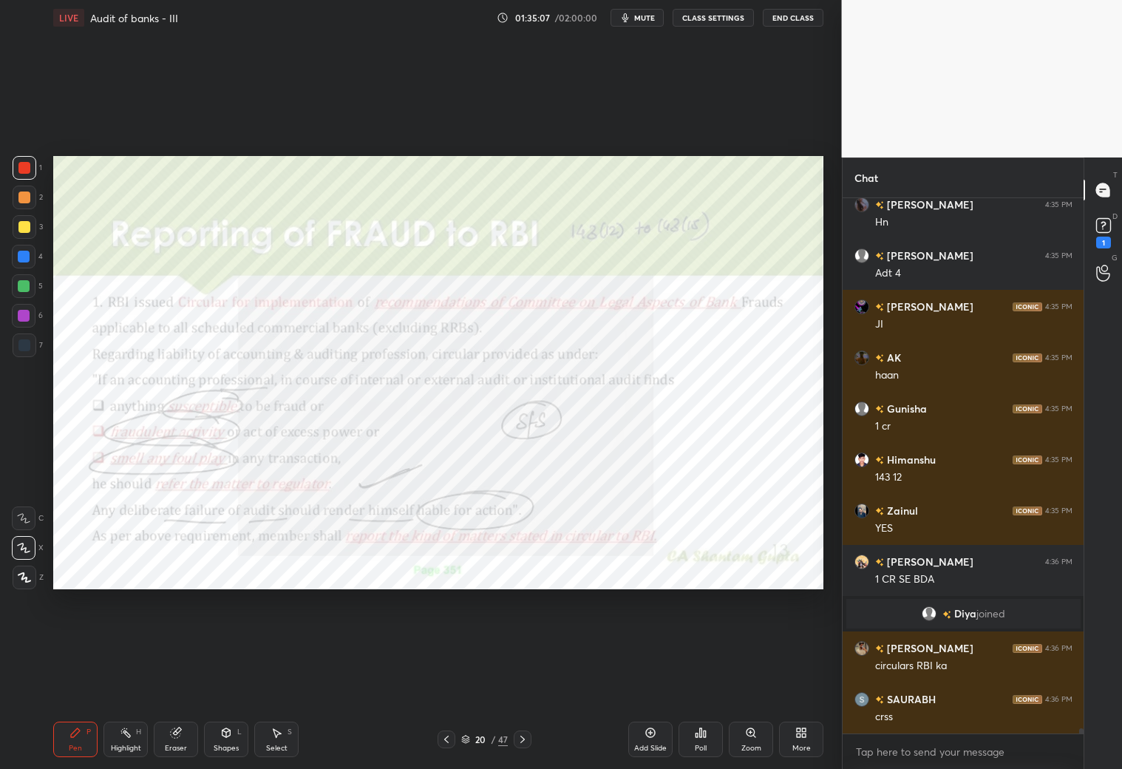
click at [176, 679] on div "Eraser" at bounding box center [176, 747] width 22 height 7
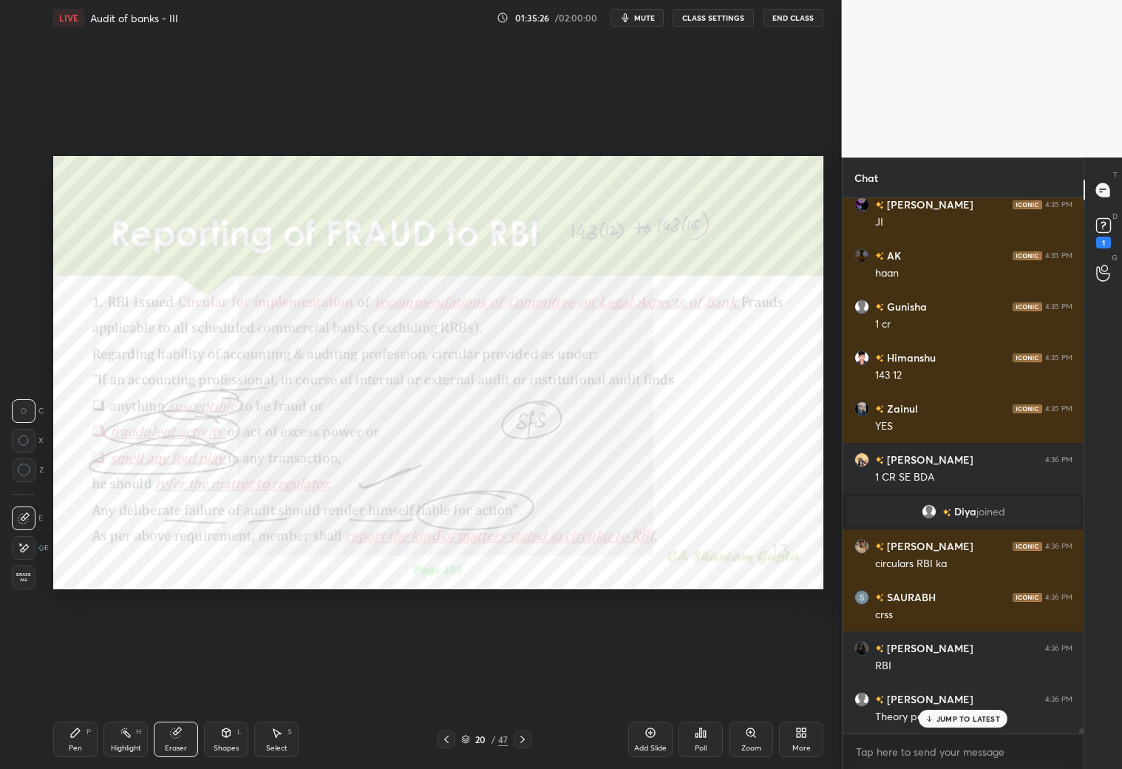
scroll to position [57840, 0]
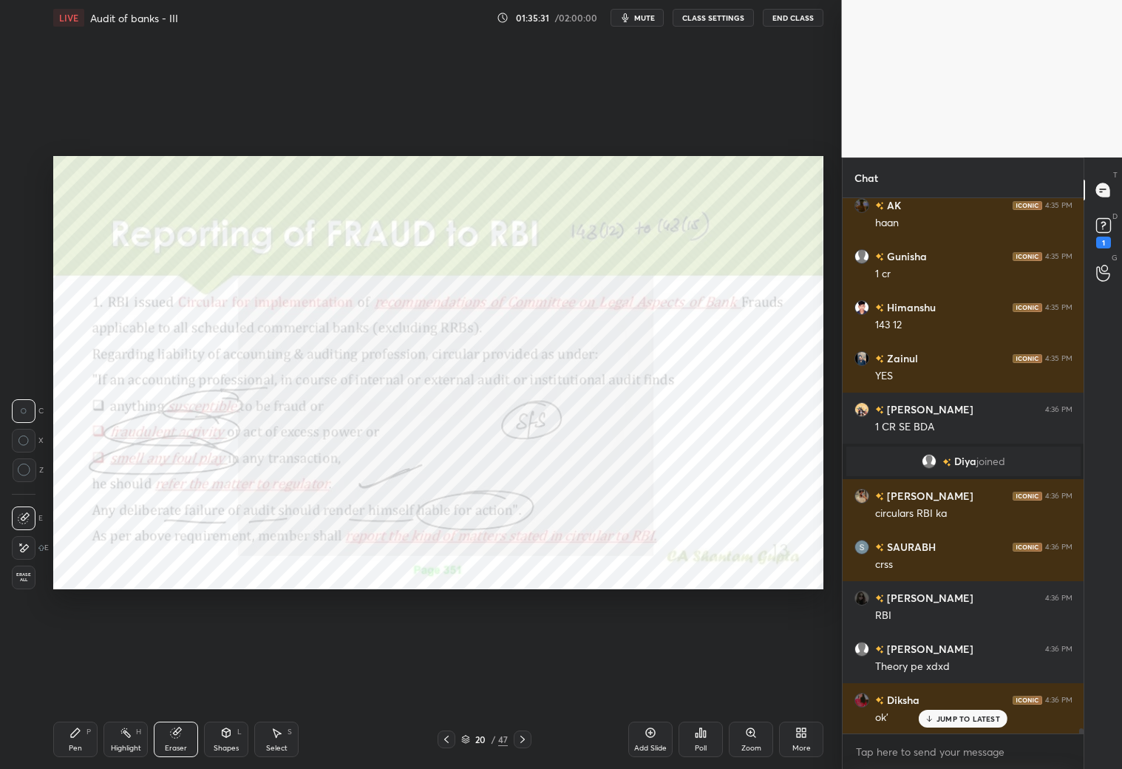
click at [72, 679] on div "Pen P" at bounding box center [75, 738] width 44 height 35
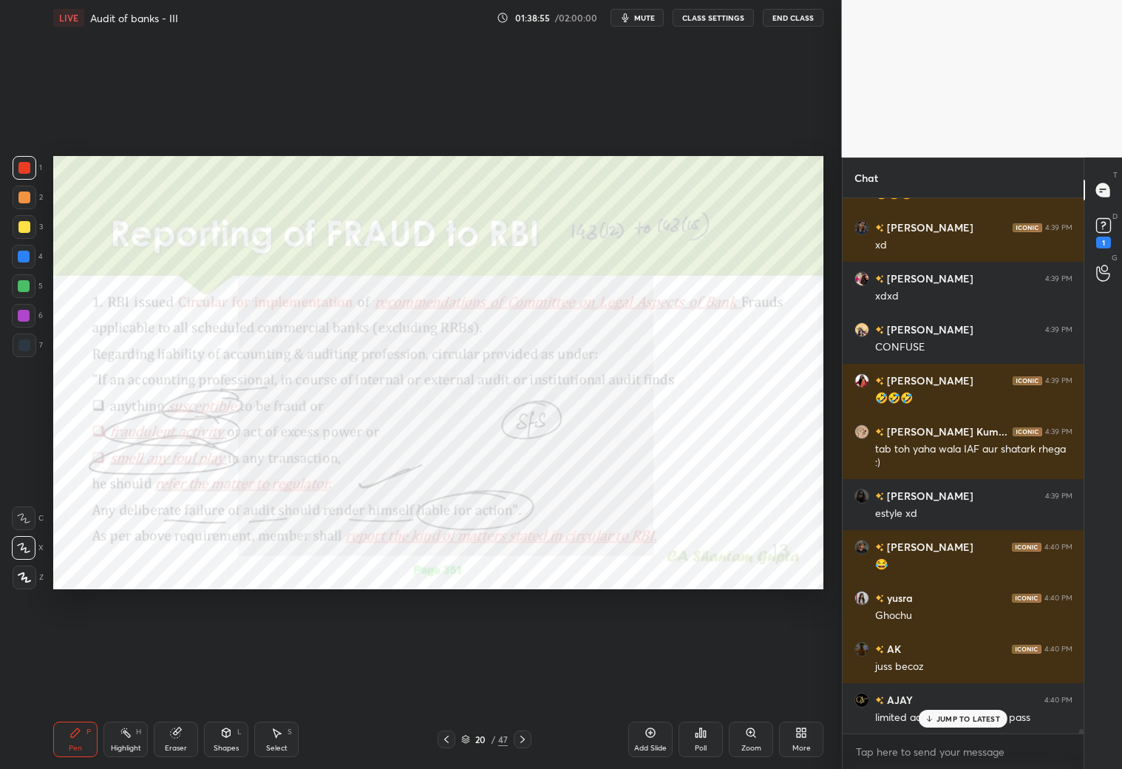
scroll to position [61118, 0]
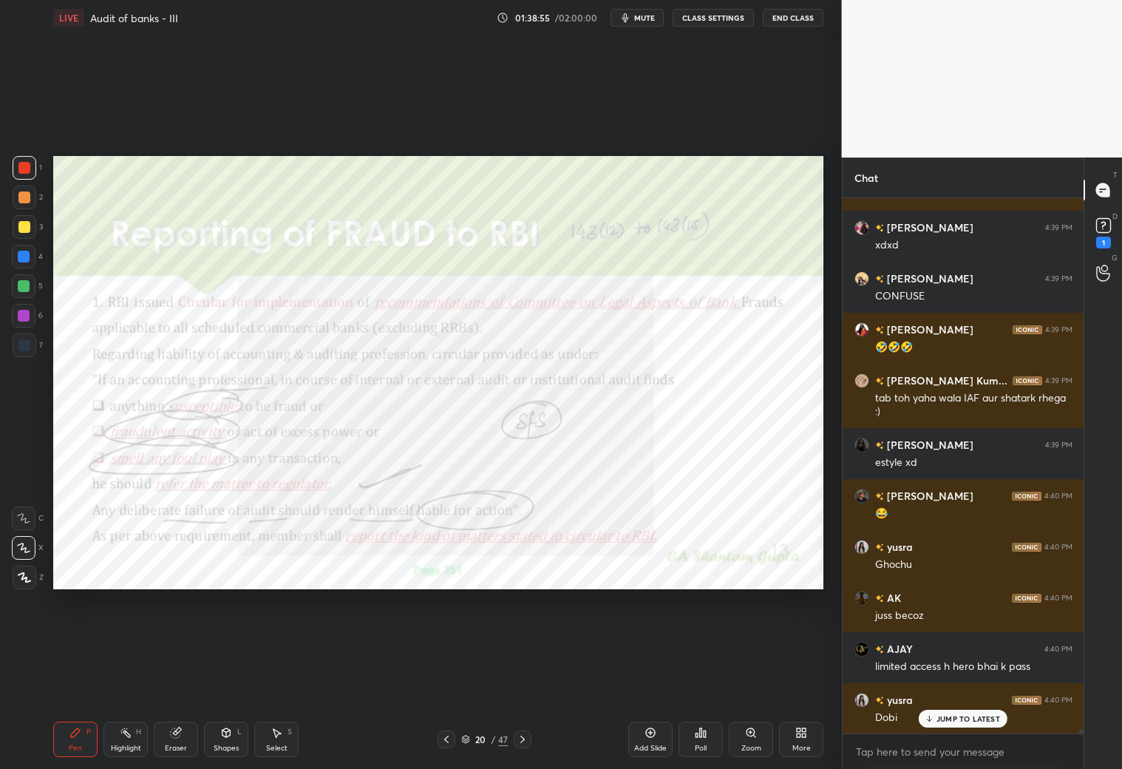
click at [646, 9] on button "mute" at bounding box center [637, 18] width 53 height 18
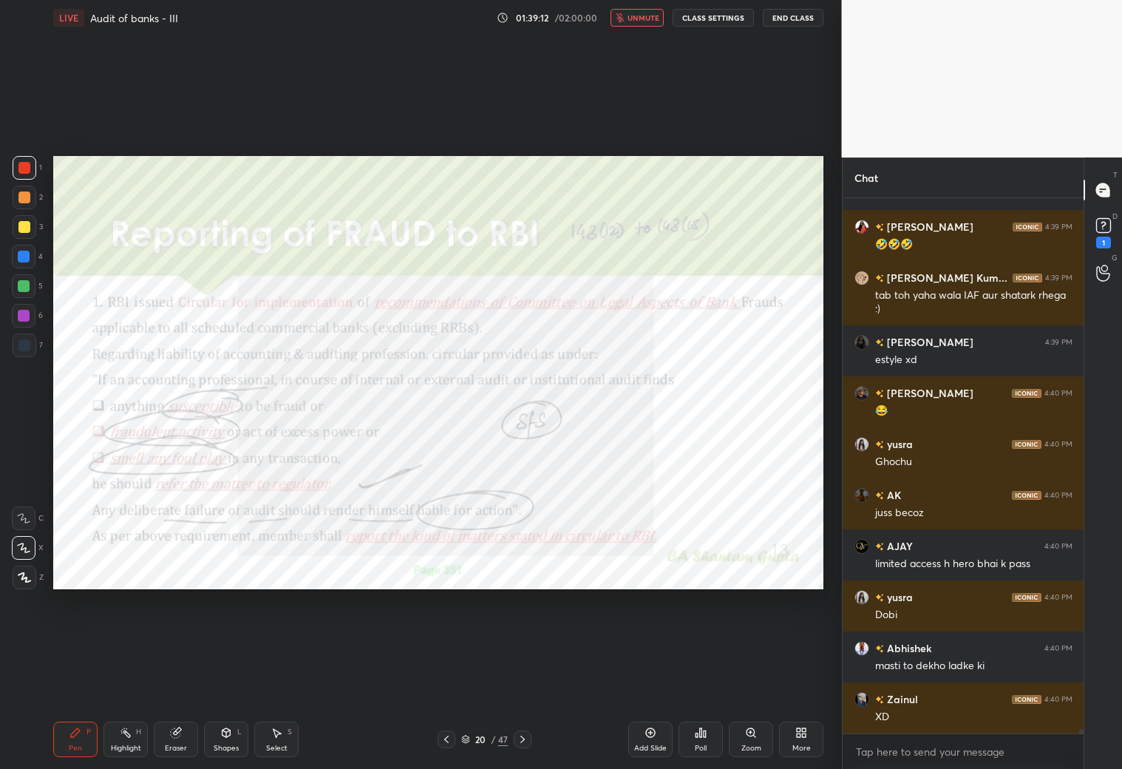
scroll to position [61271, 0]
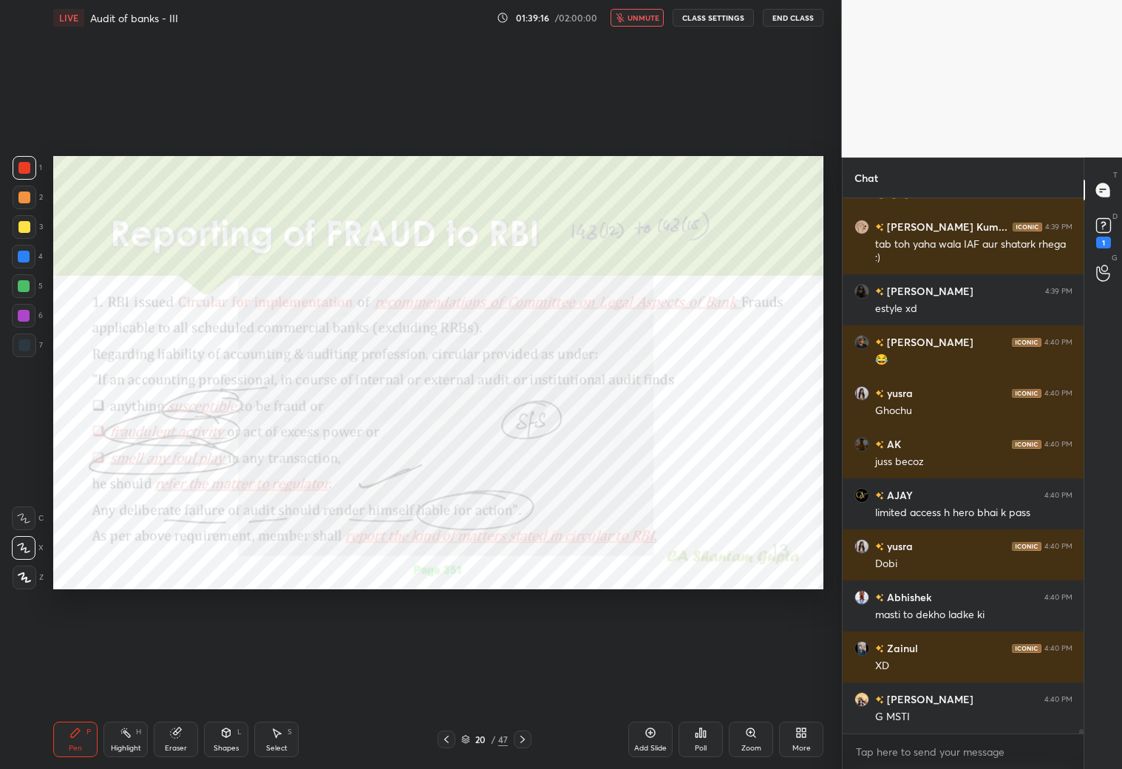
click at [642, 13] on span "unmute" at bounding box center [644, 18] width 32 height 10
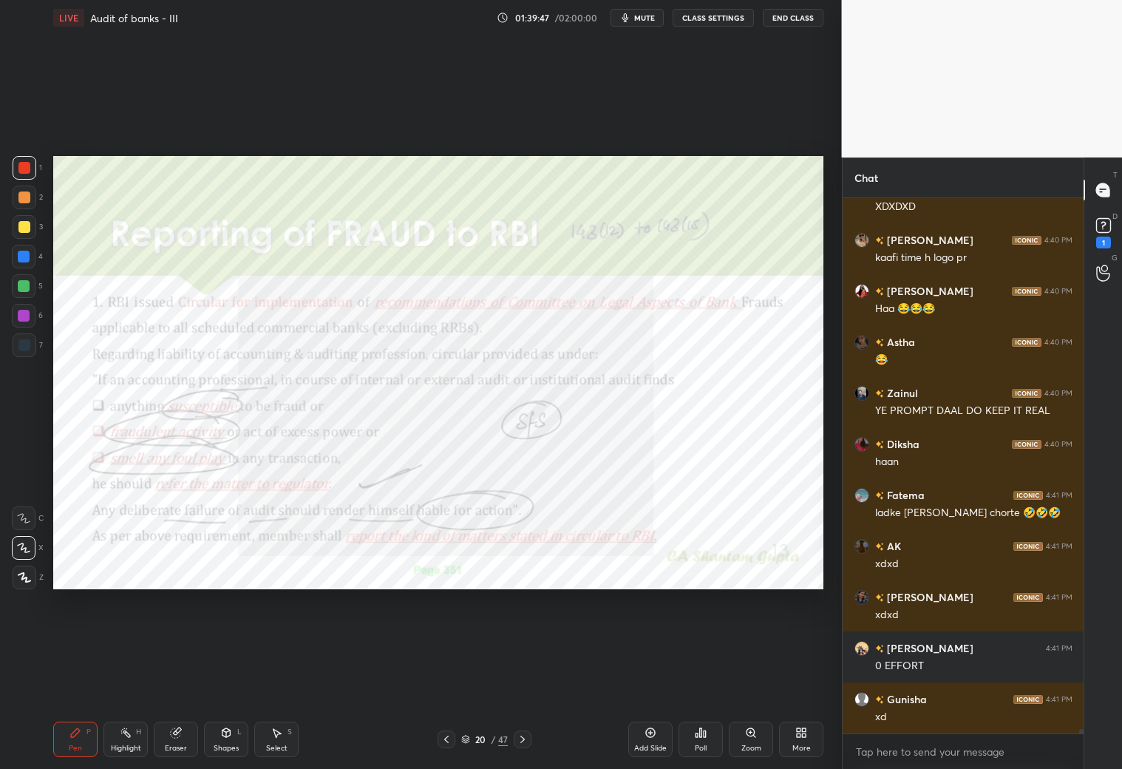
scroll to position [63362, 0]
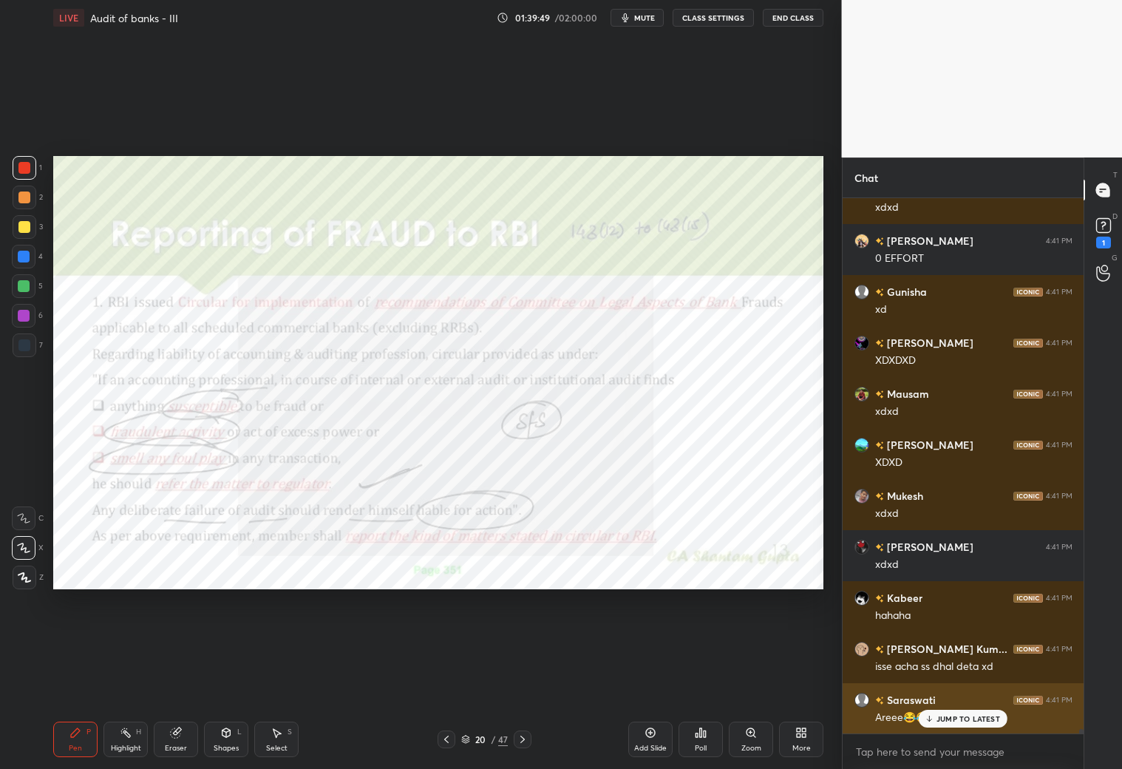
drag, startPoint x: 929, startPoint y: 718, endPoint x: 940, endPoint y: 718, distance: 10.3
click at [930, 679] on icon at bounding box center [930, 718] width 10 height 9
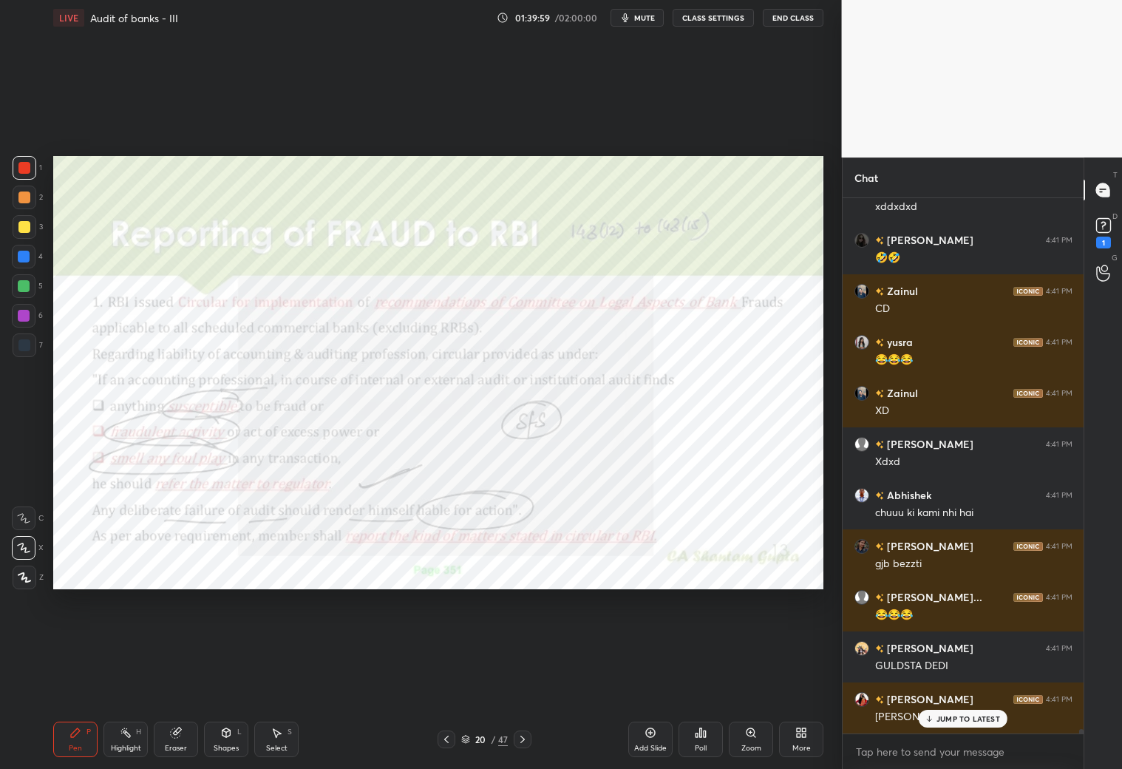
scroll to position [64382, 0]
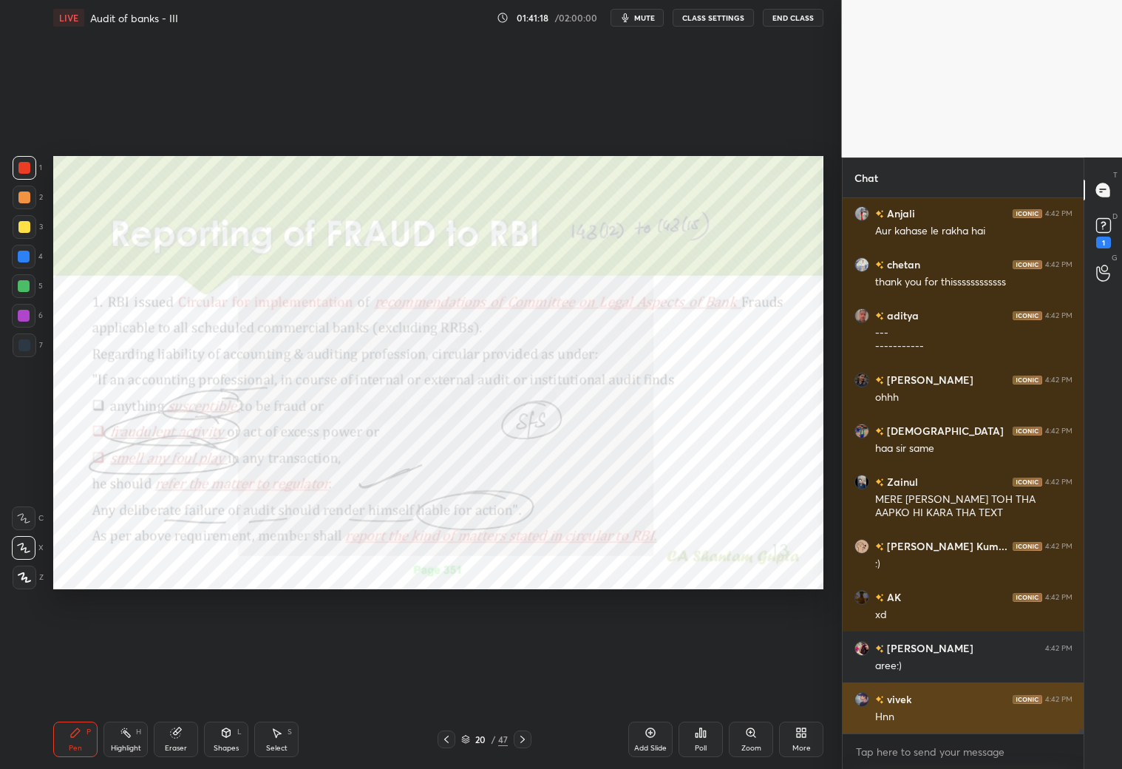
click at [968, 722] on div "Hnn" at bounding box center [973, 717] width 197 height 15
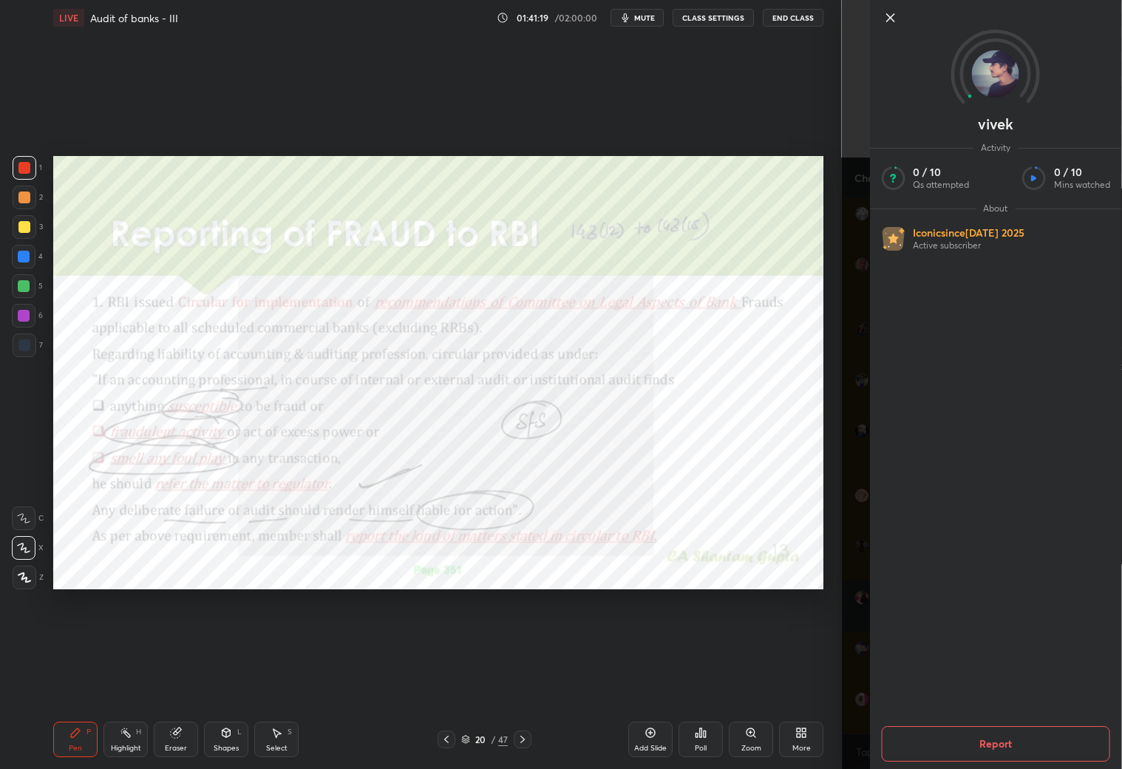
click at [843, 723] on div "vivek Activity 0 / 10 Qs attempted 0 / 10 Mins watched About Iconic since Jul 2…" at bounding box center [982, 384] width 281 height 769
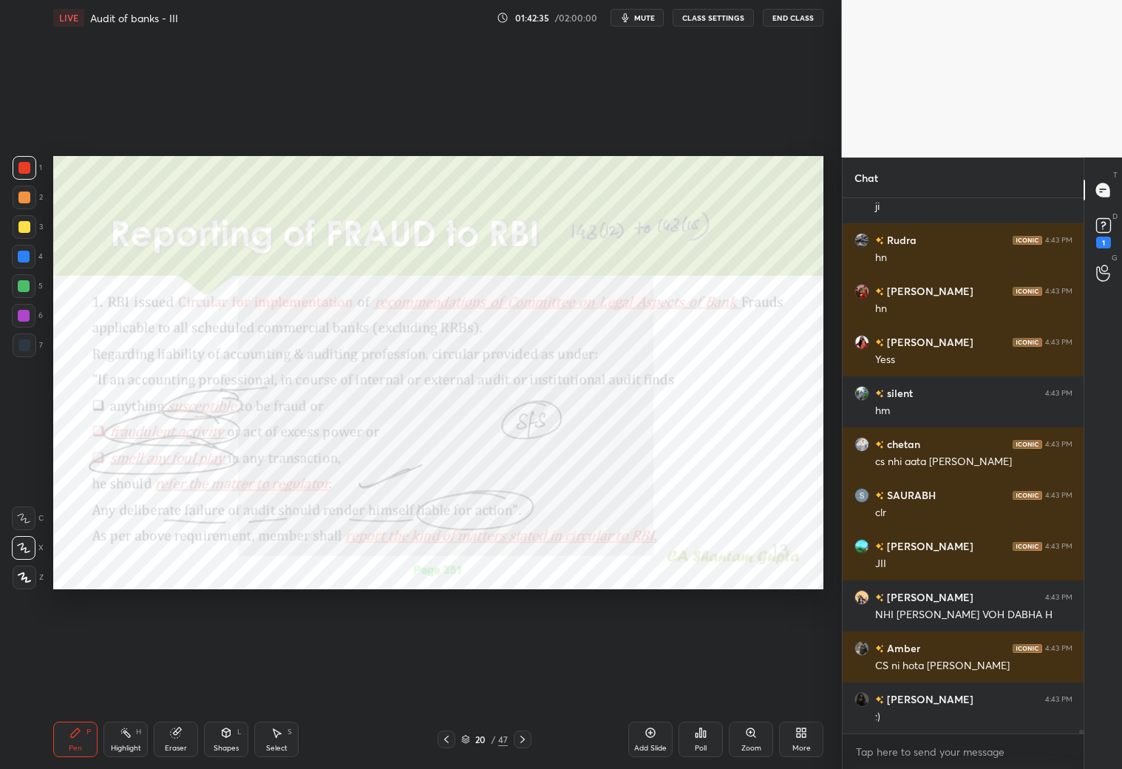
scroll to position [70009, 0]
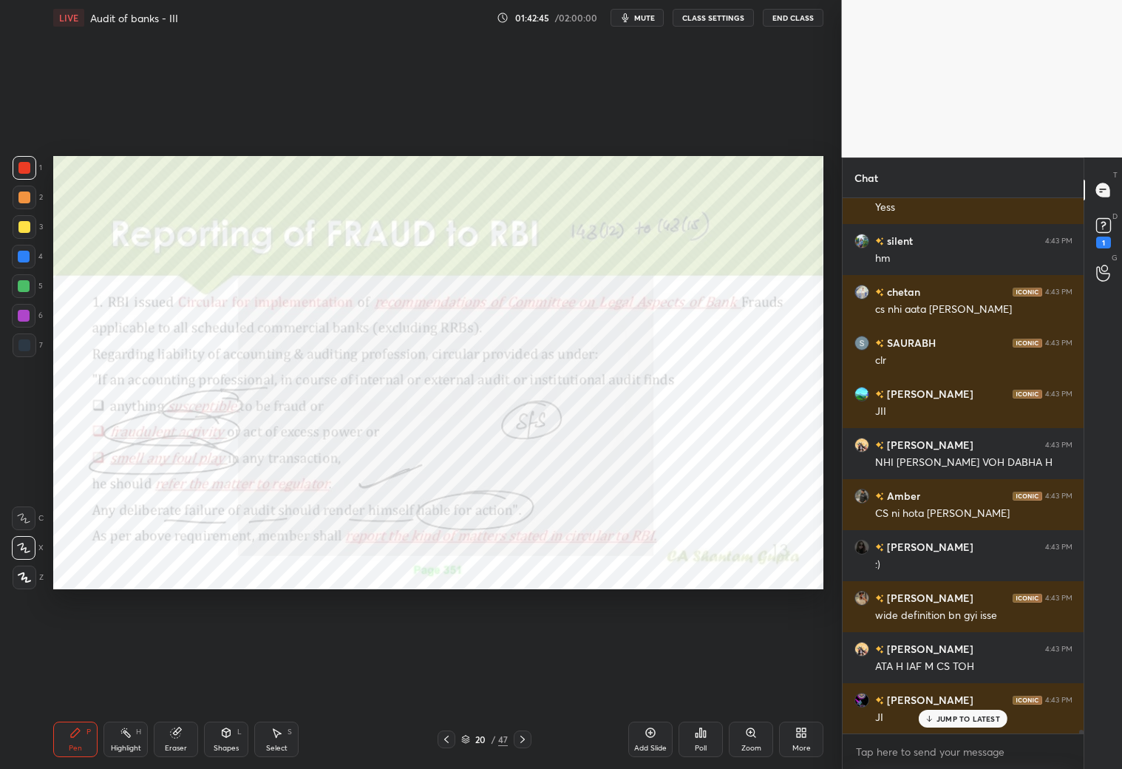
click at [523, 739] on icon at bounding box center [523, 739] width 12 height 12
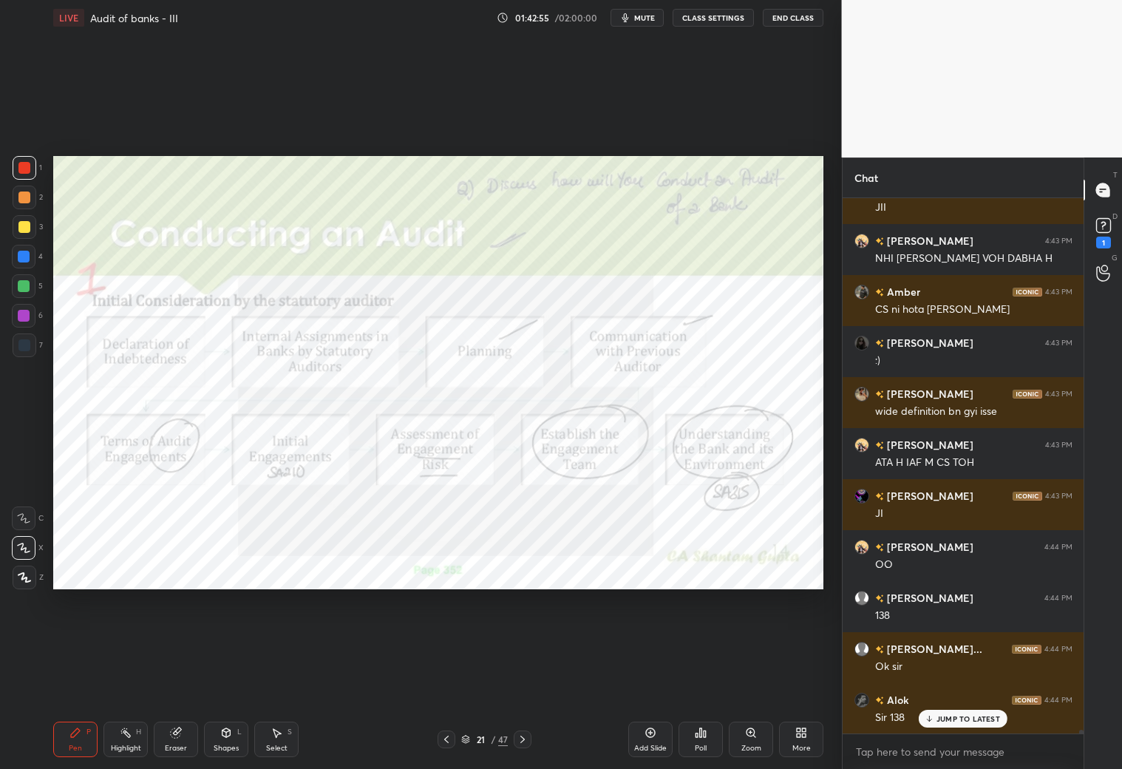
click at [948, 719] on div "JUMP TO LATEST" at bounding box center [963, 719] width 89 height 18
click at [447, 741] on icon at bounding box center [447, 739] width 12 height 12
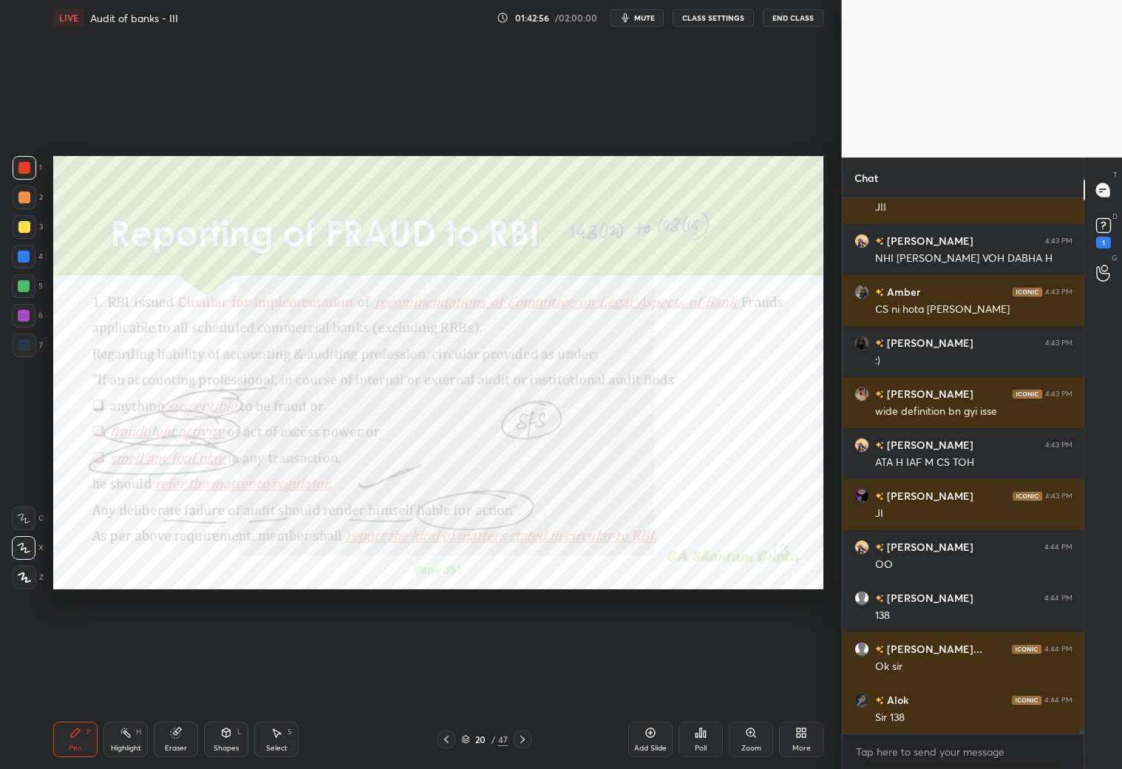
click at [446, 741] on icon at bounding box center [446, 738] width 4 height 7
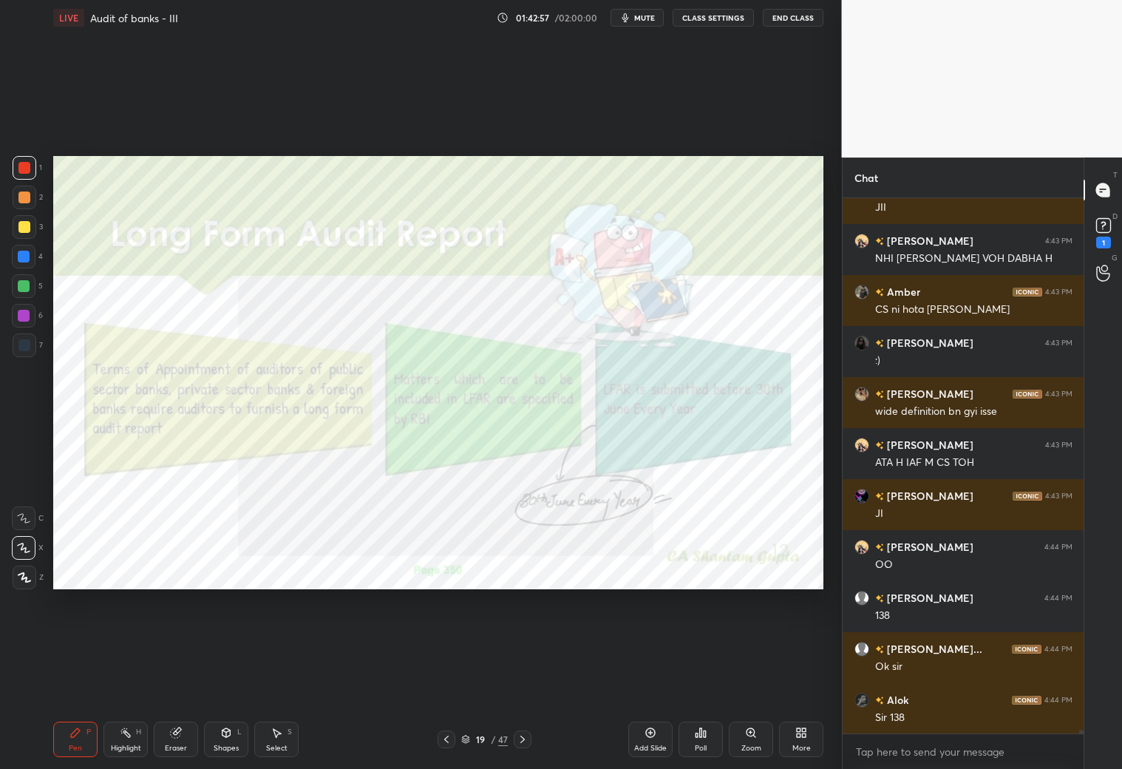
click at [446, 738] on icon at bounding box center [447, 739] width 12 height 12
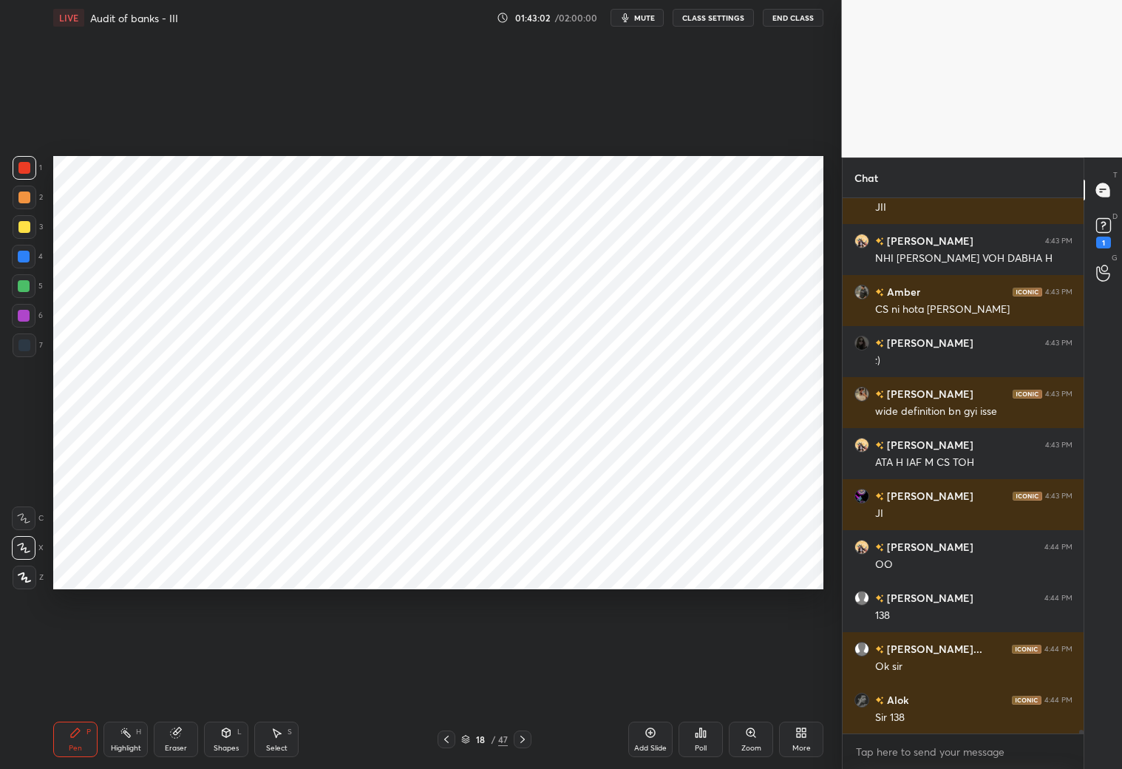
click at [523, 737] on icon at bounding box center [523, 739] width 12 height 12
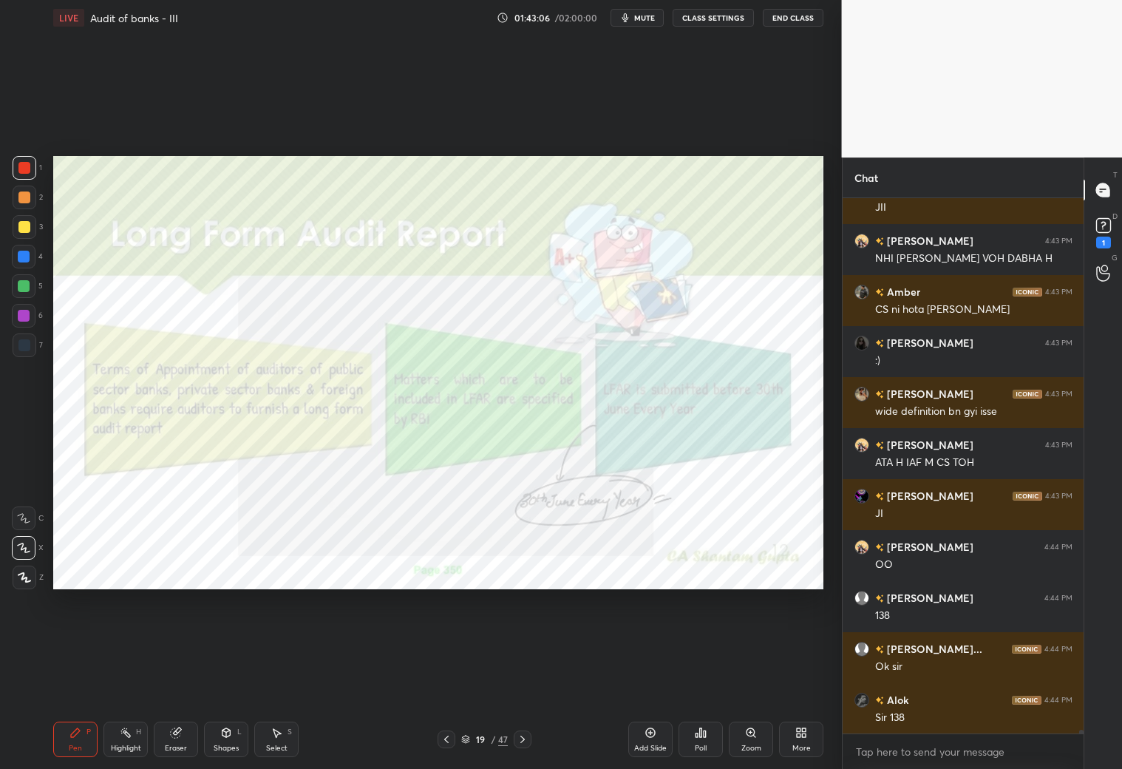
scroll to position [70365, 0]
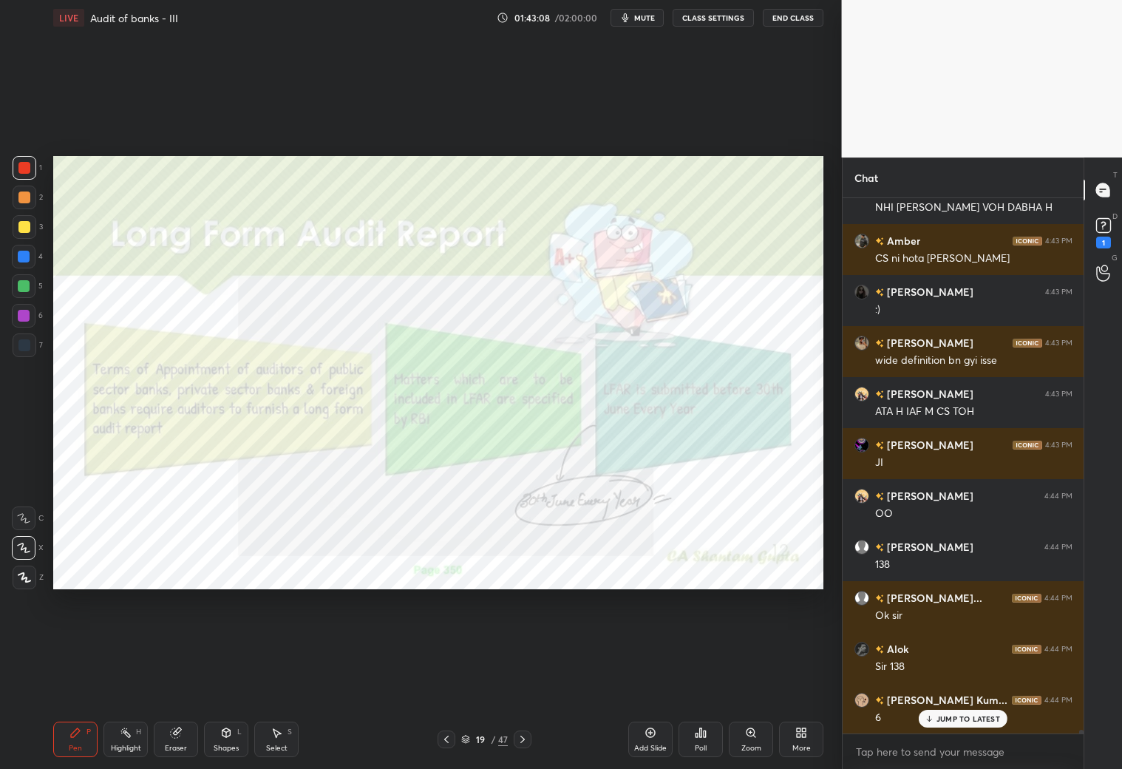
click at [523, 735] on icon at bounding box center [523, 739] width 12 height 12
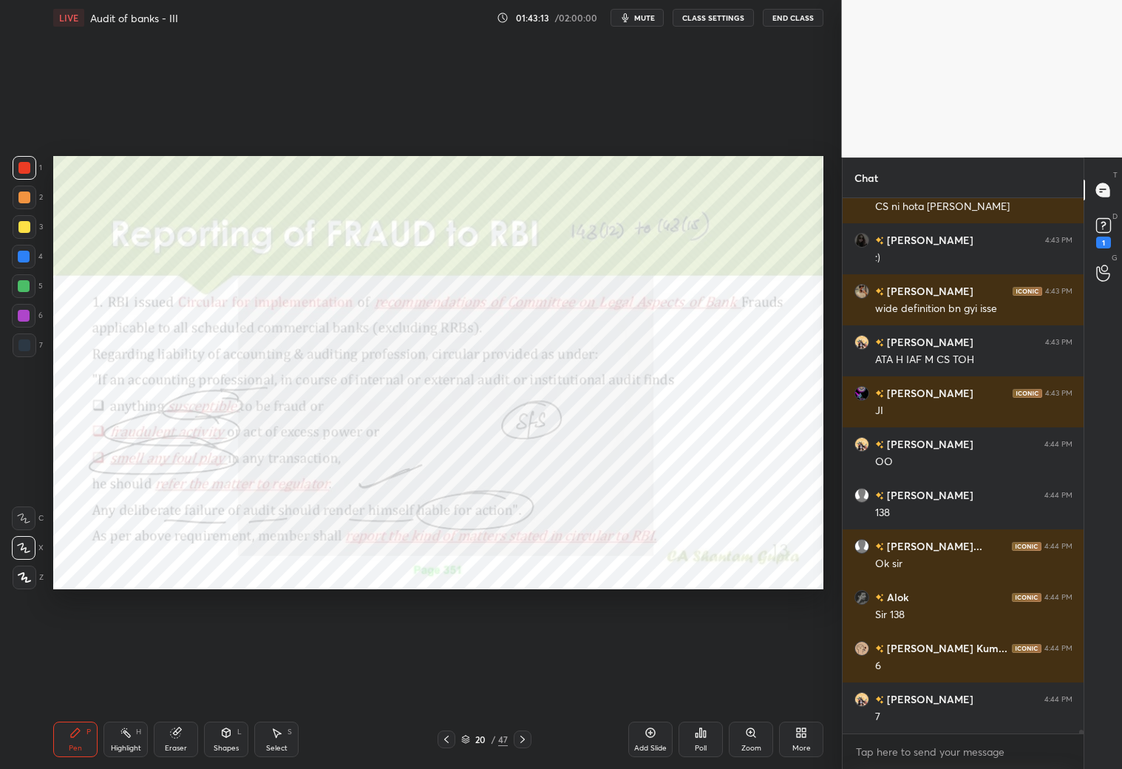
scroll to position [70468, 0]
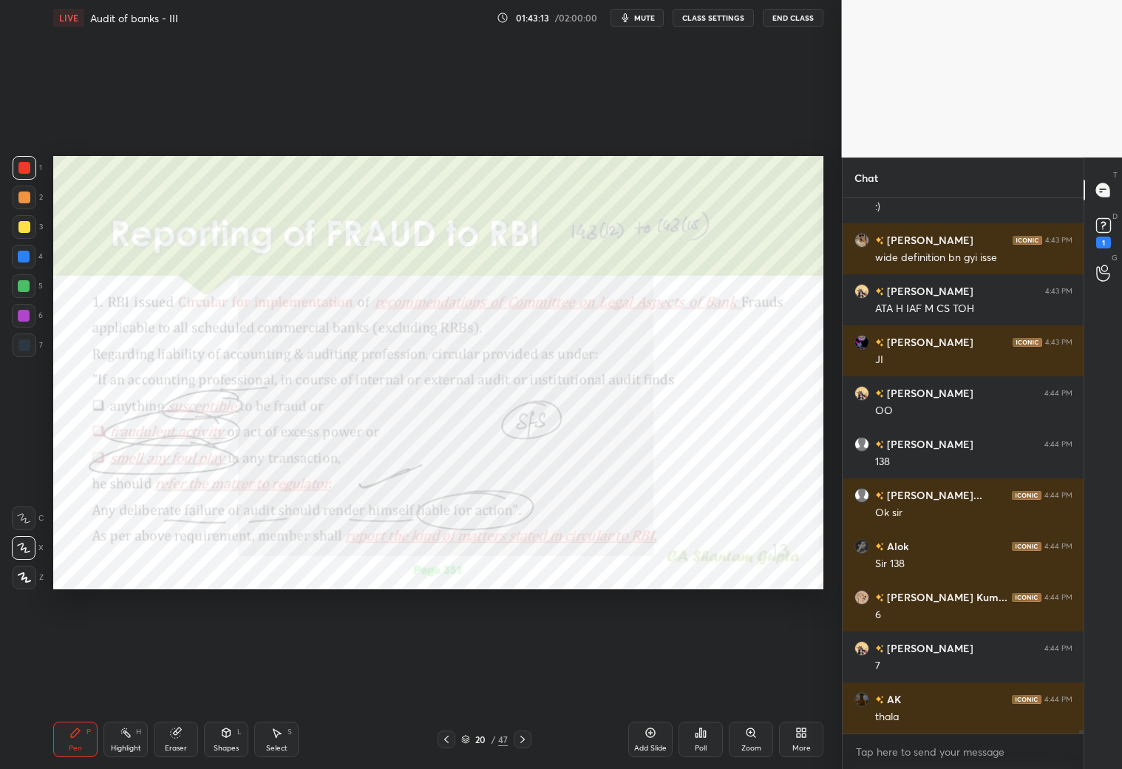
click at [515, 740] on div at bounding box center [523, 739] width 18 height 18
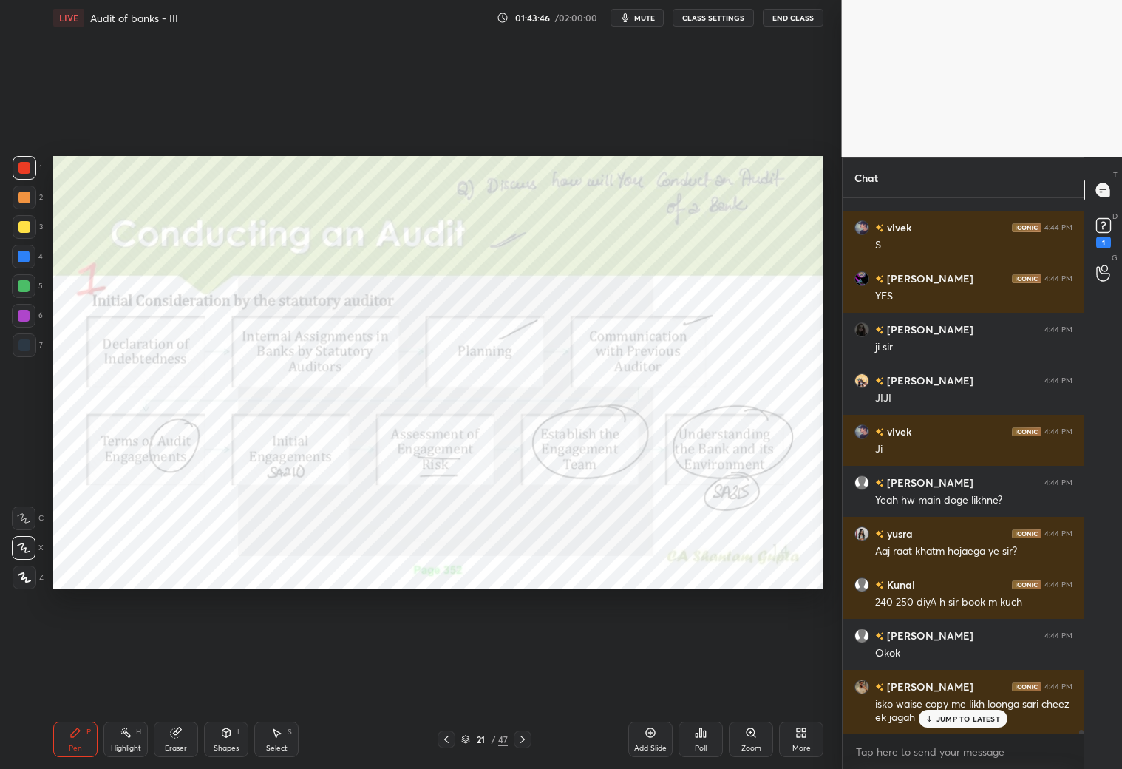
scroll to position [71551, 0]
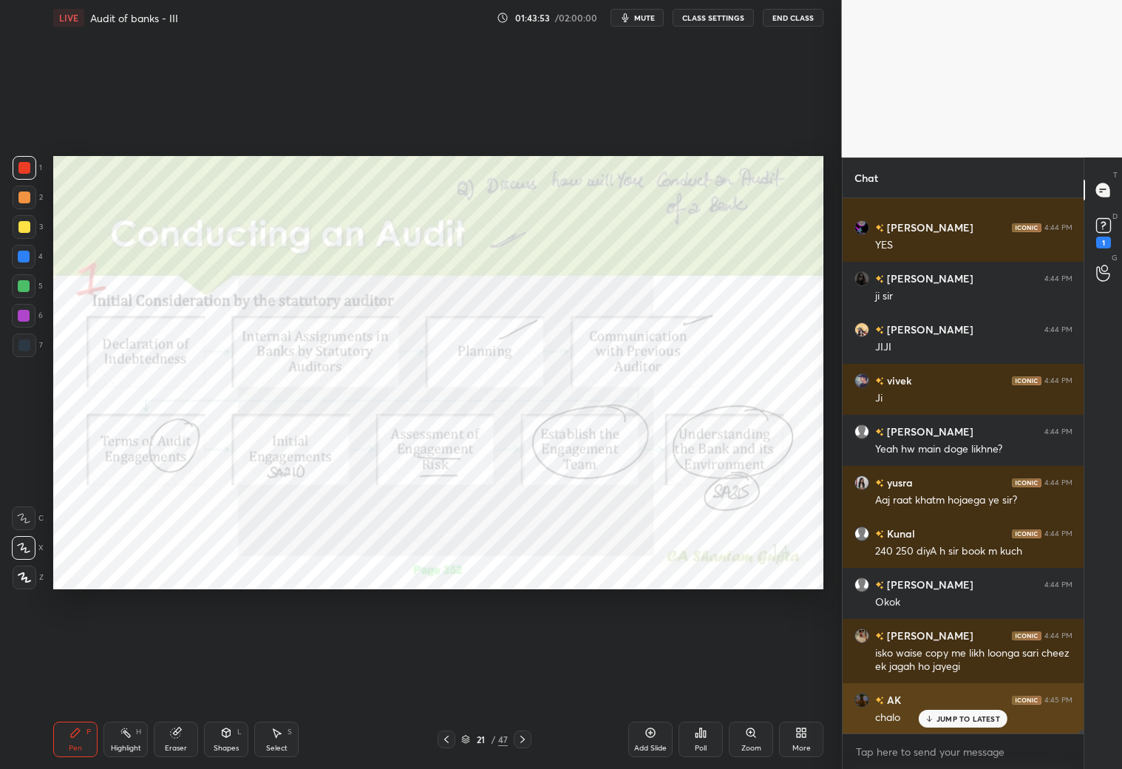
click at [958, 719] on p "JUMP TO LATEST" at bounding box center [969, 718] width 64 height 9
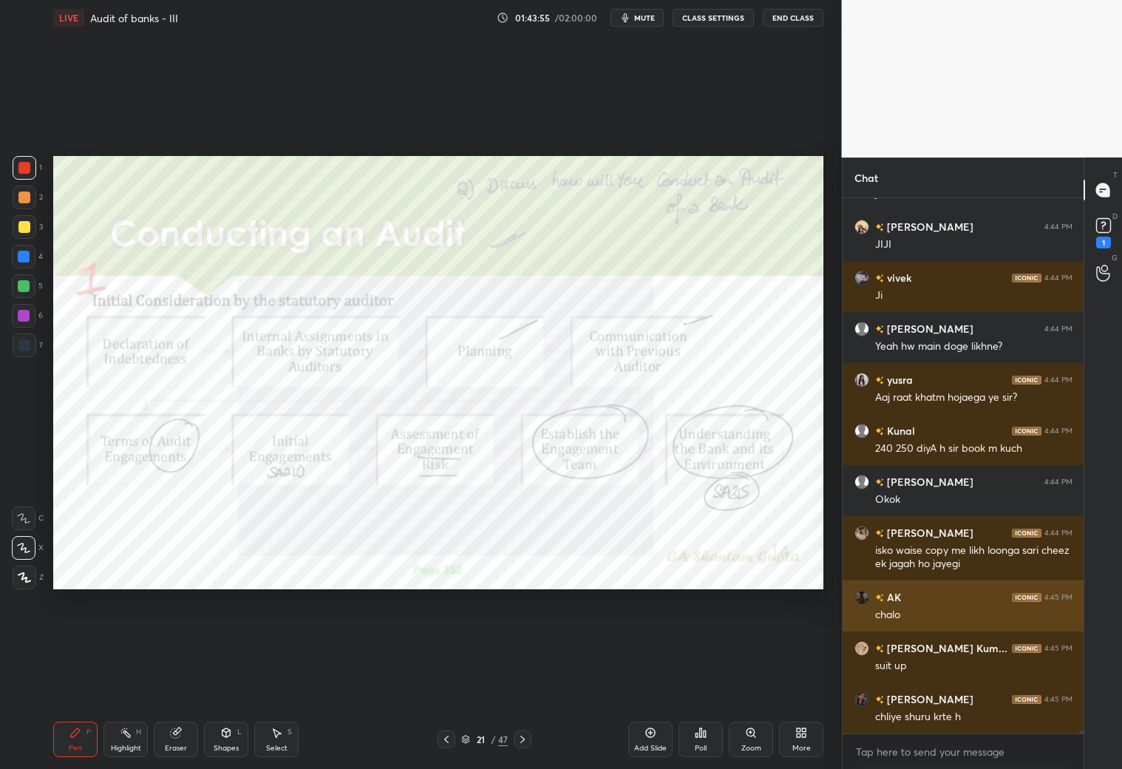
scroll to position [71705, 0]
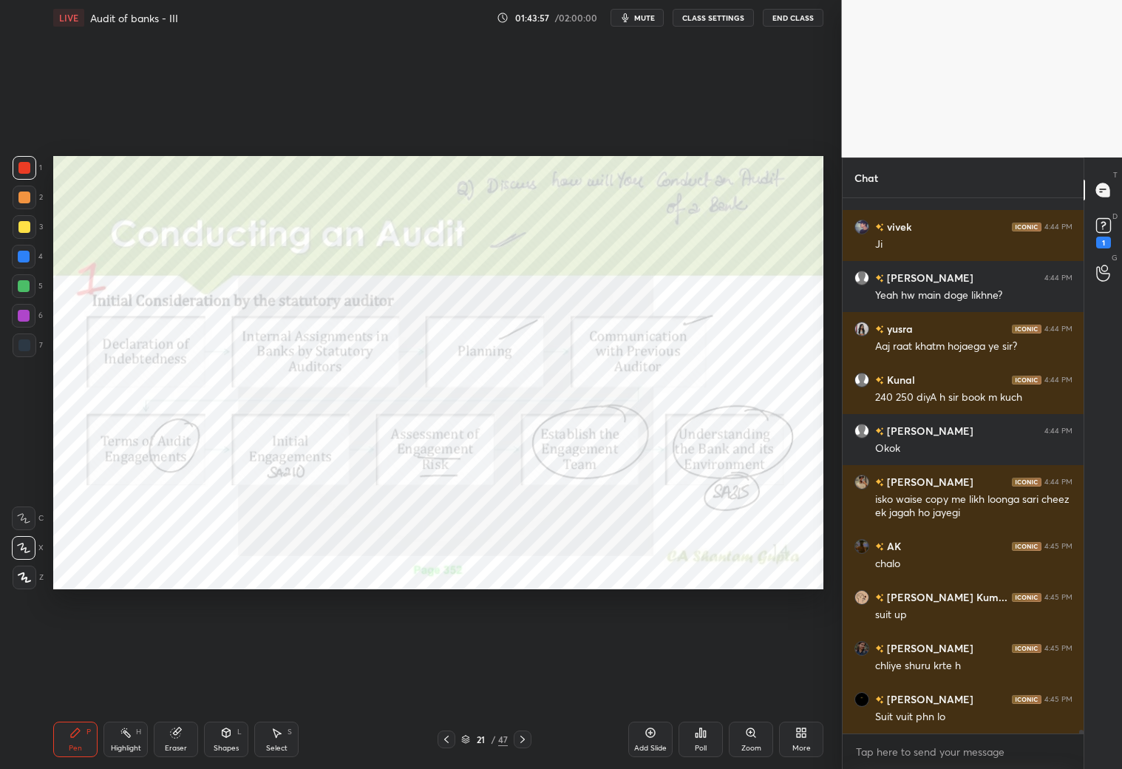
click at [648, 737] on div "Add Slide" at bounding box center [650, 738] width 44 height 35
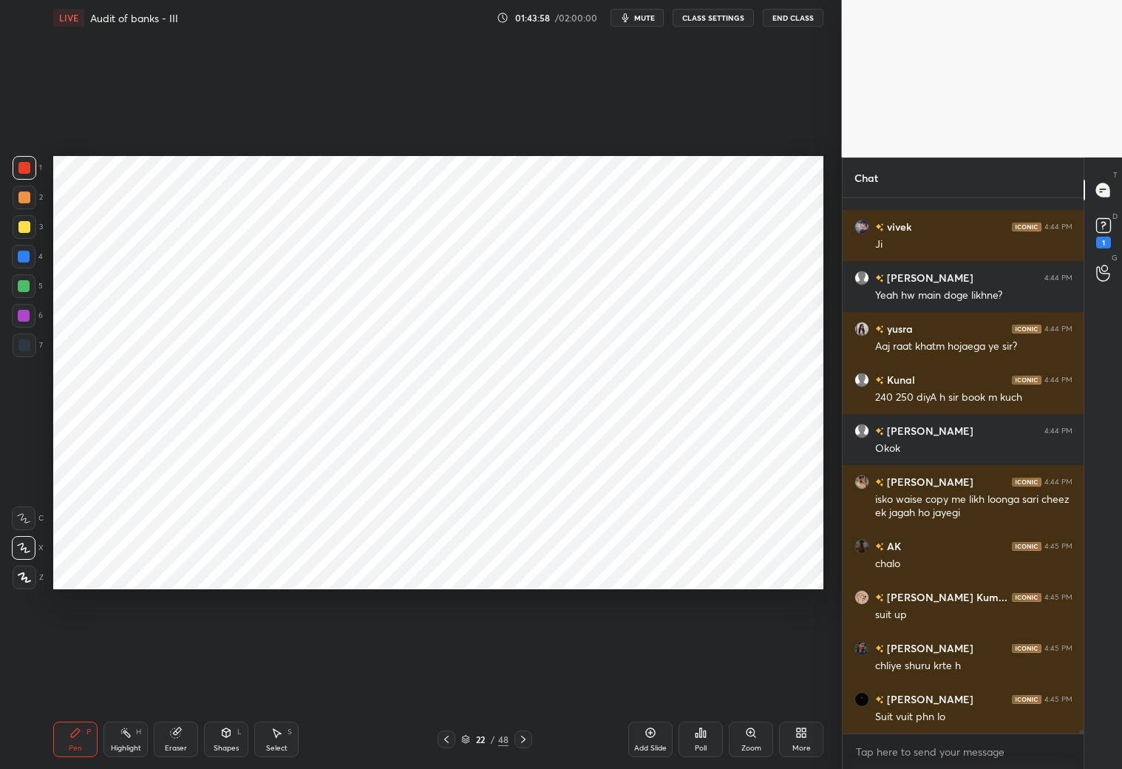
scroll to position [71755, 0]
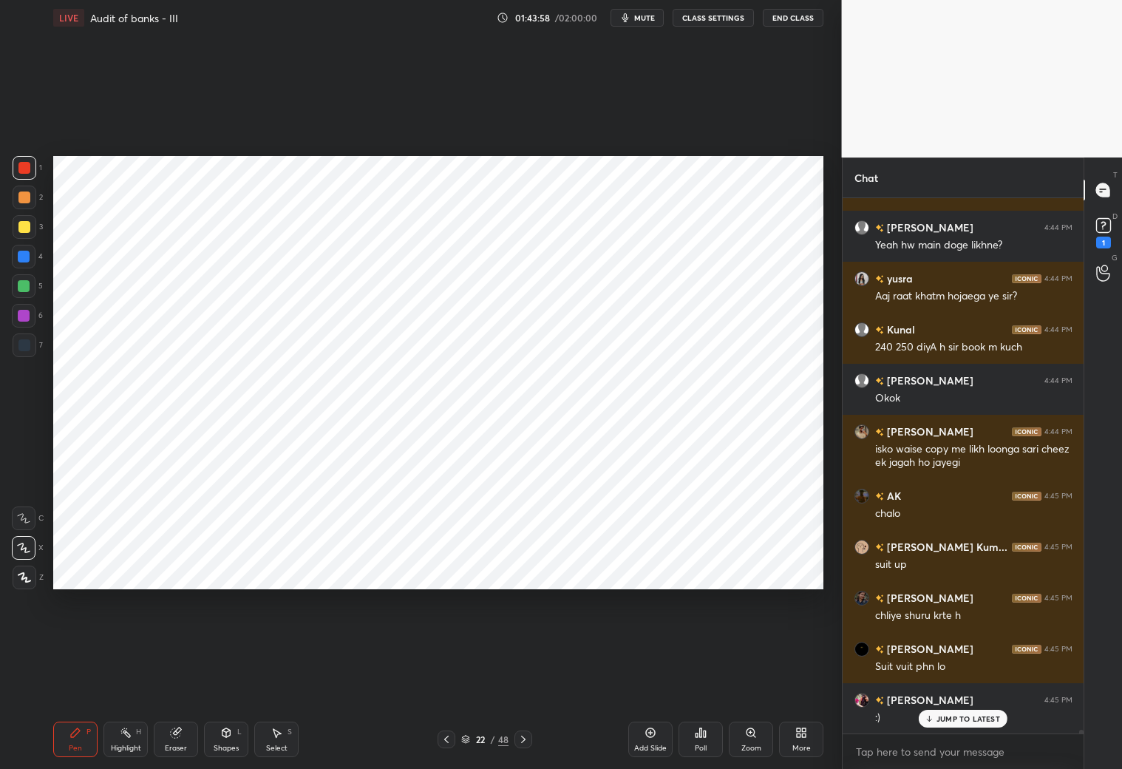
click at [223, 735] on icon at bounding box center [226, 733] width 12 height 12
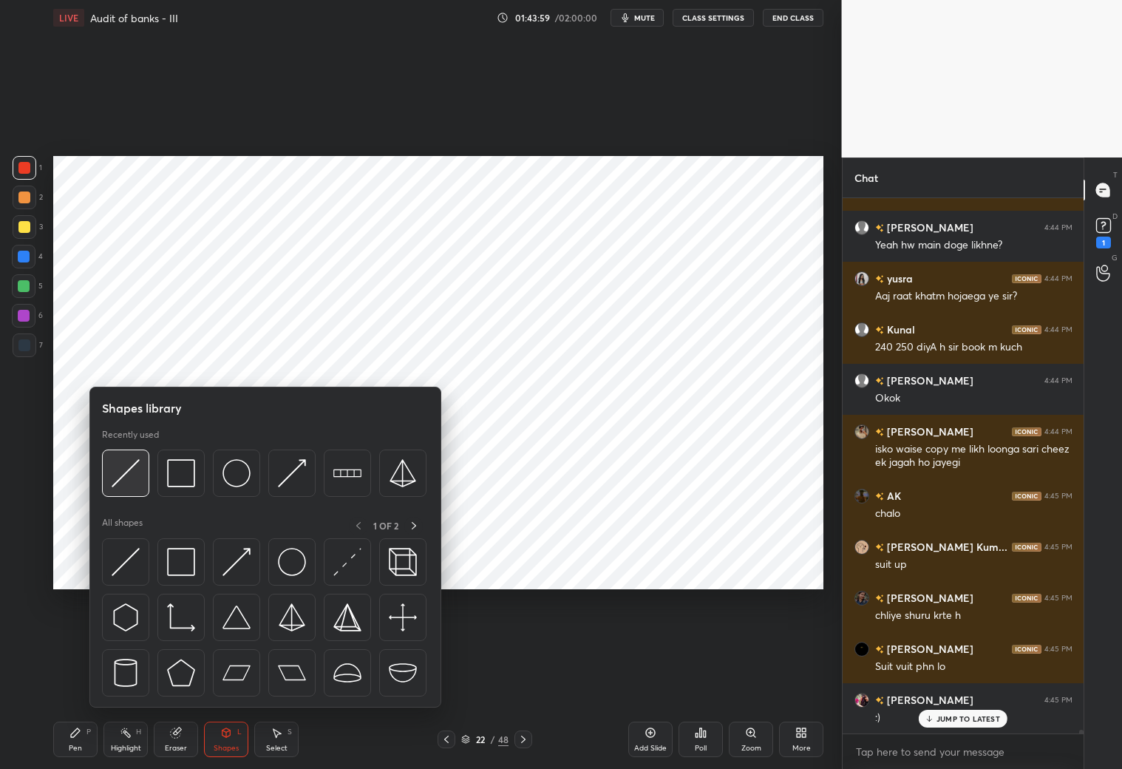
click at [123, 477] on img at bounding box center [126, 473] width 28 height 28
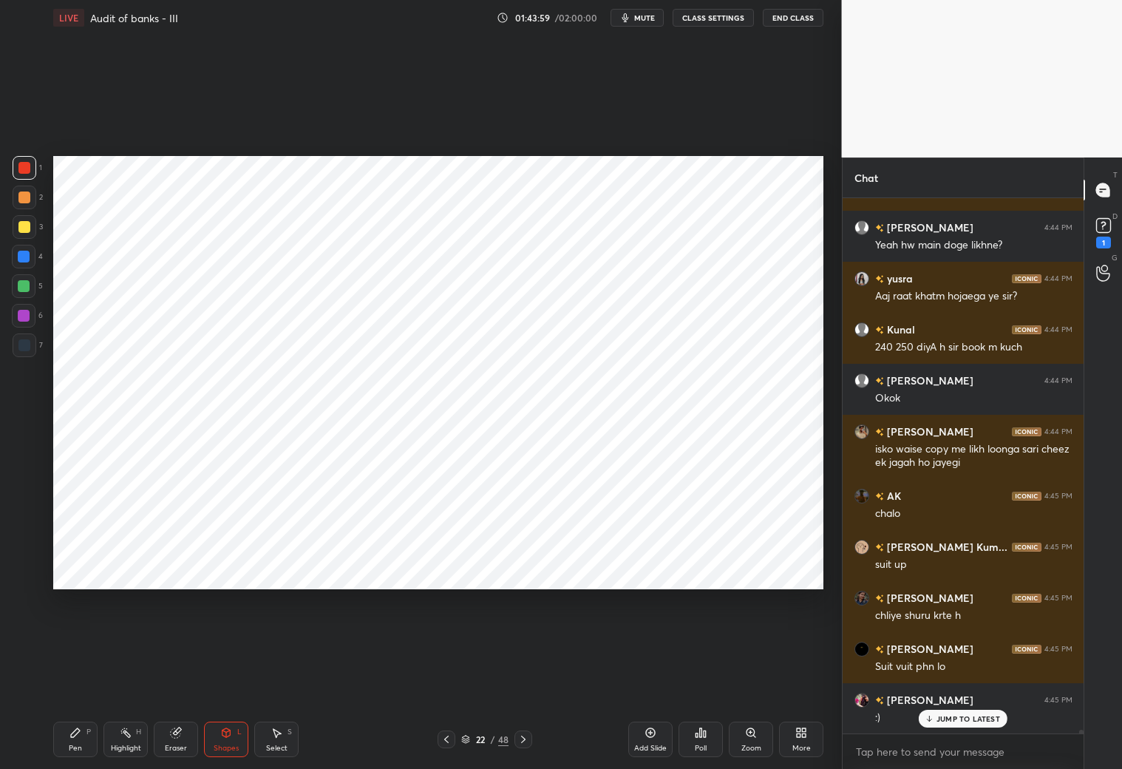
click at [30, 319] on div at bounding box center [24, 316] width 24 height 24
click at [28, 346] on div at bounding box center [24, 345] width 12 height 12
click at [30, 257] on div at bounding box center [24, 257] width 24 height 24
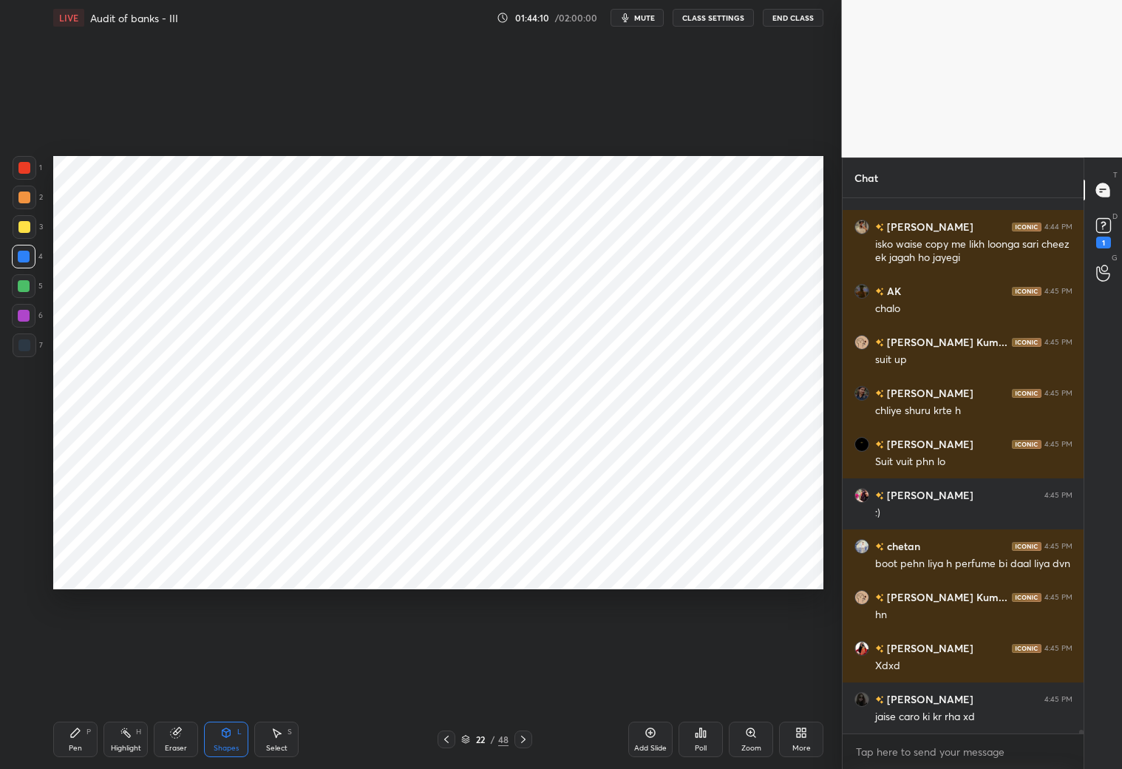
scroll to position [72010, 0]
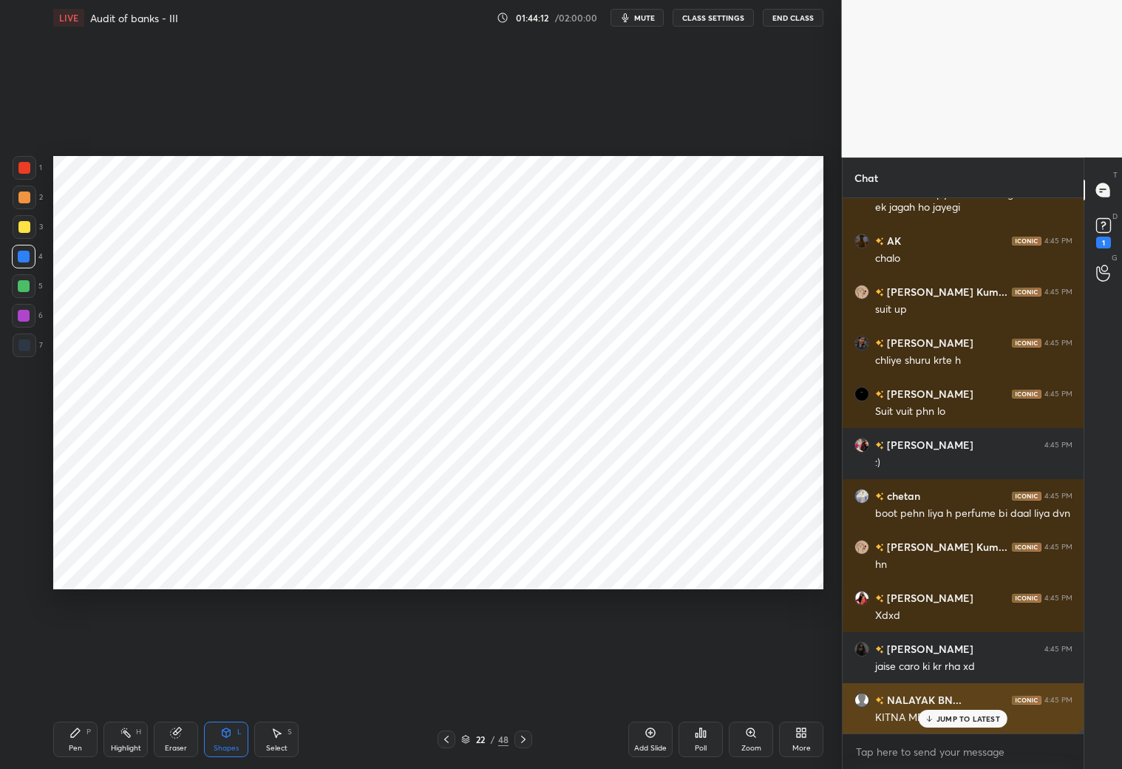
click at [938, 722] on div "JUMP TO LATEST" at bounding box center [963, 719] width 89 height 18
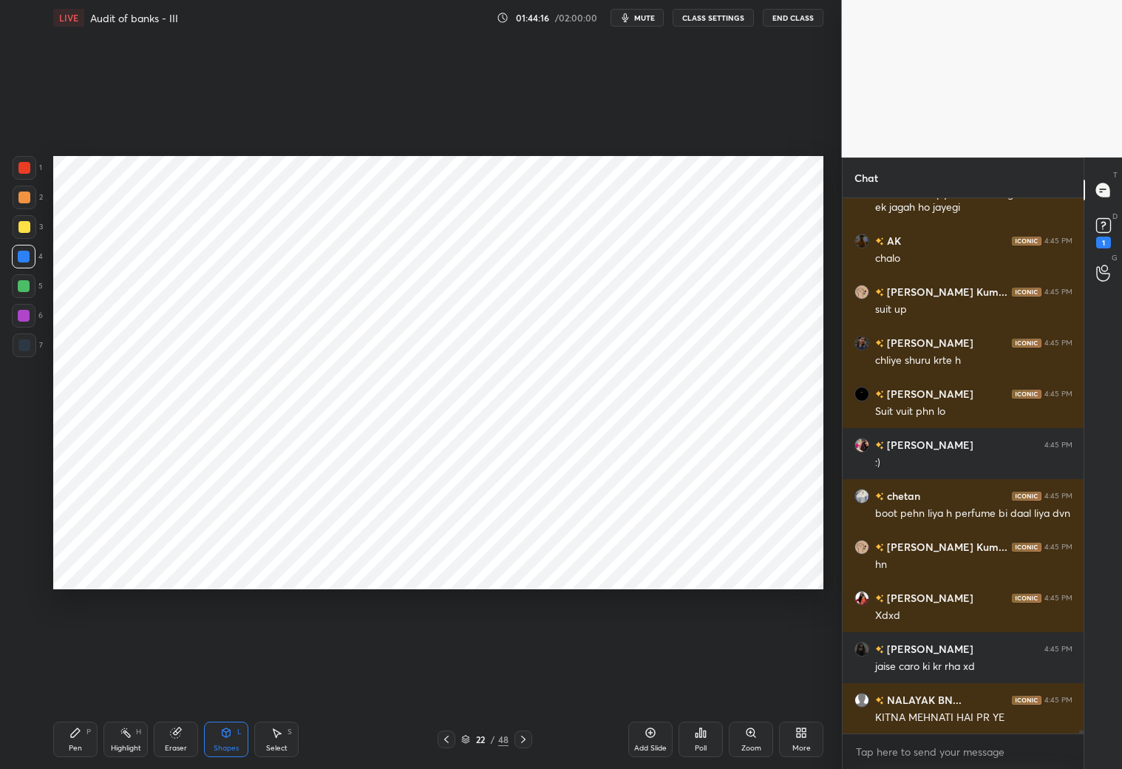
click at [78, 738] on div "Pen P" at bounding box center [75, 738] width 44 height 35
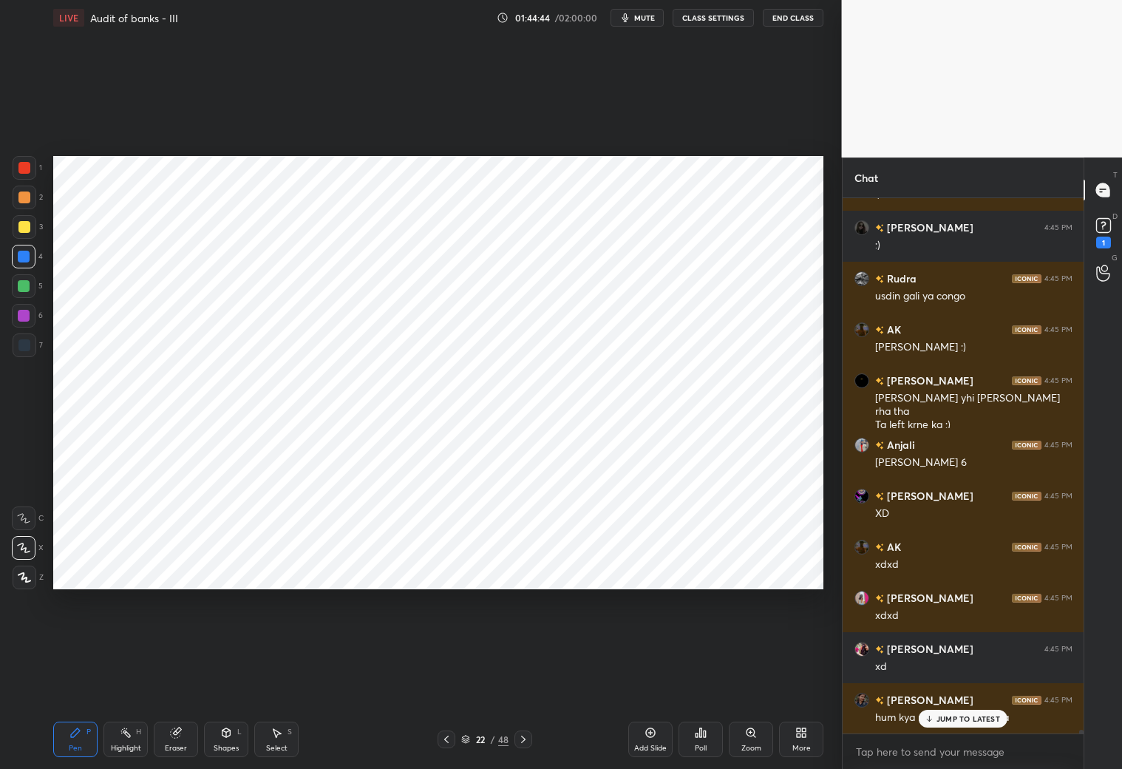
scroll to position [72993, 0]
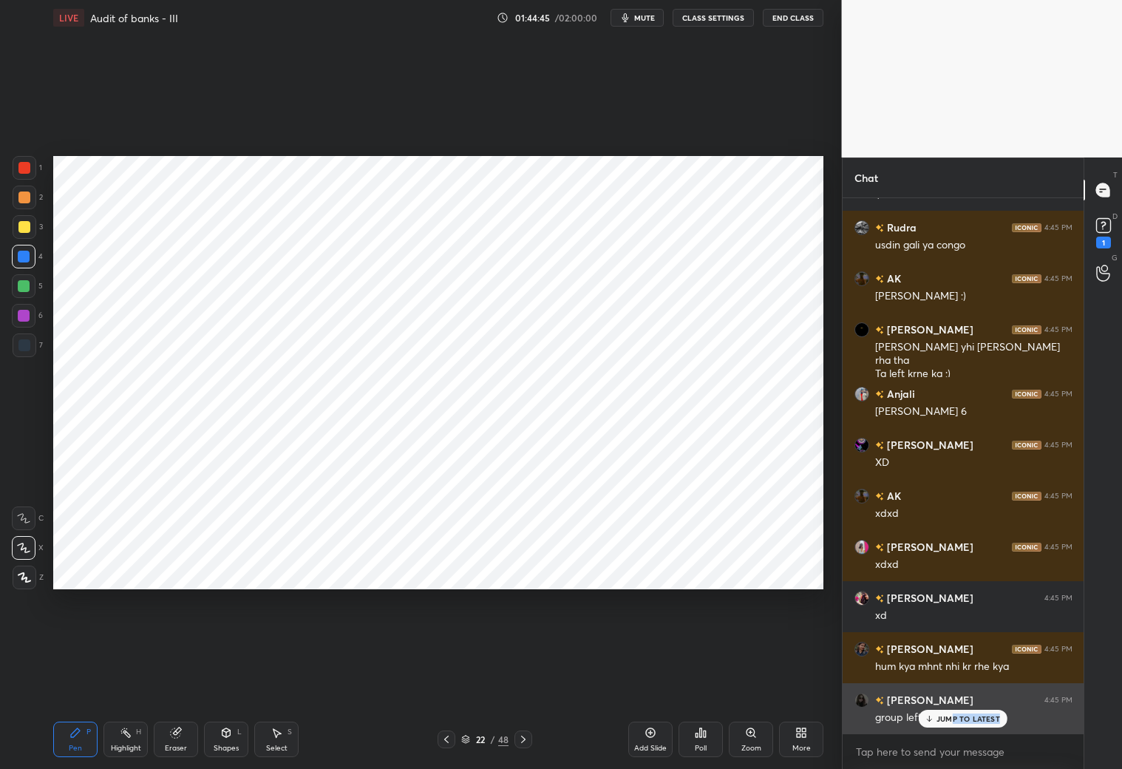
click at [956, 724] on div "JUMP TO LATEST" at bounding box center [963, 719] width 89 height 18
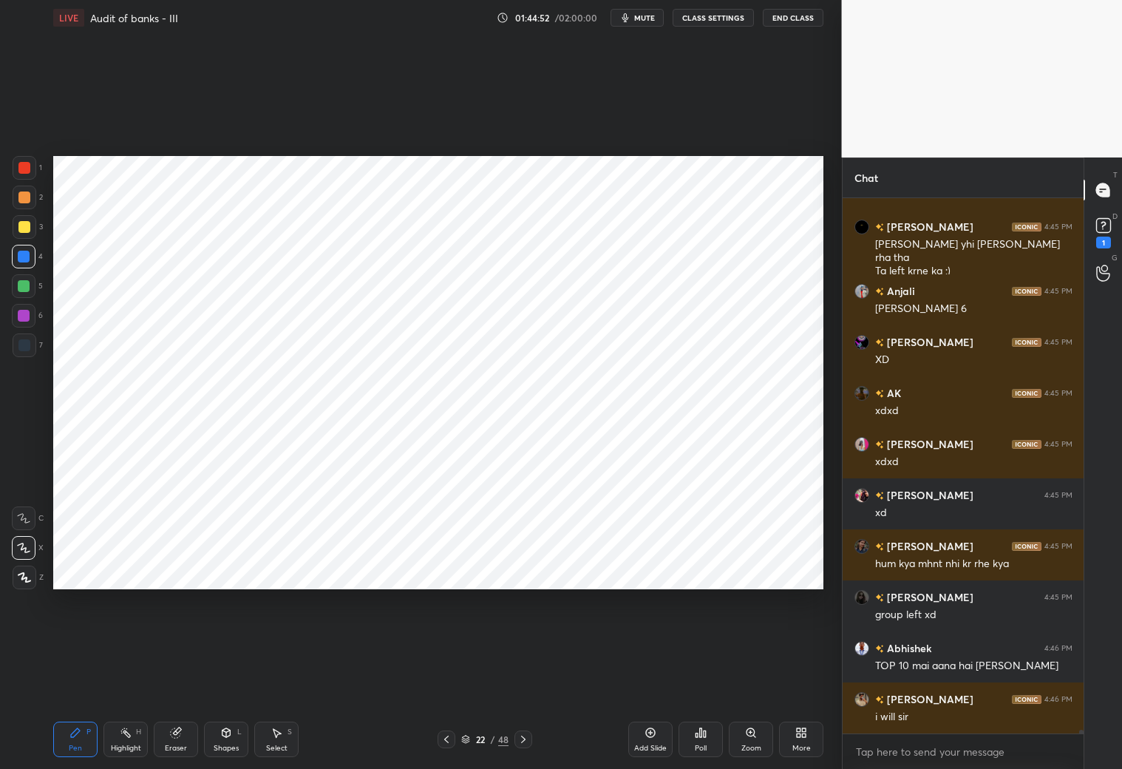
scroll to position [73147, 0]
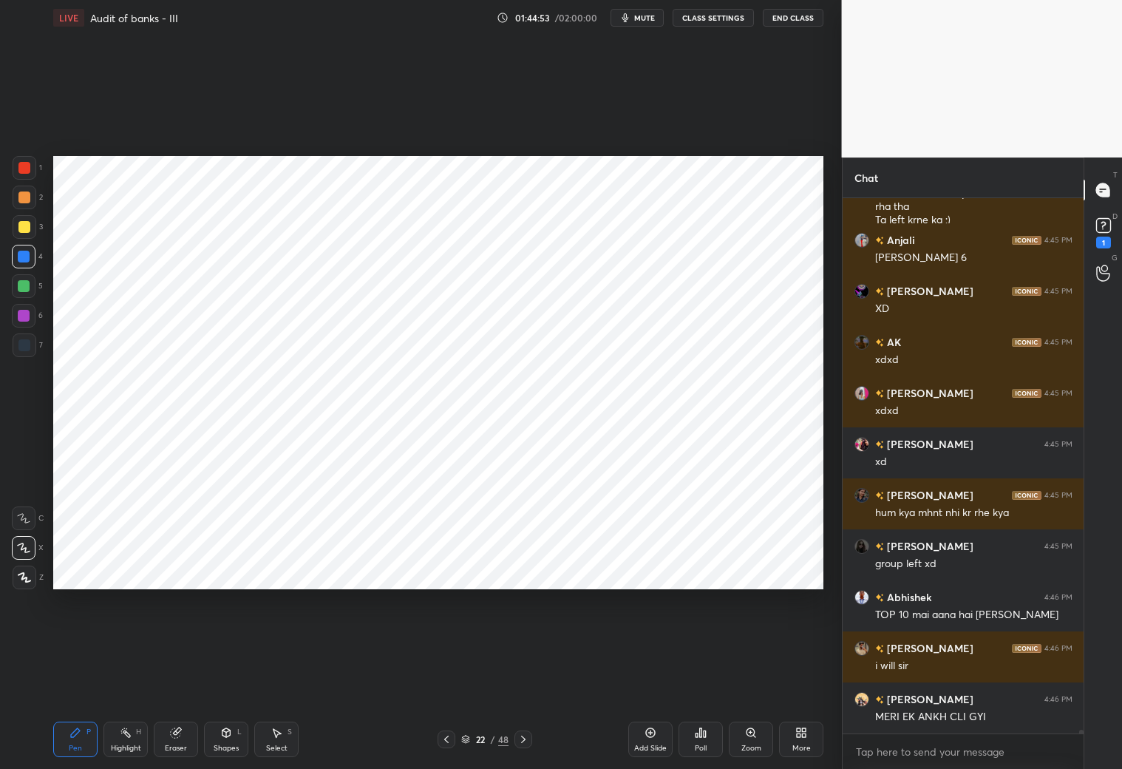
click at [446, 737] on icon at bounding box center [447, 739] width 12 height 12
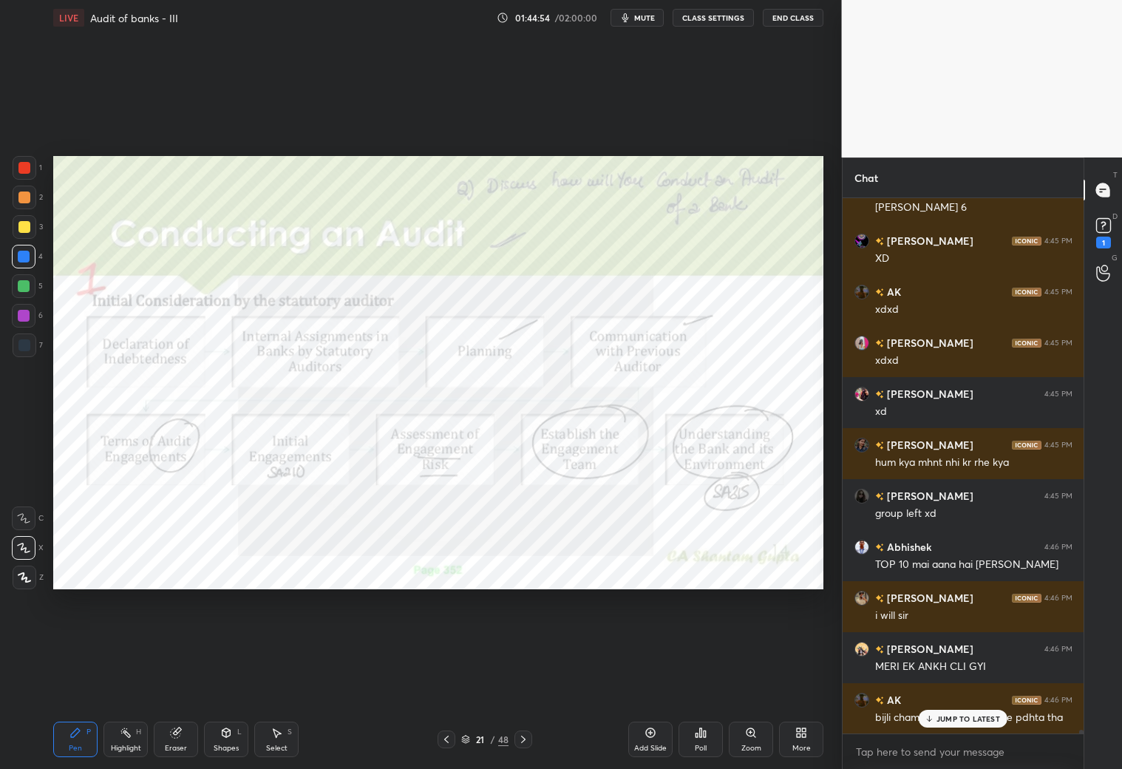
drag, startPoint x: 520, startPoint y: 740, endPoint x: 520, endPoint y: 718, distance: 22.2
click at [523, 740] on icon at bounding box center [523, 739] width 12 height 12
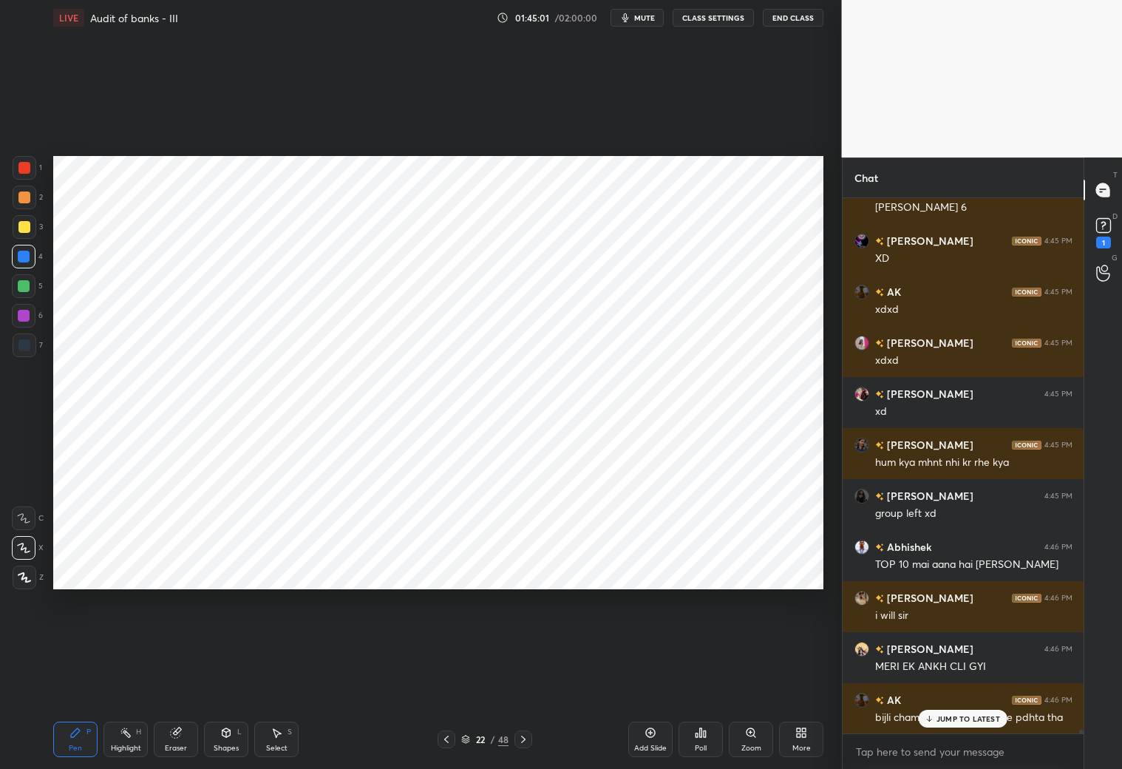
drag, startPoint x: 176, startPoint y: 741, endPoint x: 158, endPoint y: 708, distance: 37.7
click at [180, 743] on div "Eraser" at bounding box center [176, 738] width 44 height 35
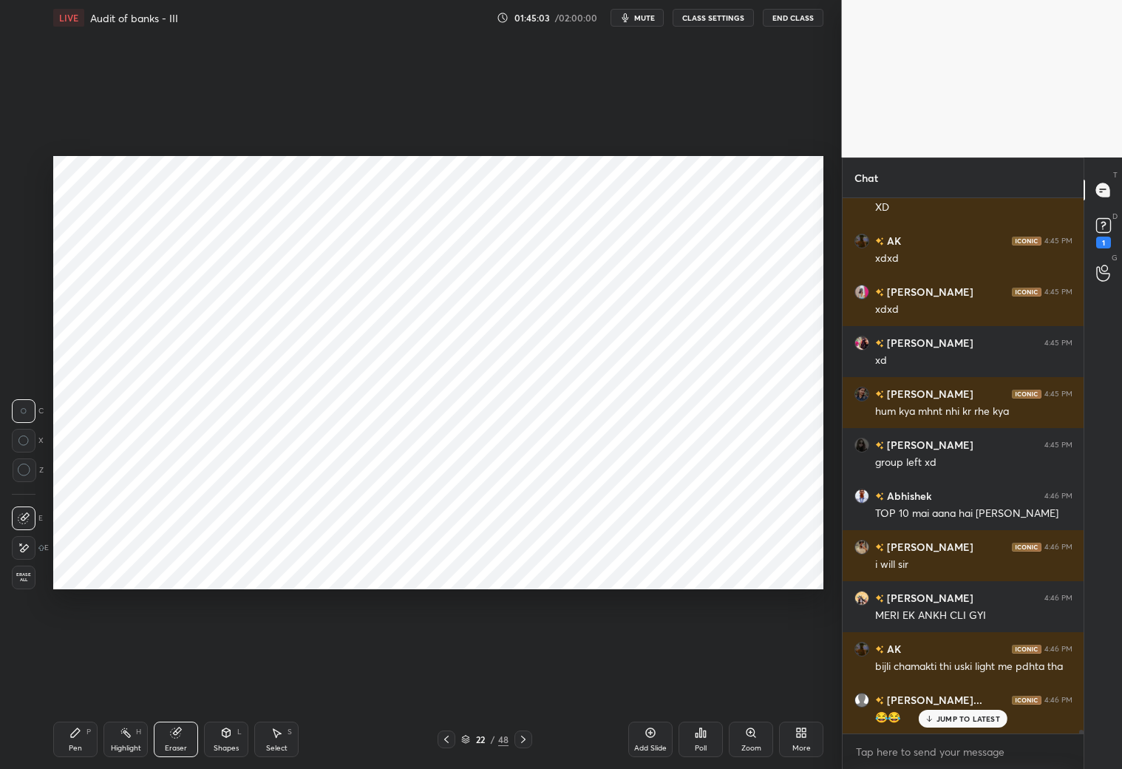
scroll to position [73300, 0]
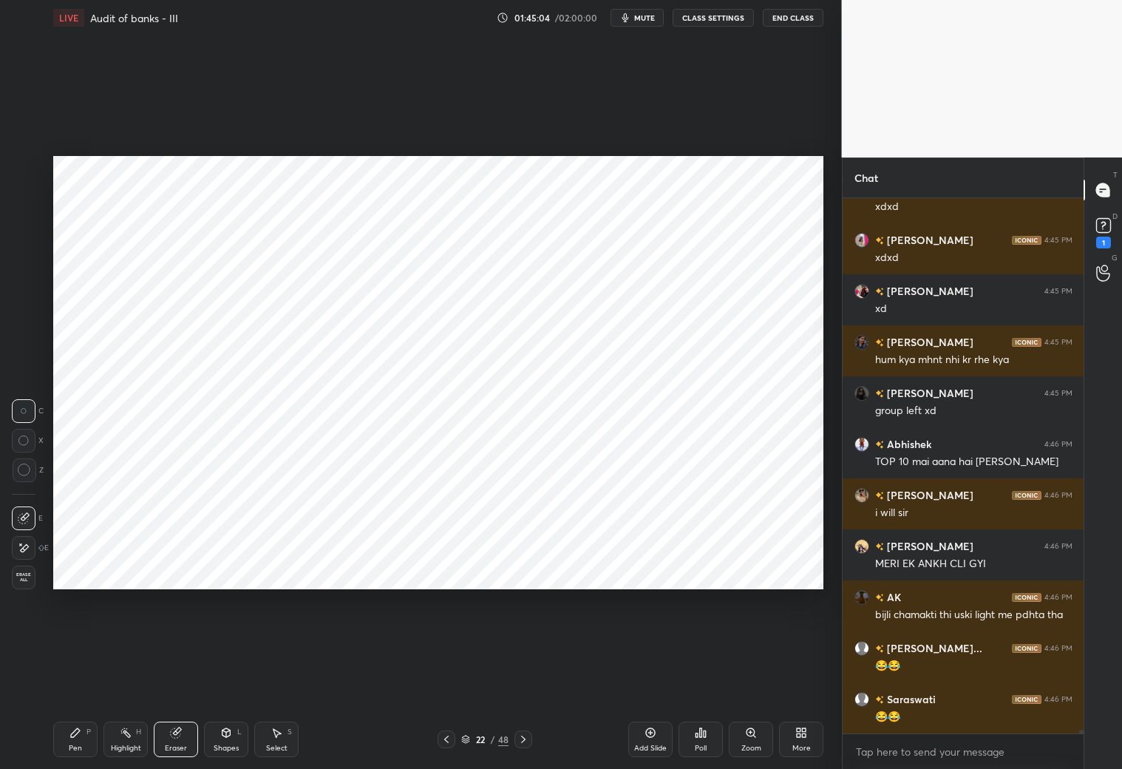
click at [95, 737] on div "Pen P Highlight H Eraser Shapes L Select S" at bounding box center [197, 738] width 288 height 35
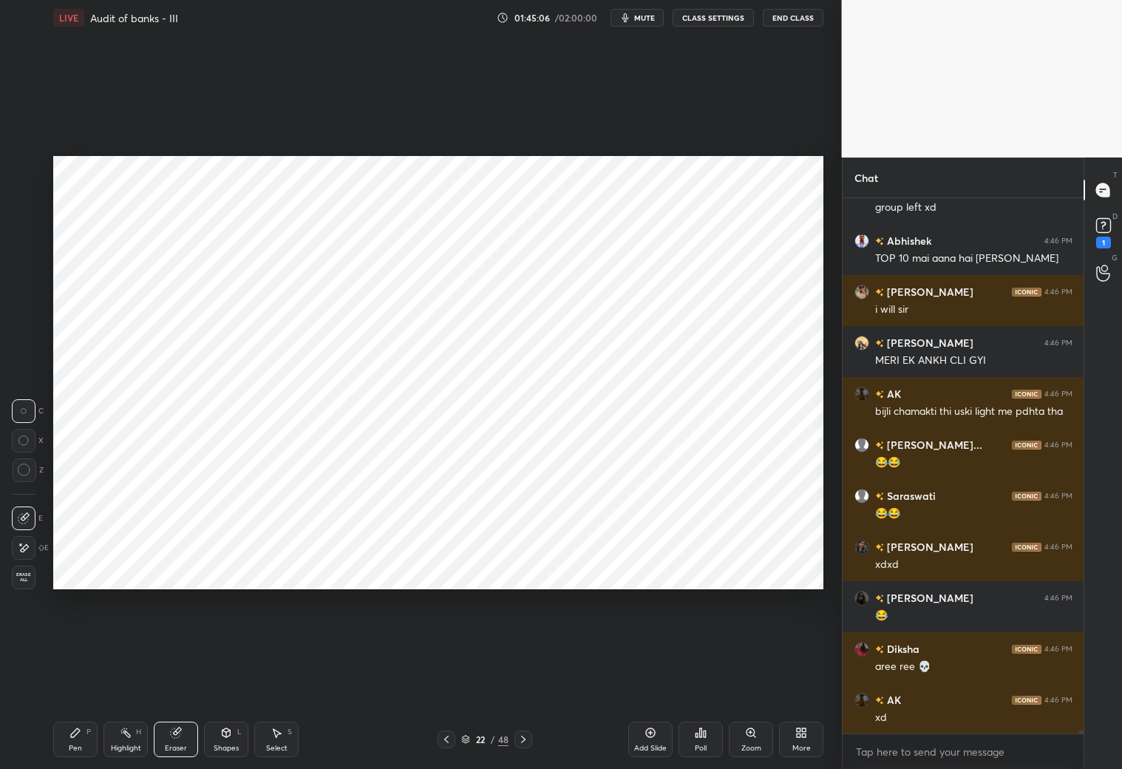
click at [72, 744] on div "Pen" at bounding box center [75, 747] width 13 height 7
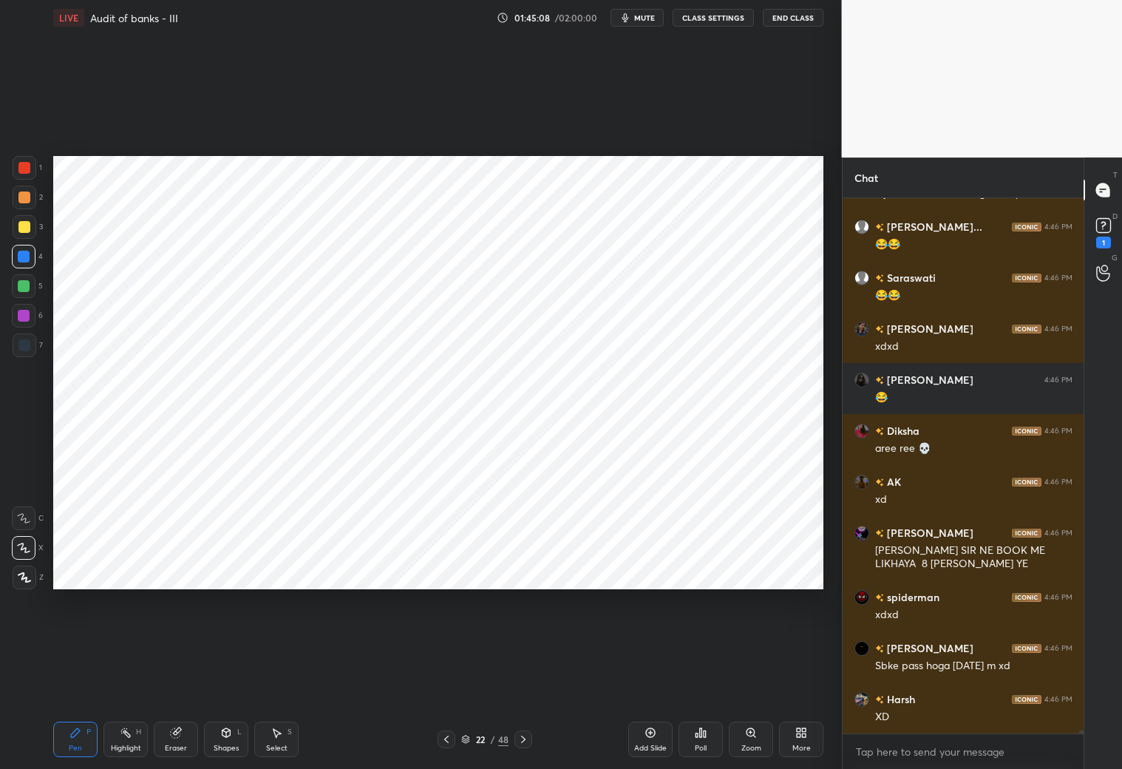
scroll to position [73772, 0]
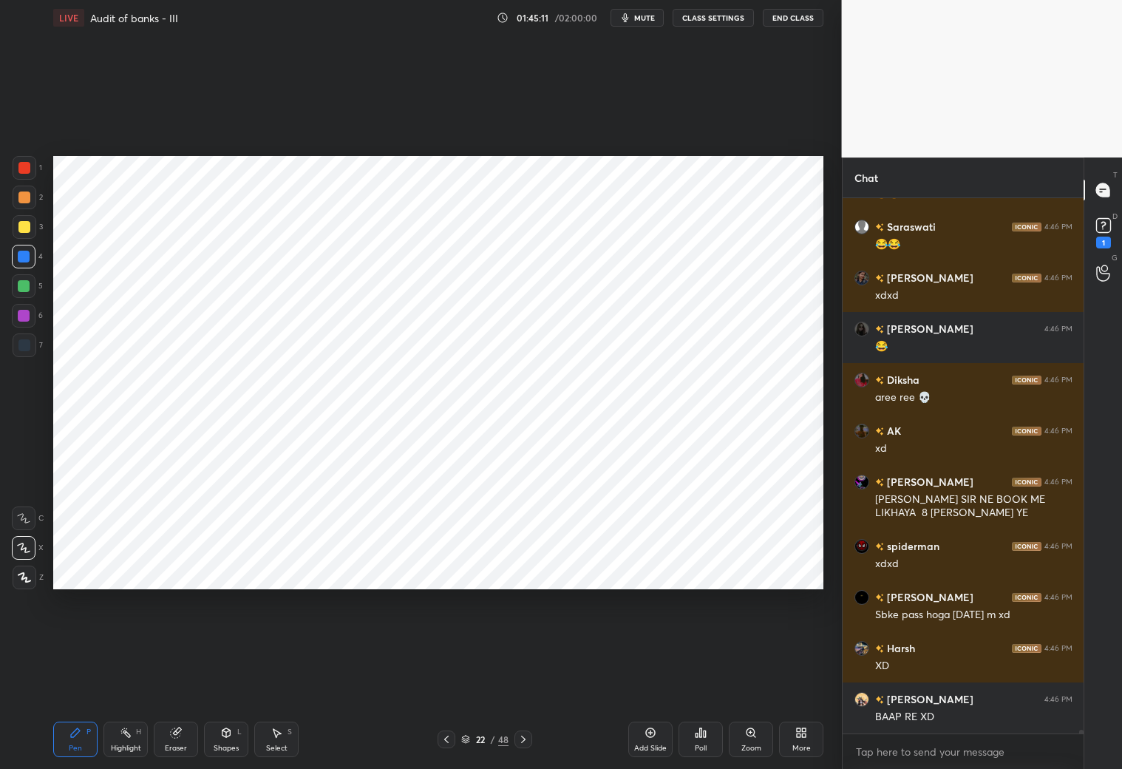
click at [31, 350] on div at bounding box center [25, 345] width 24 height 24
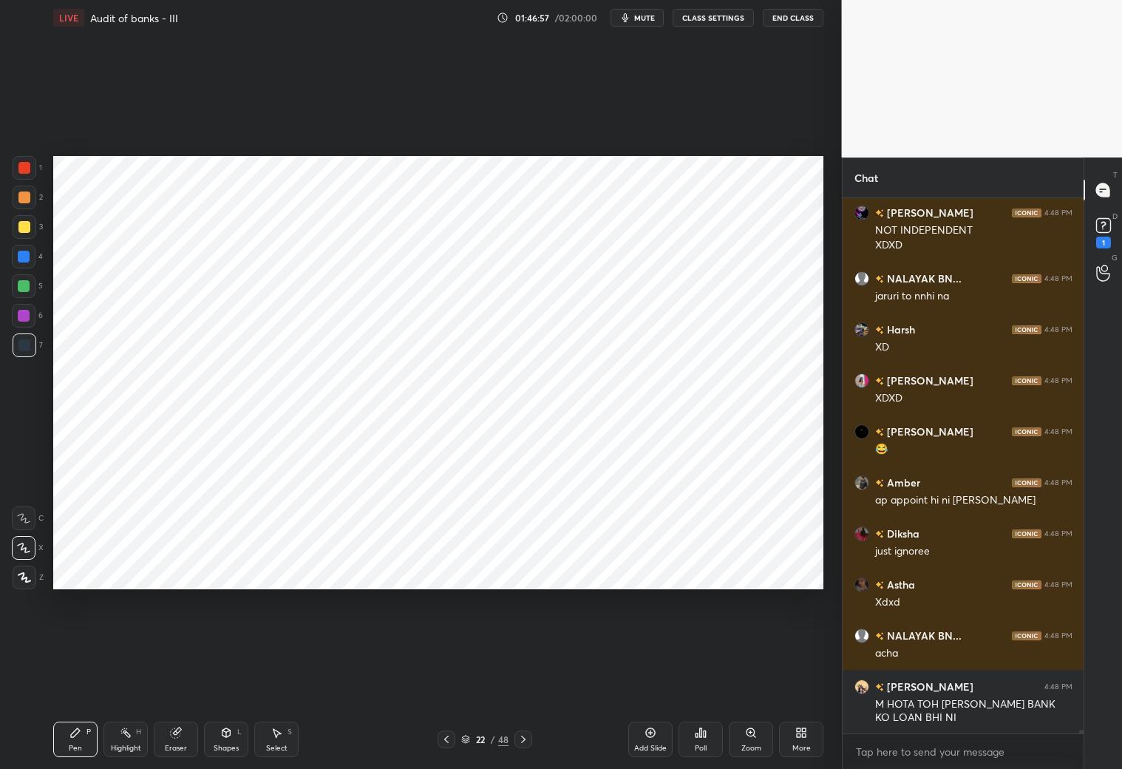
scroll to position [76364, 0]
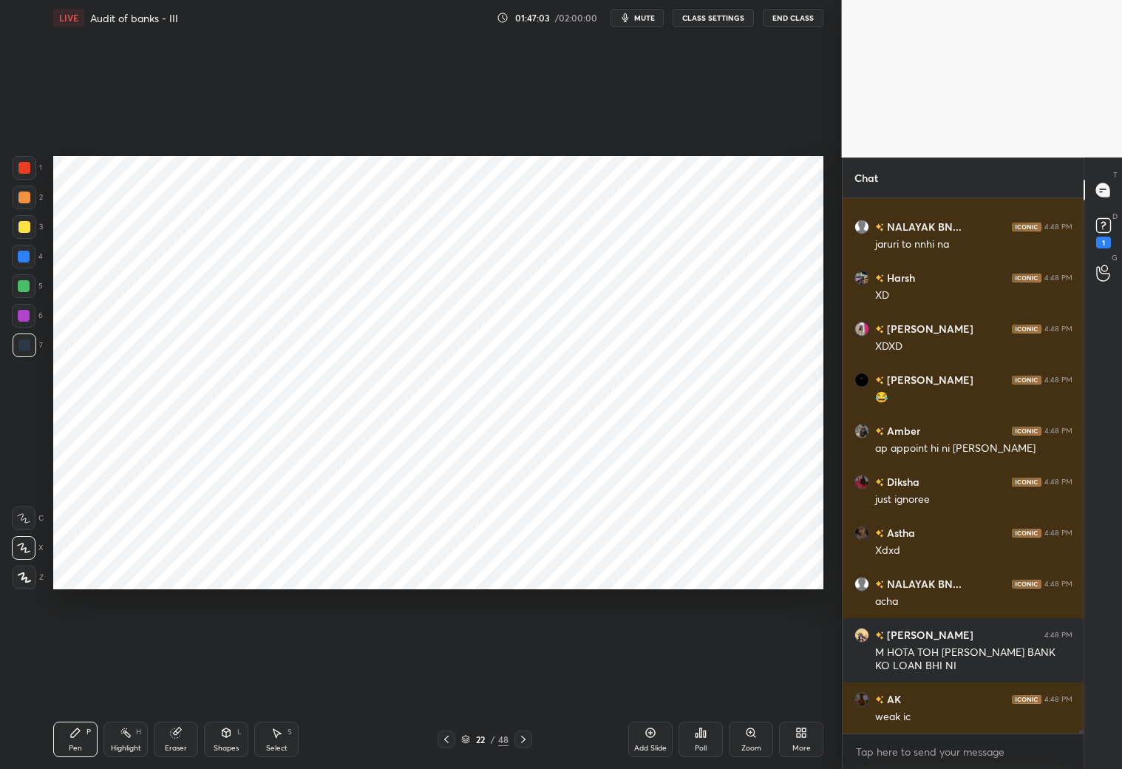
click at [26, 257] on div at bounding box center [24, 257] width 12 height 12
click at [27, 349] on div at bounding box center [25, 345] width 24 height 24
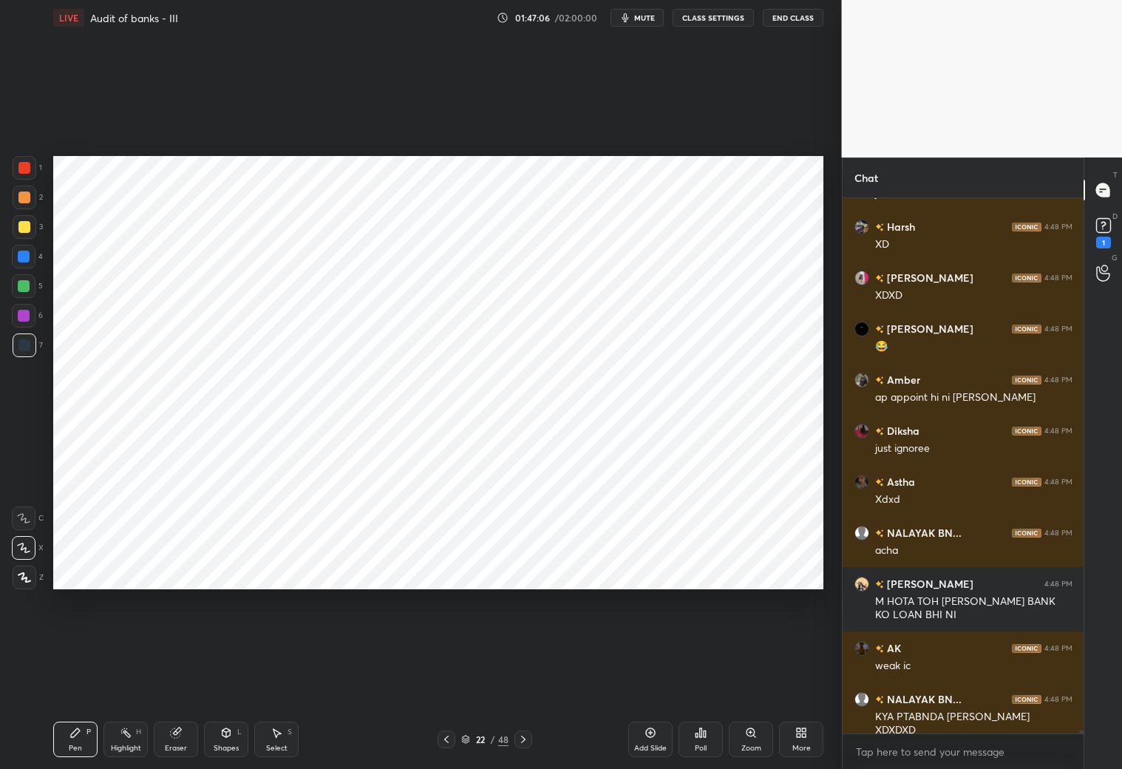
scroll to position [76466, 0]
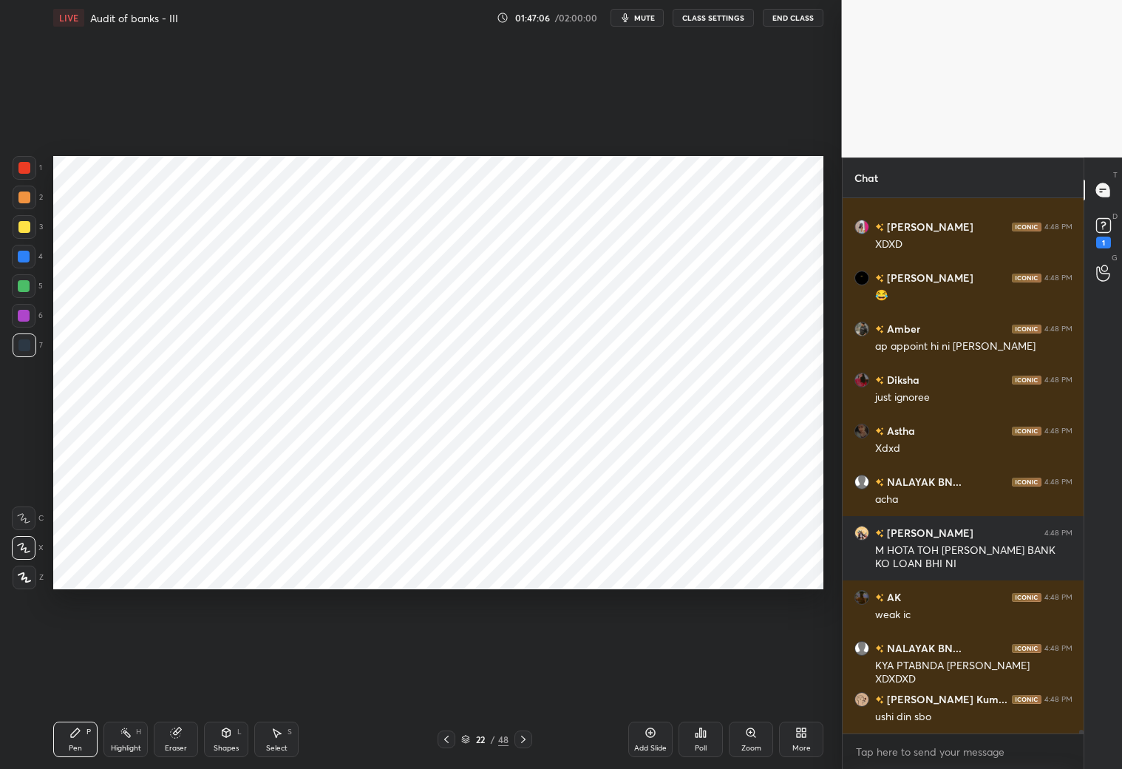
click at [28, 197] on div at bounding box center [24, 197] width 12 height 12
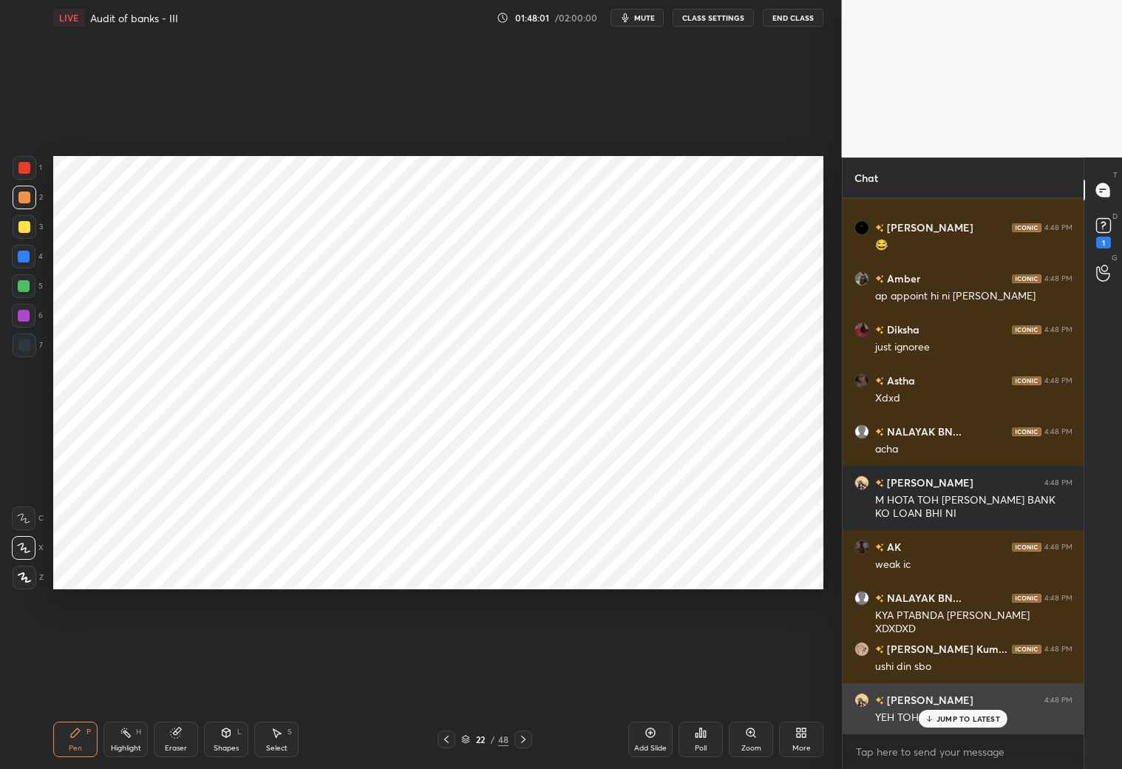
click at [945, 718] on p "JUMP TO LATEST" at bounding box center [969, 718] width 64 height 9
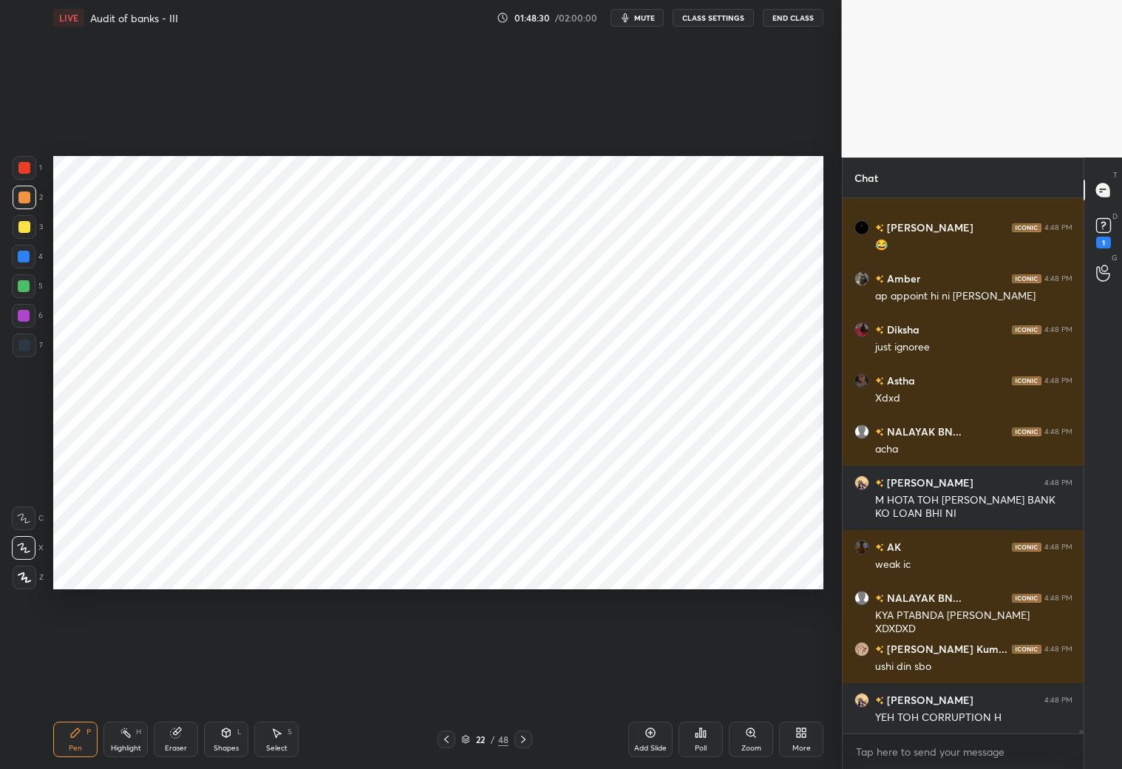
drag, startPoint x: 222, startPoint y: 739, endPoint x: 231, endPoint y: 715, distance: 26.2
click at [223, 738] on div "Shapes L" at bounding box center [226, 738] width 44 height 35
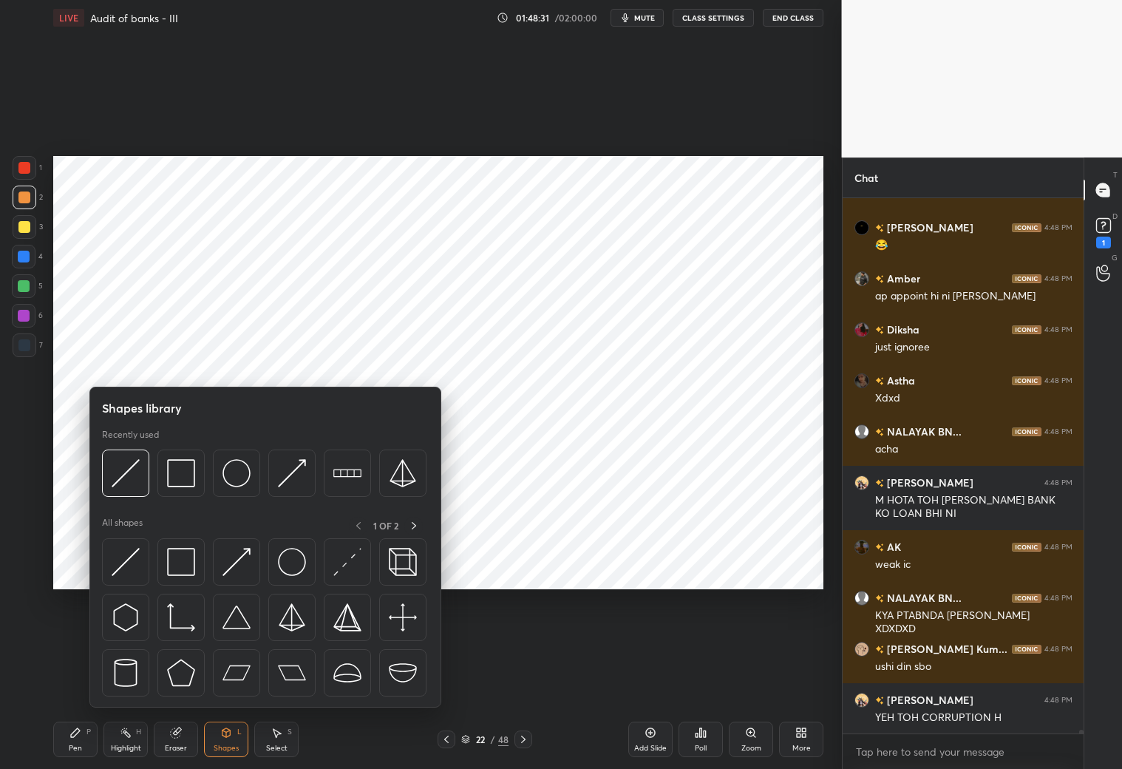
click at [182, 750] on div "Eraser" at bounding box center [176, 747] width 22 height 7
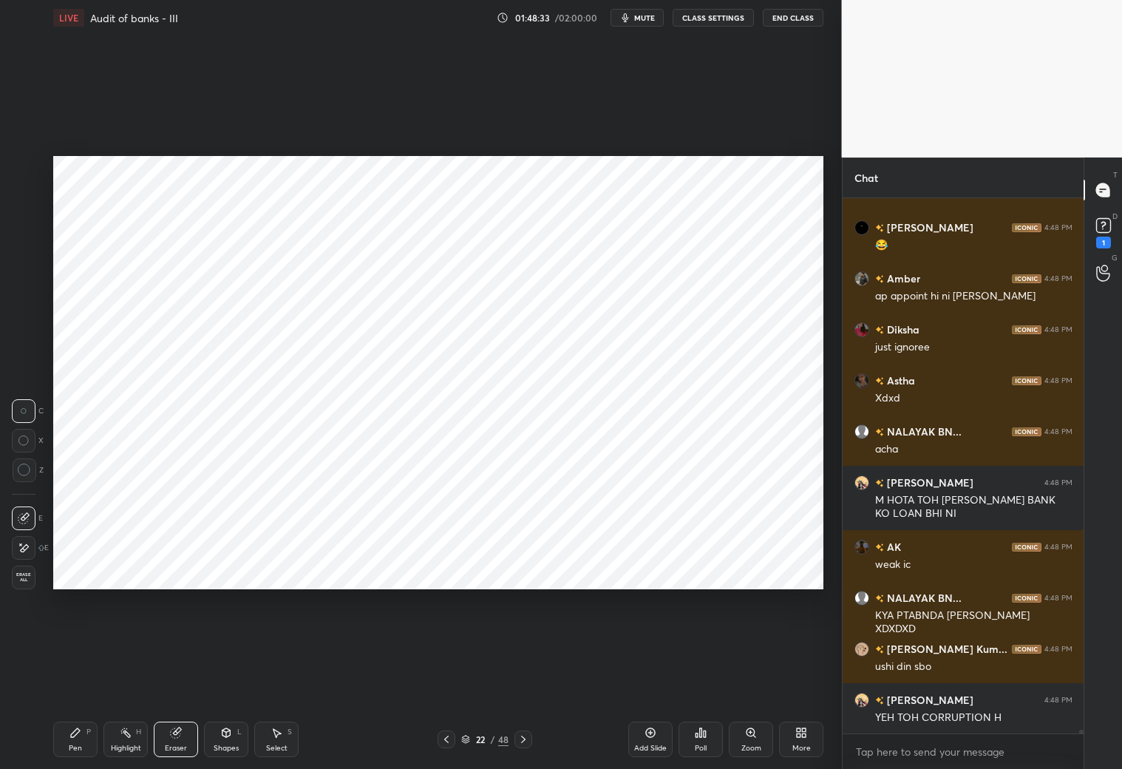
click at [86, 737] on div "Pen P" at bounding box center [75, 738] width 44 height 35
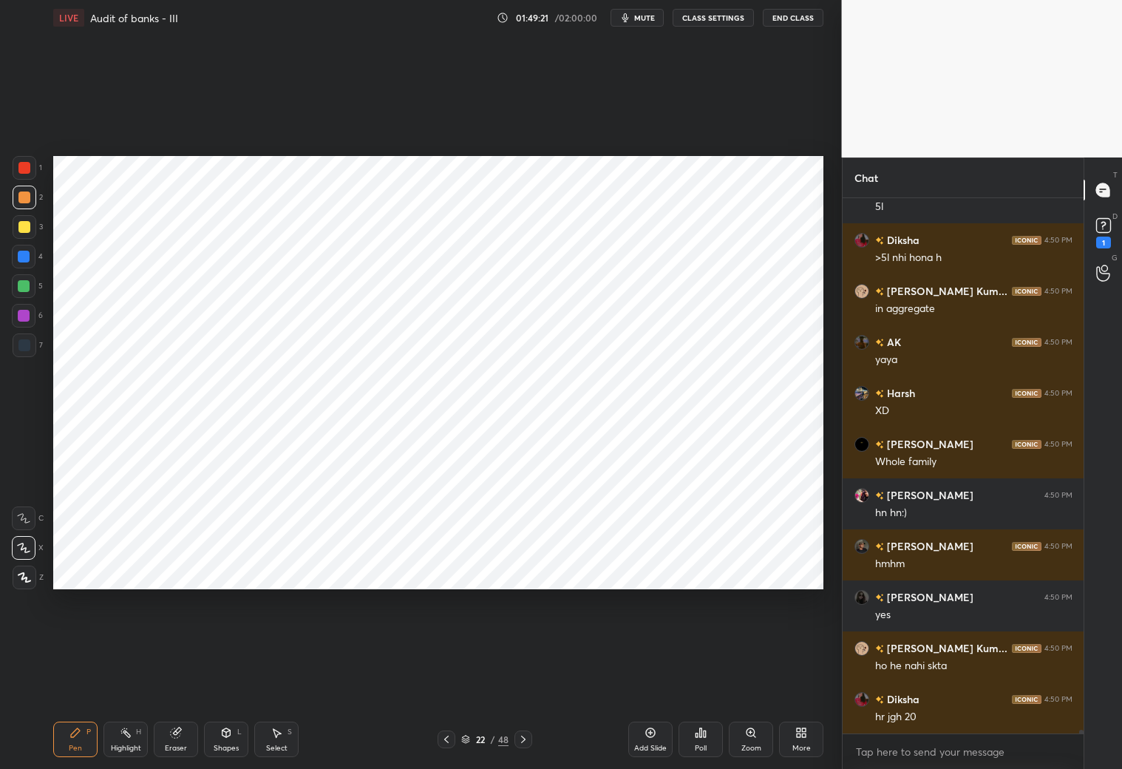
scroll to position [77486, 0]
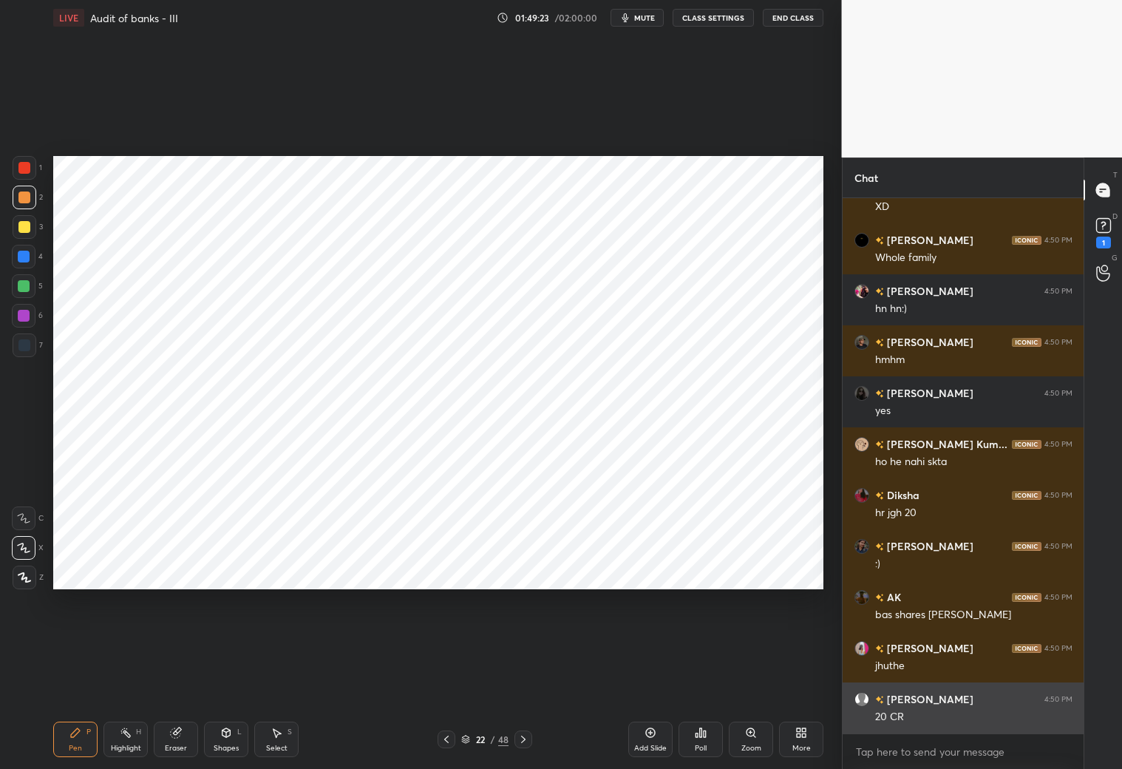
click at [959, 718] on div "20 CR" at bounding box center [973, 717] width 197 height 15
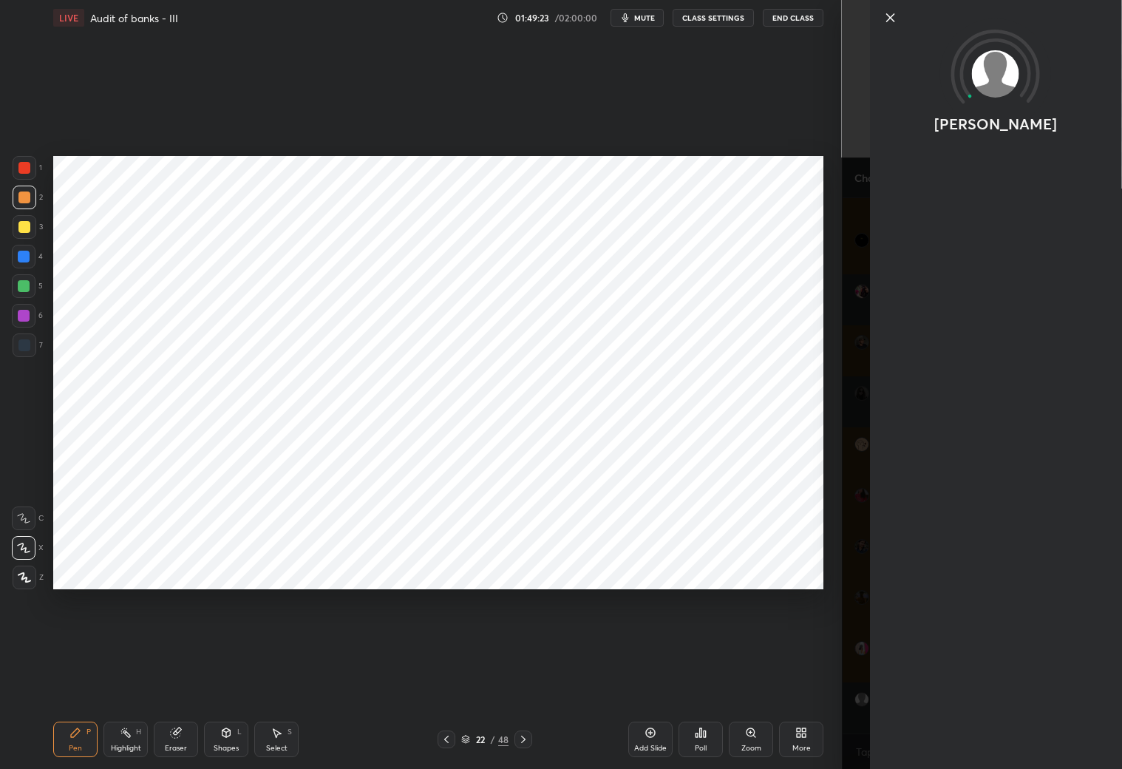
scroll to position [77690, 0]
click at [833, 719] on div "1 2 3 4 5 6 7 C X Z C X Z E E Erase all H H LIVE Audit of banks - III 01:49:24 …" at bounding box center [421, 384] width 842 height 769
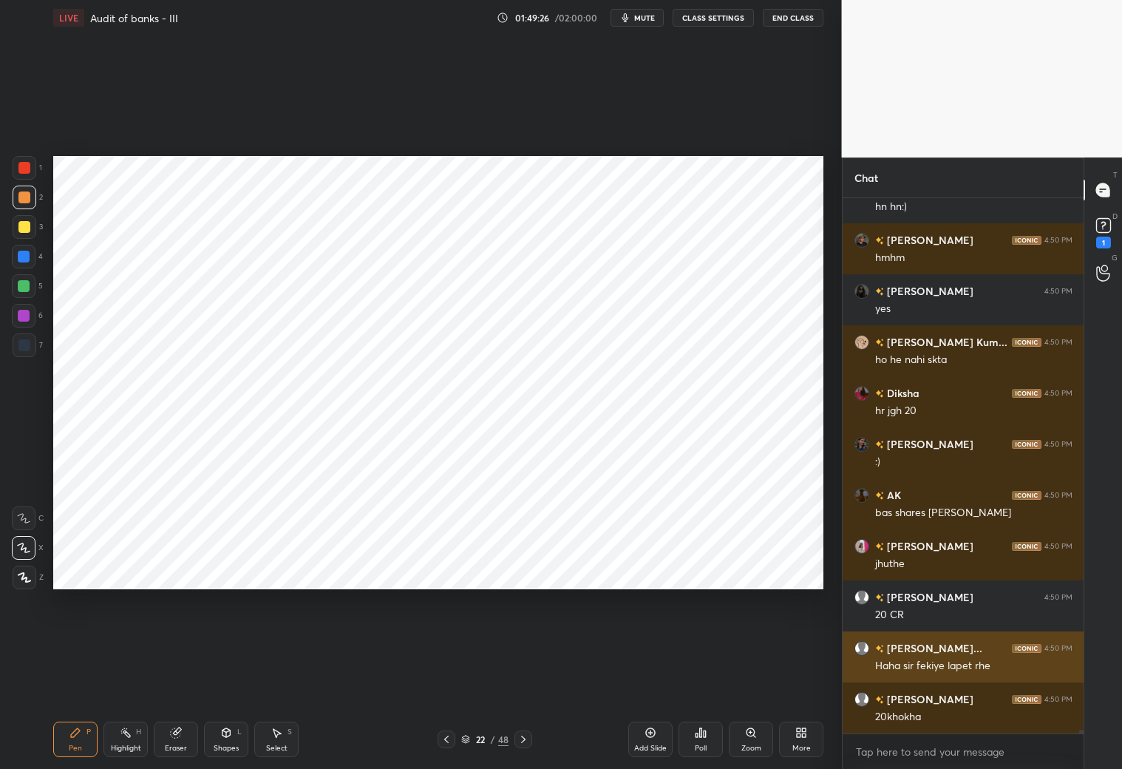
scroll to position [77791, 0]
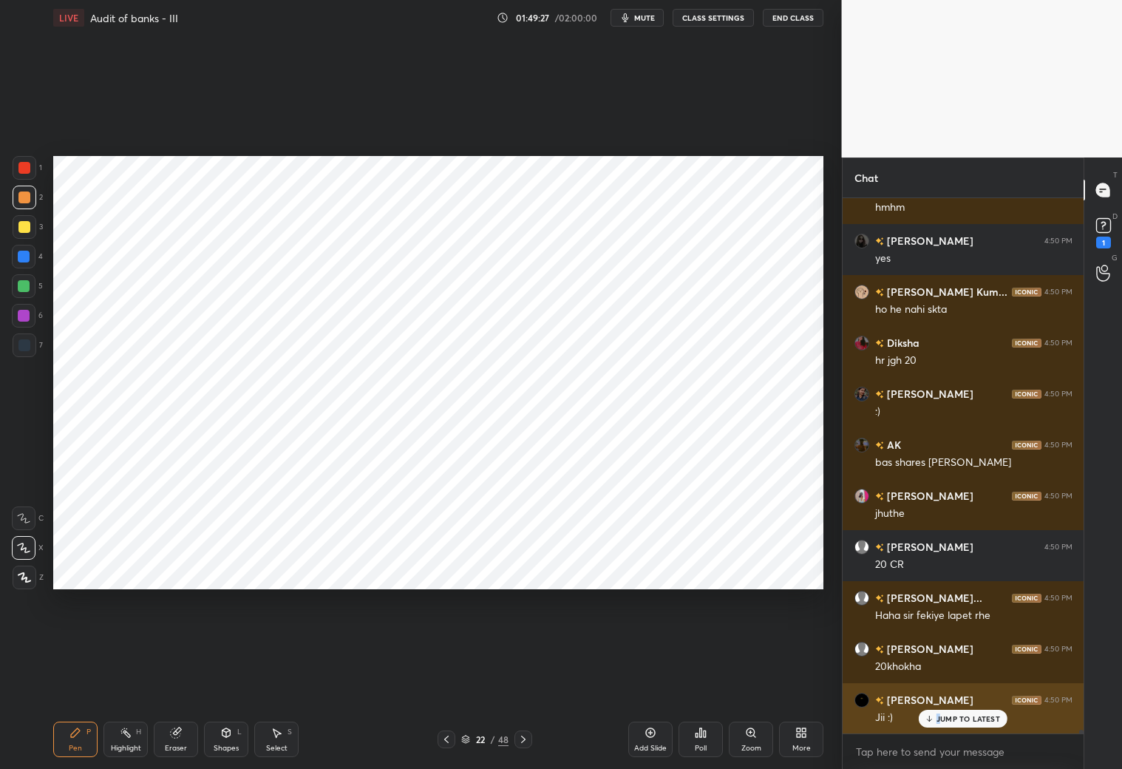
click at [937, 721] on p "JUMP TO LATEST" at bounding box center [969, 718] width 64 height 9
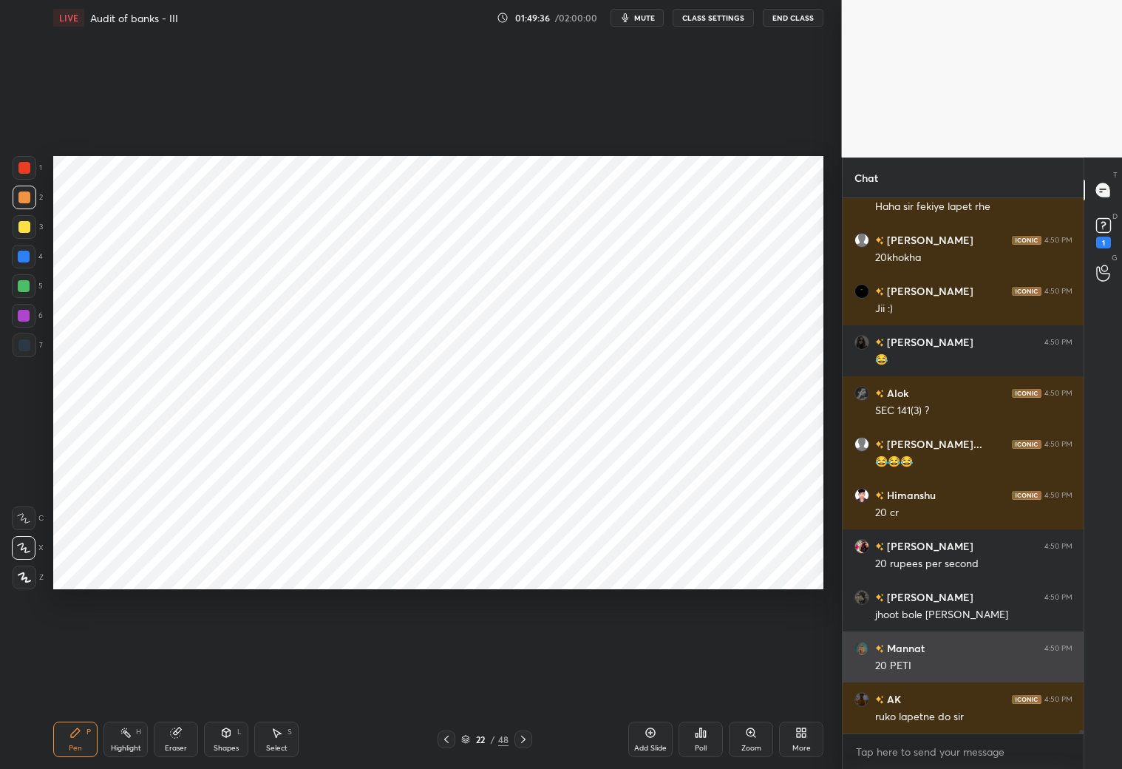
scroll to position [78301, 0]
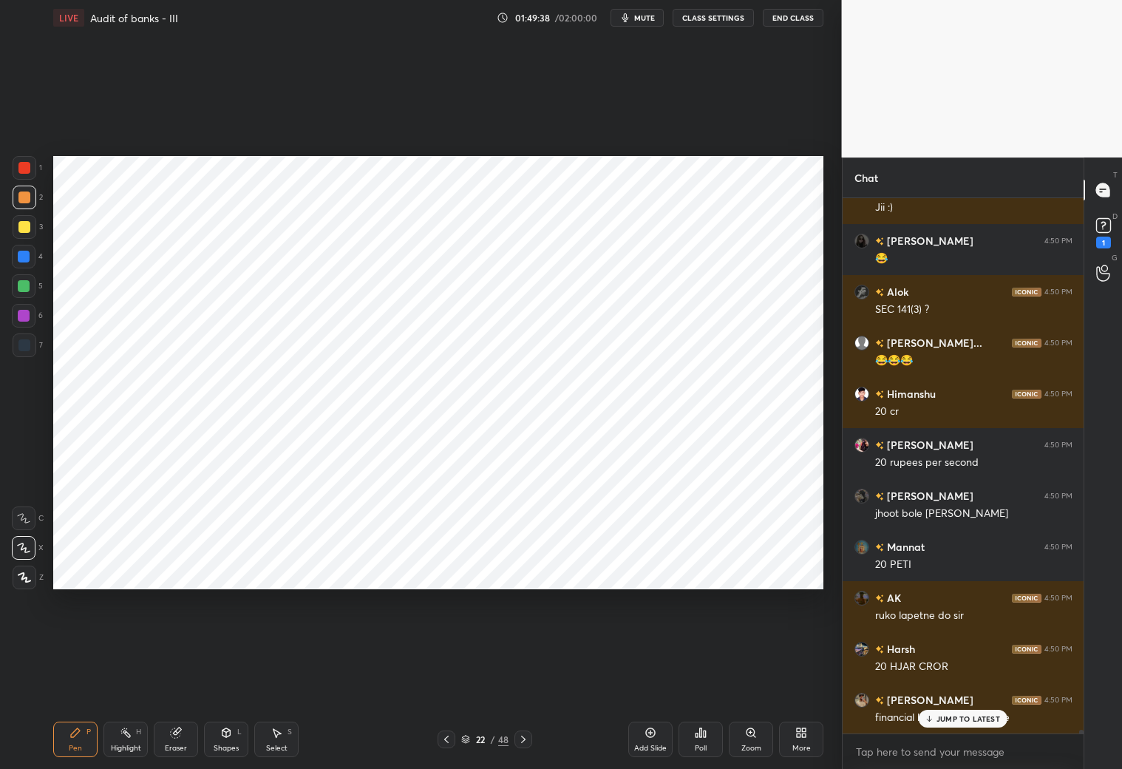
click at [940, 720] on p "JUMP TO LATEST" at bounding box center [969, 718] width 64 height 9
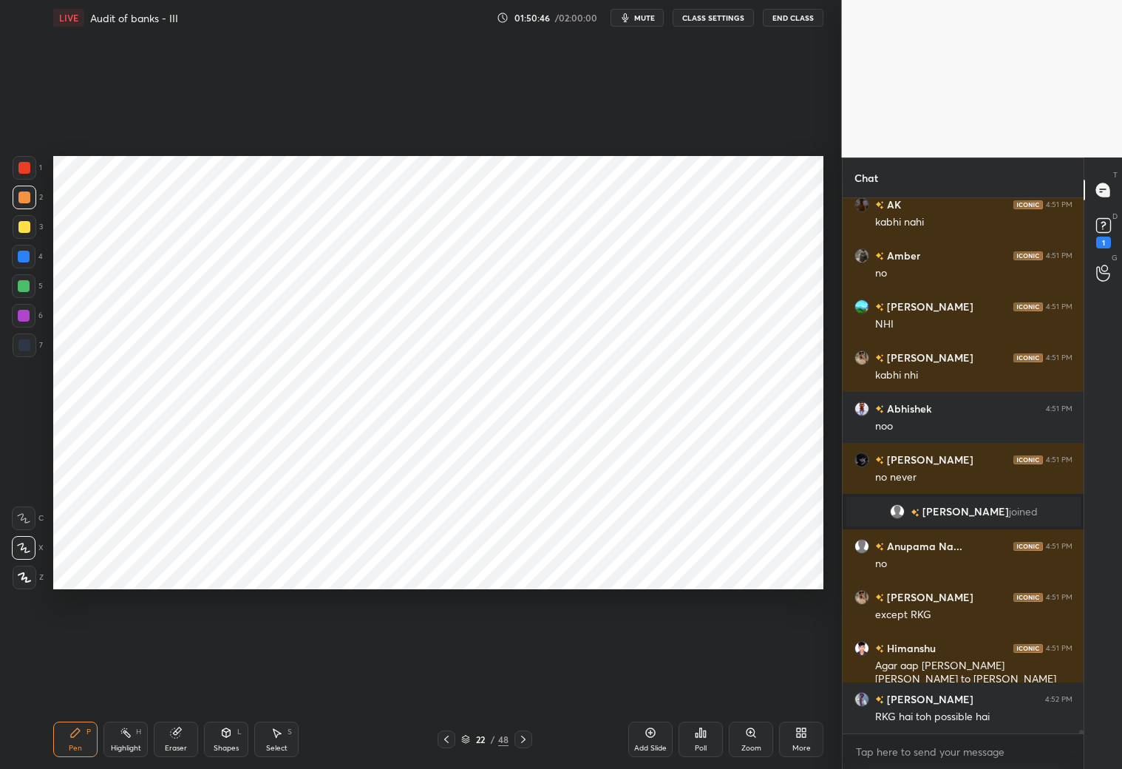
scroll to position [80785, 0]
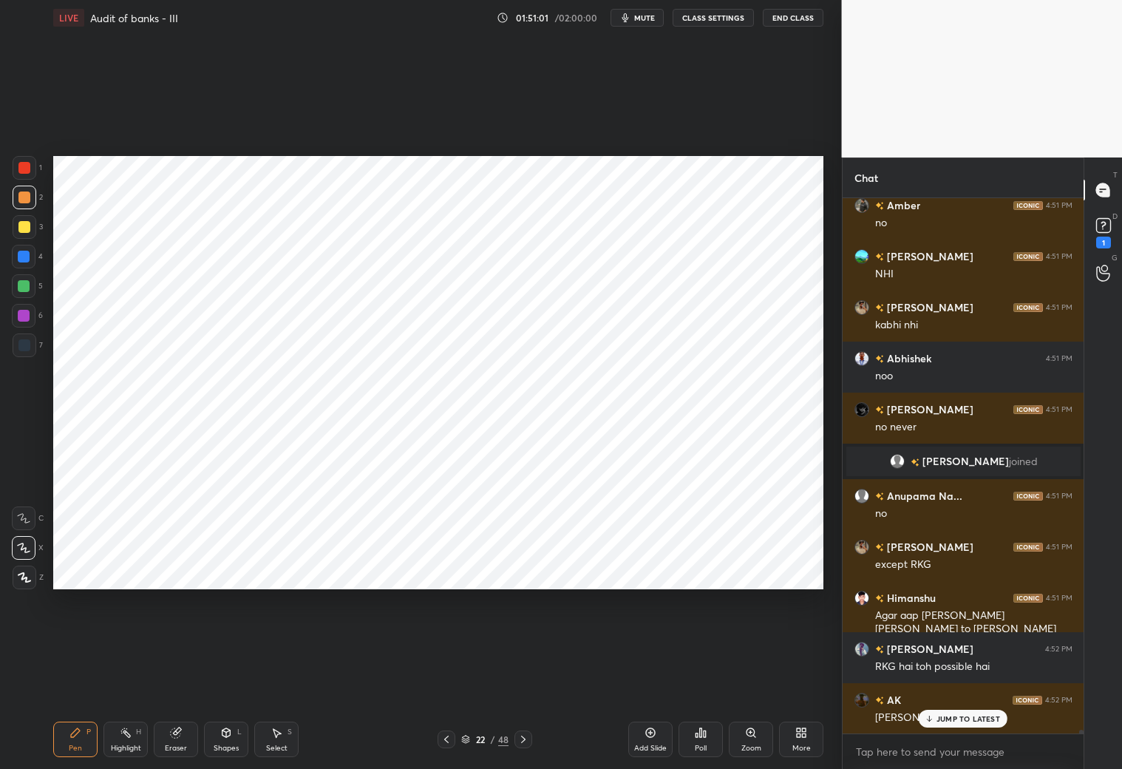
drag, startPoint x: 173, startPoint y: 742, endPoint x: 194, endPoint y: 721, distance: 29.8
click at [176, 741] on div "Eraser" at bounding box center [176, 738] width 44 height 35
drag, startPoint x: 72, startPoint y: 741, endPoint x: 97, endPoint y: 717, distance: 35.0
click at [74, 739] on div "Pen P" at bounding box center [75, 738] width 44 height 35
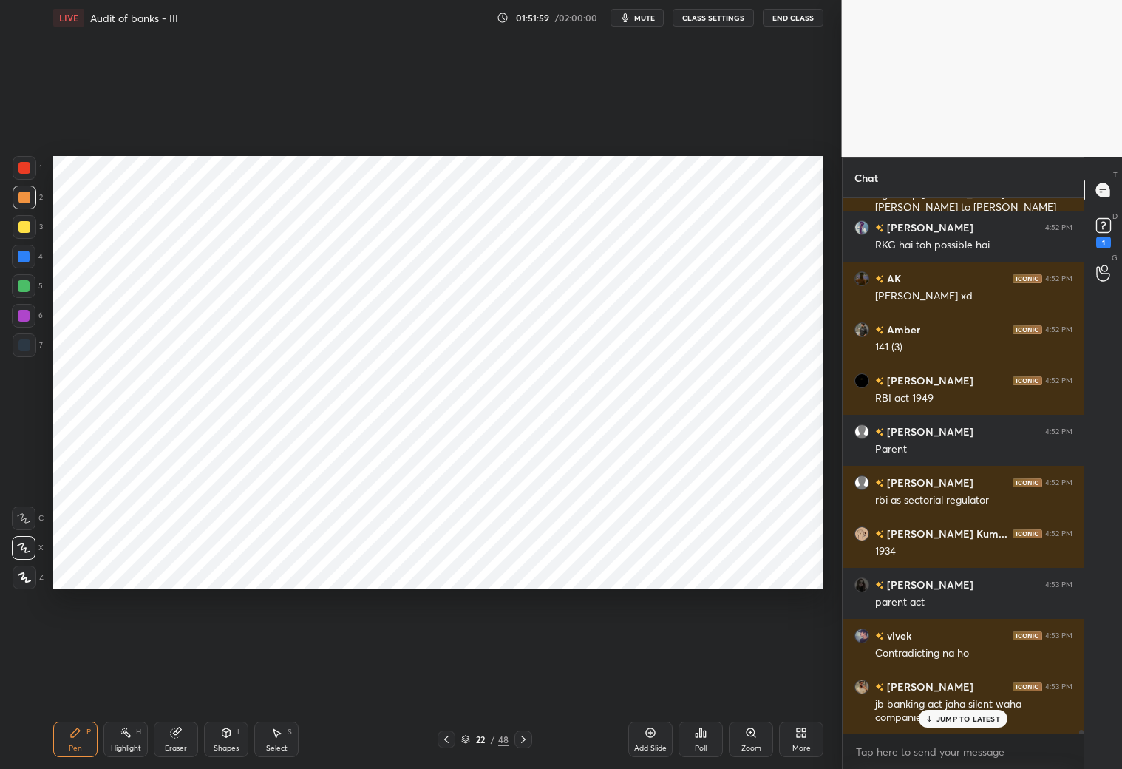
scroll to position [81206, 0]
click at [444, 735] on icon at bounding box center [447, 739] width 12 height 12
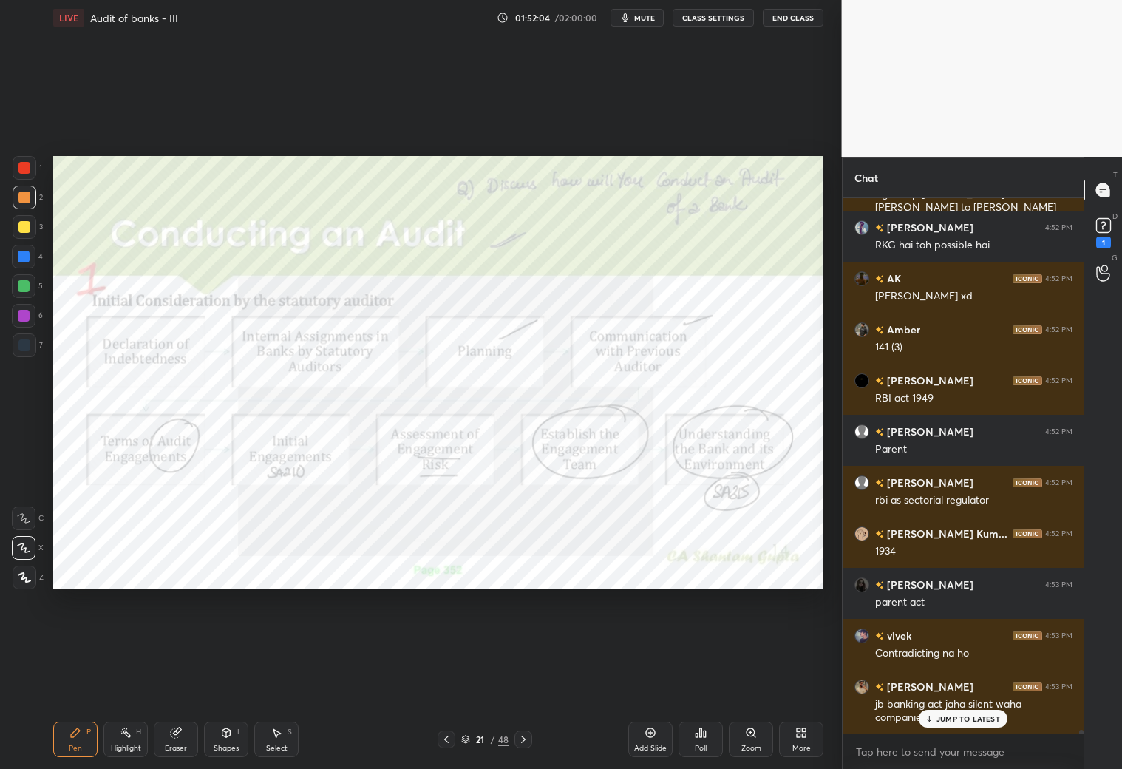
scroll to position [81257, 0]
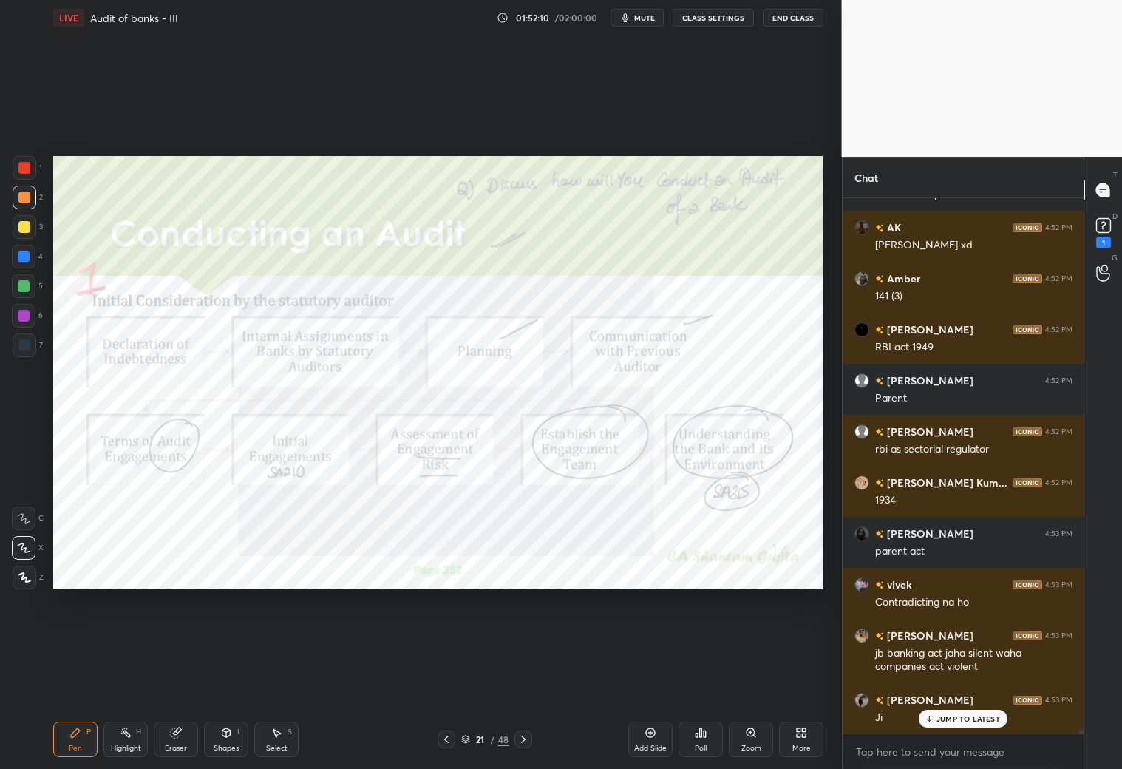
click at [523, 736] on icon at bounding box center [523, 739] width 12 height 12
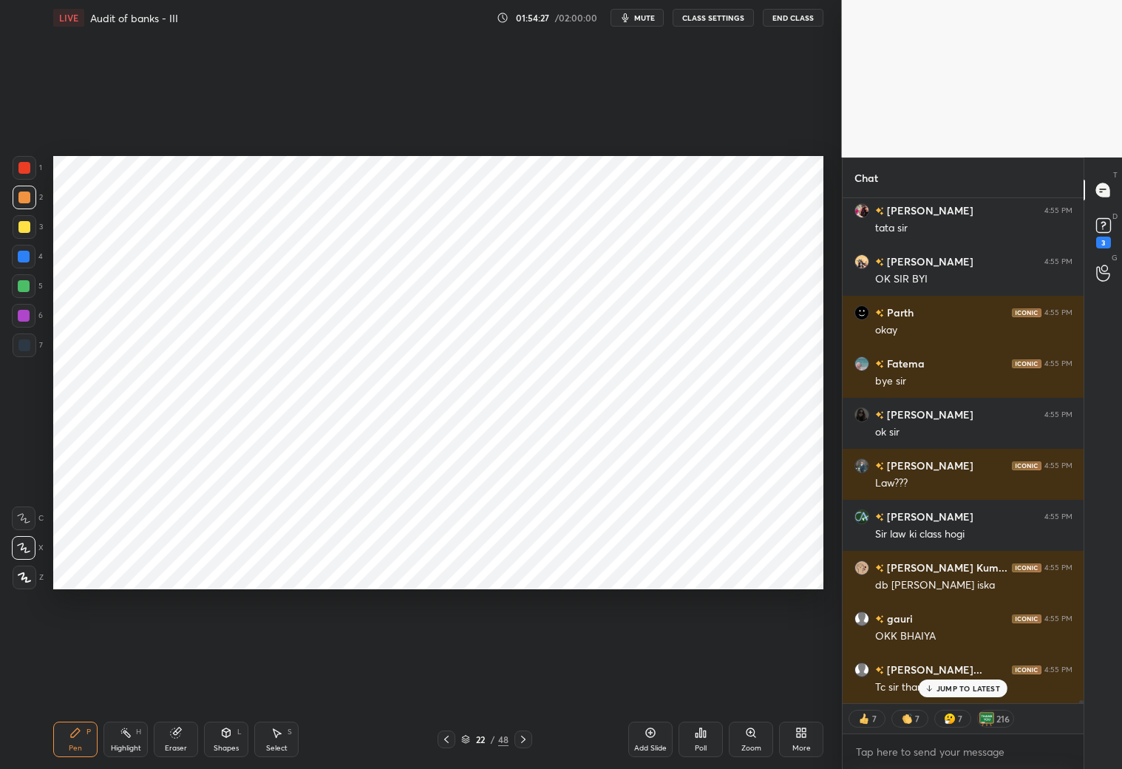
scroll to position [78019, 0]
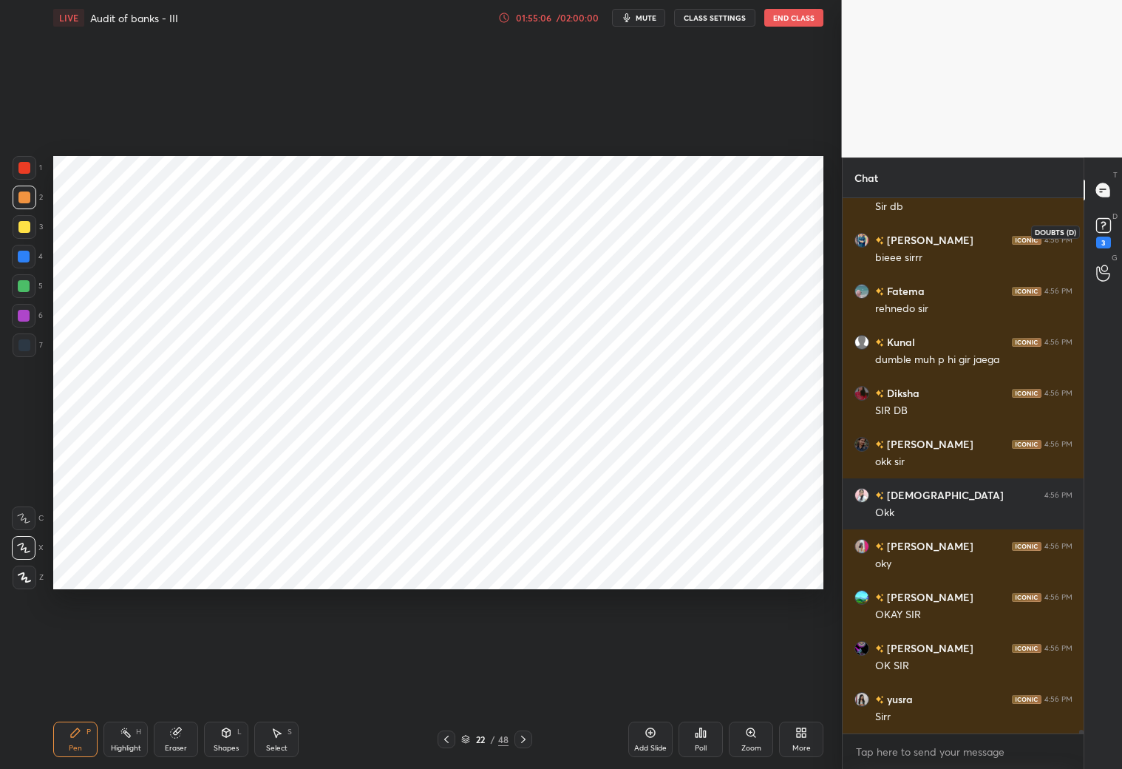
click at [1098, 228] on rect at bounding box center [1103, 226] width 14 height 14
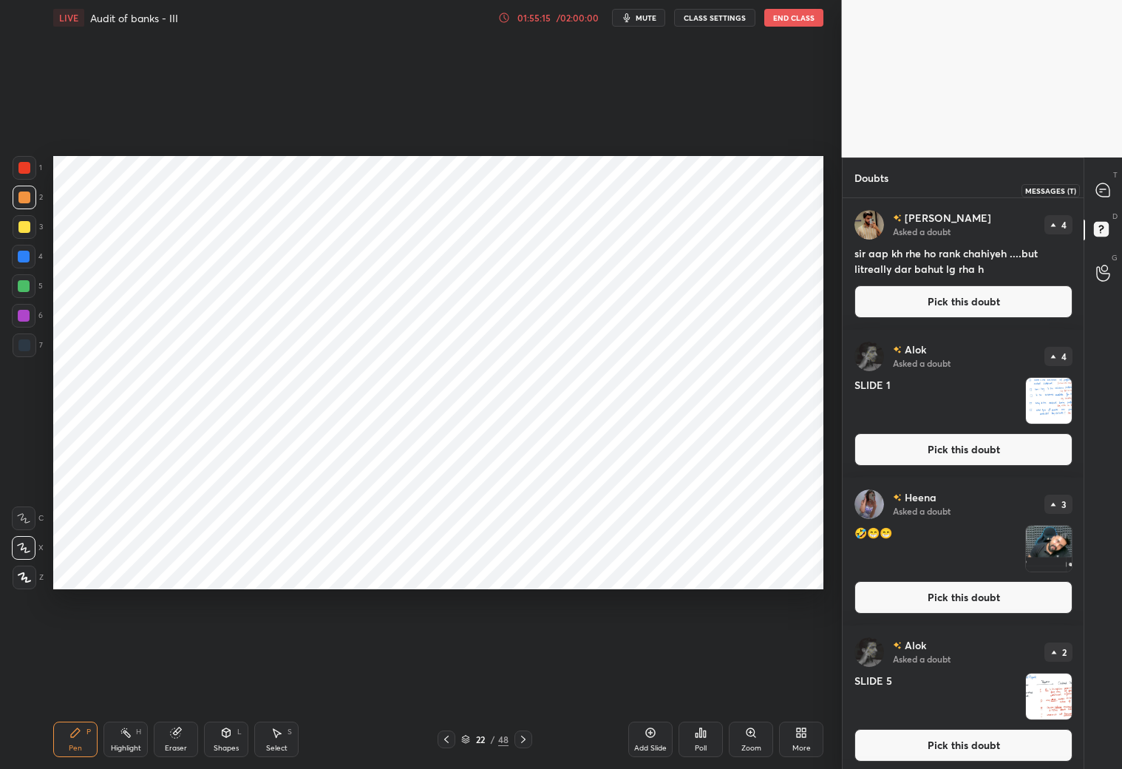
click at [1115, 191] on div at bounding box center [1104, 190] width 30 height 27
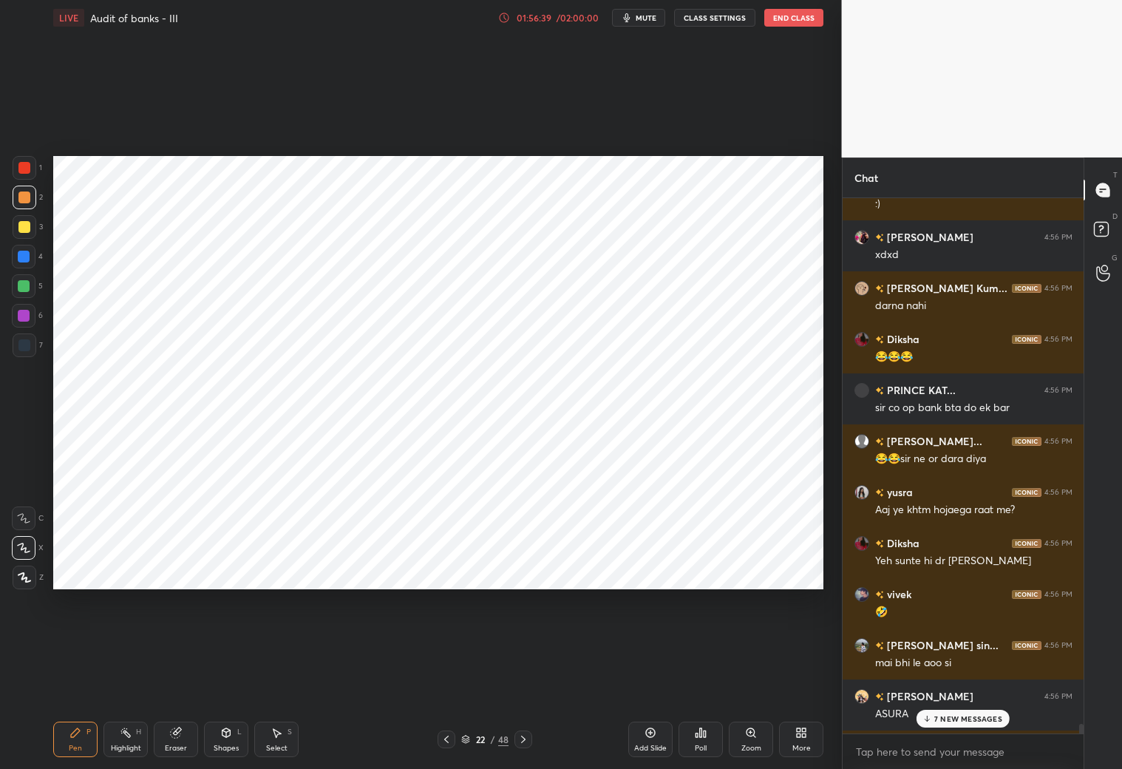
scroll to position [83785, 0]
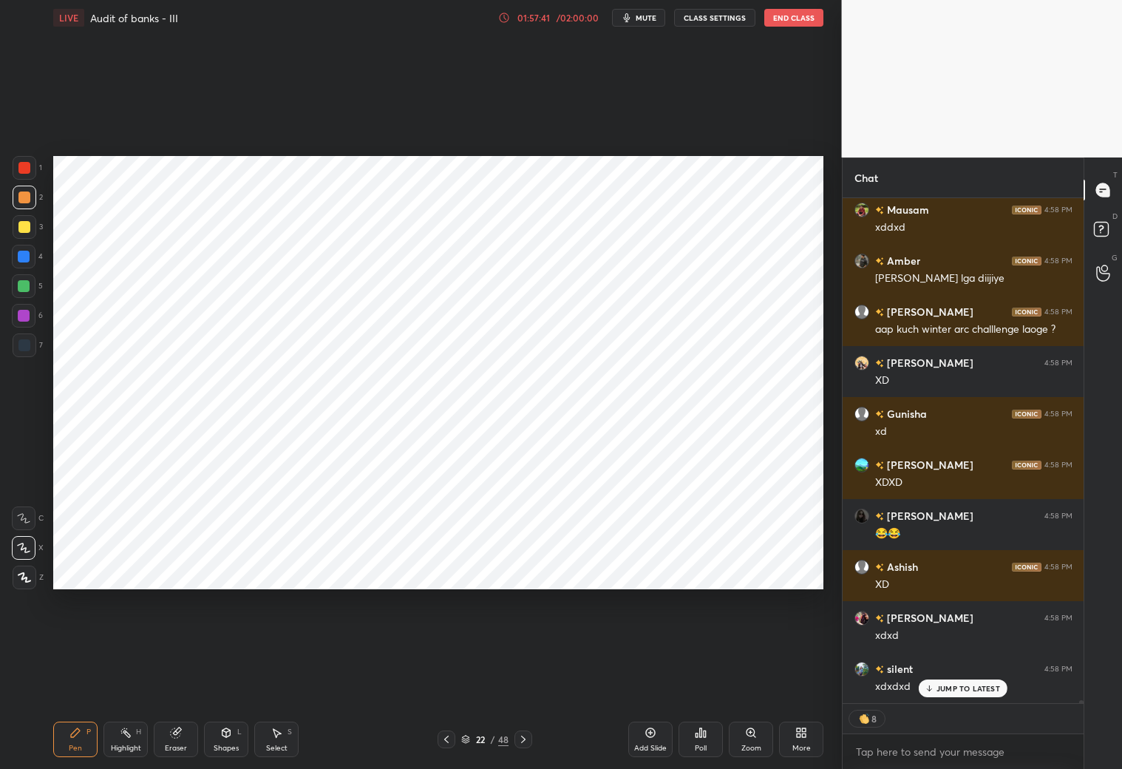
click at [948, 684] on p "JUMP TO LATEST" at bounding box center [969, 688] width 64 height 9
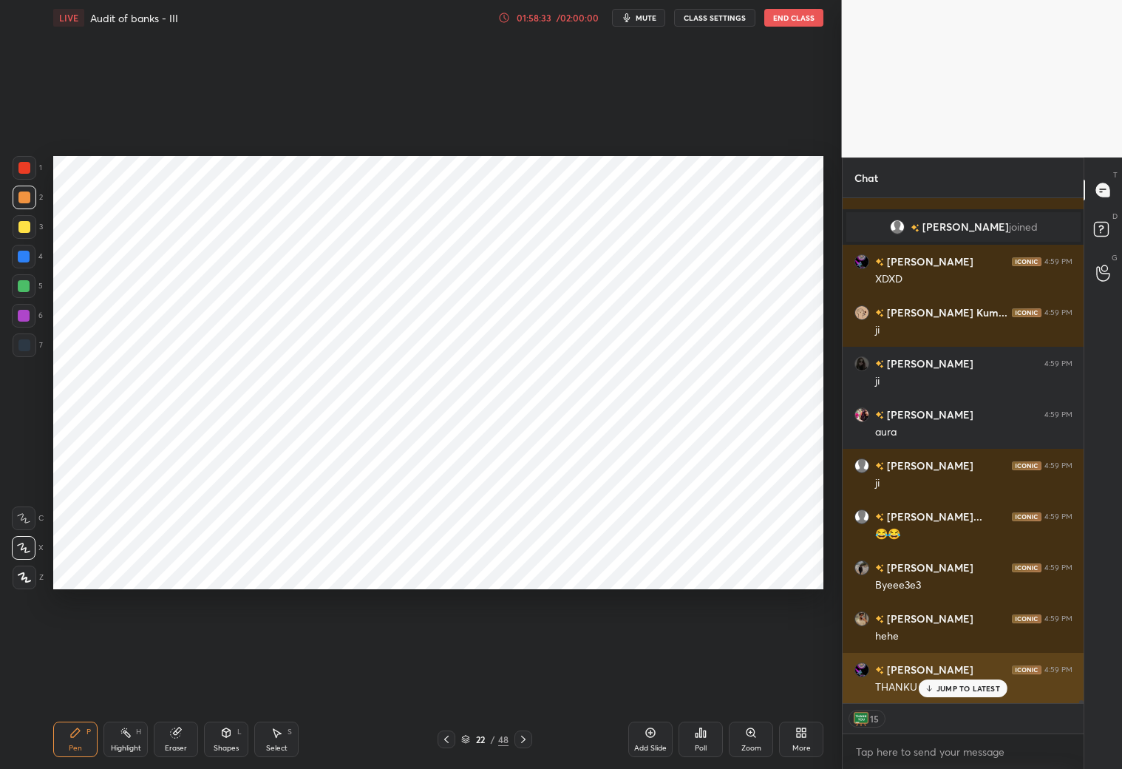
drag, startPoint x: 951, startPoint y: 684, endPoint x: 889, endPoint y: 687, distance: 62.2
click at [951, 684] on p "JUMP TO LATEST" at bounding box center [969, 688] width 64 height 9
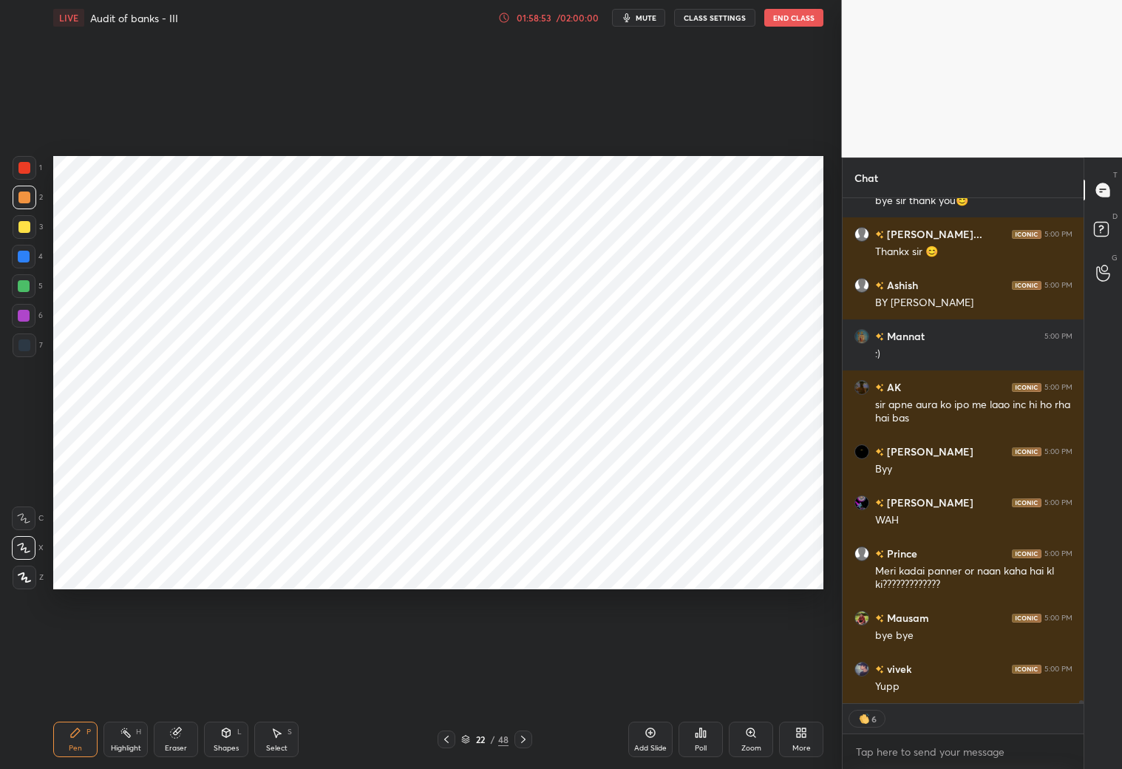
click at [785, 22] on button "End Class" at bounding box center [793, 18] width 59 height 18
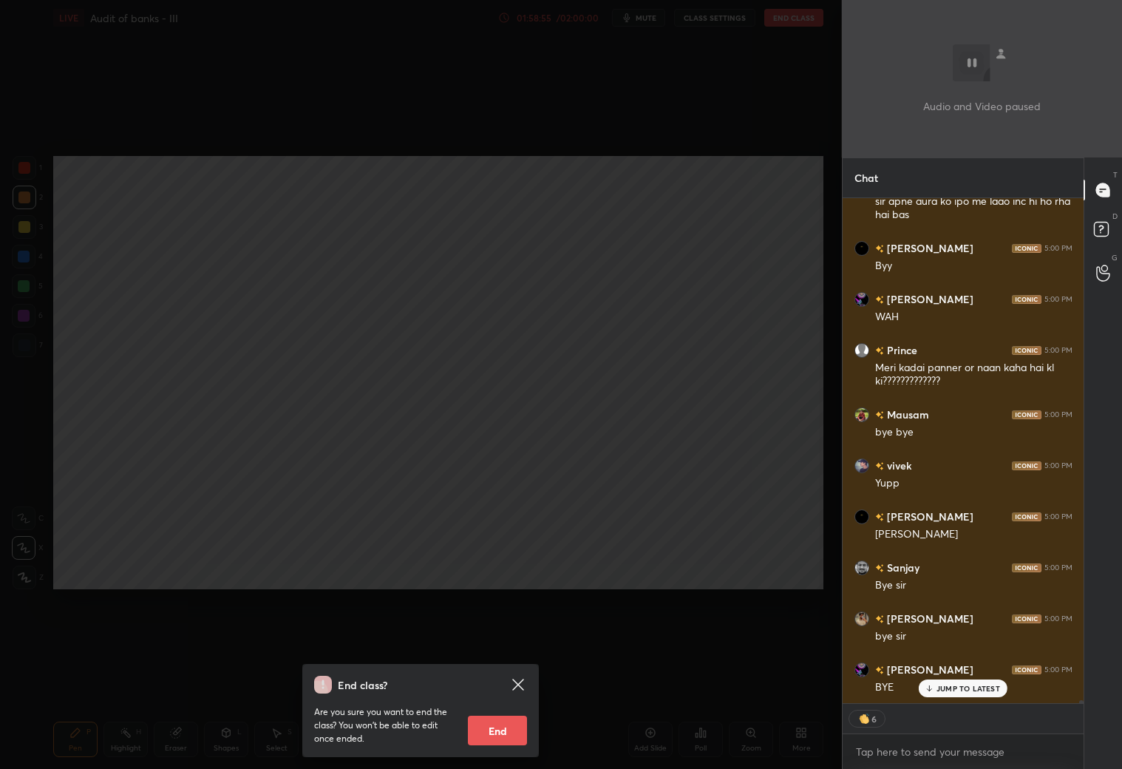
click at [500, 729] on button "End" at bounding box center [497, 731] width 59 height 30
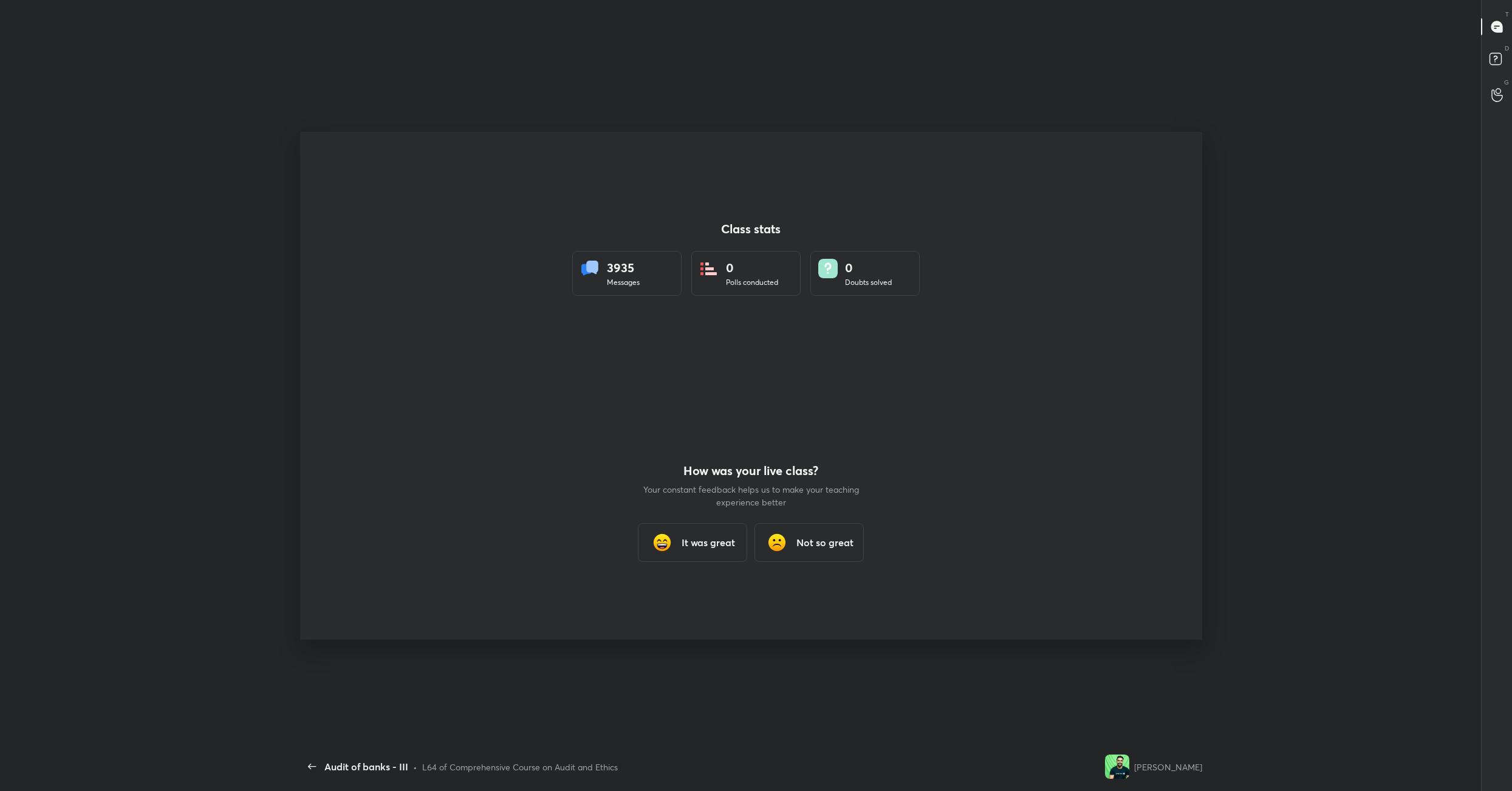
scroll to position [713, 1501]
